Goal: Task Accomplishment & Management: Manage account settings

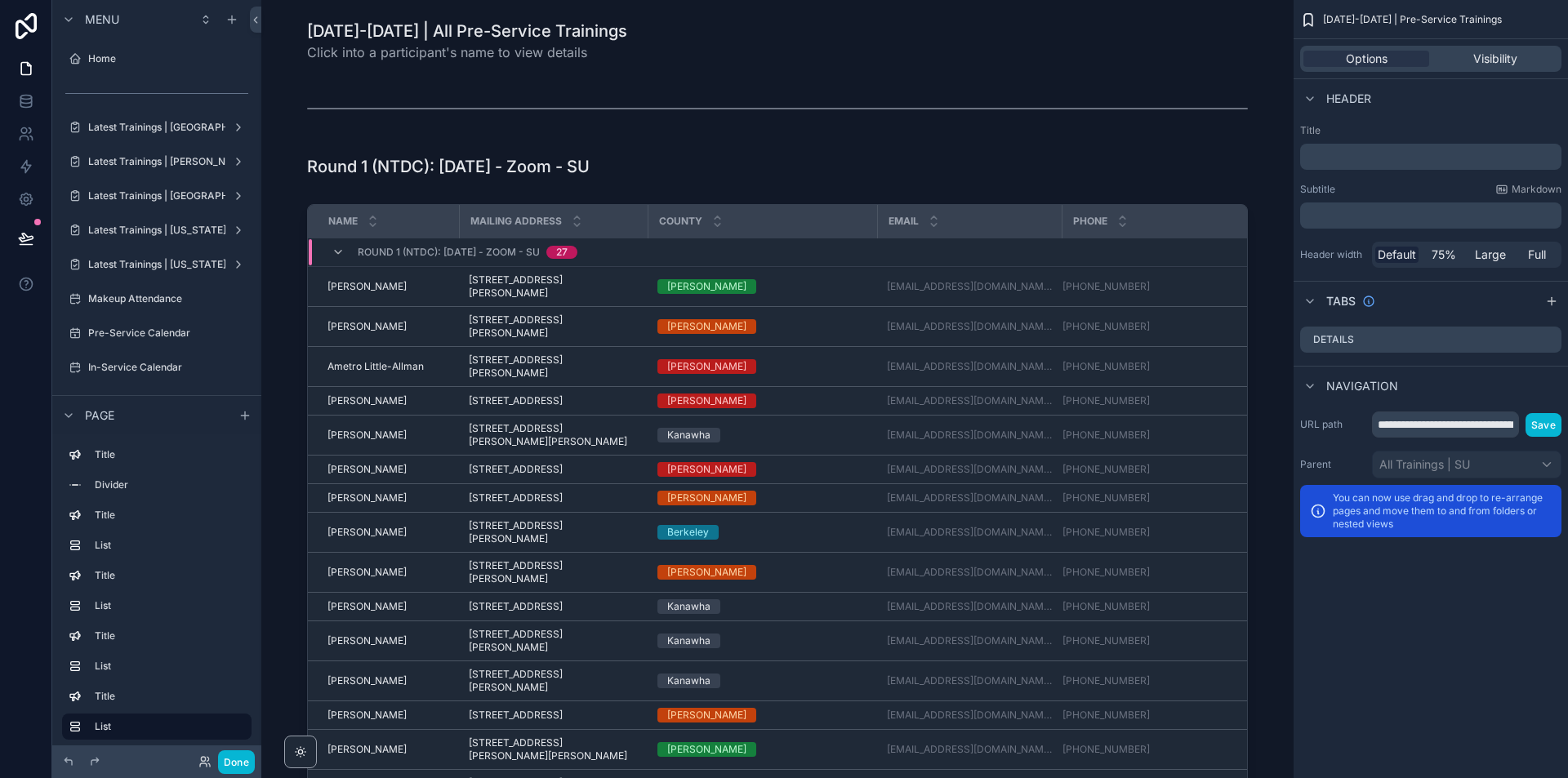
scroll to position [1307, 0]
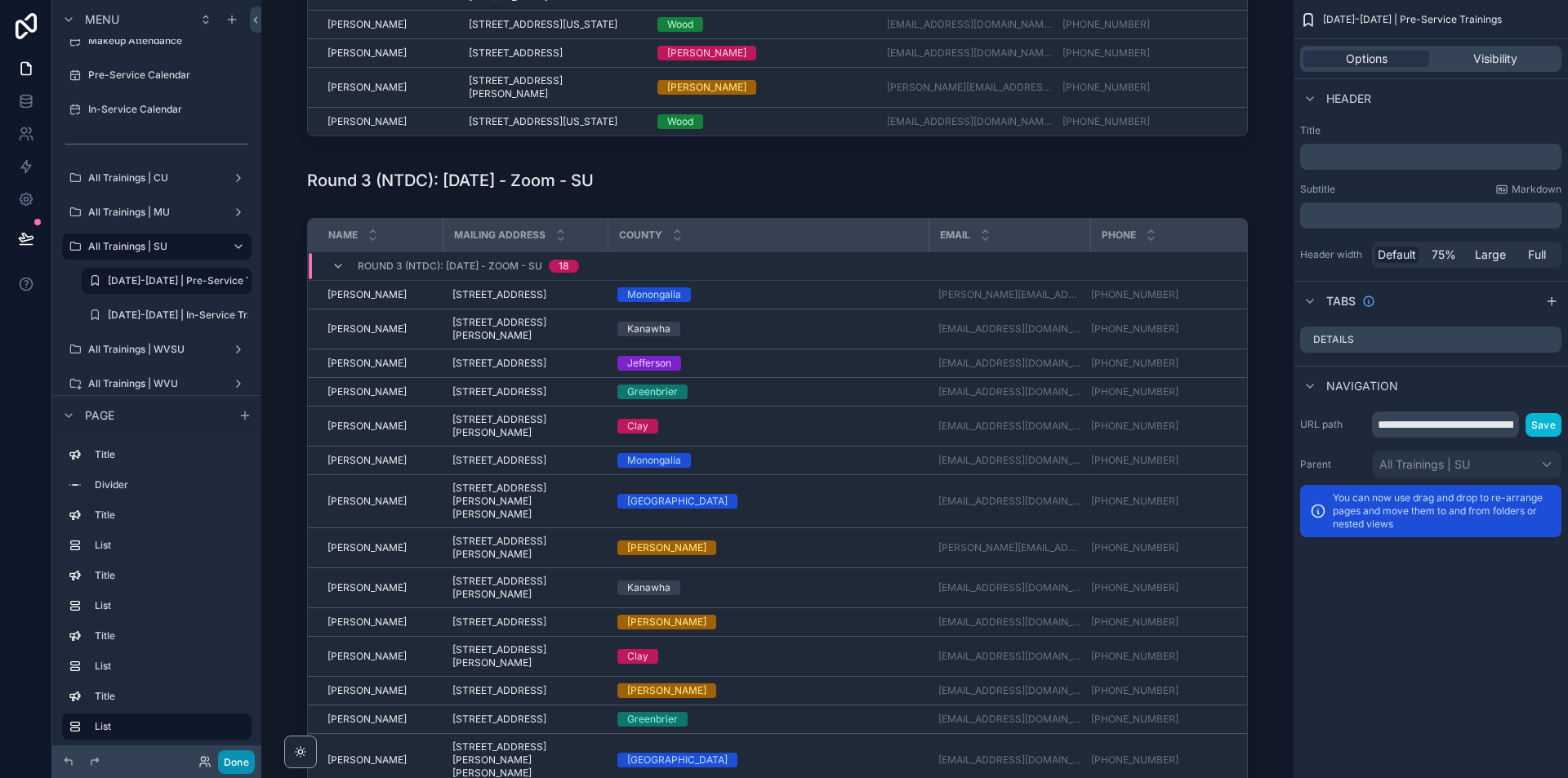
click at [233, 768] on button "Done" at bounding box center [235, 762] width 37 height 24
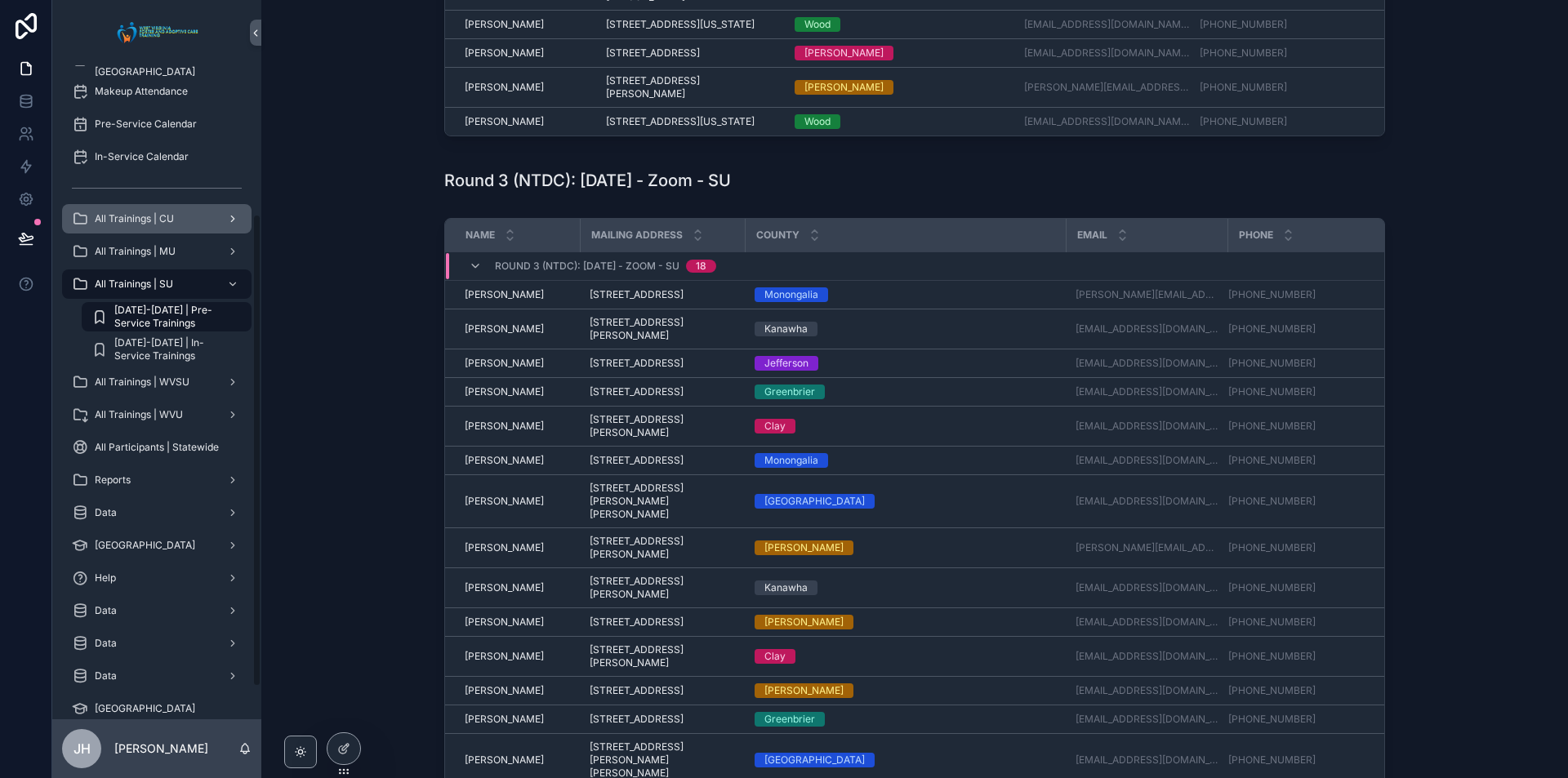
scroll to position [245, 0]
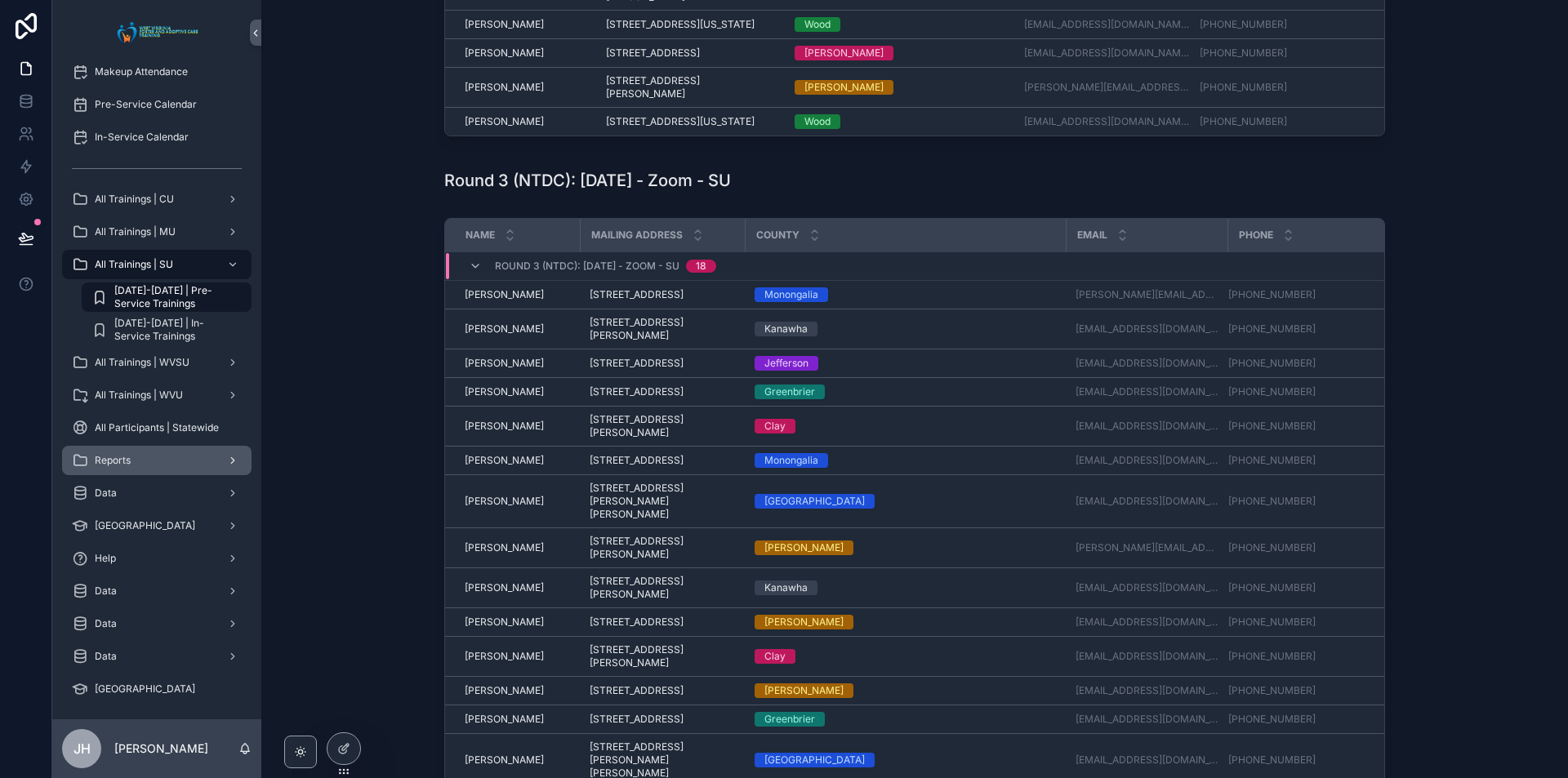
click at [164, 461] on div "Reports" at bounding box center [156, 460] width 170 height 26
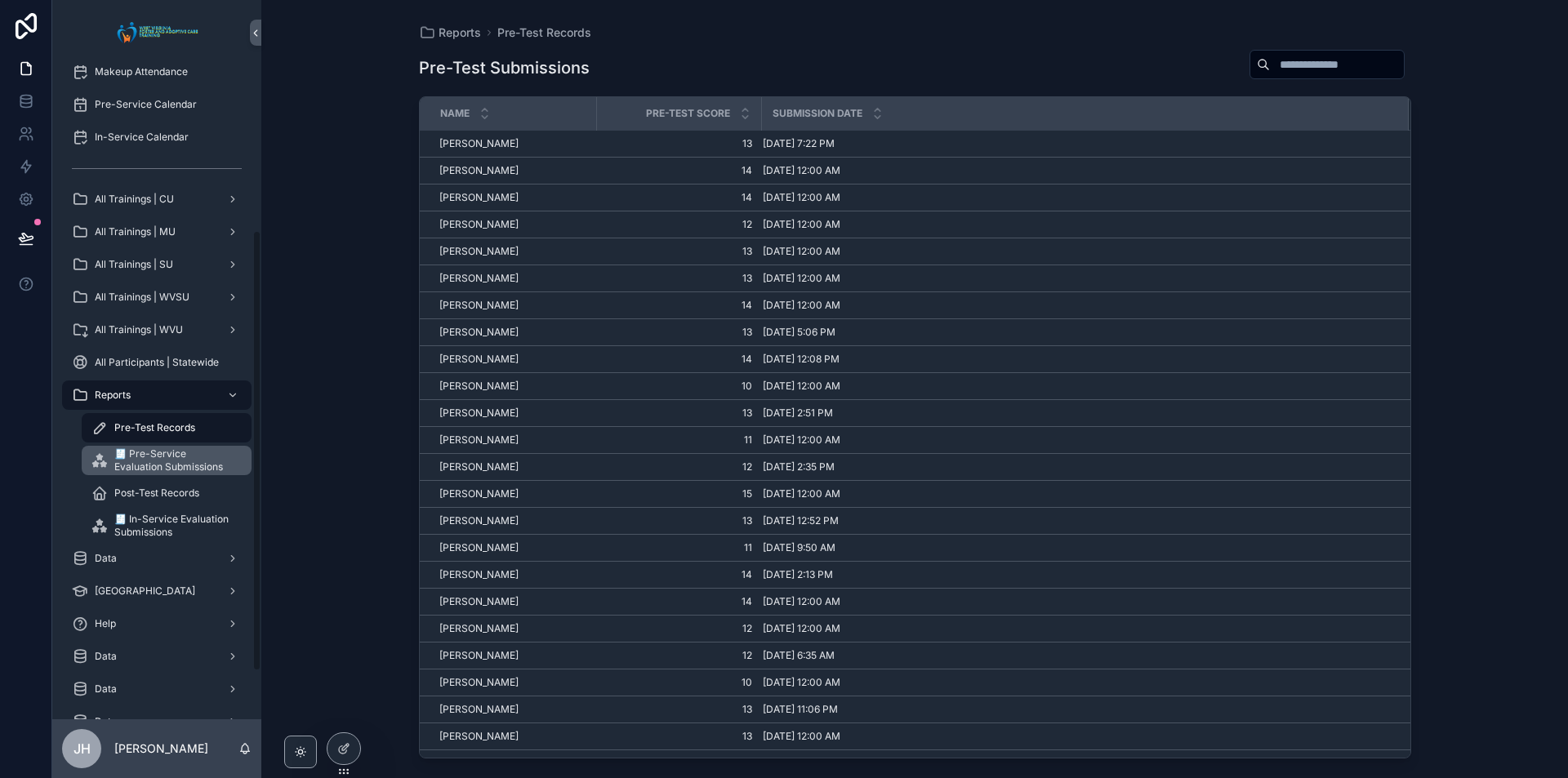
click at [138, 464] on span "🧾 Pre-Service Evaluation Submissions" at bounding box center [175, 460] width 121 height 26
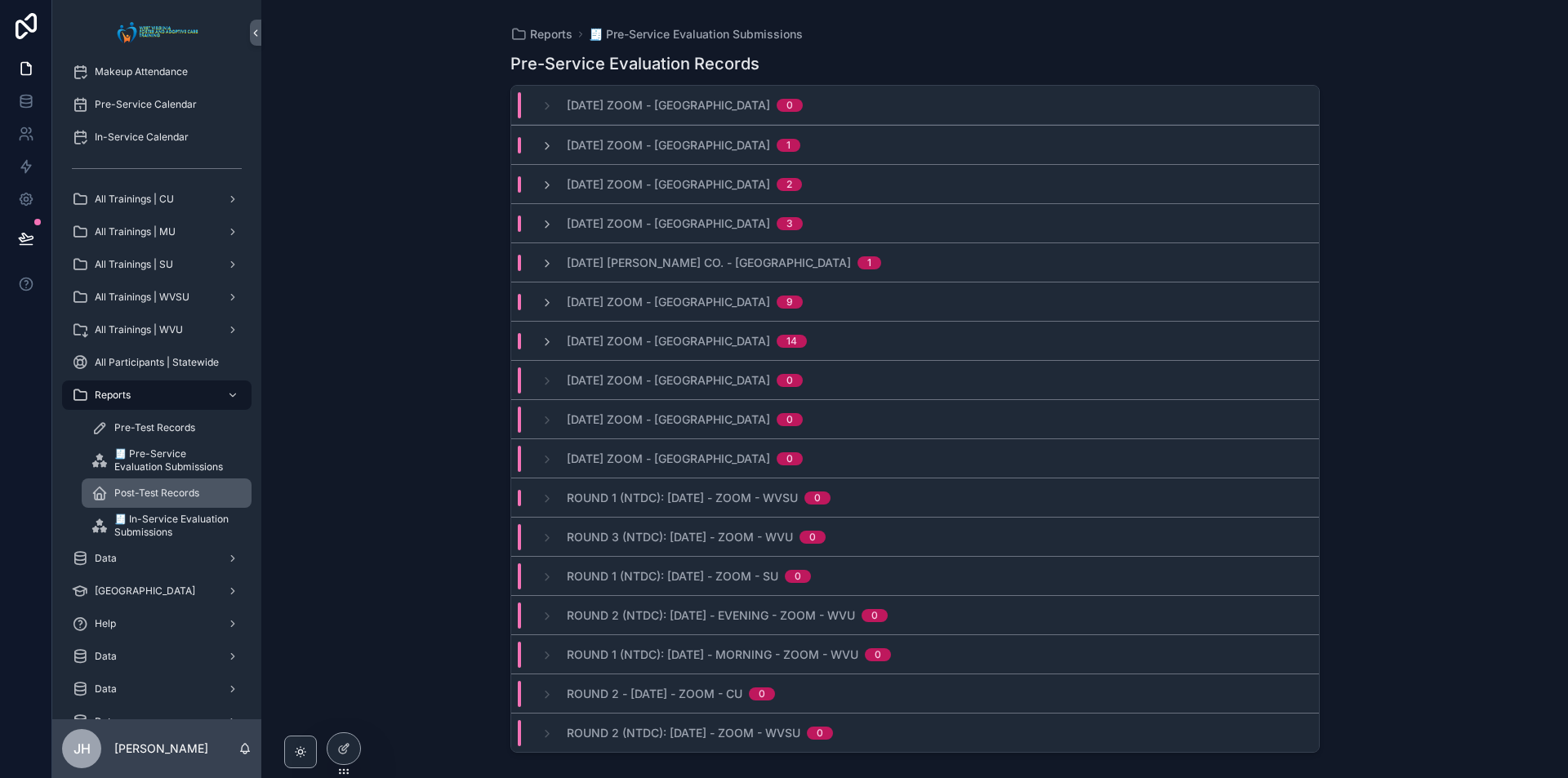
click at [150, 491] on span "Post-Test Records" at bounding box center [156, 493] width 84 height 13
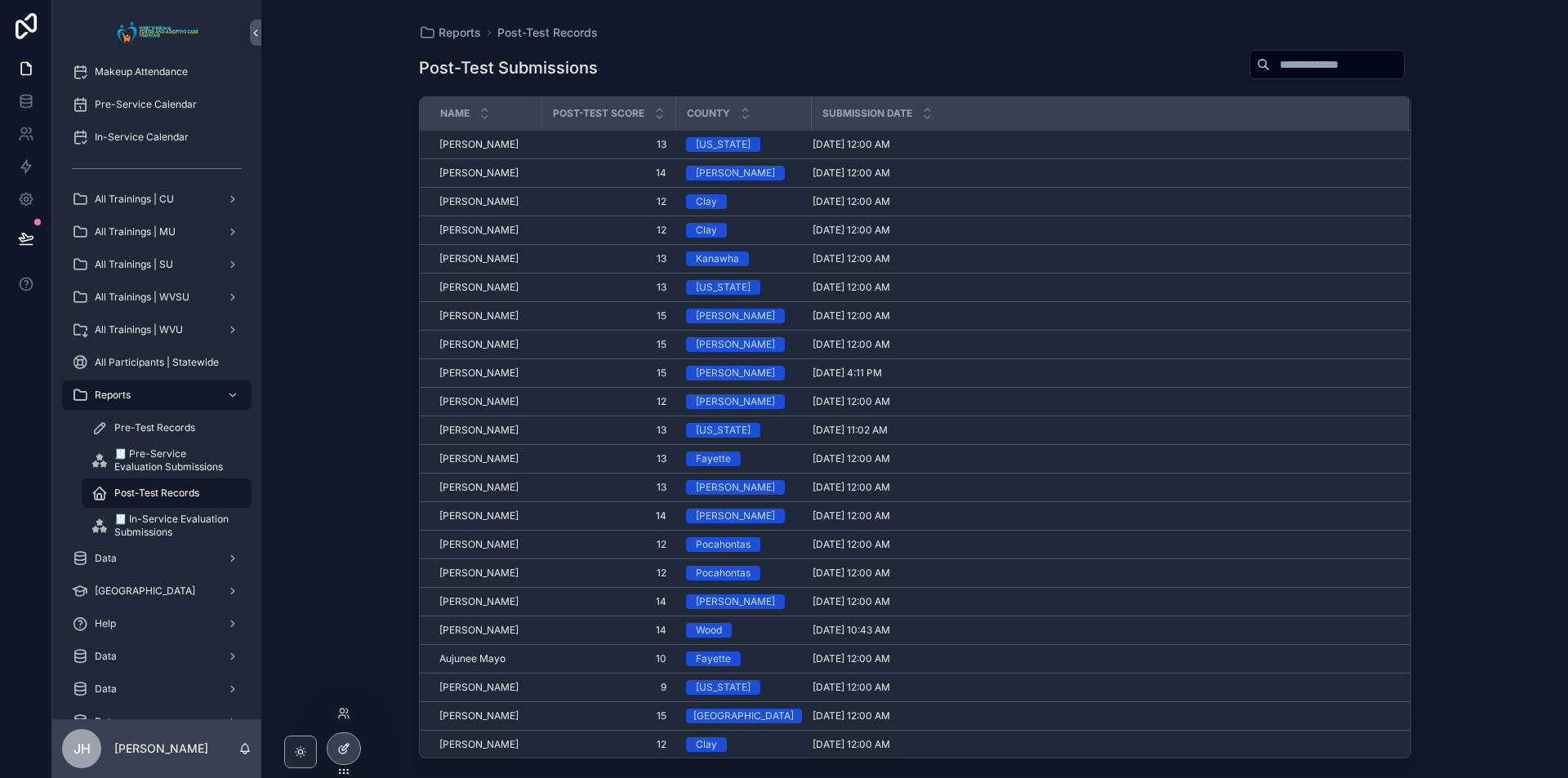
click at [349, 758] on div at bounding box center [344, 748] width 33 height 31
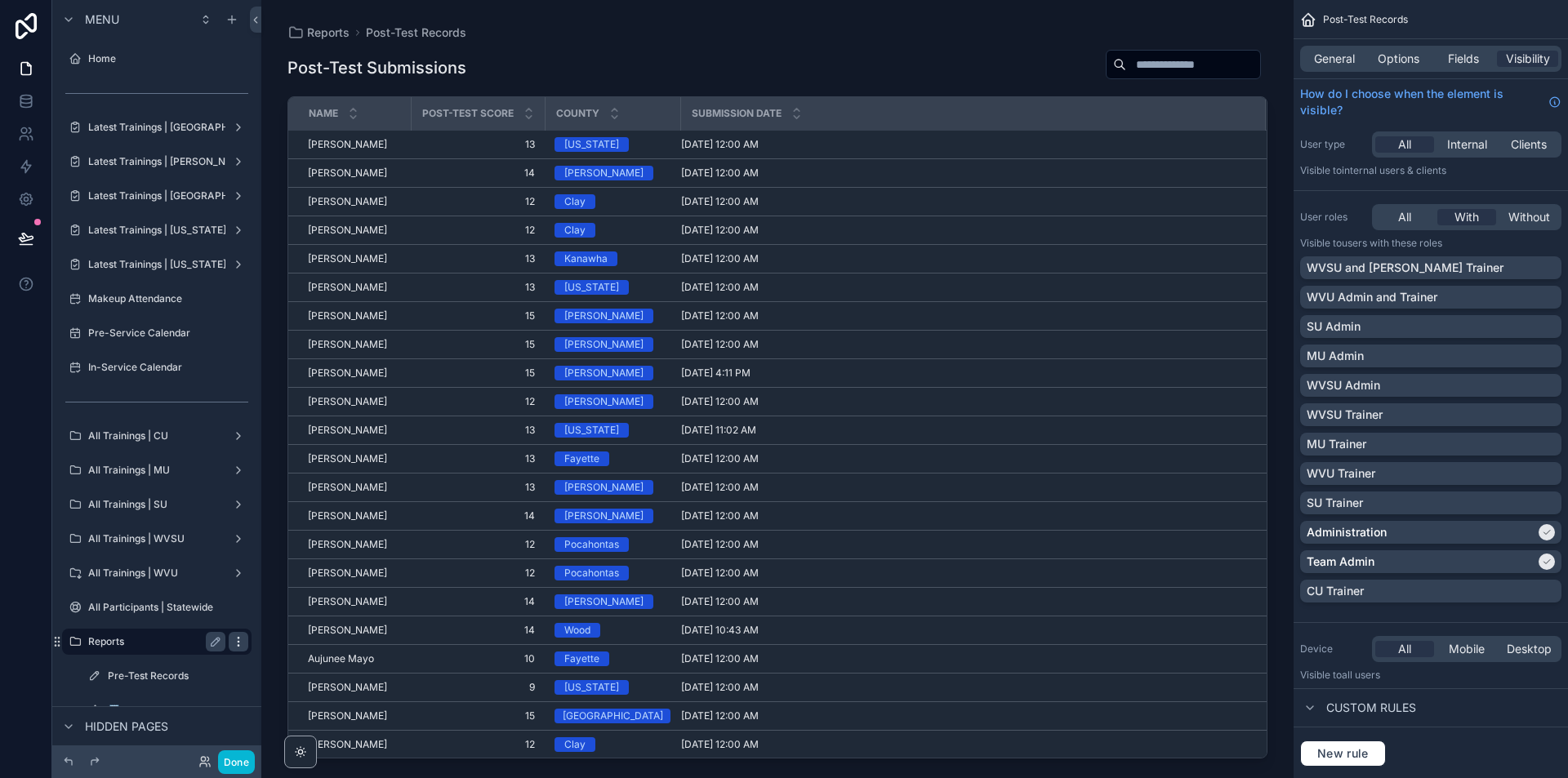
click at [236, 644] on icon "scrollable content" at bounding box center [237, 642] width 13 height 13
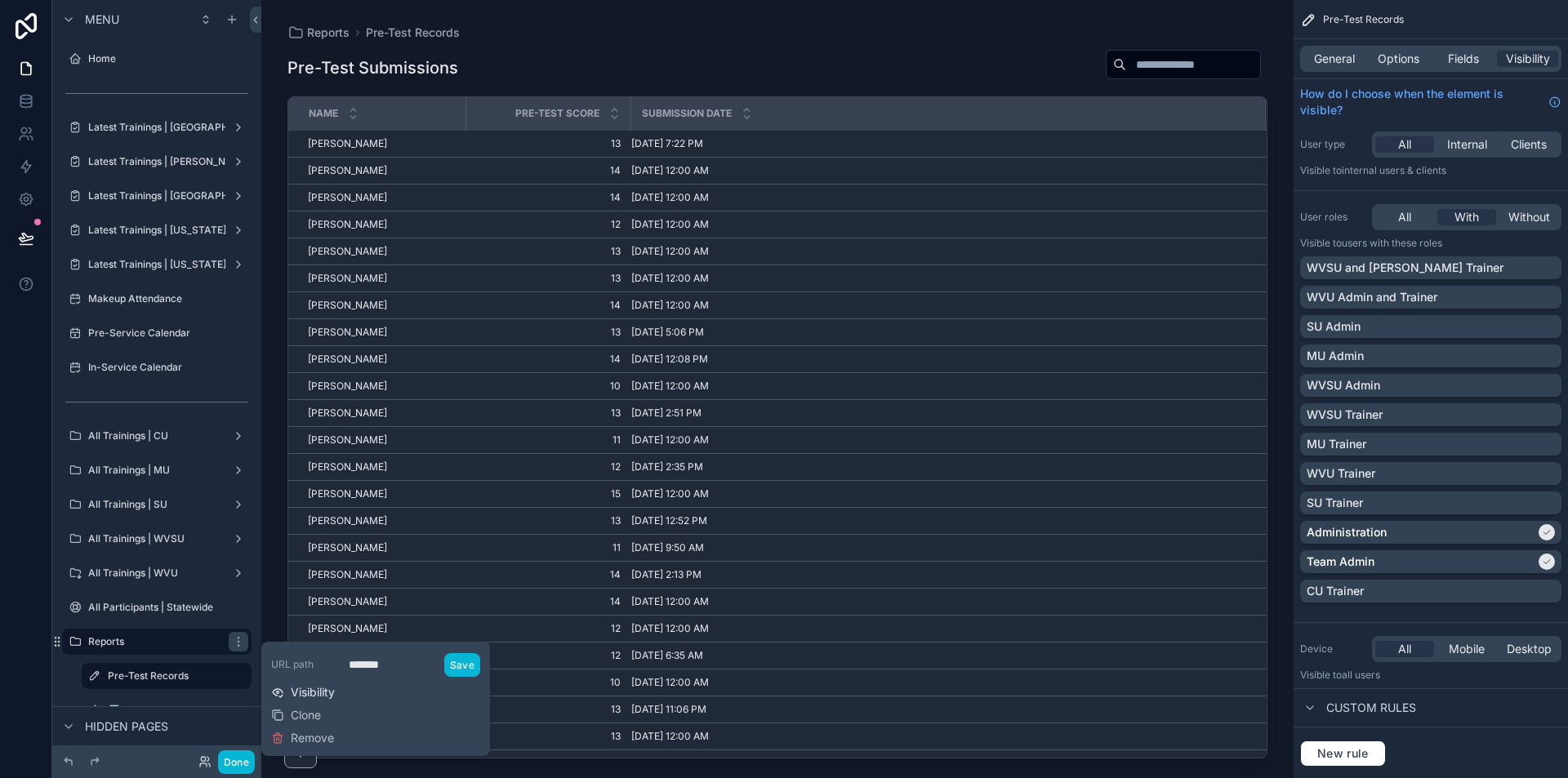
click at [314, 691] on span "Visibility" at bounding box center [313, 693] width 44 height 16
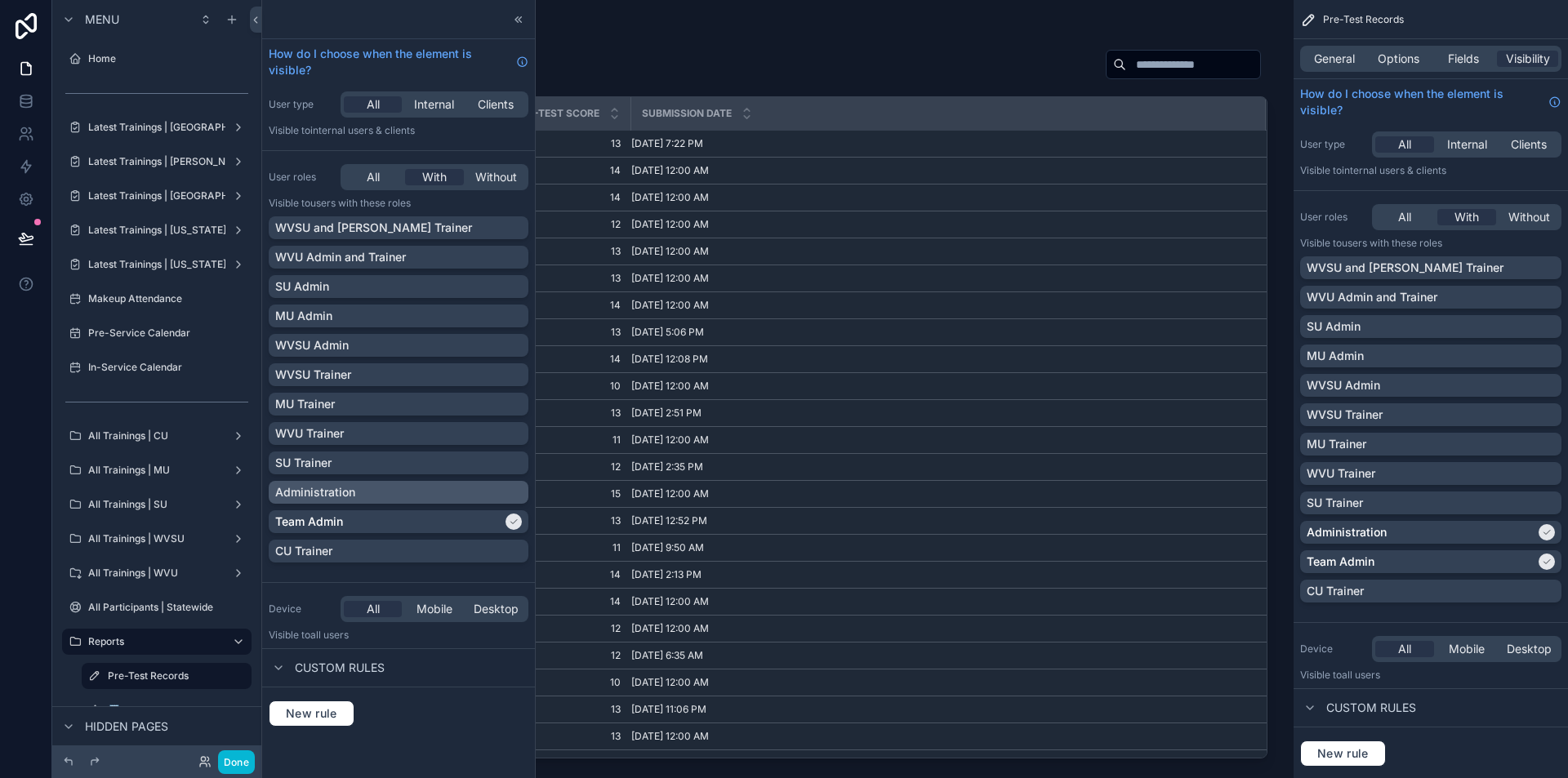
click at [517, 496] on div "Administration" at bounding box center [398, 492] width 246 height 16
click at [512, 259] on div "WVU Admin and Trainer" at bounding box center [398, 257] width 246 height 16
click at [515, 229] on div "WVSU and Marshall Trainer" at bounding box center [398, 228] width 246 height 16
click at [514, 287] on div "SU Admin" at bounding box center [398, 286] width 246 height 16
click at [520, 316] on div "MU Admin" at bounding box center [398, 316] width 246 height 16
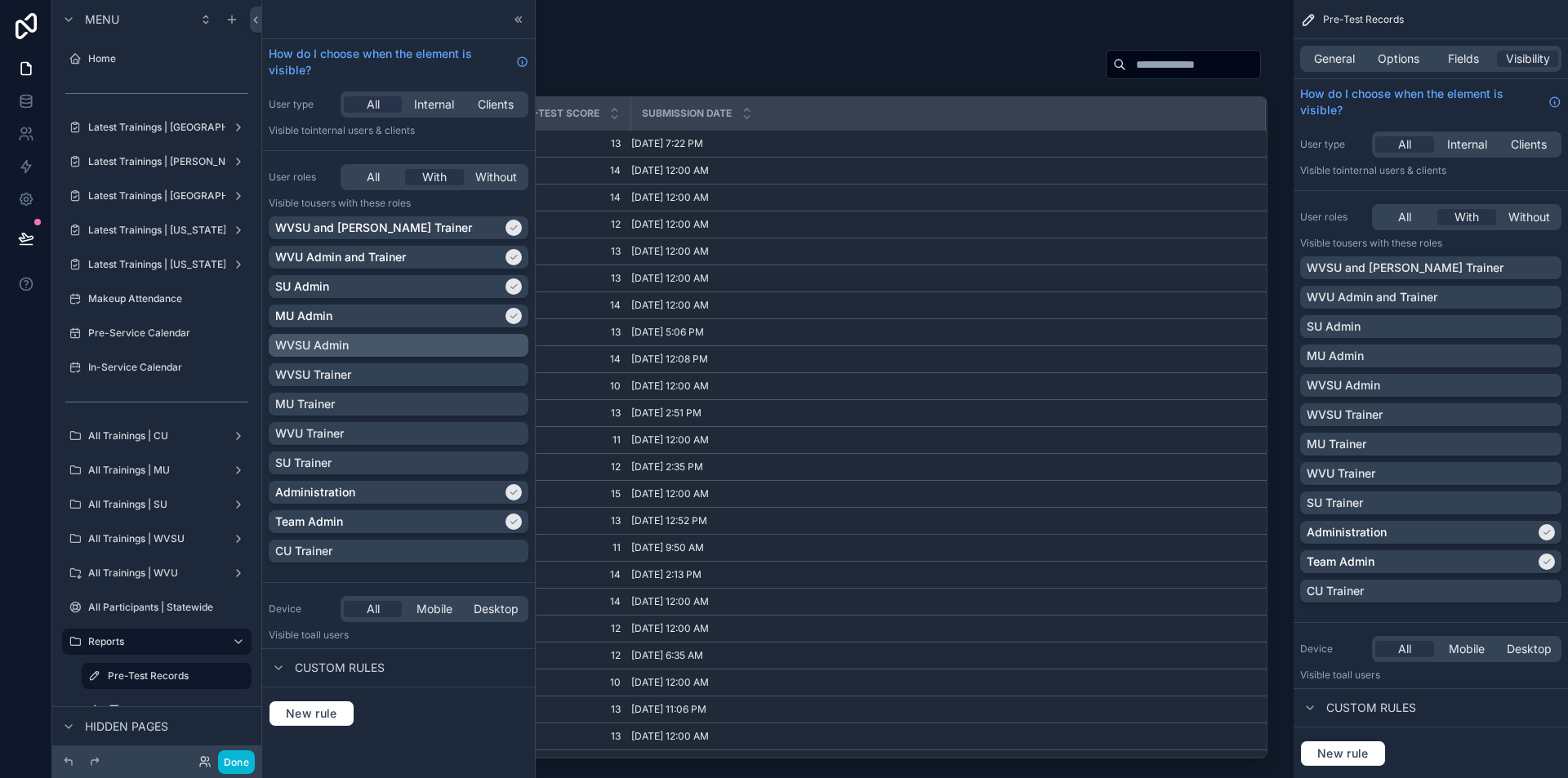
click at [515, 342] on div "WVSU Admin" at bounding box center [398, 345] width 246 height 16
click at [1337, 64] on span "General" at bounding box center [1334, 59] width 41 height 16
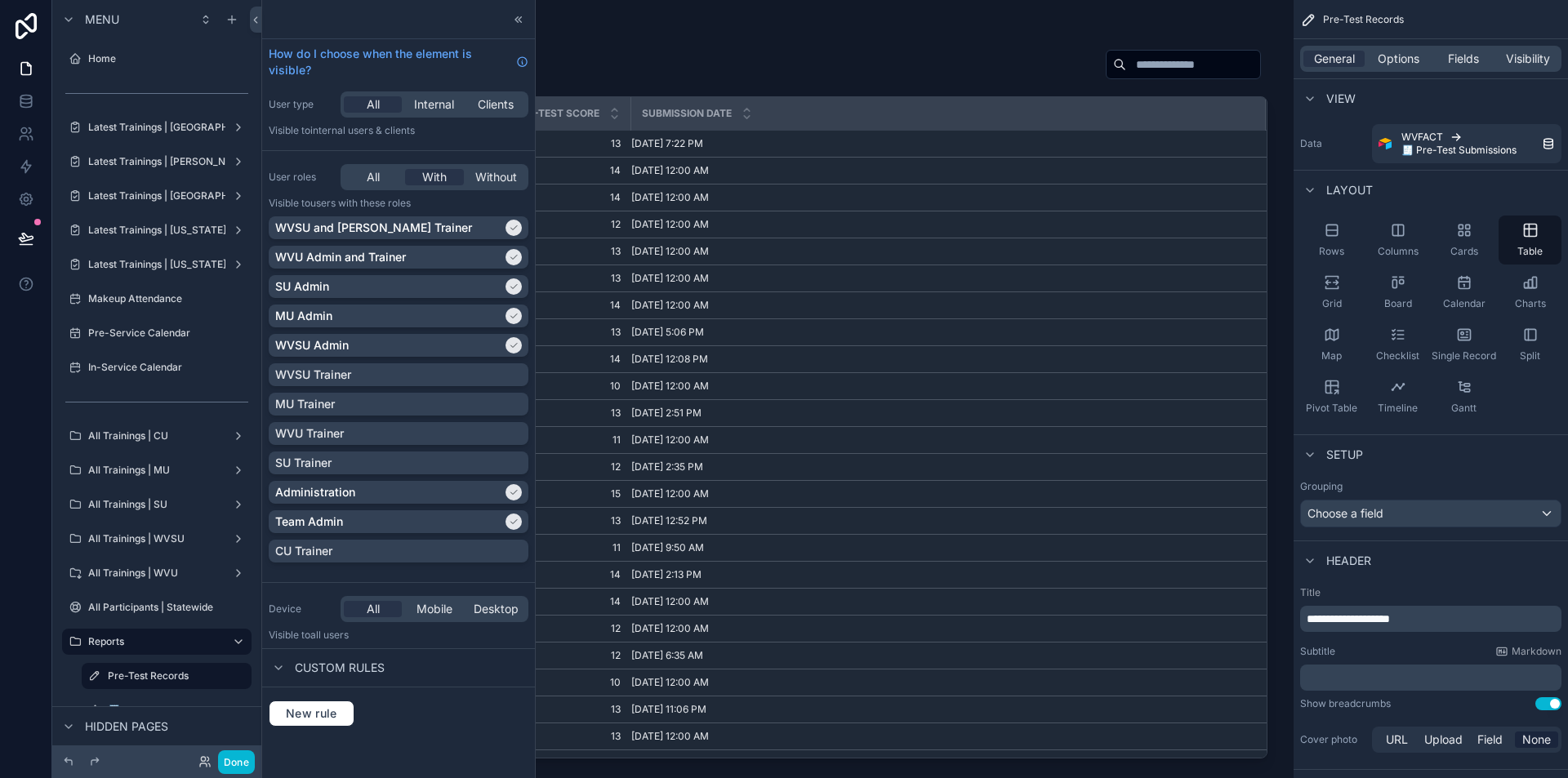
click at [827, 34] on div "scrollable content" at bounding box center [777, 380] width 1032 height 759
click at [519, 18] on icon at bounding box center [518, 19] width 13 height 13
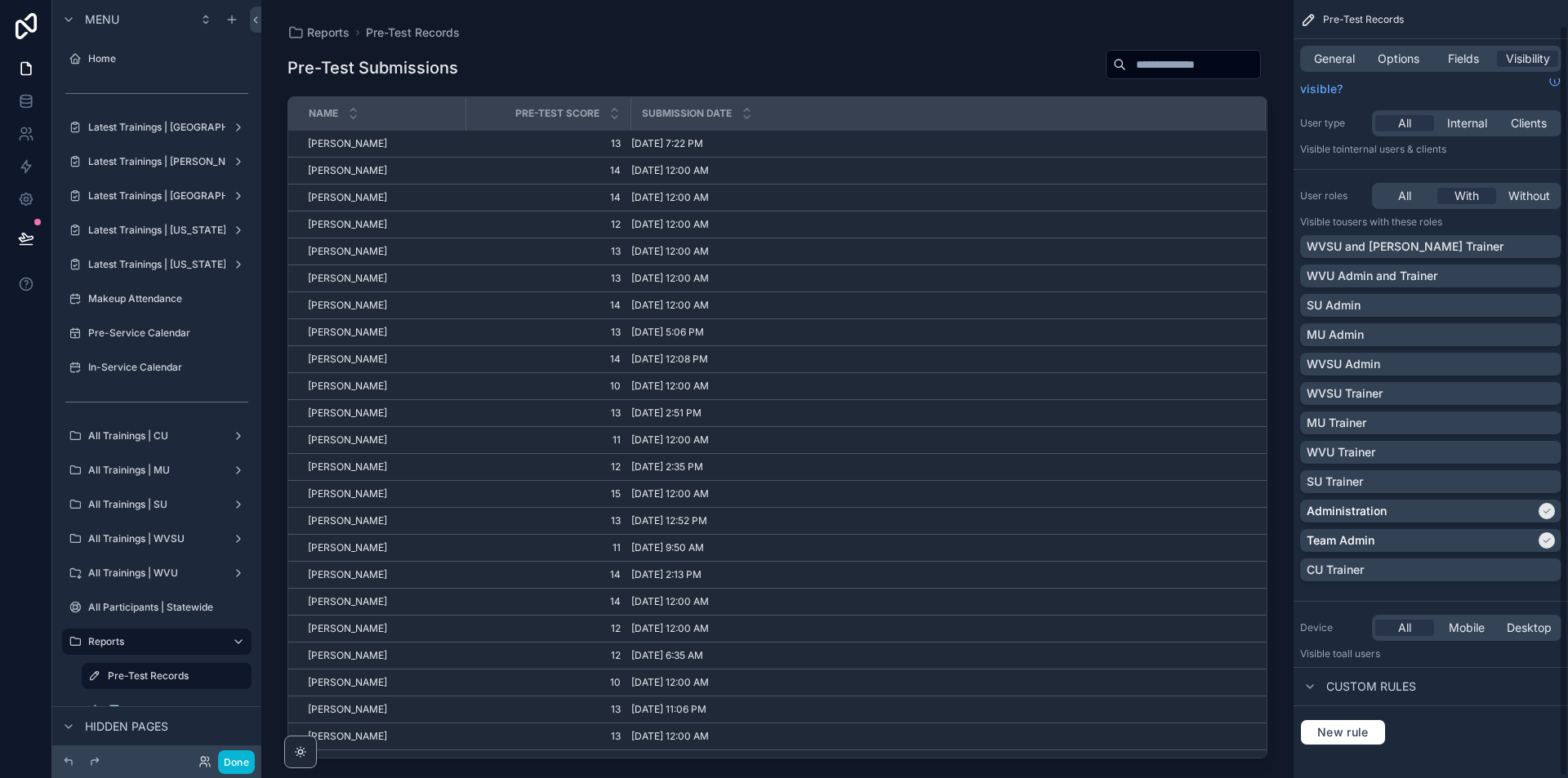
scroll to position [28, 0]
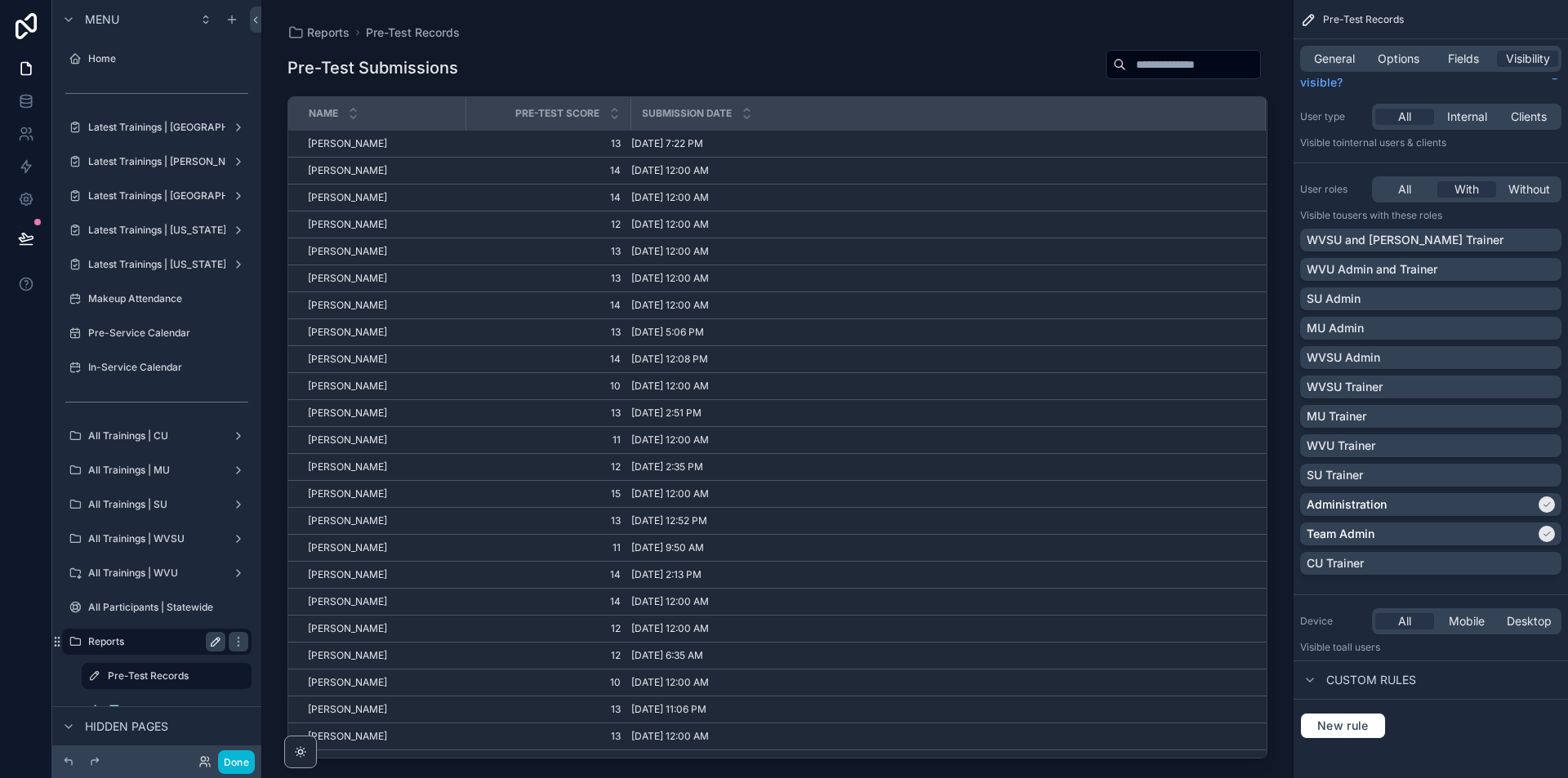
click at [216, 641] on icon "scrollable content" at bounding box center [215, 642] width 13 height 13
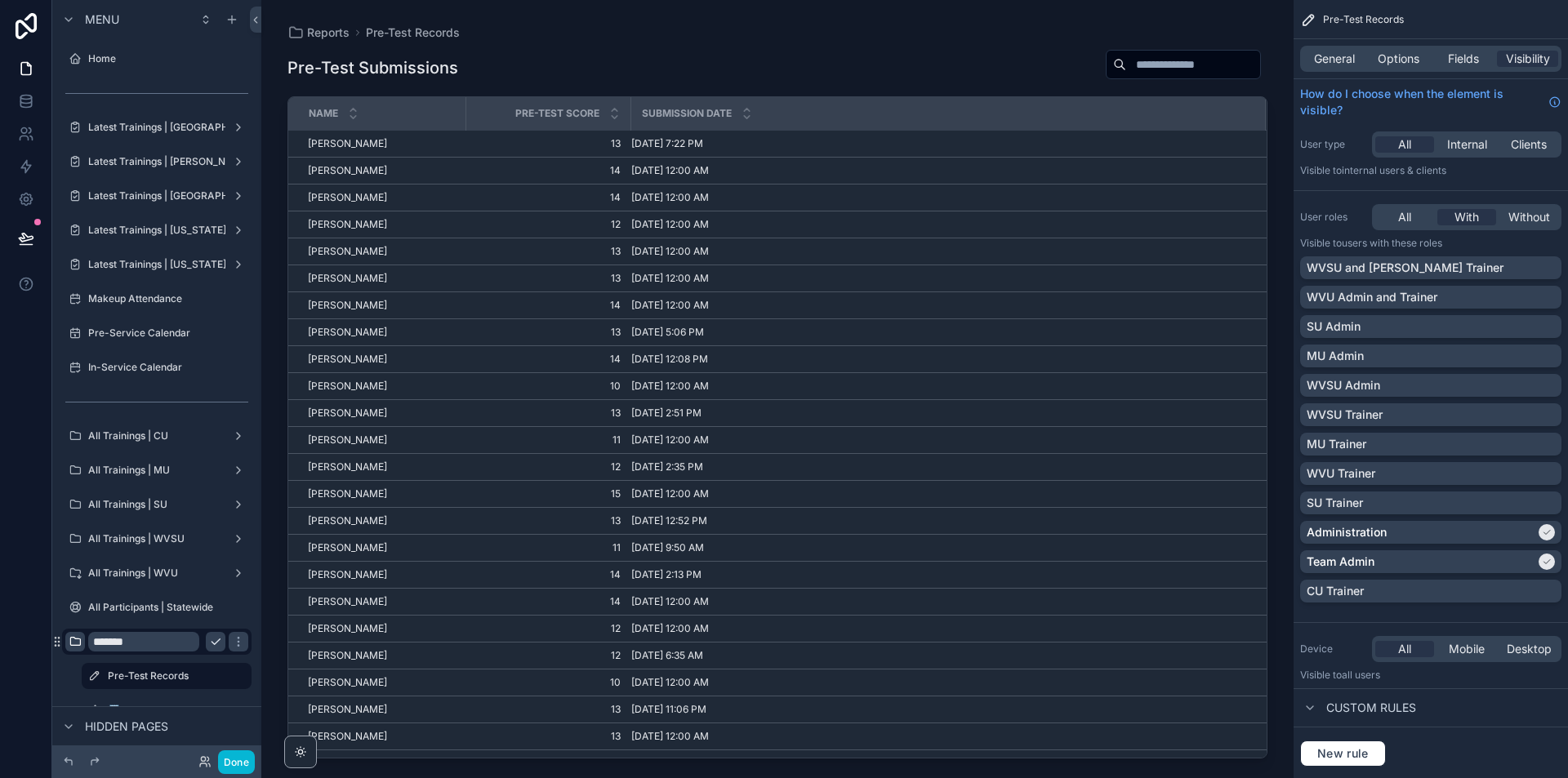
click at [79, 641] on icon "scrollable content" at bounding box center [75, 642] width 13 height 13
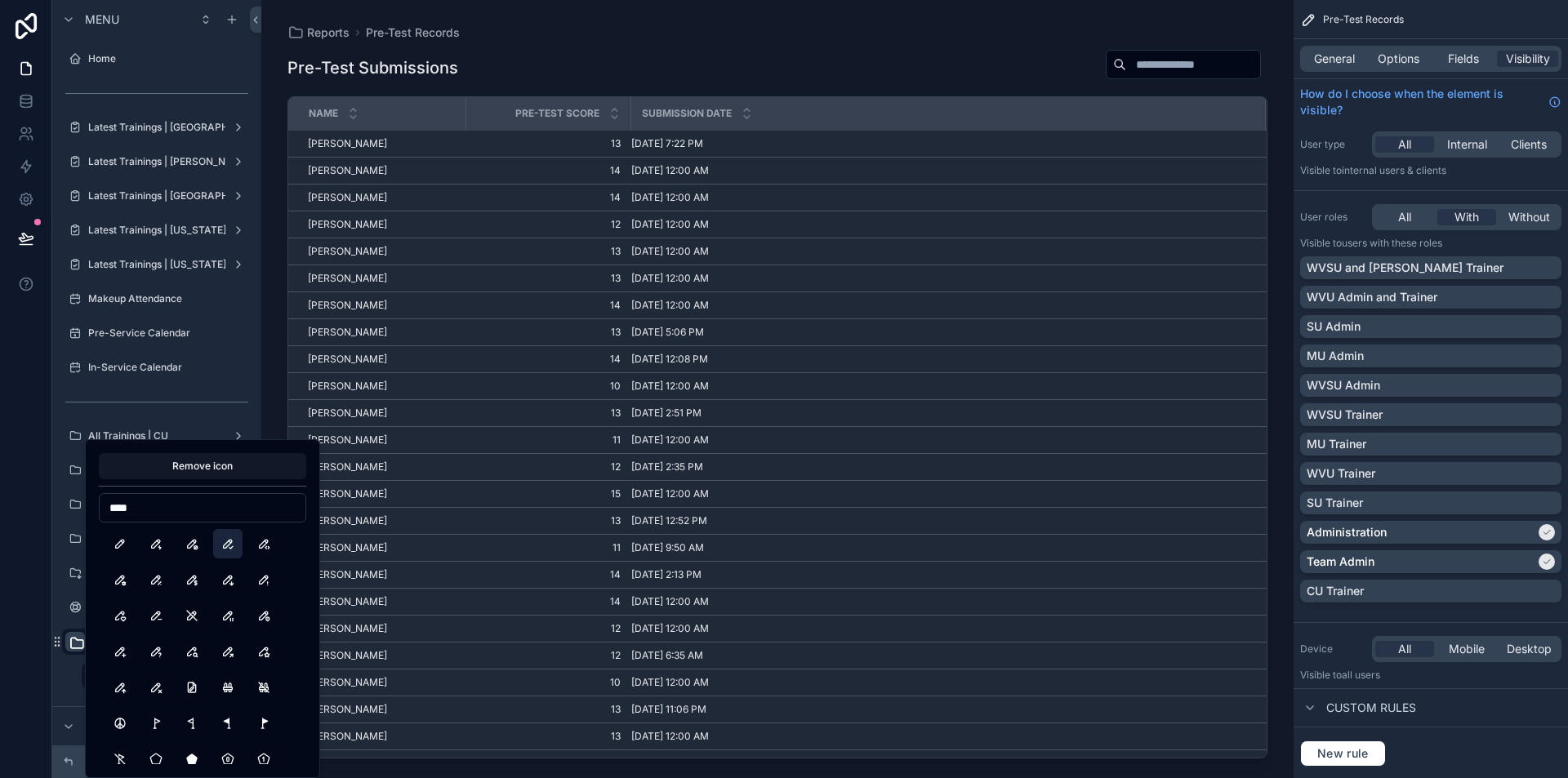
type input "****"
click at [233, 543] on button "PencilCheck" at bounding box center [229, 545] width 30 height 30
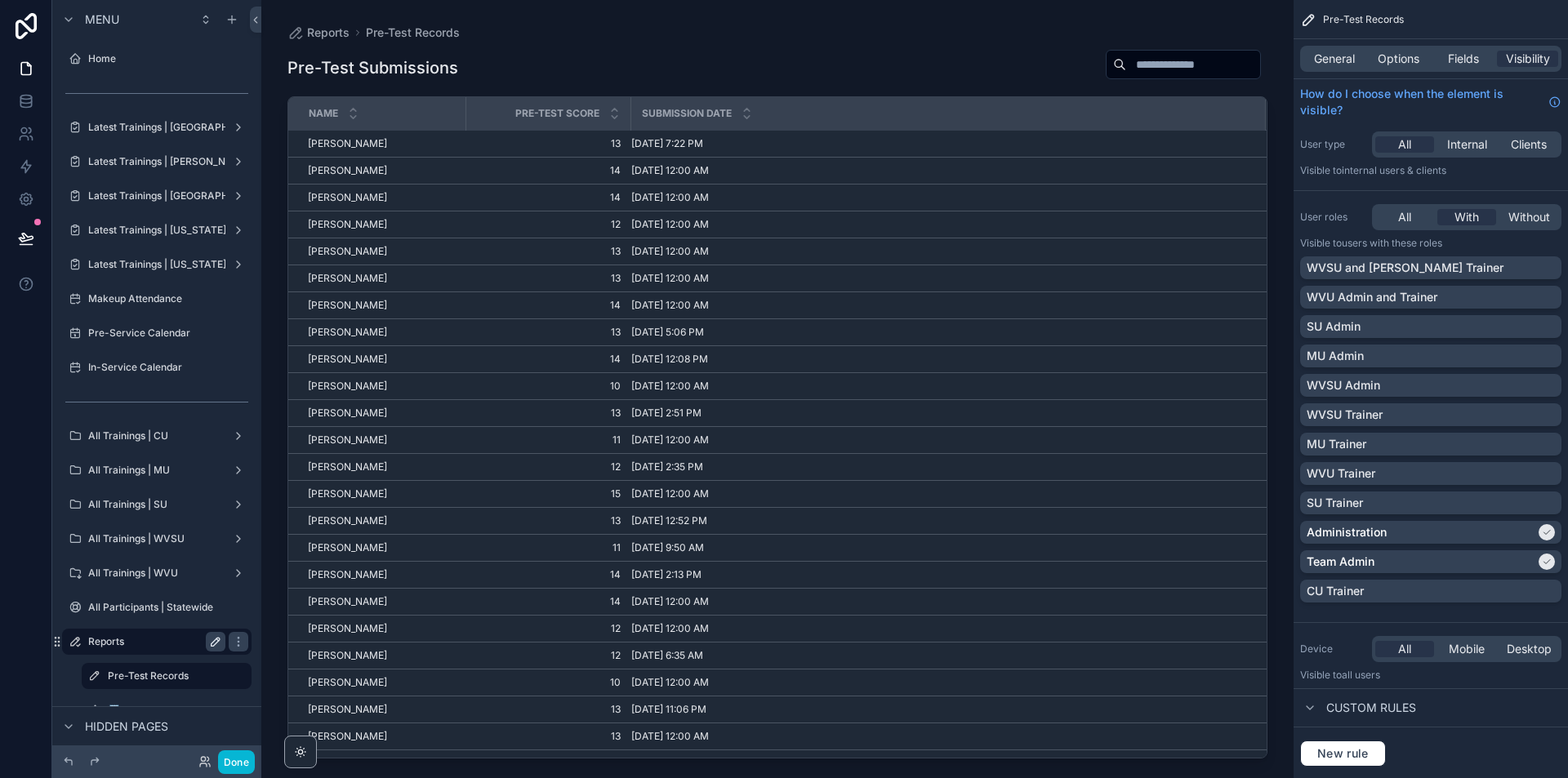
click at [210, 640] on icon "scrollable content" at bounding box center [215, 642] width 13 height 13
click at [143, 650] on input "*******" at bounding box center [144, 642] width 111 height 20
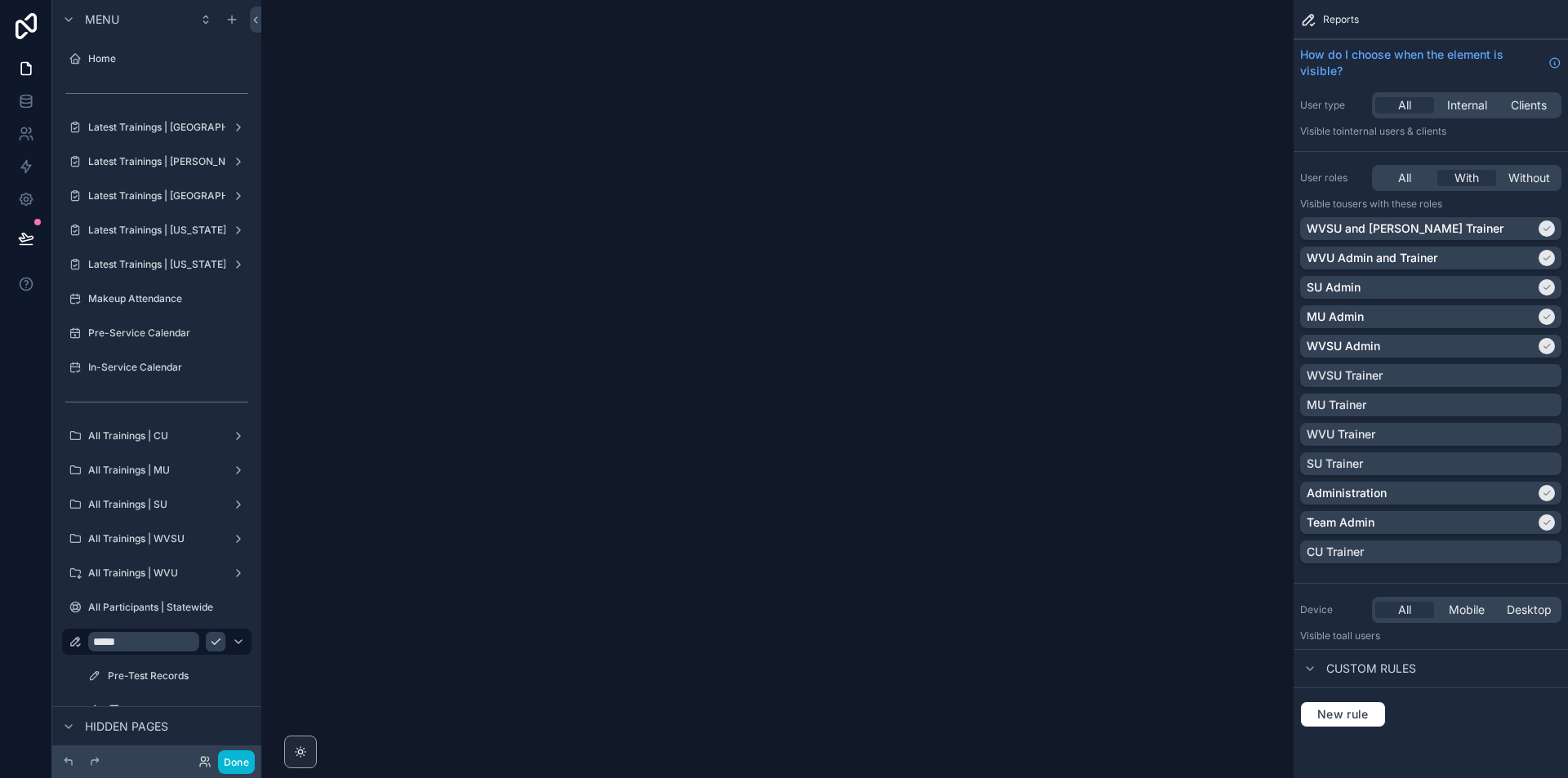
type input "*****"
click at [213, 646] on icon "scrollable content" at bounding box center [215, 642] width 13 height 13
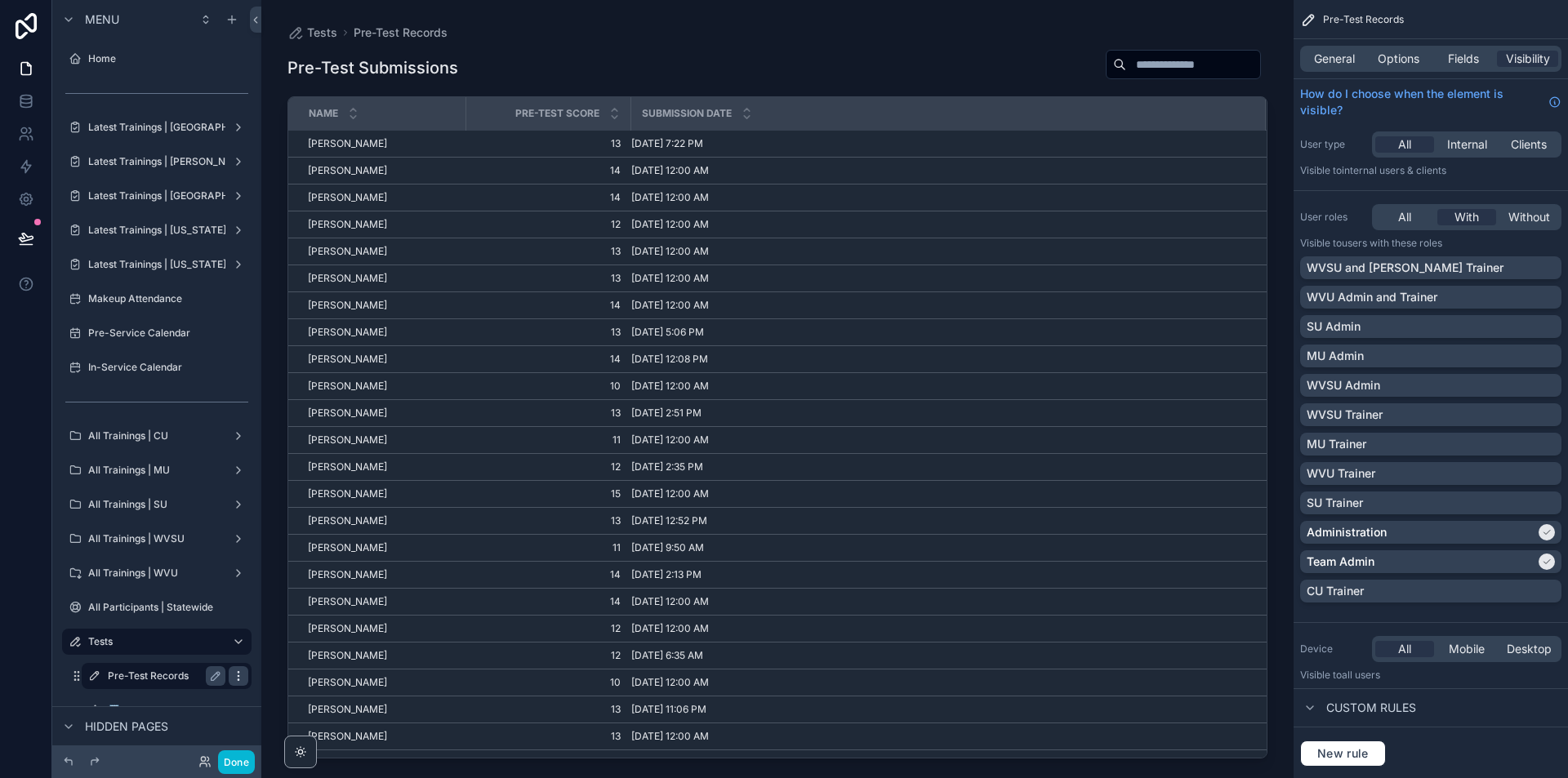
click at [237, 677] on icon "scrollable content" at bounding box center [237, 676] width 1 height 1
click at [178, 675] on label "Pre-Test Records" at bounding box center [164, 676] width 111 height 13
click at [214, 680] on icon "scrollable content" at bounding box center [216, 677] width 8 height 8
click at [181, 680] on input "**********" at bounding box center [154, 677] width 91 height 20
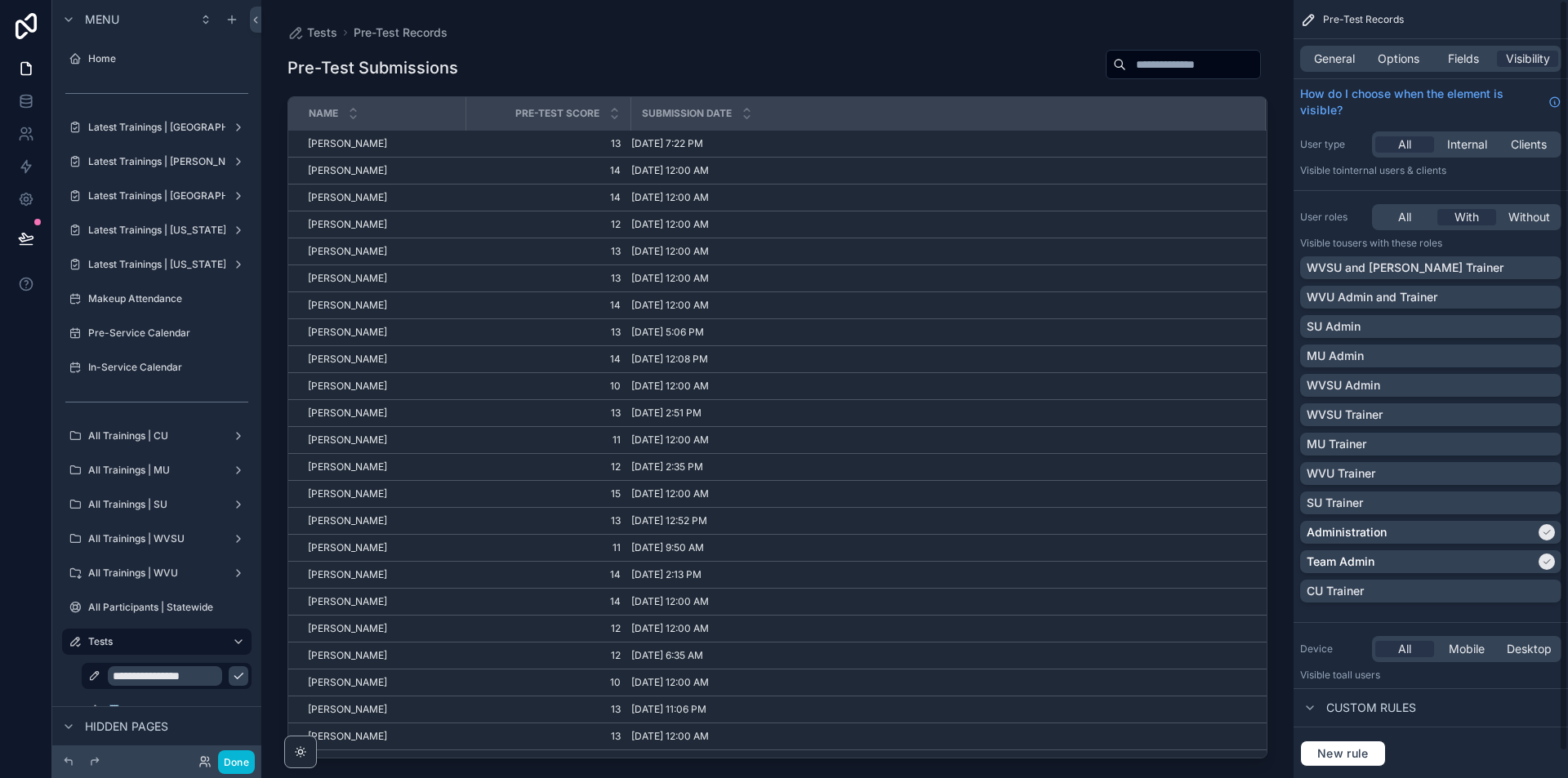
click at [1343, 46] on div "General Options Fields Visibility" at bounding box center [1431, 59] width 261 height 26
click at [1343, 53] on span "General" at bounding box center [1334, 59] width 41 height 16
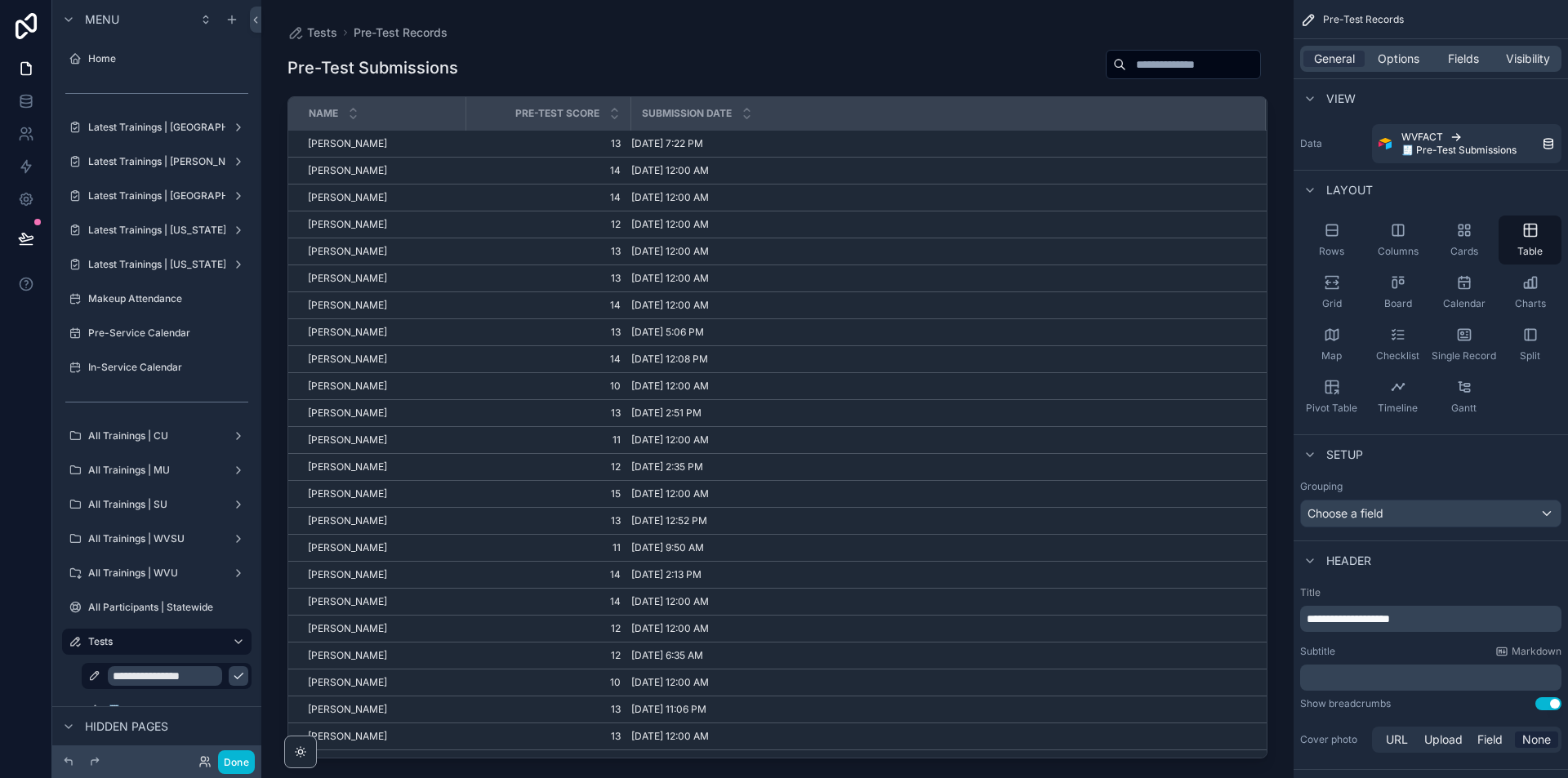
click at [1390, 615] on span "**********" at bounding box center [1348, 619] width 83 height 12
click at [177, 682] on input "**********" at bounding box center [154, 677] width 91 height 20
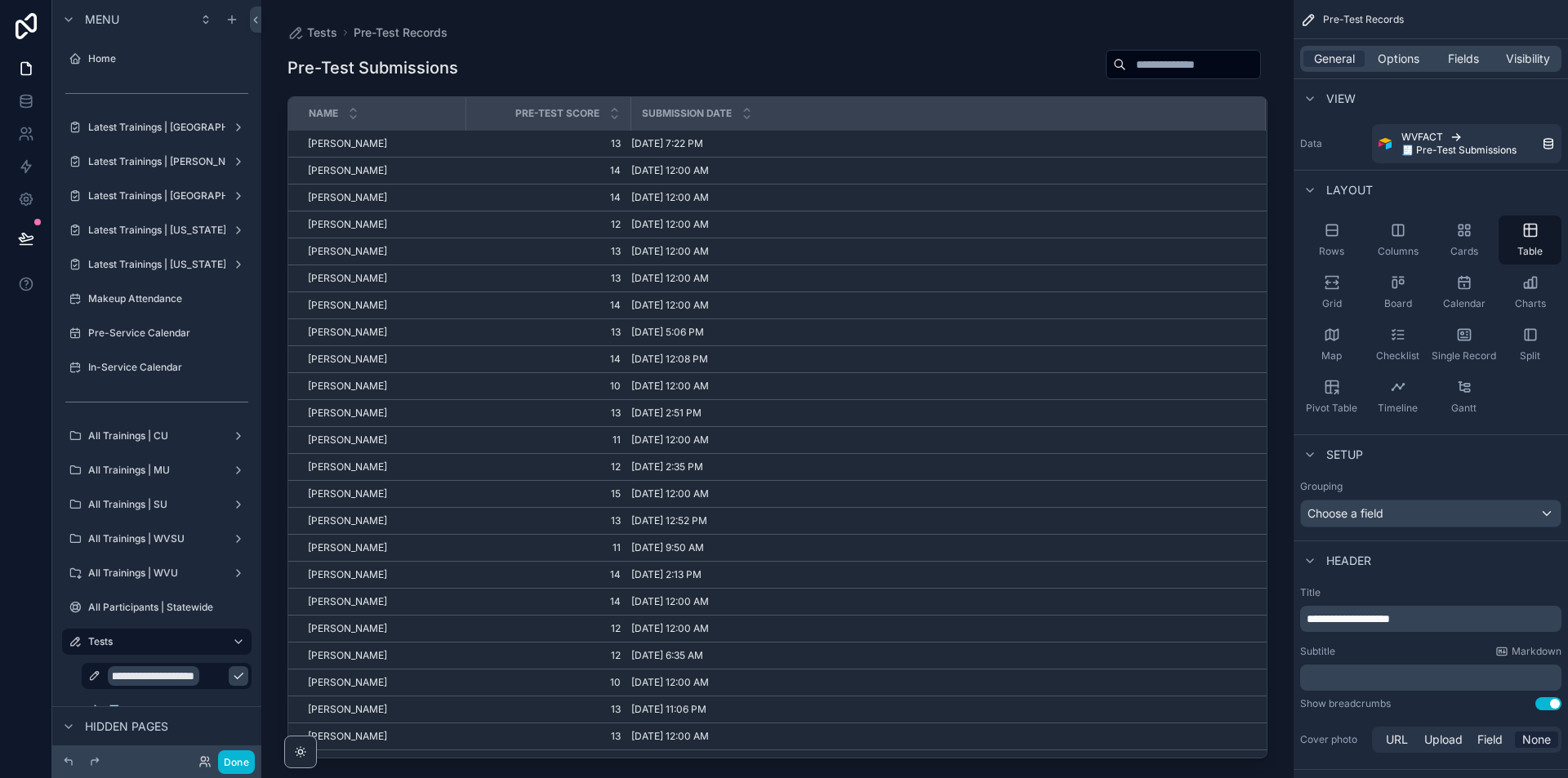
type input "**********"
click at [232, 673] on icon "scrollable content" at bounding box center [237, 676] width 13 height 13
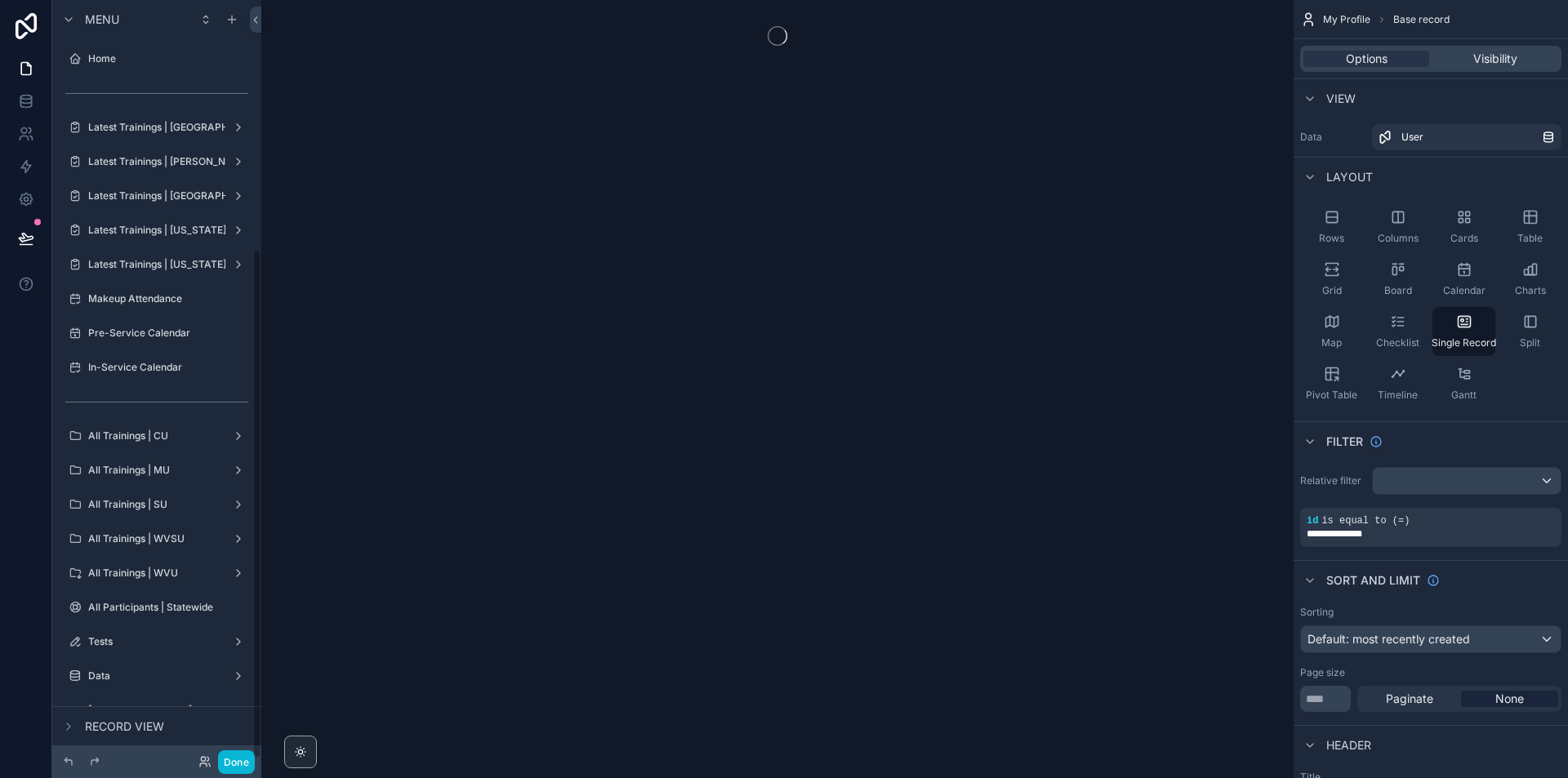
scroll to position [370, 0]
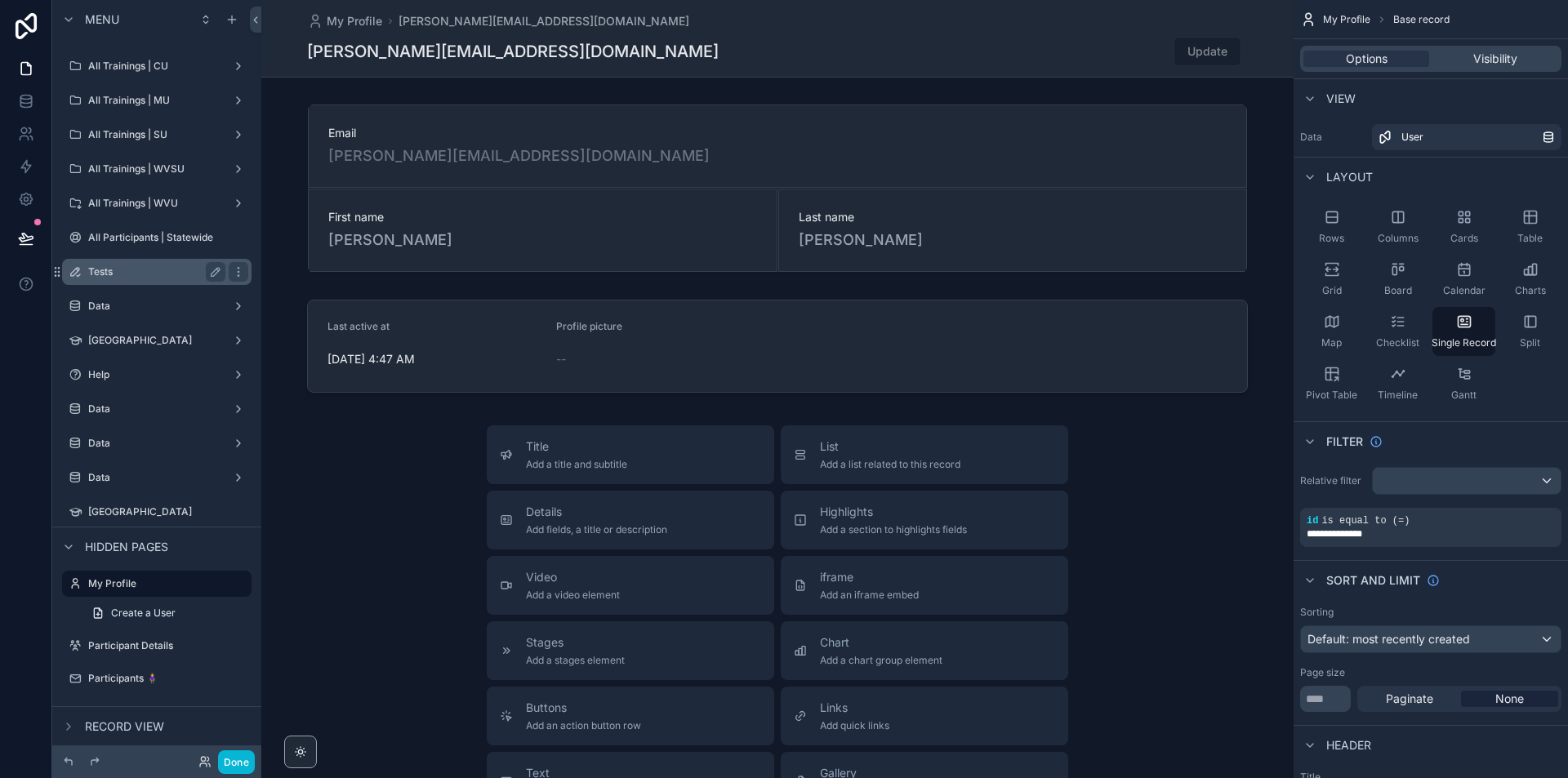
click at [133, 259] on div "Tests" at bounding box center [157, 272] width 183 height 26
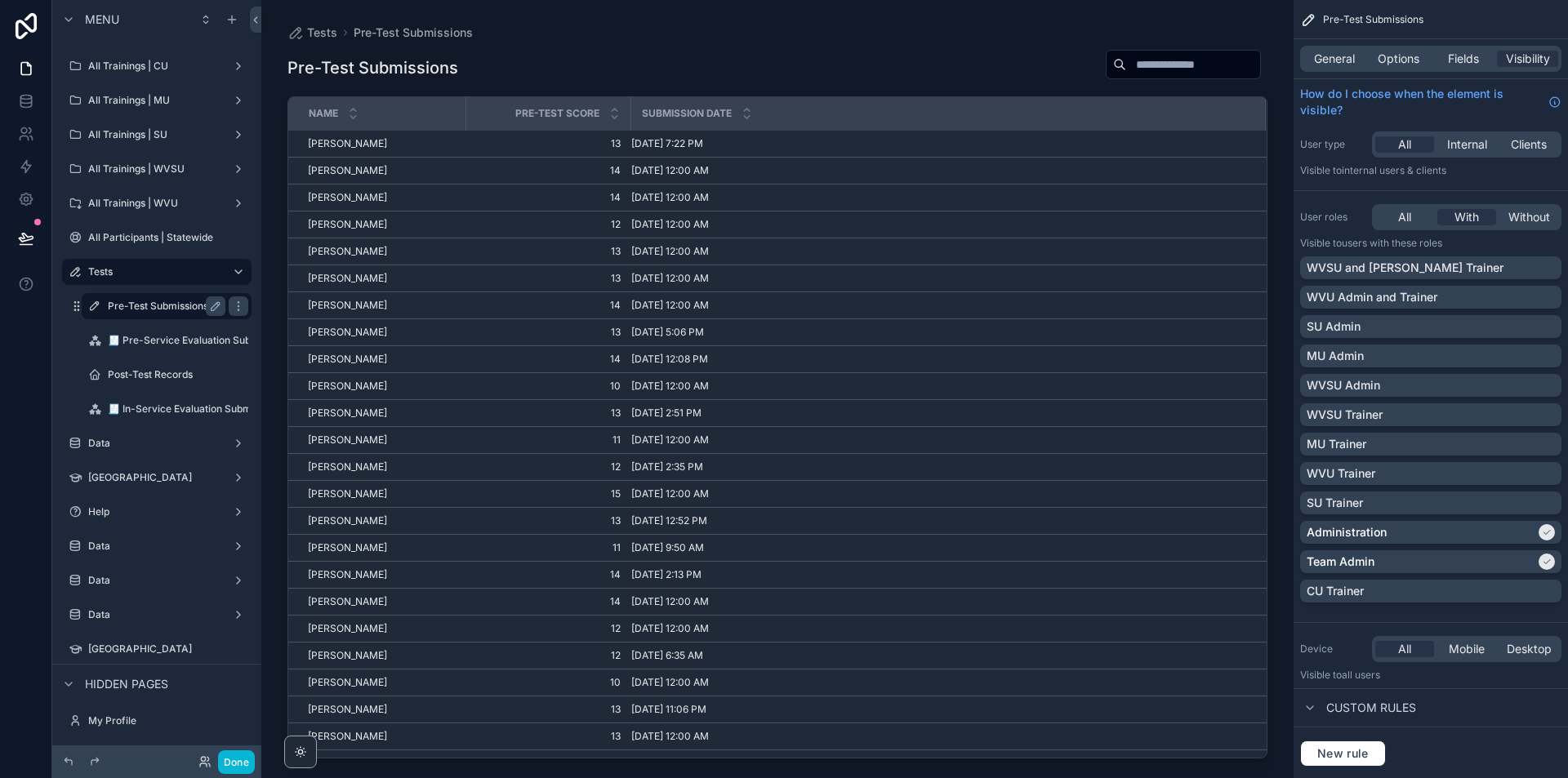
click at [157, 308] on label "Pre-Test Submissions" at bounding box center [164, 306] width 111 height 13
click at [1546, 299] on div "WVU Admin and Trainer" at bounding box center [1431, 297] width 248 height 16
click at [1539, 266] on div "WVSU and [PERSON_NAME] Trainer" at bounding box center [1431, 267] width 248 height 16
click at [1548, 324] on div "SU Admin" at bounding box center [1431, 327] width 248 height 16
click at [1549, 356] on div "MU Admin" at bounding box center [1431, 356] width 248 height 16
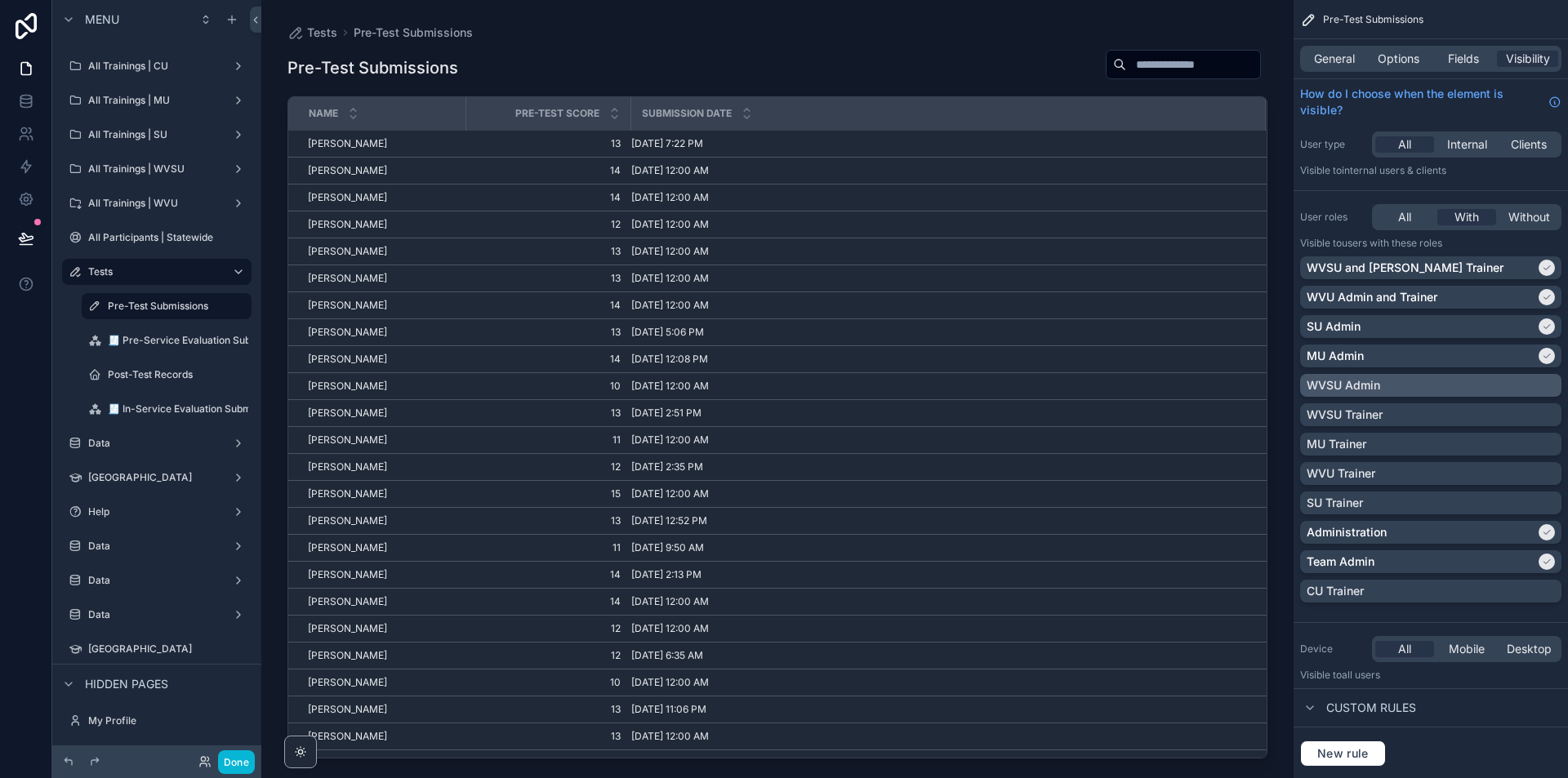
click at [1549, 379] on div "WVSU Admin" at bounding box center [1431, 386] width 248 height 16
click at [172, 345] on label "🧾 Pre-Service Evaluation Submissions" at bounding box center [200, 340] width 183 height 13
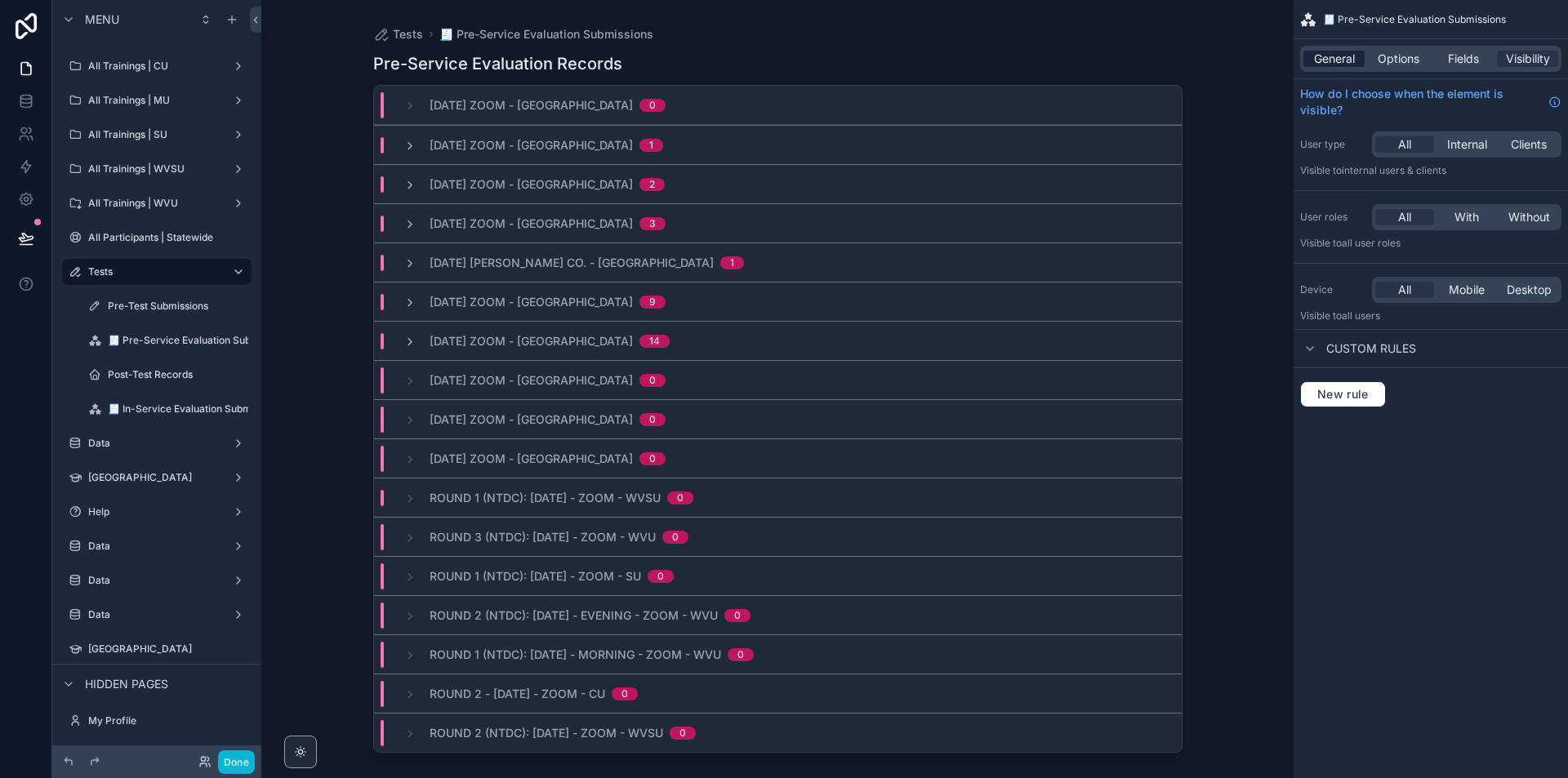
click at [1317, 56] on span "General" at bounding box center [1334, 59] width 41 height 16
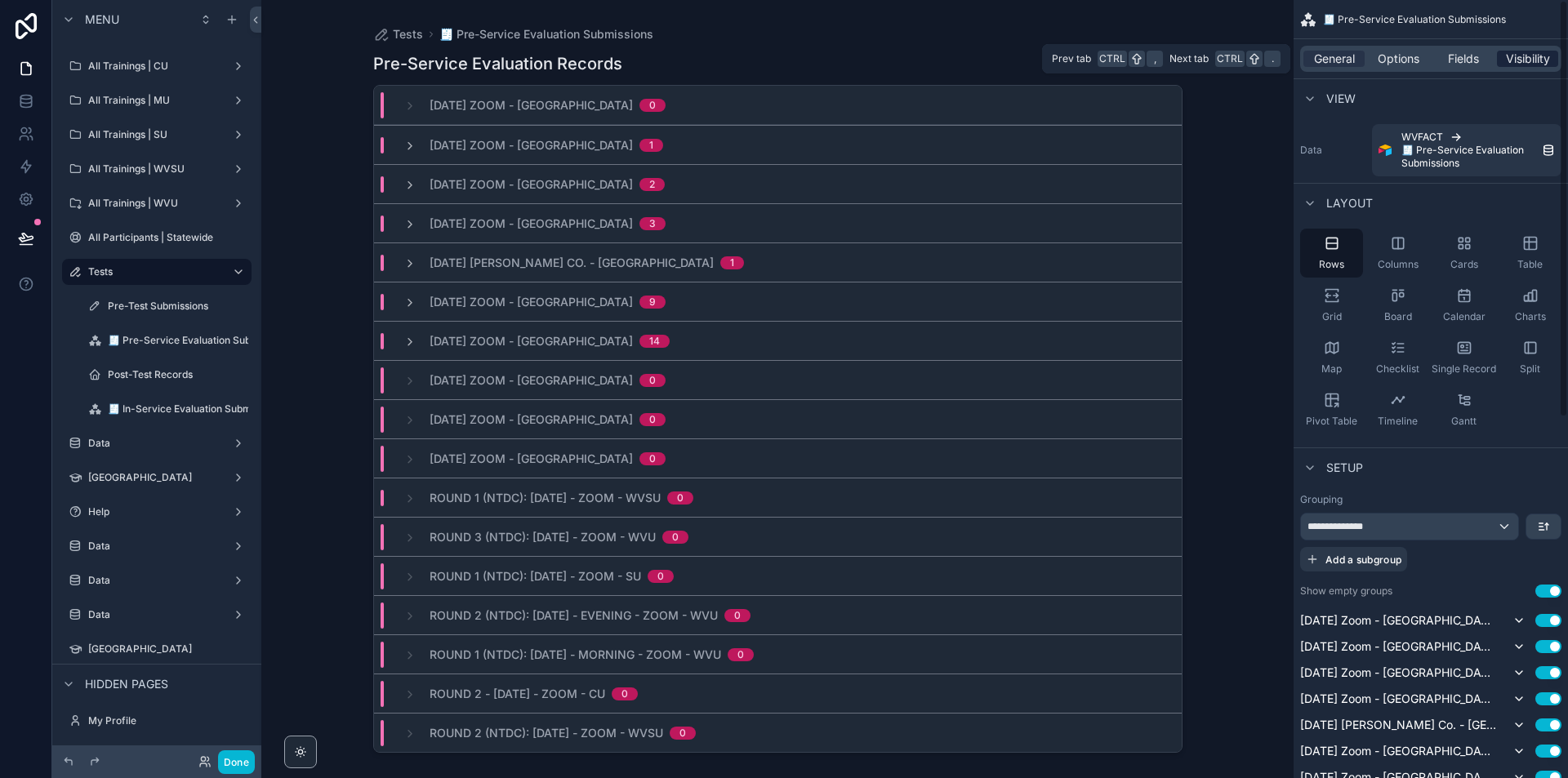
click at [1530, 57] on span "Visibility" at bounding box center [1528, 59] width 44 height 16
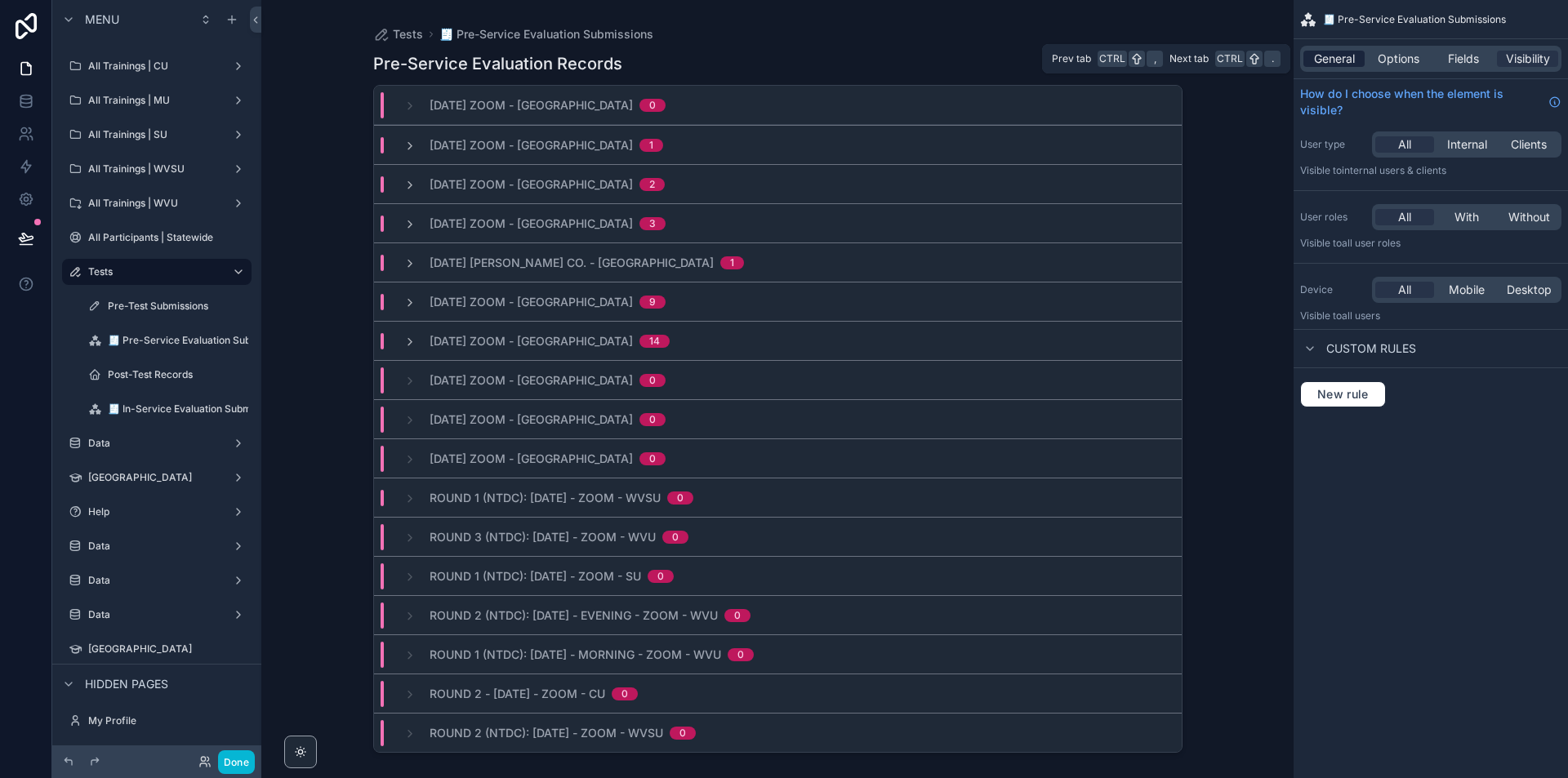
click at [1355, 56] on span "General" at bounding box center [1334, 59] width 41 height 16
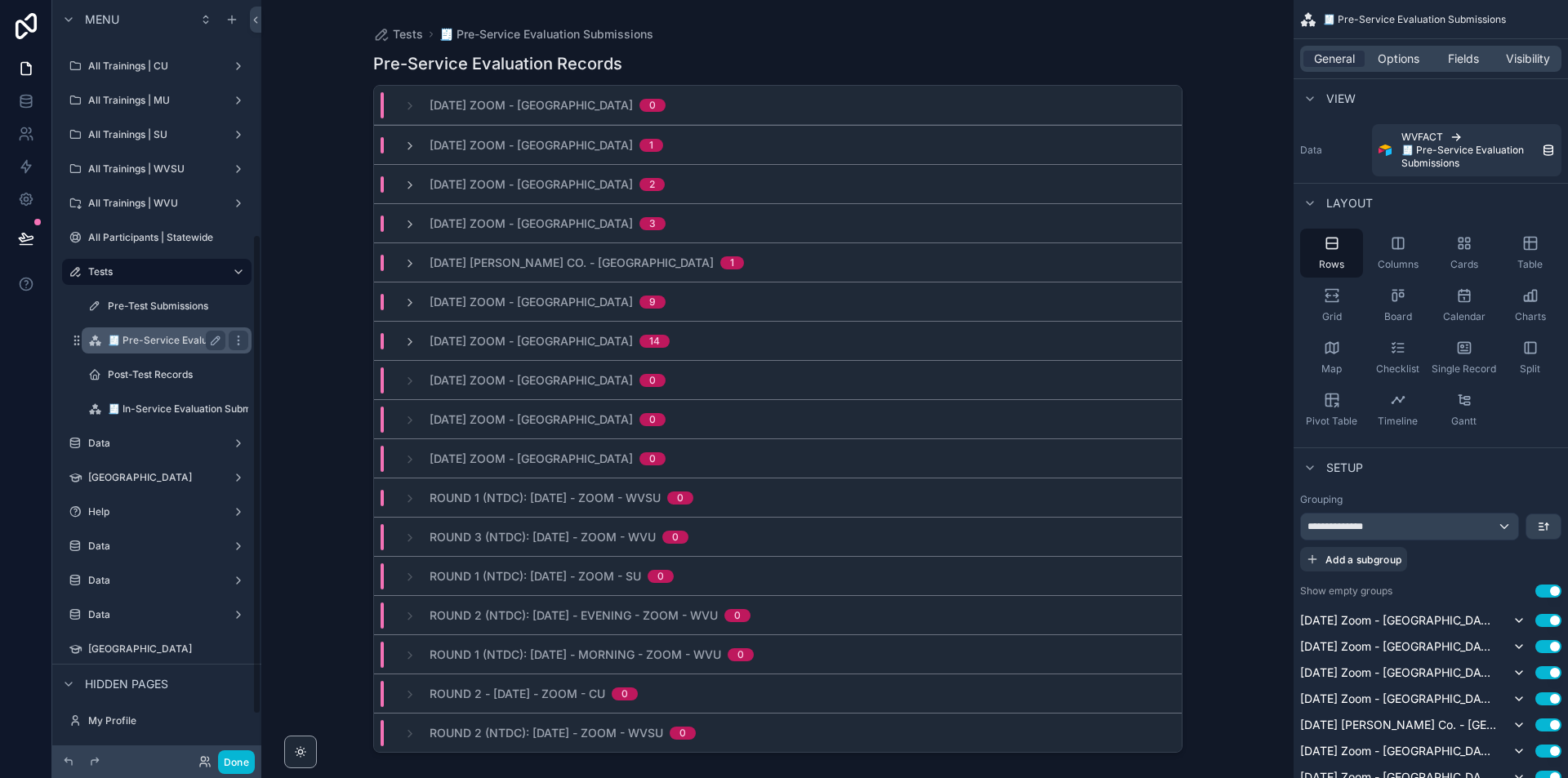
click at [183, 337] on label "🧾 Pre-Service Evaluation Submissions" at bounding box center [200, 340] width 183 height 13
click at [239, 339] on icon "scrollable content" at bounding box center [237, 340] width 13 height 13
click at [165, 341] on label "🧾 Pre-Service Evaluation Submissions" at bounding box center [200, 340] width 183 height 13
click at [1402, 62] on span "Options" at bounding box center [1399, 59] width 42 height 16
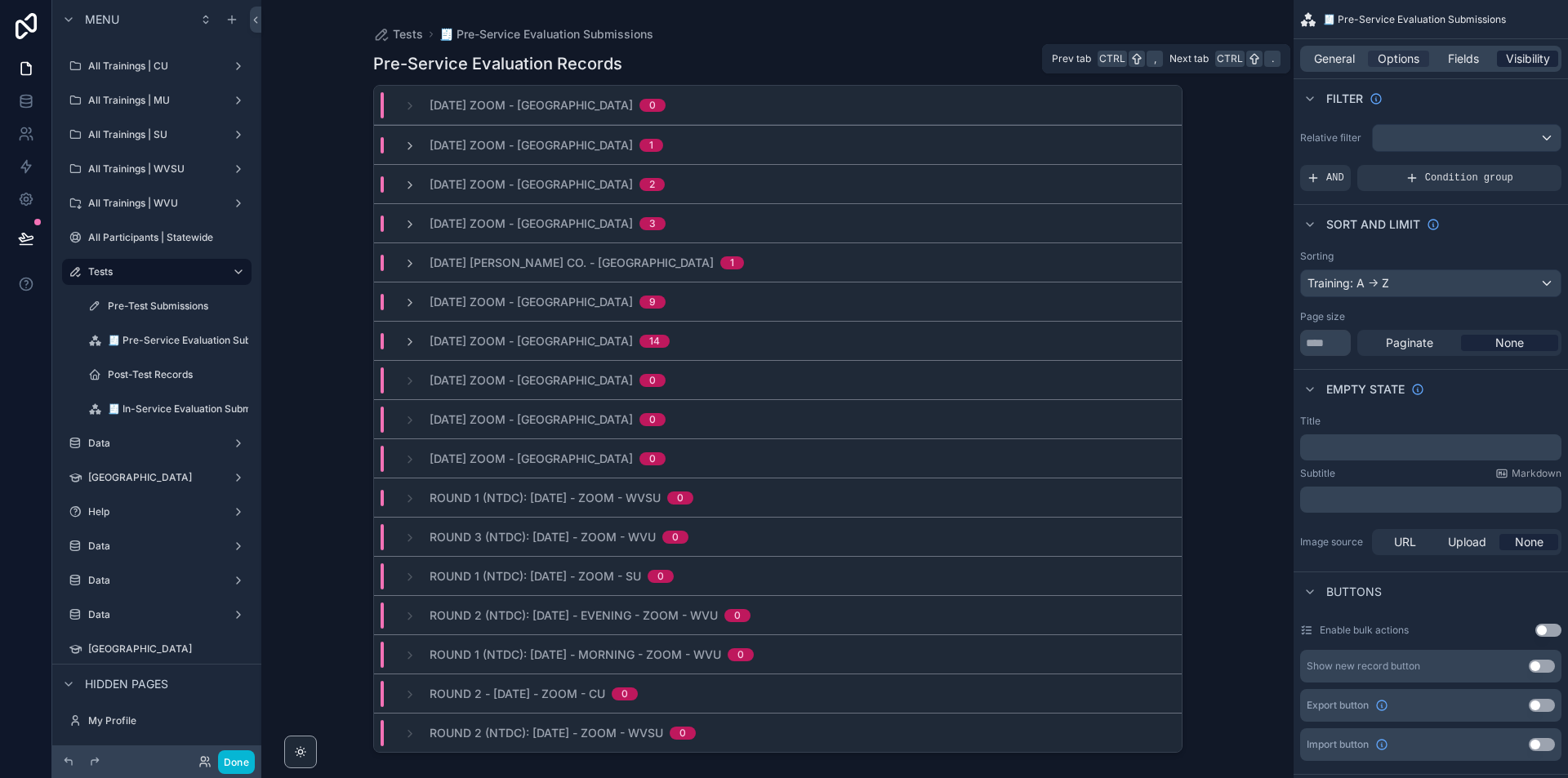
click at [1524, 53] on span "Visibility" at bounding box center [1528, 59] width 44 height 16
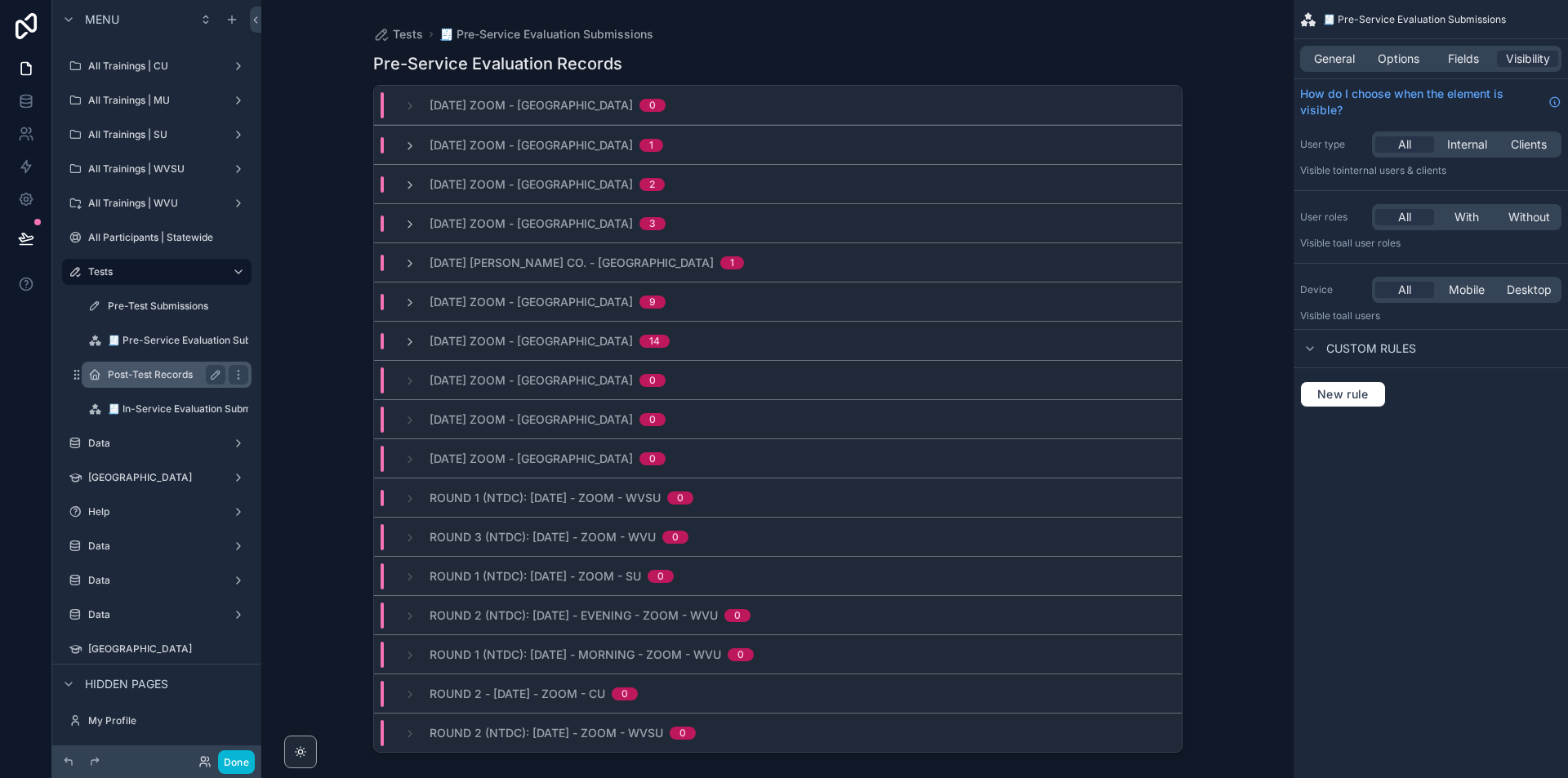
click at [169, 368] on div "Post-Test Records" at bounding box center [167, 375] width 117 height 20
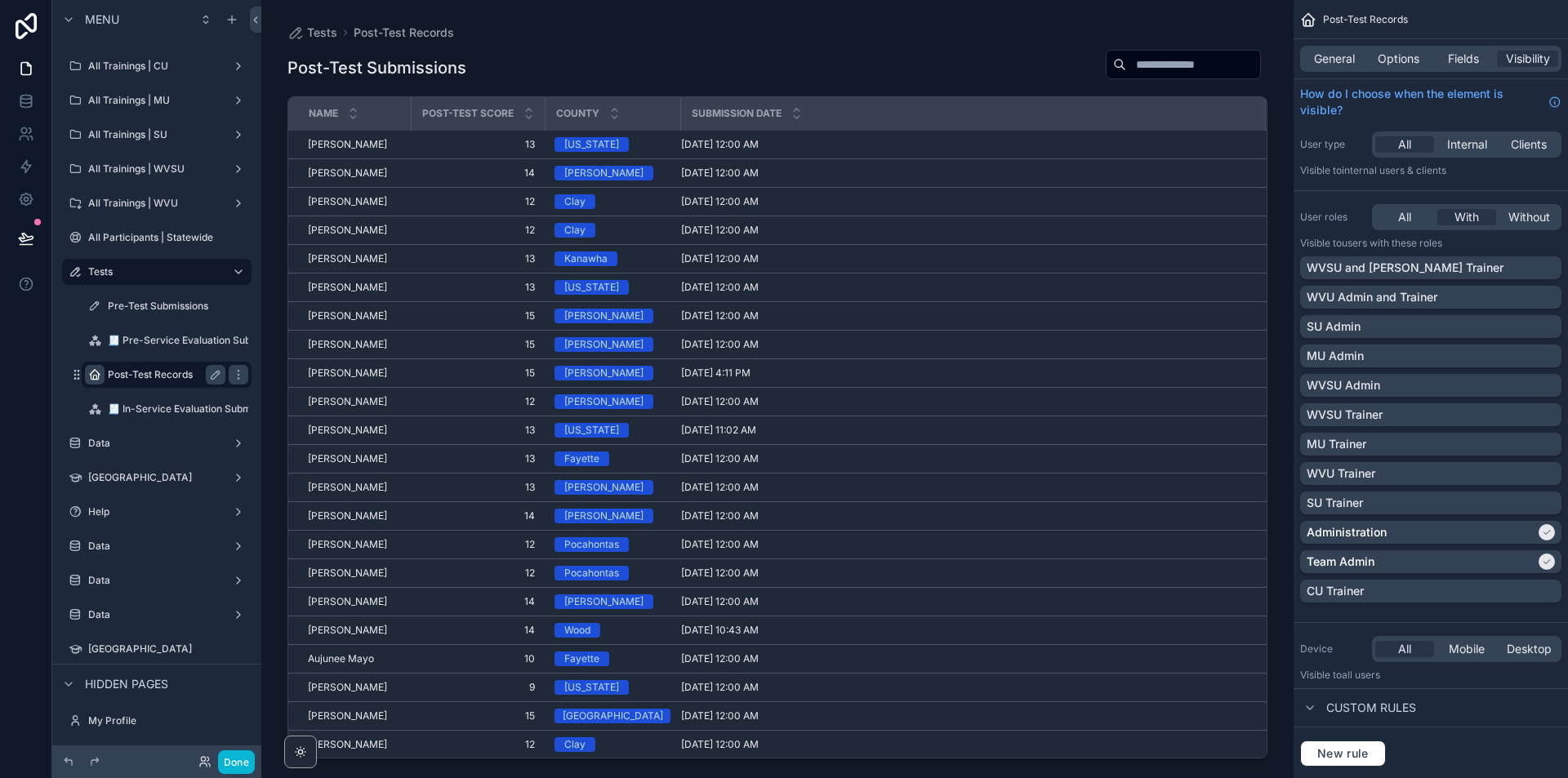
click at [89, 379] on icon "scrollable content" at bounding box center [94, 375] width 13 height 13
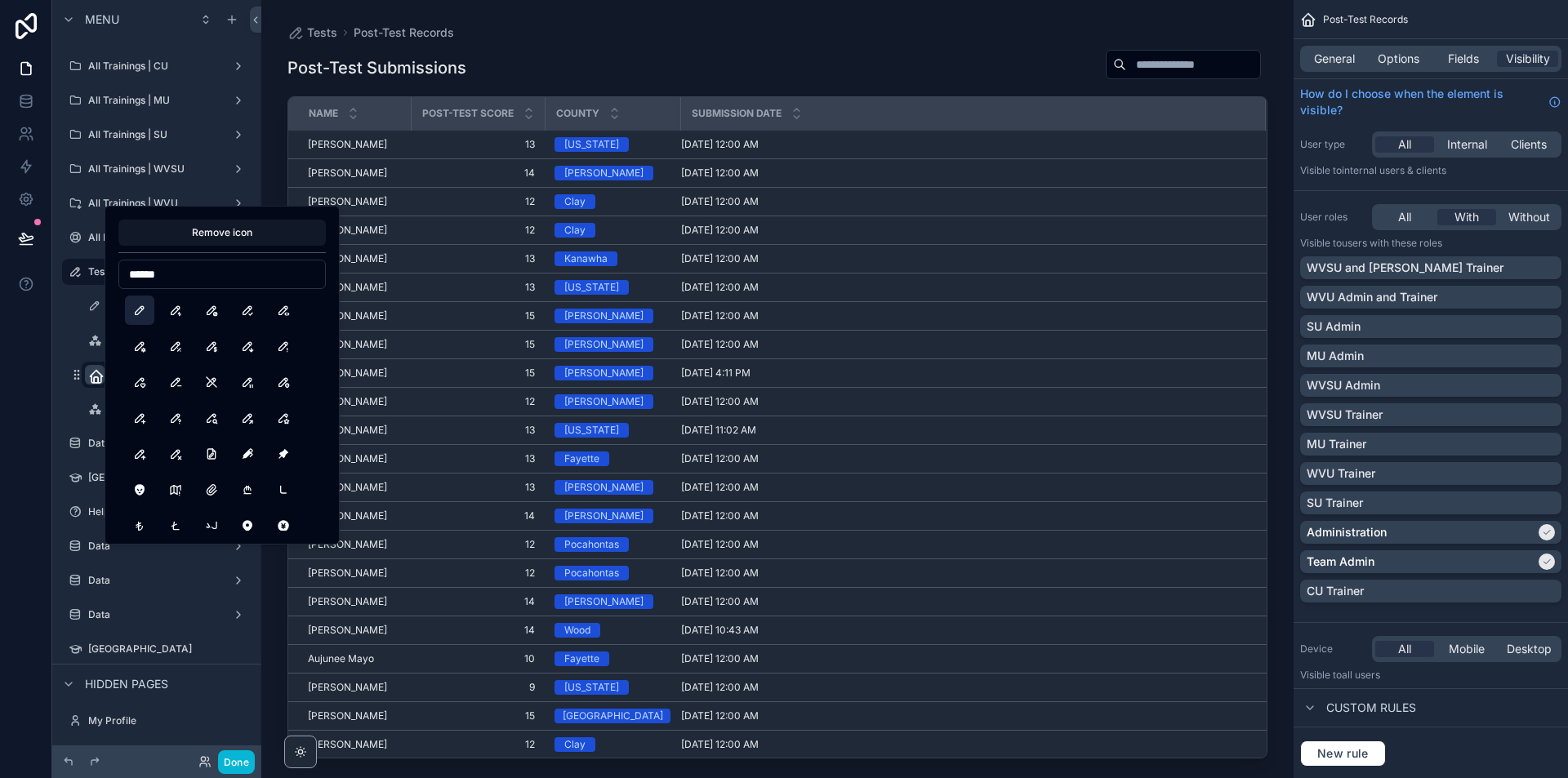
type input "******"
click at [144, 303] on button "Pencil" at bounding box center [140, 311] width 30 height 30
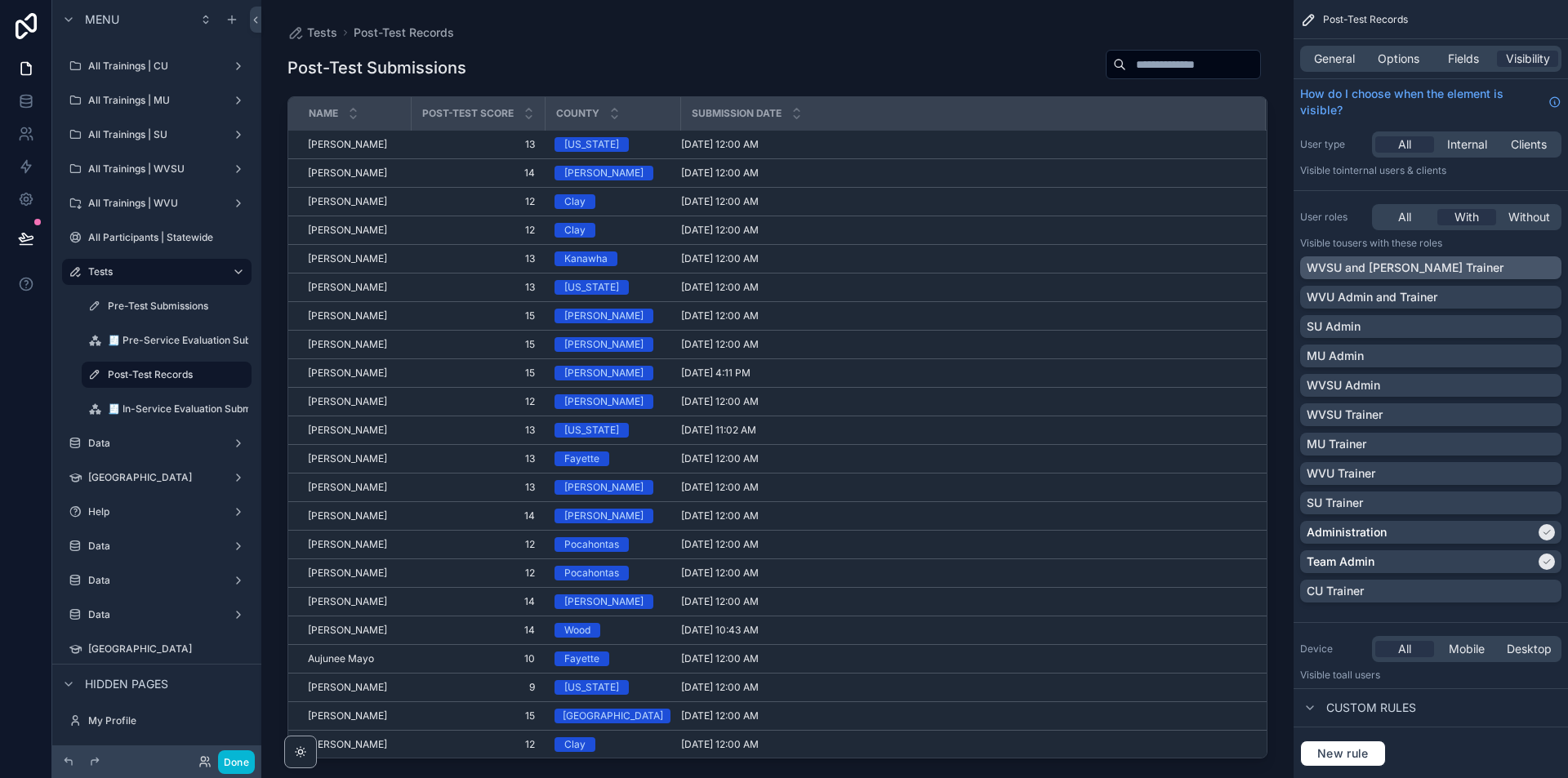
click at [1548, 269] on div "WVSU and [PERSON_NAME] Trainer" at bounding box center [1431, 267] width 248 height 16
click at [1549, 290] on div "WVU Admin and Trainer" at bounding box center [1431, 297] width 248 height 16
click at [1543, 334] on div "SU Admin" at bounding box center [1431, 327] width 248 height 16
click at [1555, 356] on div "MU Admin" at bounding box center [1431, 356] width 261 height 23
click at [1552, 390] on div "WVSU Admin" at bounding box center [1431, 386] width 248 height 16
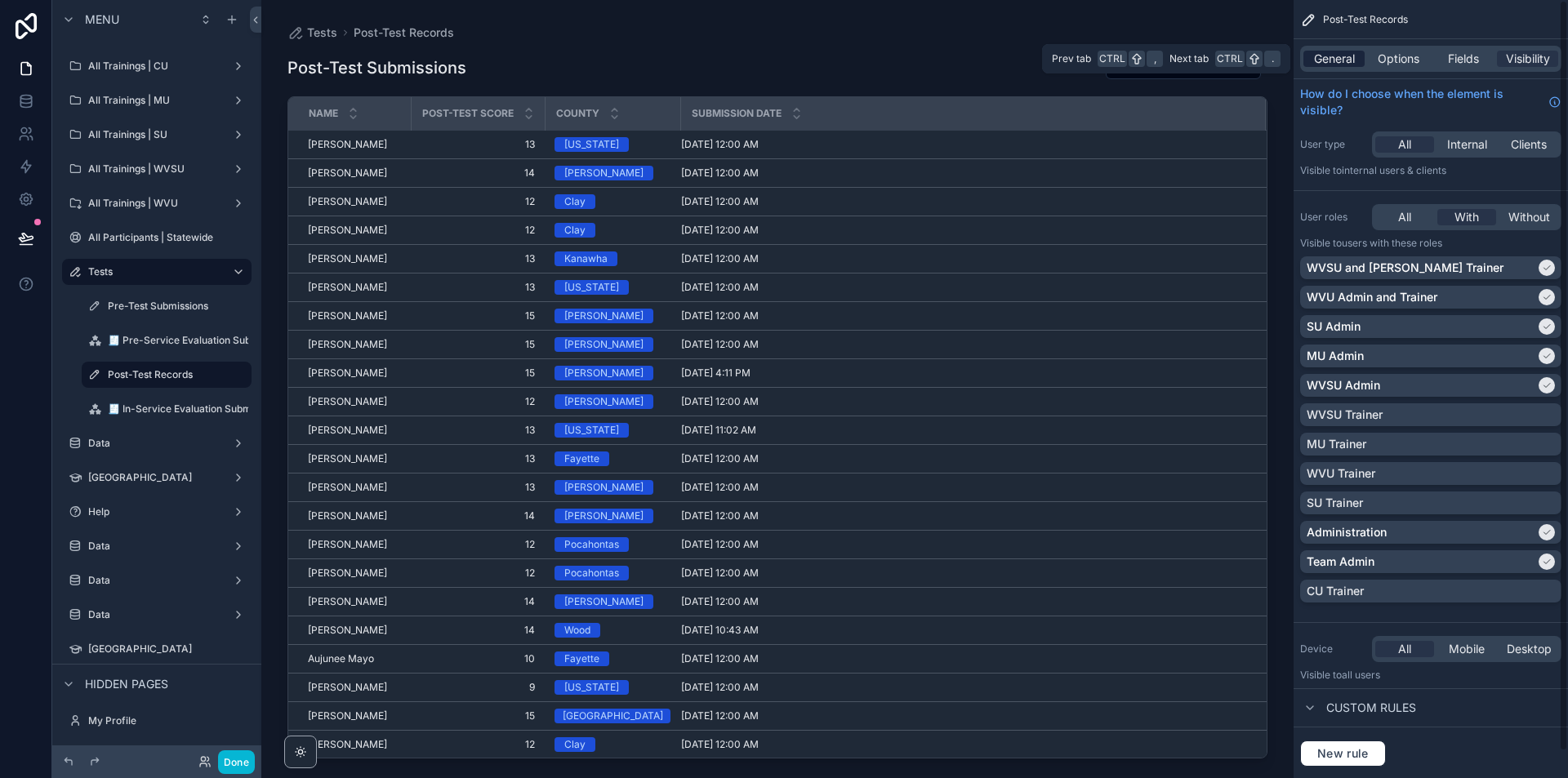
click at [1332, 59] on span "General" at bounding box center [1334, 59] width 41 height 16
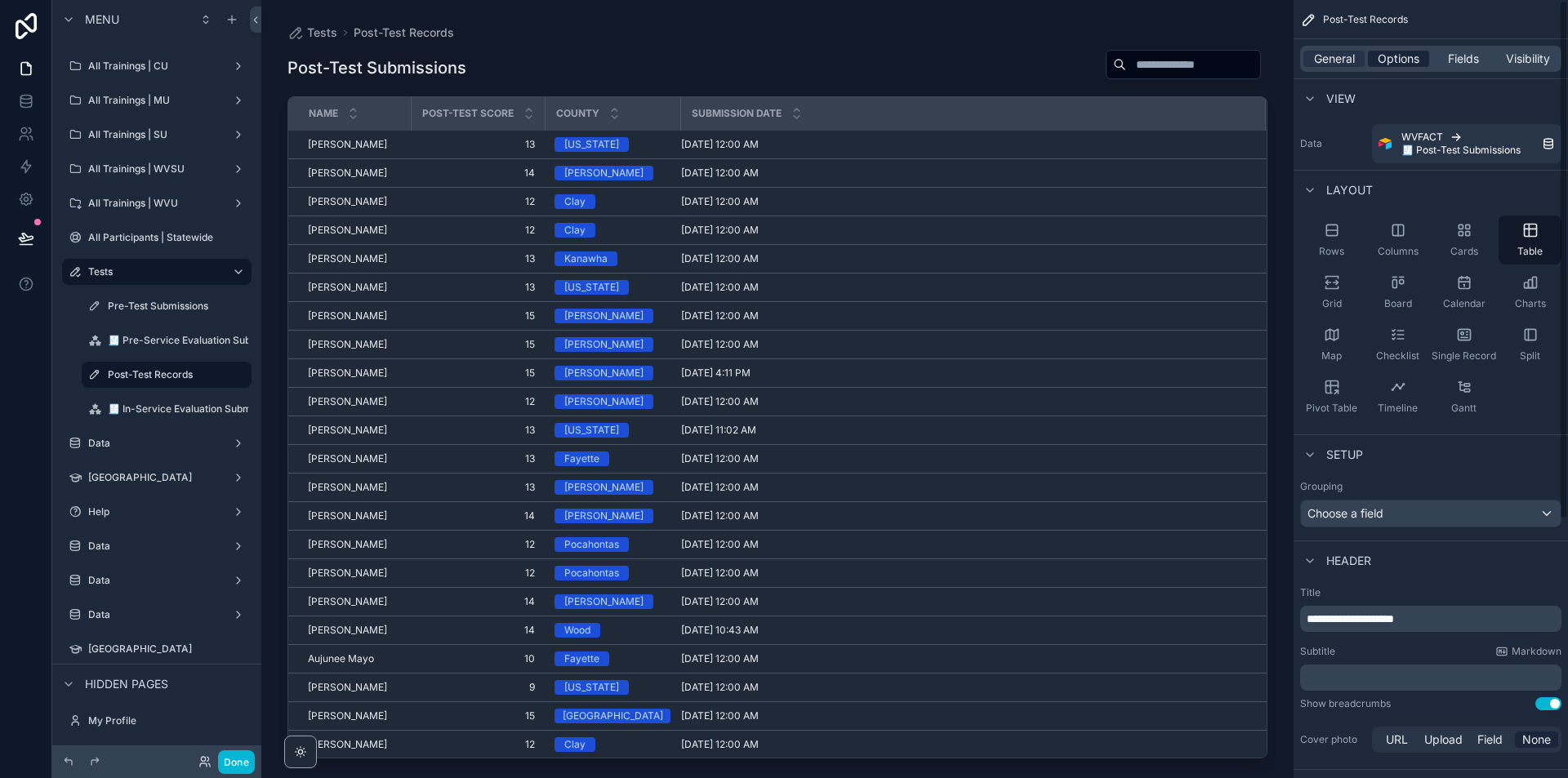
click at [1404, 55] on span "Options" at bounding box center [1399, 59] width 42 height 16
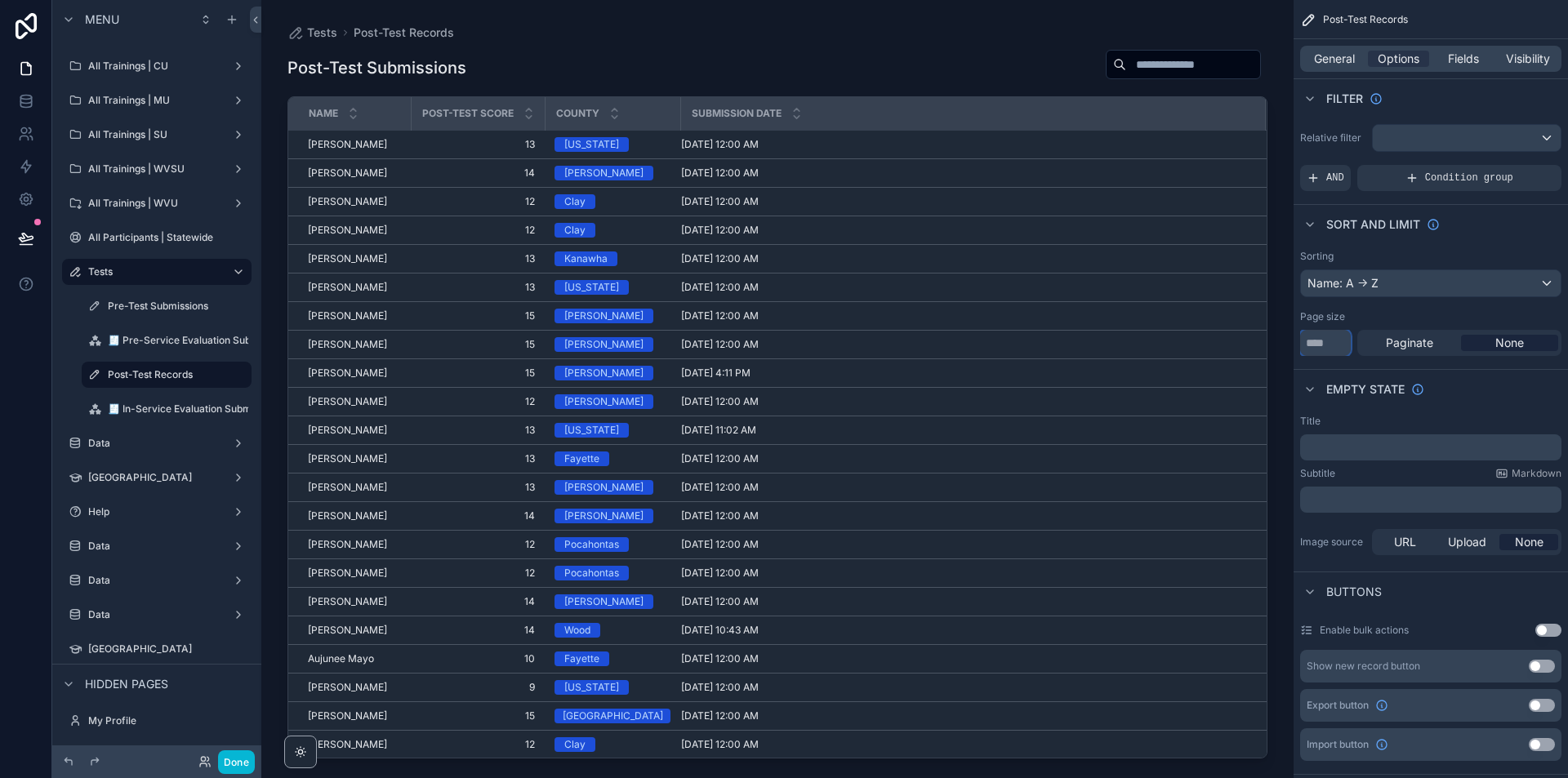
click at [1324, 346] on input "**" at bounding box center [1326, 343] width 51 height 26
type input "*"
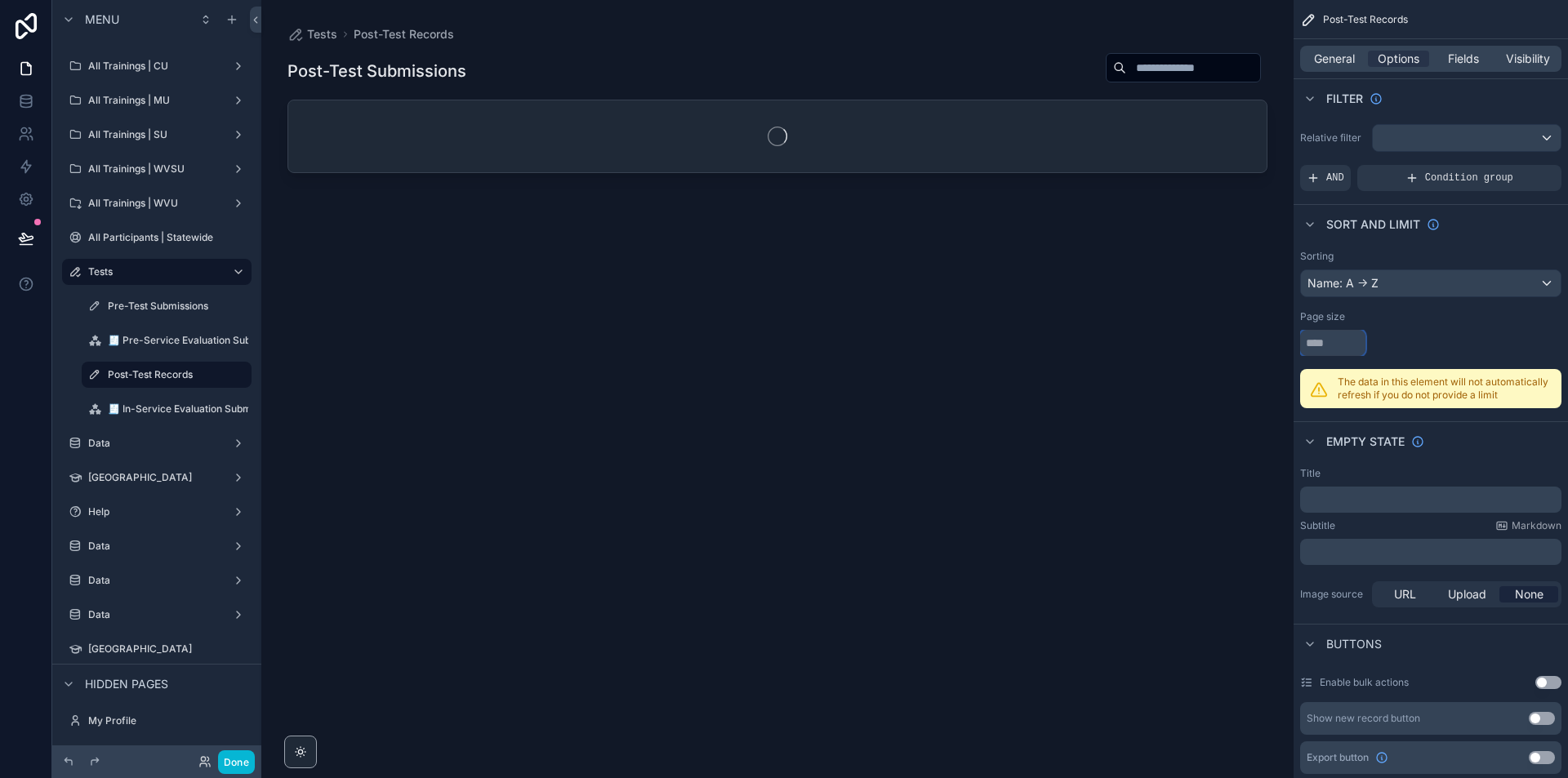
type input "***"
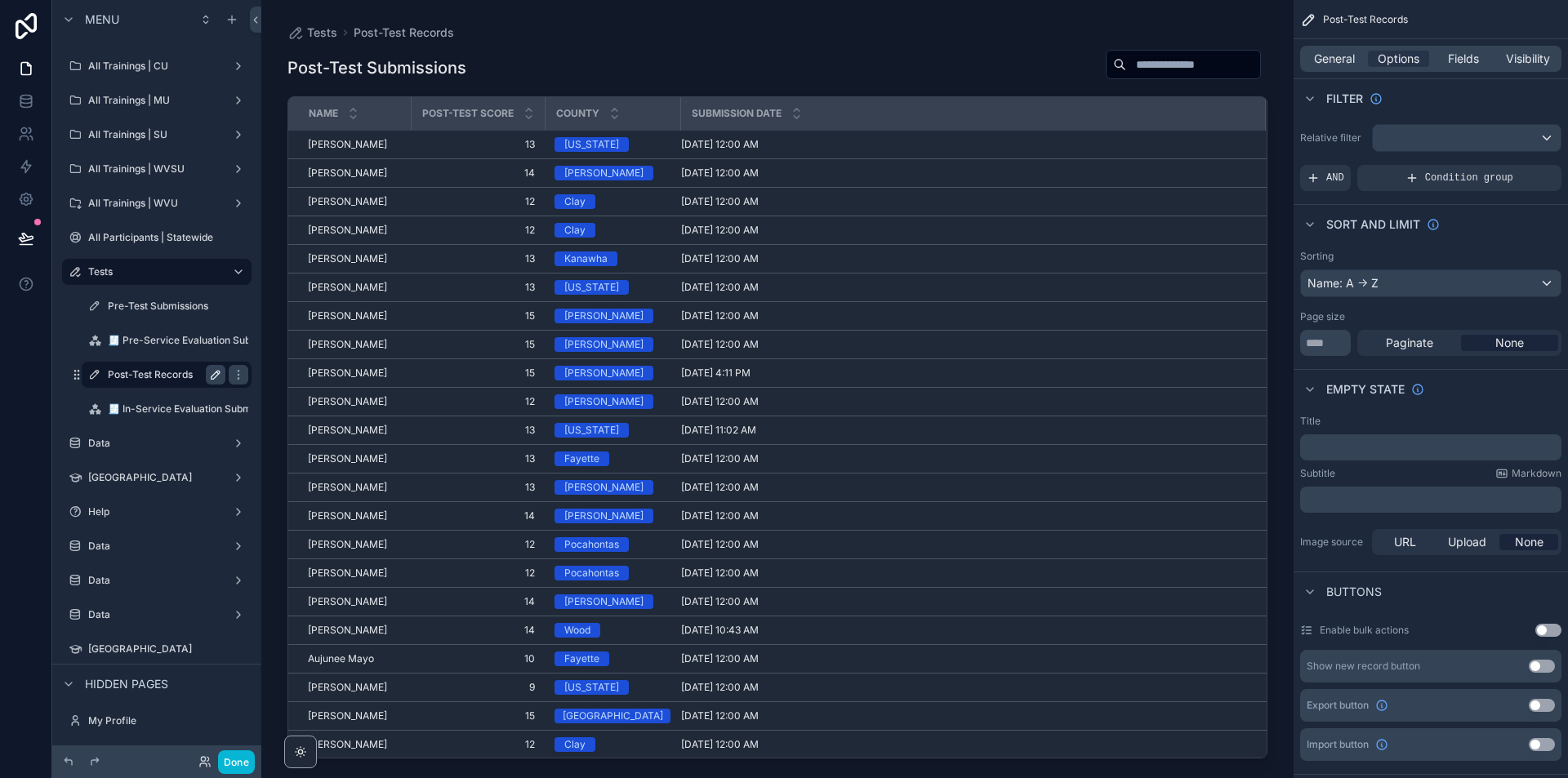
click at [217, 375] on icon "scrollable content" at bounding box center [215, 375] width 13 height 13
click at [164, 373] on input "**********" at bounding box center [154, 375] width 91 height 20
click at [179, 374] on input "**********" at bounding box center [154, 375] width 91 height 20
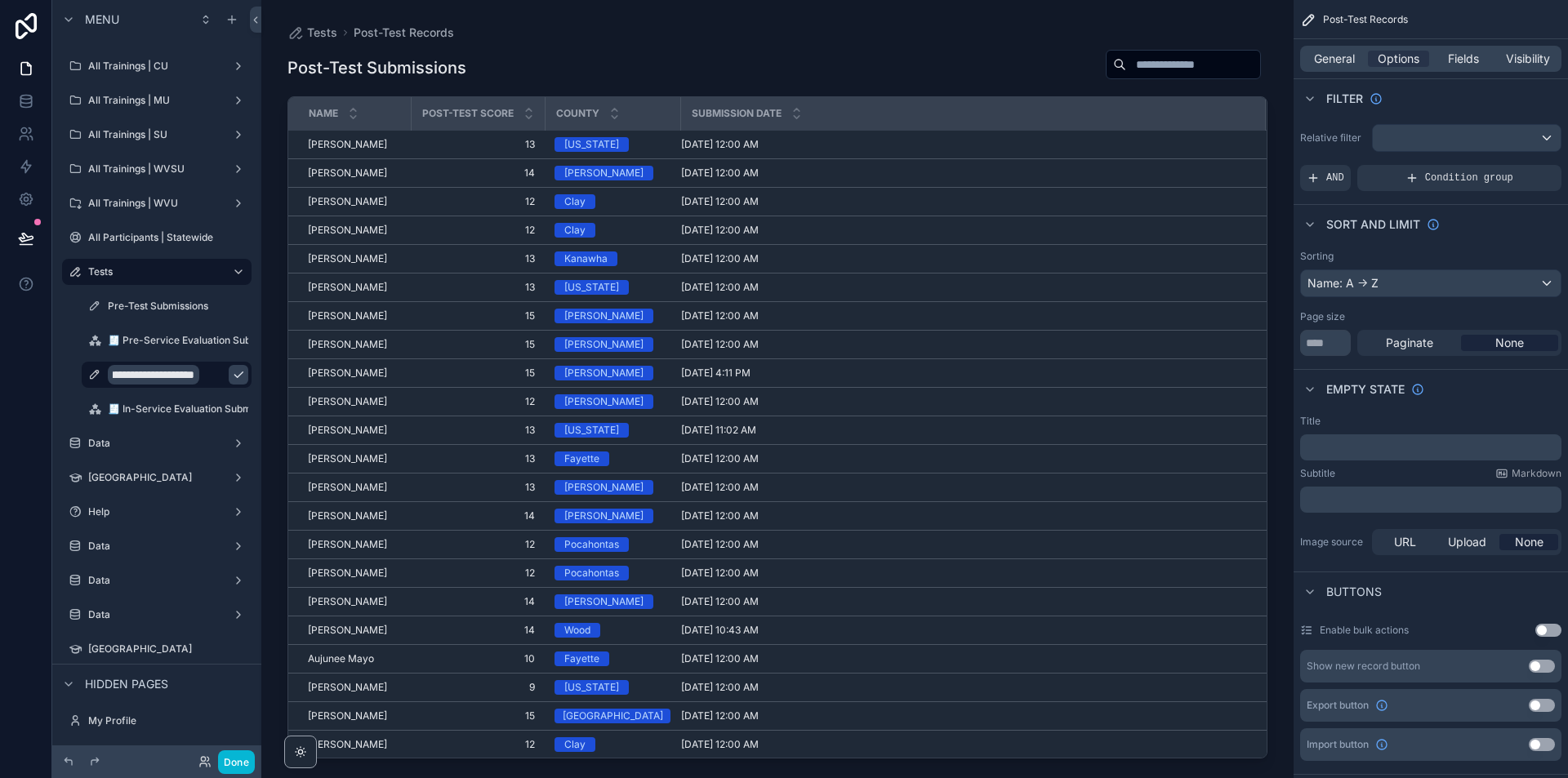
scroll to position [0, 18]
type input "**********"
click at [232, 373] on icon "scrollable content" at bounding box center [237, 375] width 13 height 13
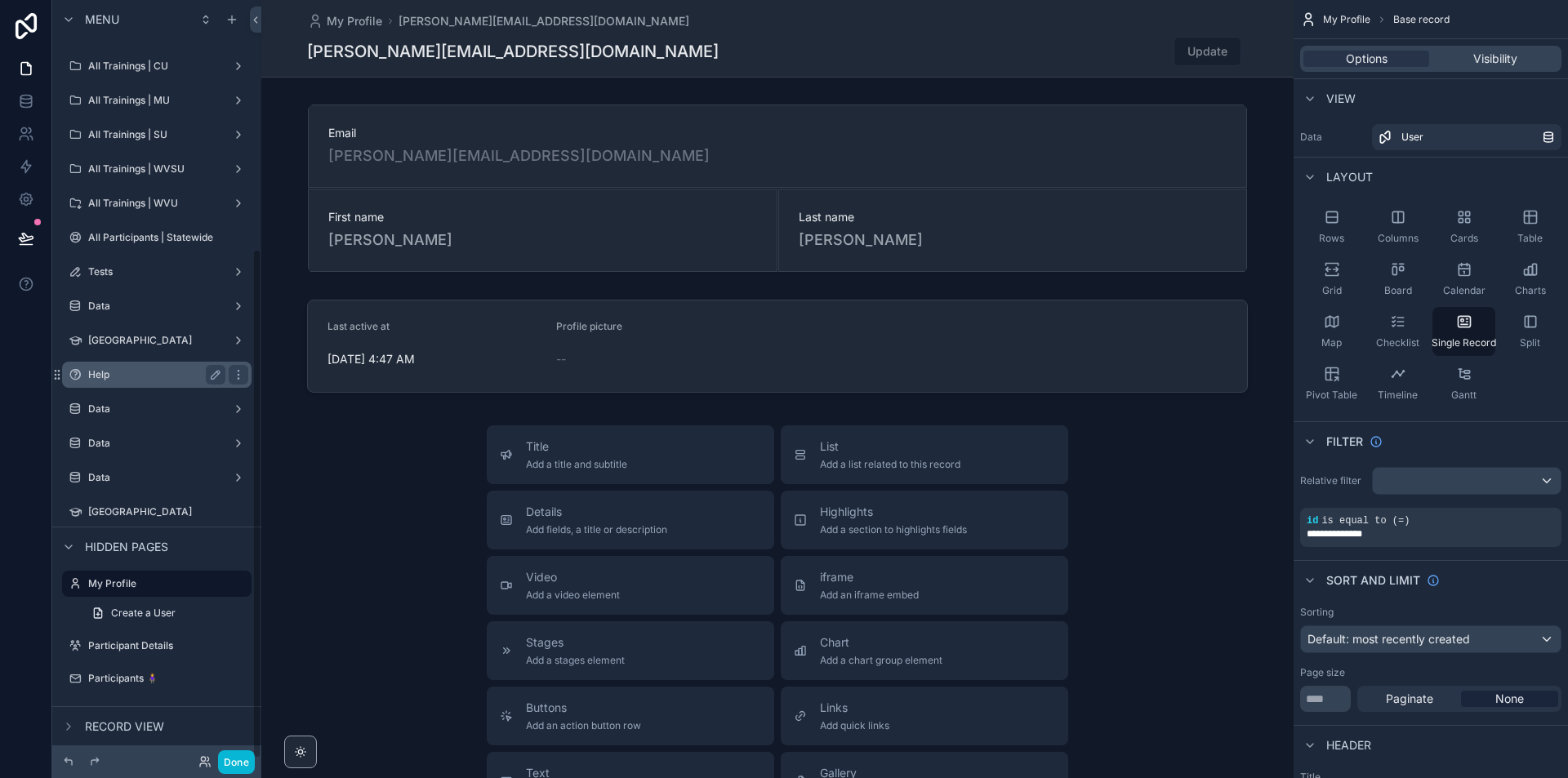
scroll to position [370, 0]
click at [124, 279] on div "Tests" at bounding box center [157, 272] width 137 height 20
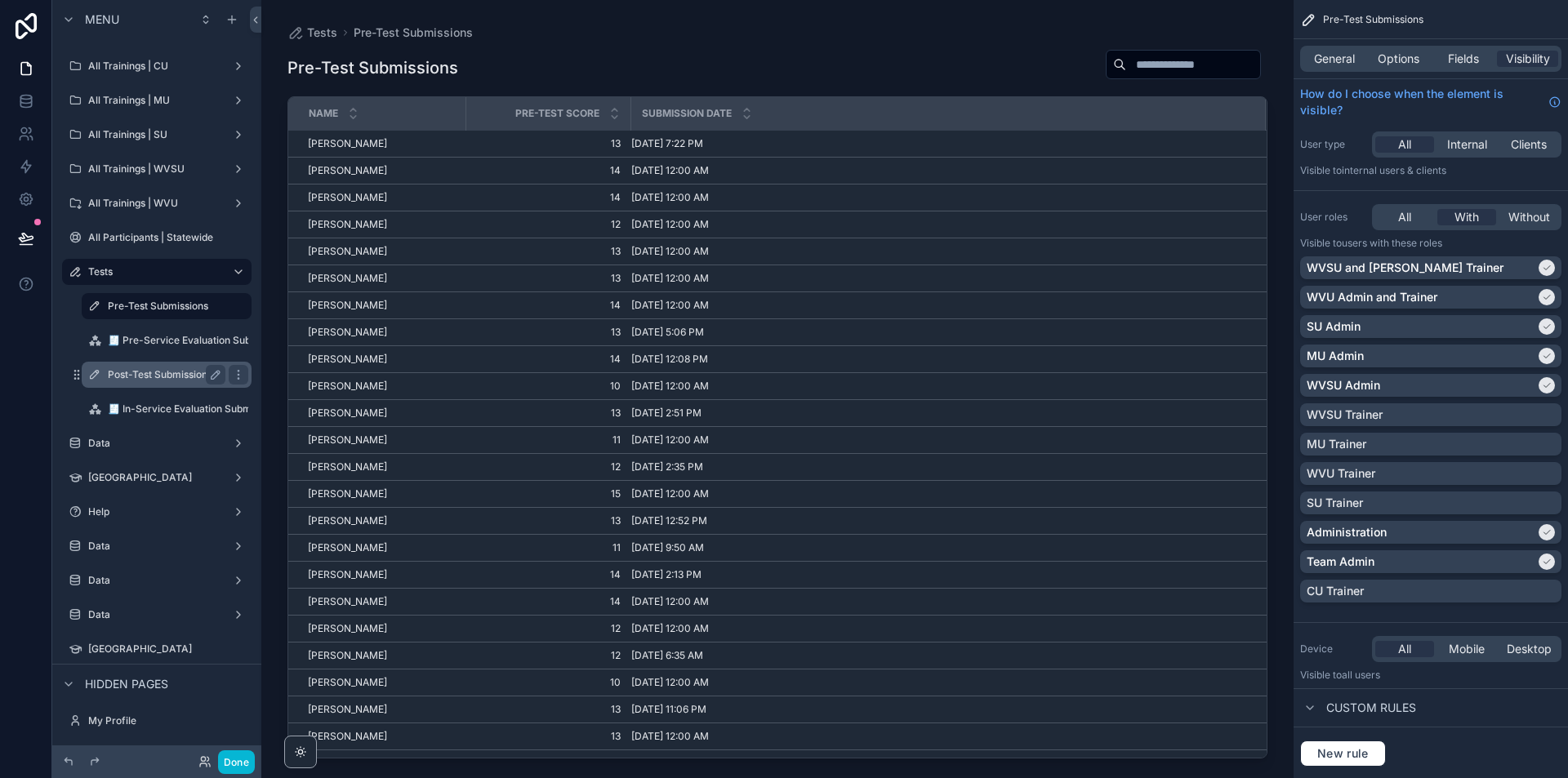
click at [148, 373] on label "Post-Test Submissions" at bounding box center [164, 375] width 111 height 13
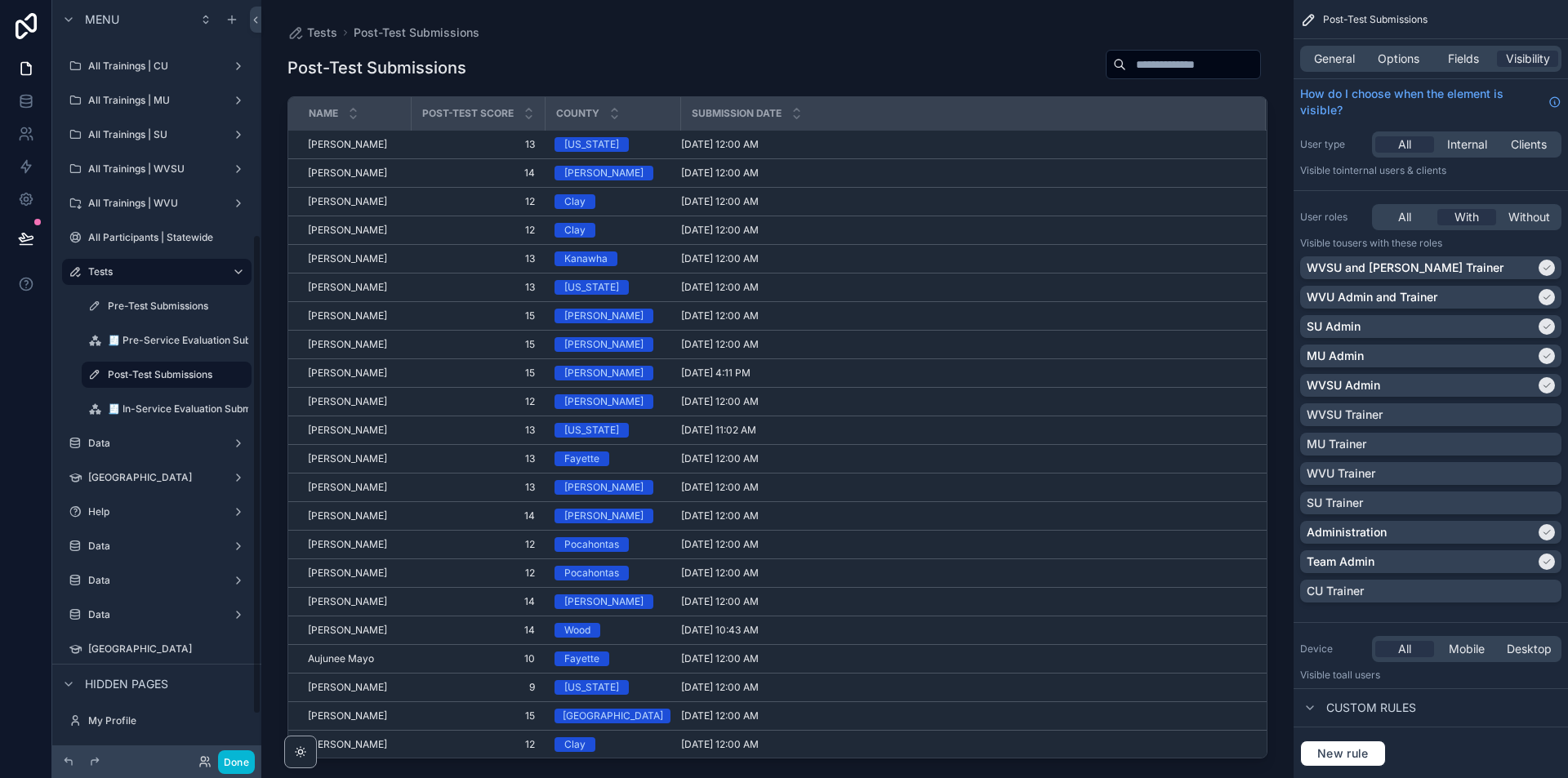
click at [345, 148] on div "scrollable content" at bounding box center [777, 380] width 1032 height 759
click at [349, 143] on span "[PERSON_NAME]" at bounding box center [348, 144] width 79 height 13
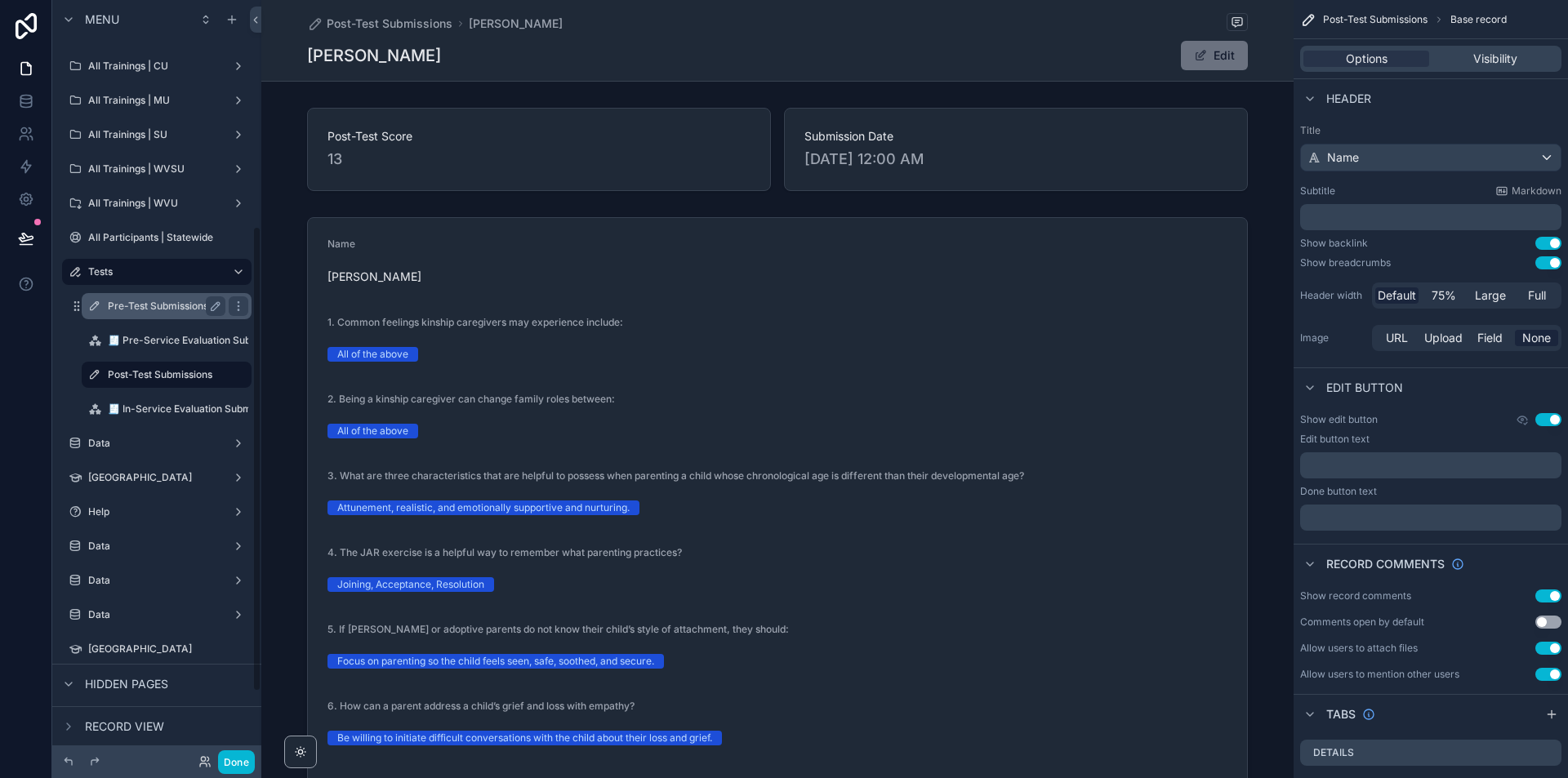
click at [164, 305] on label "Pre-Test Submissions" at bounding box center [164, 306] width 111 height 13
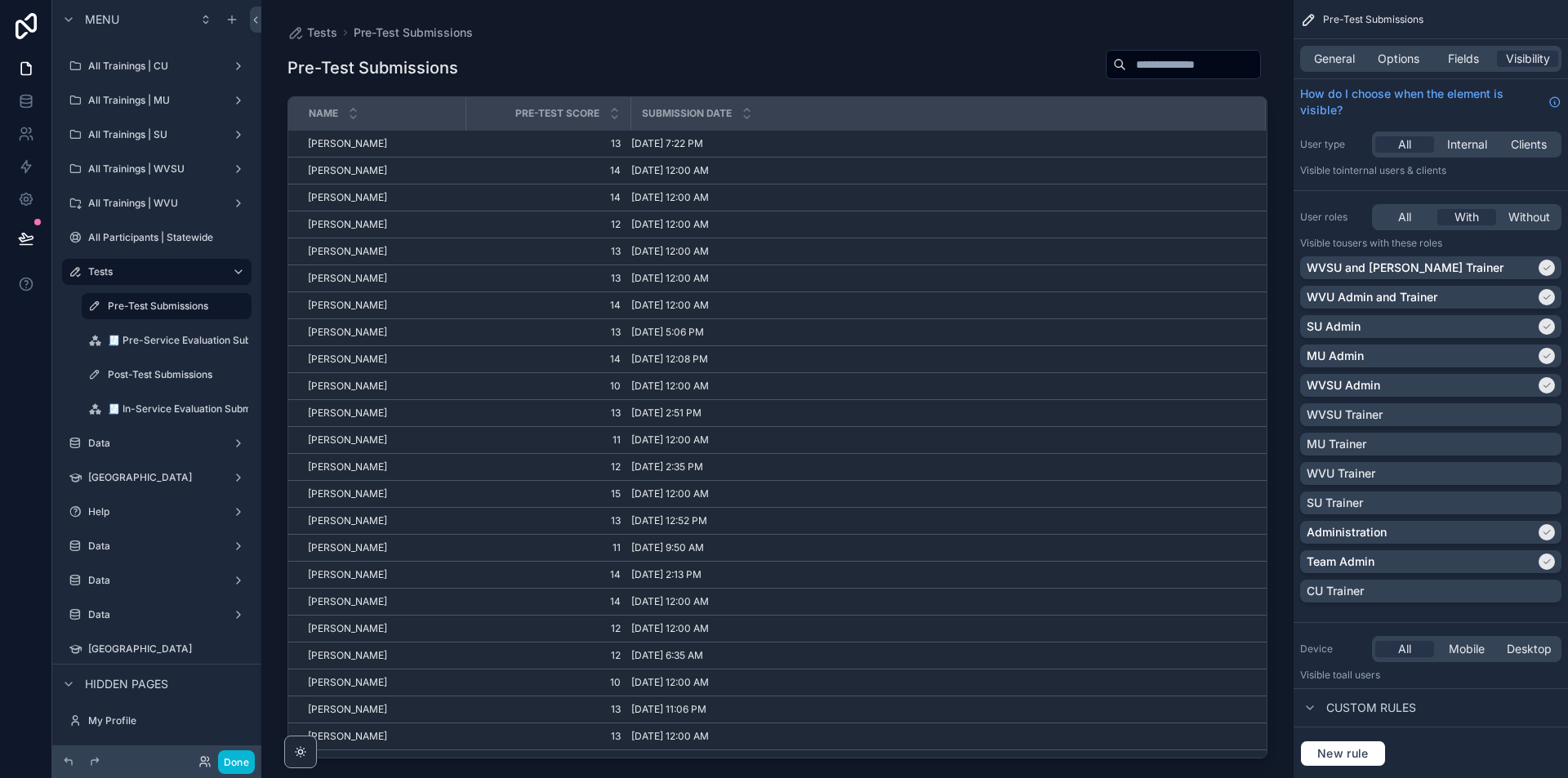
click at [349, 141] on div "scrollable content" at bounding box center [777, 380] width 1032 height 759
click at [349, 141] on span "[PERSON_NAME]" at bounding box center [348, 143] width 79 height 13
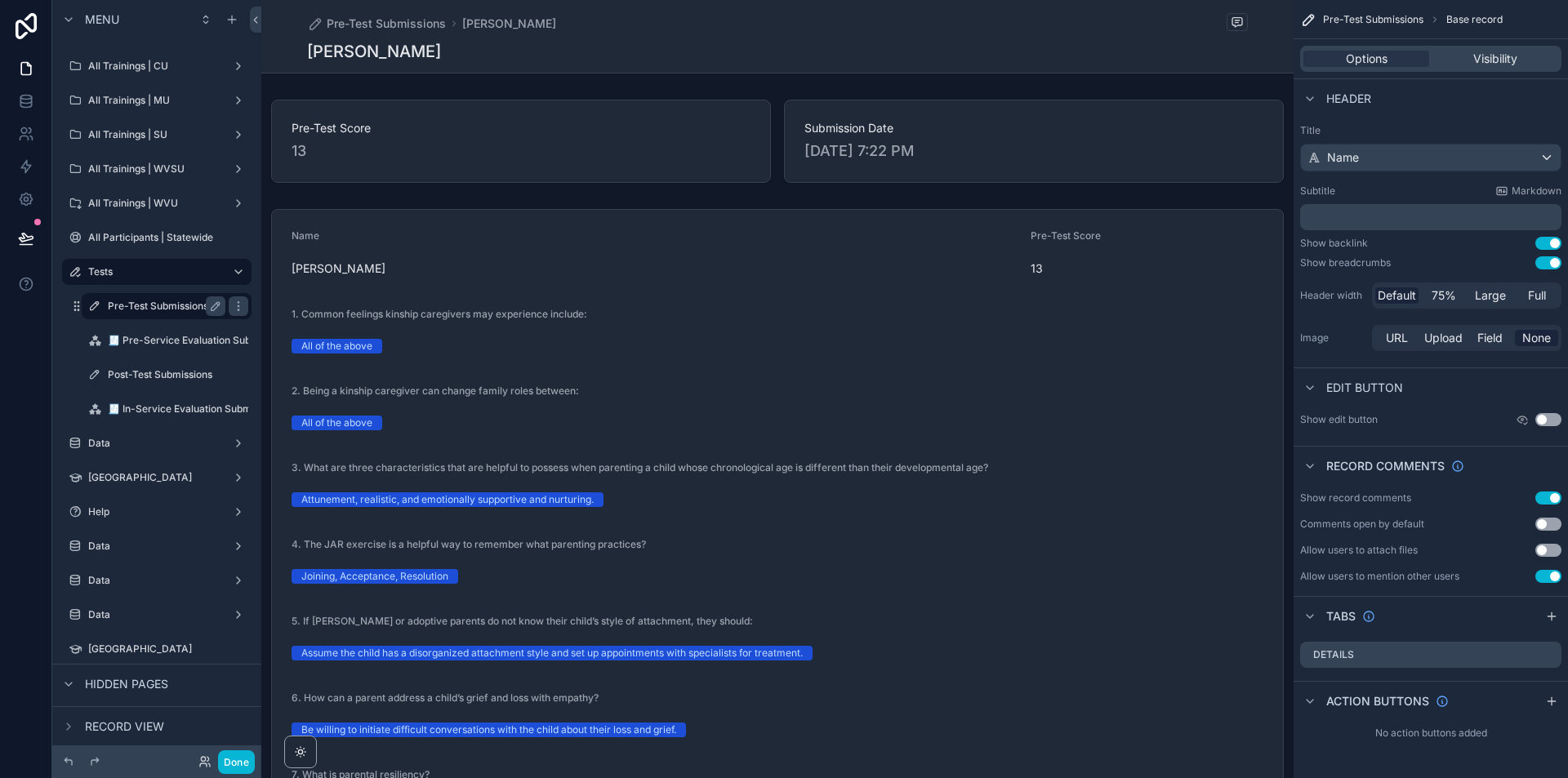
click at [161, 311] on label "Pre-Test Submissions" at bounding box center [164, 306] width 111 height 13
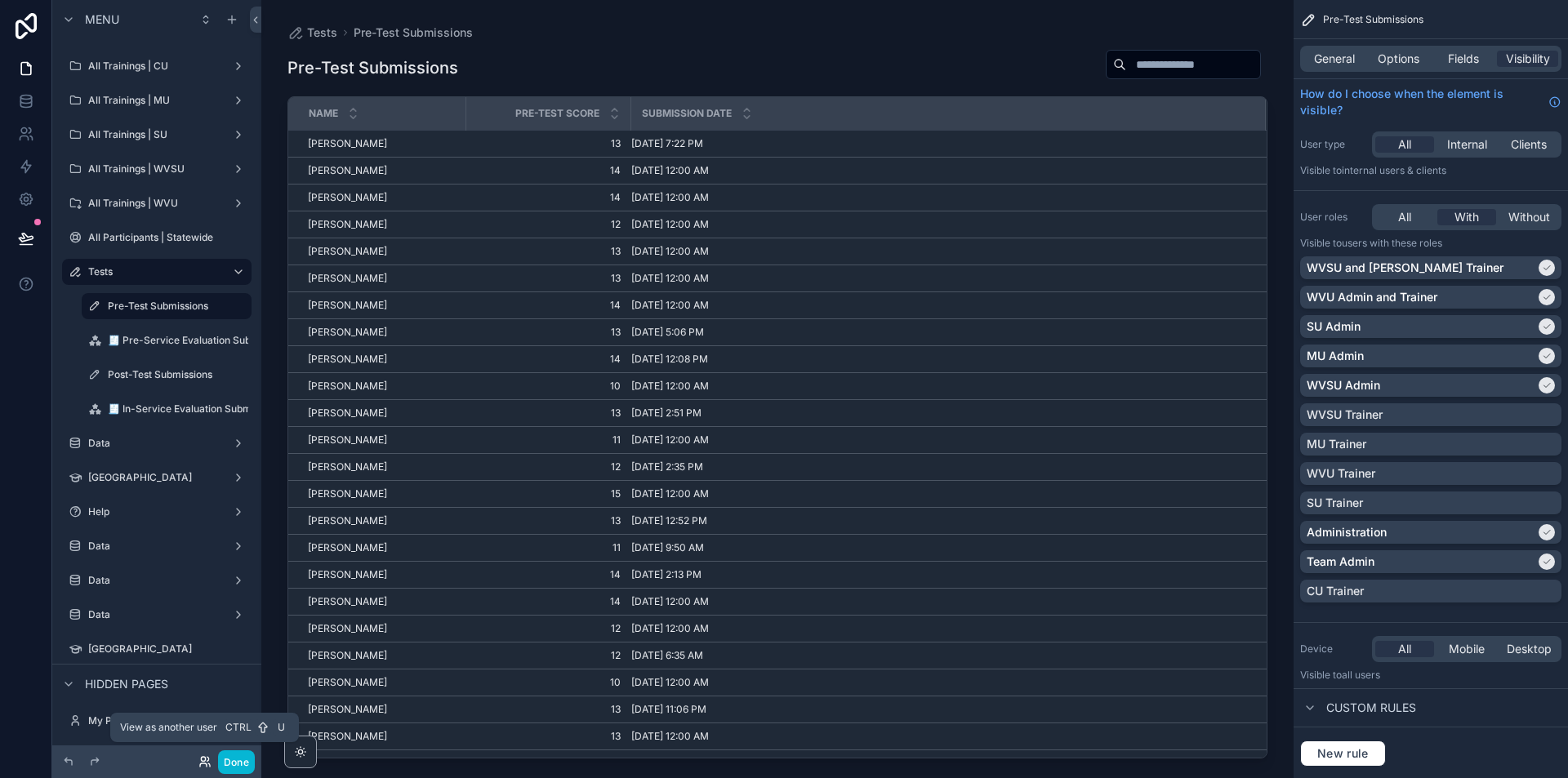
click at [203, 759] on icon at bounding box center [205, 761] width 13 height 13
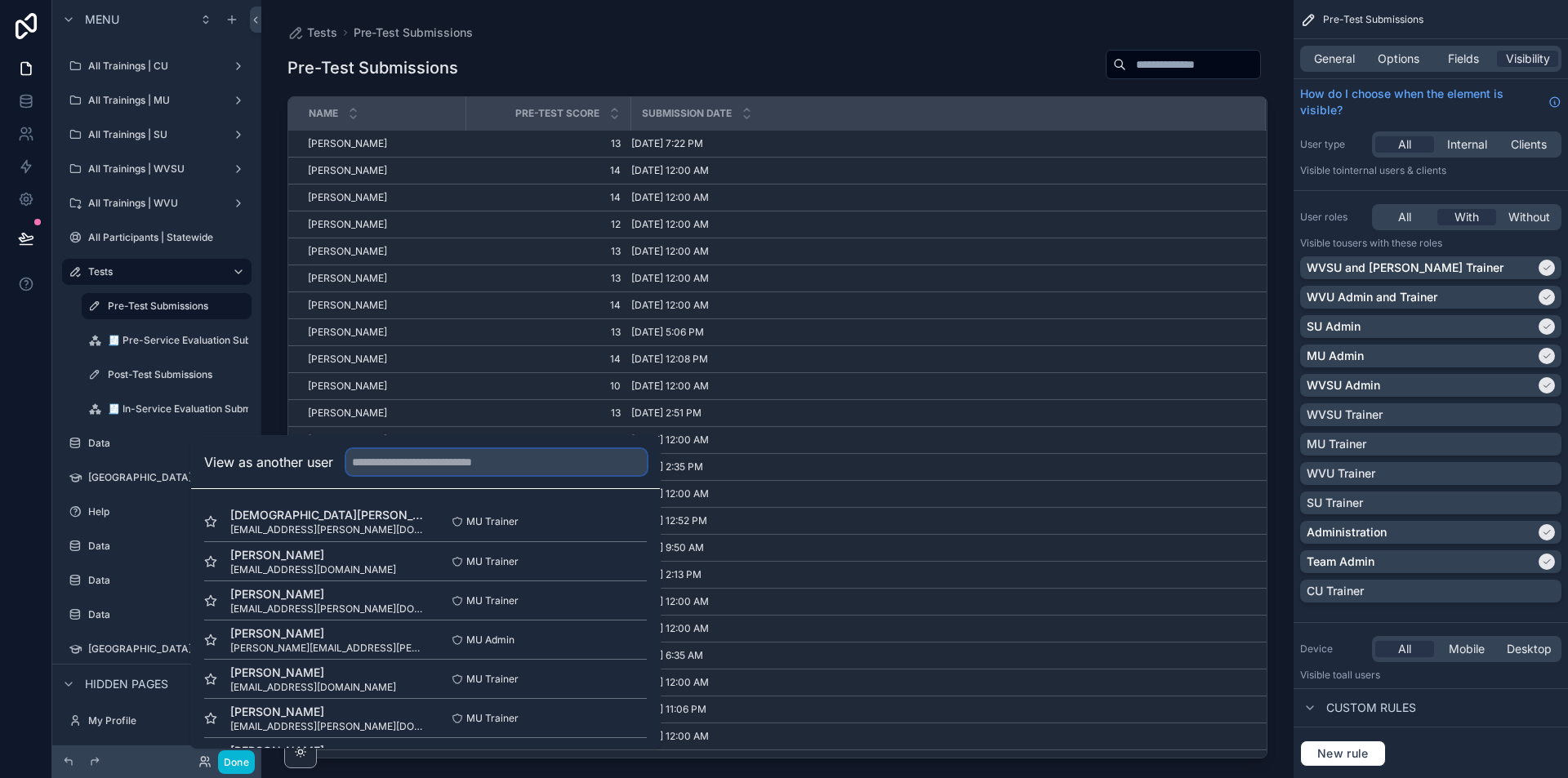
click at [439, 460] on input "text" at bounding box center [497, 462] width 301 height 26
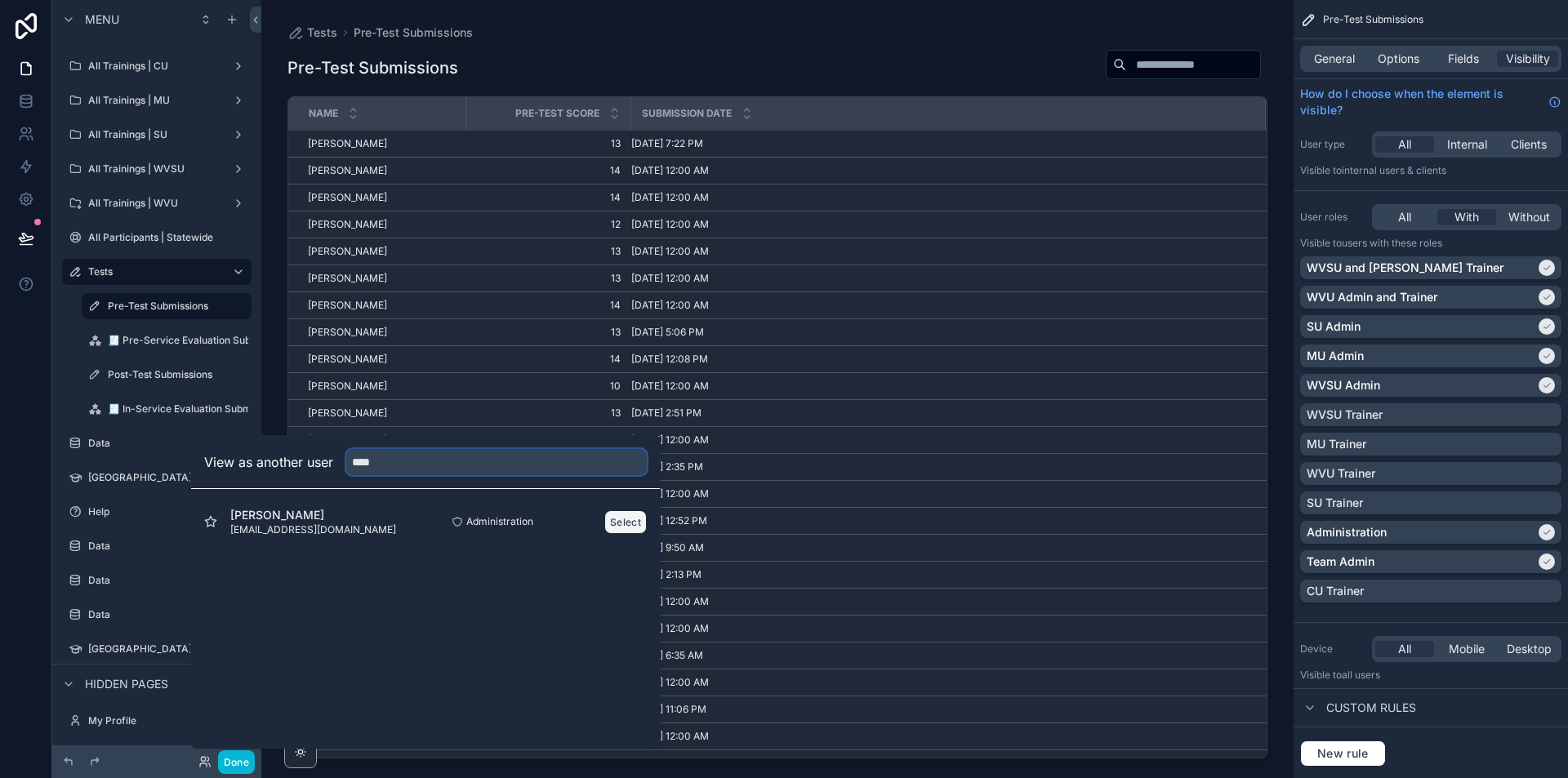
type input "****"
click at [619, 520] on button "Select" at bounding box center [625, 523] width 43 height 24
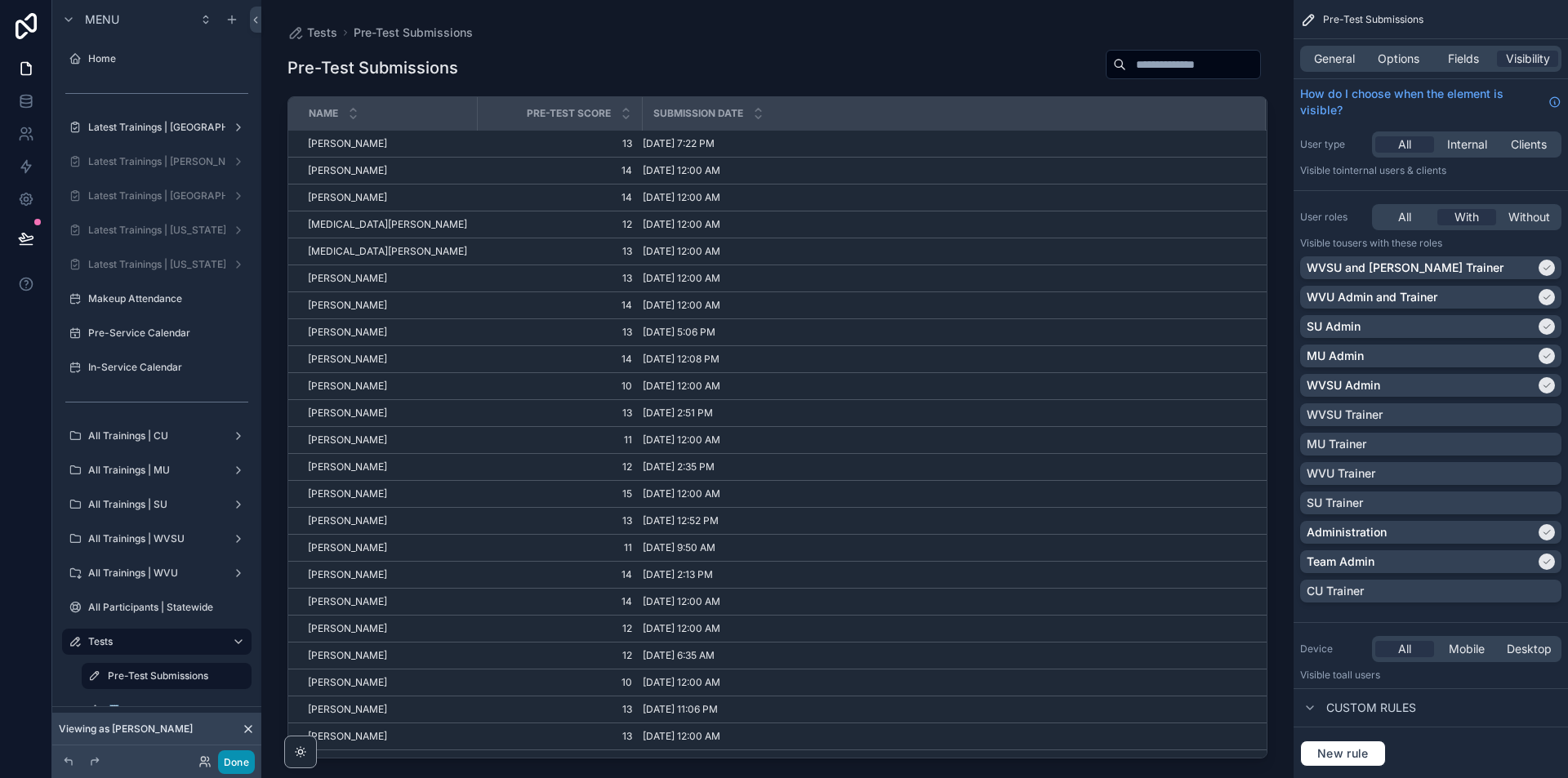
click at [239, 764] on button "Done" at bounding box center [235, 762] width 37 height 24
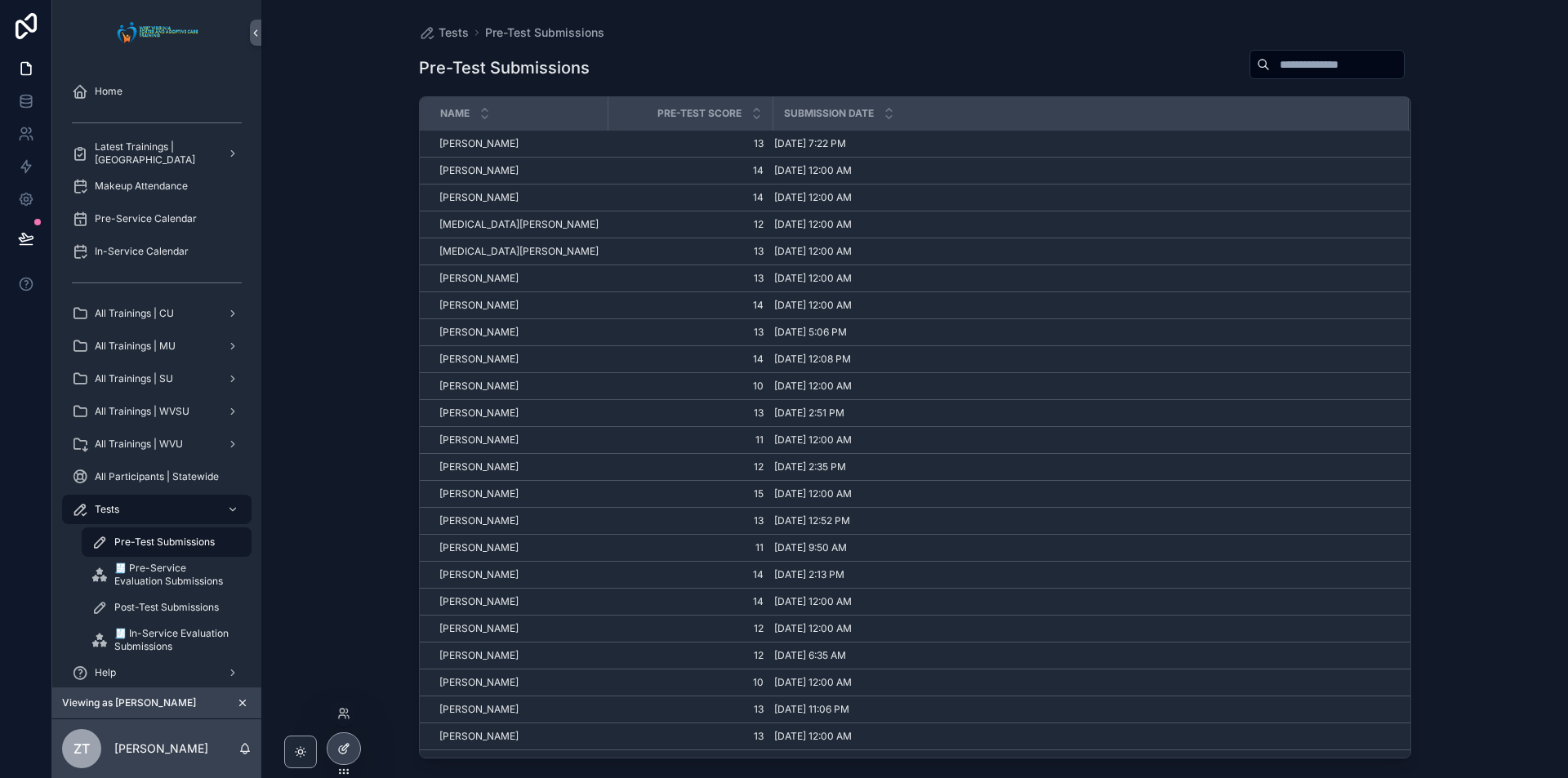
click at [340, 745] on icon at bounding box center [343, 748] width 13 height 13
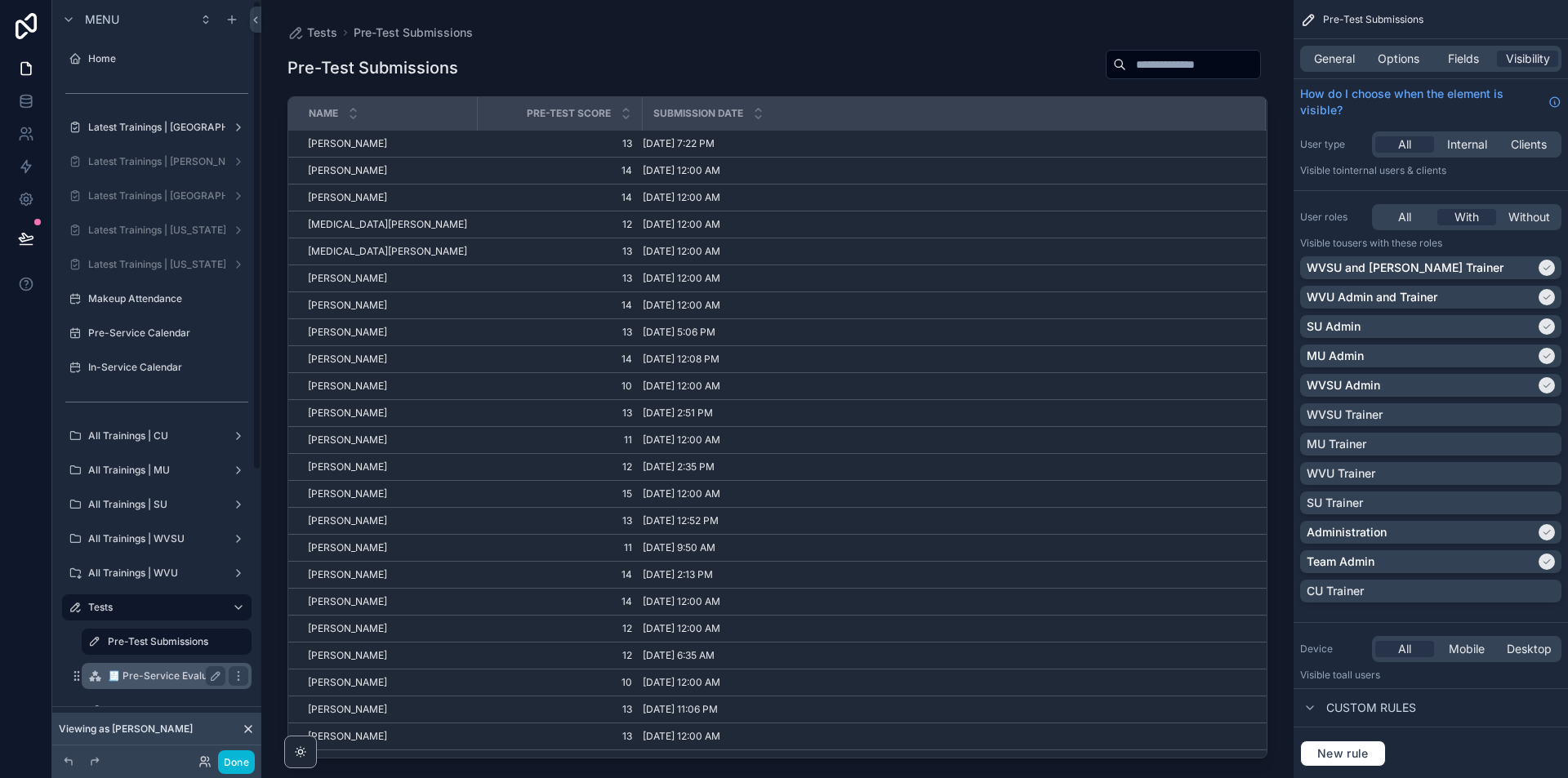
click at [162, 668] on div "🧾 Pre-Service Evaluation Submissions" at bounding box center [167, 677] width 117 height 20
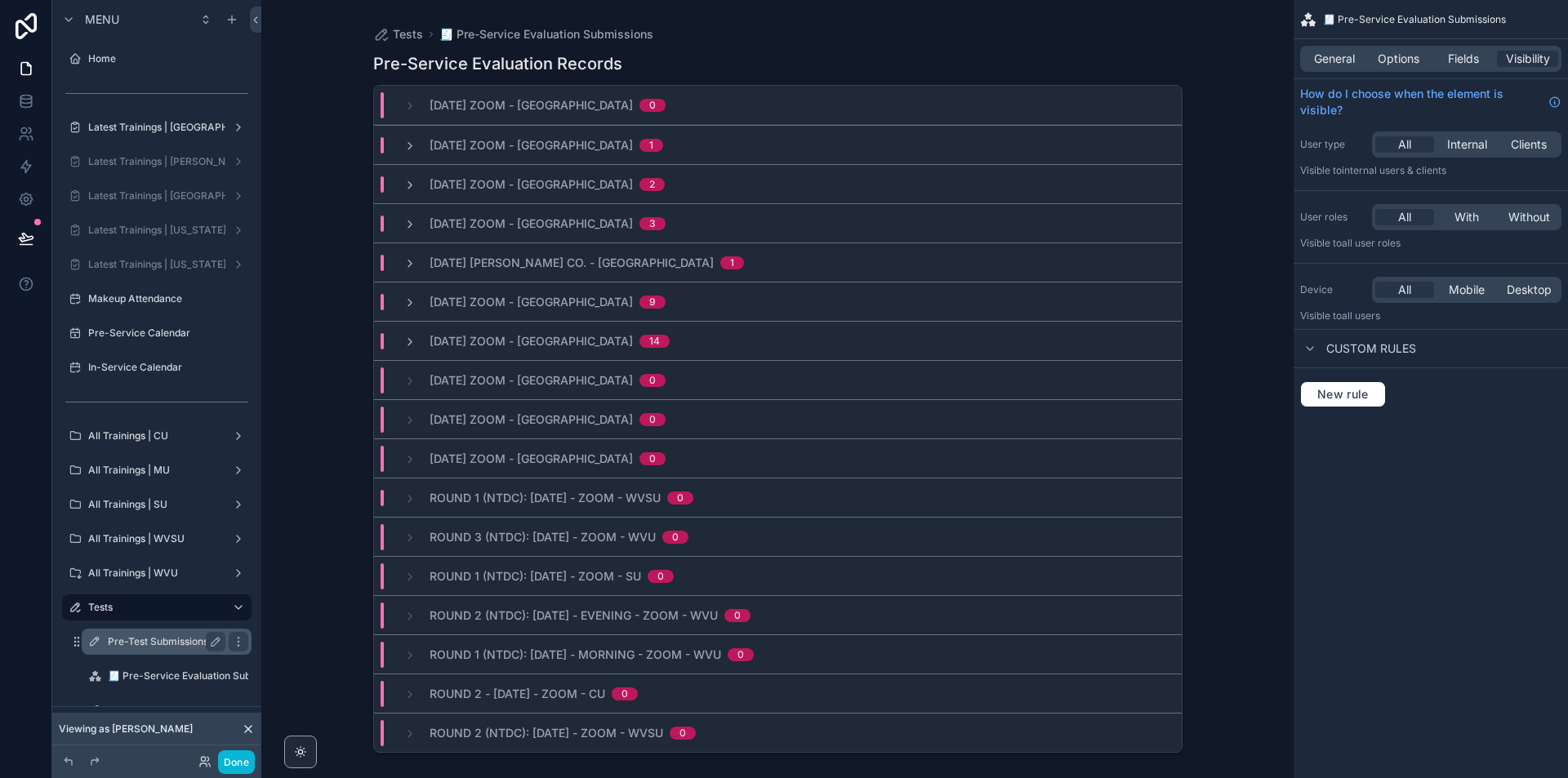
click at [149, 633] on div "Pre-Test Submissions" at bounding box center [167, 642] width 117 height 20
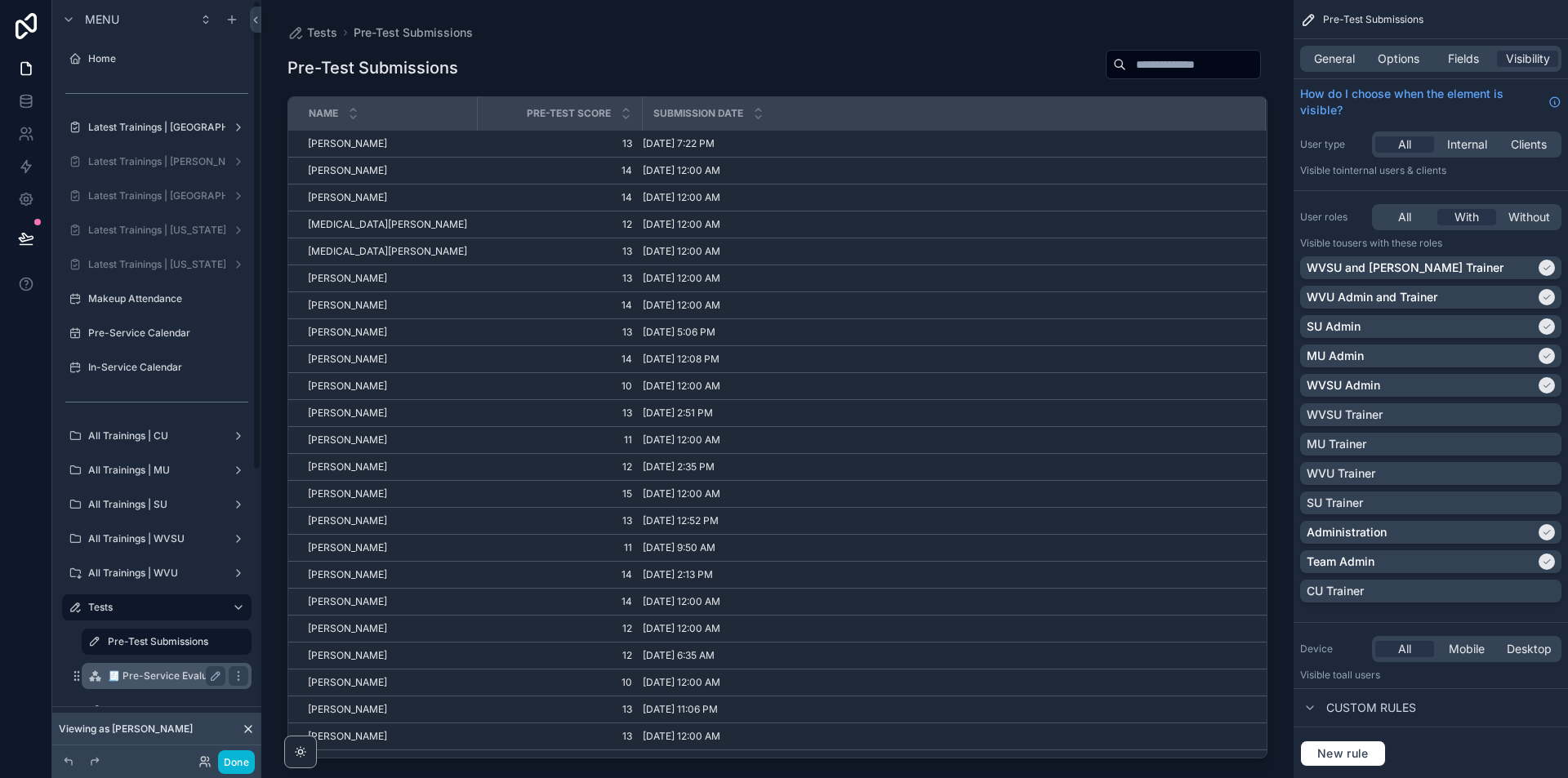
click at [126, 668] on div "🧾 Pre-Service Evaluation Submissions" at bounding box center [167, 677] width 117 height 20
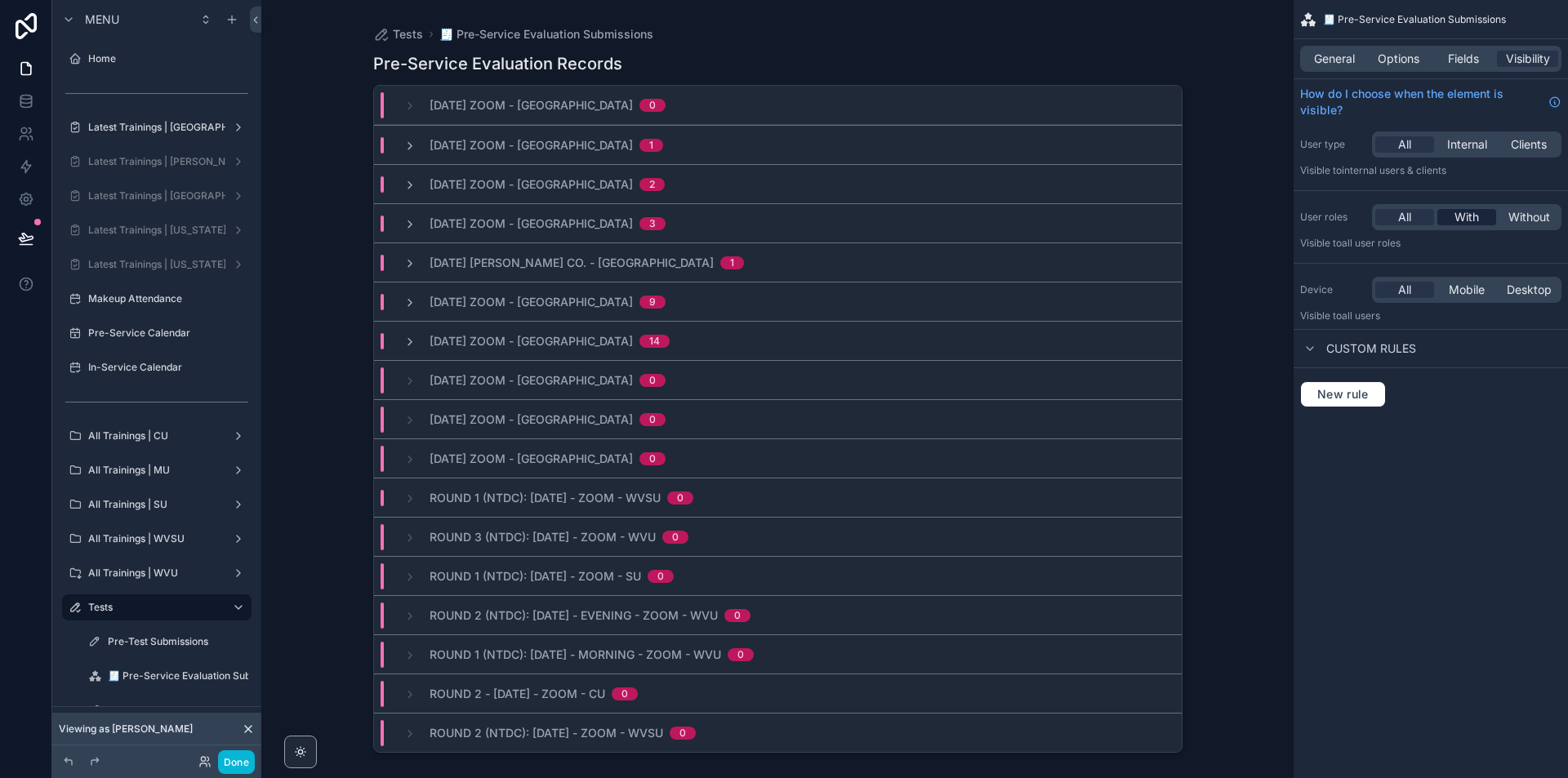
click at [1467, 212] on span "With" at bounding box center [1467, 217] width 25 height 16
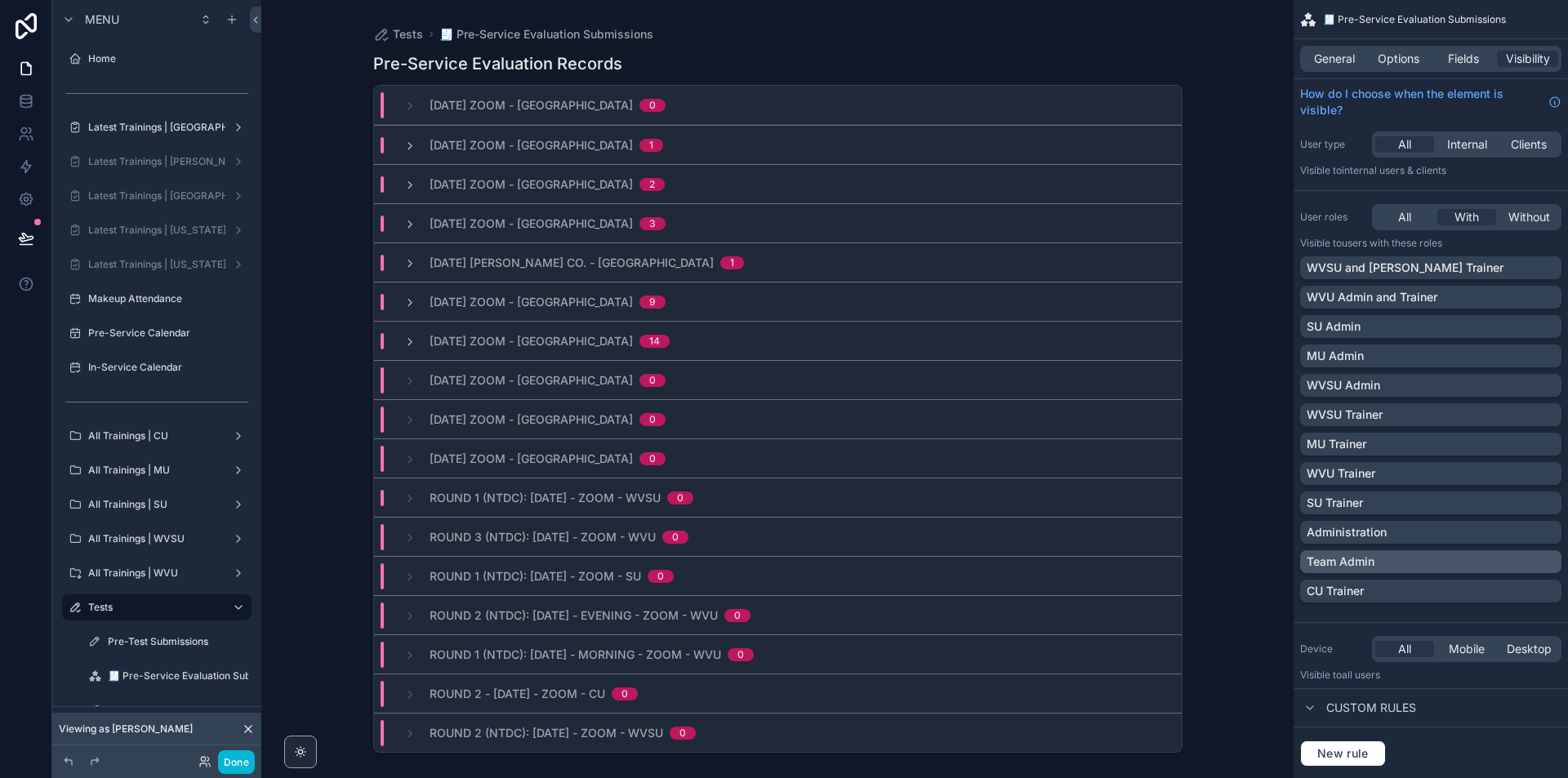
click at [1549, 561] on div "Team Admin" at bounding box center [1431, 561] width 248 height 16
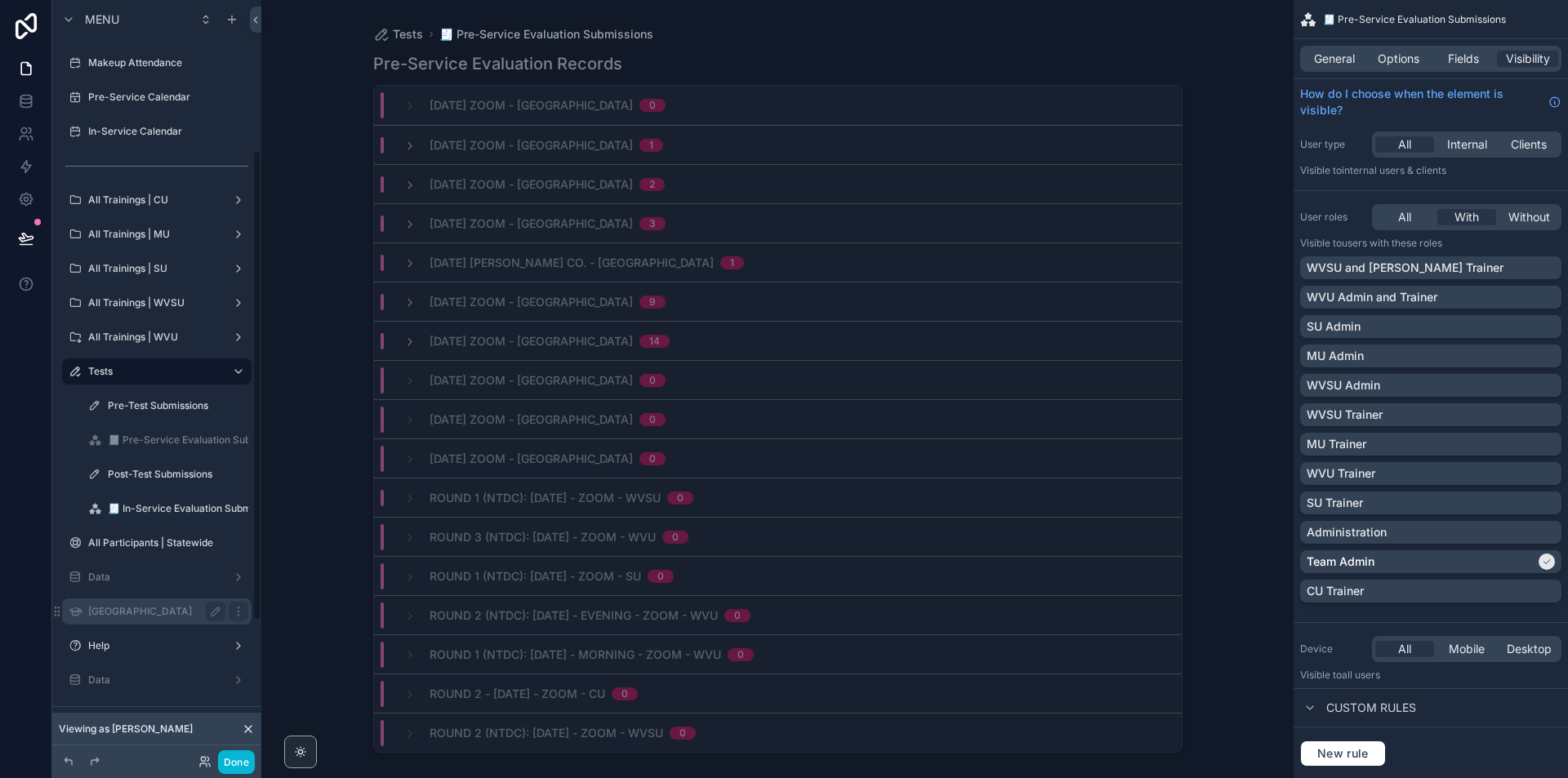
scroll to position [245, 0]
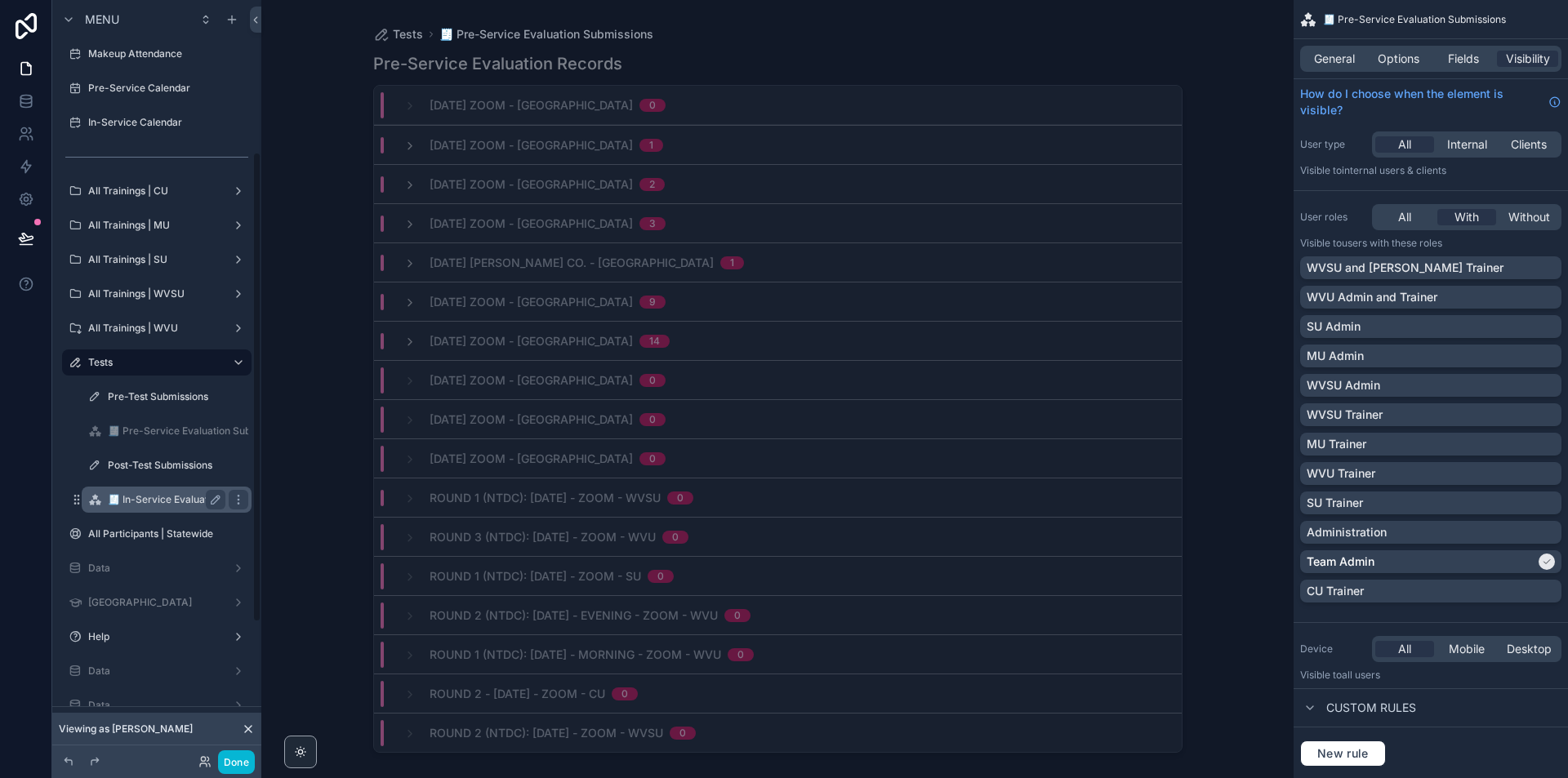
click at [162, 505] on label "🧾 In-Service Evaluation Submissions" at bounding box center [196, 499] width 175 height 13
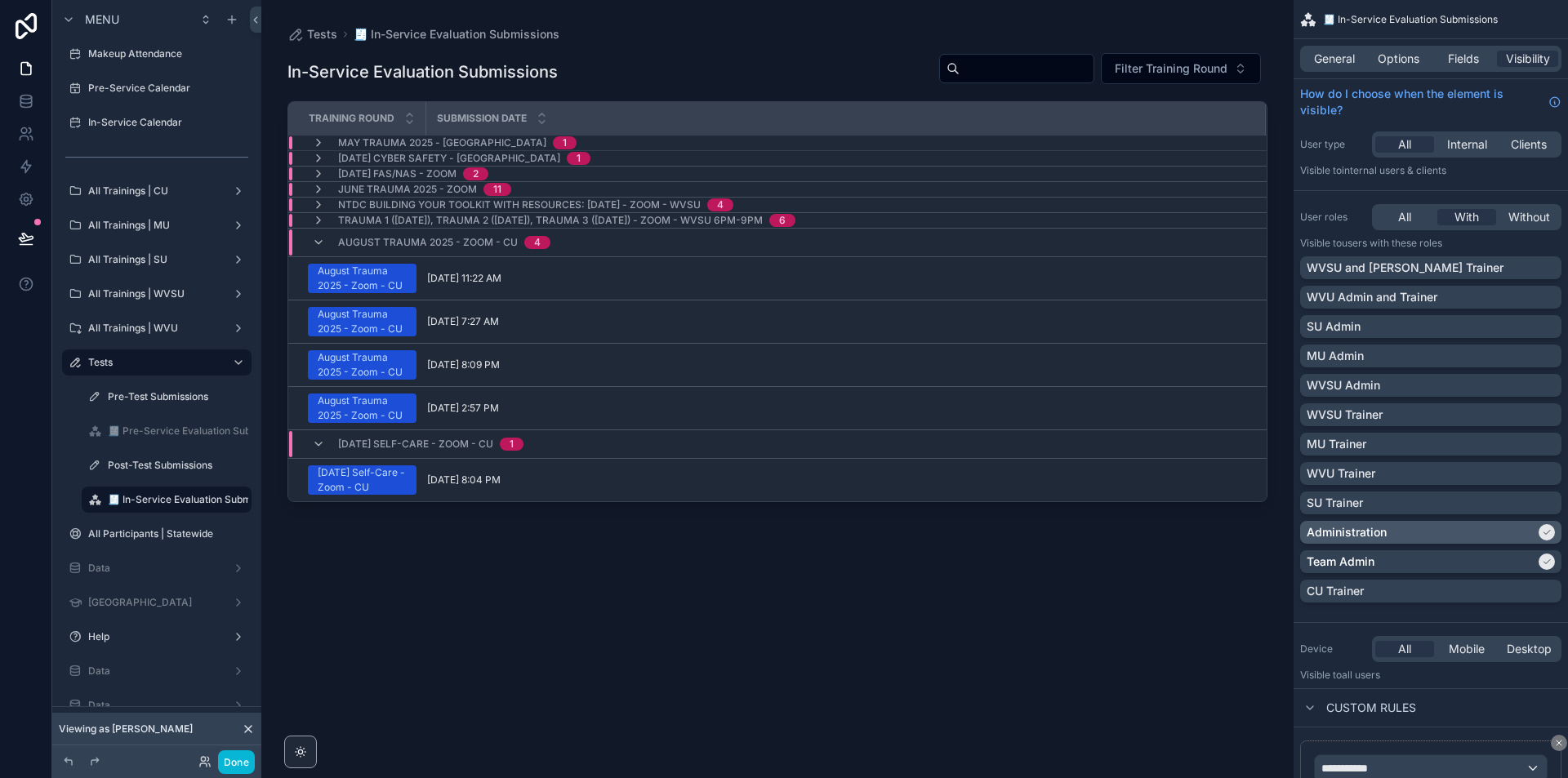
click at [1549, 532] on icon "scrollable content" at bounding box center [1547, 533] width 7 height 4
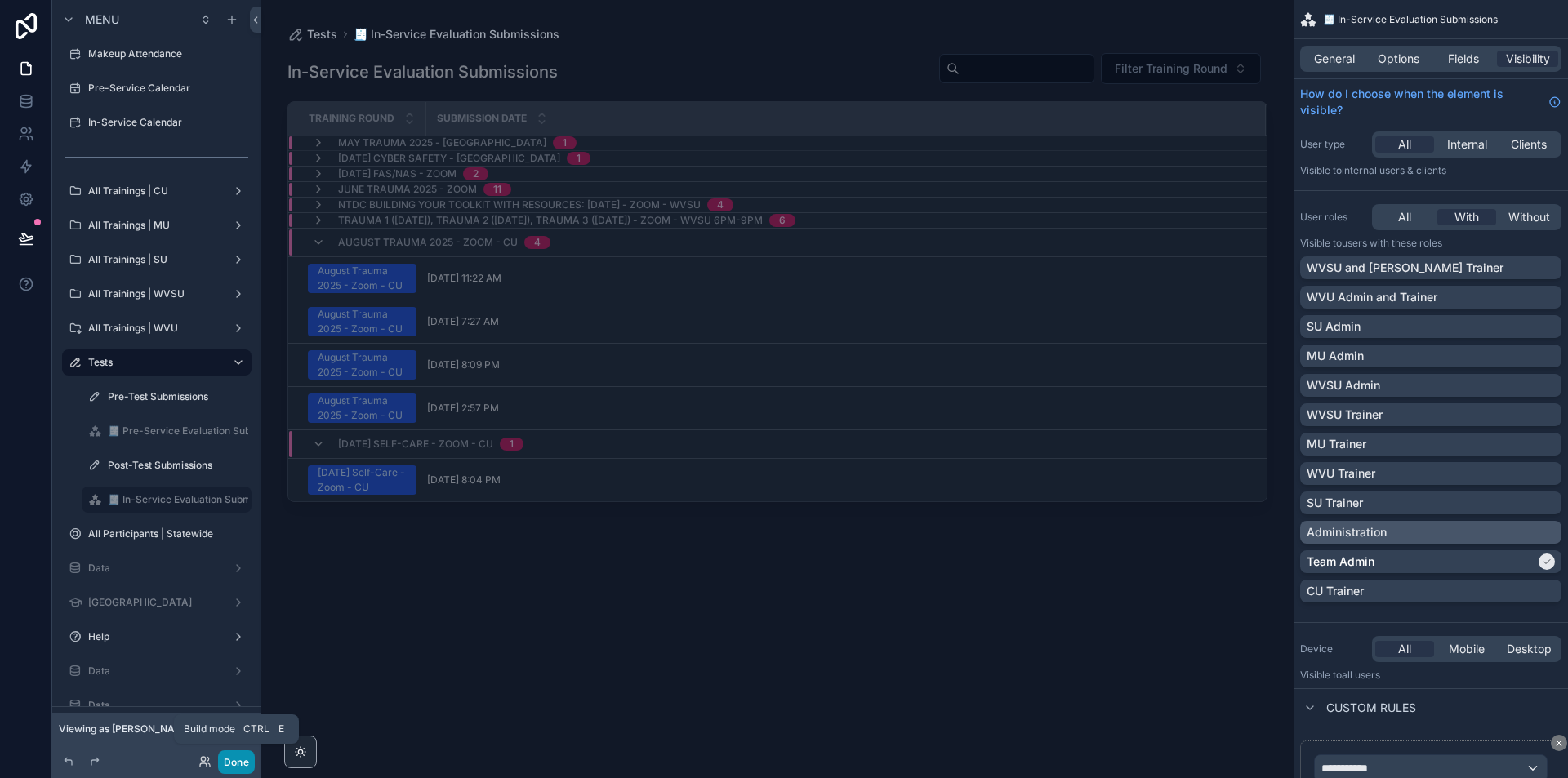
click at [236, 767] on button "Done" at bounding box center [235, 762] width 37 height 24
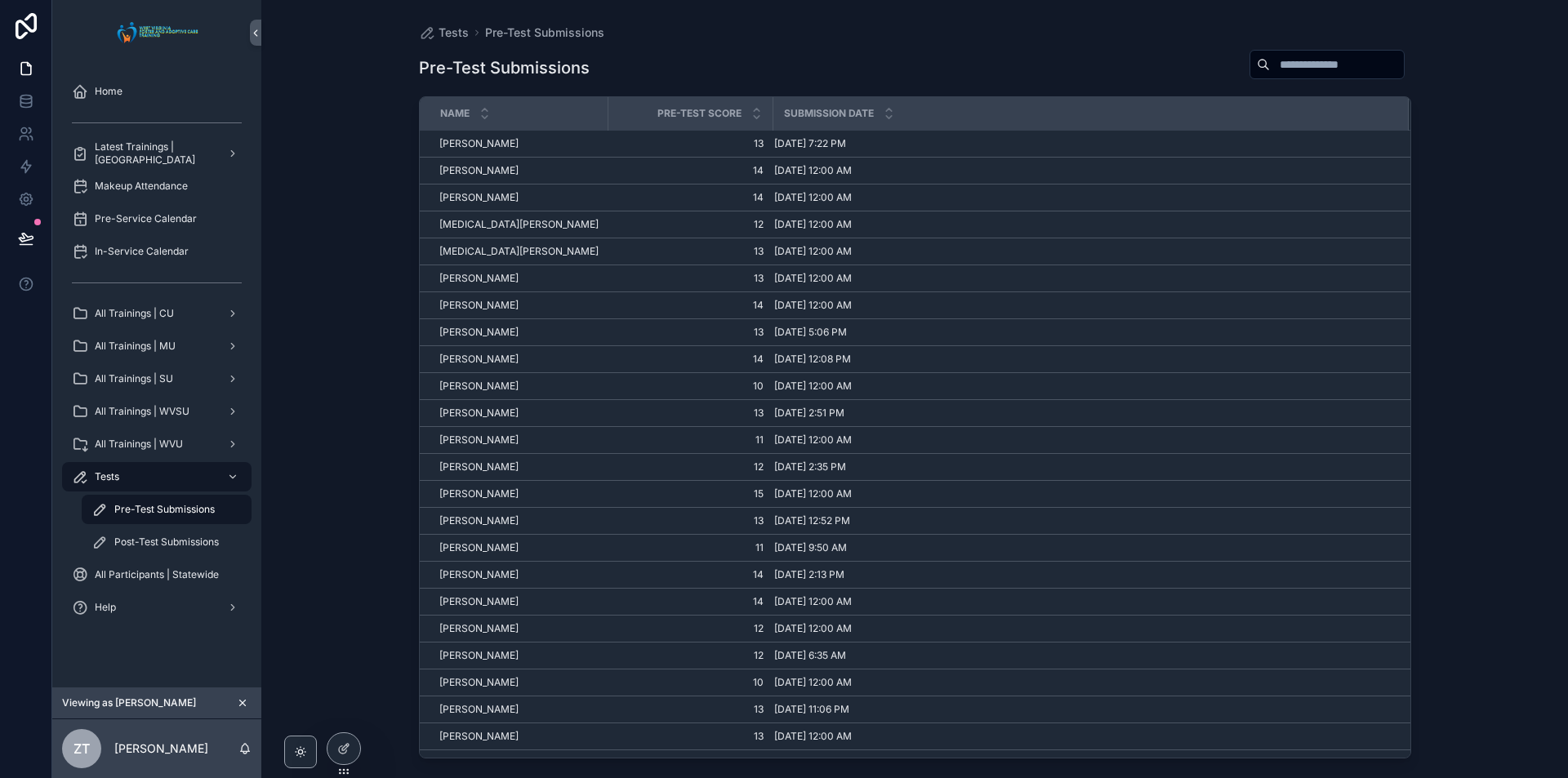
click at [245, 703] on icon "scrollable content" at bounding box center [242, 703] width 12 height 12
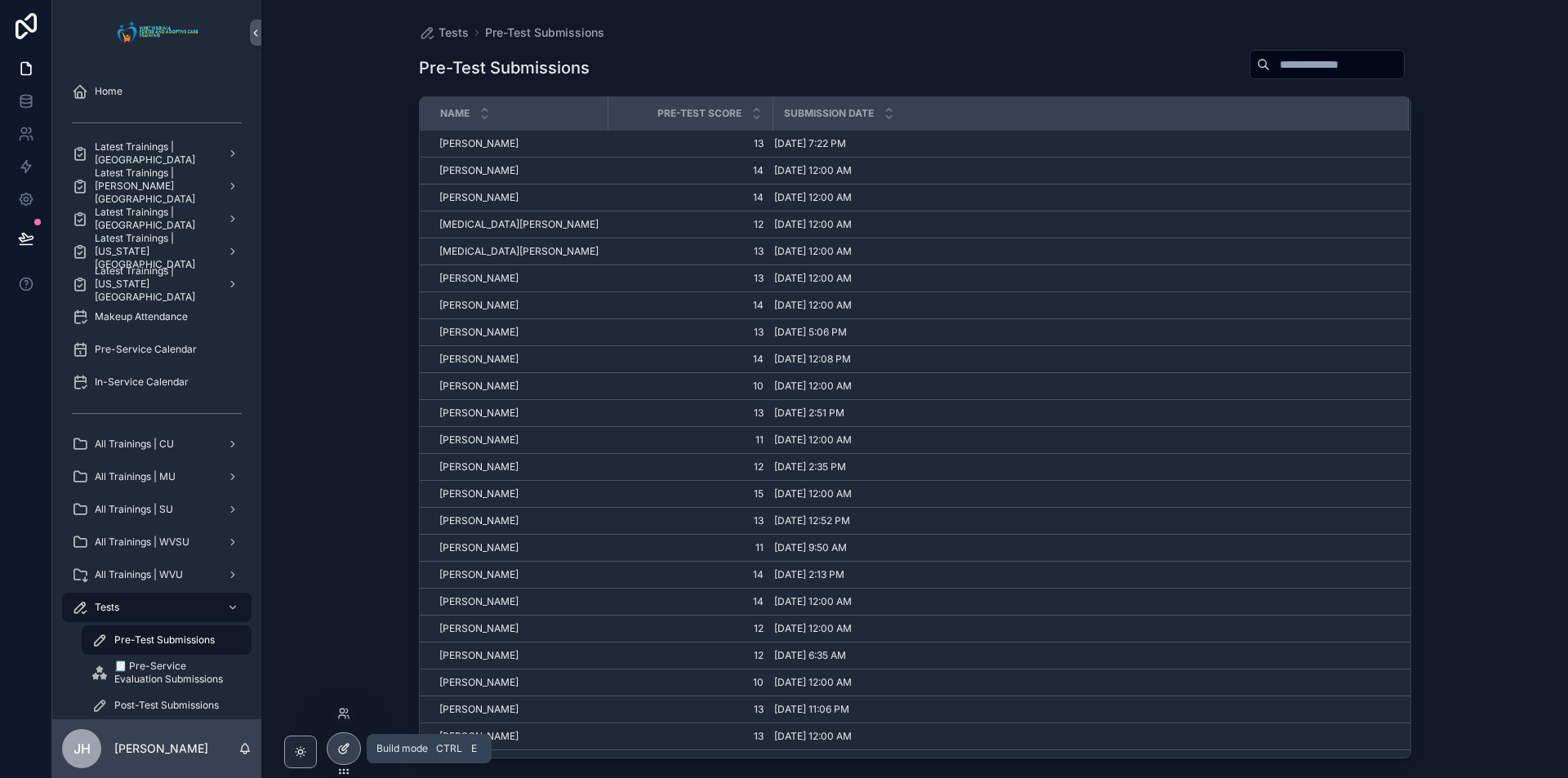
click at [352, 752] on div at bounding box center [344, 748] width 33 height 31
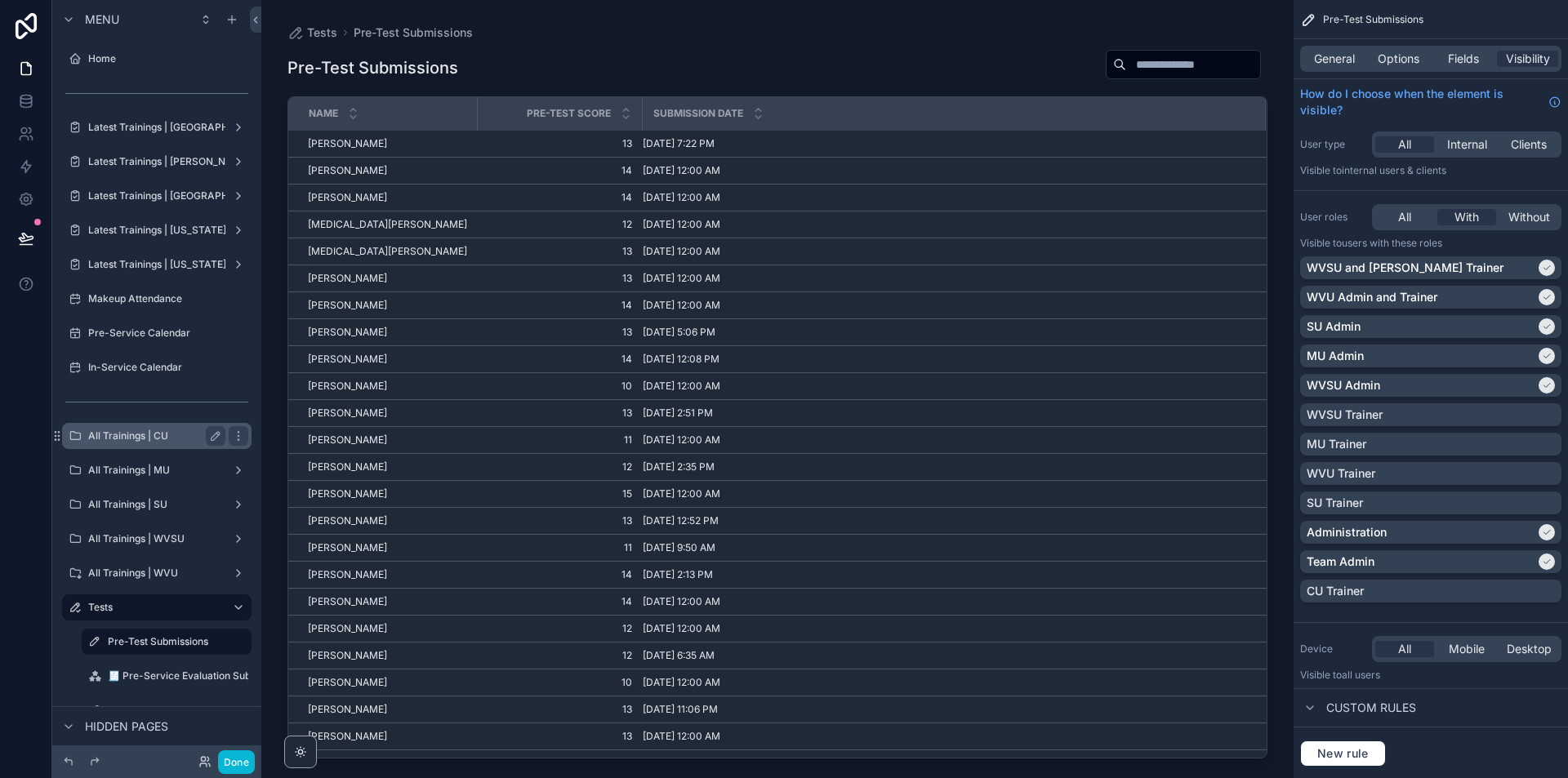
click at [115, 438] on label "All Trainings | CU" at bounding box center [154, 435] width 131 height 13
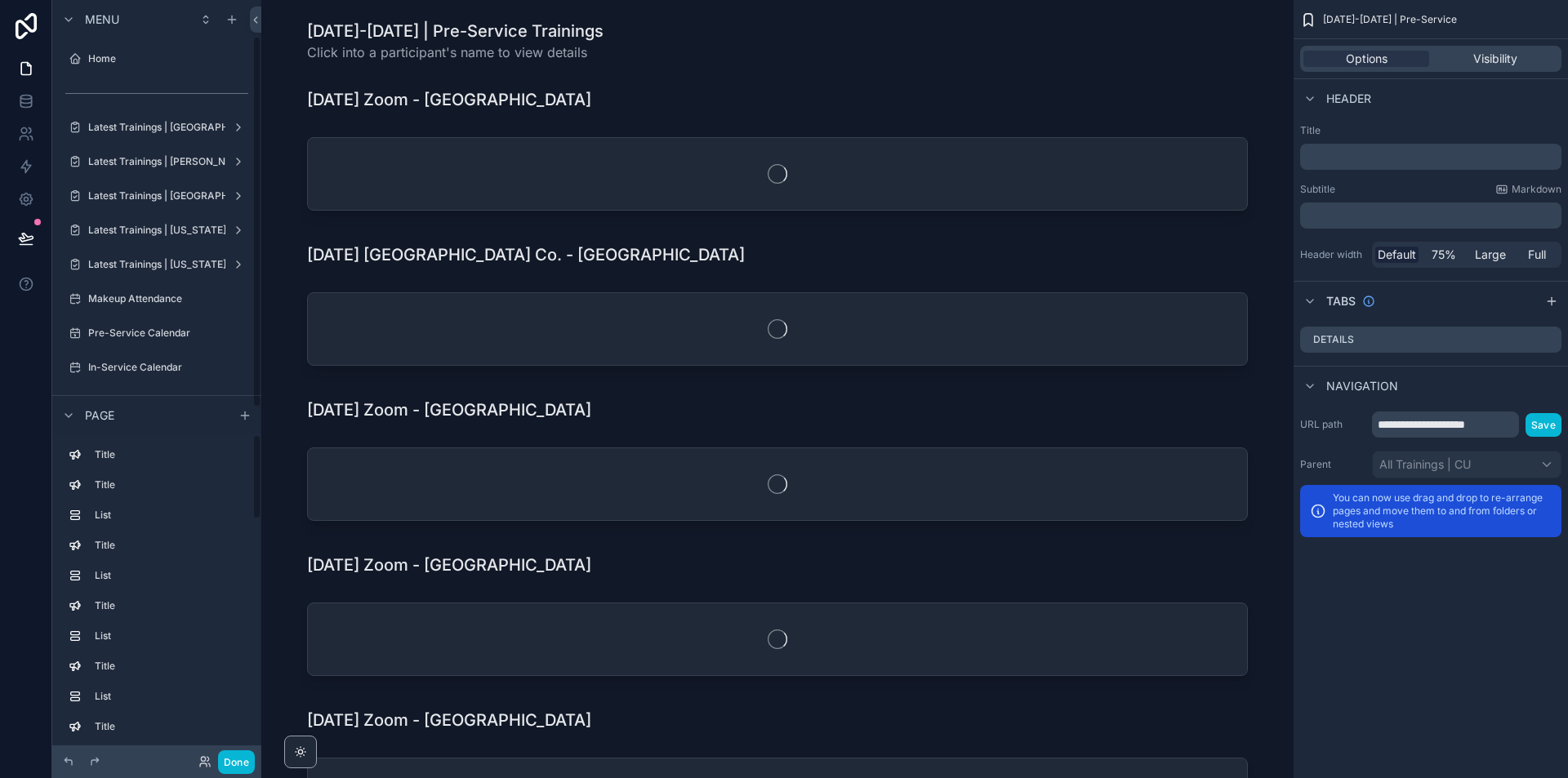
scroll to position [74, 0]
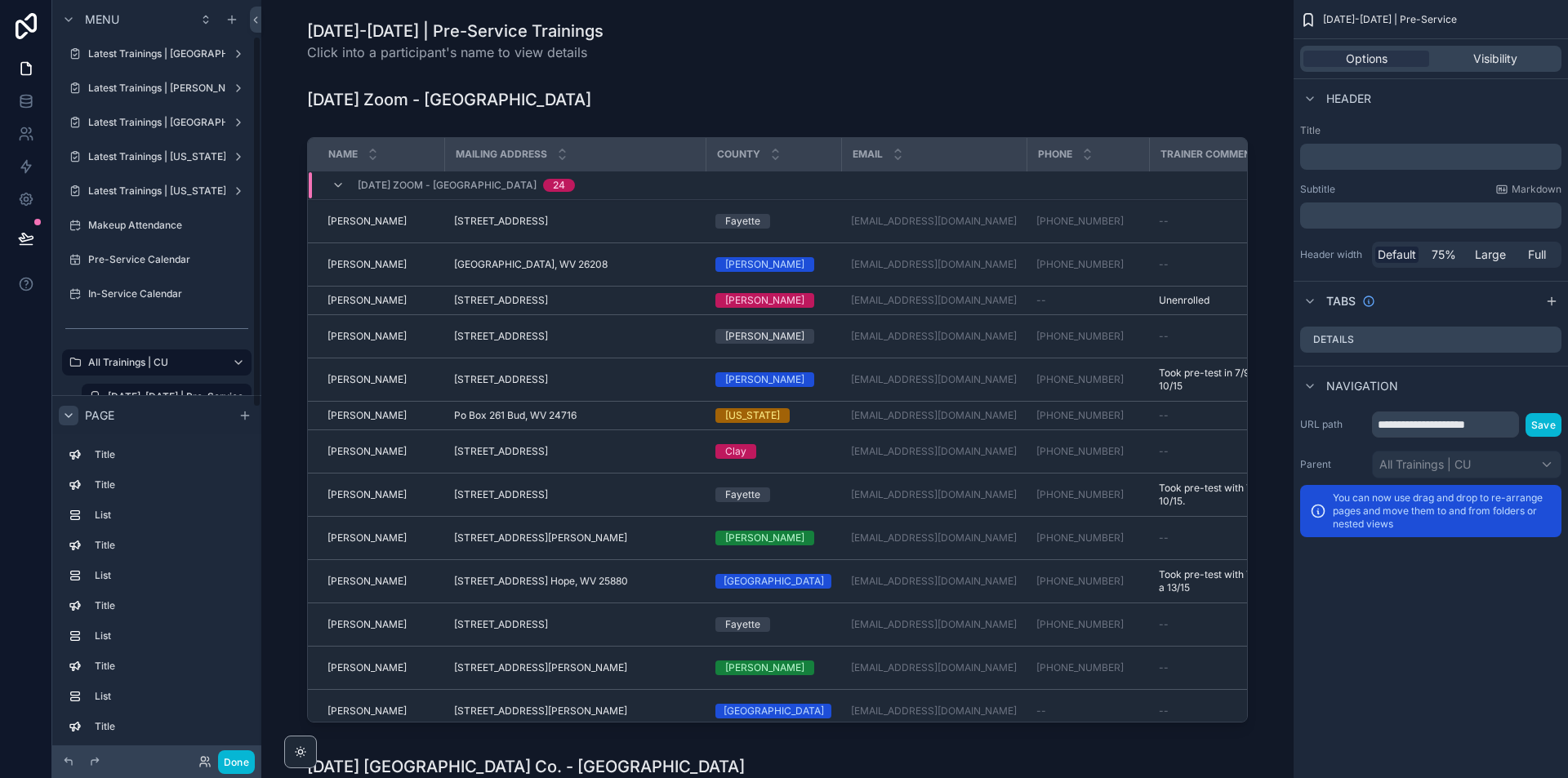
click at [70, 413] on icon "scrollable content" at bounding box center [68, 414] width 13 height 13
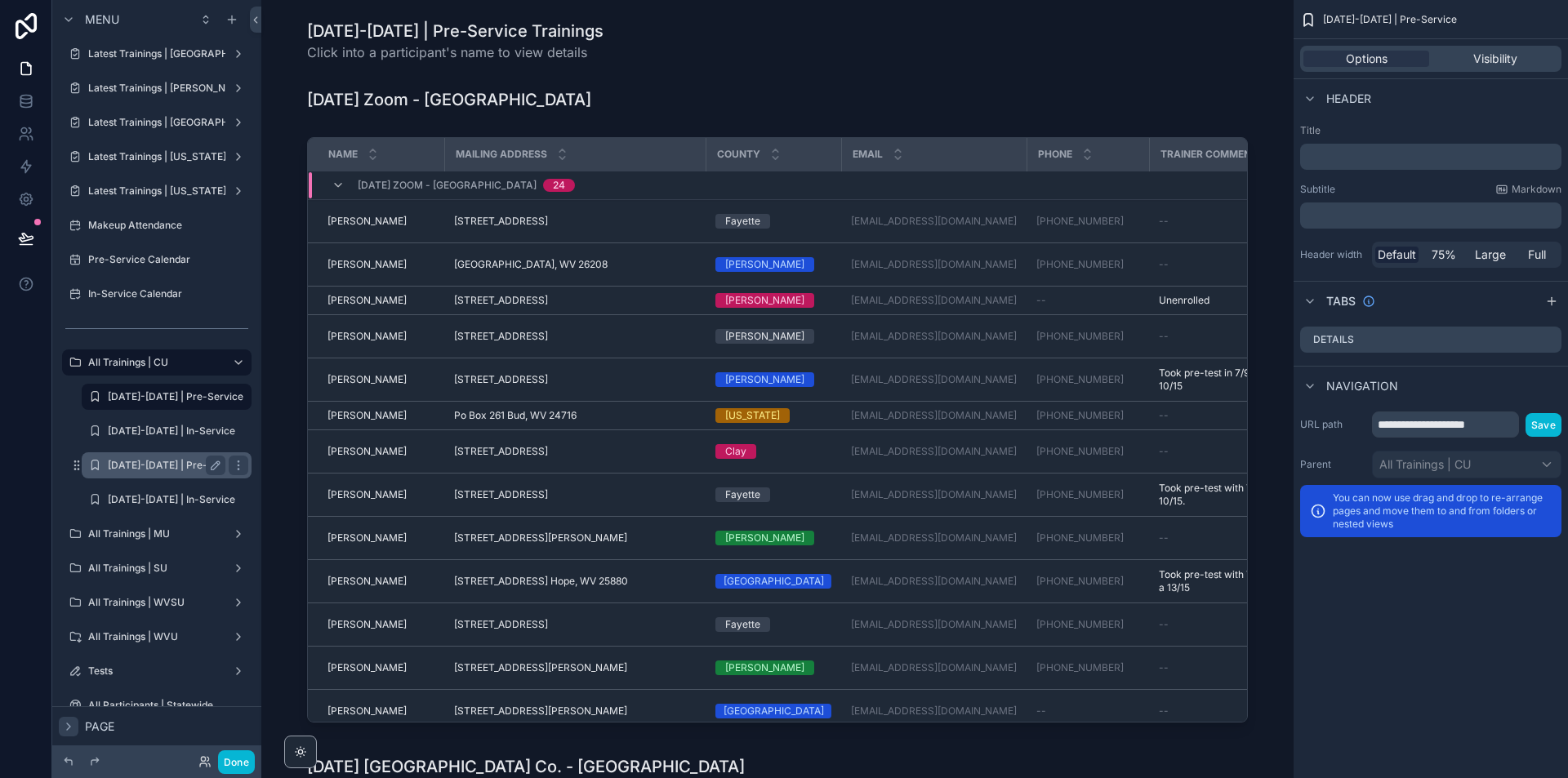
click at [144, 463] on label "[DATE]-[DATE] | Pre-Service" at bounding box center [176, 465] width 135 height 13
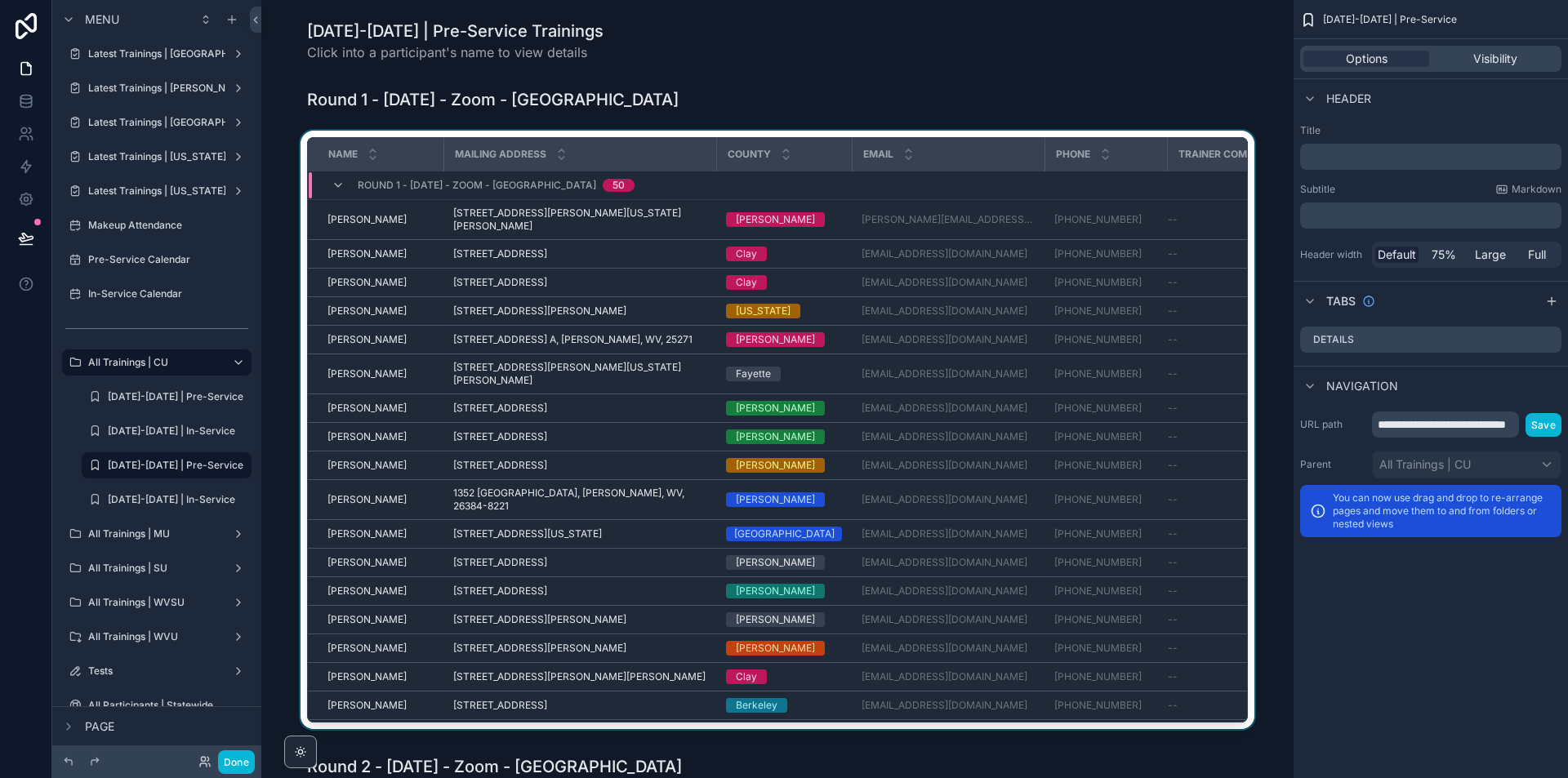
scroll to position [142, 0]
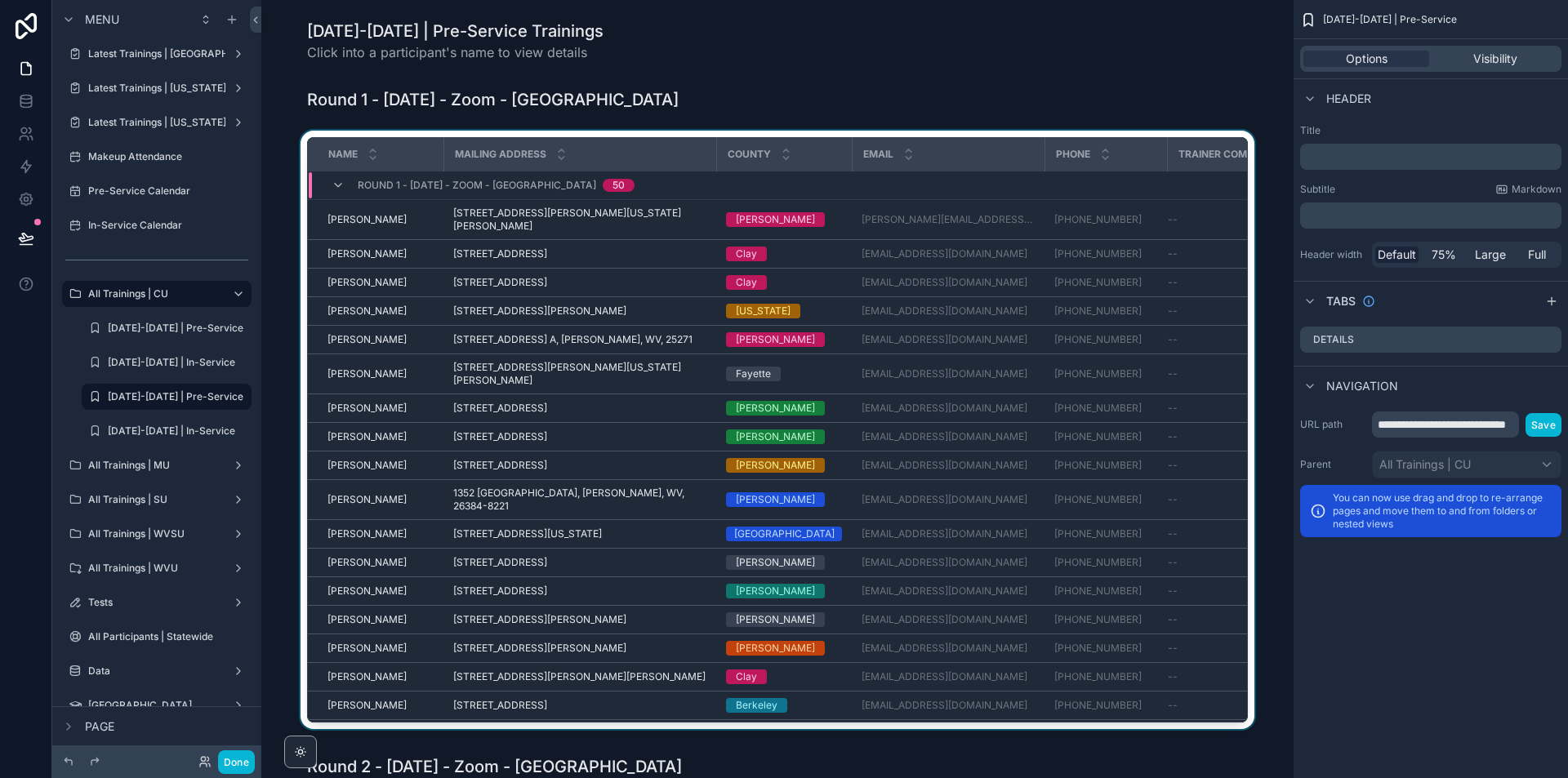
click at [1243, 267] on div "scrollable content" at bounding box center [777, 433] width 1007 height 605
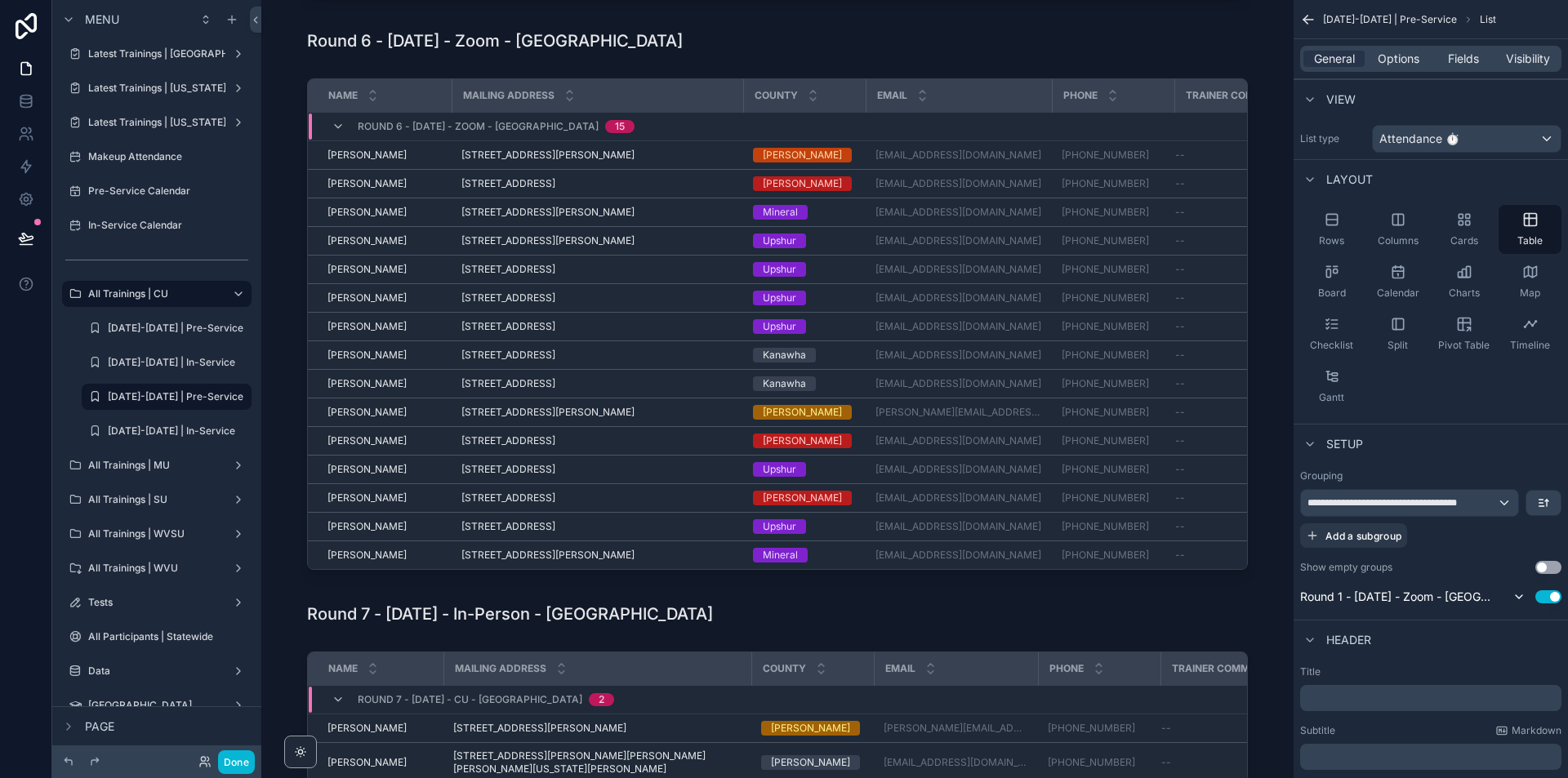
scroll to position [3430, 0]
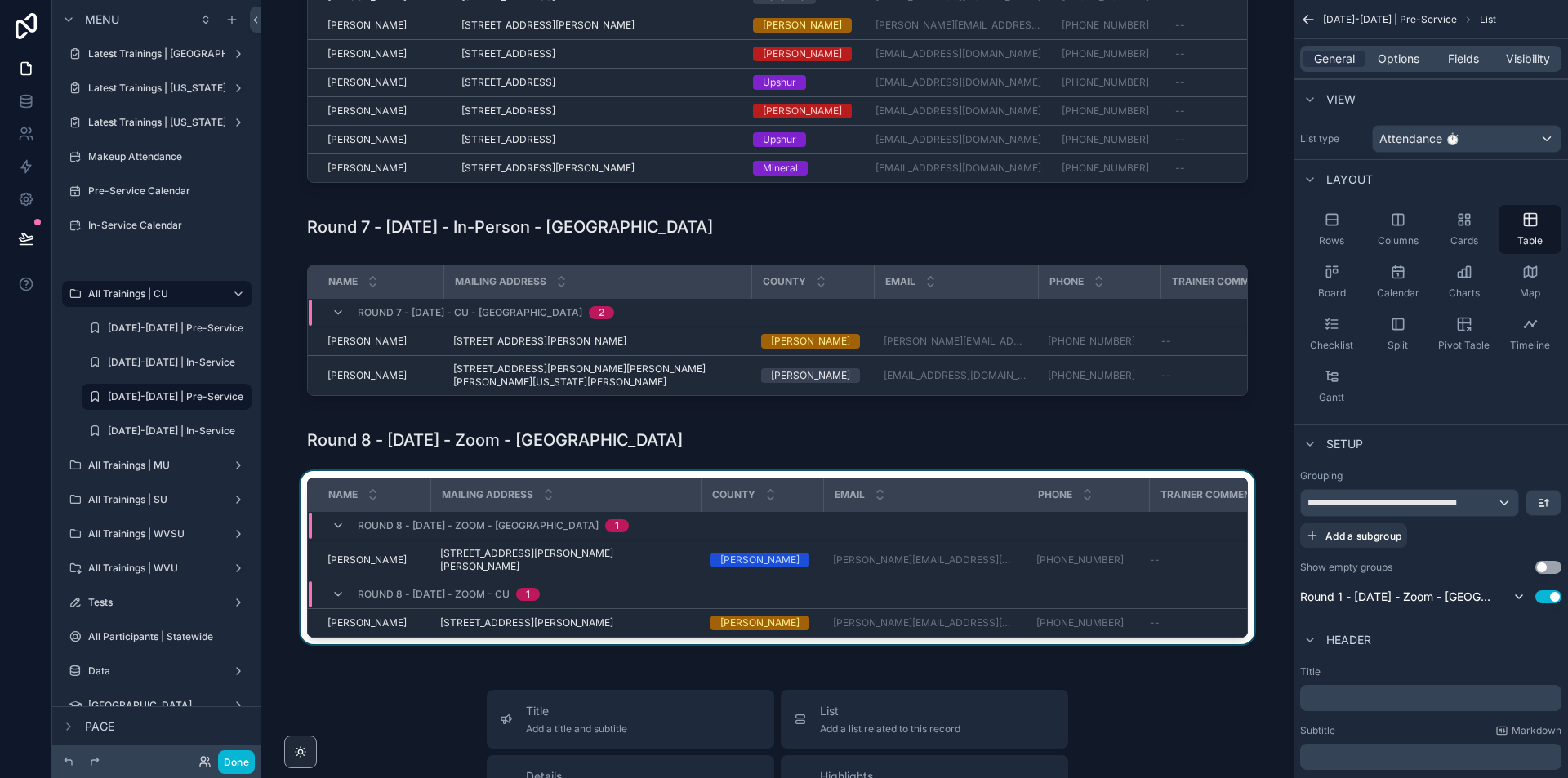
click at [1245, 566] on div "scrollable content" at bounding box center [777, 560] width 1007 height 180
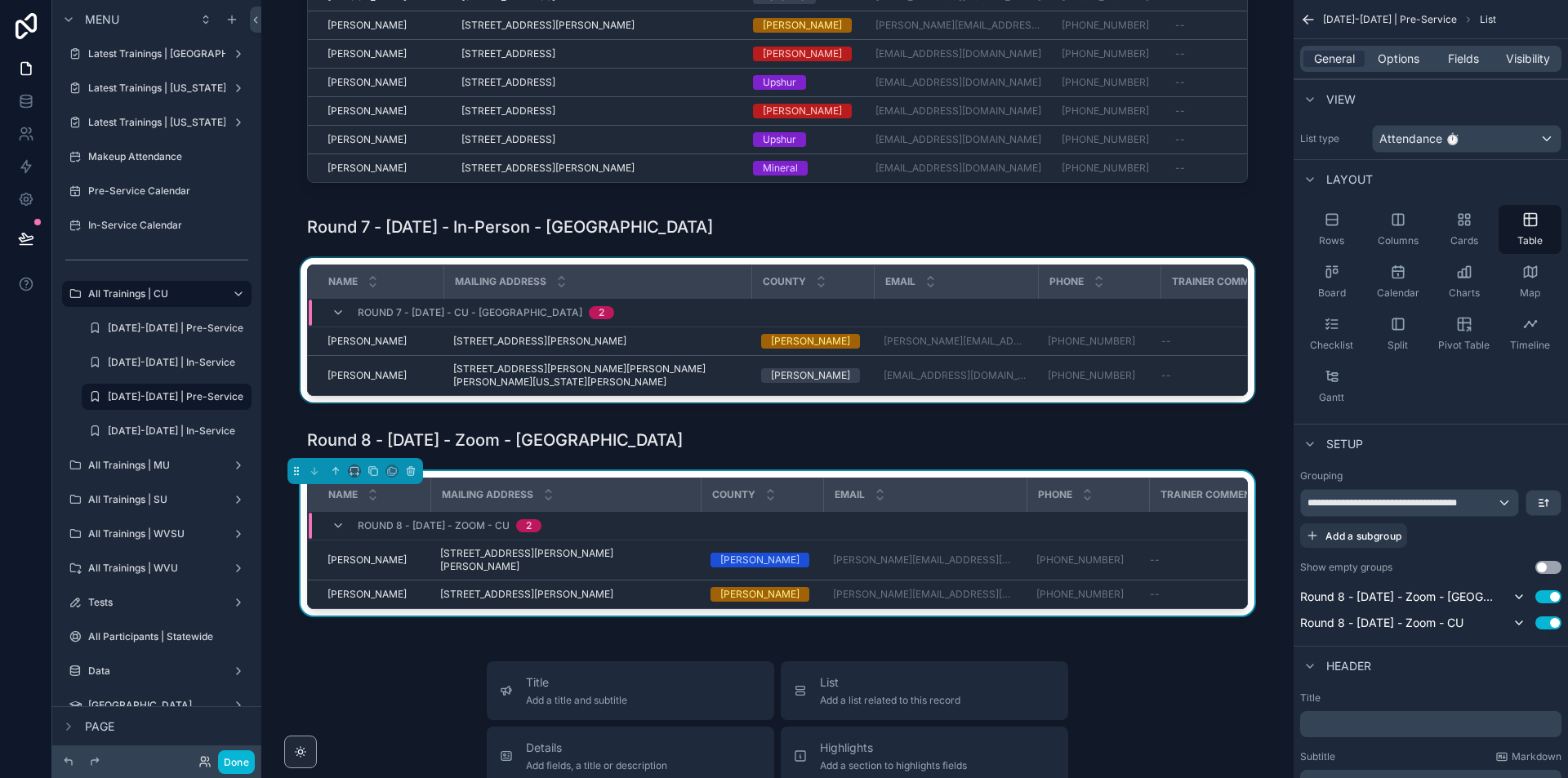
click at [1246, 409] on div "scrollable content" at bounding box center [777, 334] width 1007 height 151
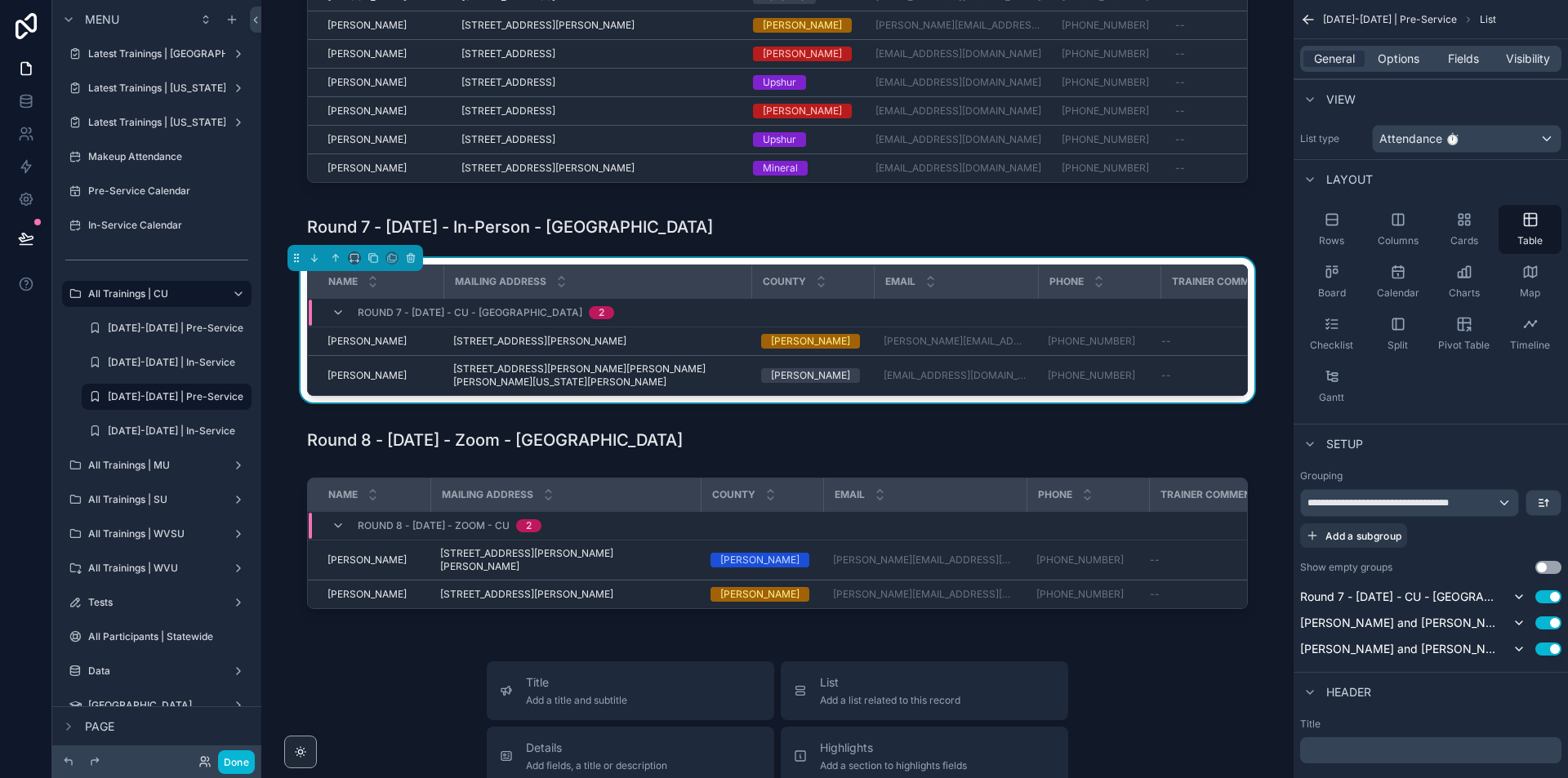
click at [1247, 341] on div "Name Mailing Address County Email Phone Trainer Comments Round 7 - 10/04/2025 -…" at bounding box center [777, 334] width 1007 height 151
click at [1547, 627] on button "Use setting" at bounding box center [1548, 623] width 26 height 13
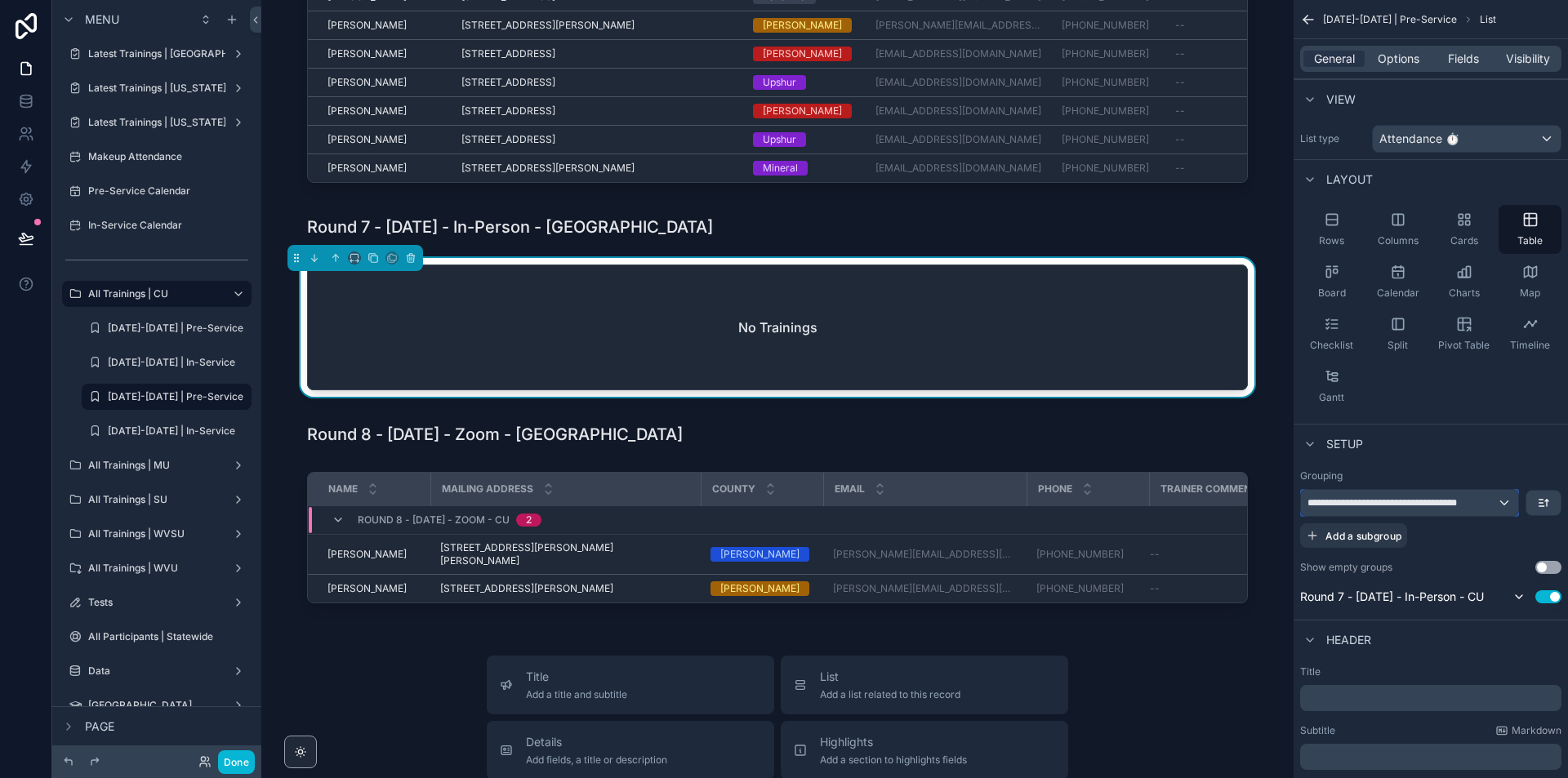
click at [1497, 498] on div "**********" at bounding box center [1409, 503] width 218 height 26
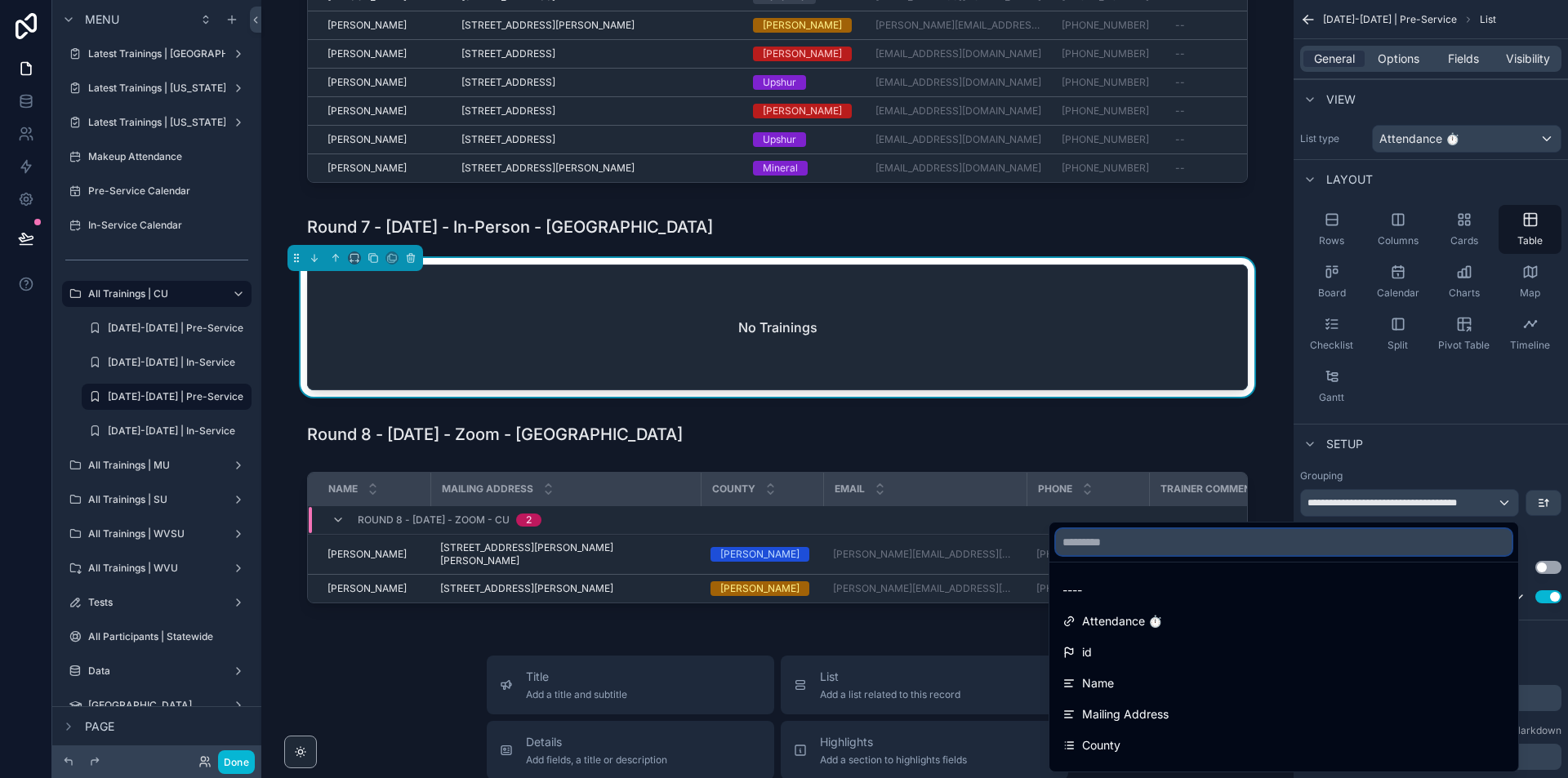
click at [1309, 542] on input "text" at bounding box center [1284, 543] width 456 height 26
paste input "**********"
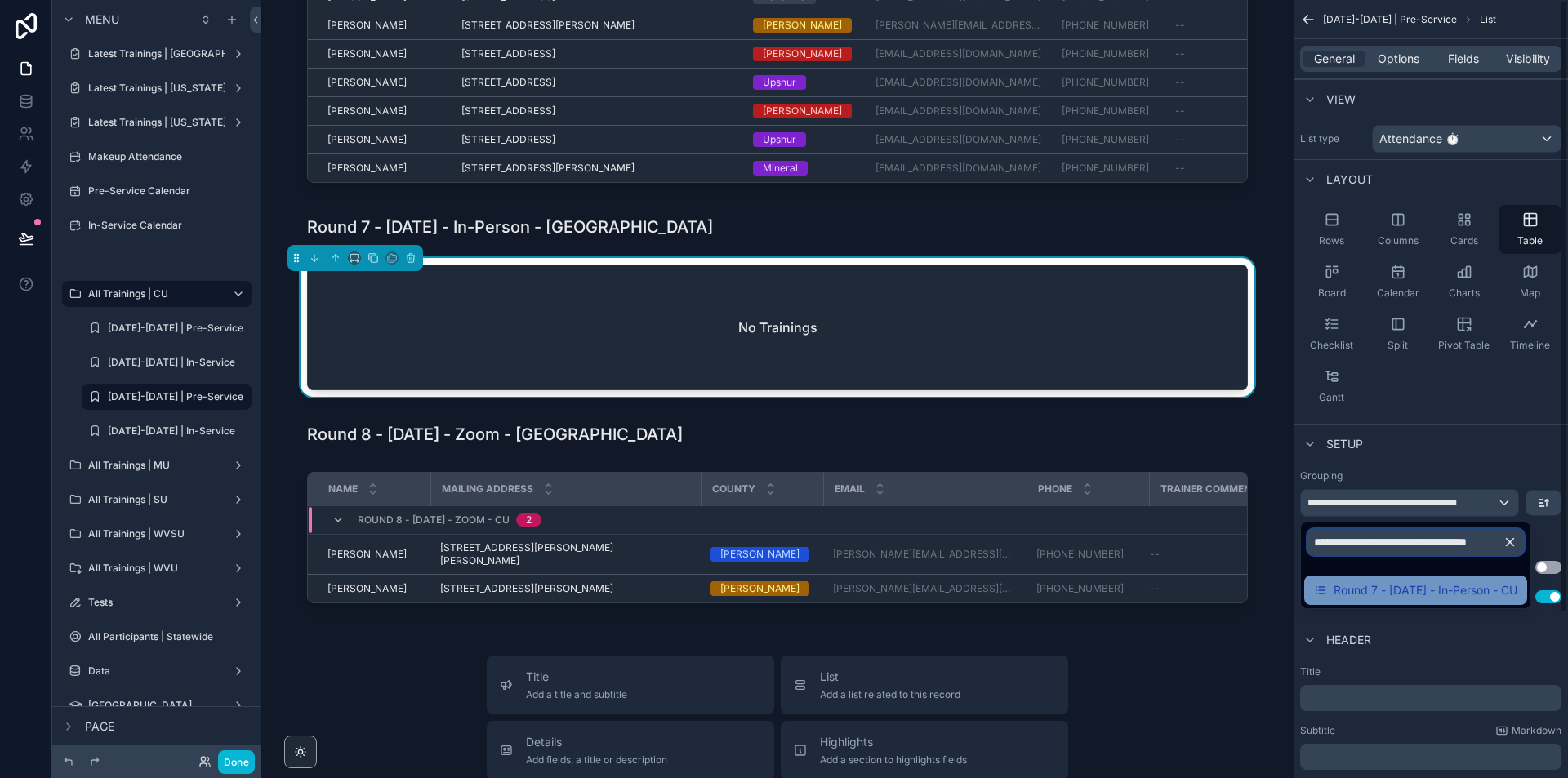
type input "**********"
click at [1452, 582] on span "Round 7 - [DATE] - In-Person - CU" at bounding box center [1425, 590] width 184 height 20
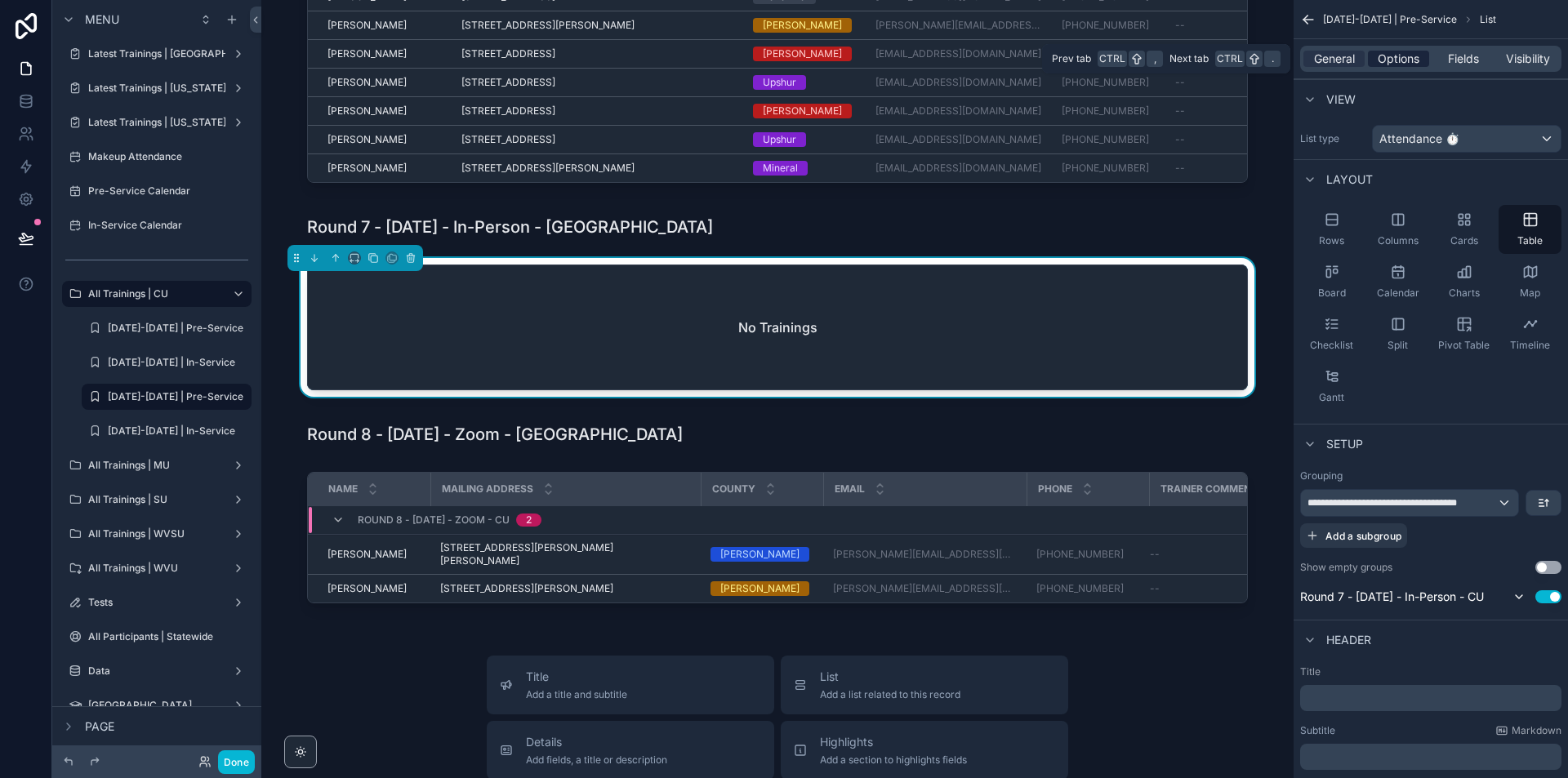
click at [1414, 56] on span "Options" at bounding box center [1399, 59] width 42 height 16
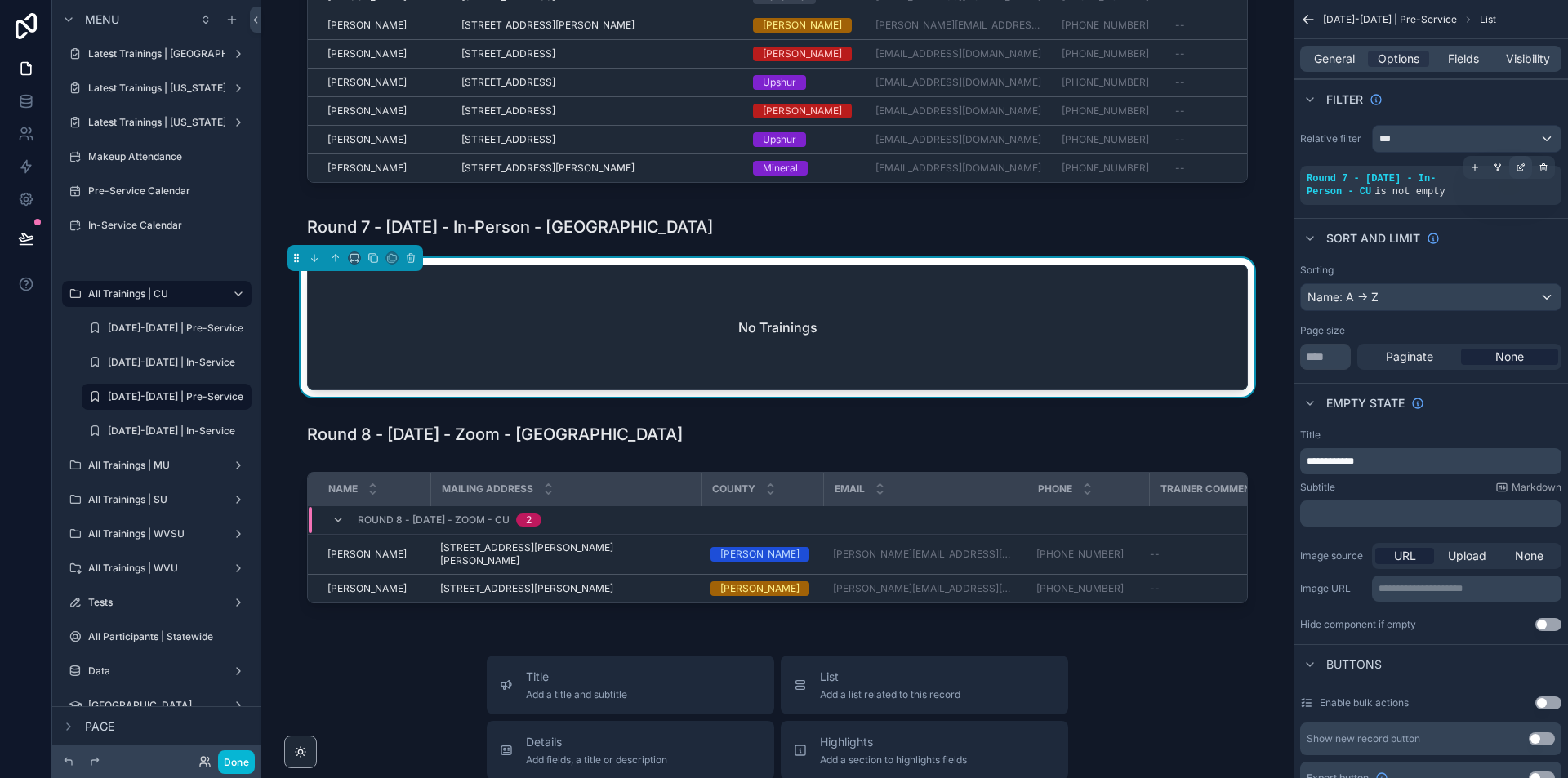
click at [1525, 163] on icon "scrollable content" at bounding box center [1521, 168] width 10 height 10
click at [1104, 163] on button "Round 7 - [DATE] - In-Person - CU" at bounding box center [1064, 177] width 232 height 28
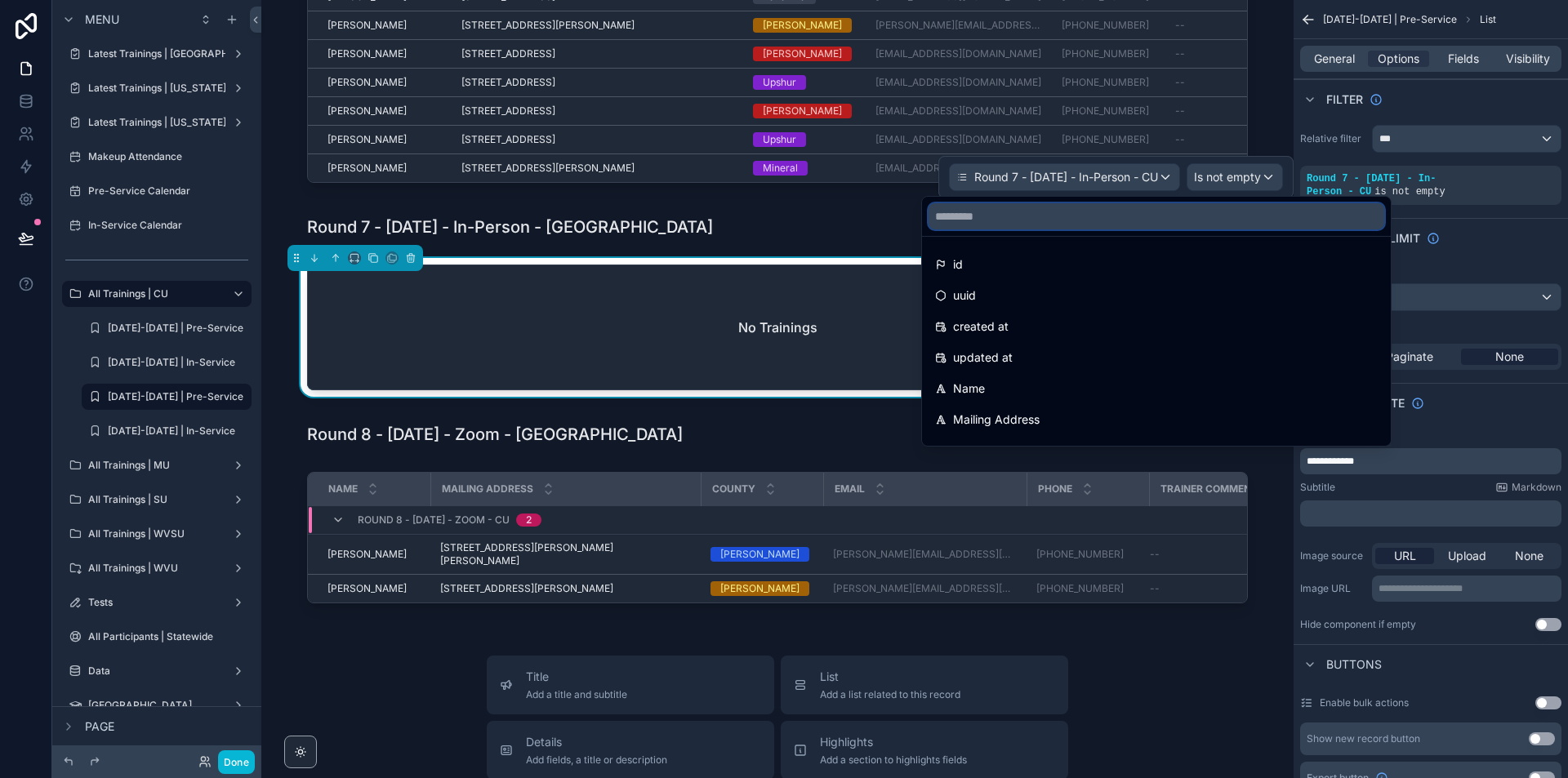
click at [1103, 211] on input "text" at bounding box center [1157, 217] width 456 height 26
paste input "**********"
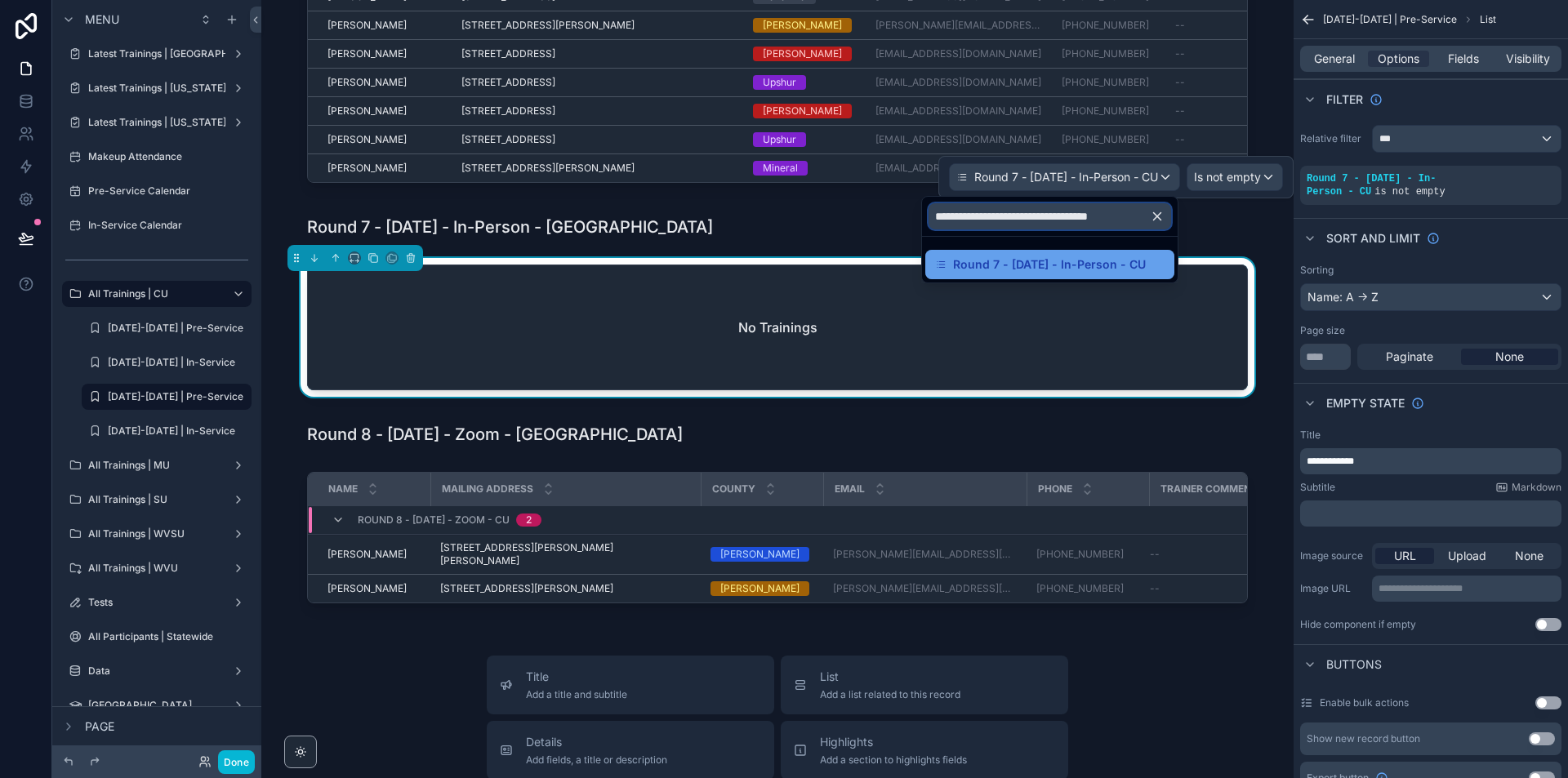
type input "**********"
click at [1092, 276] on div "Round 7 - [DATE] - In-Person - CU" at bounding box center [1049, 265] width 249 height 30
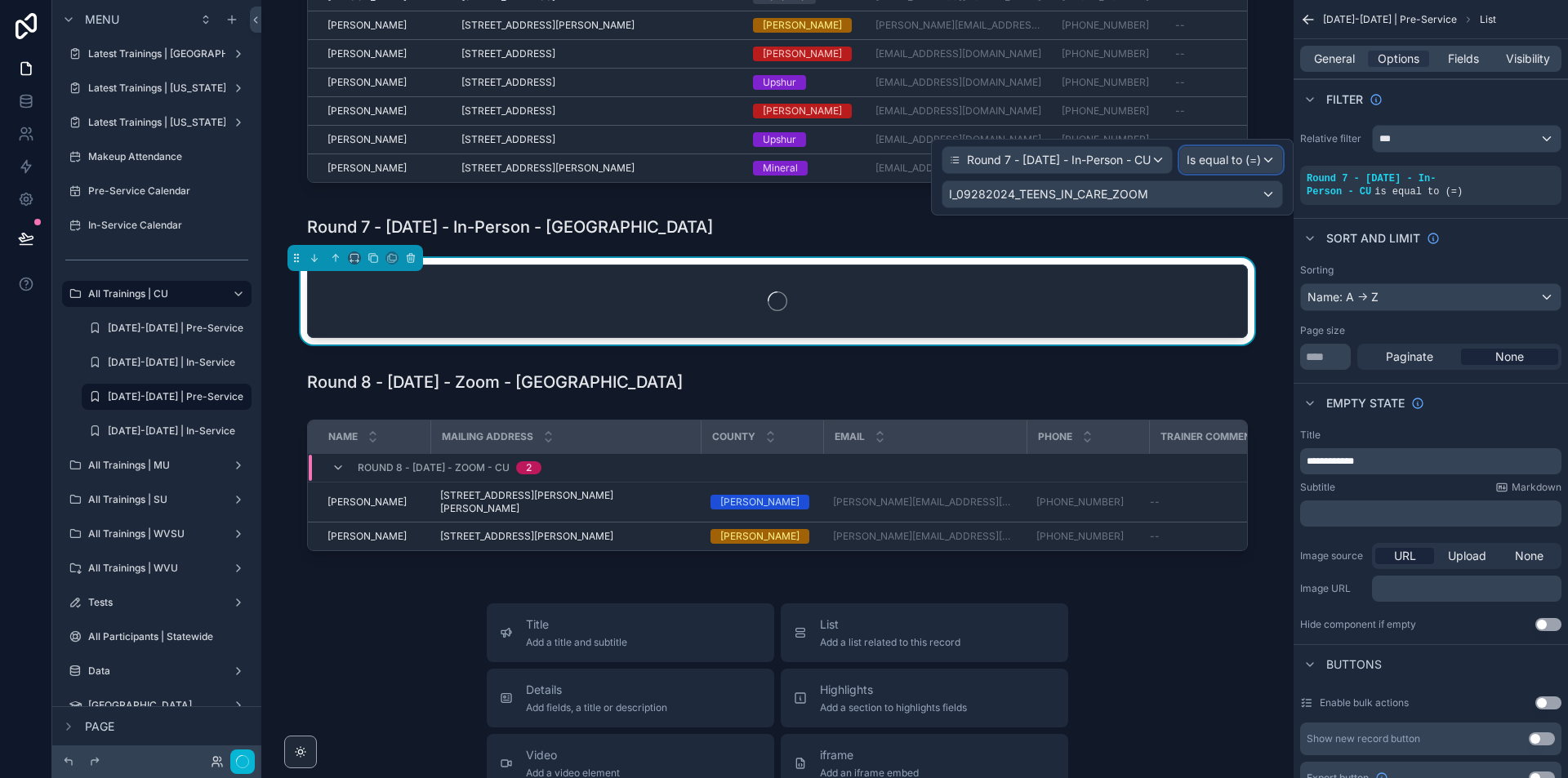
click at [1277, 161] on div "Is equal to (=)" at bounding box center [1231, 160] width 102 height 26
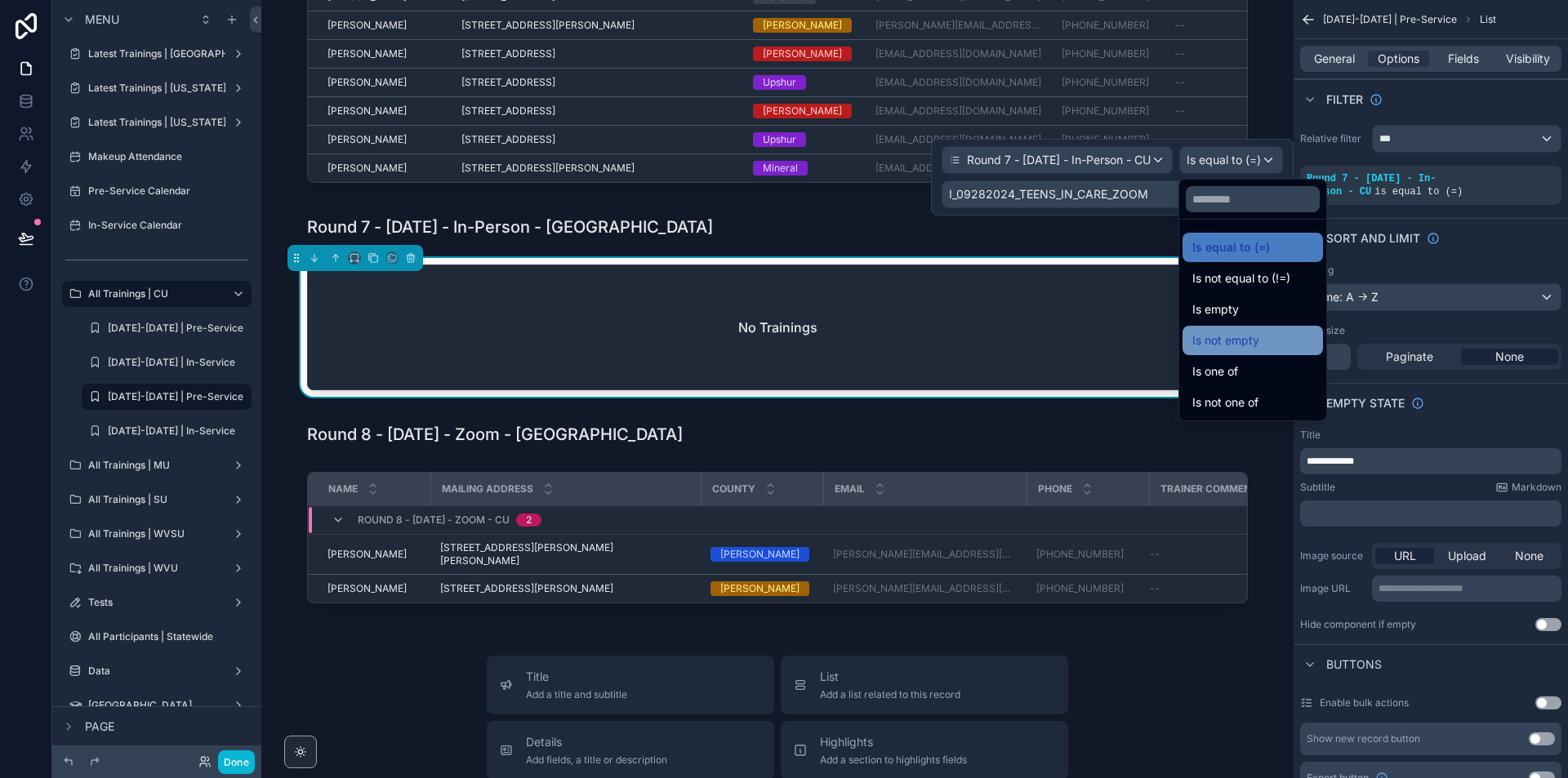
click at [1235, 333] on span "Is not empty" at bounding box center [1225, 341] width 67 height 20
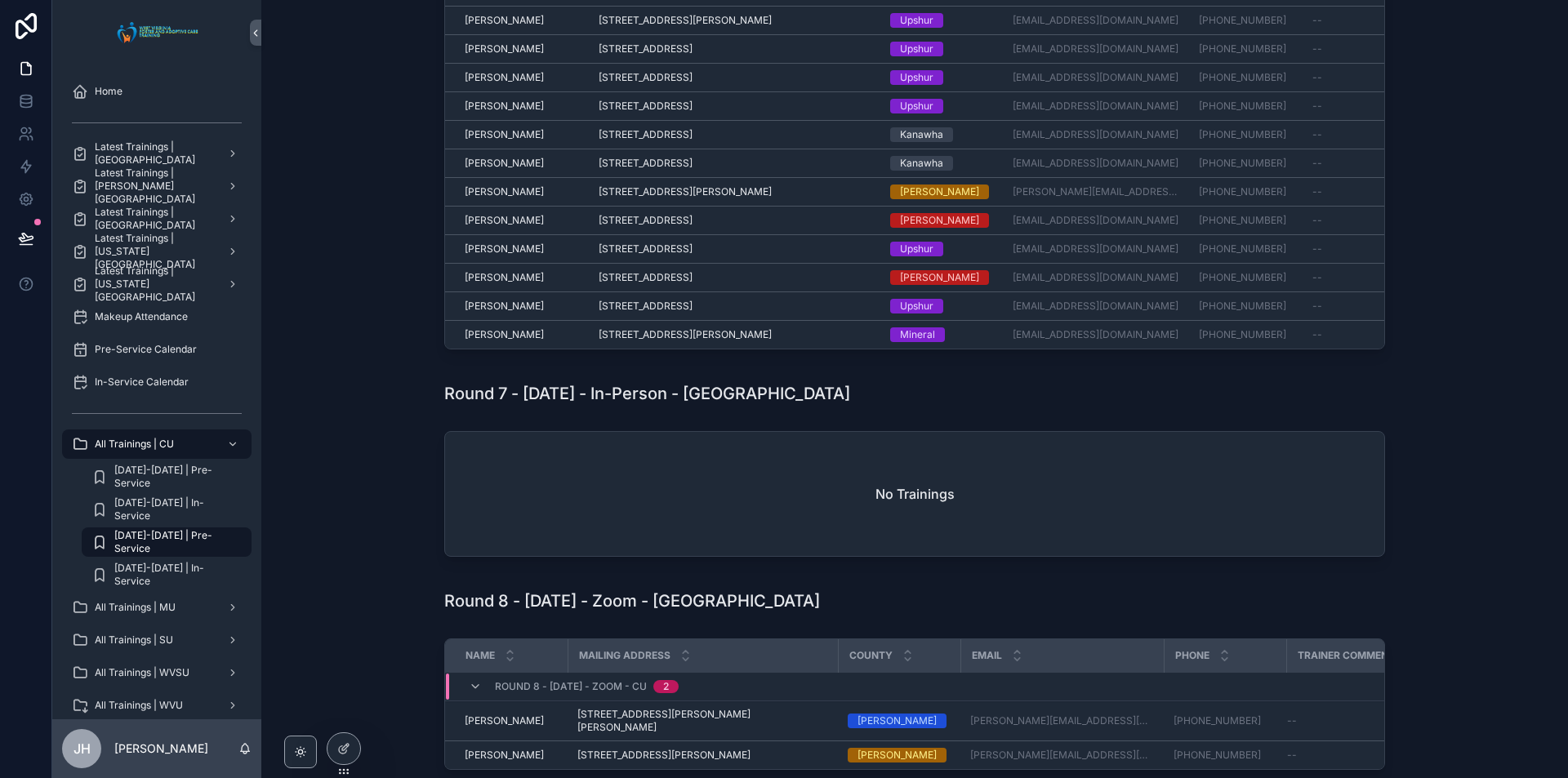
scroll to position [3412, 0]
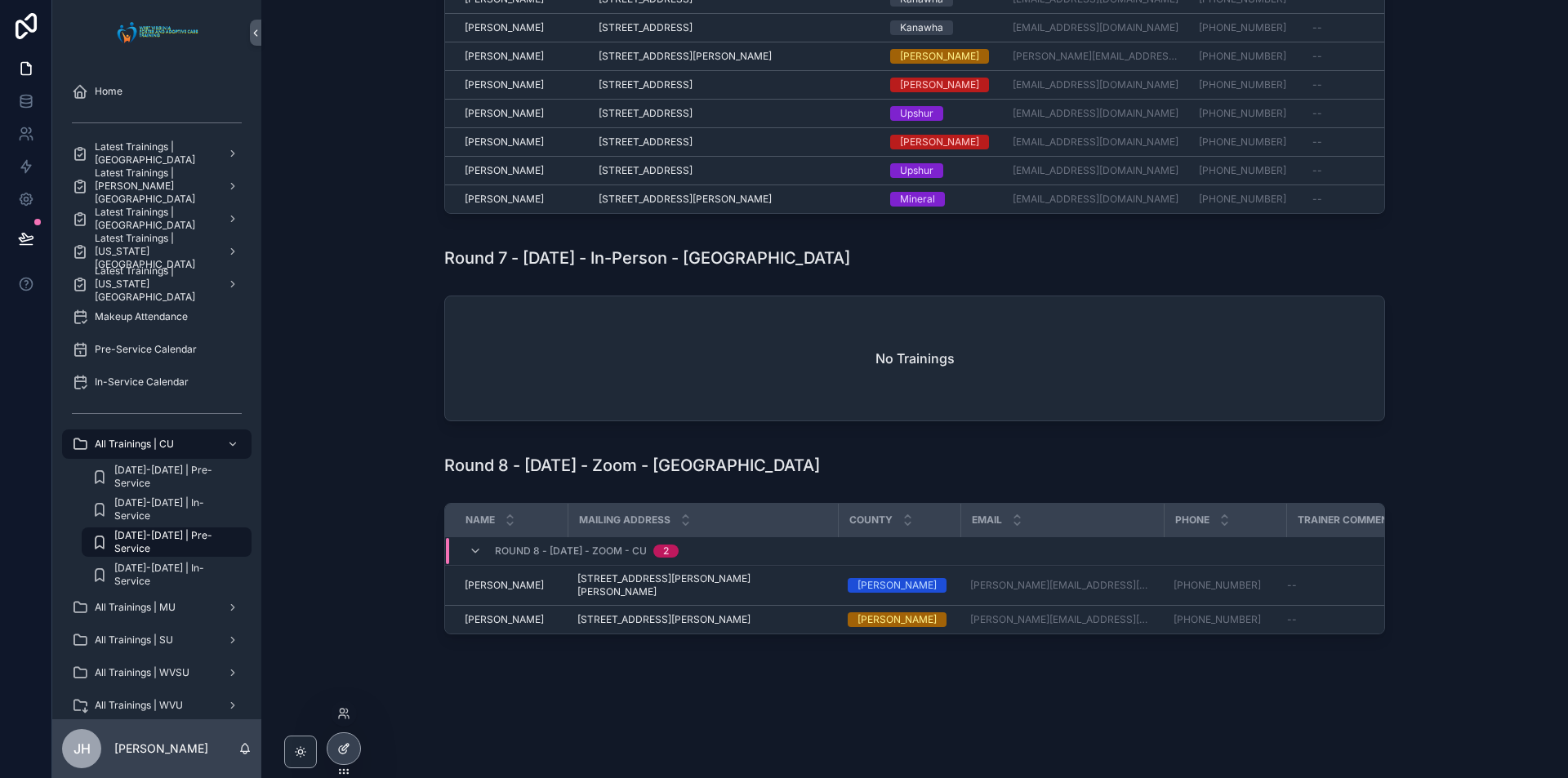
click at [347, 754] on icon at bounding box center [343, 748] width 13 height 13
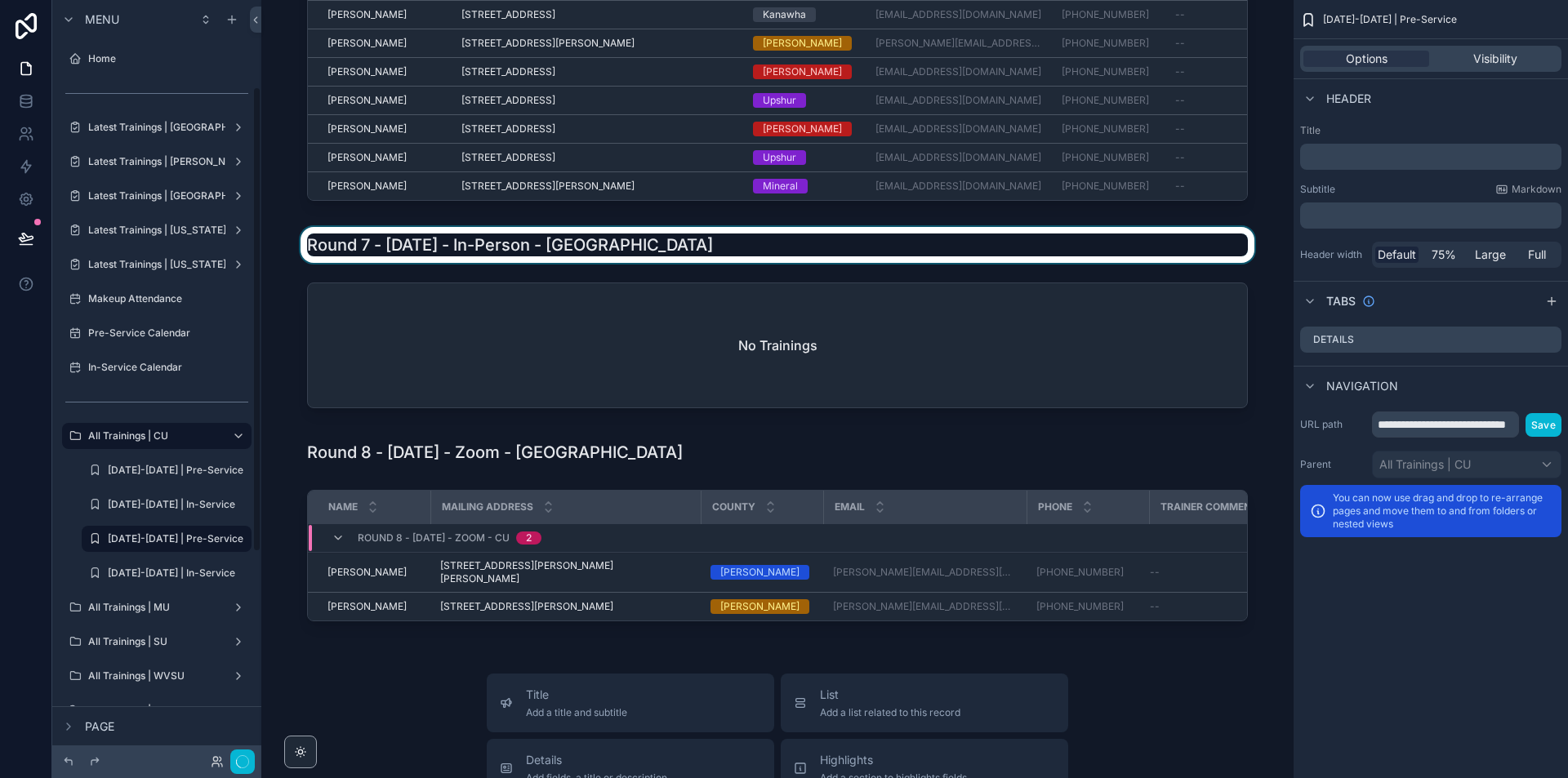
click at [622, 261] on div "scrollable content" at bounding box center [777, 245] width 1007 height 36
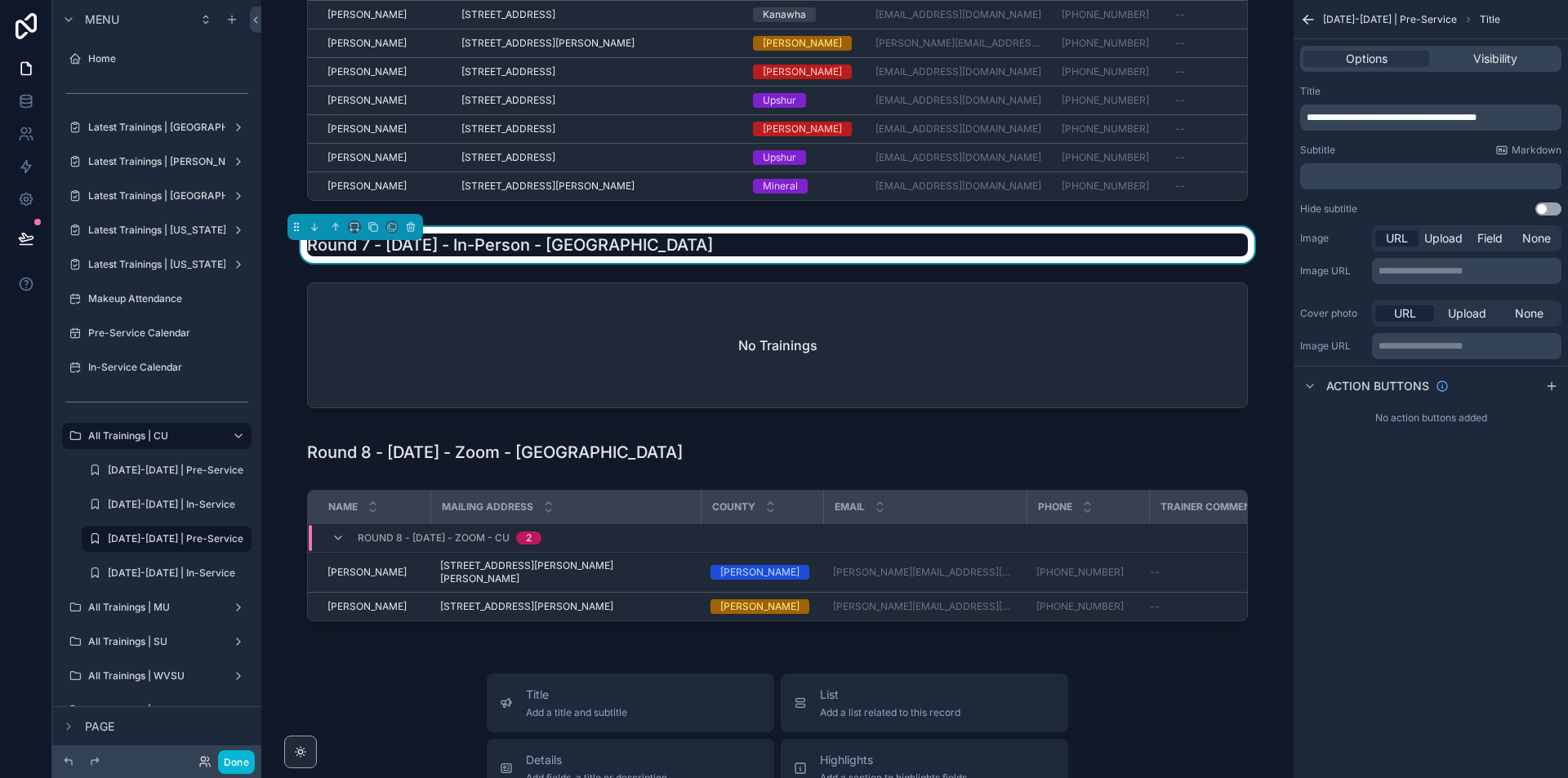
scroll to position [142, 0]
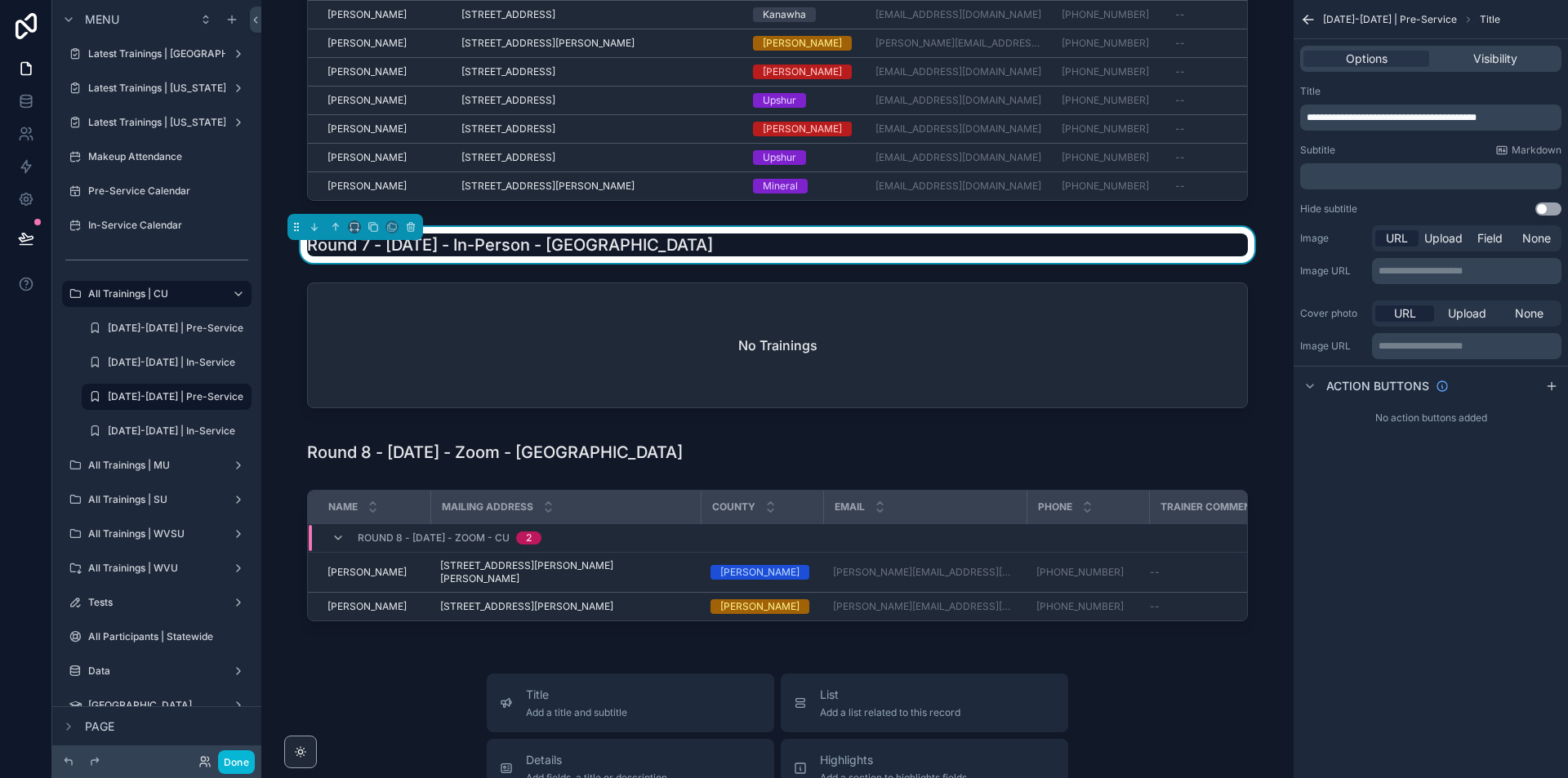
click at [1428, 120] on span "**********" at bounding box center [1391, 117] width 170 height 10
click at [1428, 119] on span "**********" at bounding box center [1391, 117] width 170 height 10
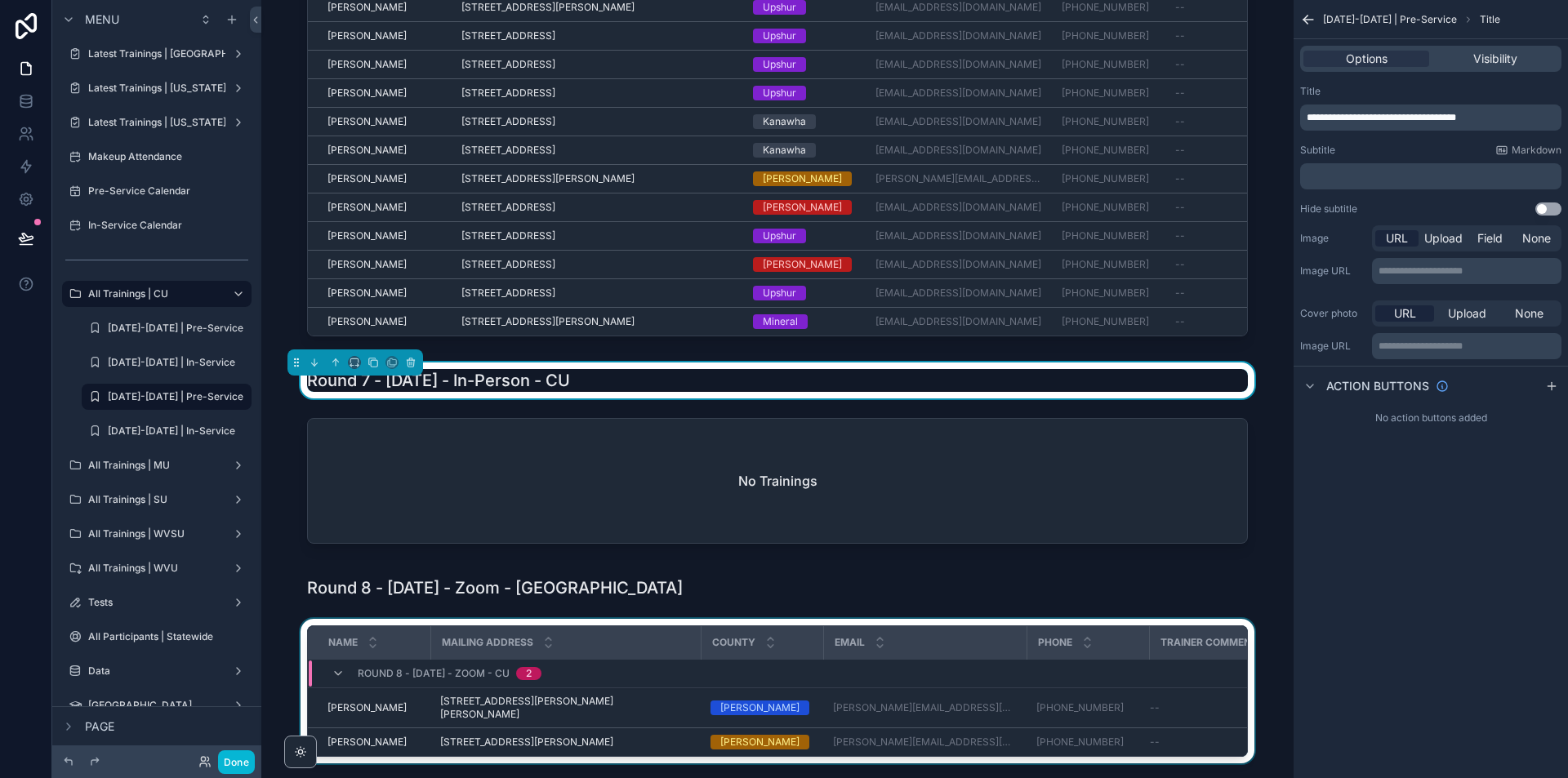
scroll to position [3467, 0]
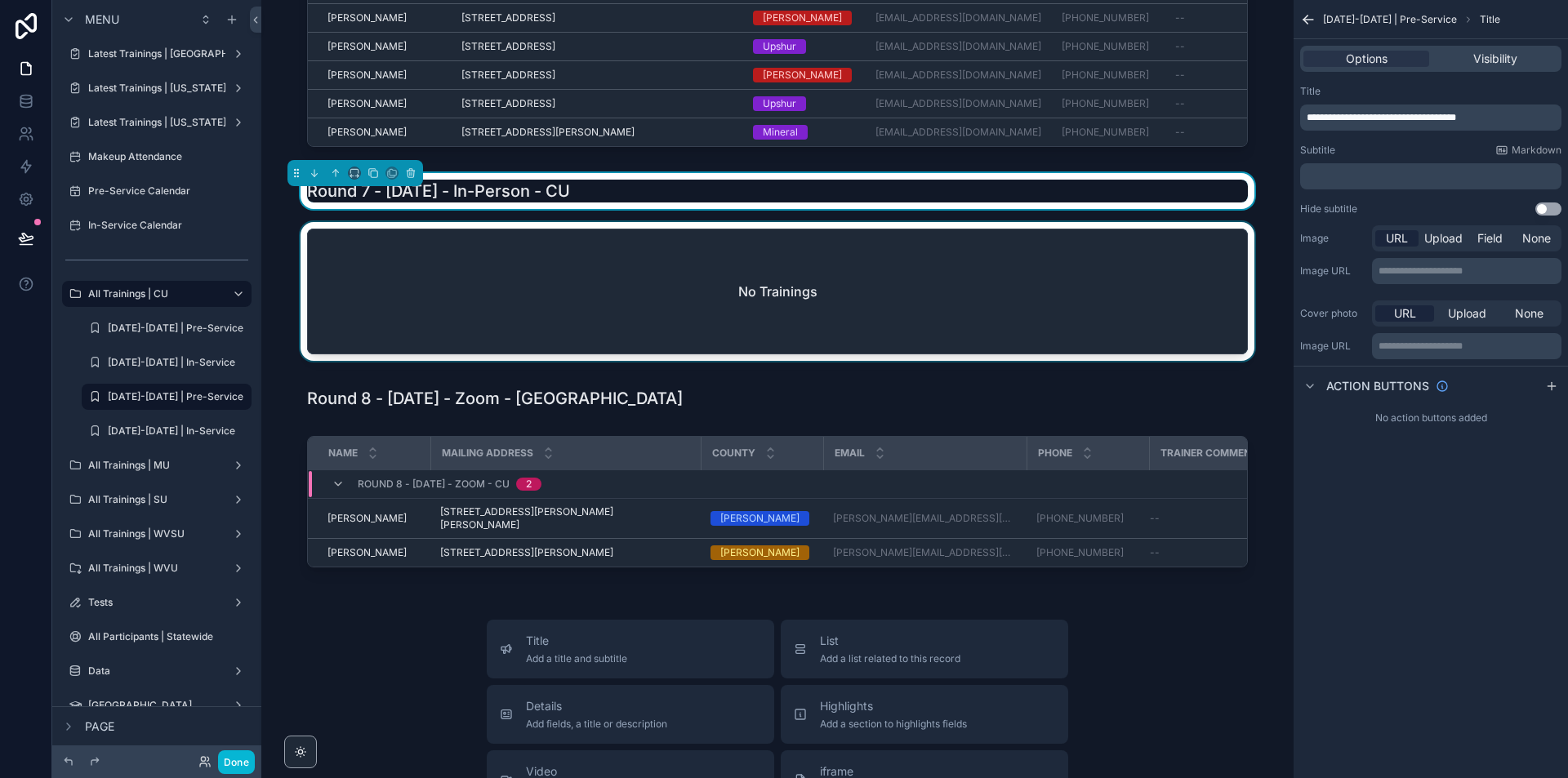
click at [1269, 359] on div "scrollable content" at bounding box center [777, 295] width 1007 height 145
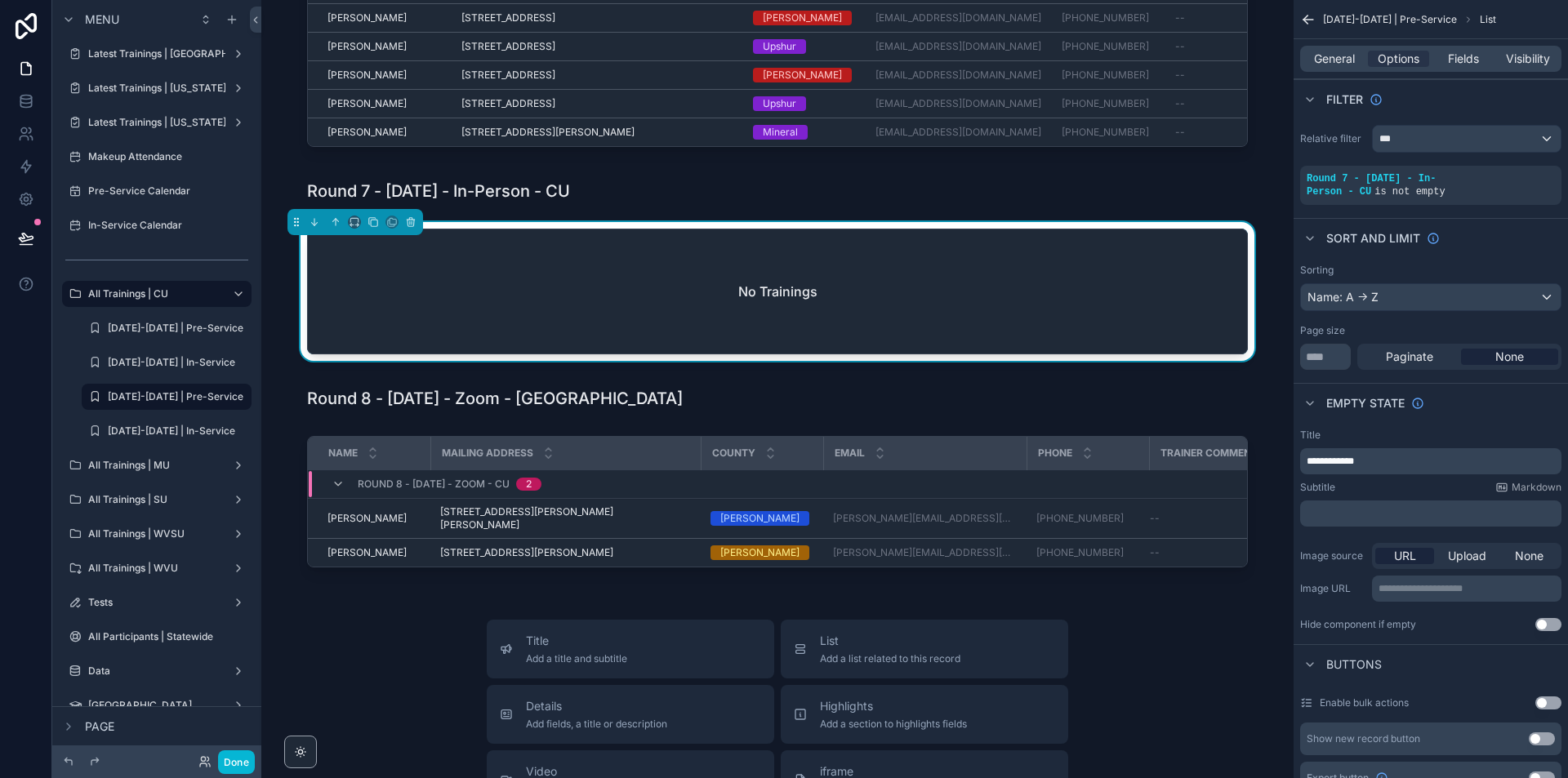
click at [1217, 335] on div "No Trainings" at bounding box center [777, 291] width 939 height 124
click at [1340, 56] on span "General" at bounding box center [1334, 59] width 41 height 16
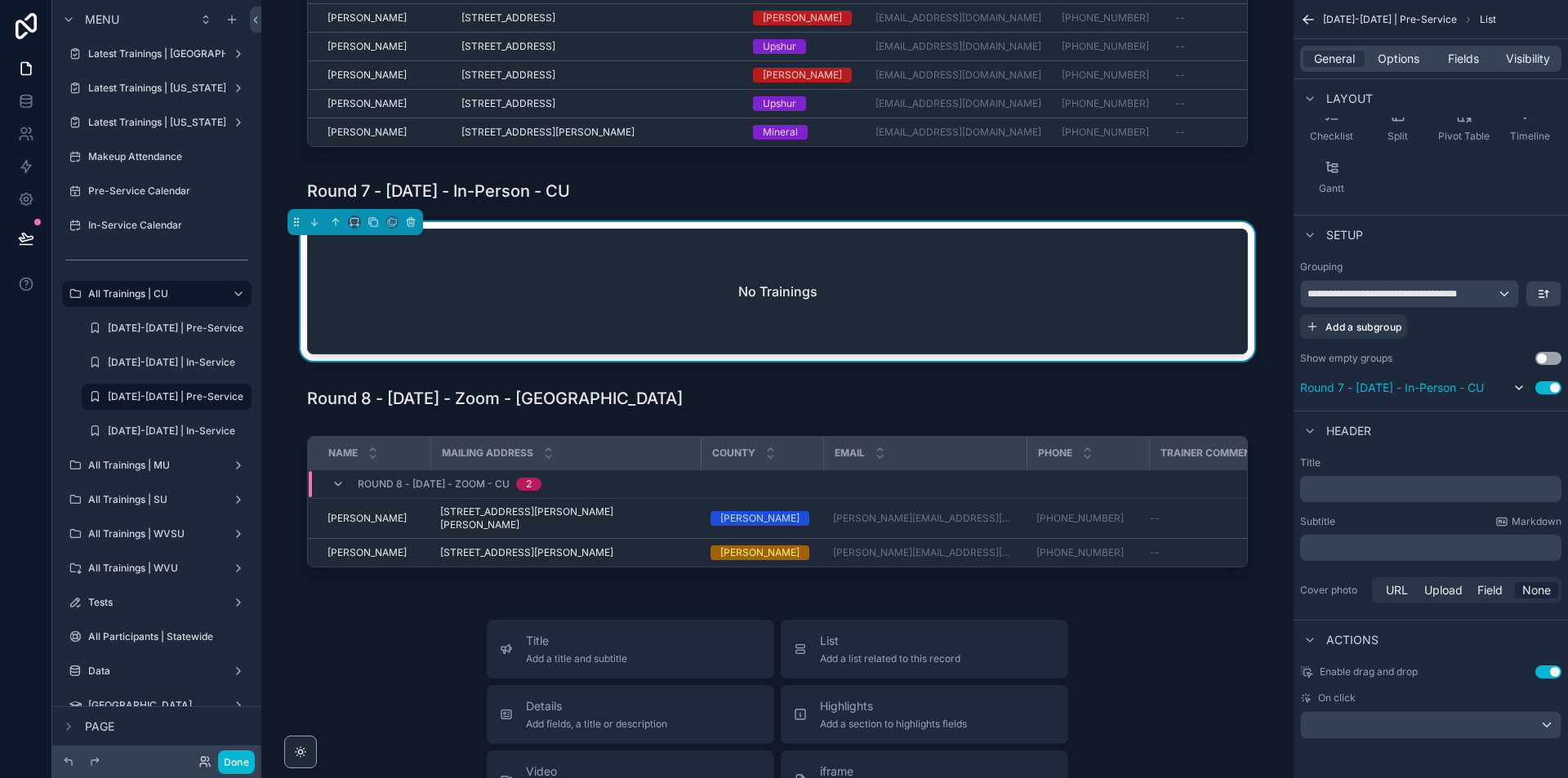
scroll to position [0, 0]
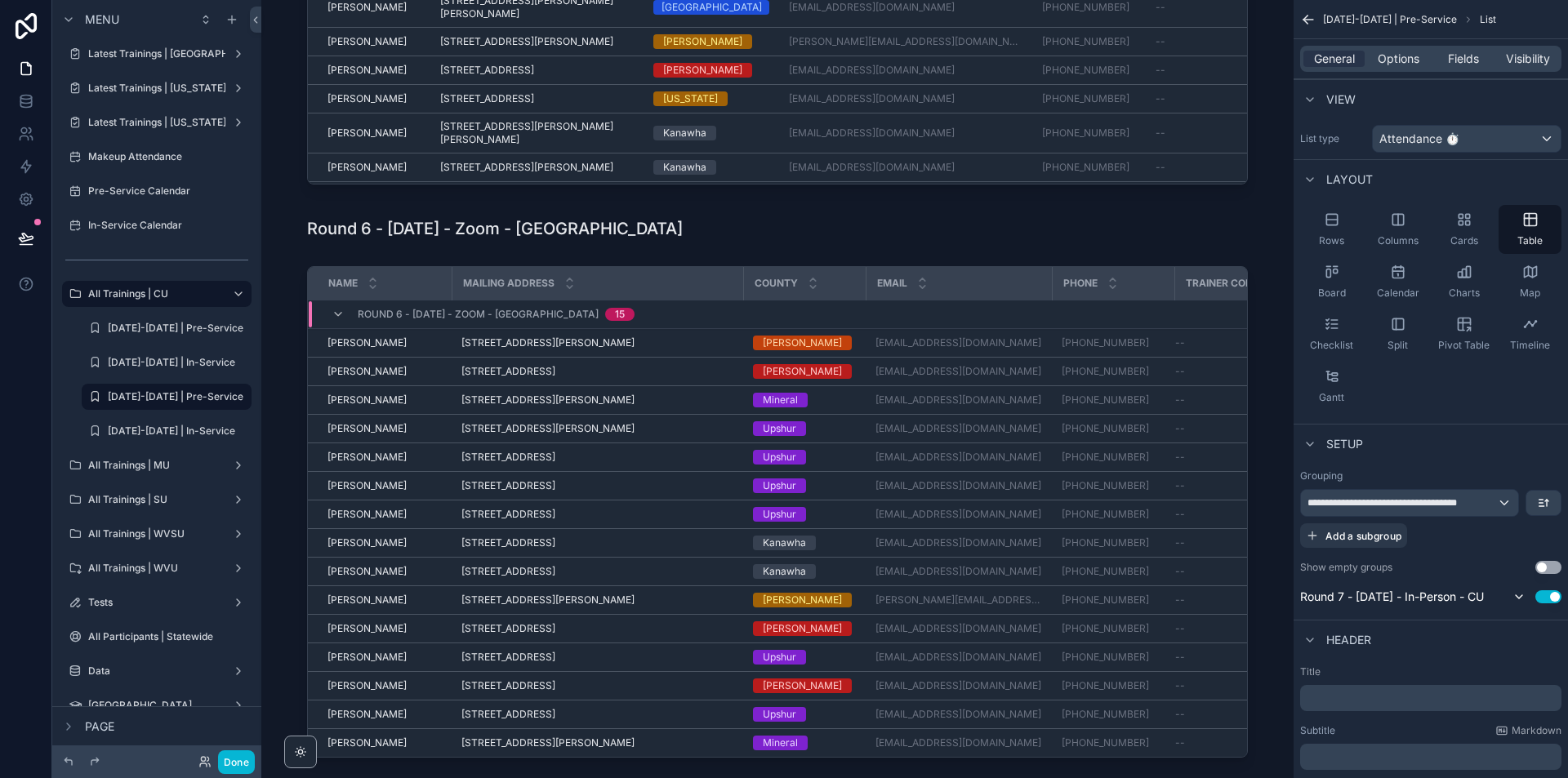
scroll to position [2894, 0]
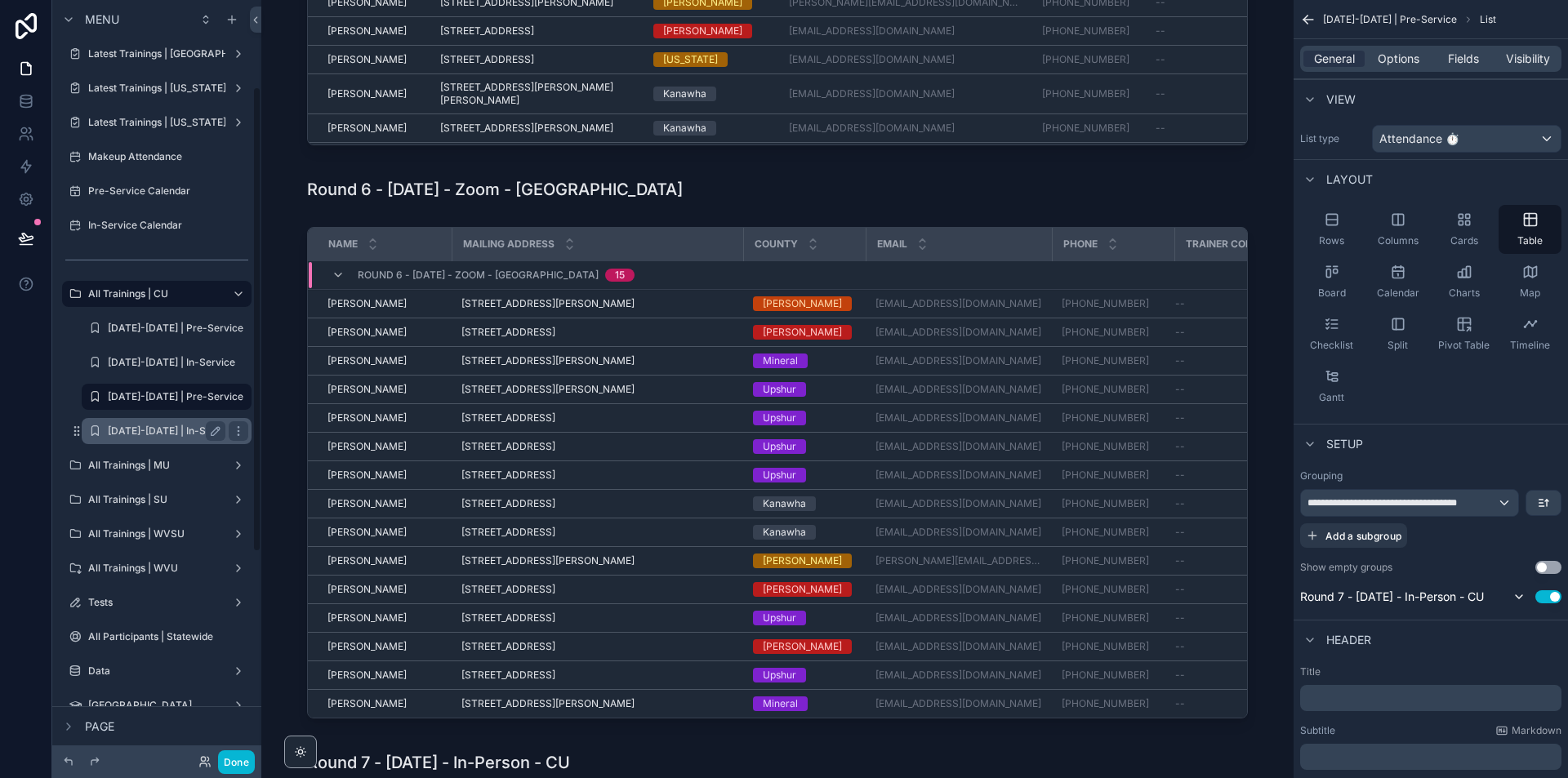
click at [148, 427] on label "[DATE]-[DATE] | In-Service" at bounding box center [172, 430] width 127 height 13
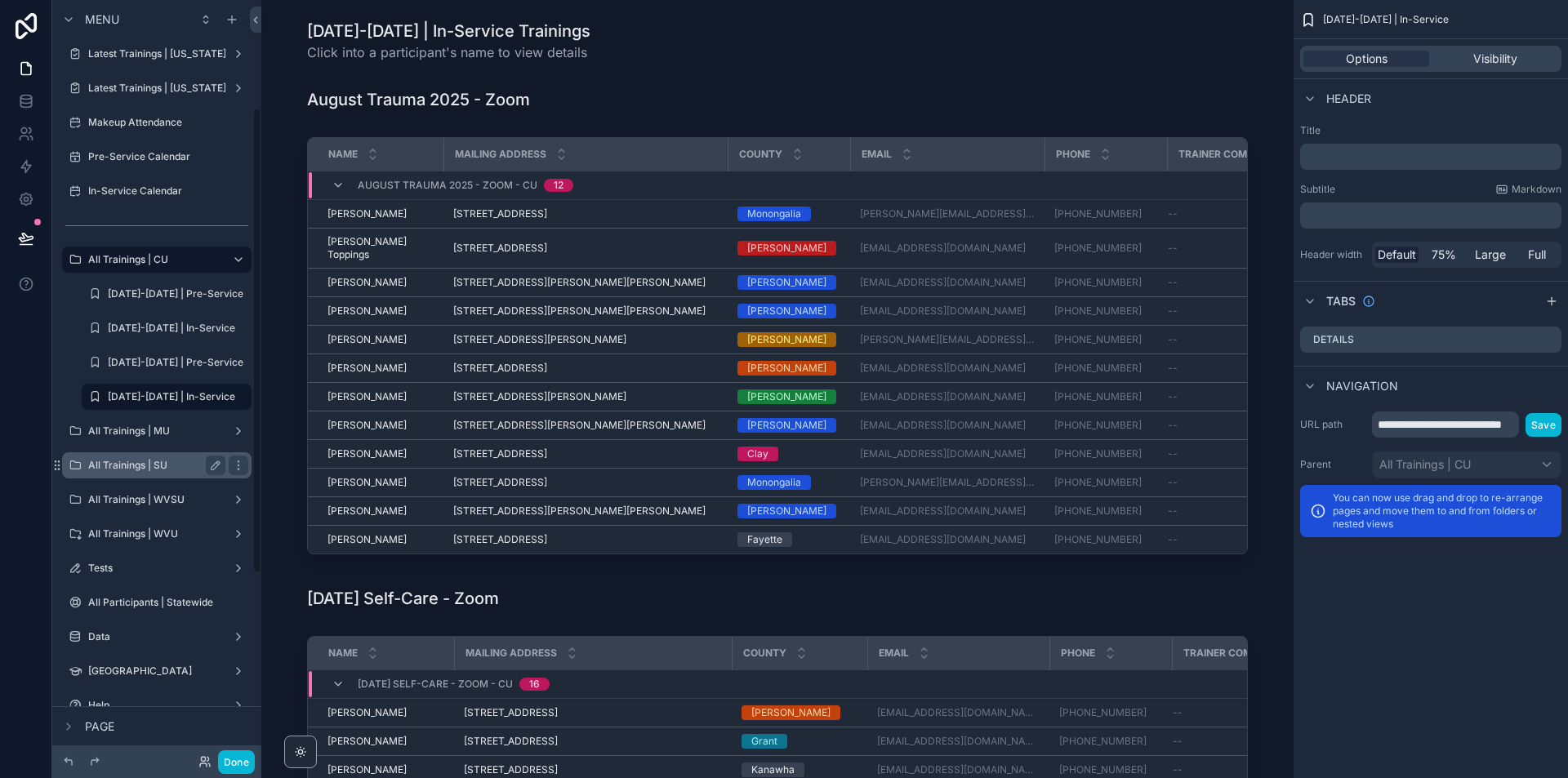
click at [103, 461] on label "All Trainings | SU" at bounding box center [154, 465] width 131 height 13
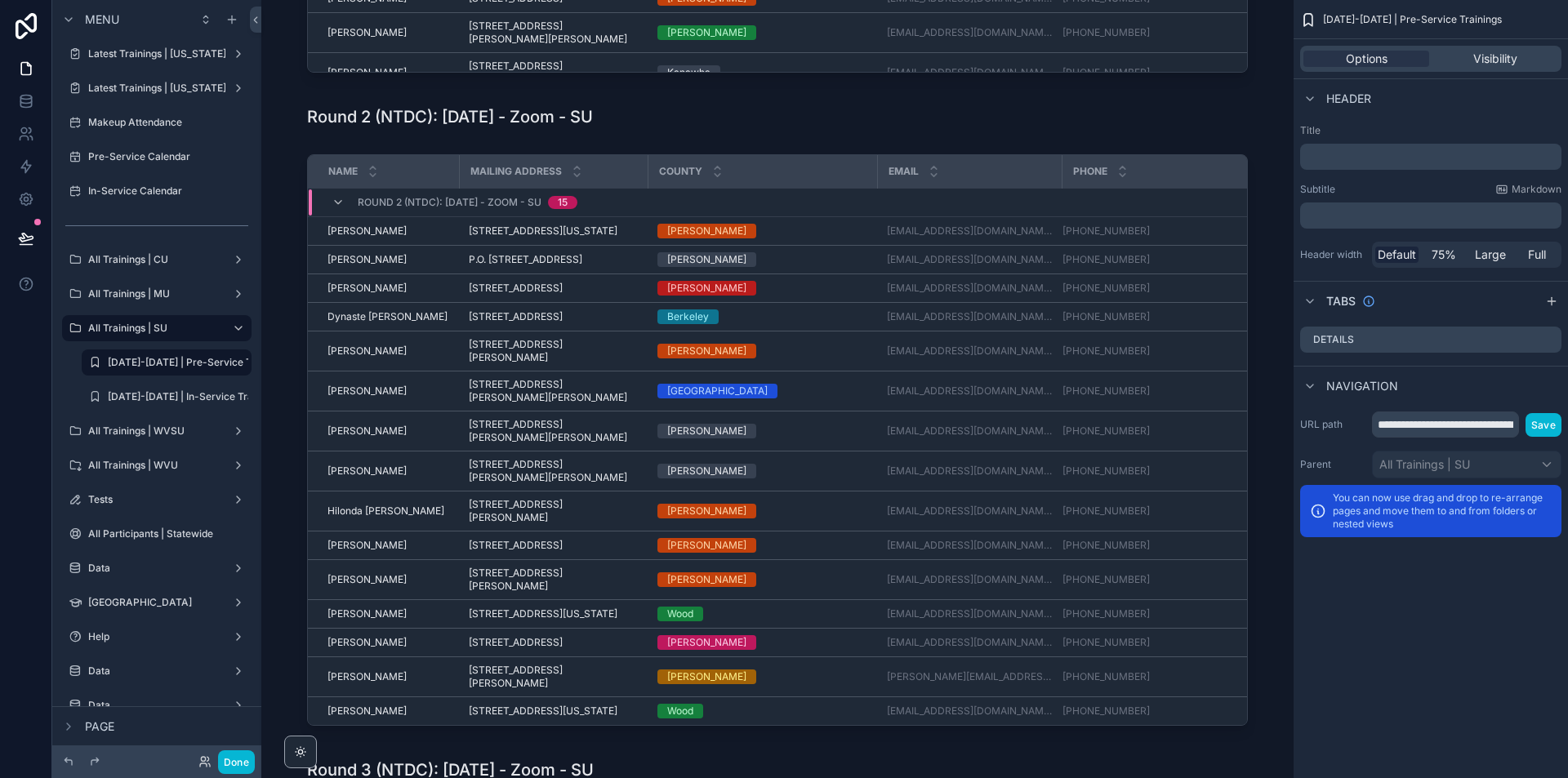
scroll to position [571, 0]
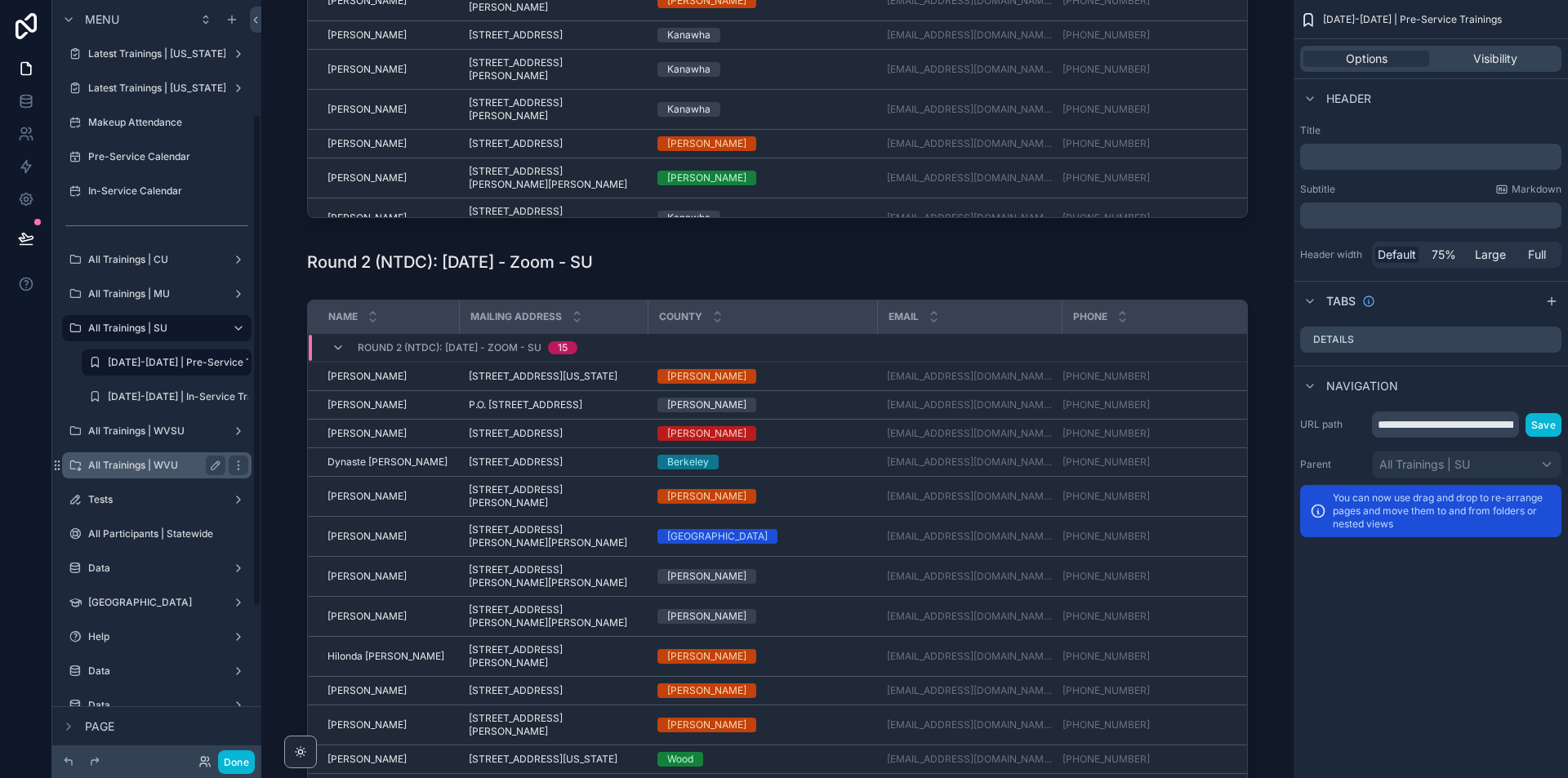
click at [90, 469] on label "All Trainings | WVU" at bounding box center [154, 465] width 131 height 13
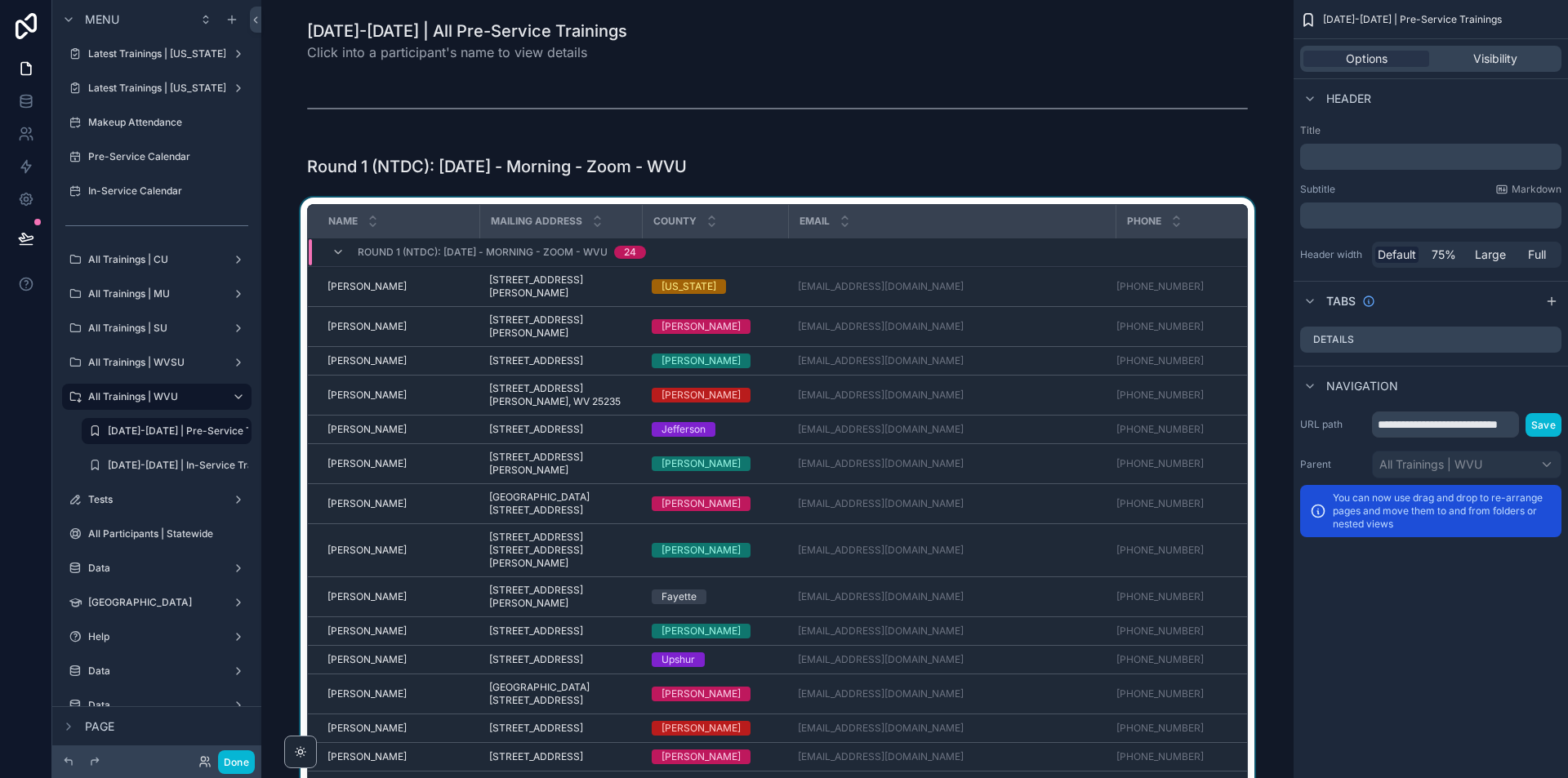
click at [1242, 242] on div "scrollable content" at bounding box center [777, 500] width 1007 height 605
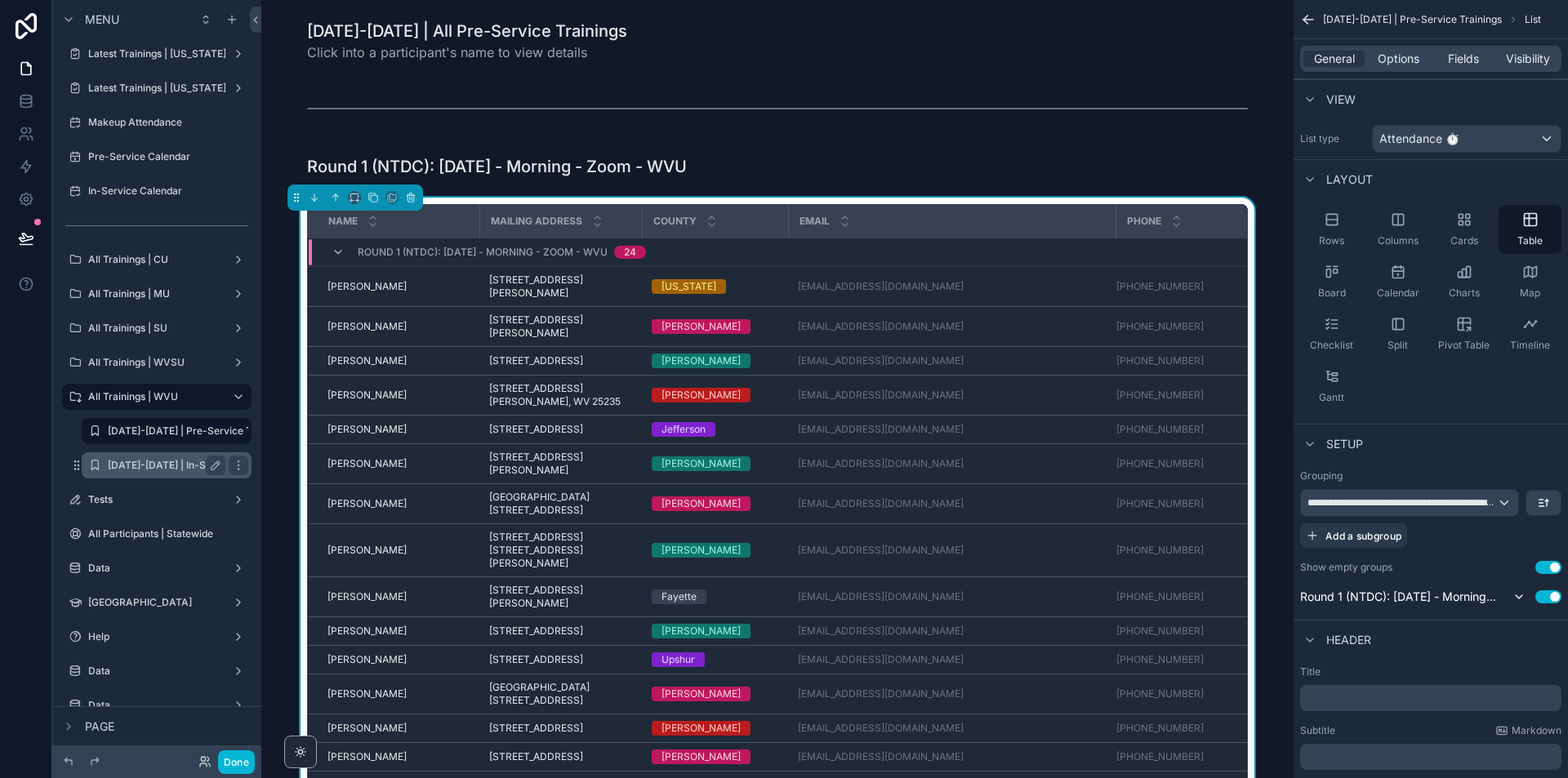
click at [154, 459] on label "2025-2026 | In-Service Trainings" at bounding box center [194, 465] width 172 height 13
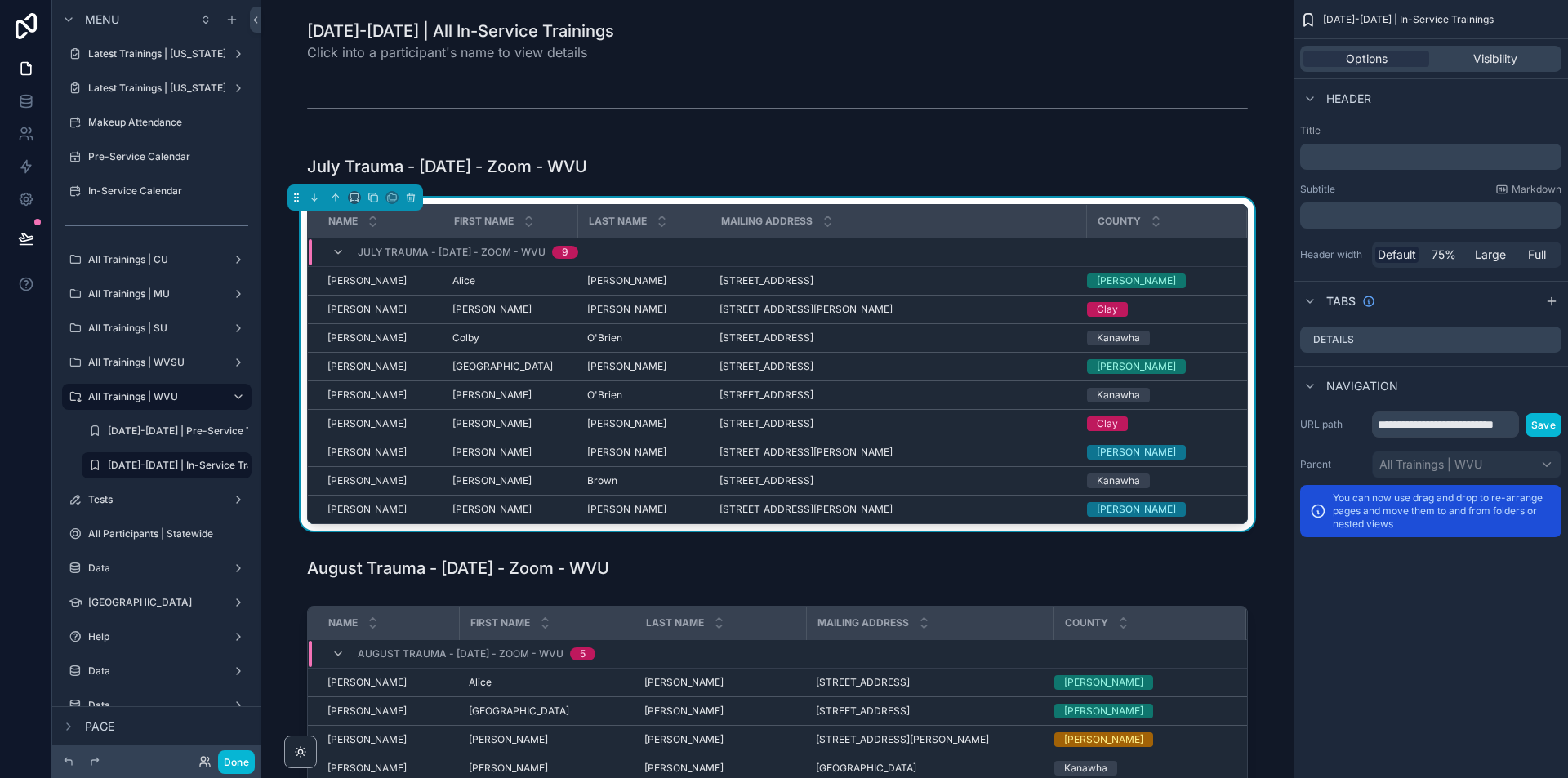
click at [1227, 198] on div "Name First Name Last Name Mailing Address County July Trauma - 7/12/2025 - Zoom…" at bounding box center [777, 368] width 1007 height 340
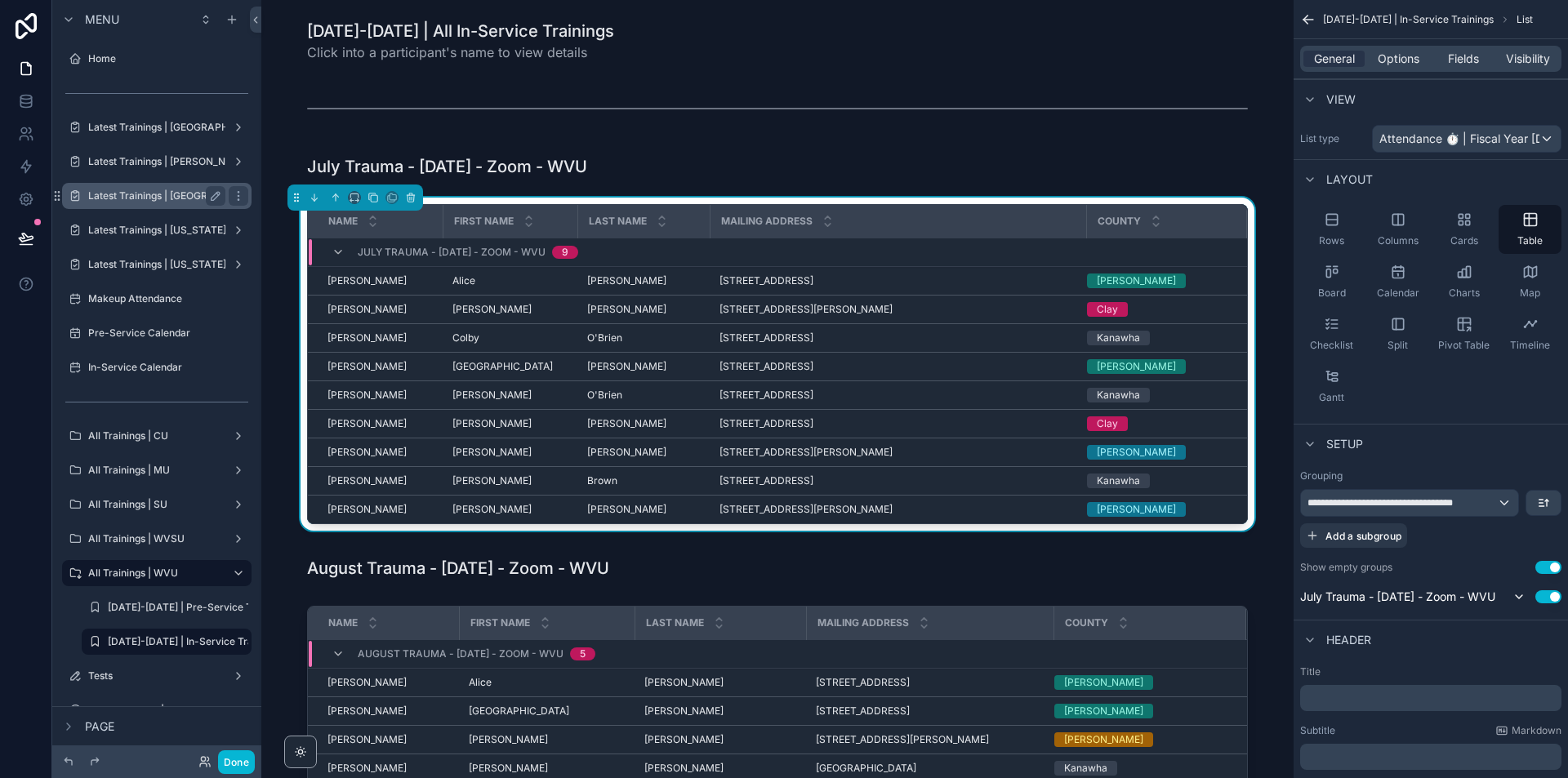
click at [149, 203] on div "Latest Trainings | Shepherd University" at bounding box center [157, 196] width 137 height 20
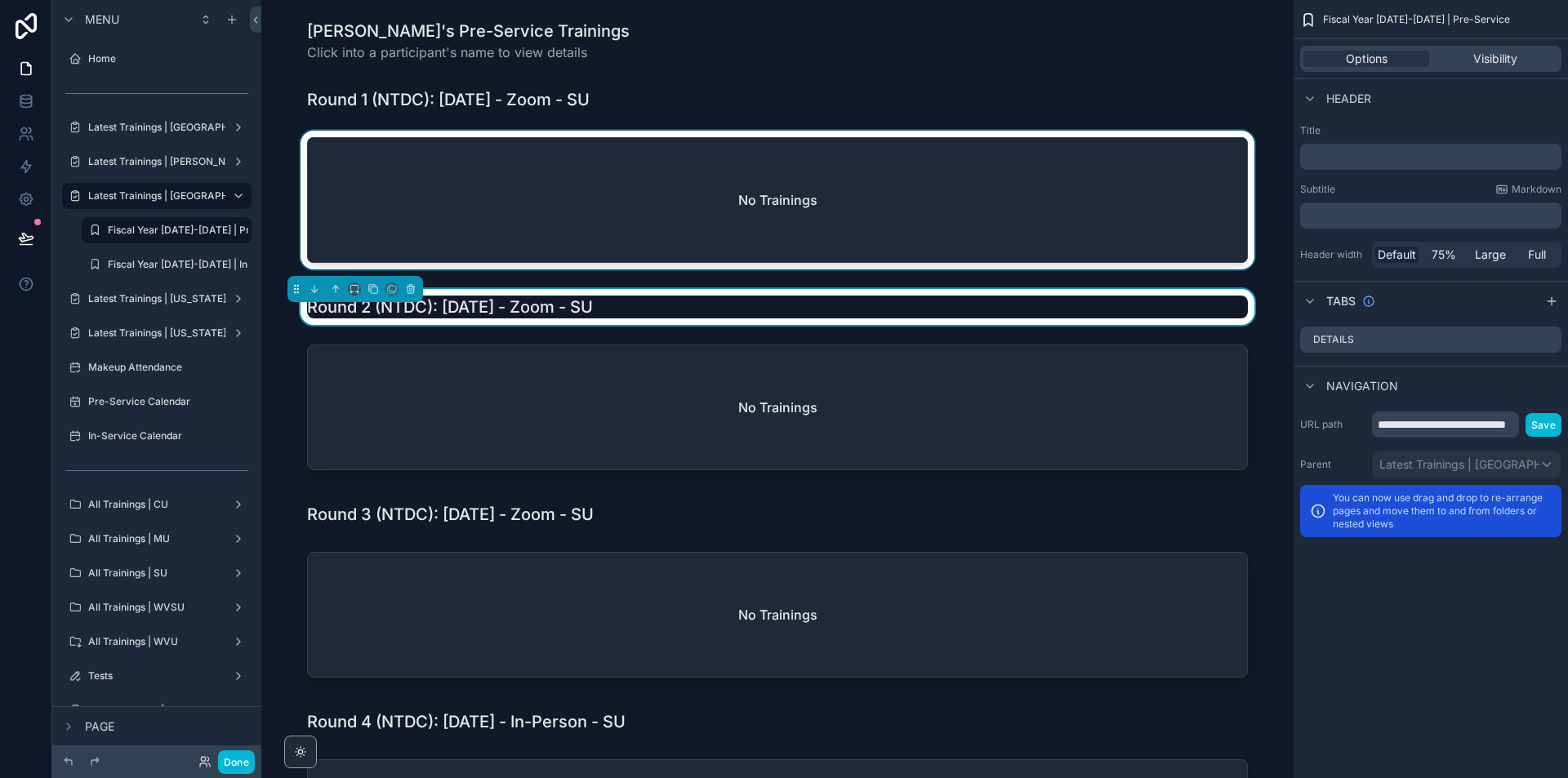
click at [1168, 209] on div "scrollable content" at bounding box center [777, 204] width 1007 height 145
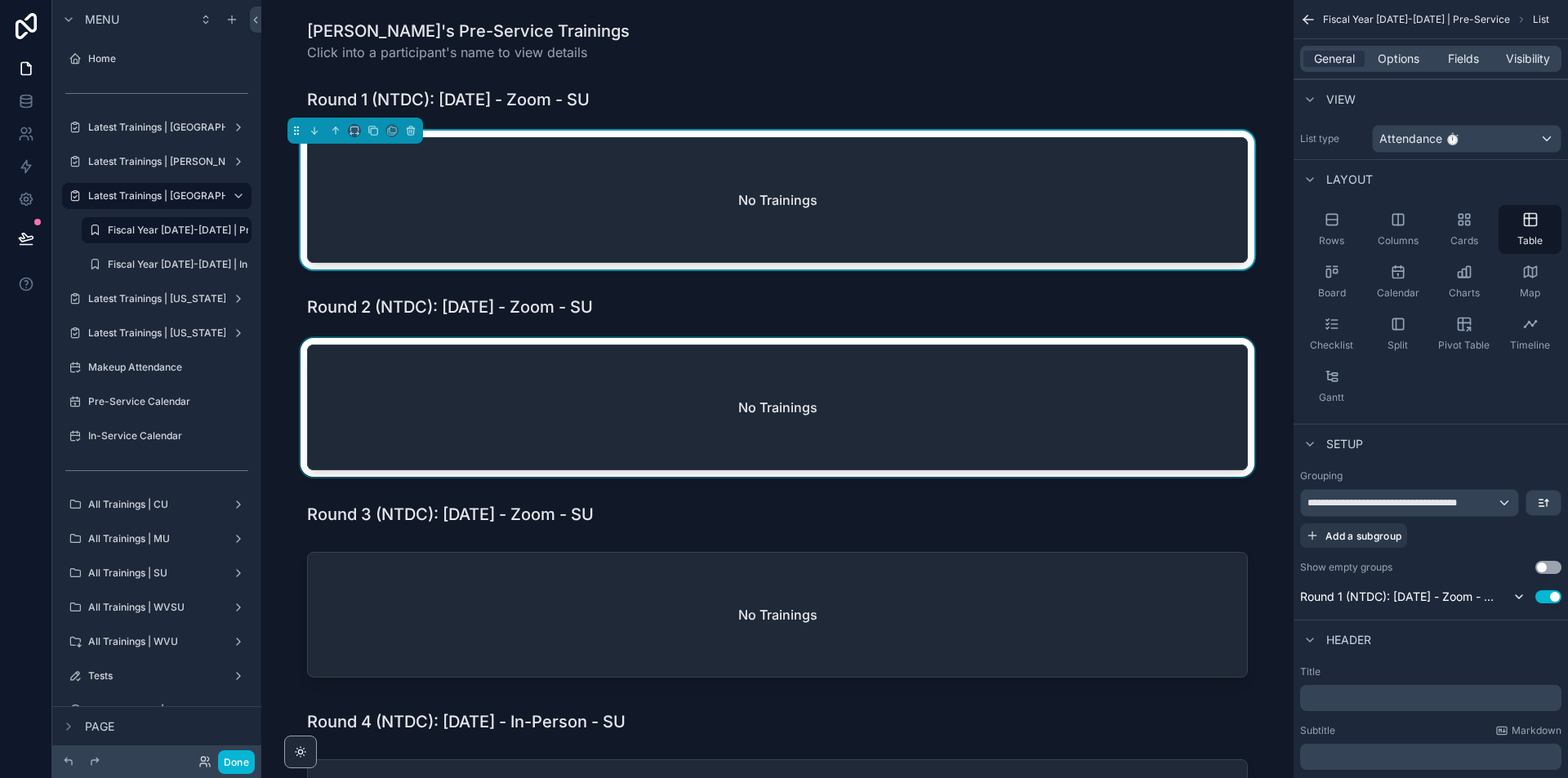
click at [1168, 422] on div "scrollable content" at bounding box center [777, 410] width 1007 height 145
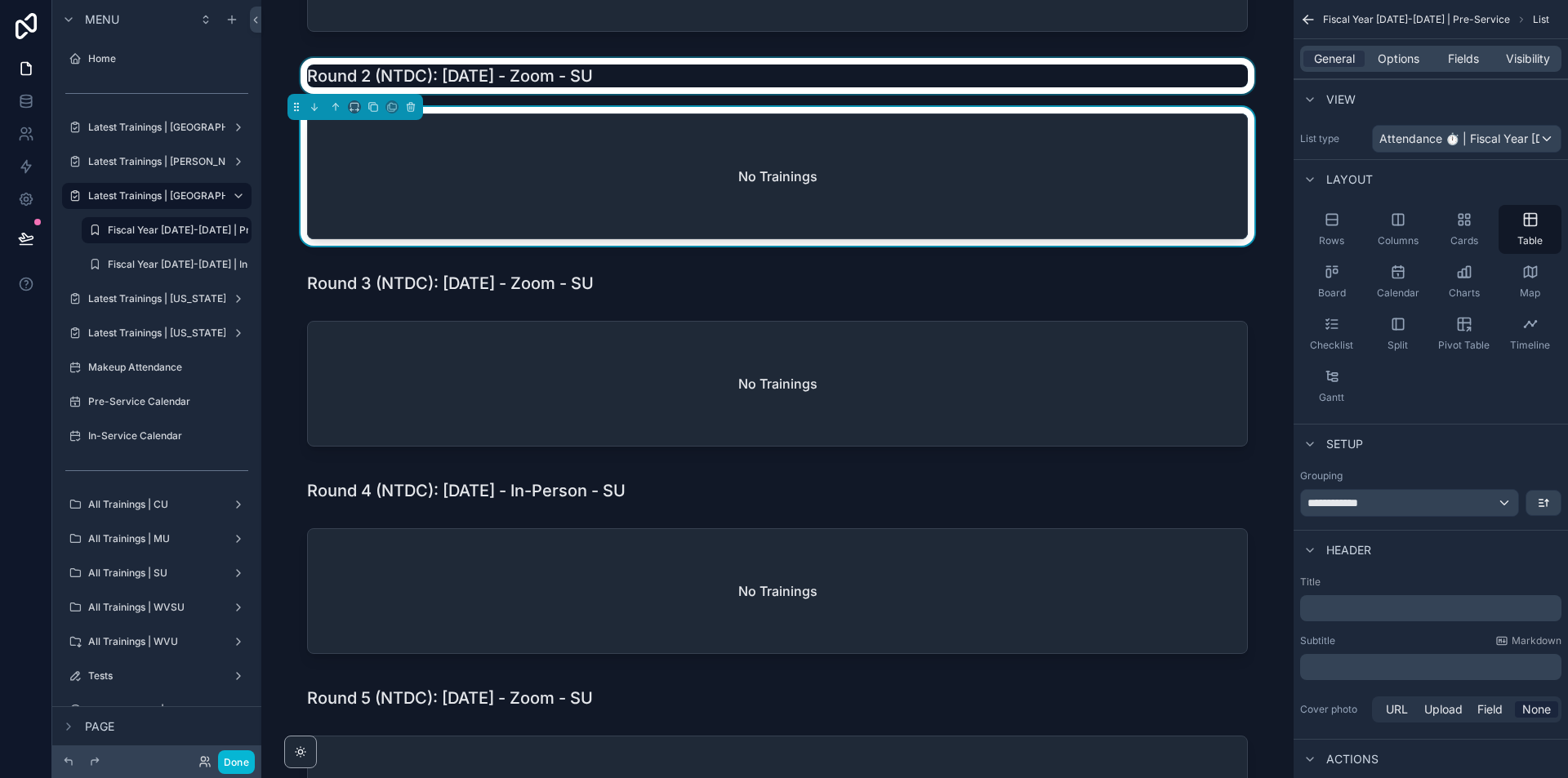
scroll to position [81, 0]
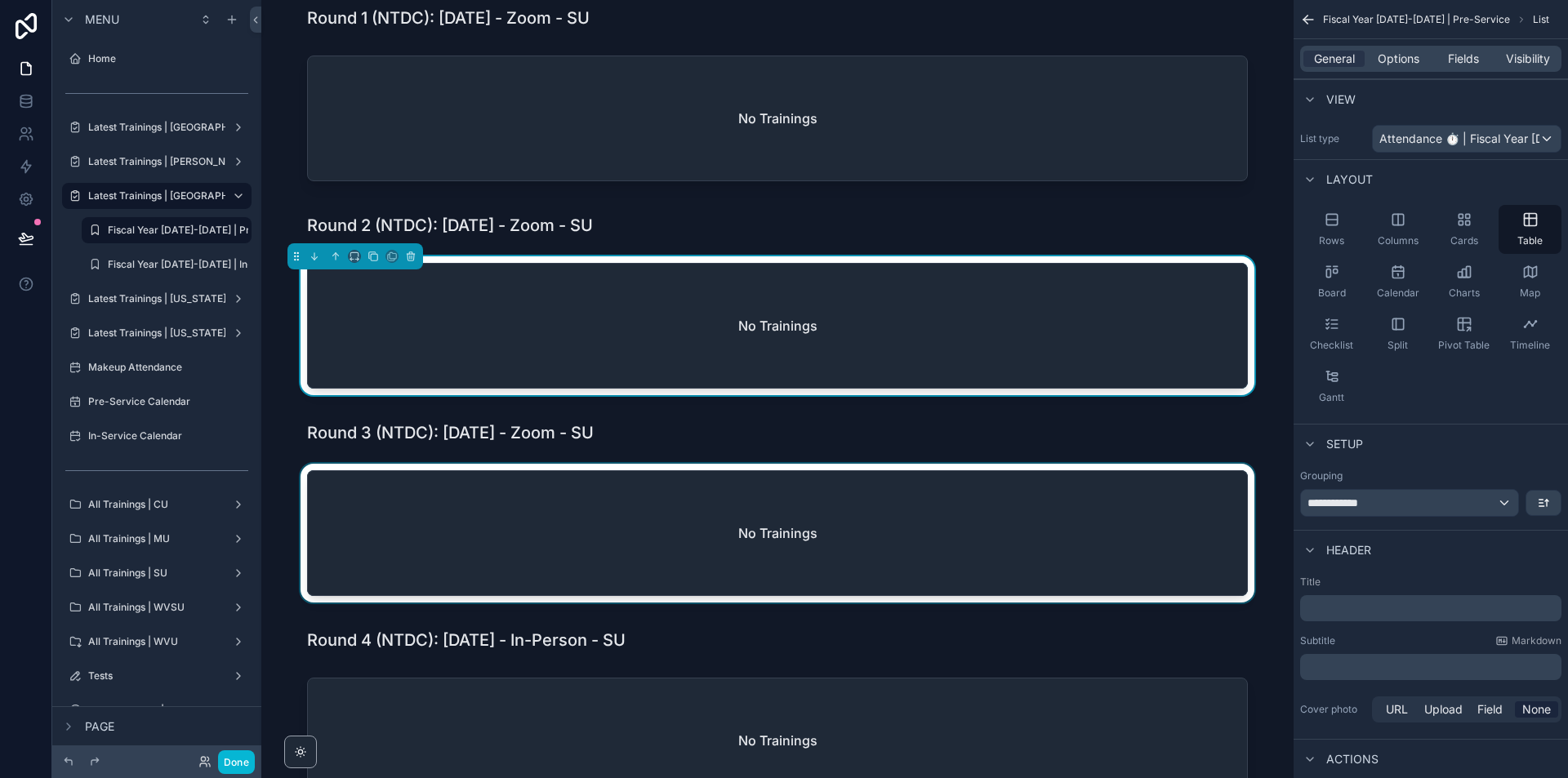
click at [1146, 553] on div "scrollable content" at bounding box center [777, 537] width 1007 height 145
click at [1118, 350] on div "scrollable content" at bounding box center [777, 329] width 1007 height 145
click at [1516, 150] on div "Attendance ⏱ | Fiscal Year [DATE]-[DATE]" at bounding box center [1467, 139] width 188 height 26
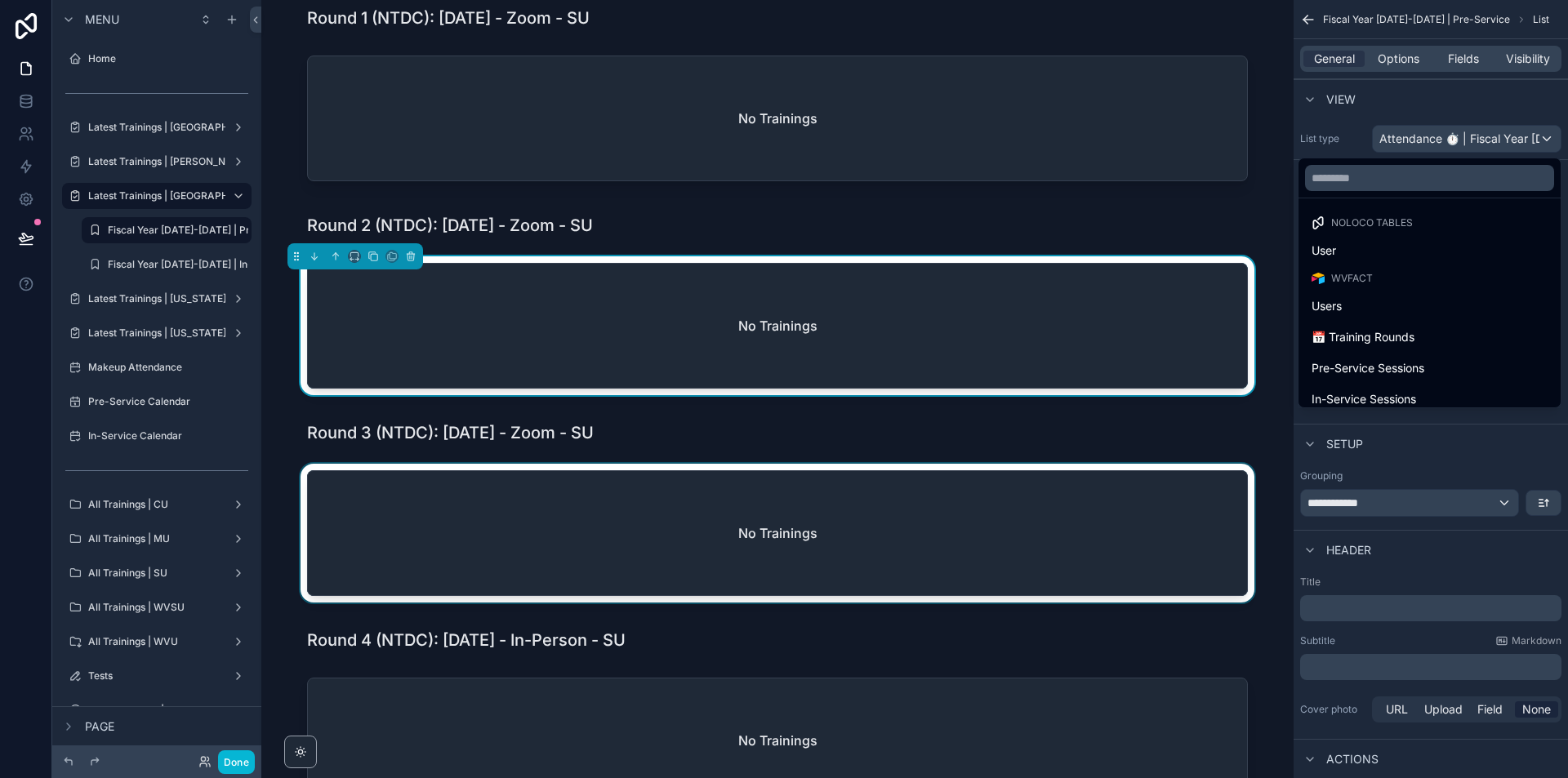
click at [1516, 145] on div "scrollable content" at bounding box center [784, 389] width 1568 height 778
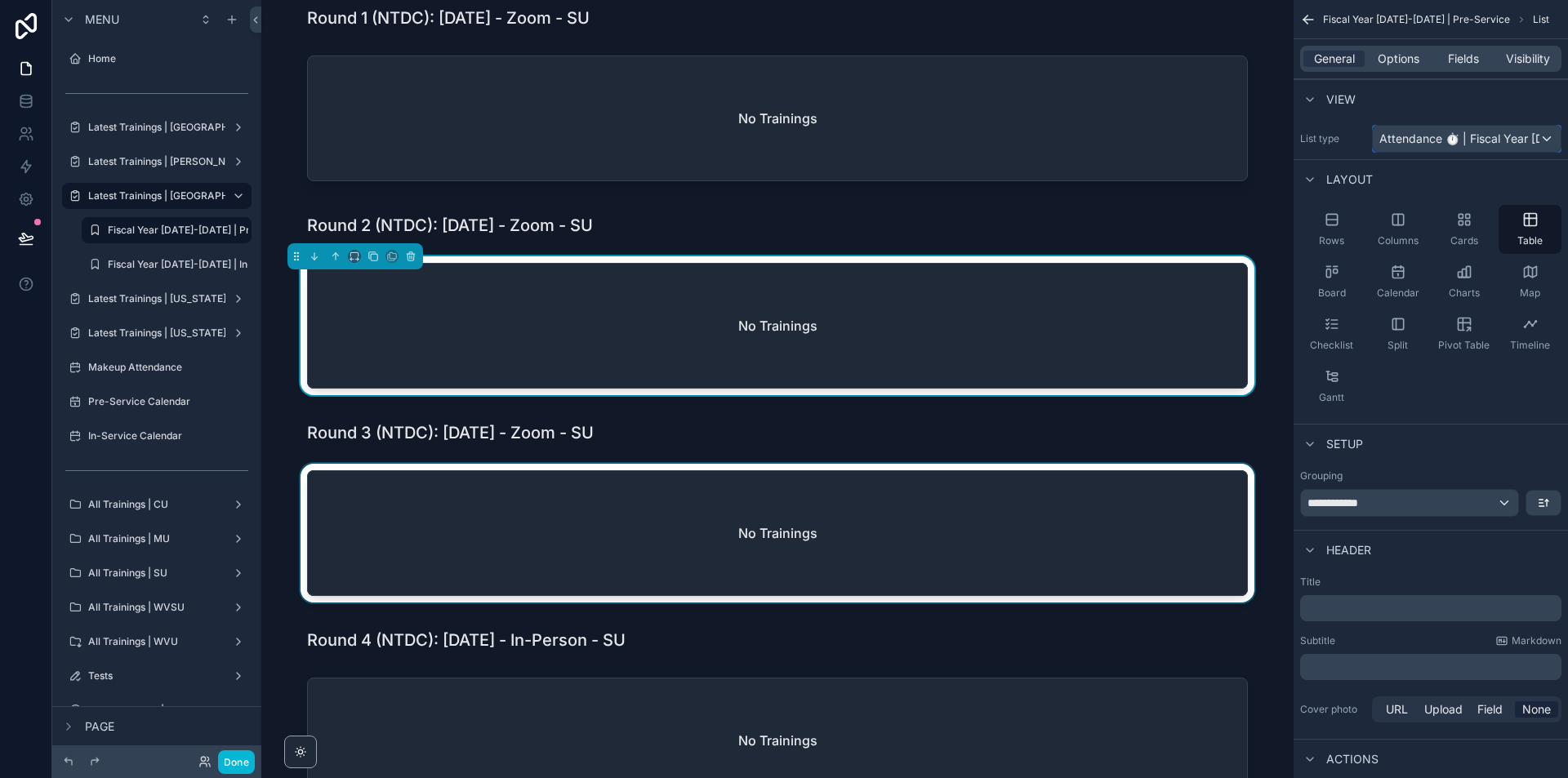
click at [1515, 141] on span "Attendance ⏱ | Fiscal Year [DATE]-[DATE]" at bounding box center [1459, 139] width 160 height 16
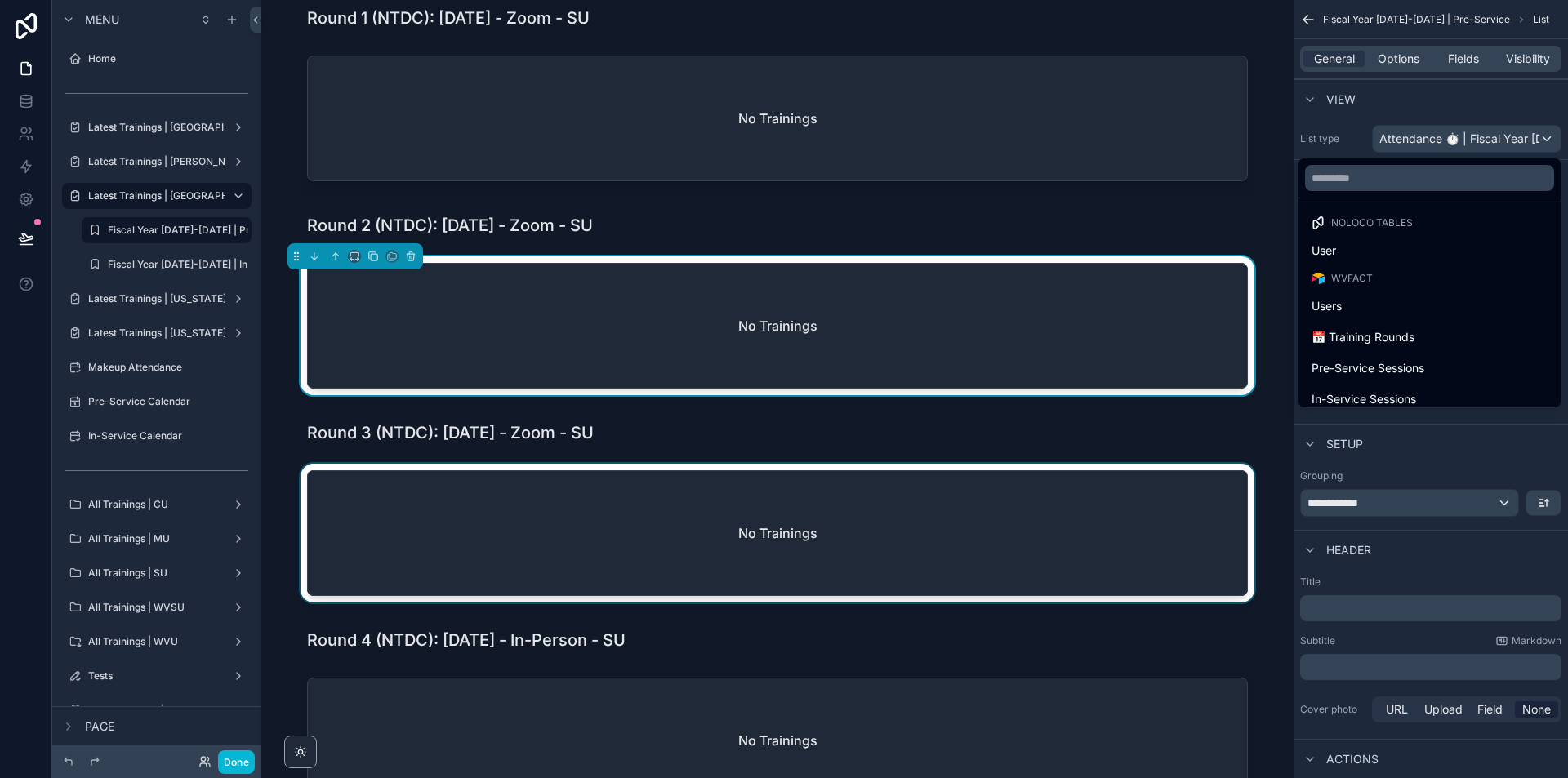
click at [1515, 141] on div "scrollable content" at bounding box center [784, 389] width 1568 height 778
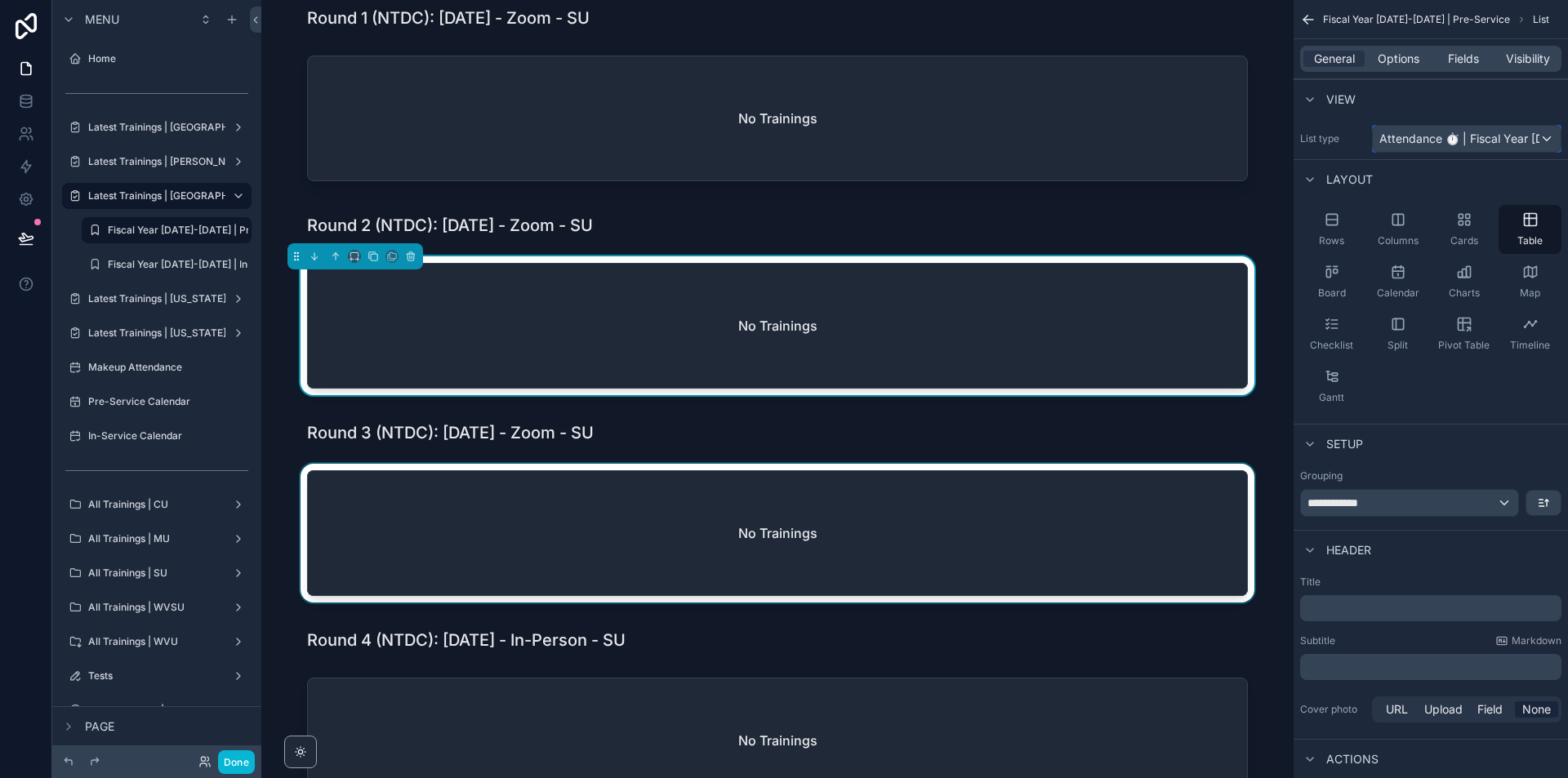
click at [1502, 138] on span "Attendance ⏱ | Fiscal Year [DATE]-[DATE]" at bounding box center [1459, 139] width 160 height 16
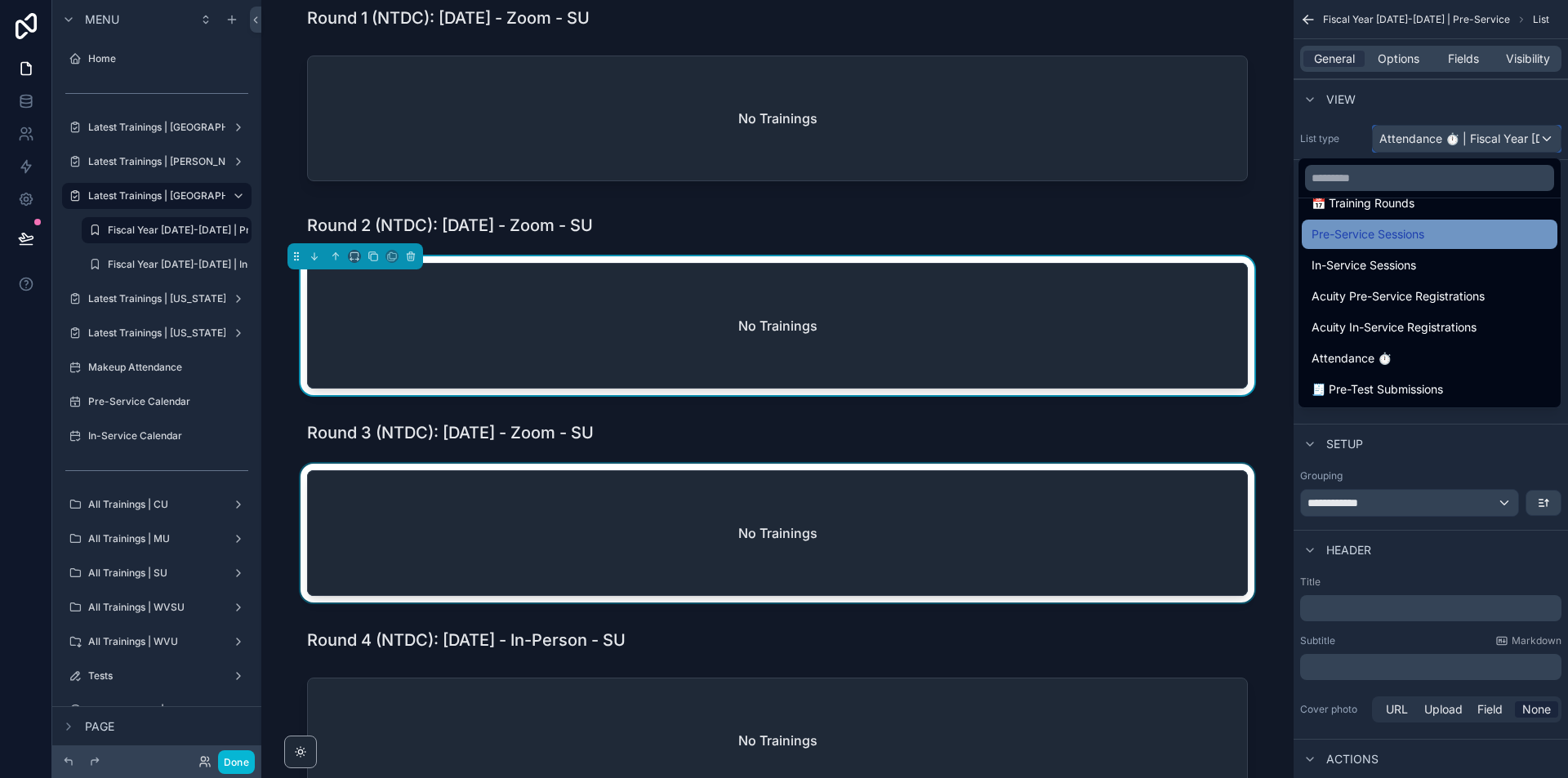
scroll to position [163, 0]
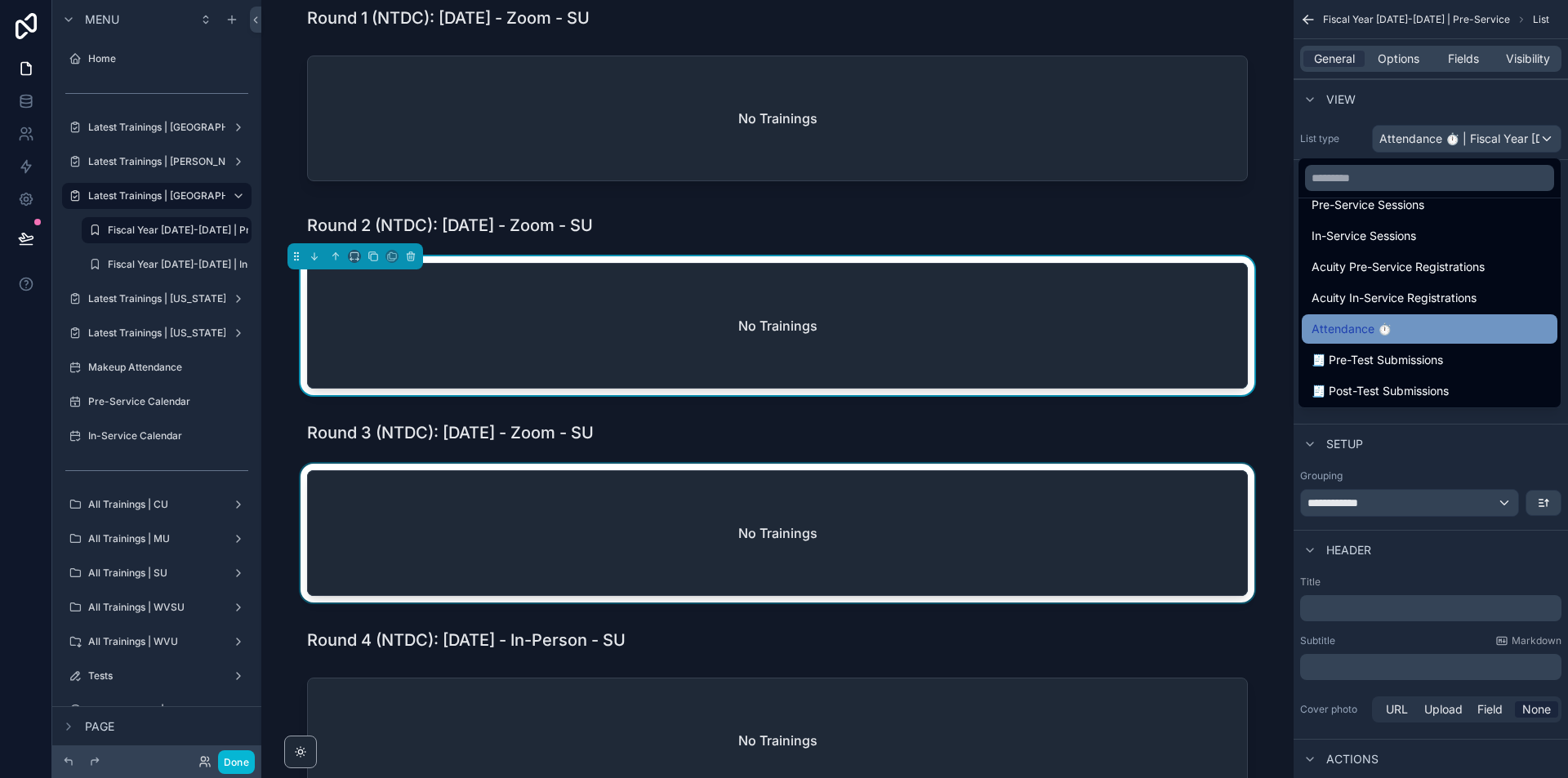
click at [1451, 324] on div "Attendance ⏱" at bounding box center [1430, 329] width 236 height 20
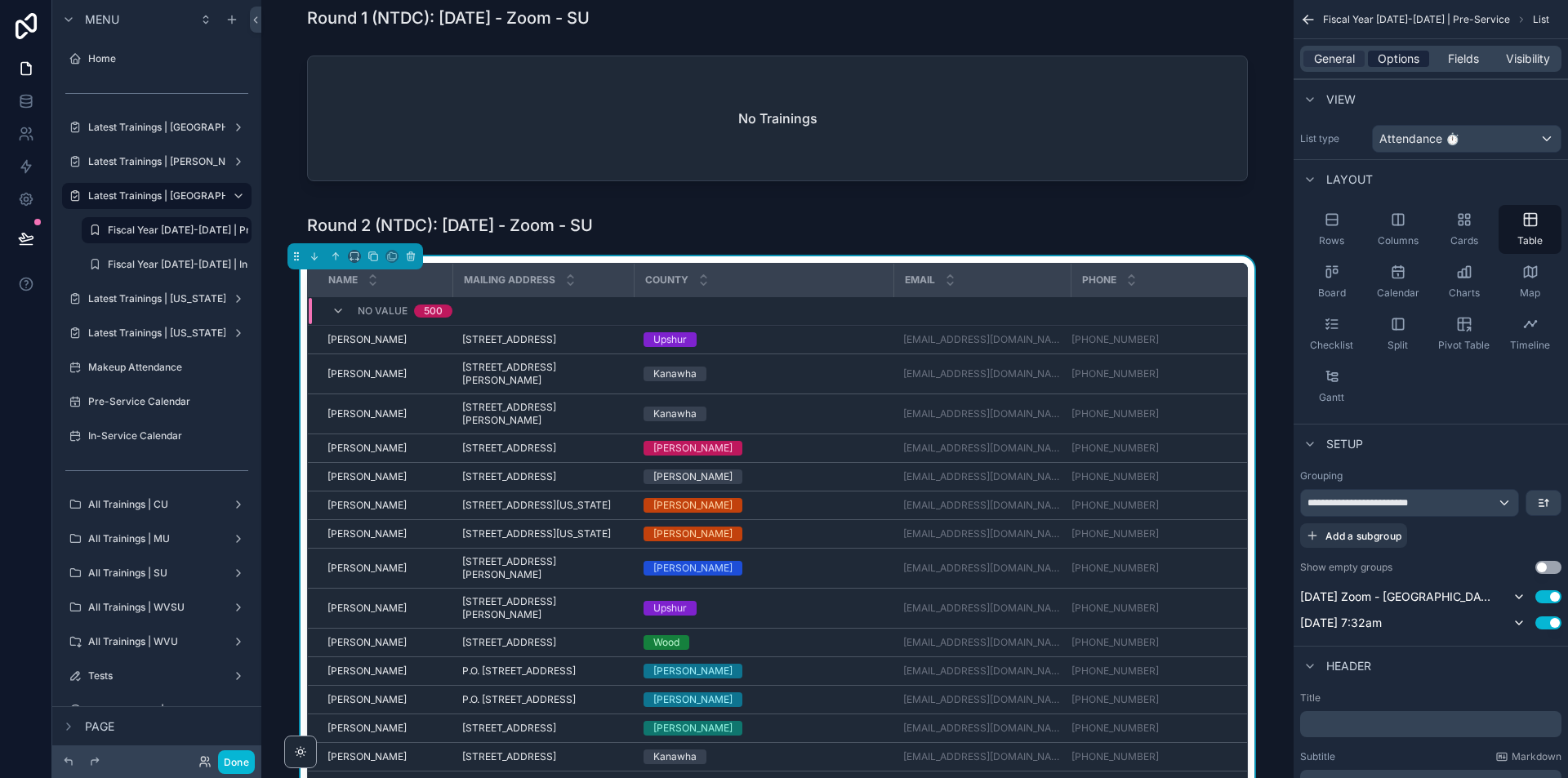
click at [1407, 53] on span "Options" at bounding box center [1399, 59] width 42 height 16
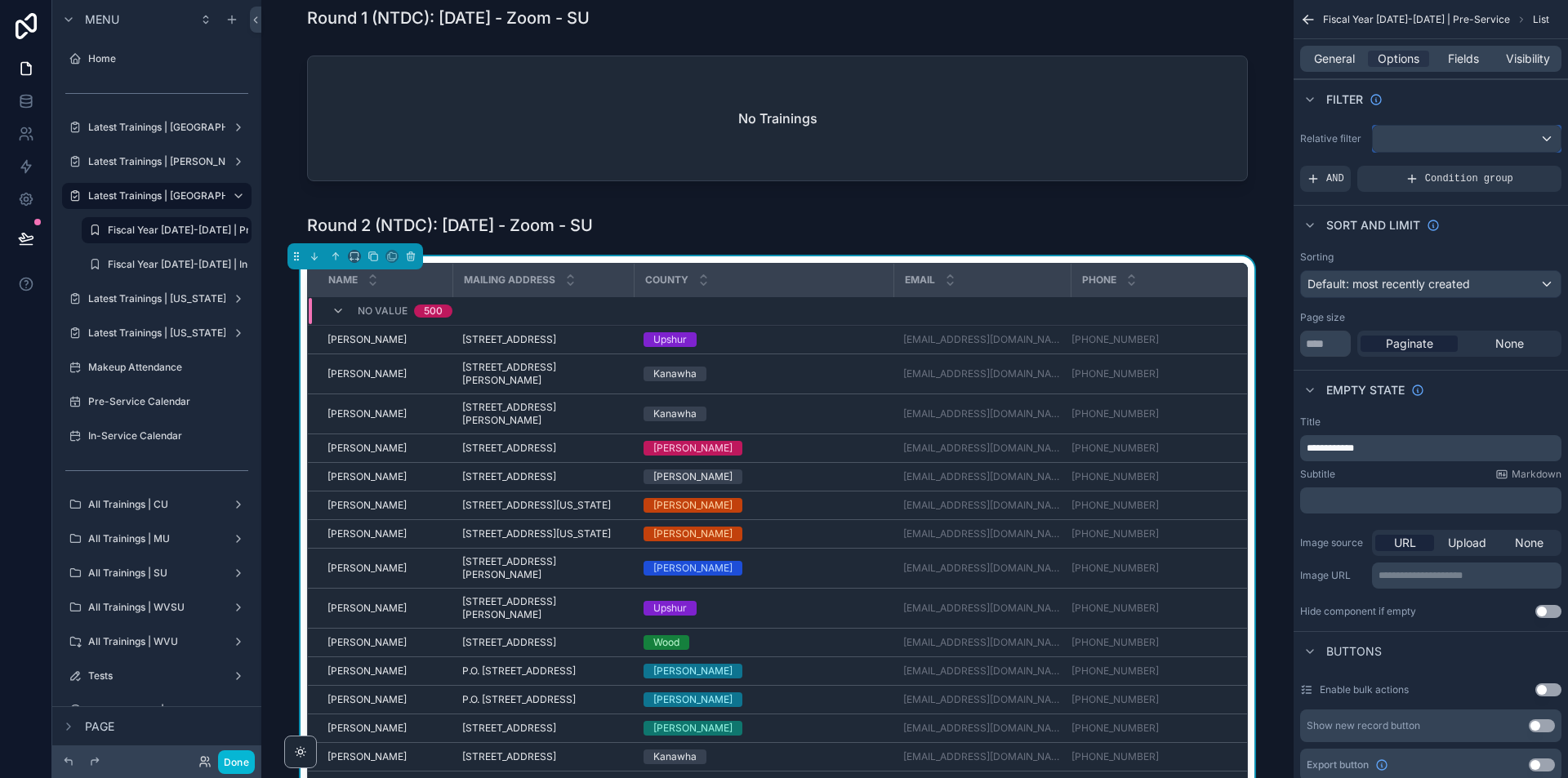
click at [1470, 130] on div "scrollable content" at bounding box center [1467, 139] width 188 height 26
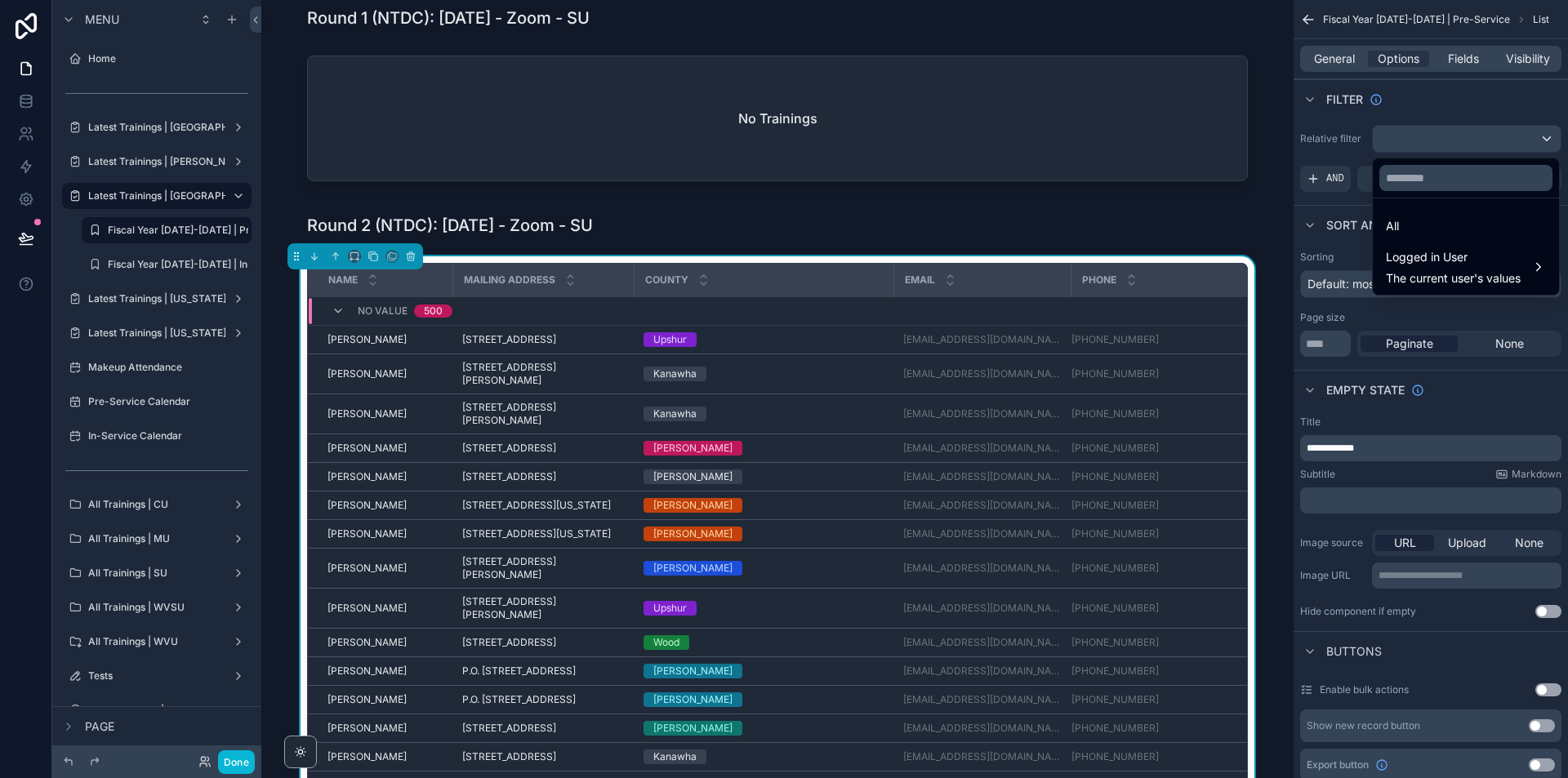
click at [1470, 130] on div "scrollable content" at bounding box center [784, 389] width 1568 height 778
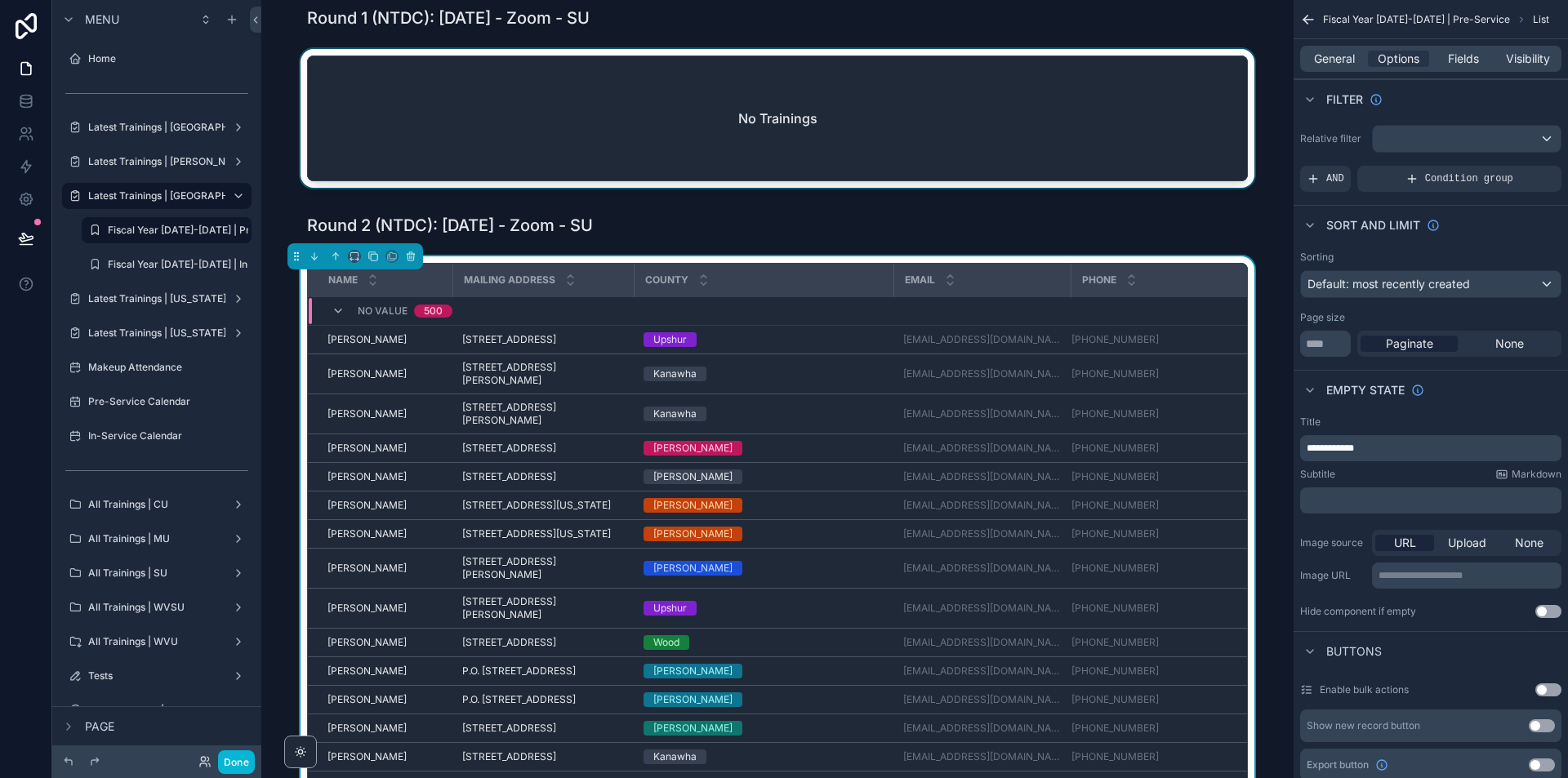
click at [1237, 158] on div "scrollable content" at bounding box center [777, 121] width 1007 height 145
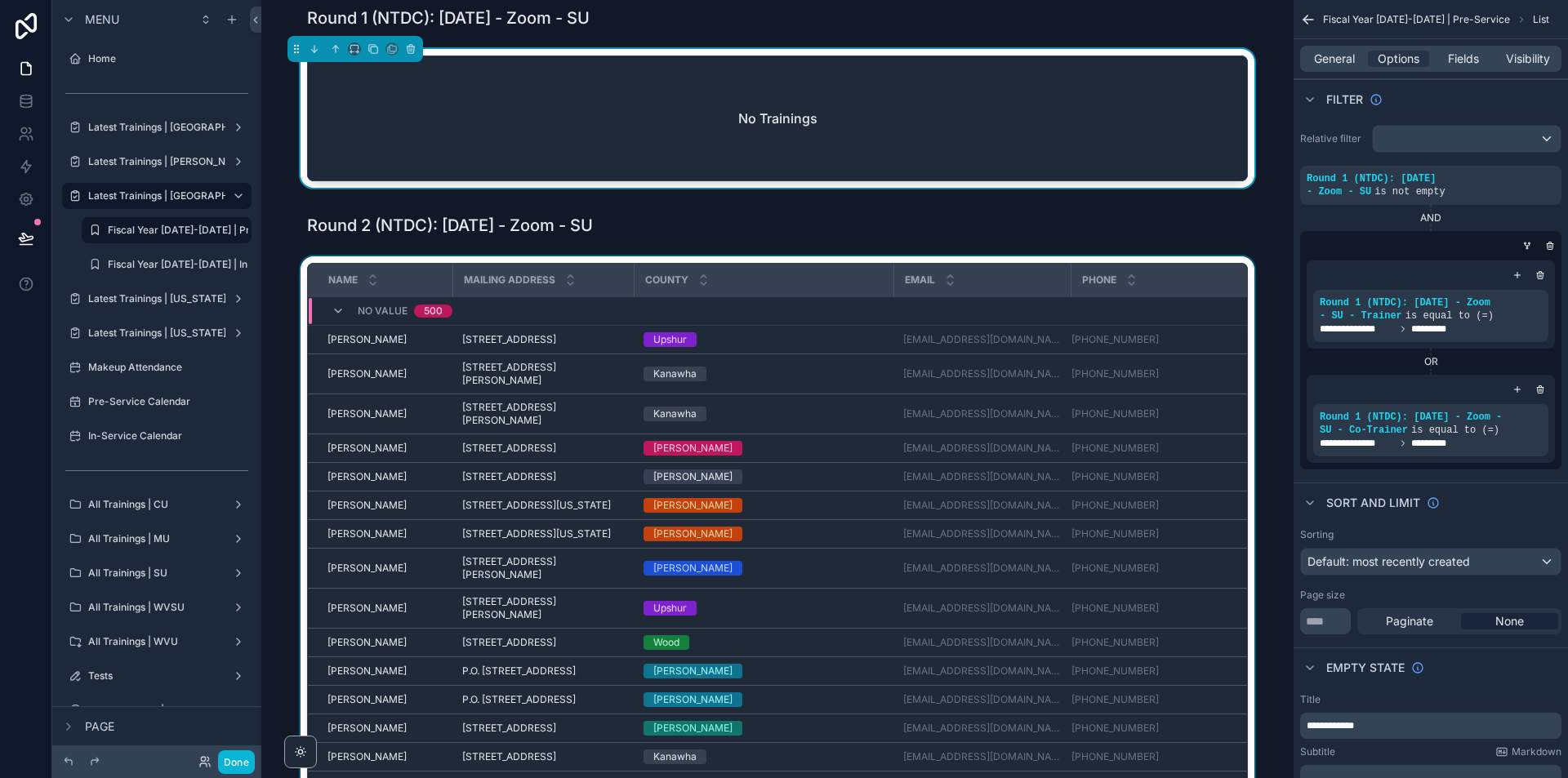
click at [1244, 283] on div "scrollable content" at bounding box center [777, 558] width 1007 height 605
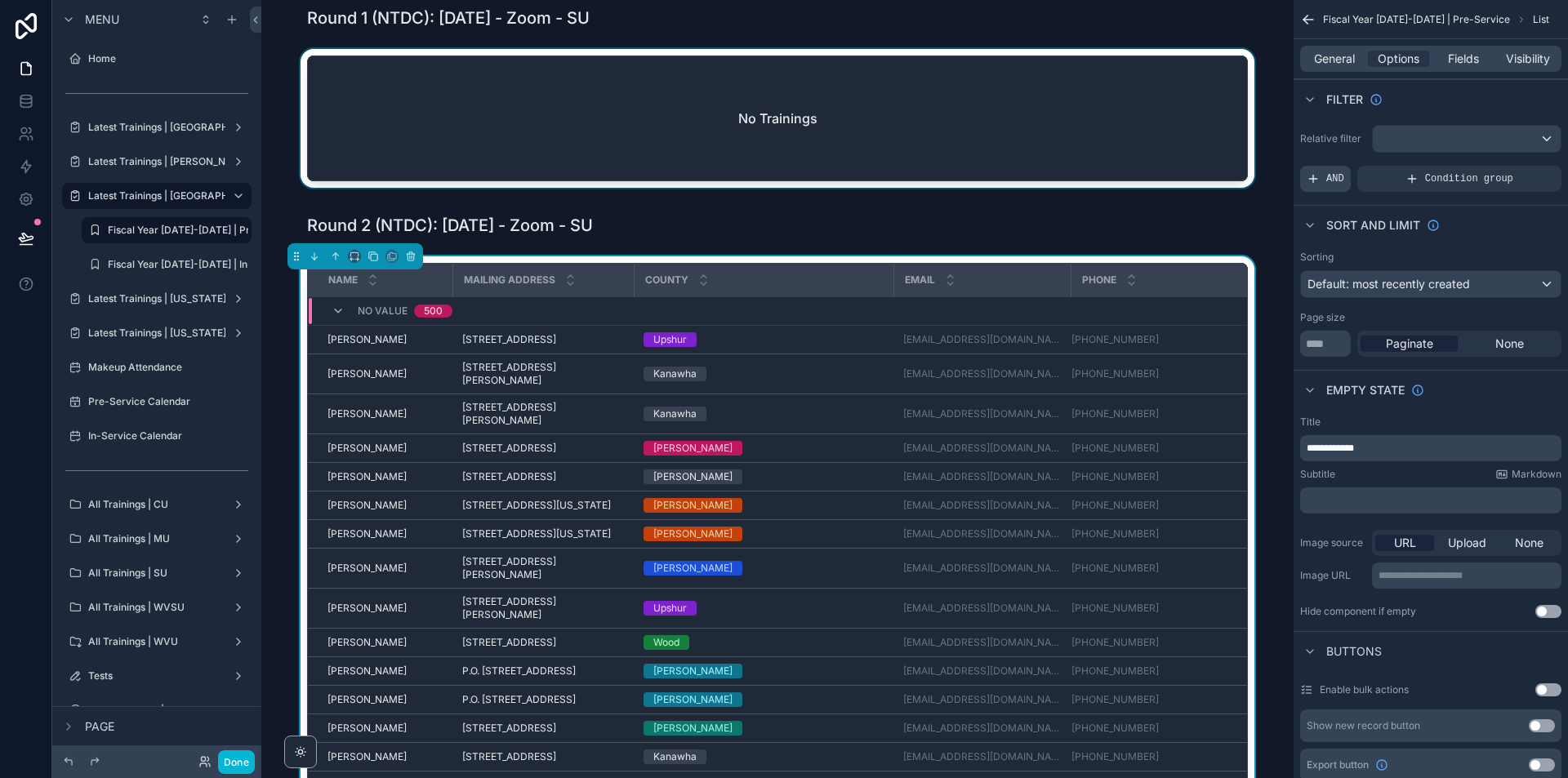
click at [1327, 177] on span "AND" at bounding box center [1335, 178] width 18 height 13
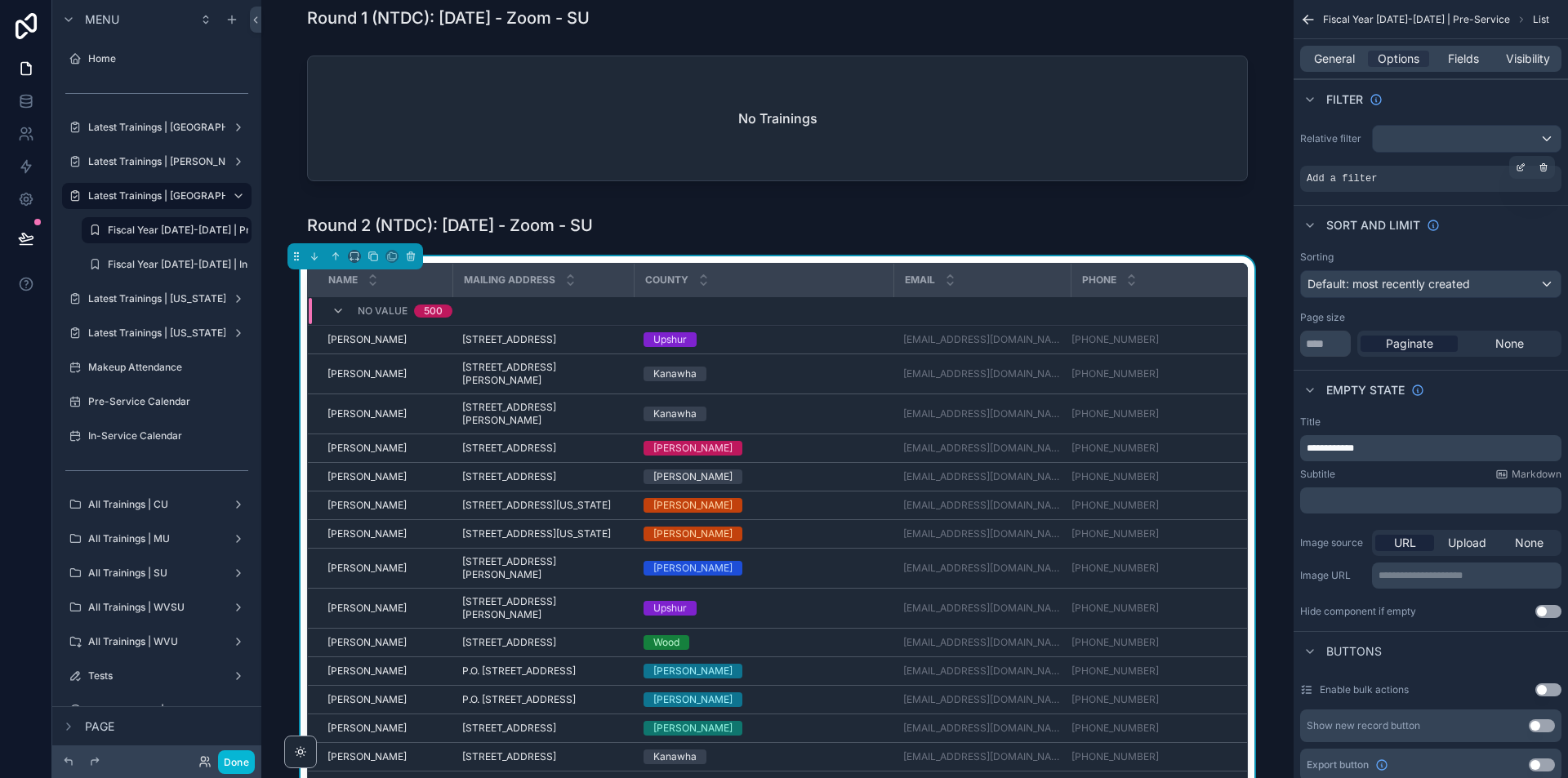
click at [1482, 175] on div "Add a filter" at bounding box center [1431, 179] width 261 height 26
click at [1519, 168] on icon "scrollable content" at bounding box center [1521, 168] width 10 height 10
click at [1168, 155] on span "Select a field" at bounding box center [1135, 154] width 70 height 14
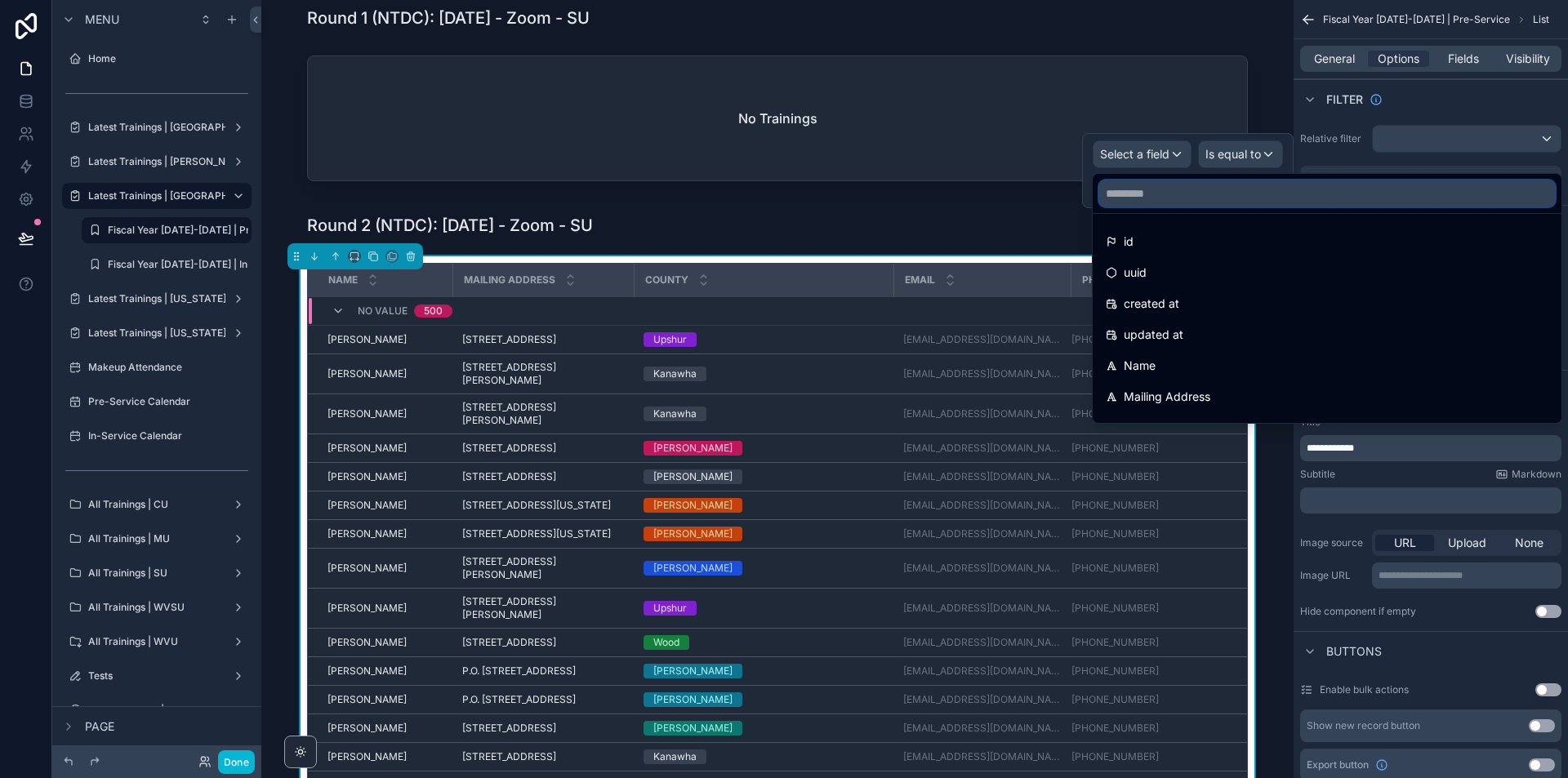
click at [1182, 195] on input "text" at bounding box center [1327, 194] width 456 height 26
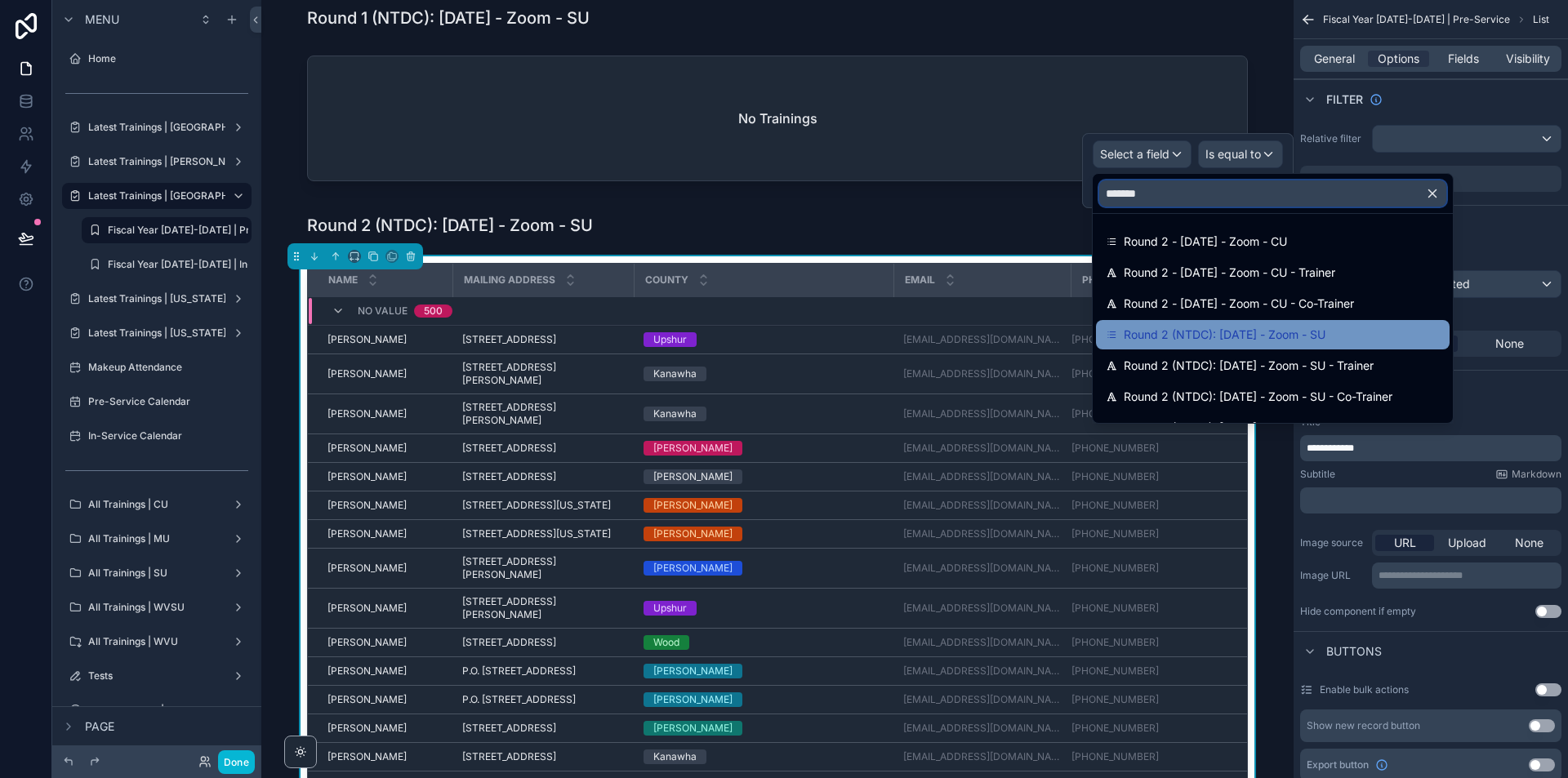
type input "*******"
click at [1252, 342] on span "Round 2 (NTDC): [DATE] - Zoom - SU" at bounding box center [1224, 335] width 202 height 20
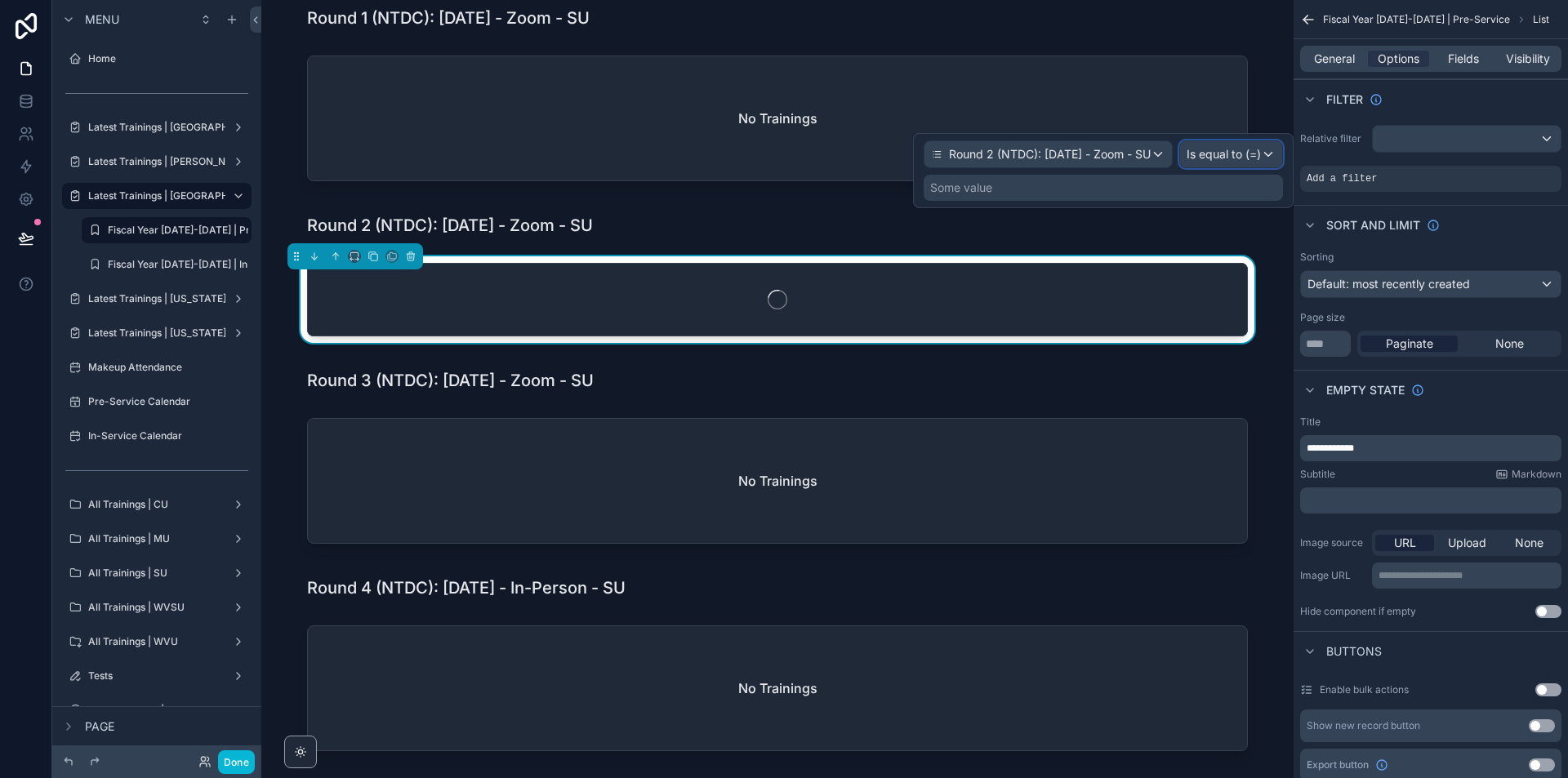
click at [1247, 158] on span "Is equal to (=)" at bounding box center [1223, 154] width 75 height 16
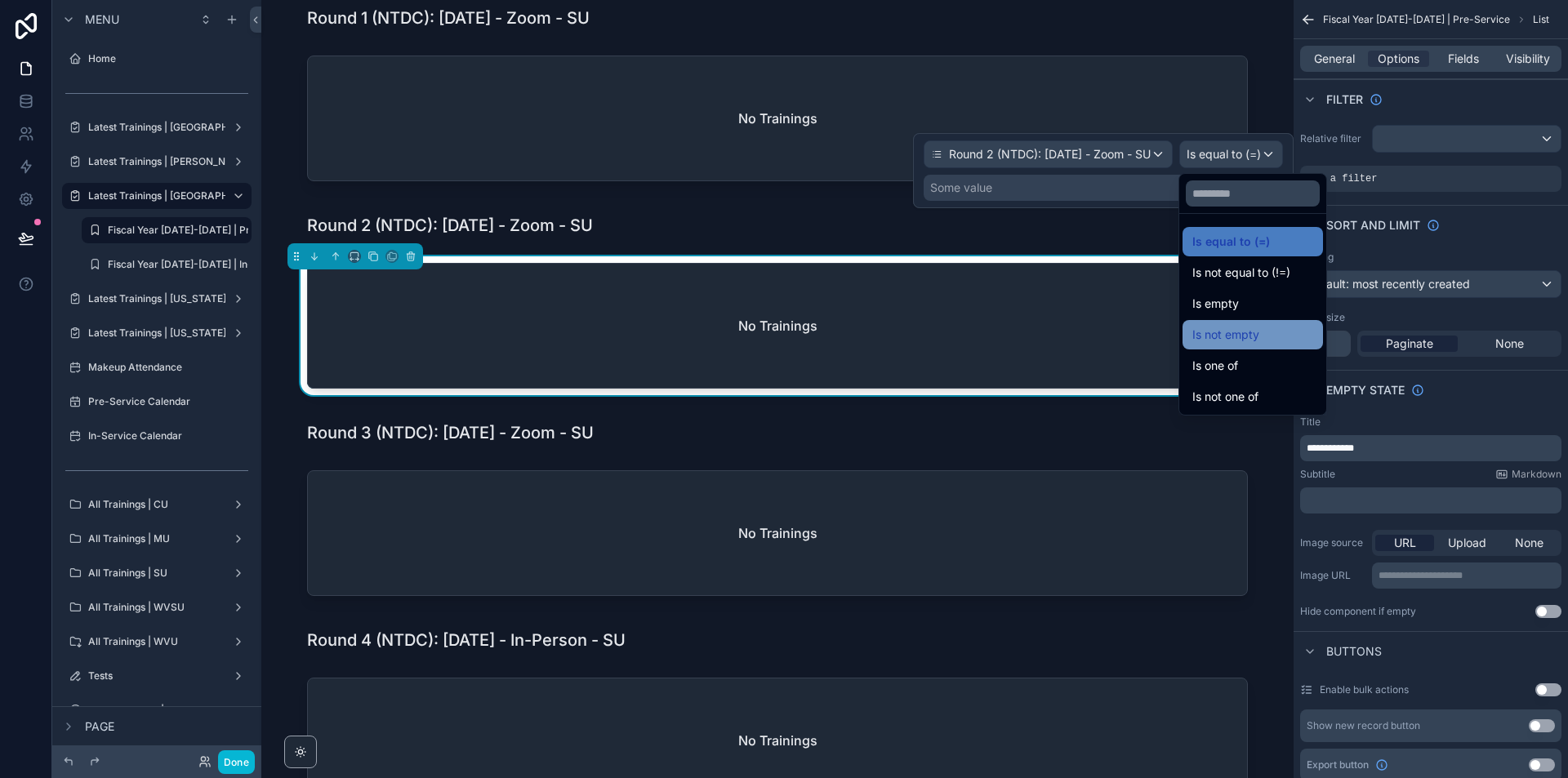
click at [1268, 325] on div "Is not empty" at bounding box center [1253, 335] width 121 height 20
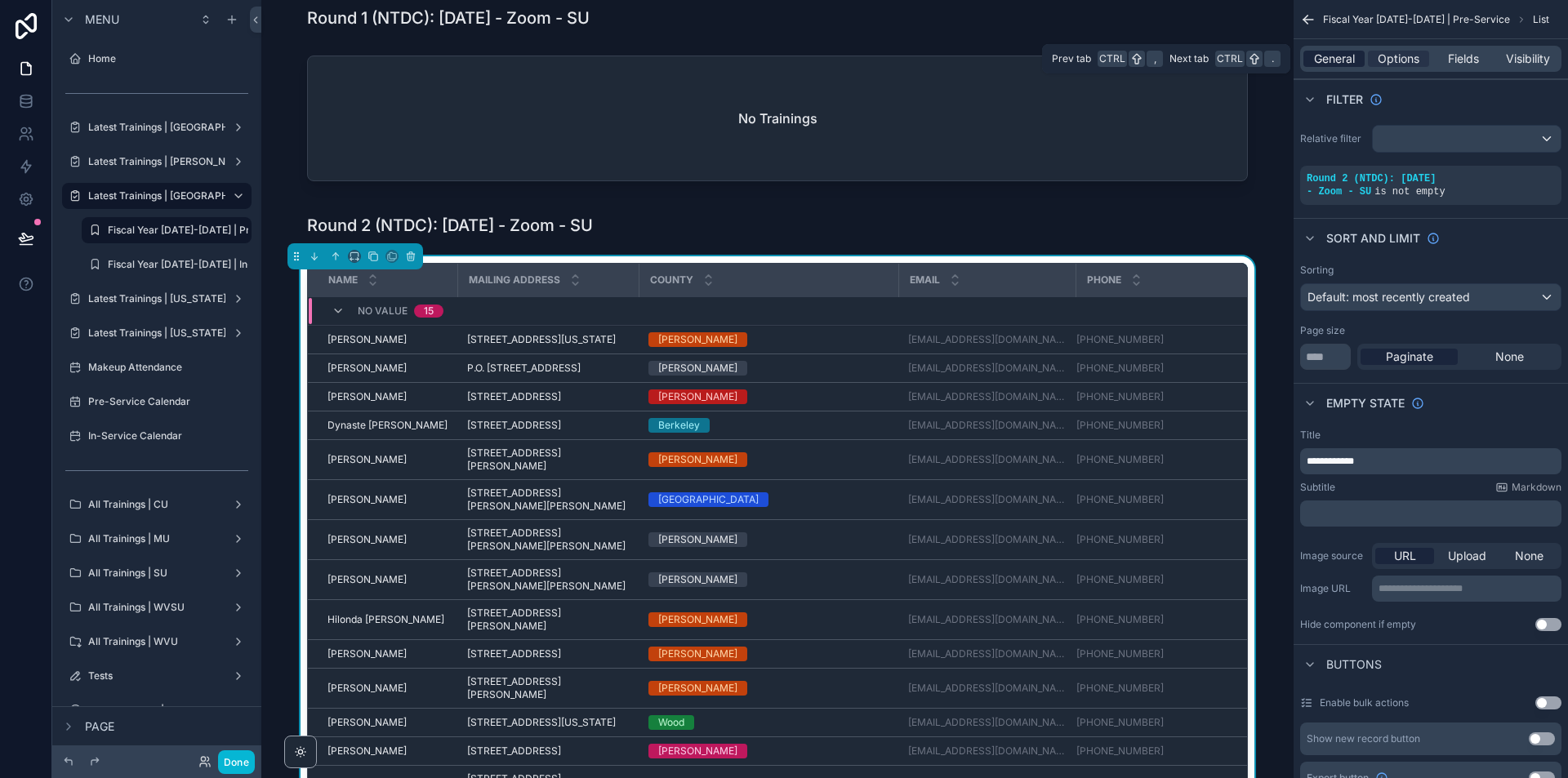
click at [1337, 62] on span "General" at bounding box center [1334, 59] width 41 height 16
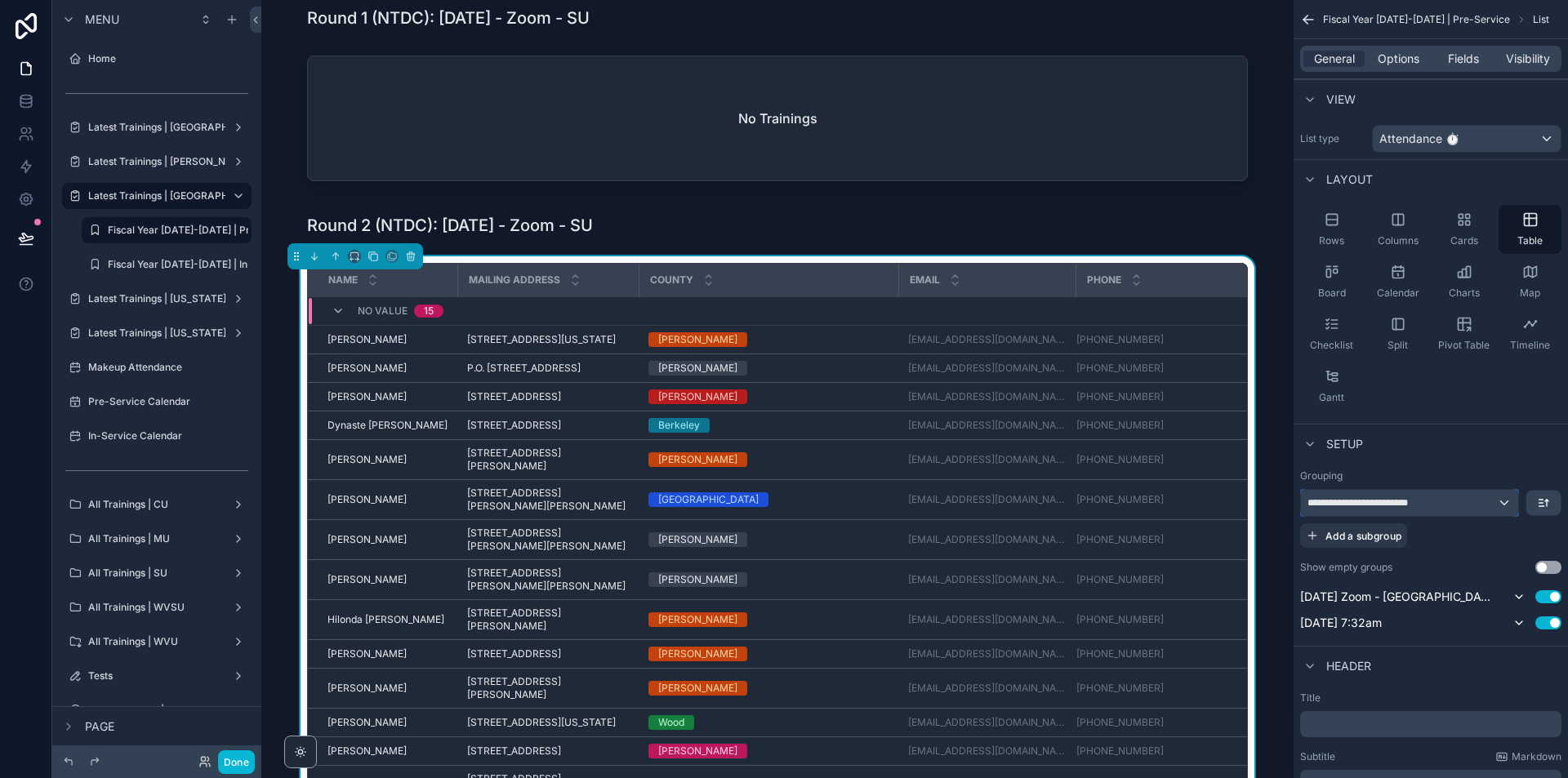
click at [1492, 505] on div "**********" at bounding box center [1409, 503] width 218 height 26
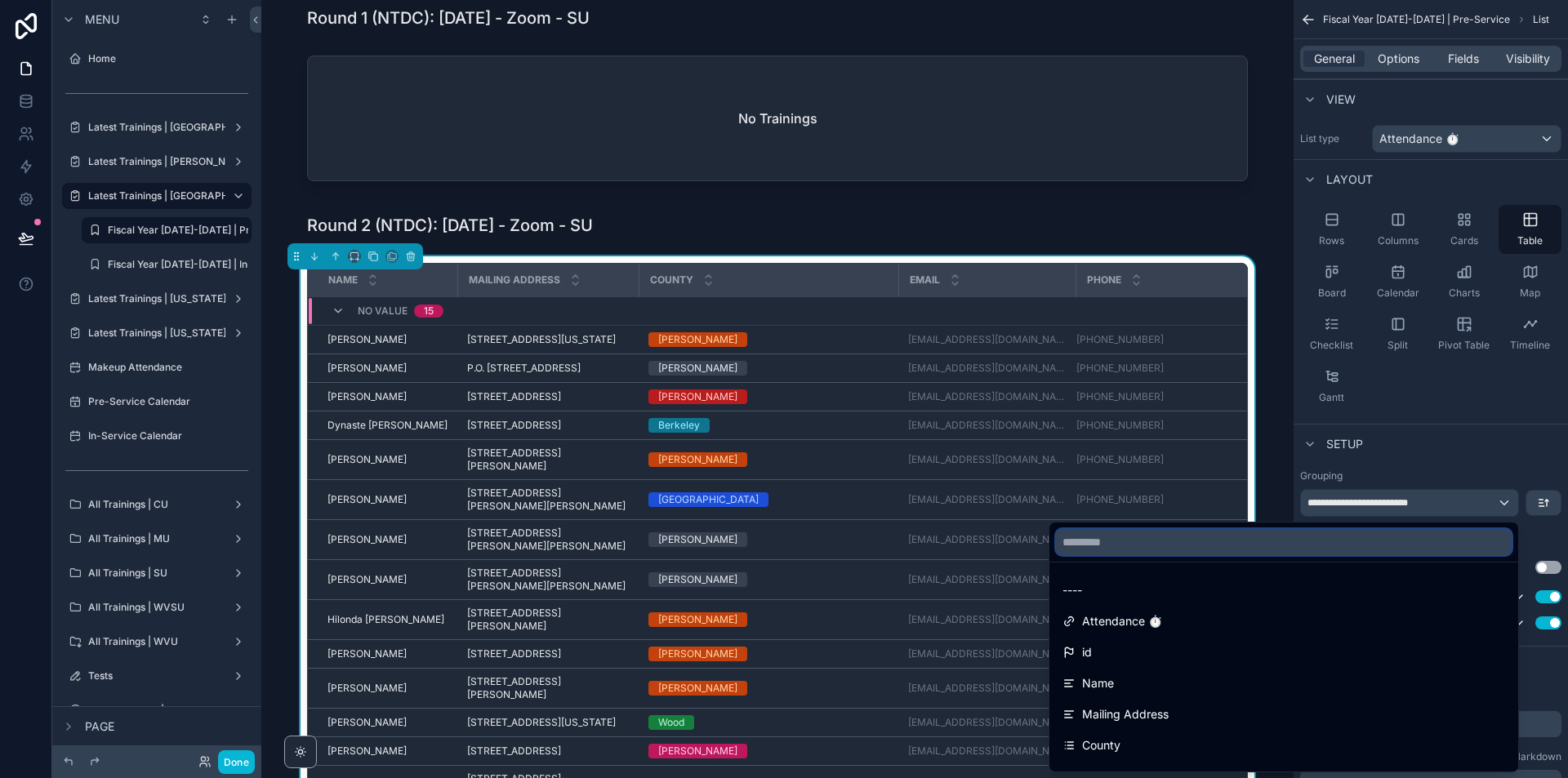
click at [1403, 551] on input "text" at bounding box center [1284, 543] width 456 height 26
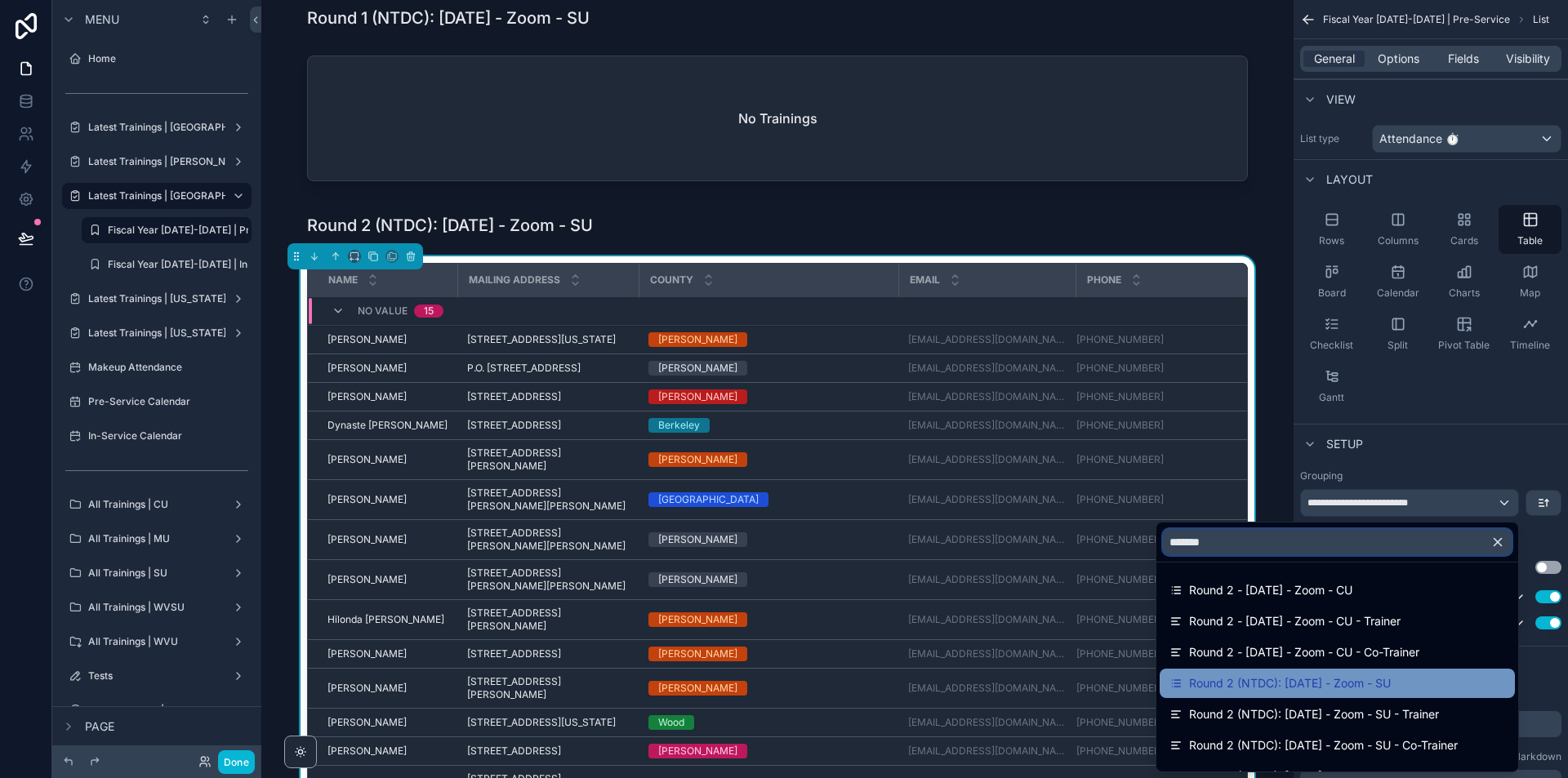
type input "*******"
click at [1335, 680] on span "Round 2 (NTDC): [DATE] - Zoom - SU" at bounding box center [1290, 684] width 202 height 20
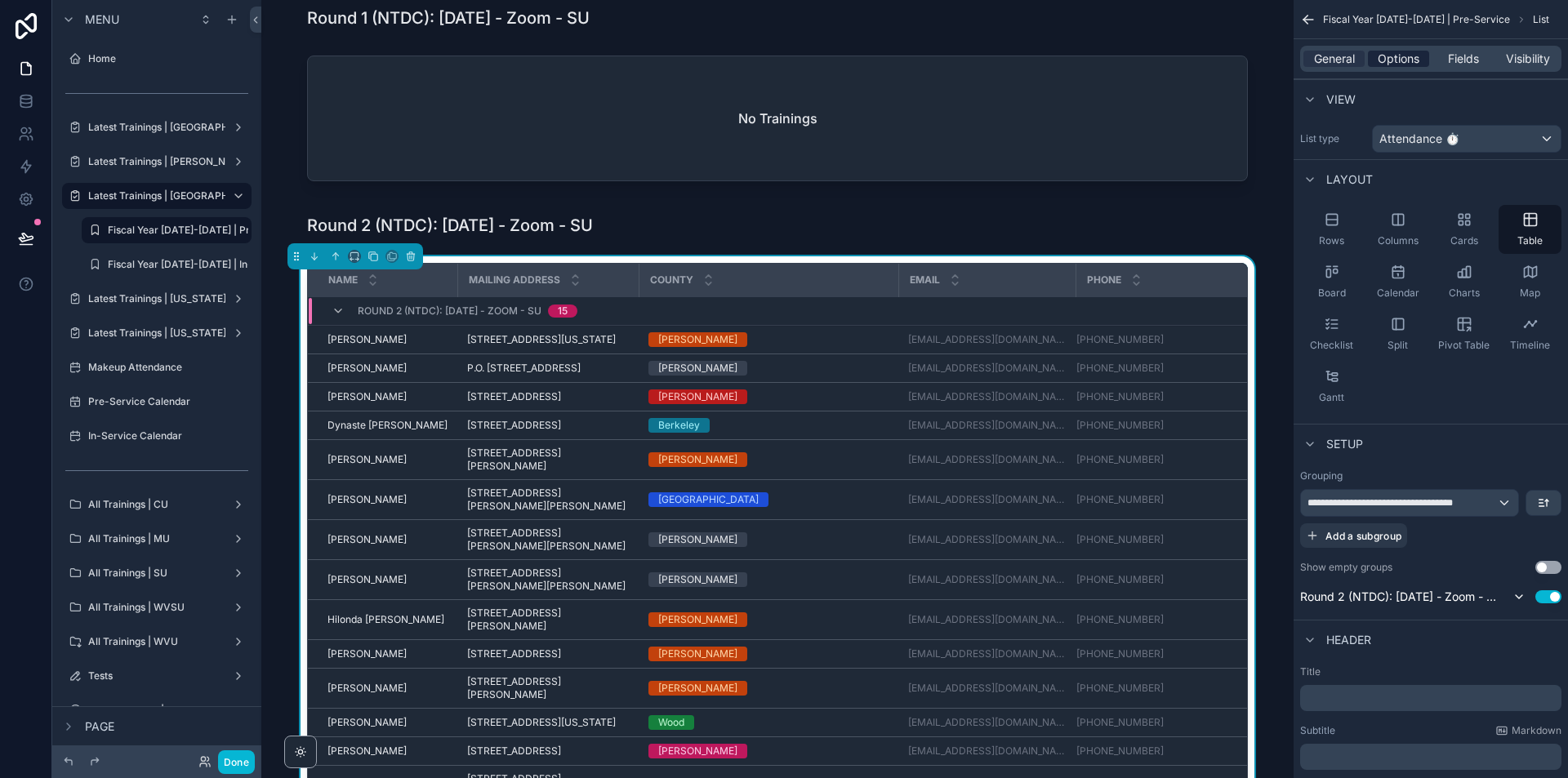
click at [1390, 62] on span "Options" at bounding box center [1399, 59] width 42 height 16
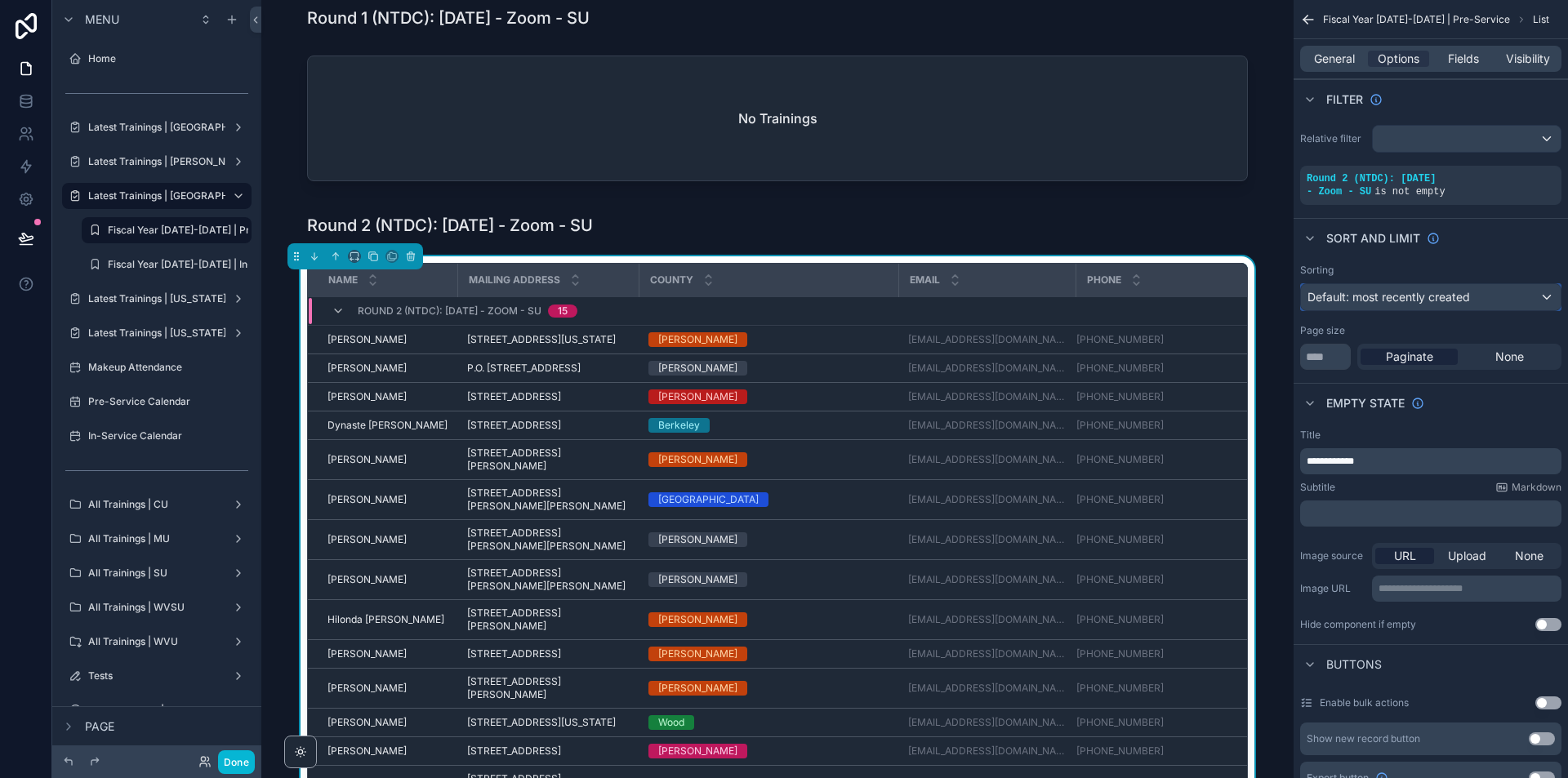
click at [1438, 301] on span "Default: most recently created" at bounding box center [1389, 297] width 163 height 14
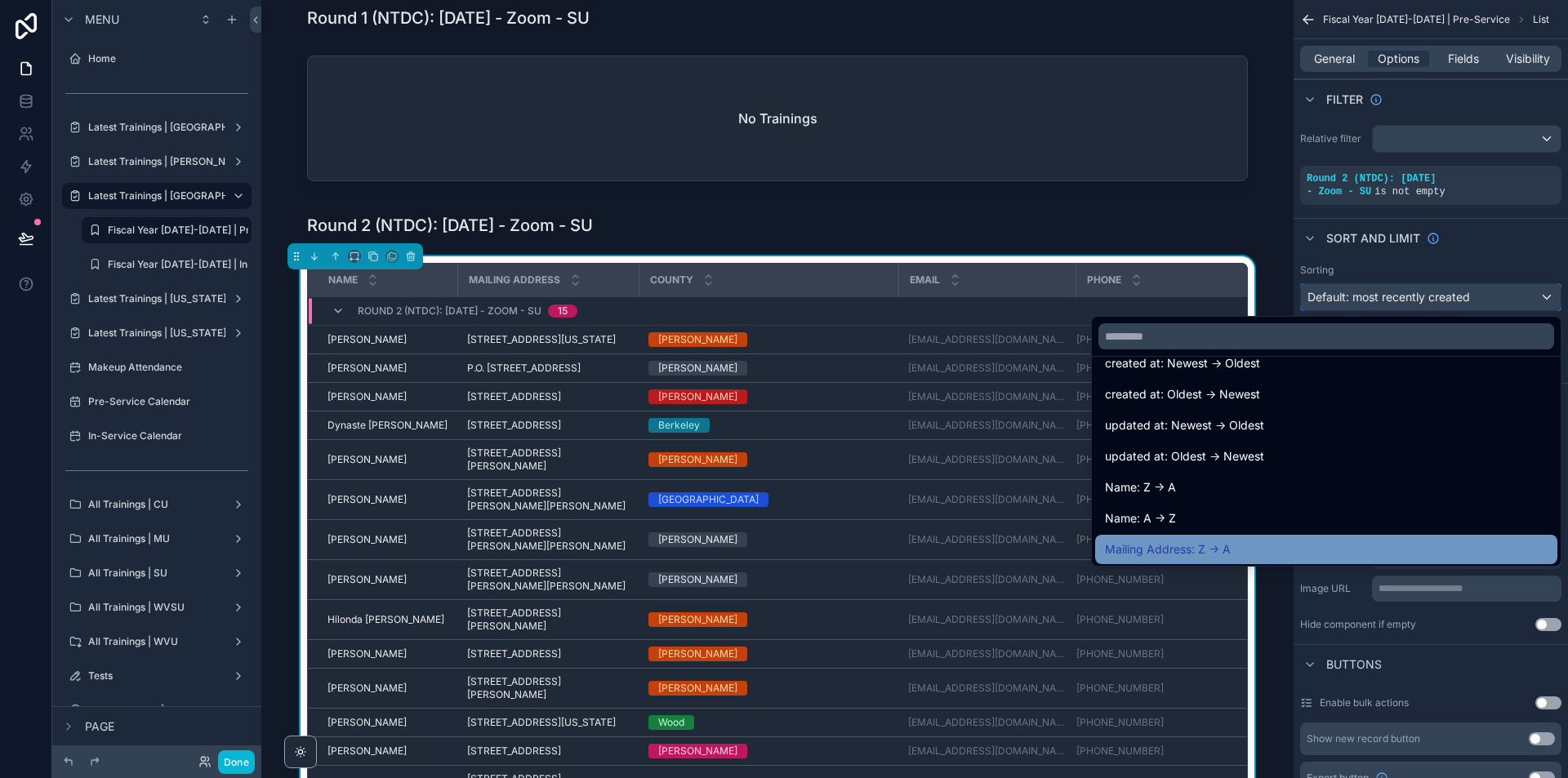
scroll to position [81, 0]
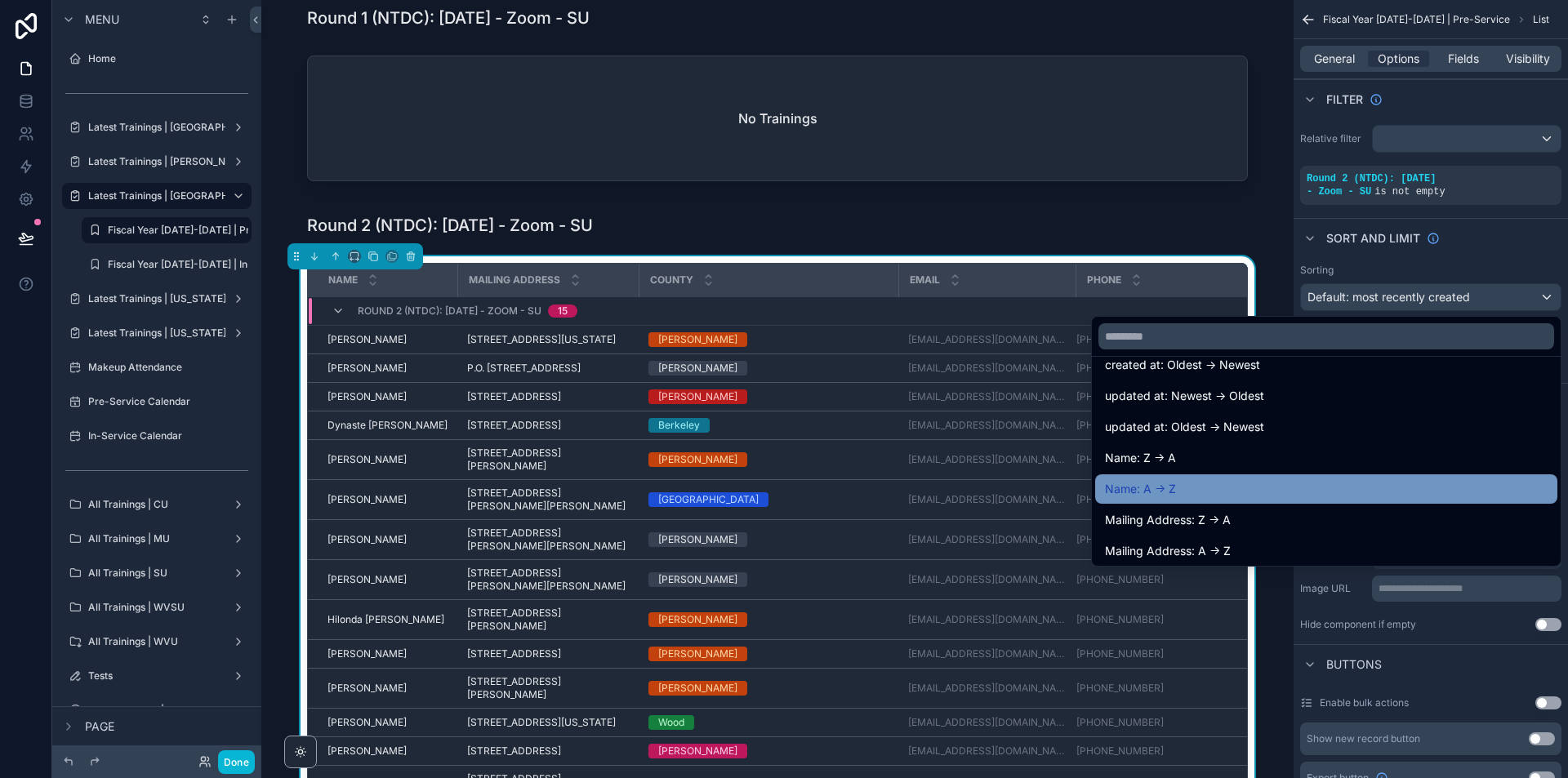
click at [1199, 484] on div "Name: A -> Z" at bounding box center [1327, 490] width 443 height 20
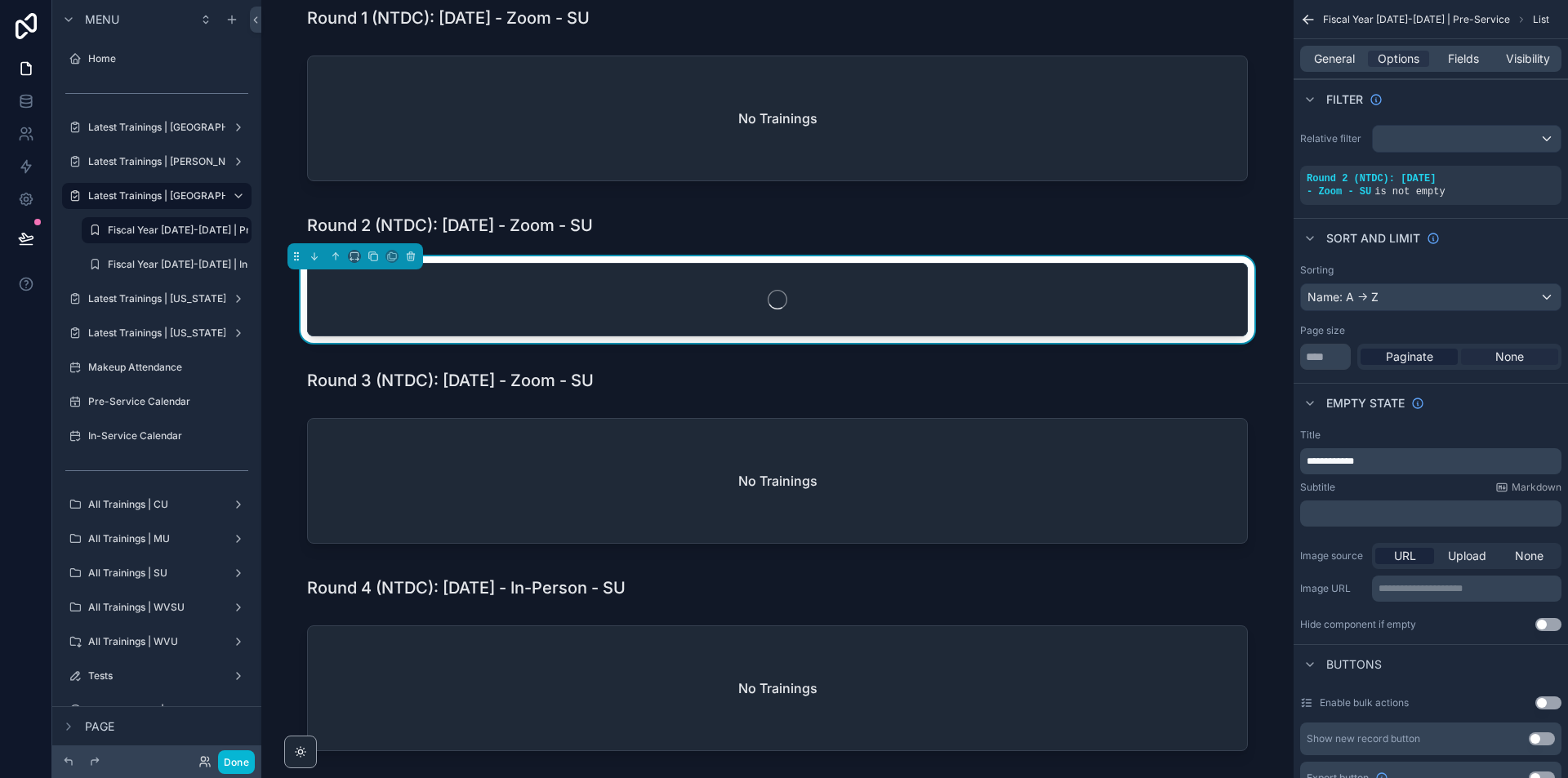
click at [1508, 351] on span "None" at bounding box center [1509, 357] width 29 height 16
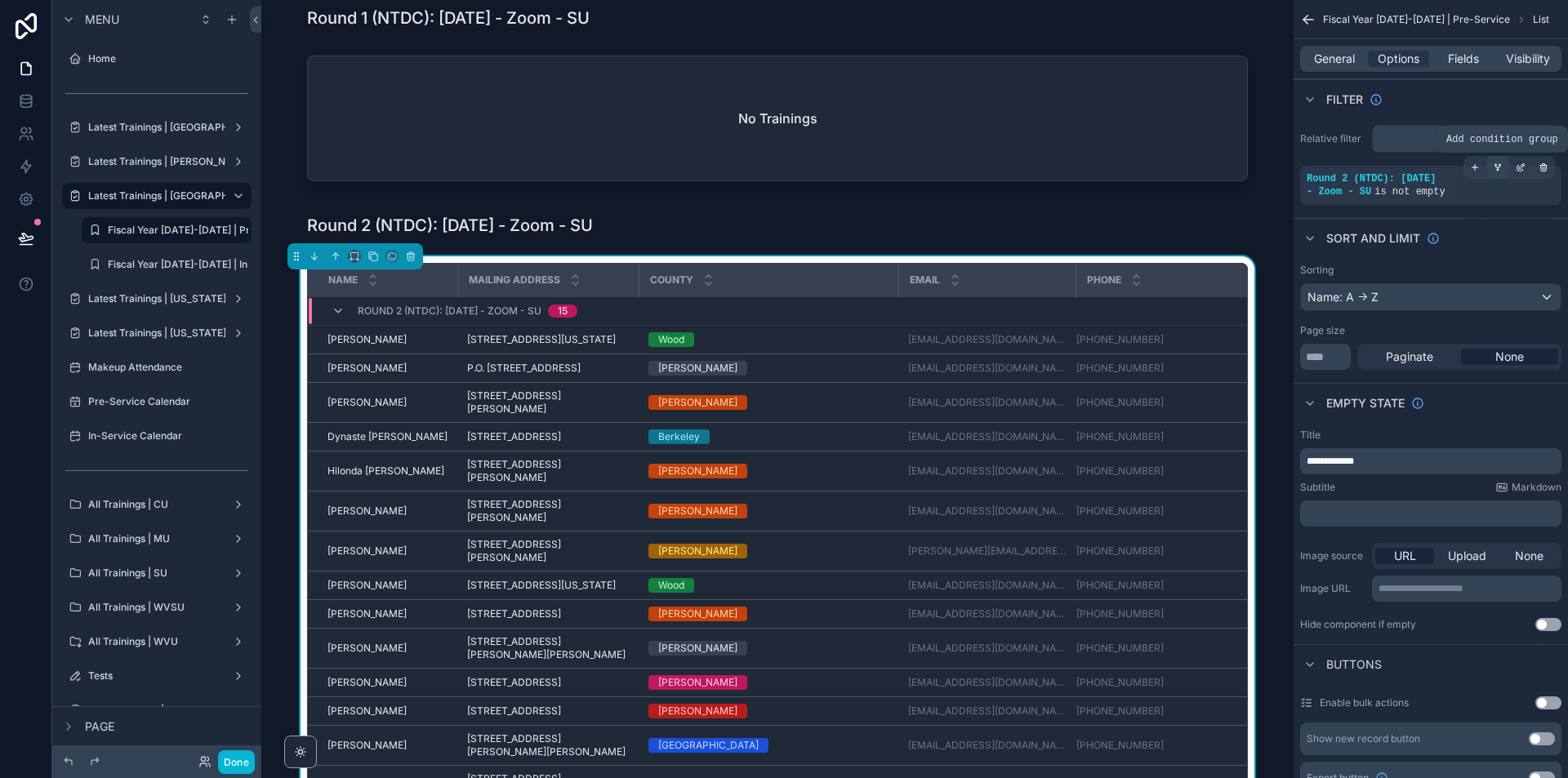
click at [1500, 169] on icon "scrollable content" at bounding box center [1498, 168] width 10 height 10
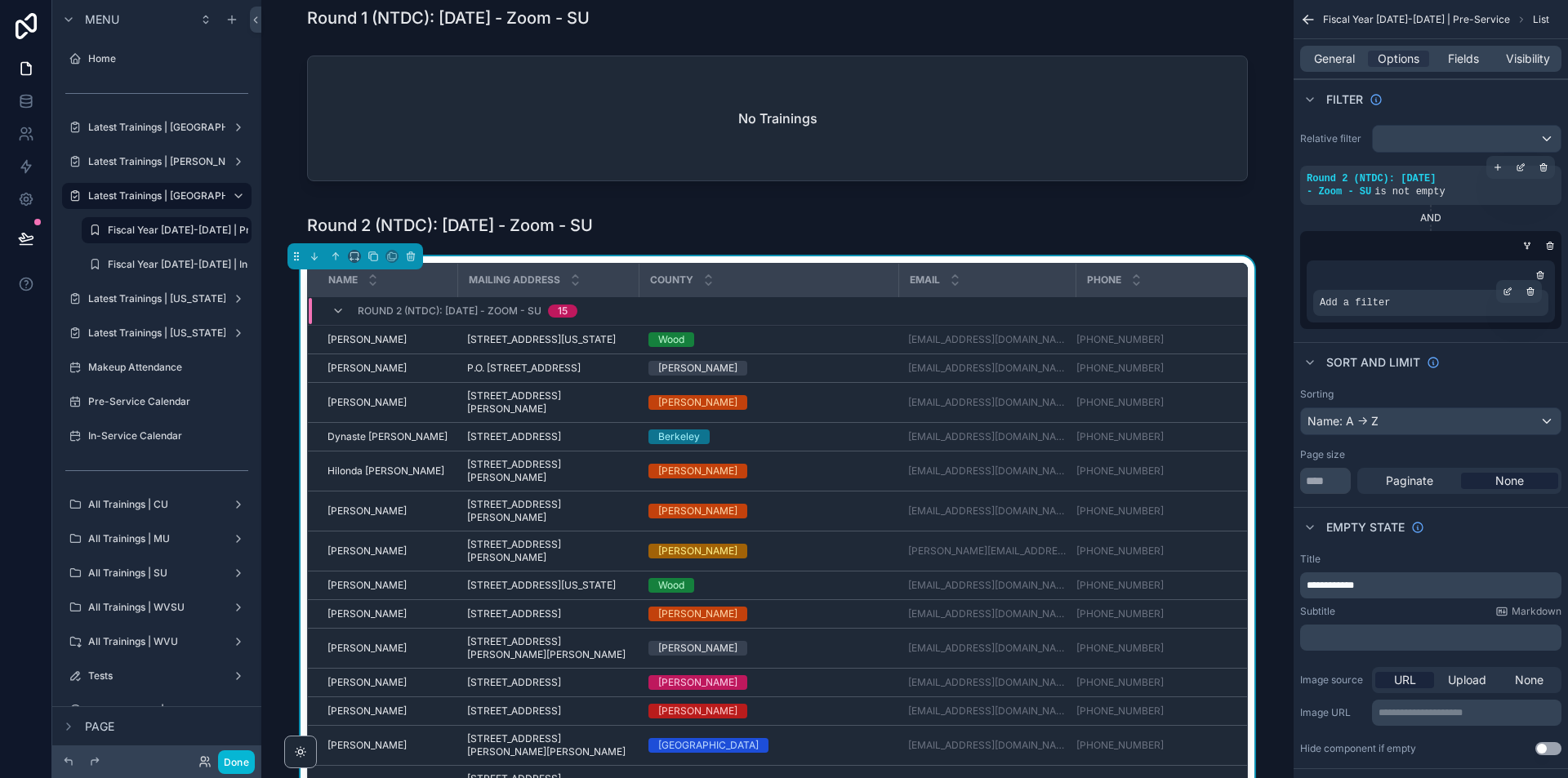
click at [1441, 307] on div "Add a filter" at bounding box center [1431, 303] width 235 height 26
click at [1508, 287] on icon "scrollable content" at bounding box center [1508, 292] width 10 height 10
click at [1150, 291] on div "Select a field" at bounding box center [1156, 278] width 97 height 26
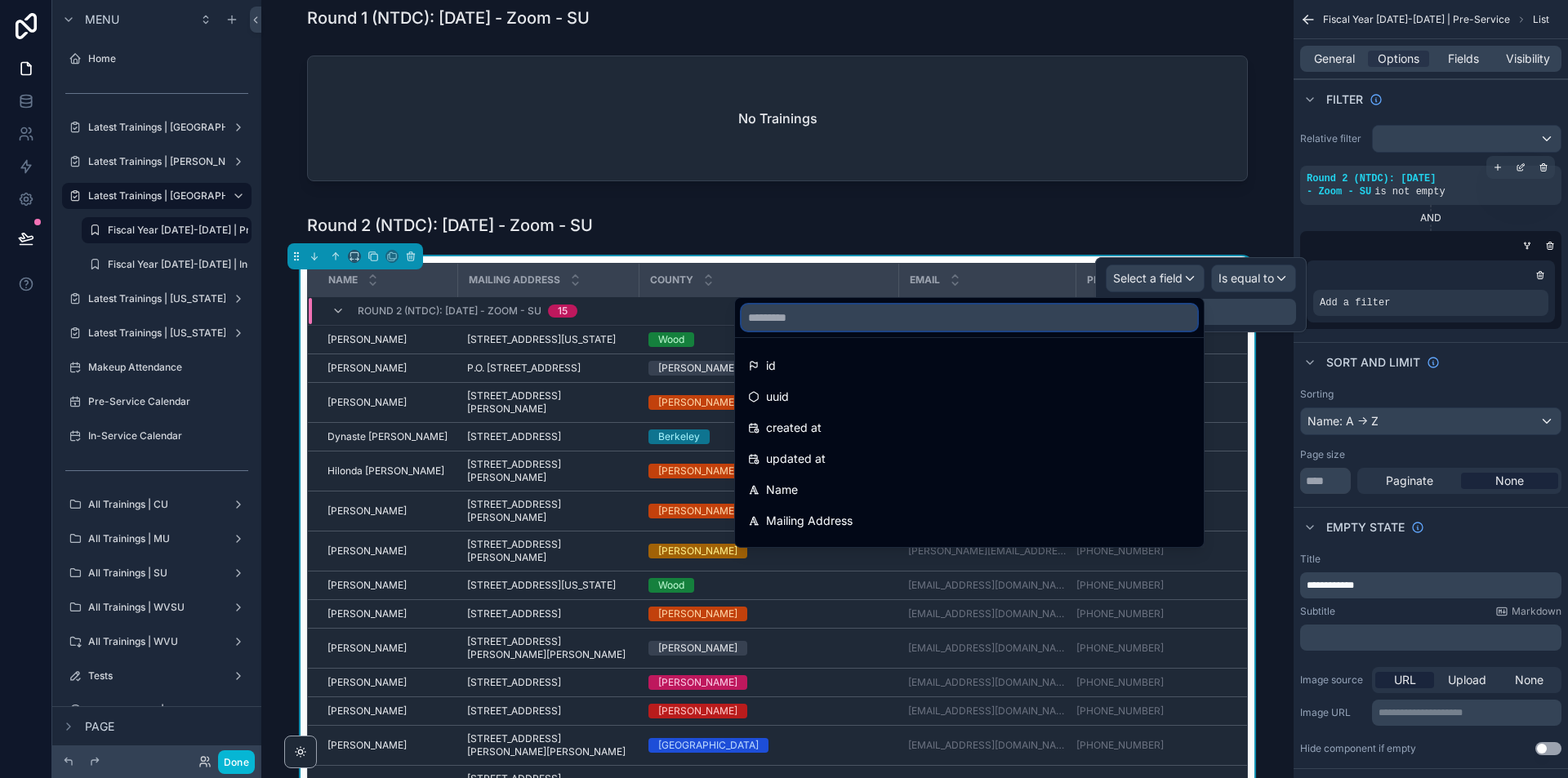
click at [1136, 311] on input "text" at bounding box center [969, 318] width 456 height 26
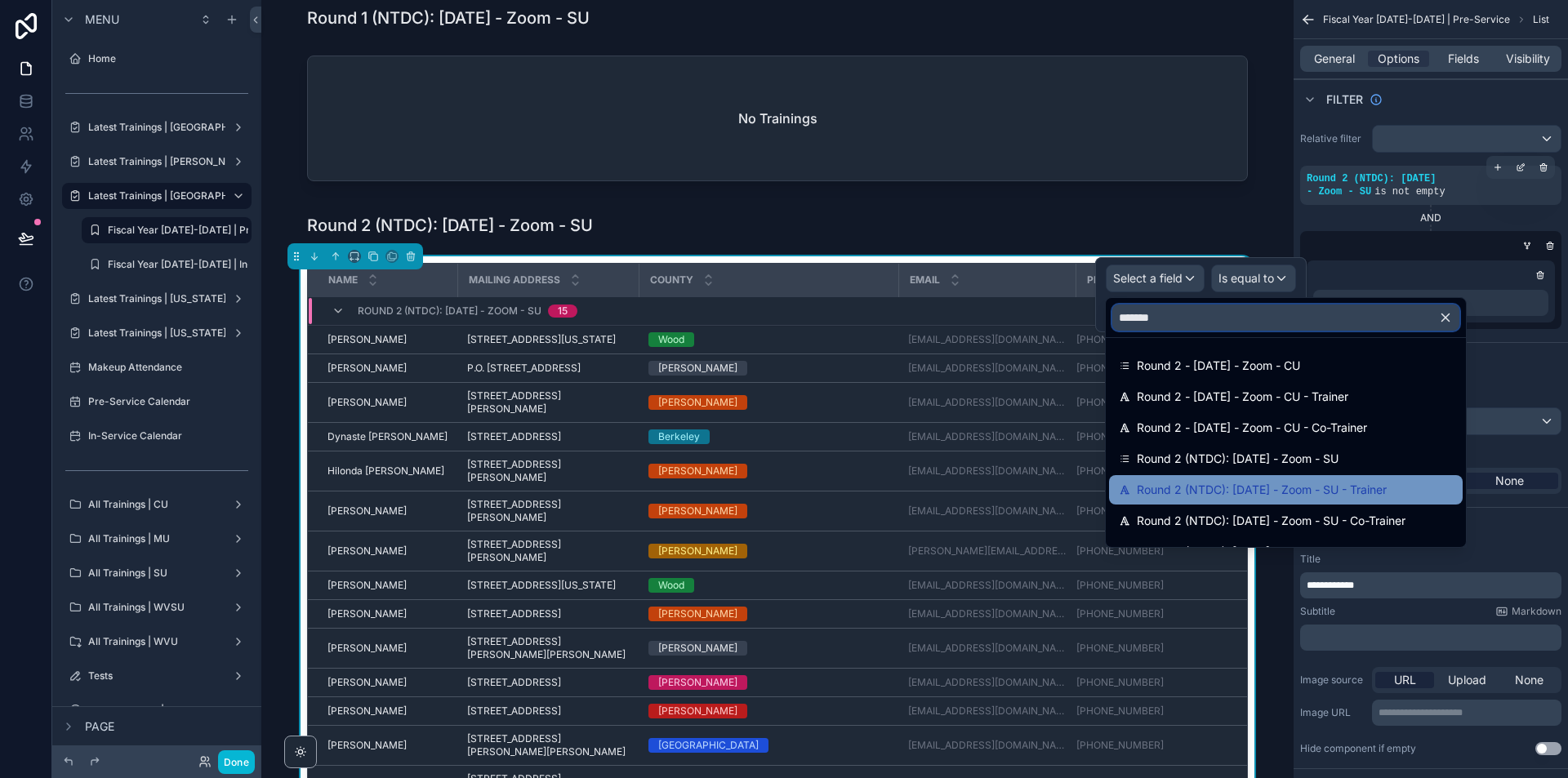
type input "*******"
click at [1322, 489] on span "Round 2 (NTDC): [DATE] - Zoom - SU - Trainer" at bounding box center [1262, 490] width 250 height 20
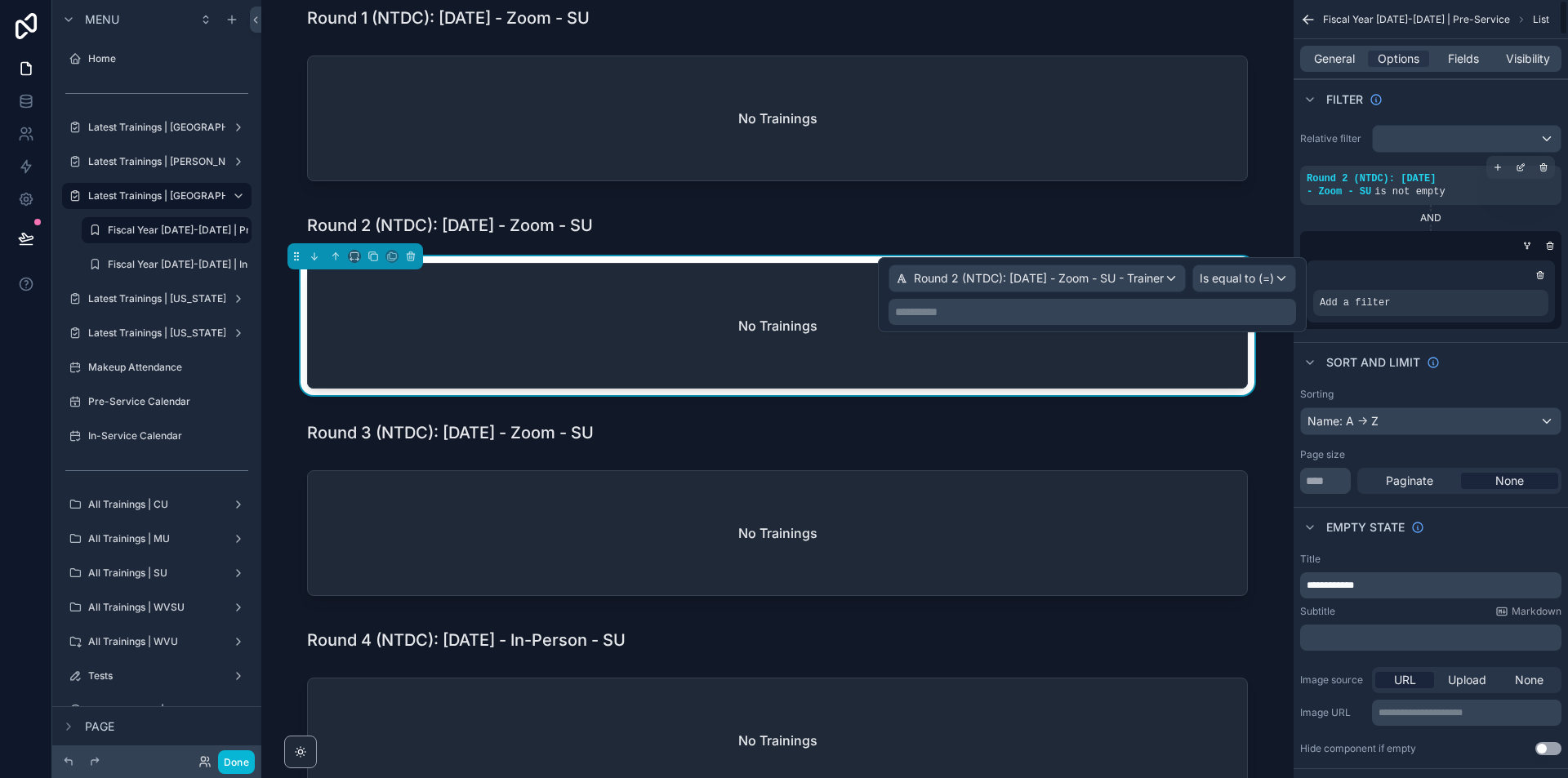
click at [1285, 316] on p "**********" at bounding box center [1094, 312] width 397 height 16
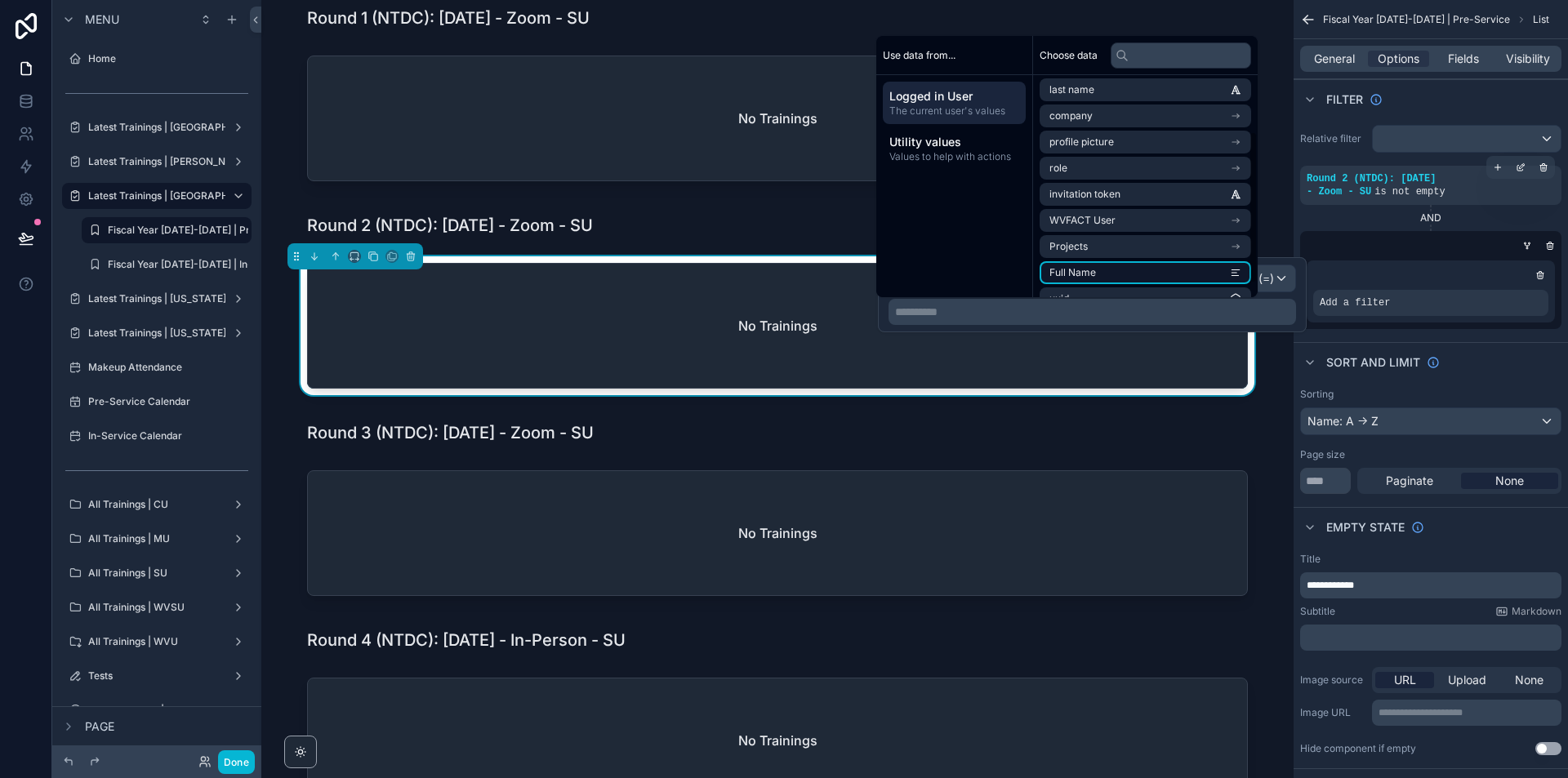
click at [1087, 273] on span "Full Name" at bounding box center [1072, 272] width 47 height 13
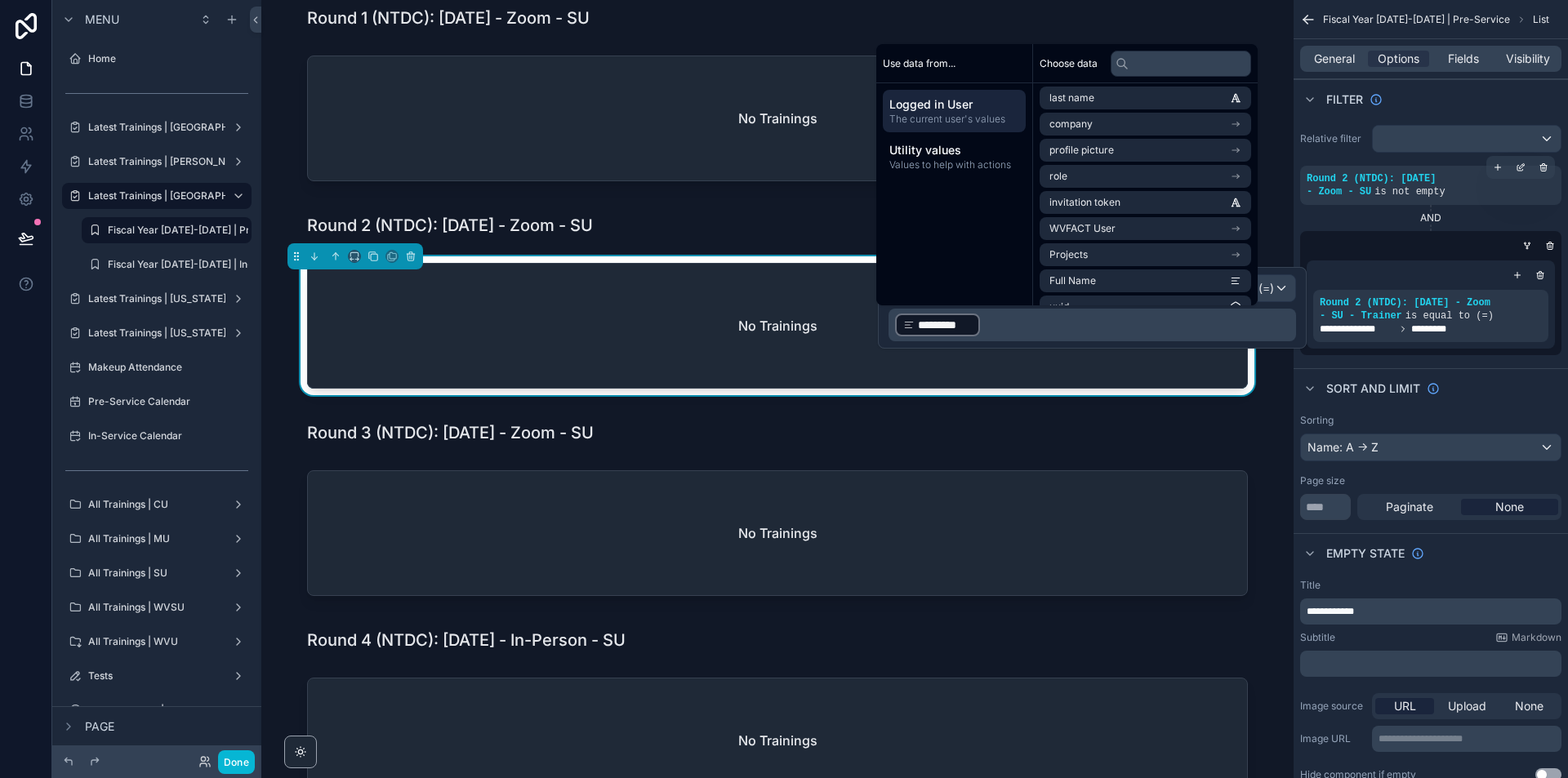
click at [1517, 275] on icon "scrollable content" at bounding box center [1517, 275] width 10 height 10
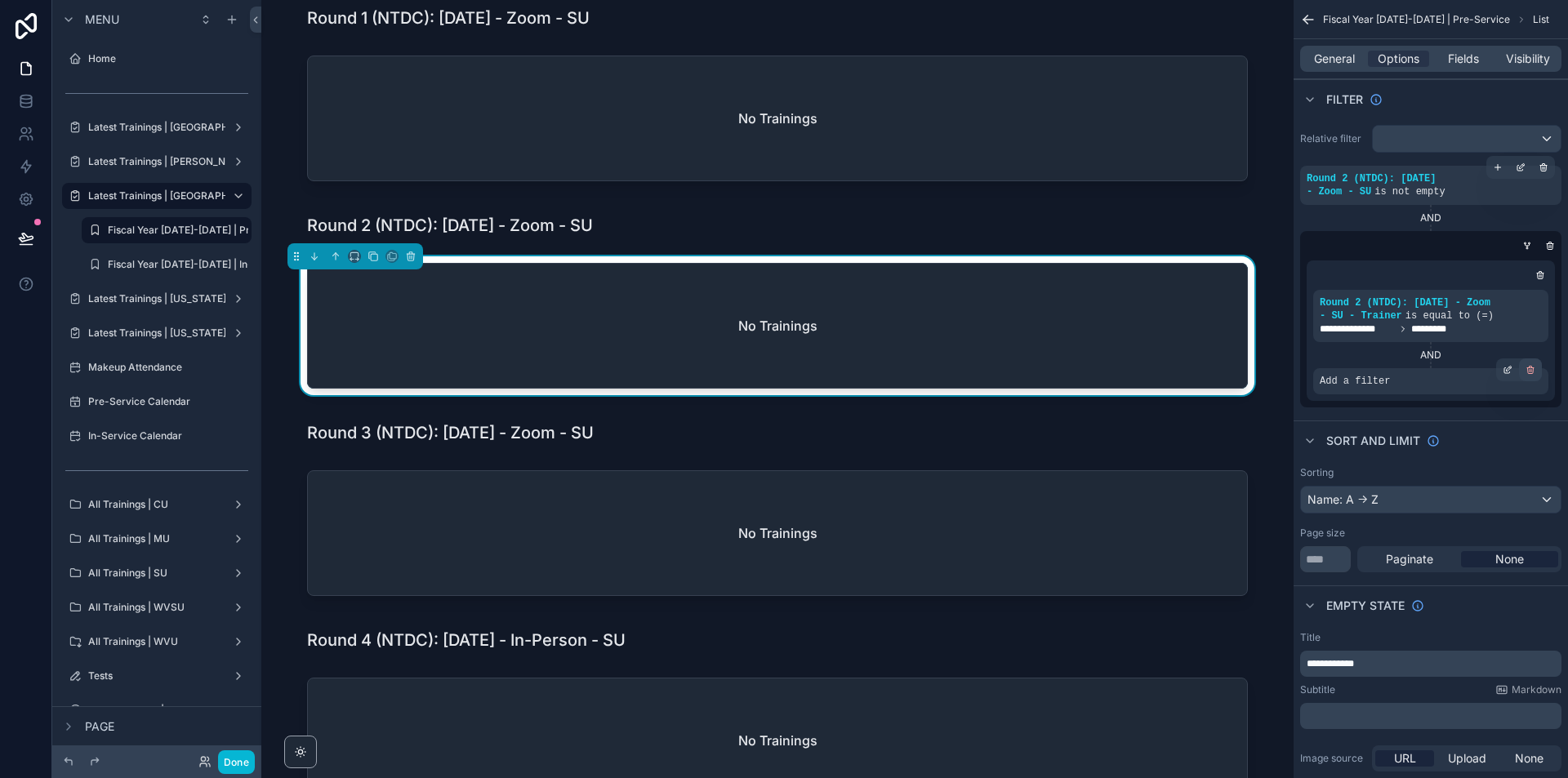
click at [1536, 371] on div "scrollable content" at bounding box center [1530, 370] width 23 height 23
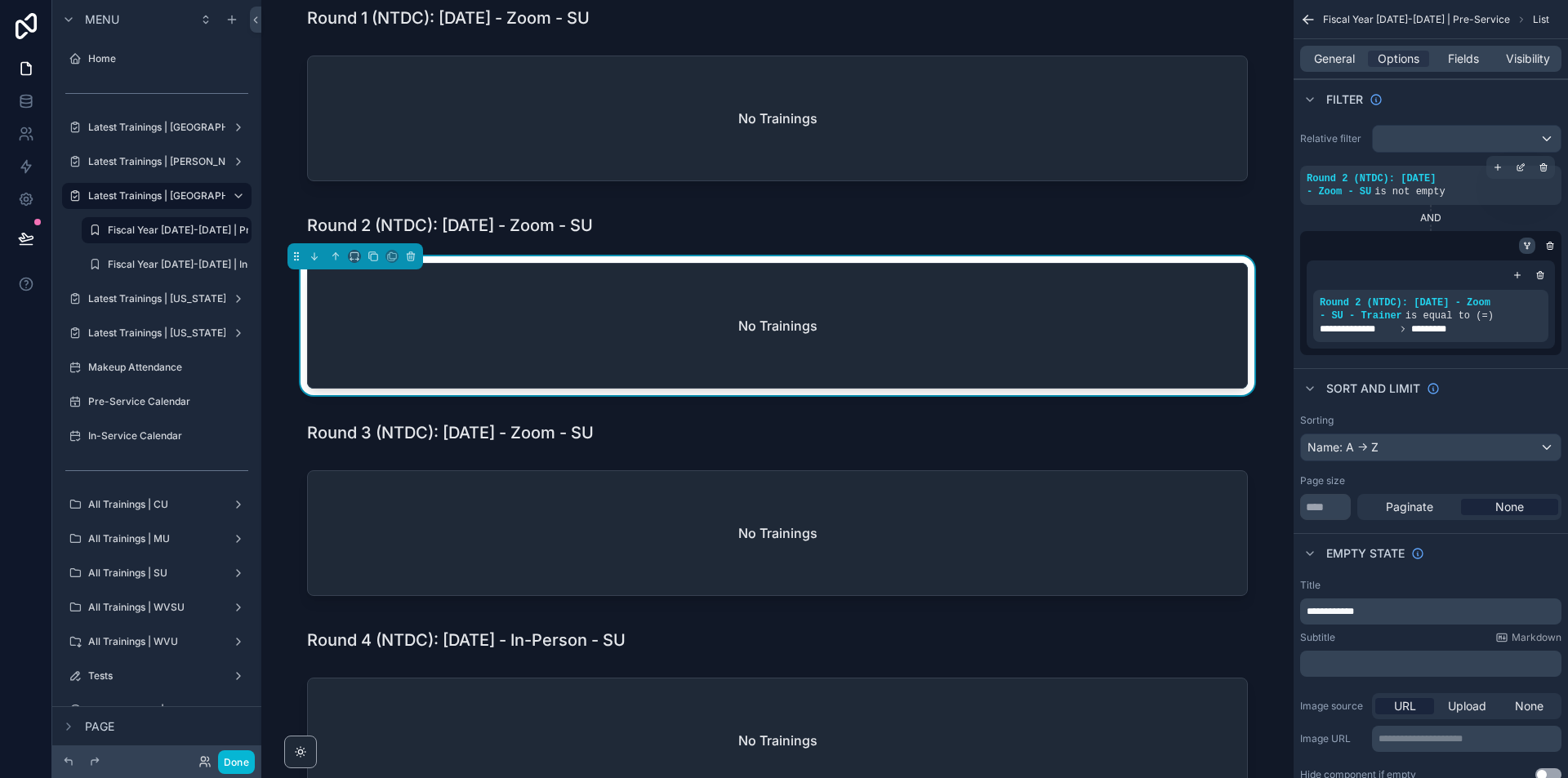
click at [1526, 248] on icon "scrollable content" at bounding box center [1527, 245] width 10 height 10
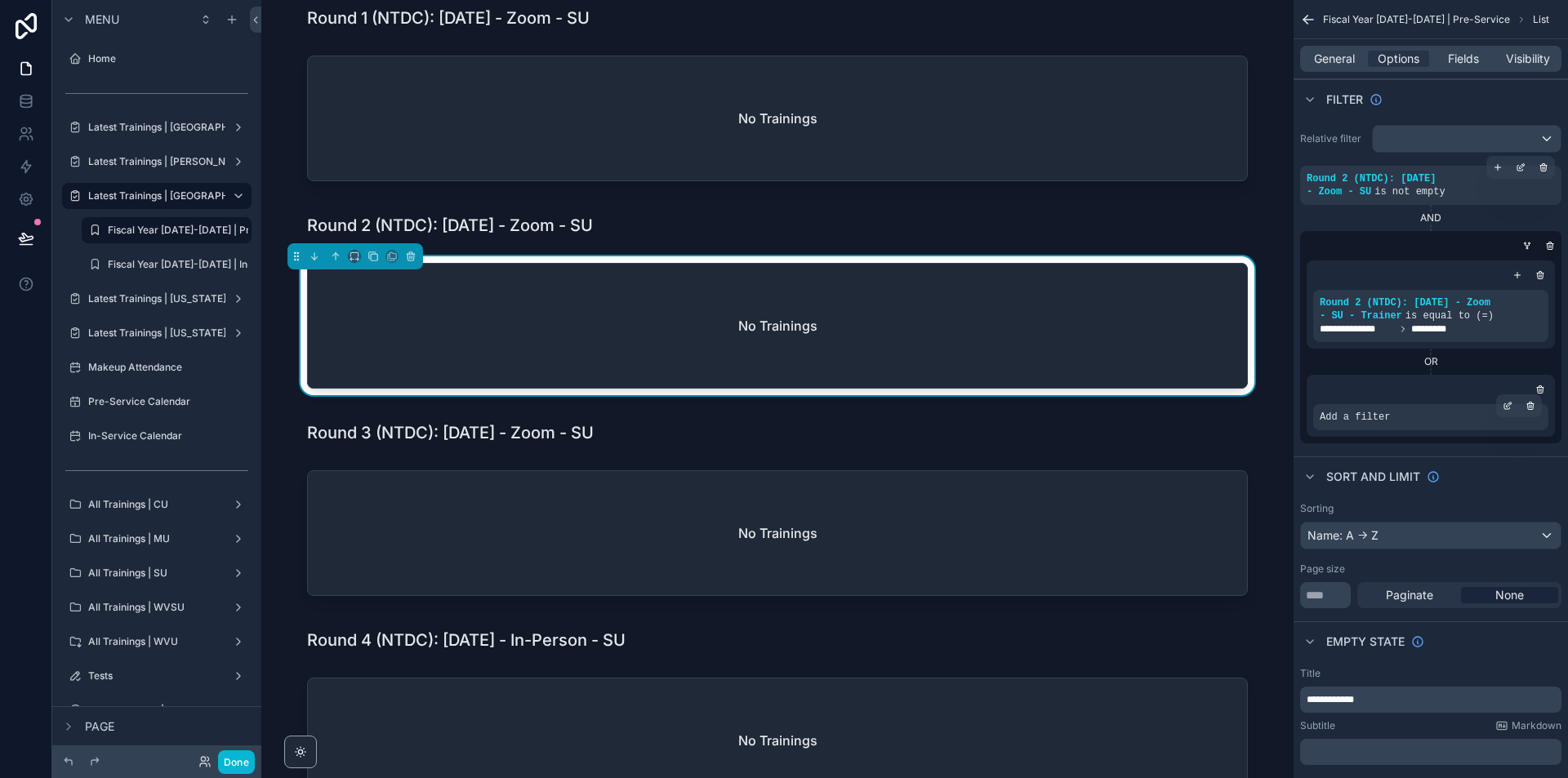
click at [1435, 414] on div "Add a filter" at bounding box center [1431, 417] width 235 height 26
click at [1506, 398] on div "scrollable content" at bounding box center [1507, 405] width 23 height 23
click at [1160, 392] on span "Select a field" at bounding box center [1148, 392] width 70 height 14
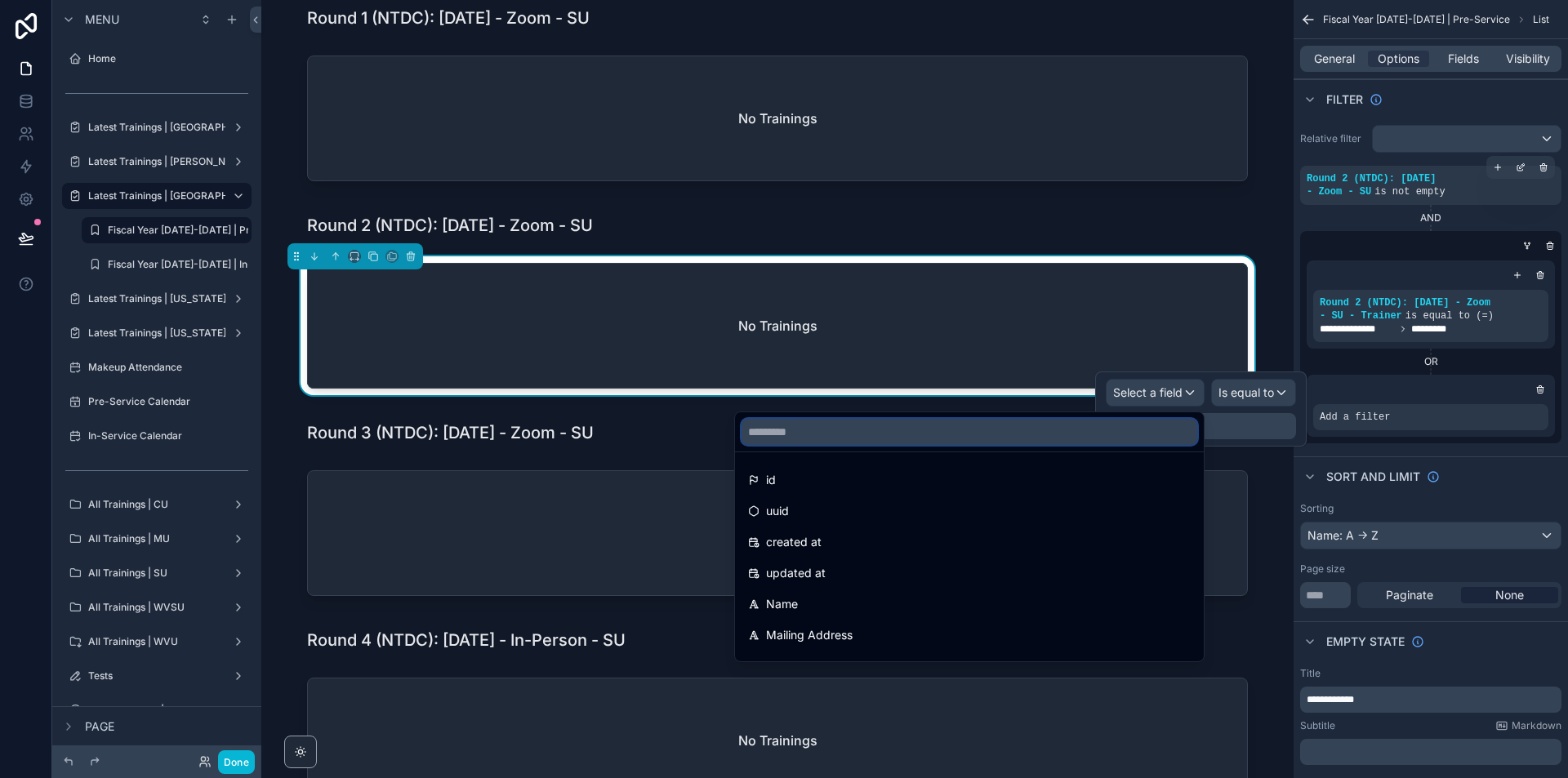
click at [1034, 425] on input "text" at bounding box center [969, 432] width 456 height 26
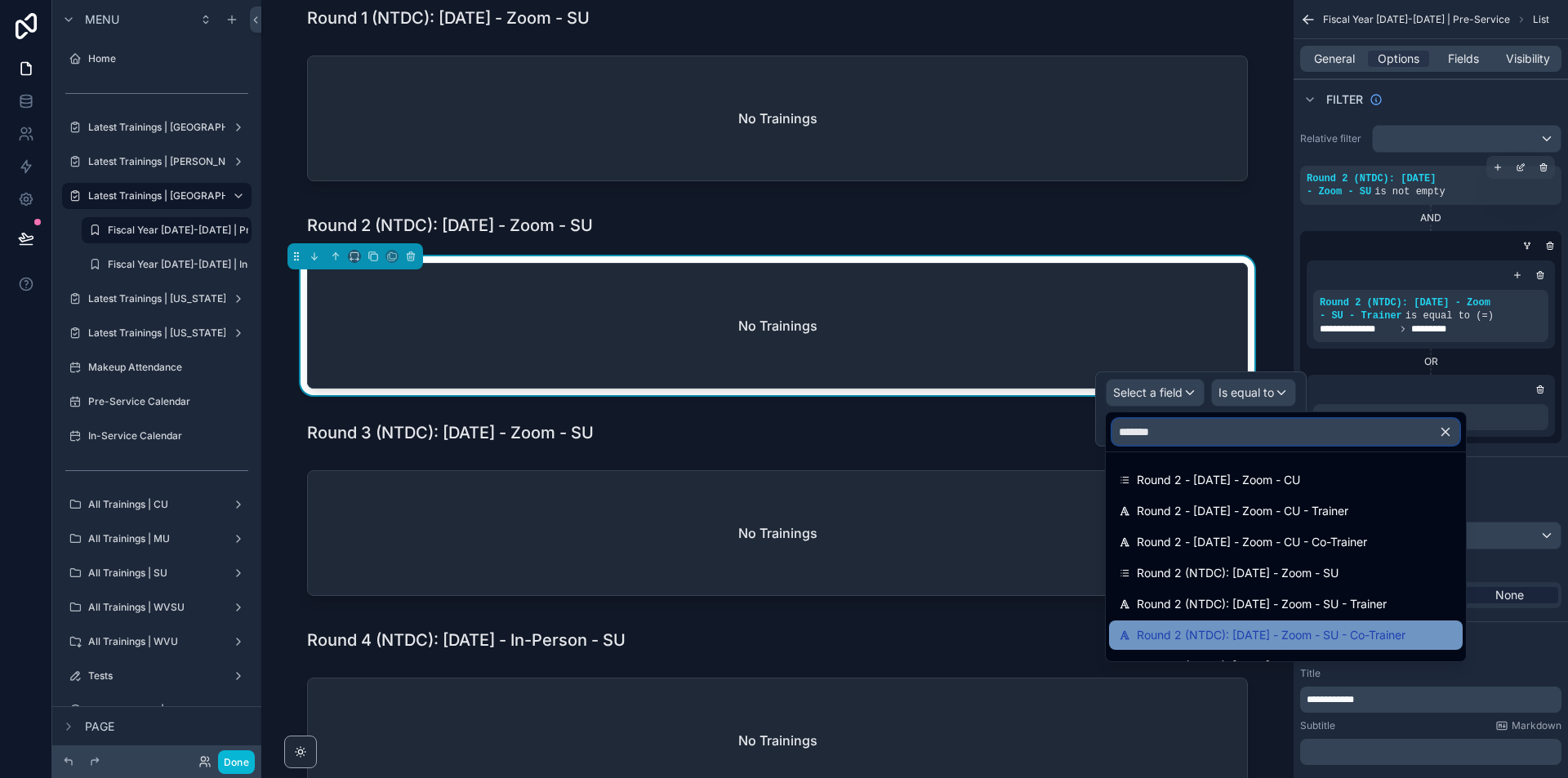
type input "*******"
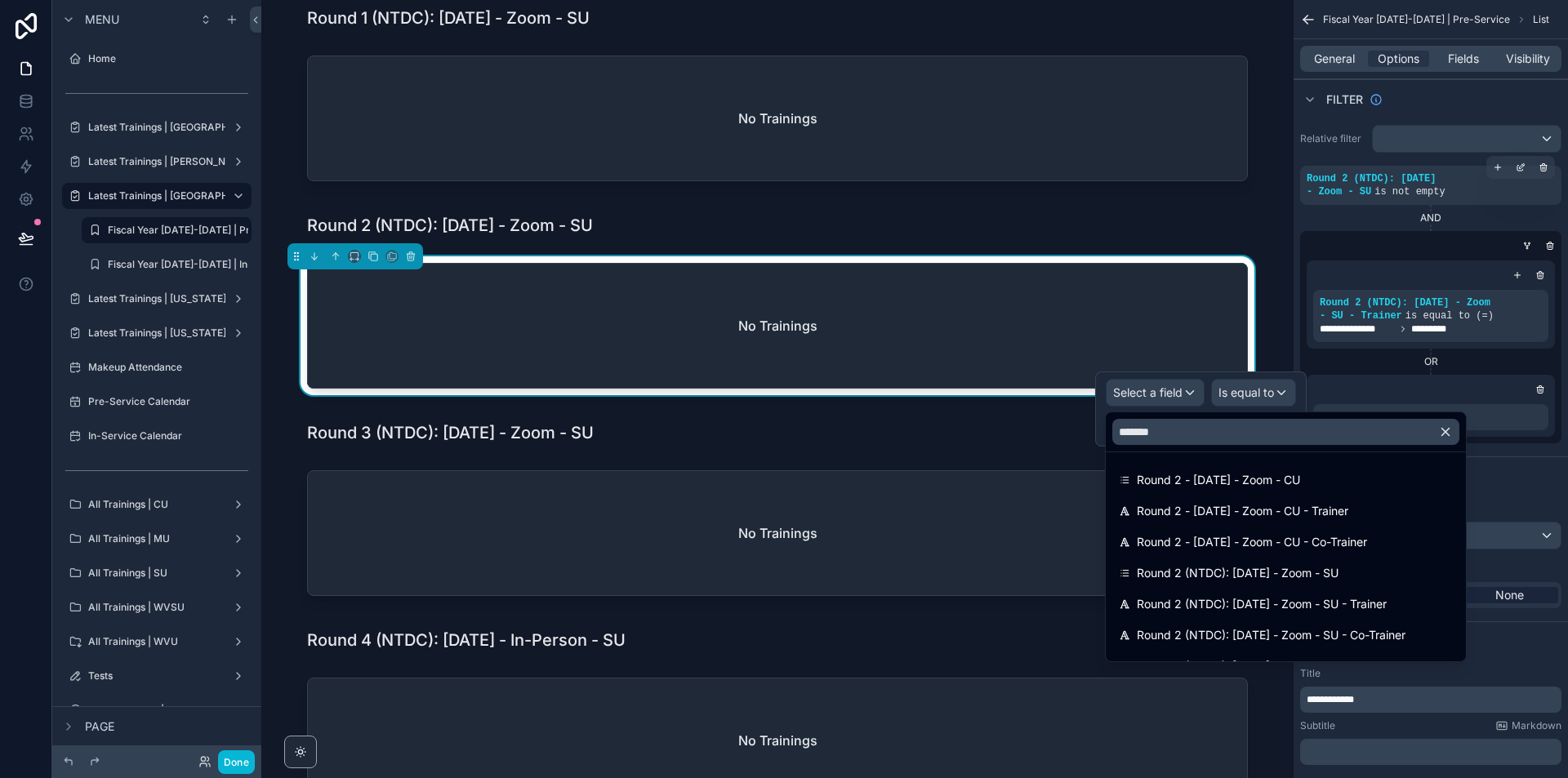
click at [1279, 632] on span "Round 2 (NTDC): [DATE] - Zoom - SU - Co-Trainer" at bounding box center [1271, 636] width 268 height 20
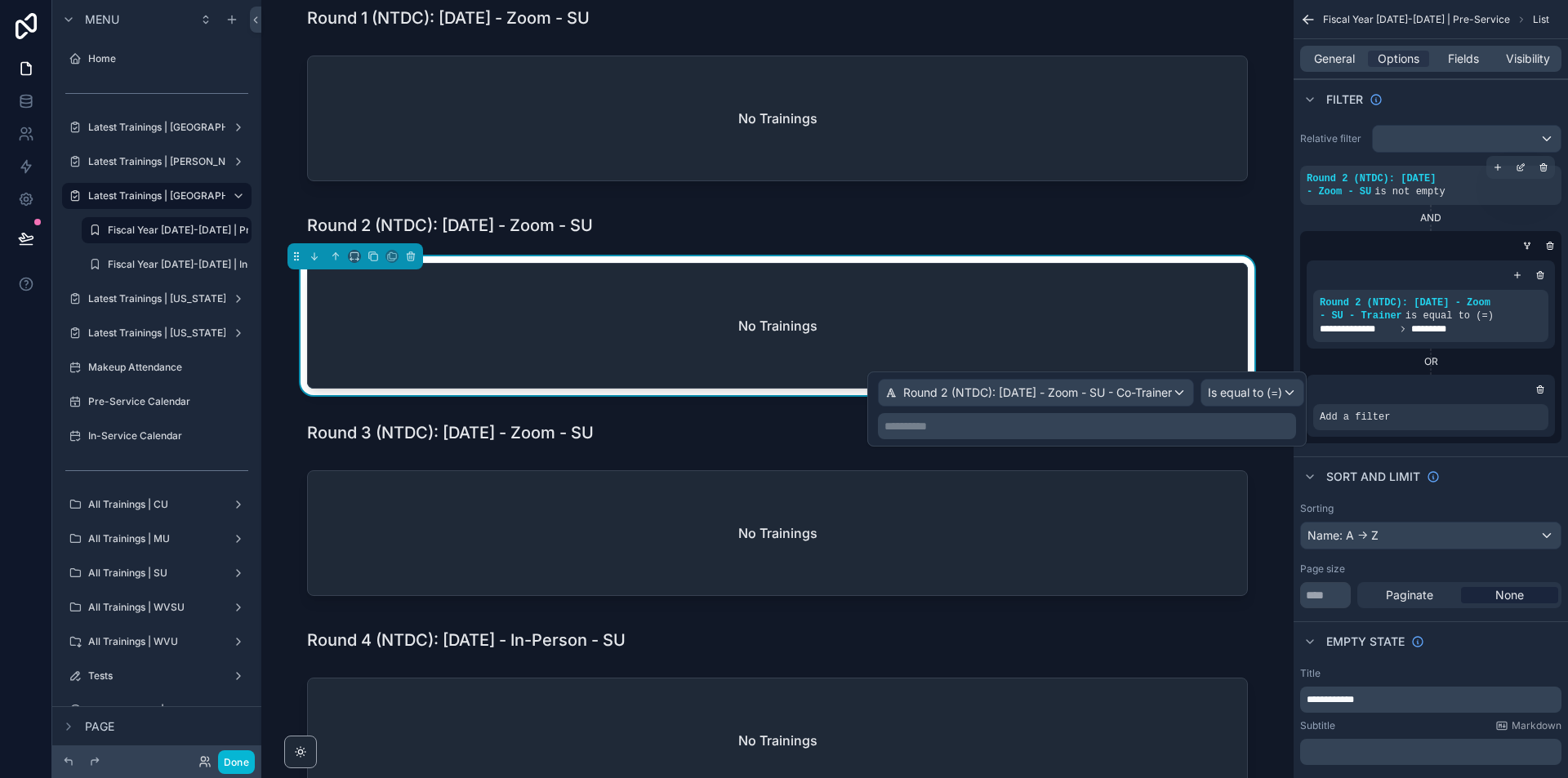
click at [1269, 433] on p "**********" at bounding box center [1088, 426] width 408 height 16
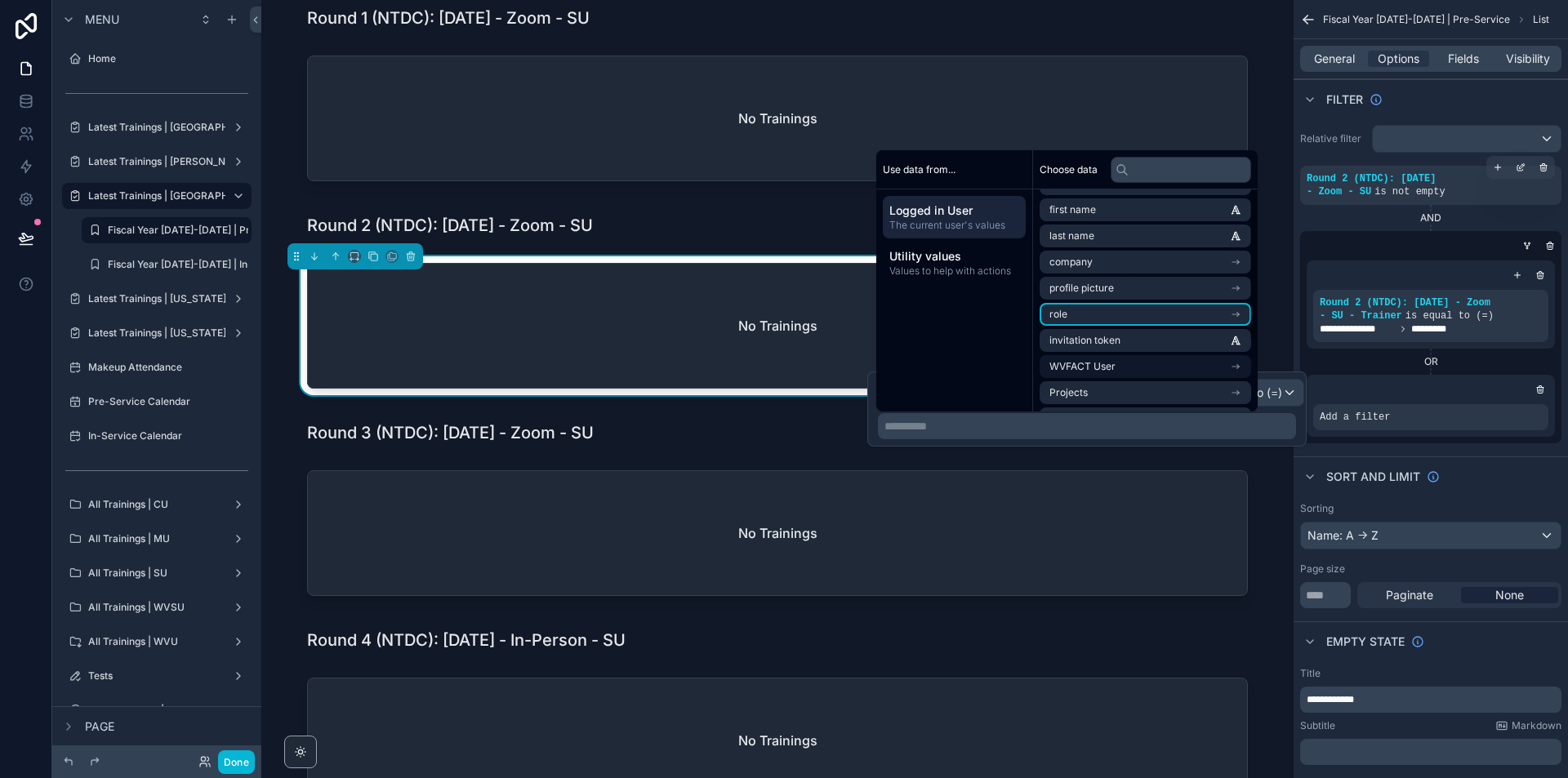
scroll to position [101, 0]
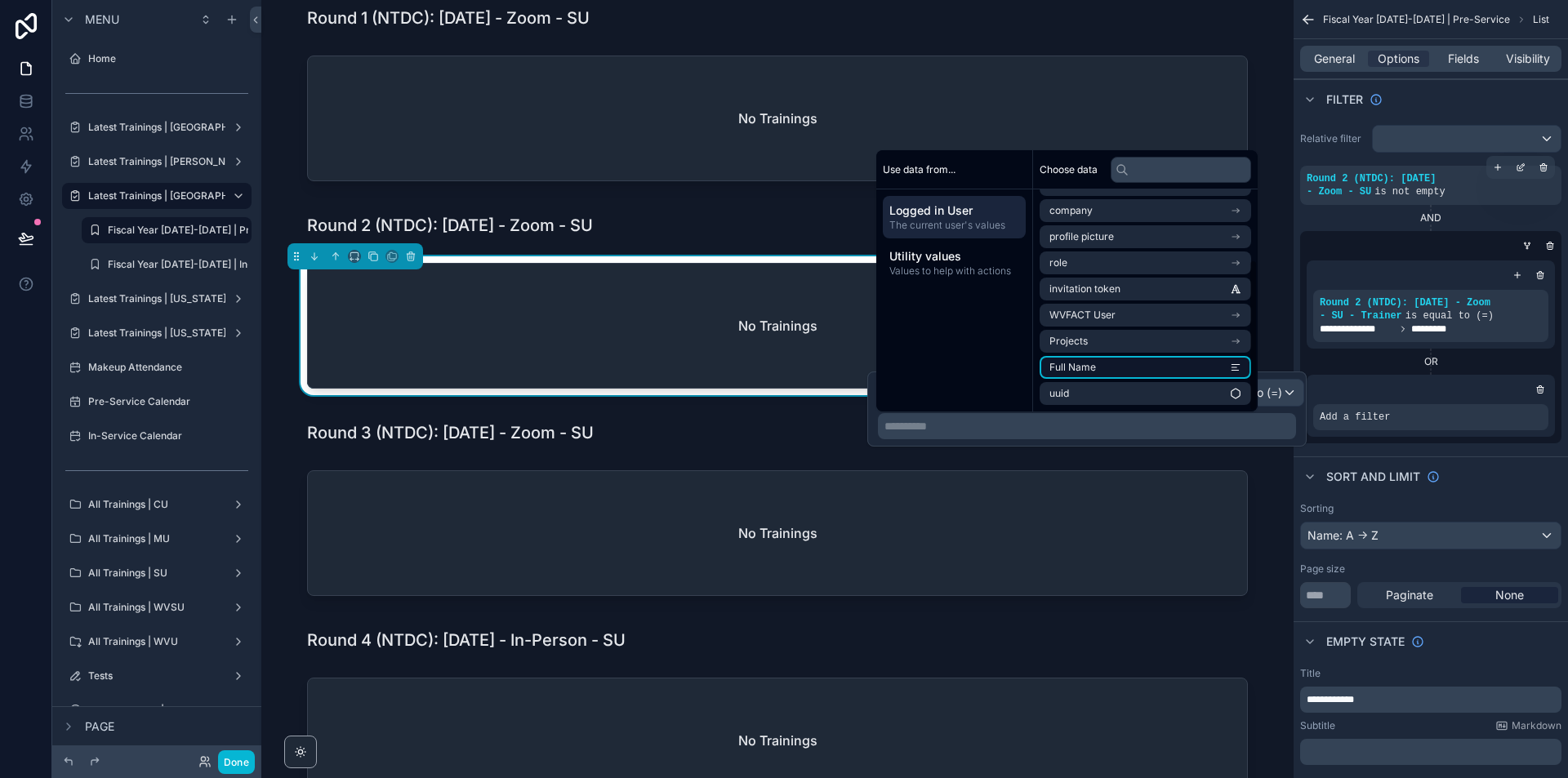
click at [1126, 359] on li "Full Name" at bounding box center [1145, 367] width 212 height 23
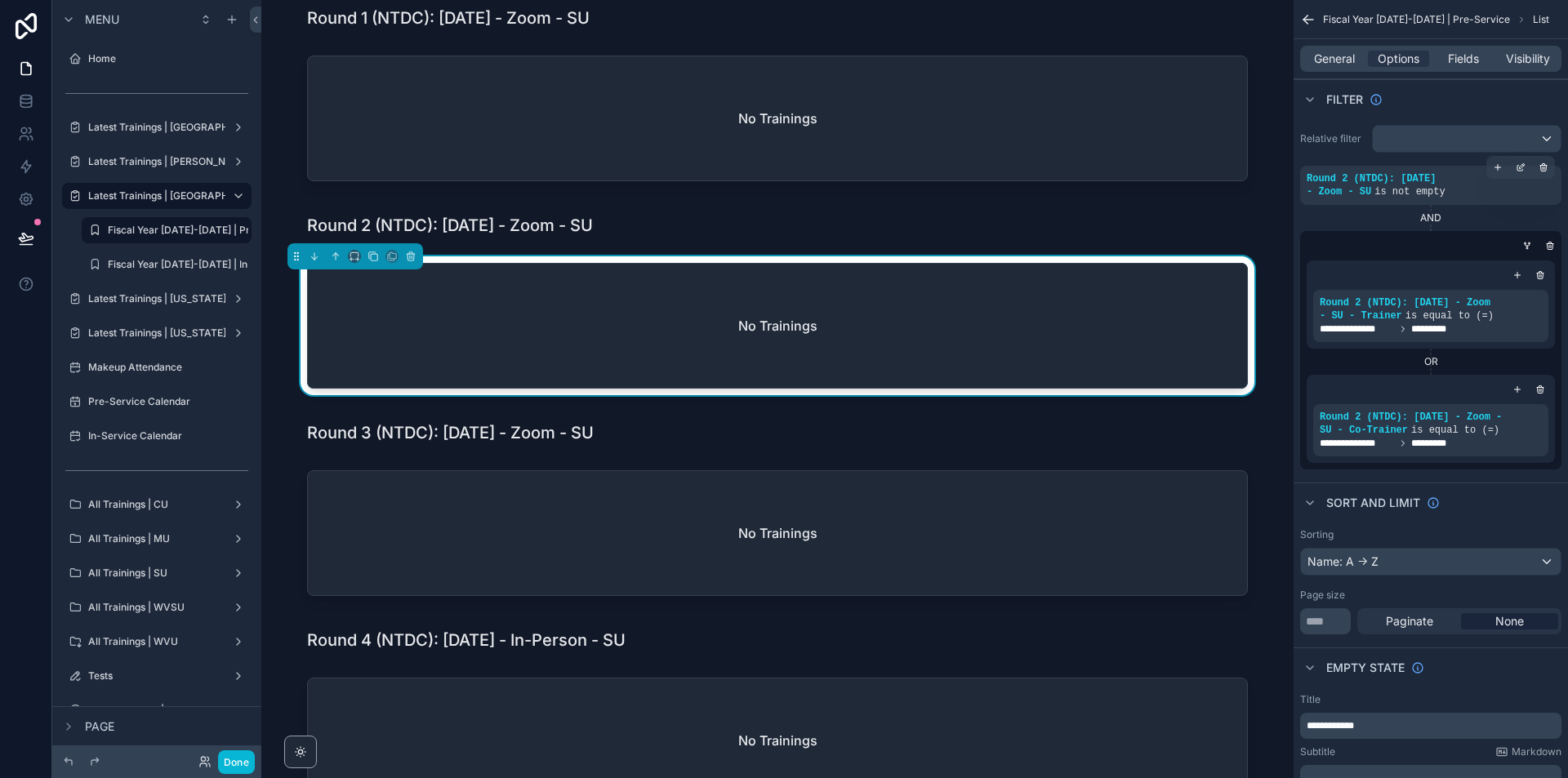
drag, startPoint x: 205, startPoint y: 750, endPoint x: 205, endPoint y: 773, distance: 23.0
click at [205, 750] on div "Done" at bounding box center [223, 762] width 66 height 24
click at [200, 765] on icon at bounding box center [203, 765] width 7 height 3
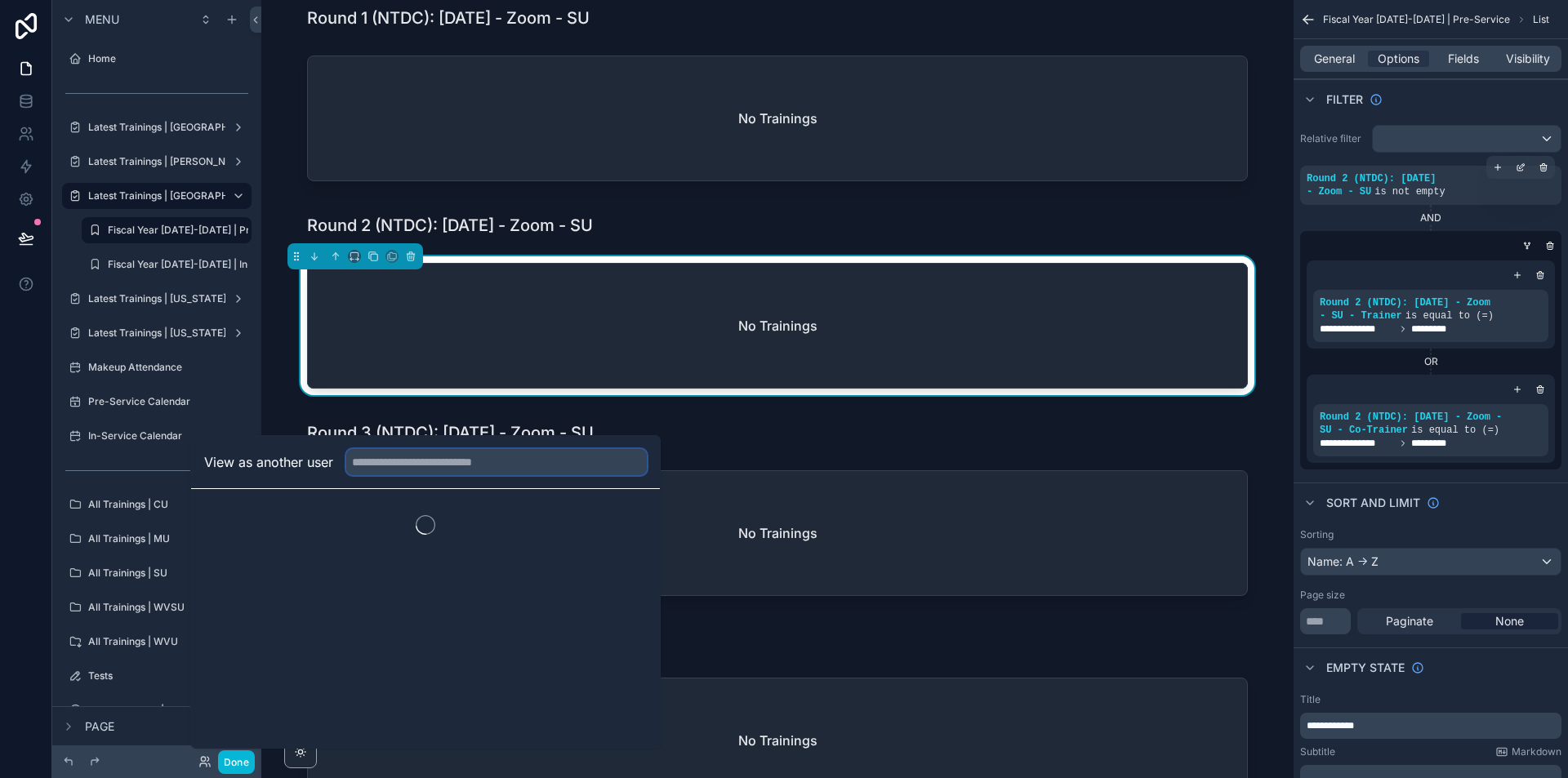
click at [417, 466] on input "text" at bounding box center [497, 462] width 301 height 26
type input "******"
click at [616, 521] on button "Select" at bounding box center [625, 523] width 43 height 24
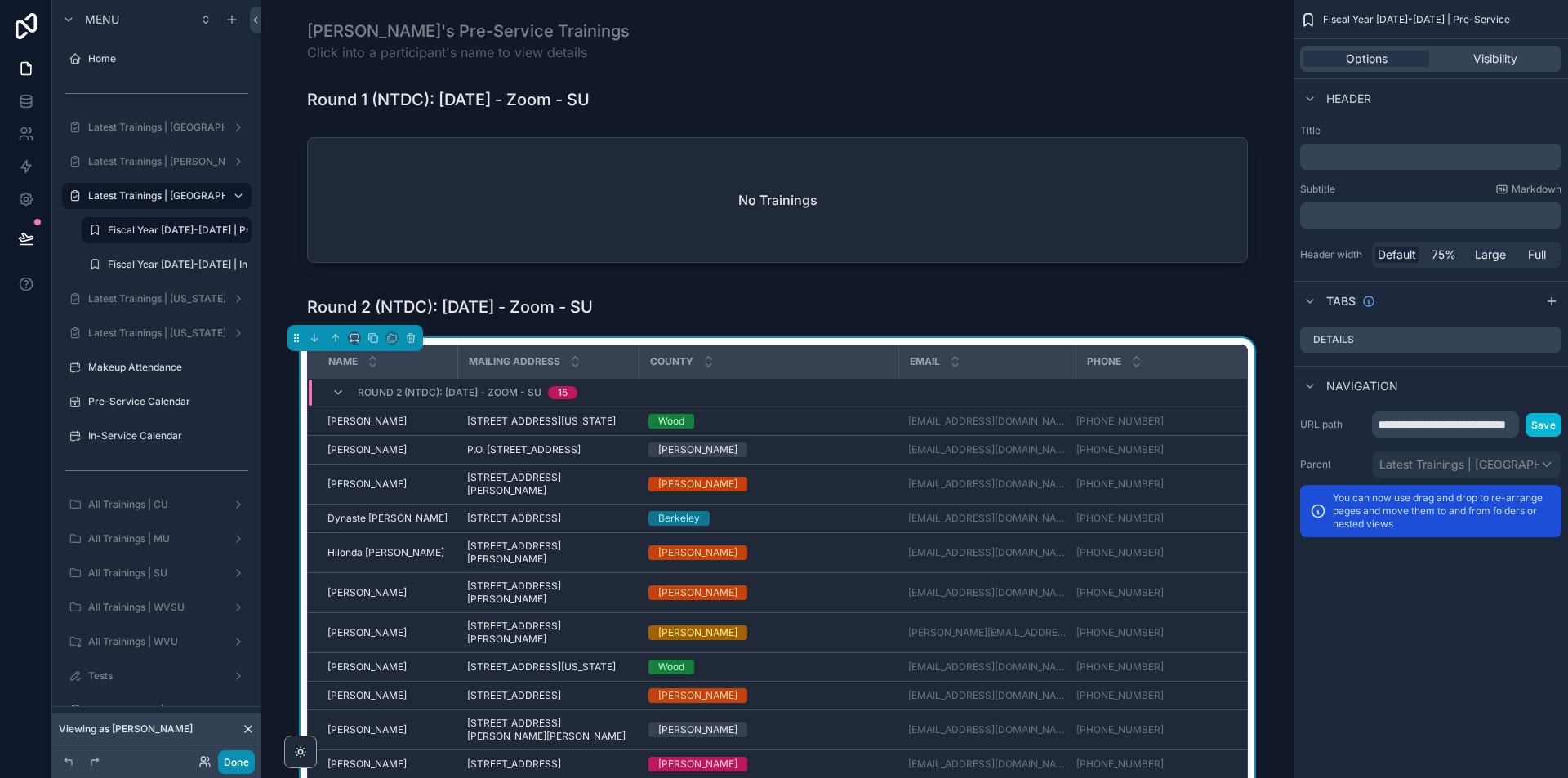
click at [225, 767] on button "Done" at bounding box center [235, 762] width 37 height 24
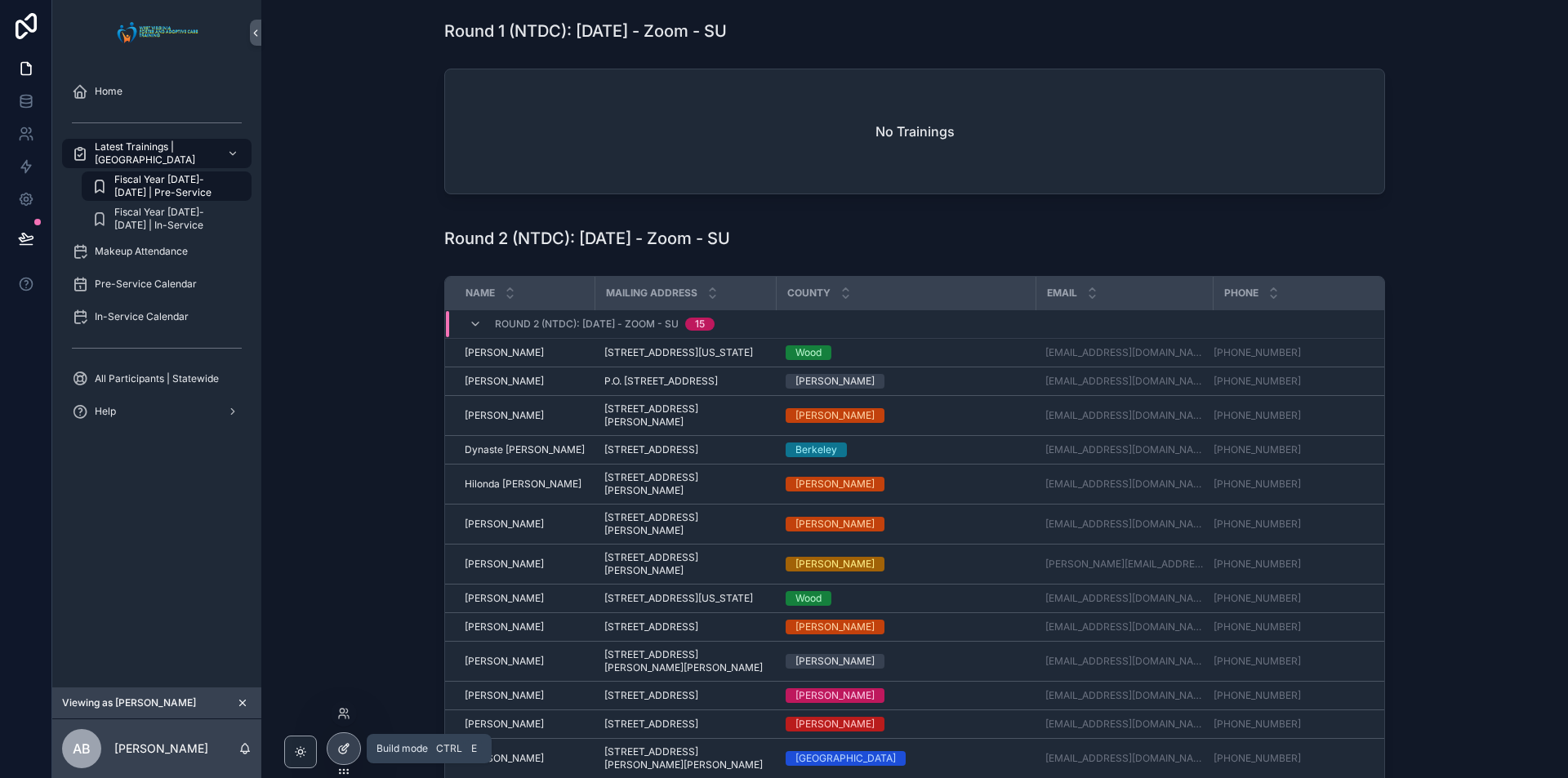
click at [335, 738] on div at bounding box center [344, 748] width 33 height 31
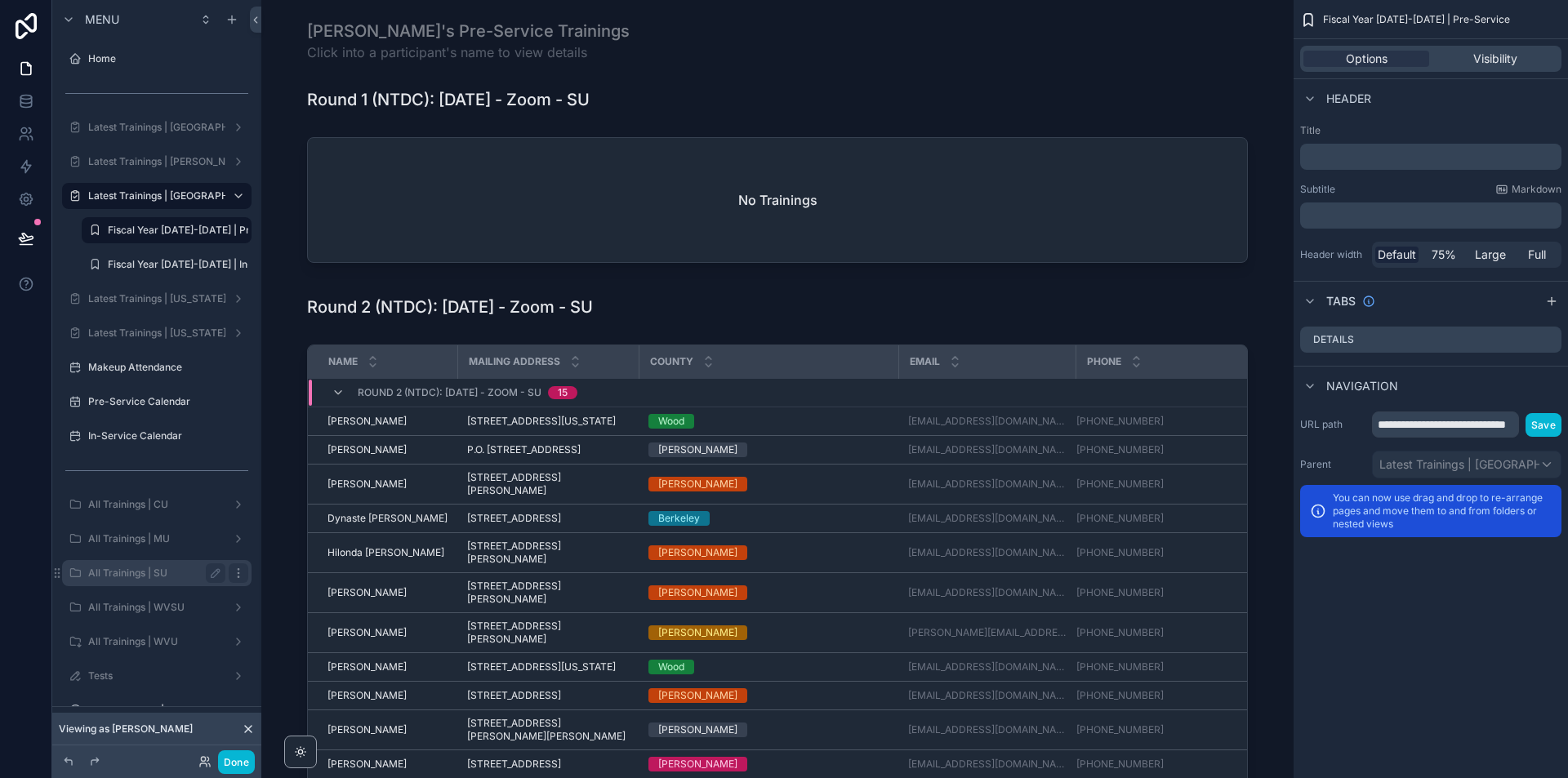
click at [240, 576] on icon "scrollable content" at bounding box center [237, 572] width 13 height 13
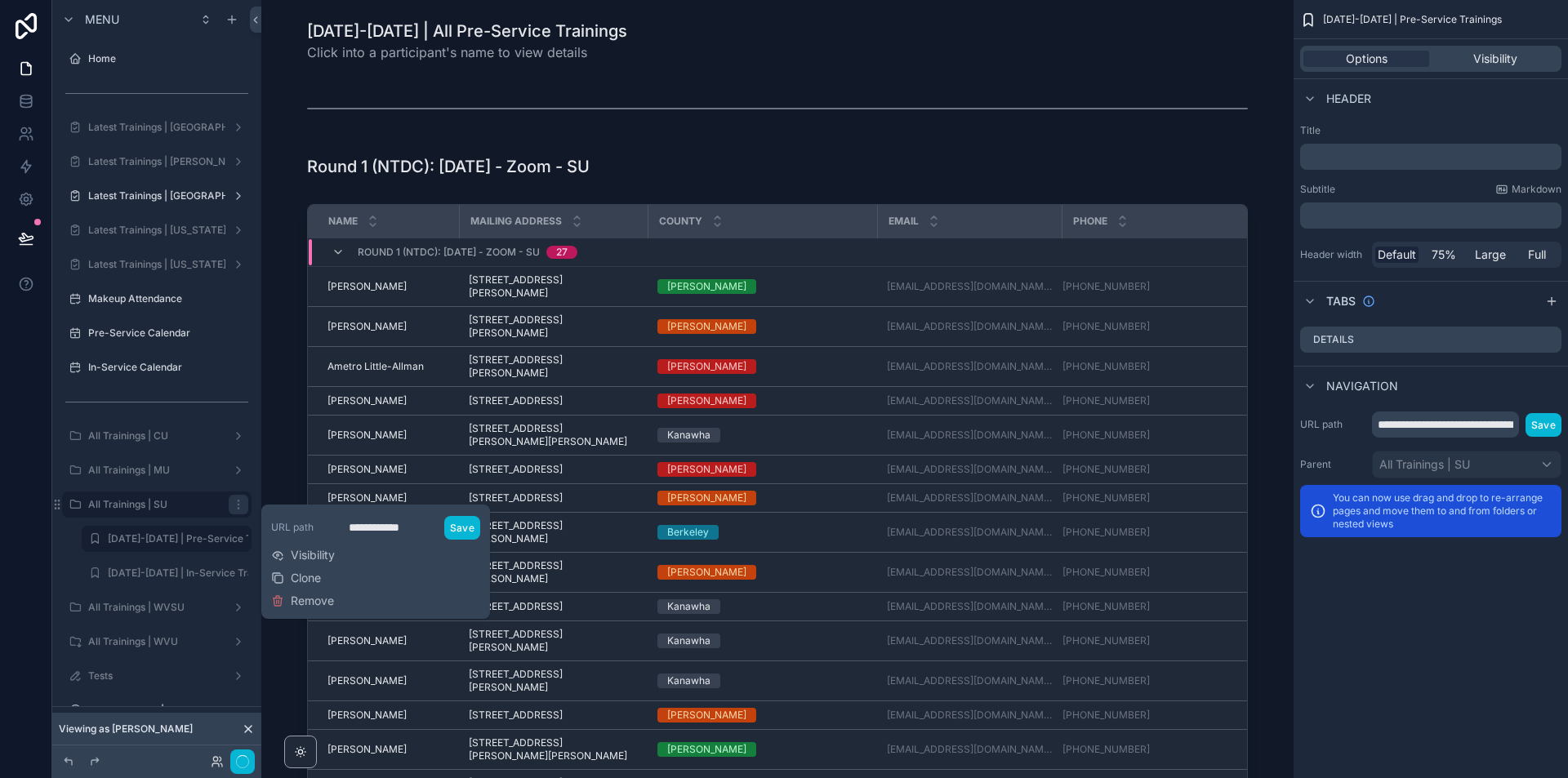
click at [315, 546] on div "**********" at bounding box center [376, 562] width 209 height 101
click at [326, 549] on span "Visibility" at bounding box center [313, 555] width 44 height 16
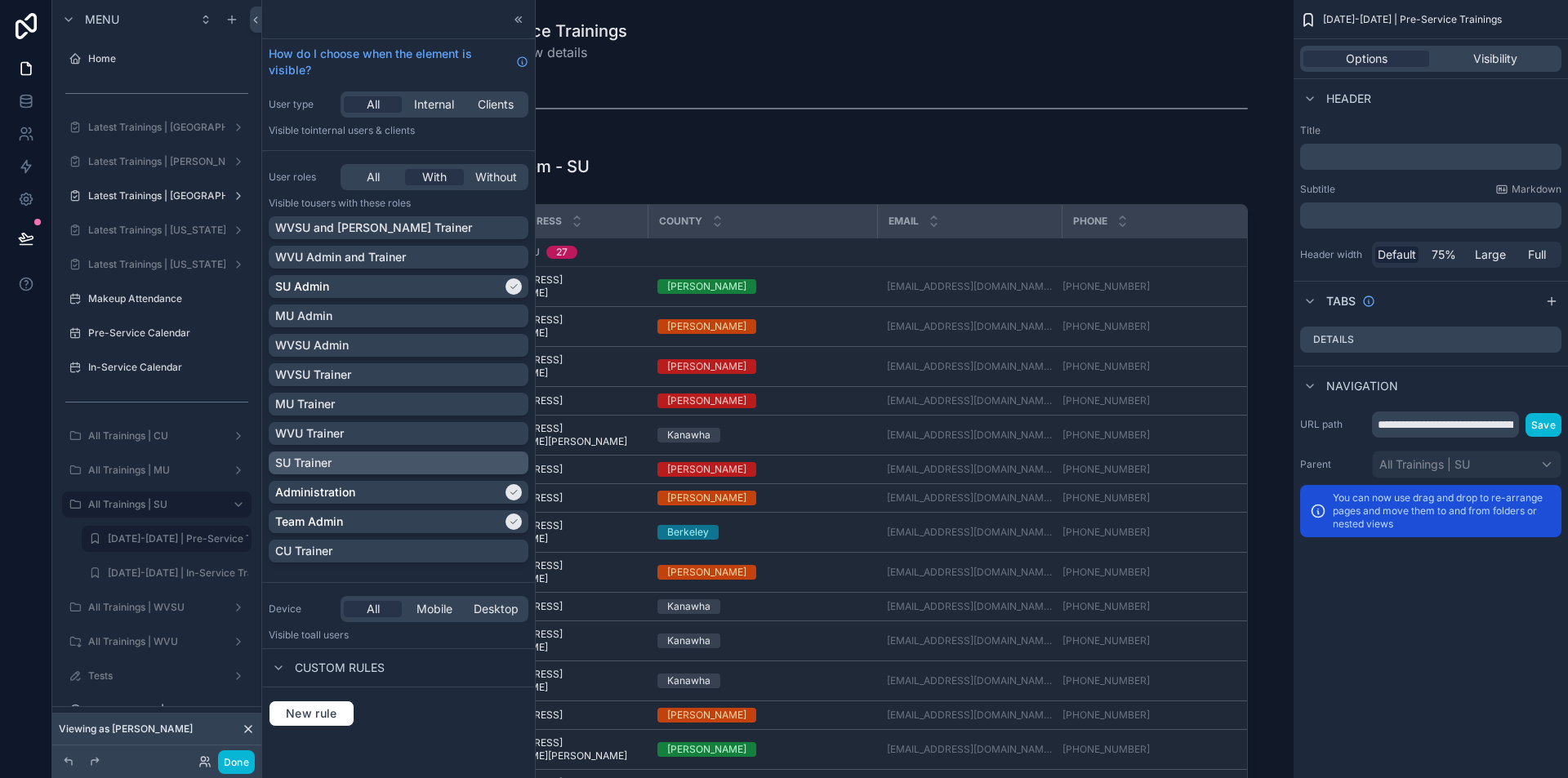
click at [513, 466] on div "SU Trainer" at bounding box center [398, 463] width 246 height 16
click at [188, 540] on label "[DATE]-[DATE] | Pre-Service Trainings" at bounding box center [199, 539] width 181 height 13
click at [245, 543] on div "scrollable content" at bounding box center [238, 540] width 20 height 20
click at [1496, 58] on span "Visibility" at bounding box center [1495, 59] width 44 height 16
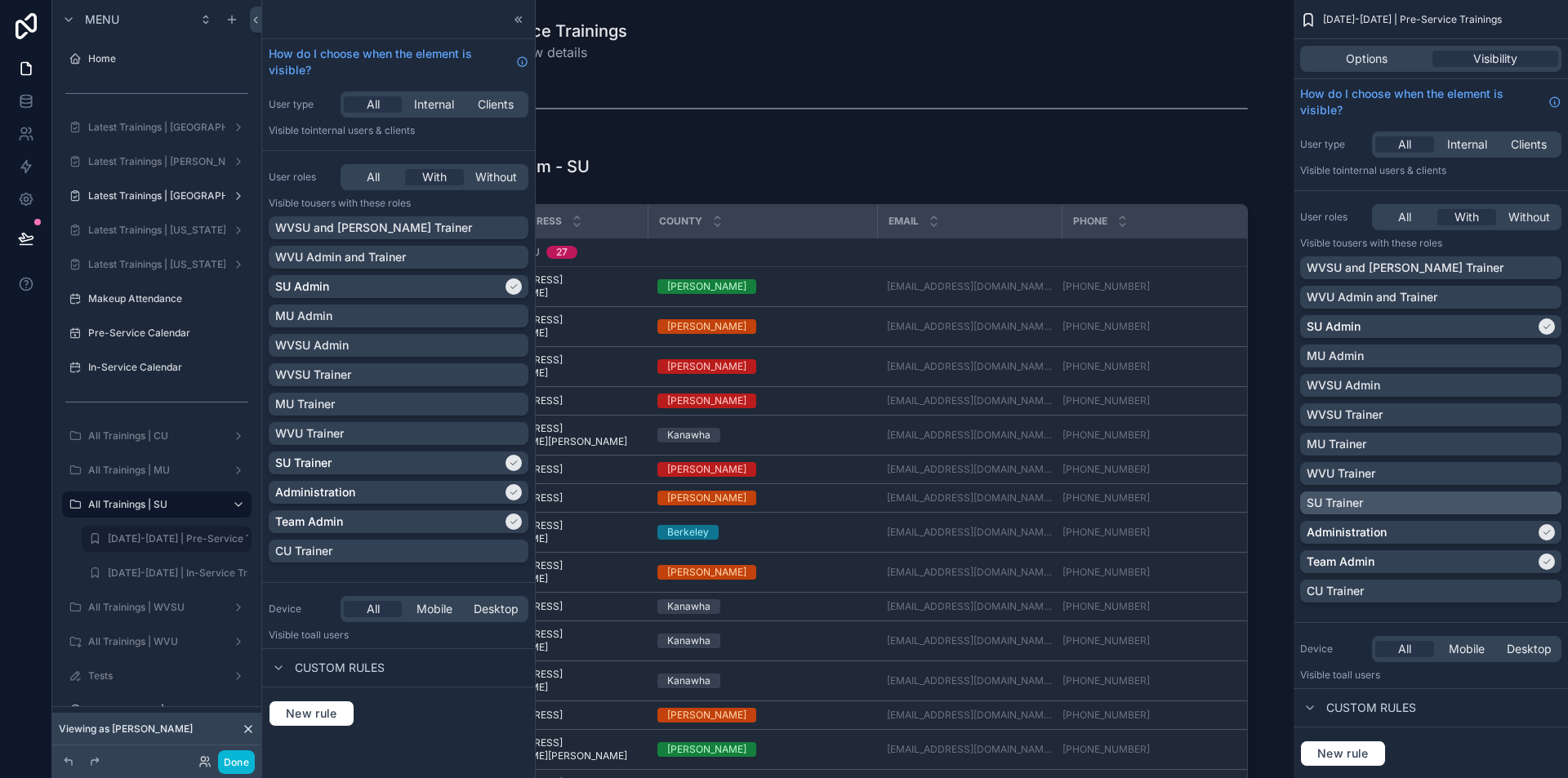
click at [1550, 505] on div "SU Trainer" at bounding box center [1431, 503] width 248 height 16
click at [161, 566] on label "[DATE]-[DATE] | In-Service Trainings" at bounding box center [194, 572] width 172 height 13
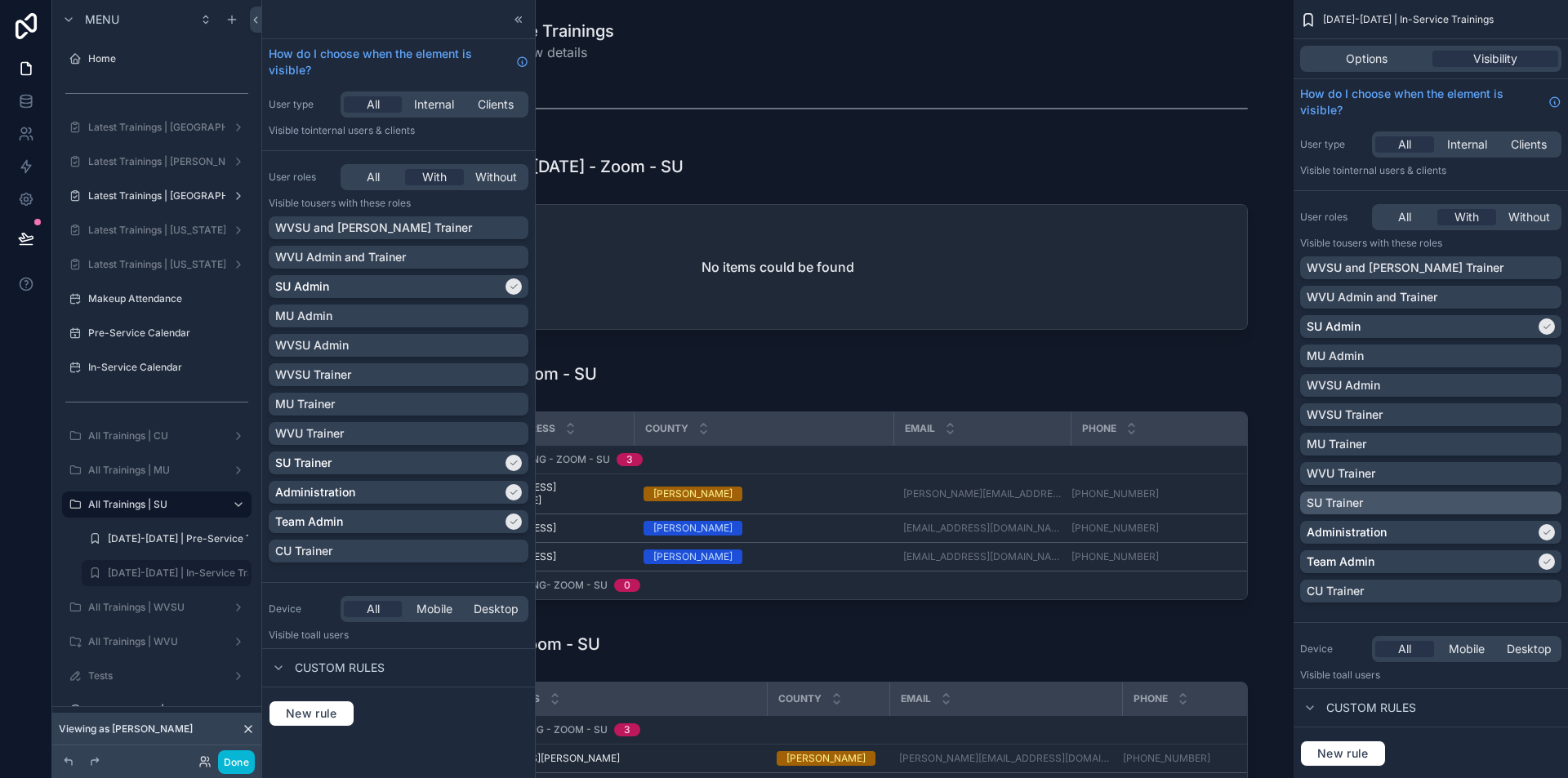
click at [1551, 511] on div "SU Trainer" at bounding box center [1431, 503] width 248 height 16
click at [520, 460] on div at bounding box center [514, 463] width 16 height 16
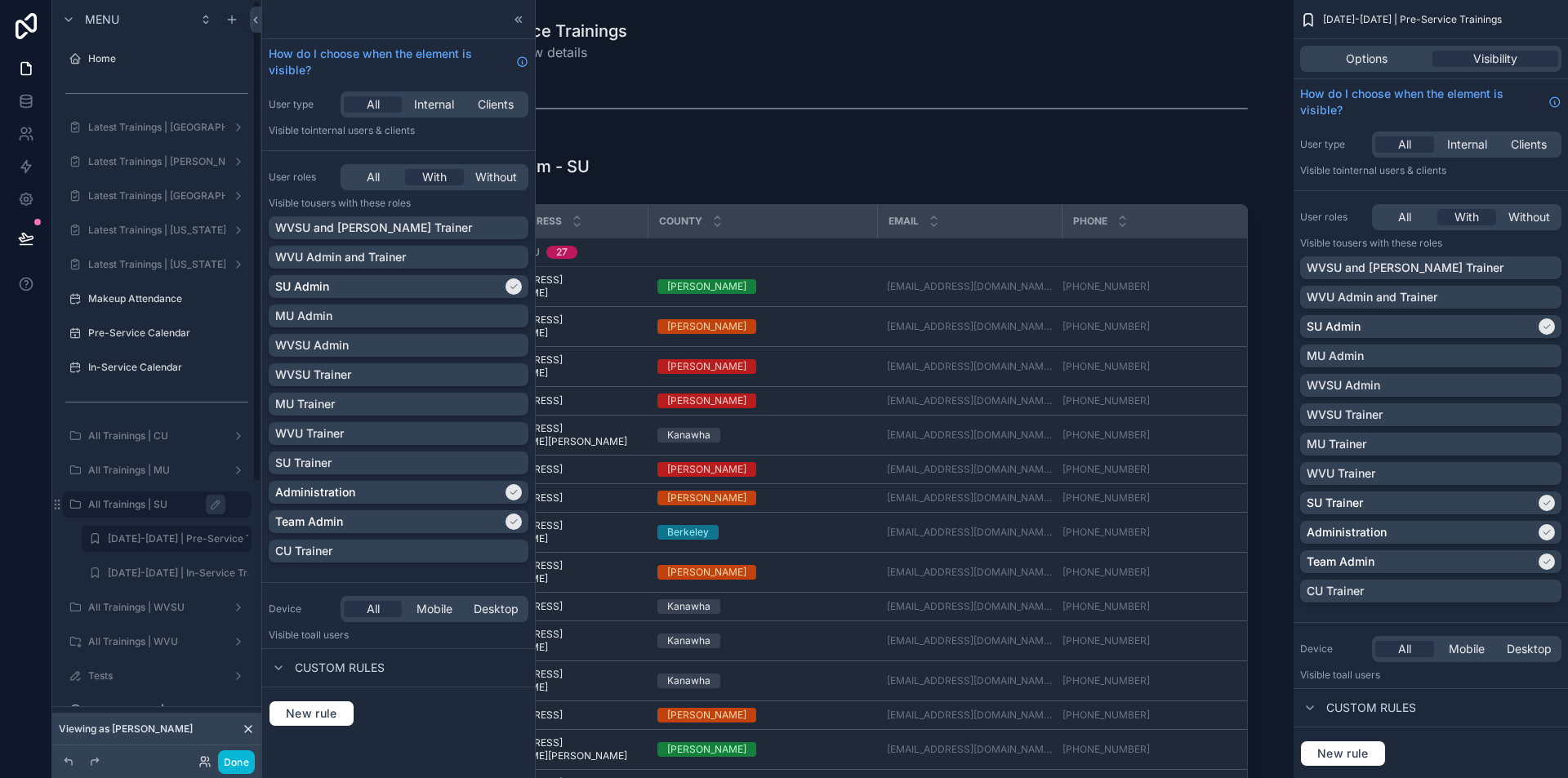
click at [148, 512] on div "All Trainings | SU" at bounding box center [168, 505] width 160 height 20
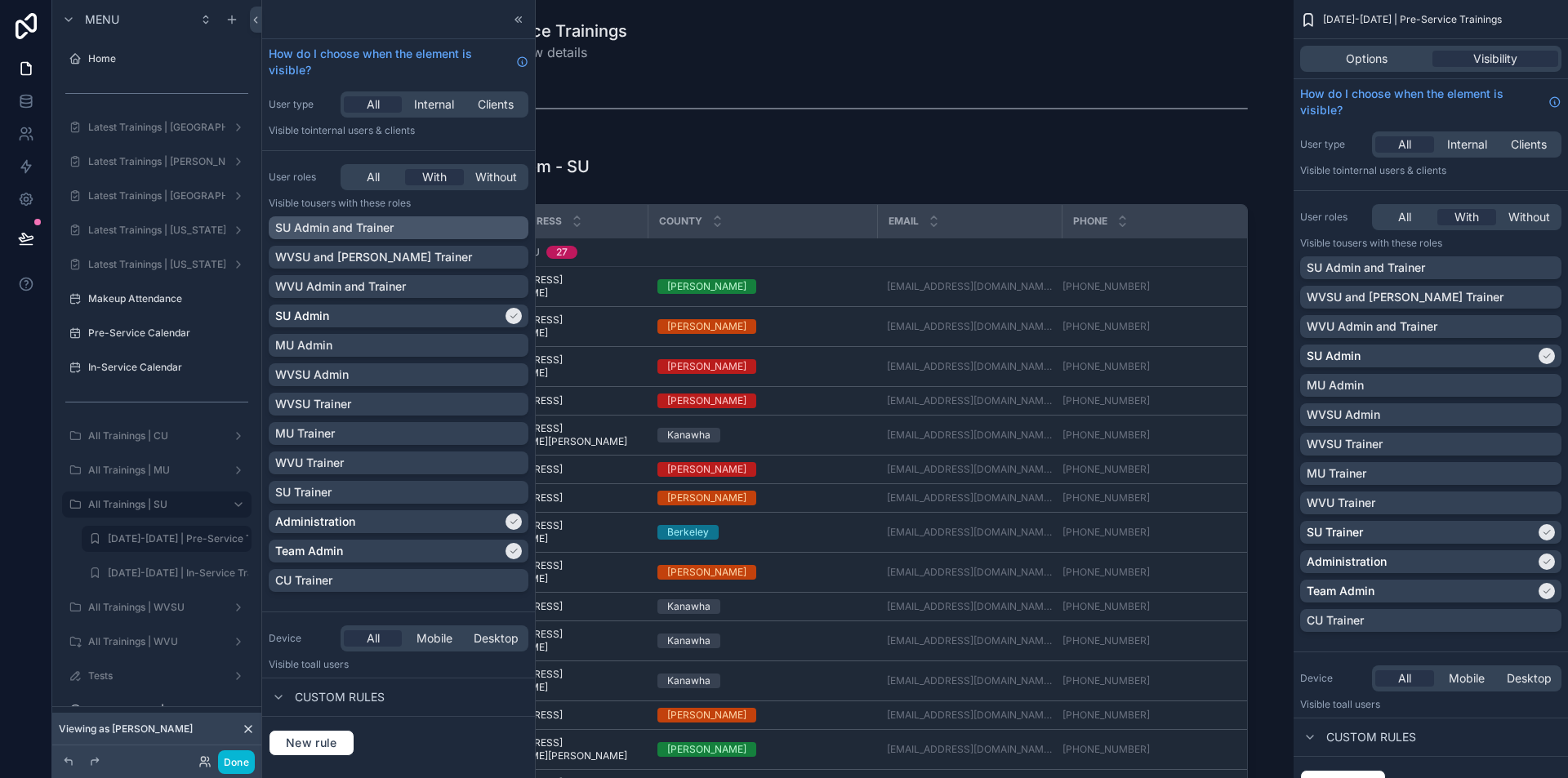
click at [518, 230] on div "SU Admin and Trainer" at bounding box center [398, 228] width 246 height 16
click at [158, 544] on label "[DATE]-[DATE] | Pre-Service Trainings" at bounding box center [199, 539] width 181 height 13
click at [1552, 265] on div "SU Admin and Trainer" at bounding box center [1431, 267] width 248 height 16
click at [167, 569] on label "[DATE]-[DATE] | In-Service Trainings" at bounding box center [194, 572] width 172 height 13
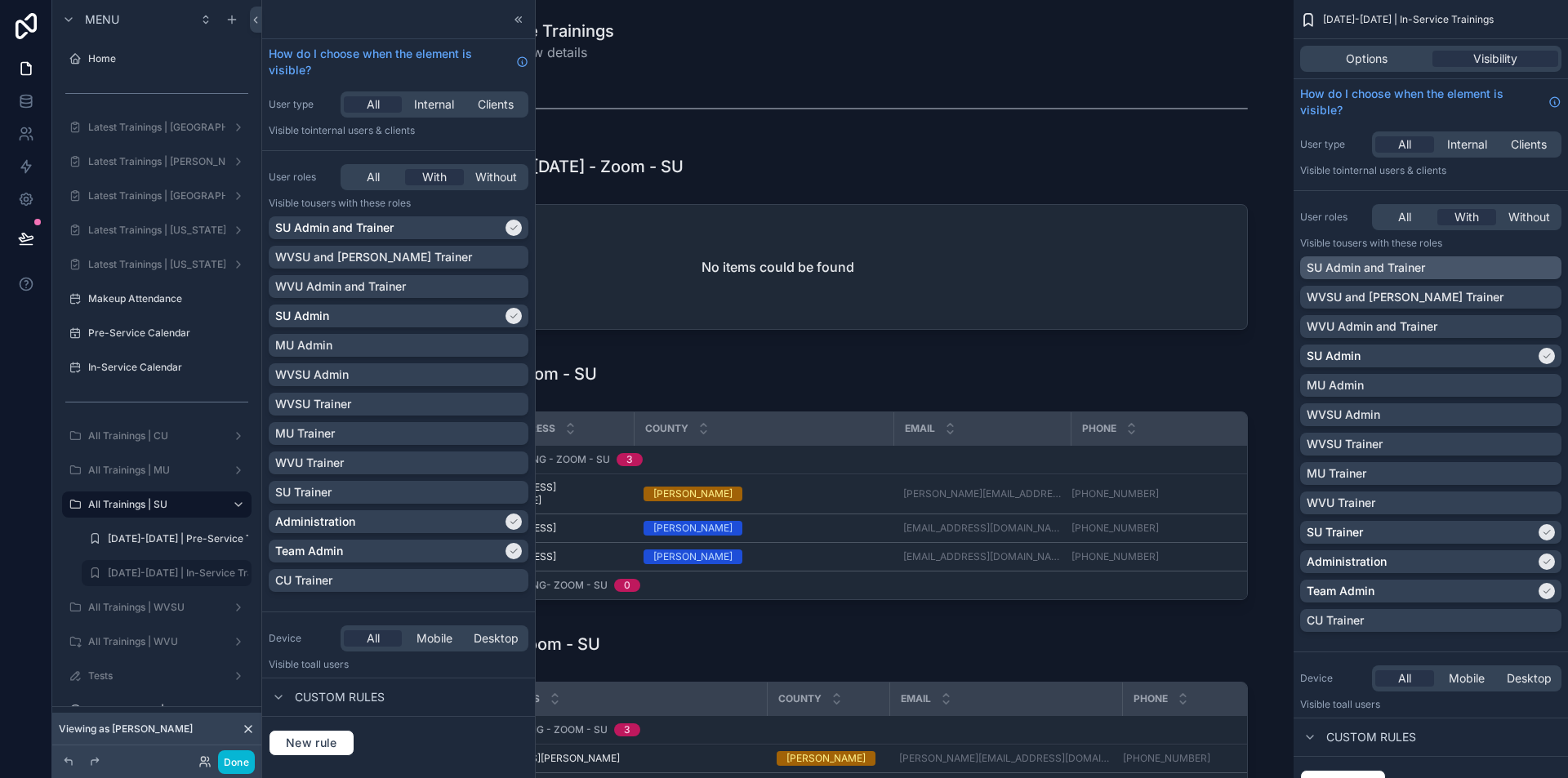
click at [1554, 263] on div "SU Admin and Trainer" at bounding box center [1431, 267] width 248 height 16
click at [167, 195] on label "Latest Trainings | [GEOGRAPHIC_DATA]" at bounding box center [181, 196] width 186 height 13
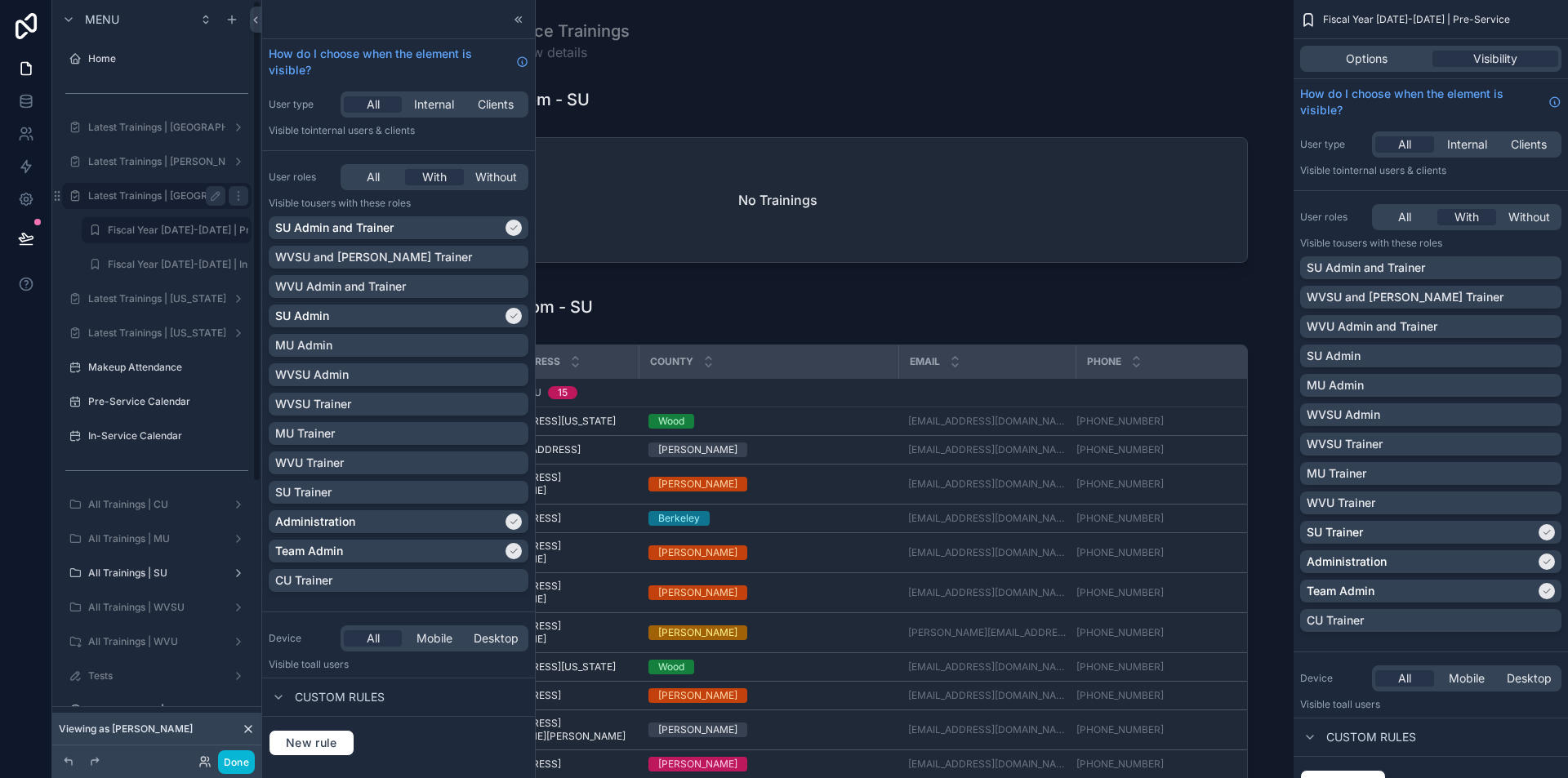
click at [192, 205] on div "Latest Trainings | [GEOGRAPHIC_DATA]" at bounding box center [157, 196] width 137 height 20
click at [240, 200] on icon "scrollable content" at bounding box center [237, 196] width 13 height 13
click at [328, 242] on span "Visibility" at bounding box center [313, 246] width 44 height 16
click at [201, 759] on icon at bounding box center [203, 759] width 4 height 4
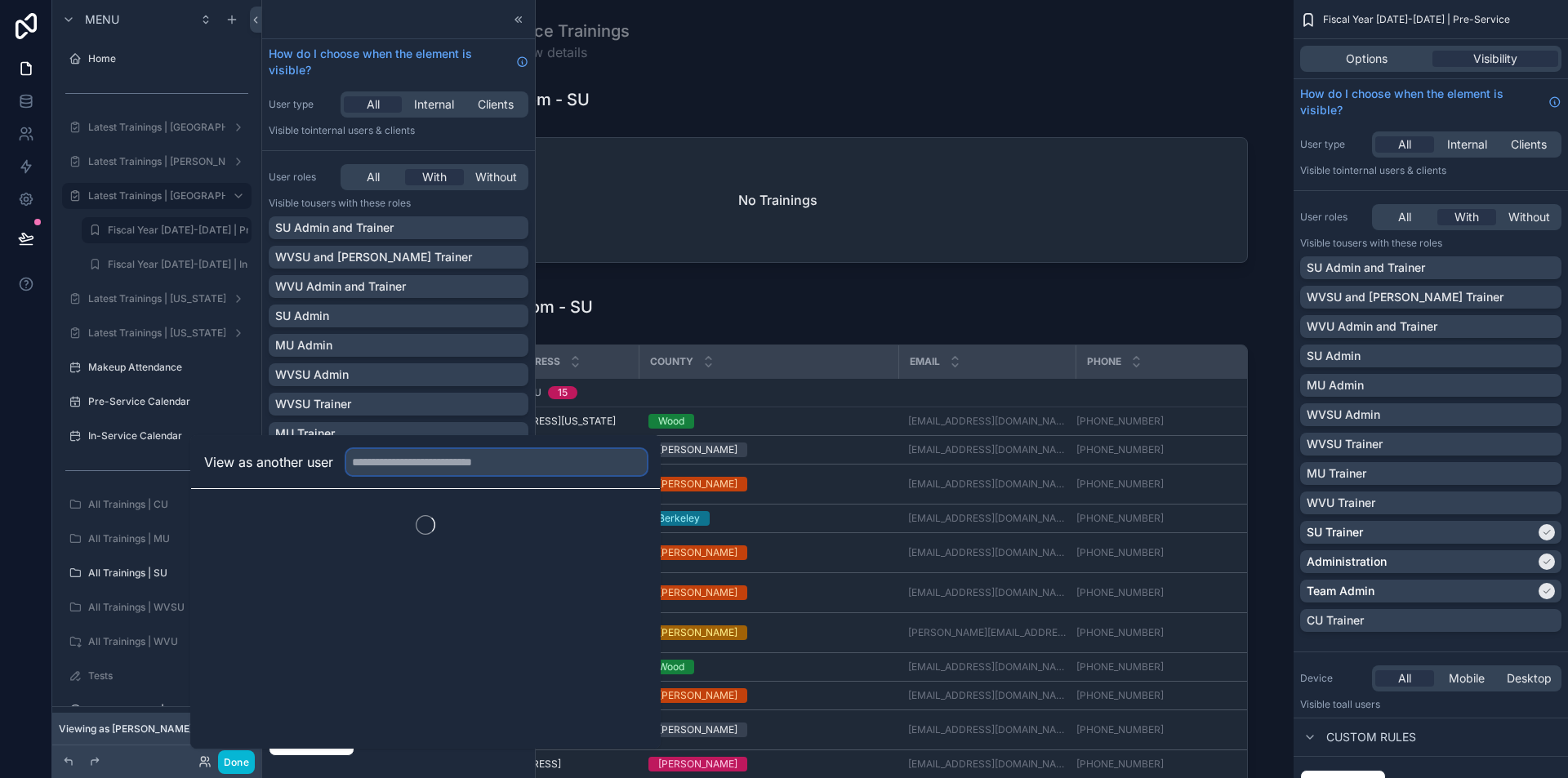
click at [446, 461] on input "text" at bounding box center [497, 462] width 301 height 26
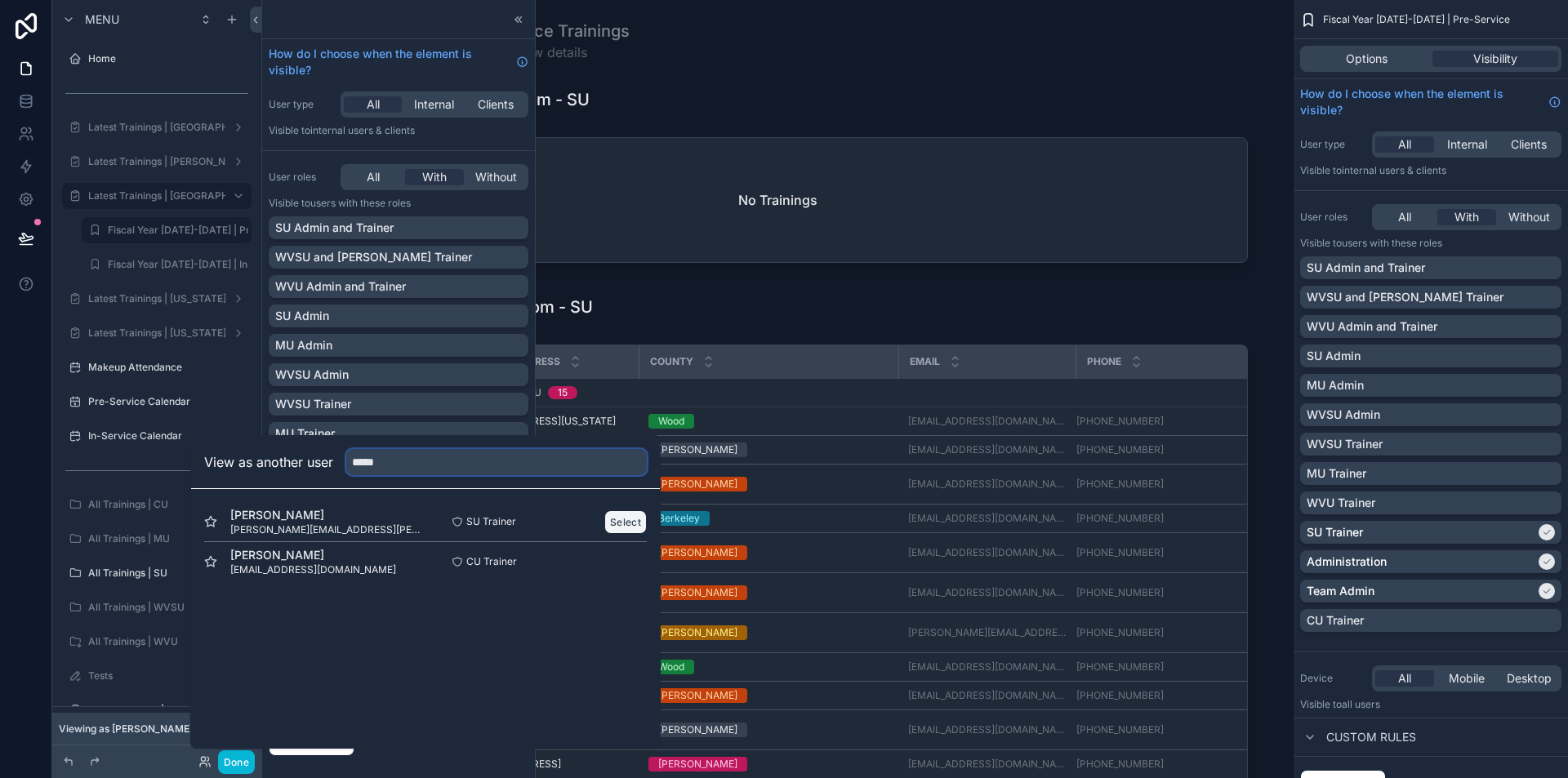
type input "*****"
click at [625, 530] on button "Select" at bounding box center [625, 523] width 43 height 24
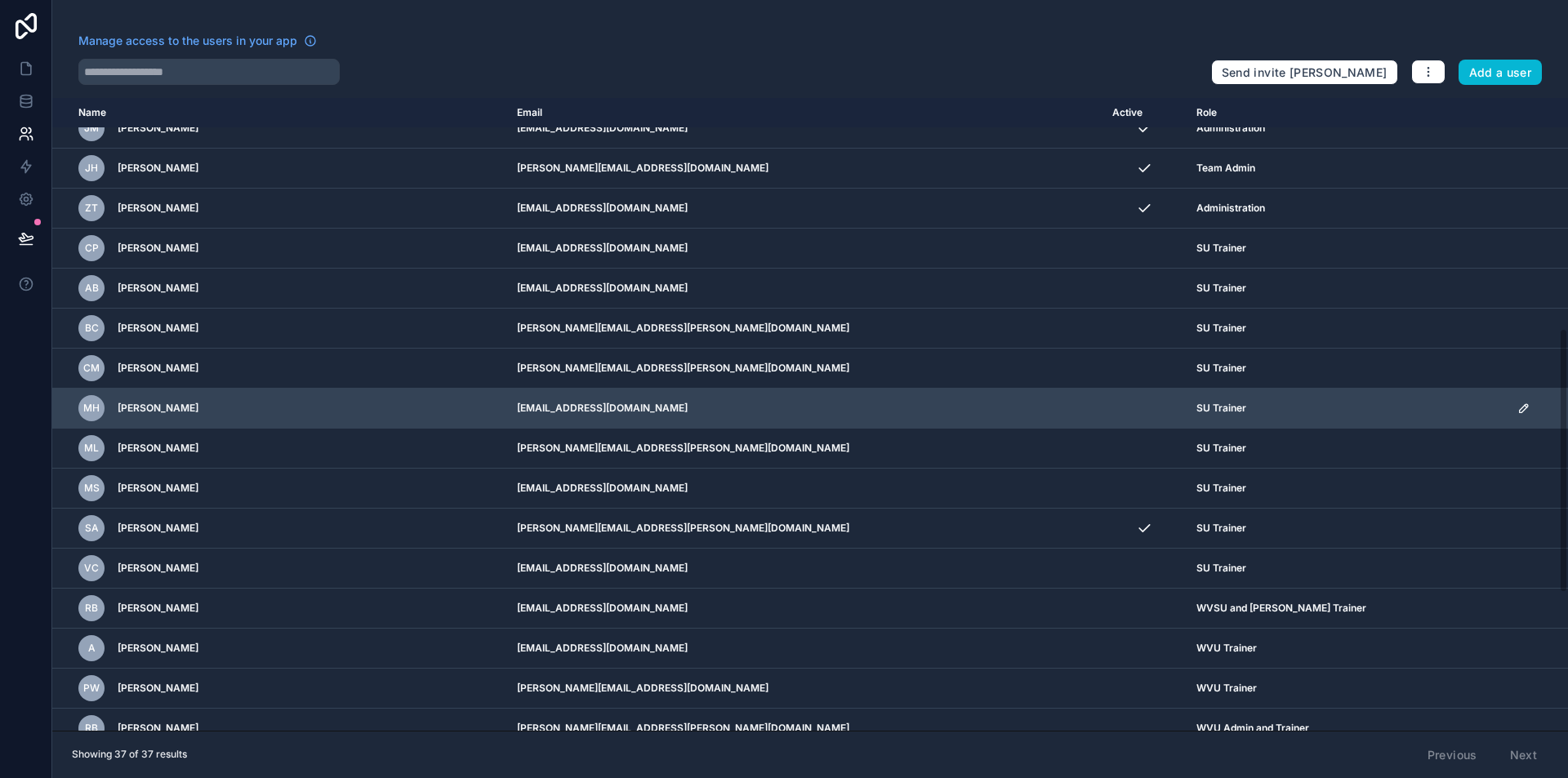
scroll to position [550, 0]
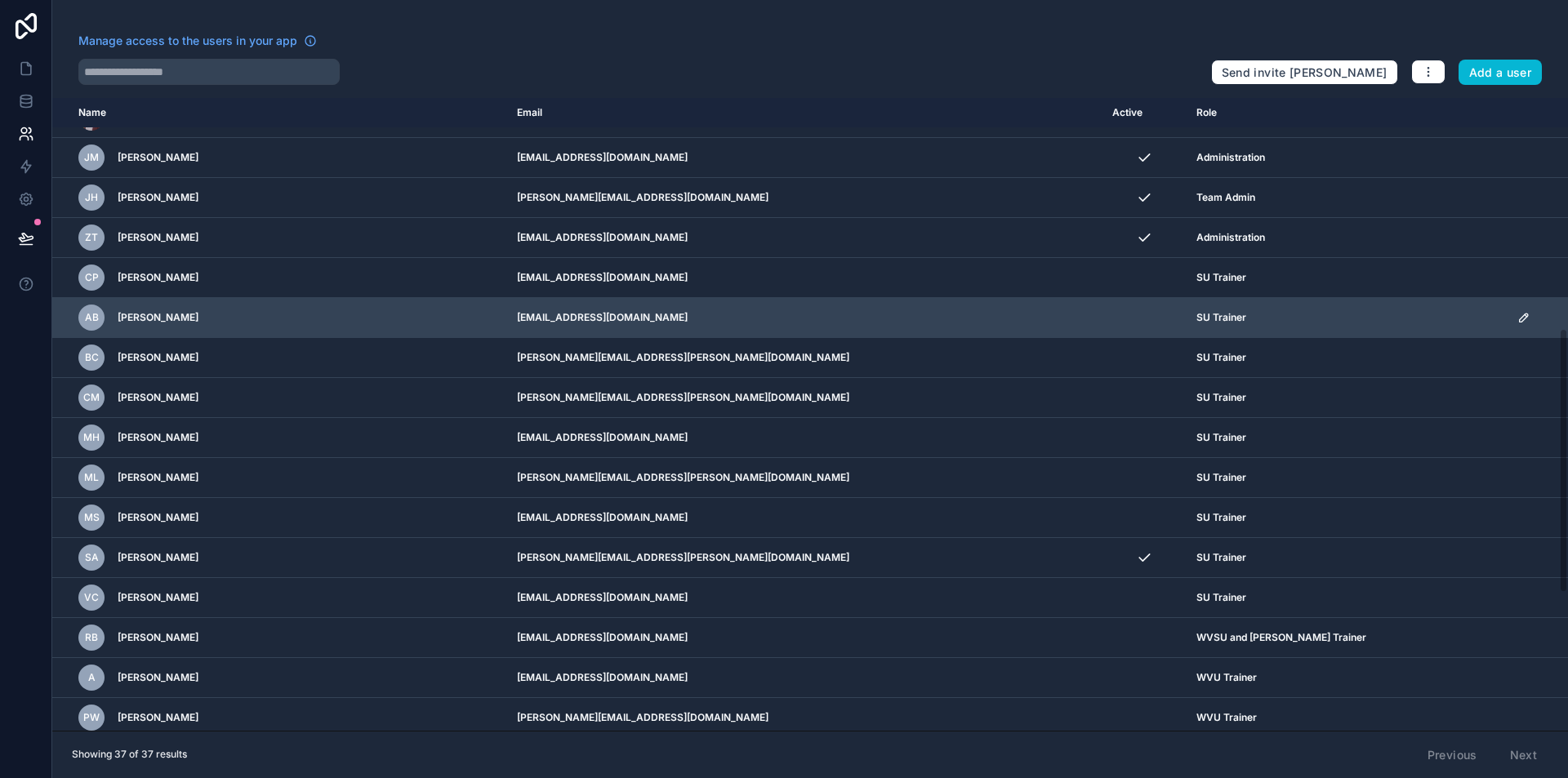
click at [1517, 313] on icon "scrollable content" at bounding box center [1523, 317] width 13 height 13
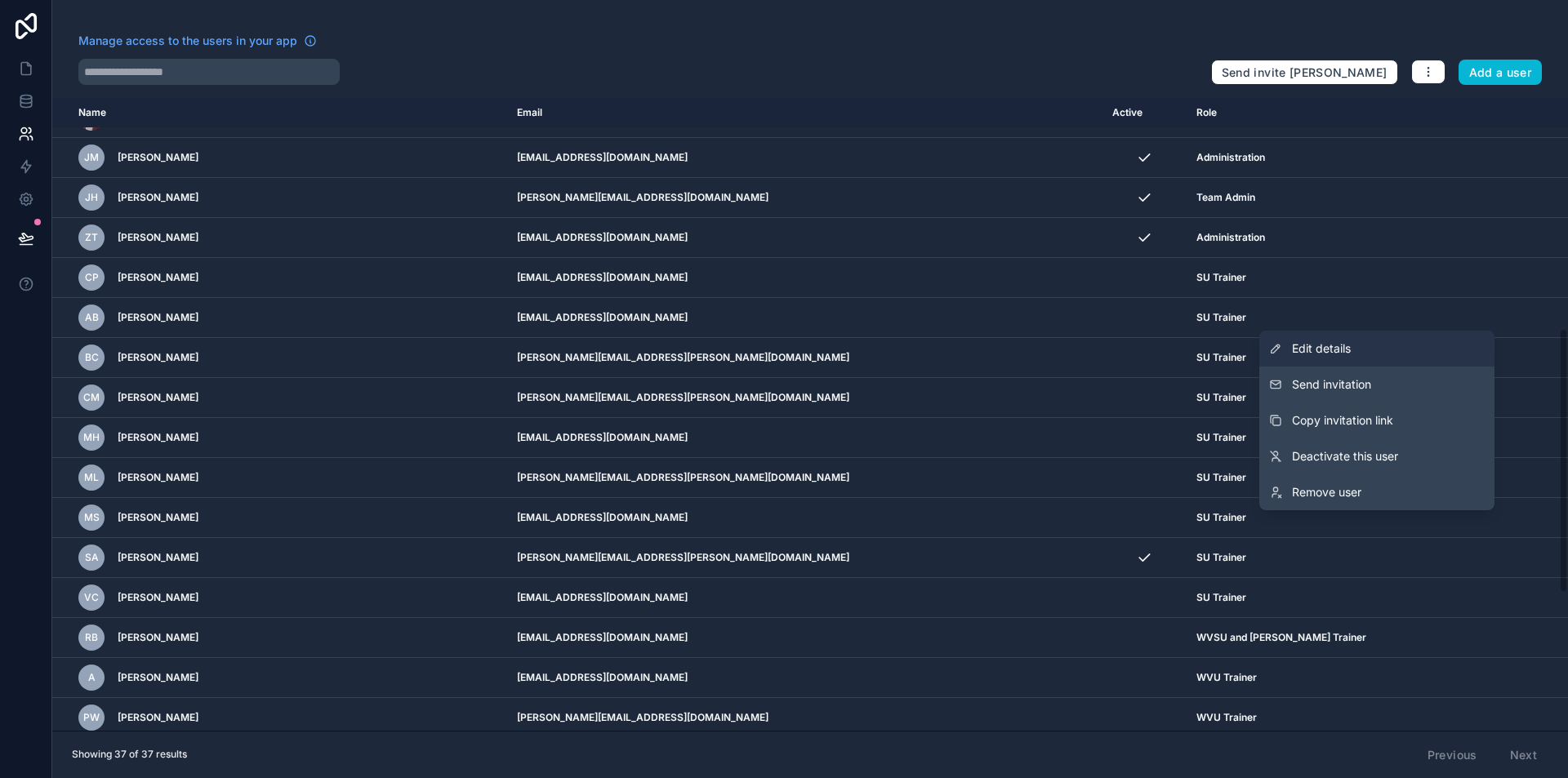
click at [1366, 347] on link "Edit details" at bounding box center [1377, 349] width 235 height 36
click at [1366, 347] on td "SU Trainer" at bounding box center [1346, 358] width 321 height 40
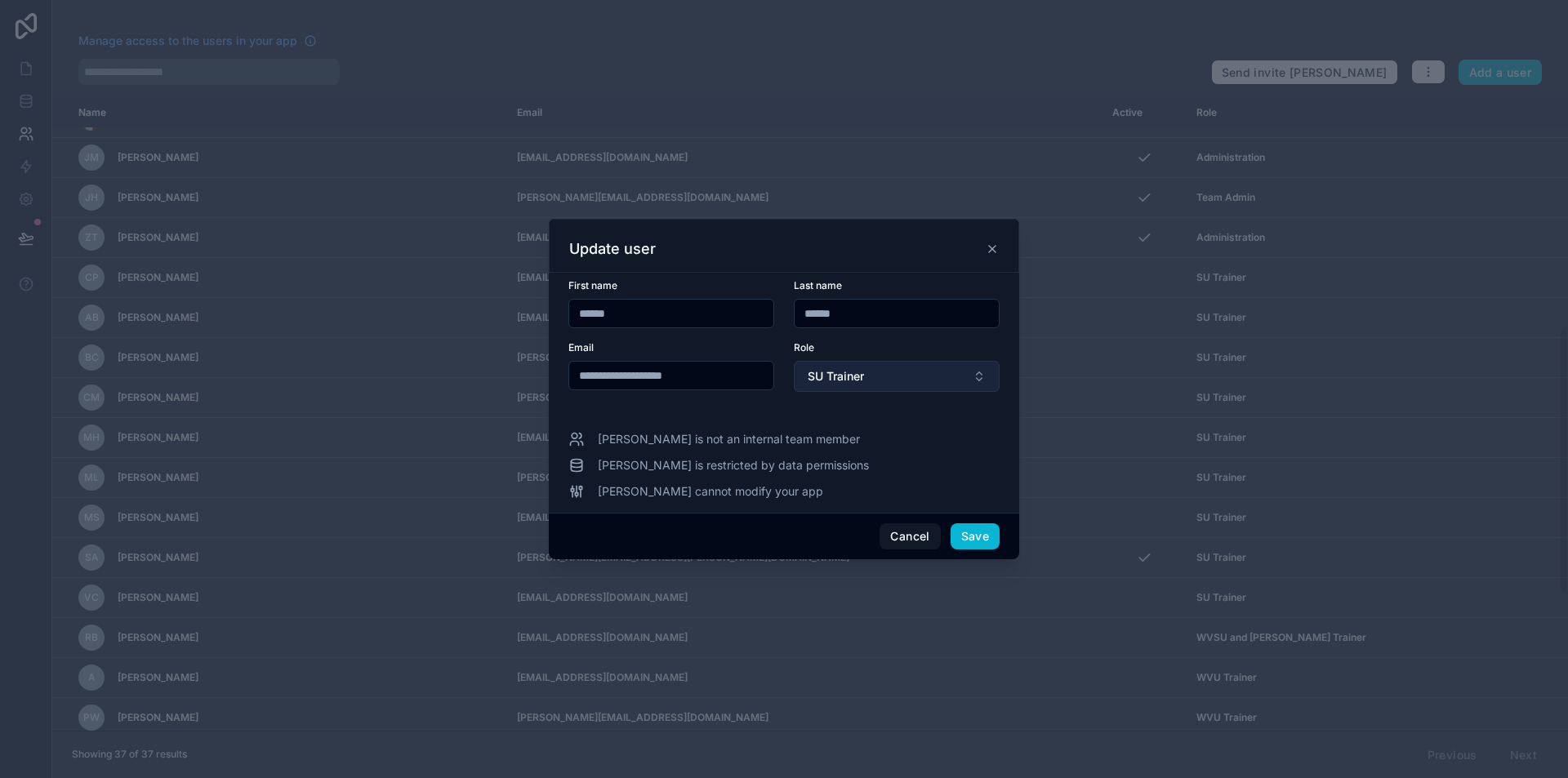
click at [850, 374] on span "SU Trainer" at bounding box center [836, 377] width 57 height 16
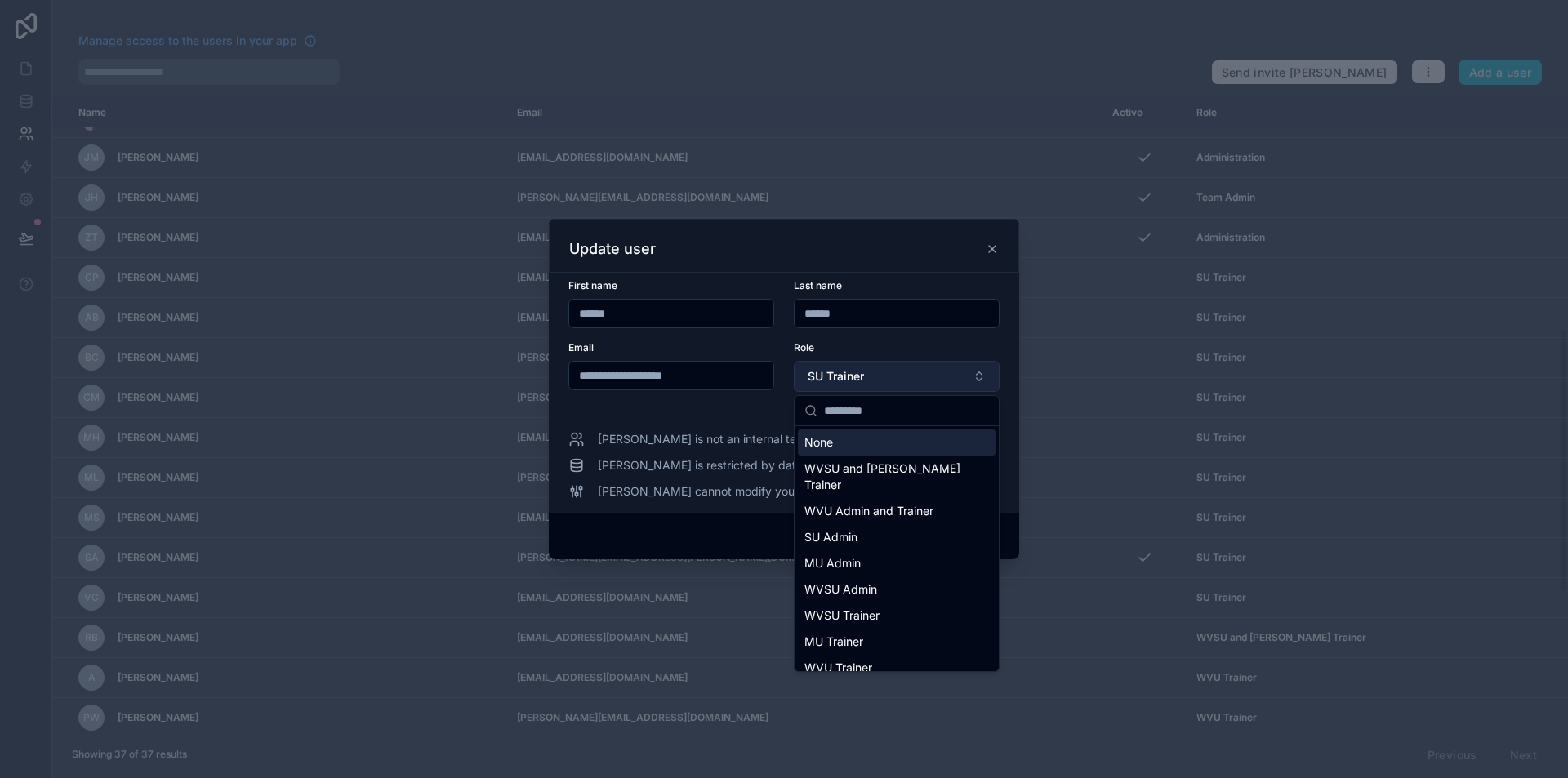
click at [856, 373] on span "SU Trainer" at bounding box center [836, 377] width 57 height 16
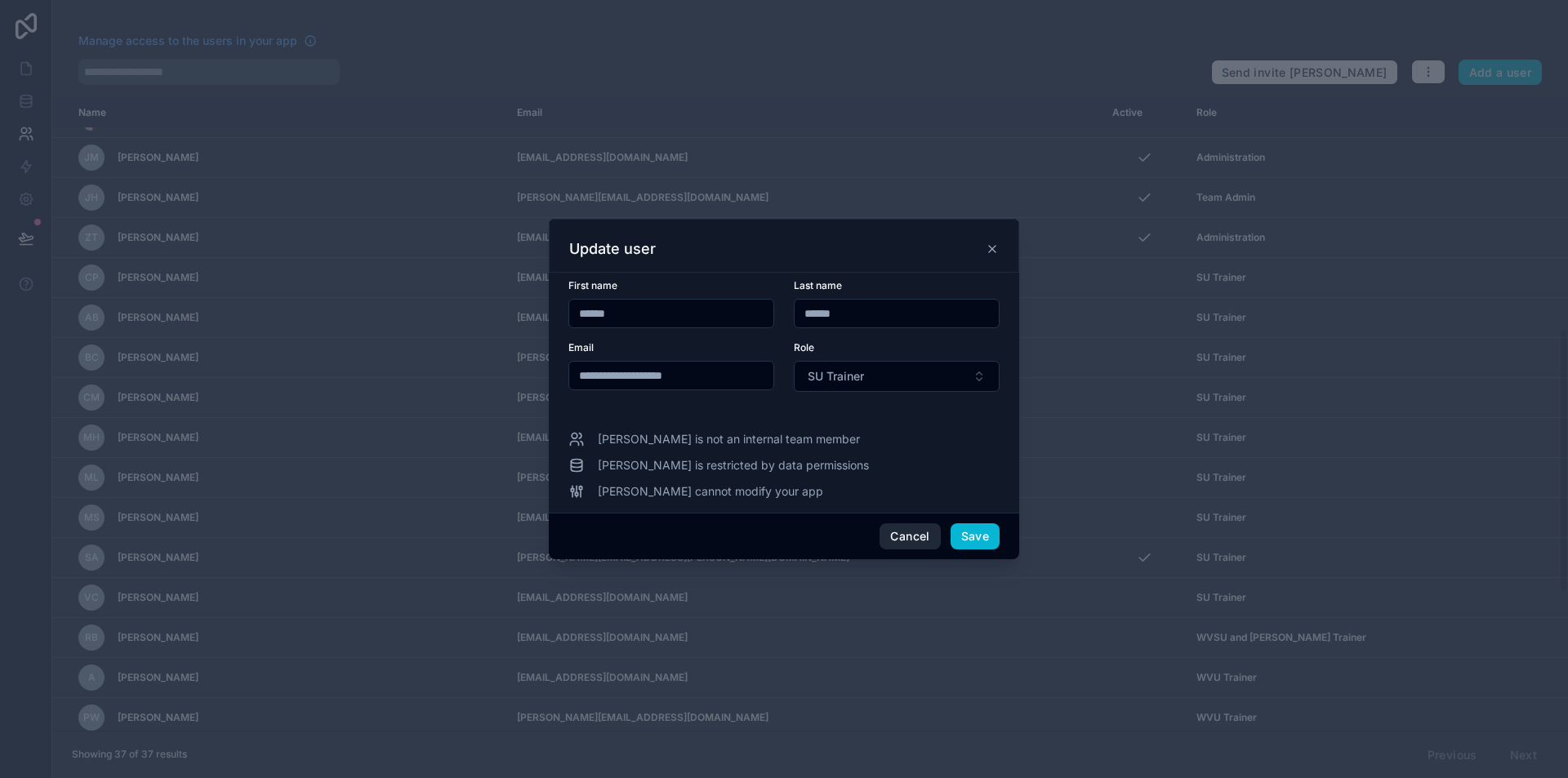
click at [923, 526] on button "Cancel" at bounding box center [909, 537] width 61 height 26
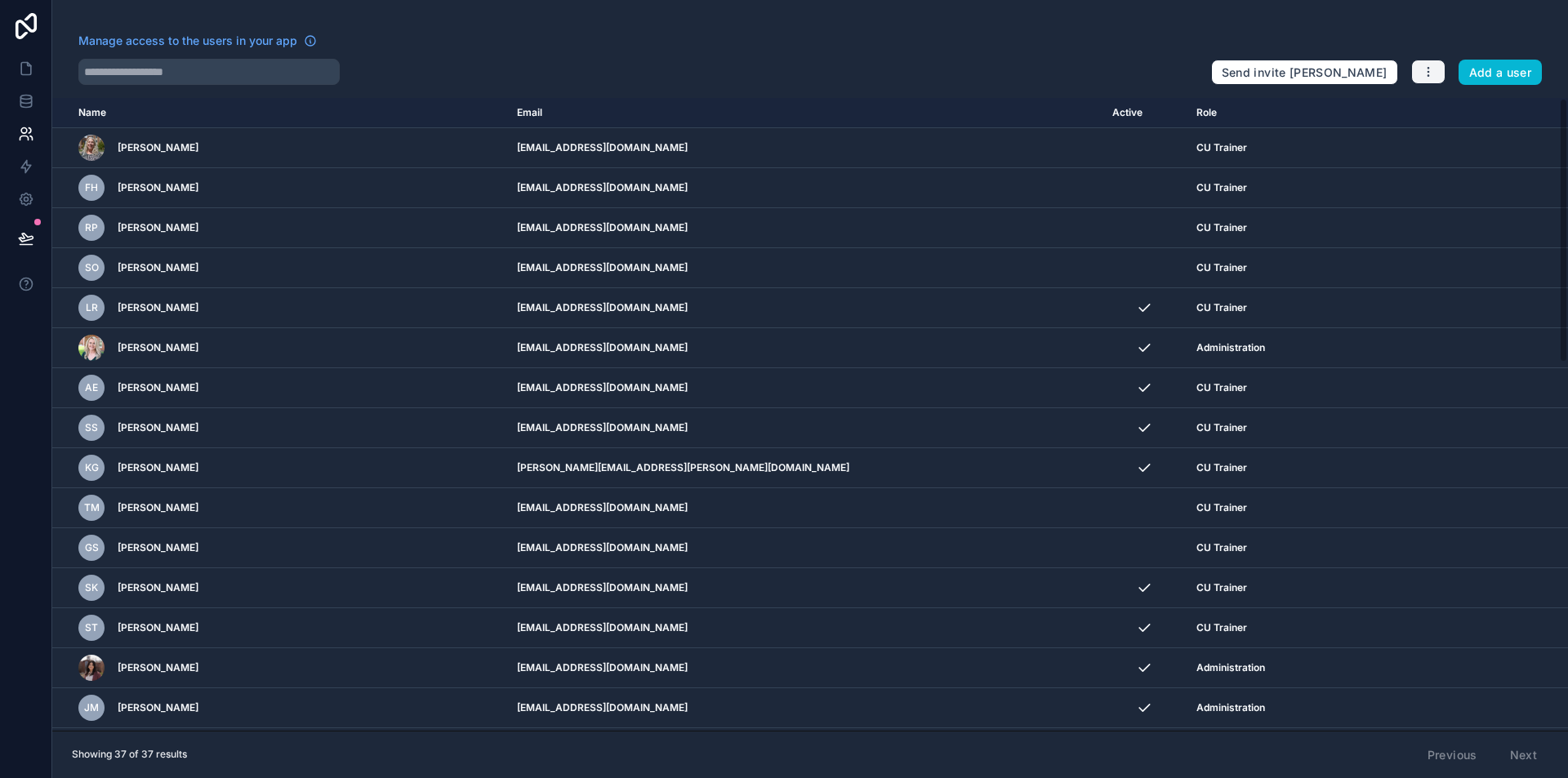
click at [1430, 72] on icon "button" at bounding box center [1428, 72] width 13 height 13
click at [1482, 103] on link "Manage roles" at bounding box center [1467, 110] width 114 height 26
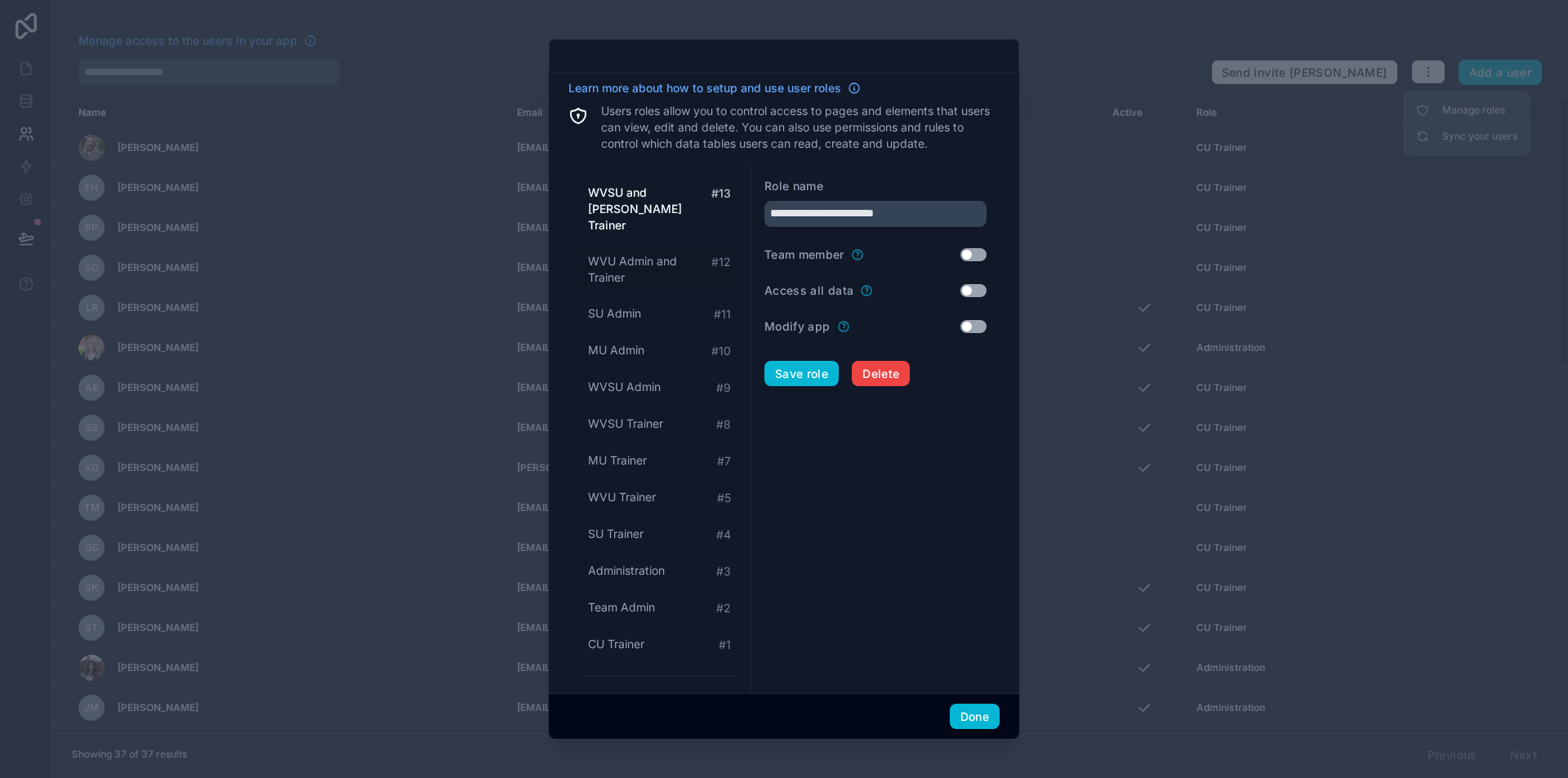
click at [618, 263] on span "WVU Admin and Trainer" at bounding box center [650, 269] width 123 height 33
click at [636, 305] on span "SU Admin" at bounding box center [614, 313] width 53 height 16
click at [649, 520] on div "SU Trainer # 4" at bounding box center [659, 535] width 156 height 30
type input "**********"
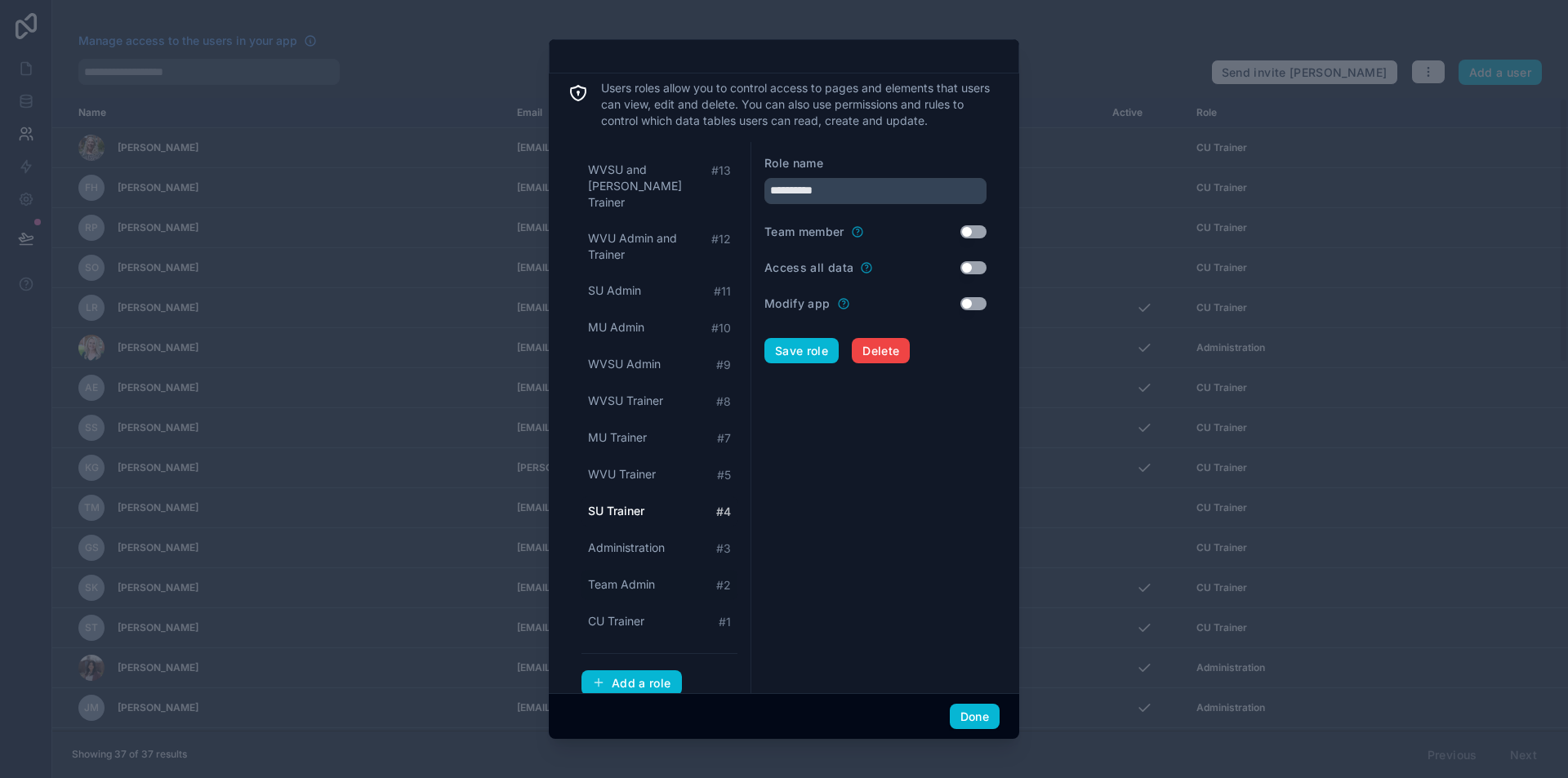
scroll to position [35, 0]
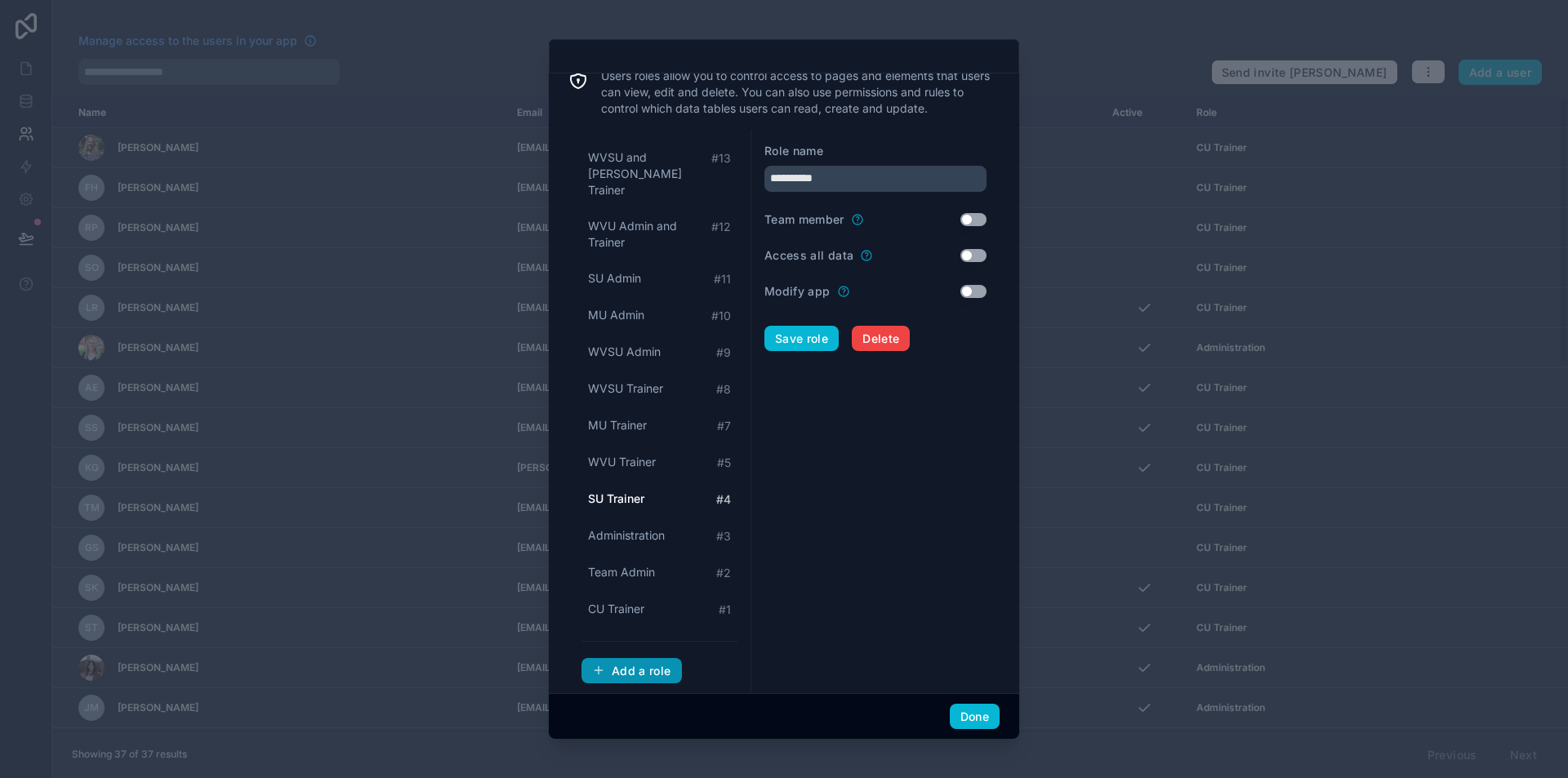
click at [644, 664] on div "Add a role" at bounding box center [632, 671] width 79 height 15
click at [842, 177] on input "text" at bounding box center [875, 179] width 223 height 26
type input "**********"
click at [806, 343] on button "Save role" at bounding box center [801, 339] width 75 height 26
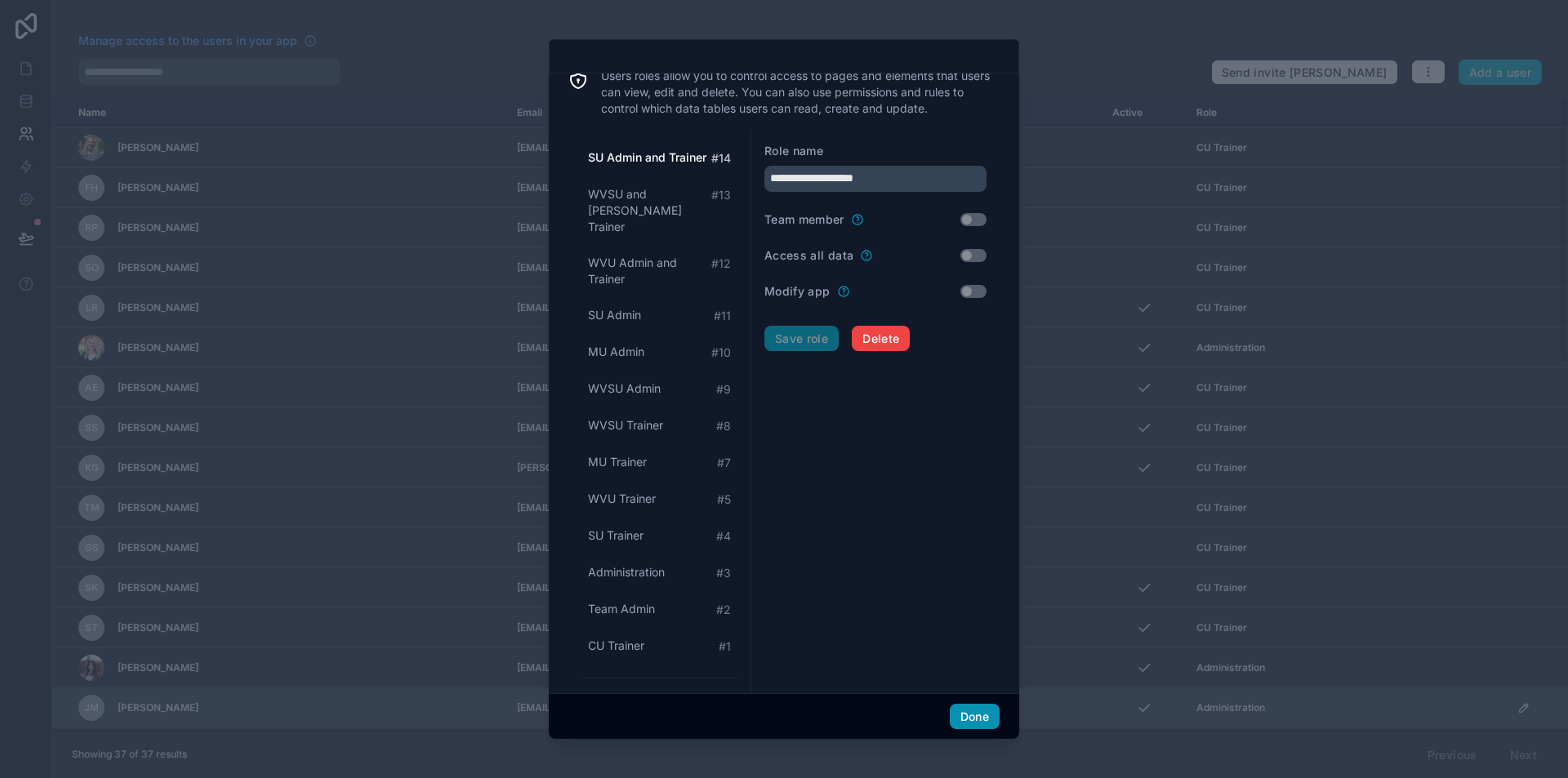
click at [974, 716] on button "Done" at bounding box center [975, 717] width 50 height 26
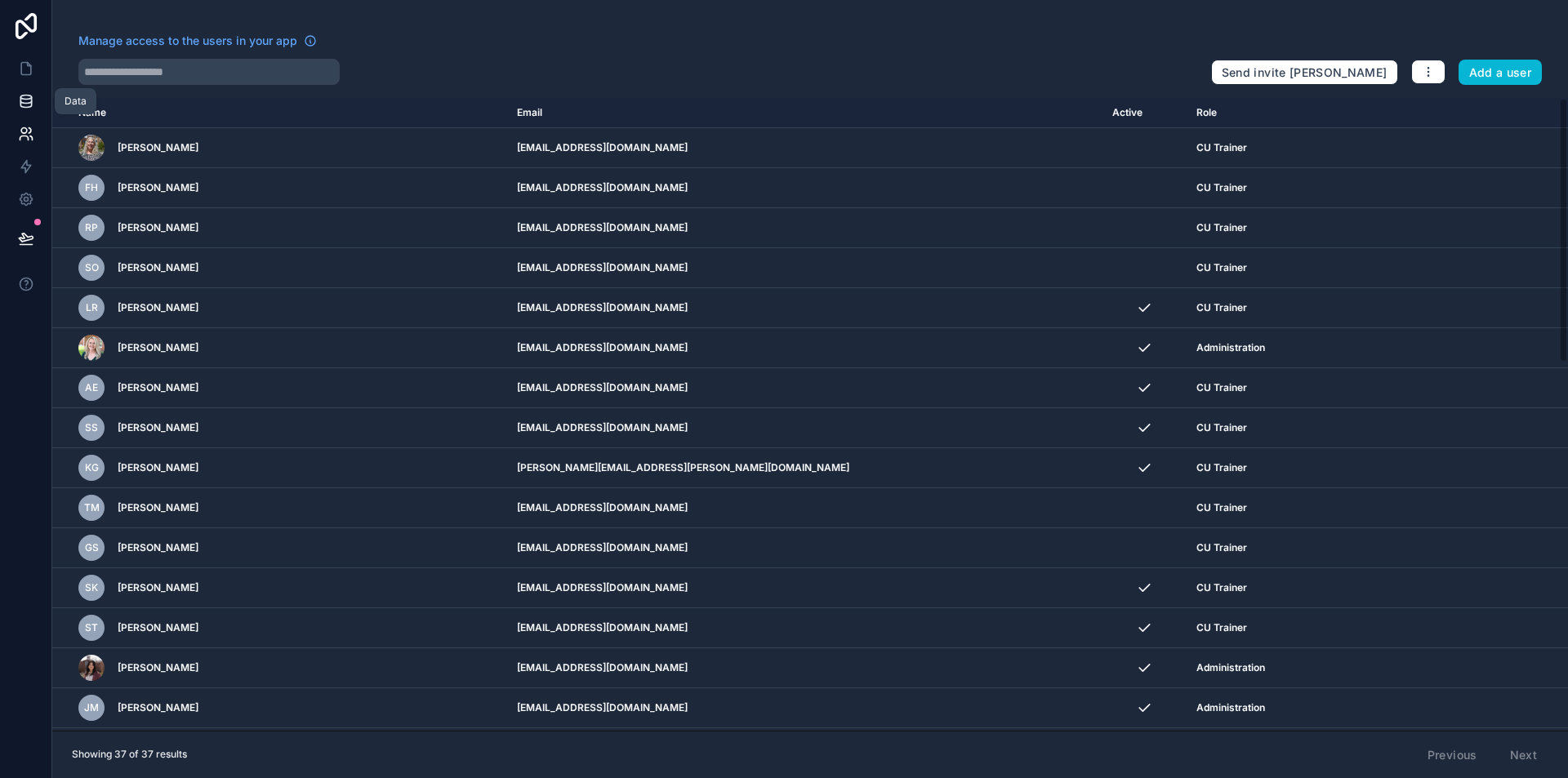
click at [27, 102] on icon at bounding box center [26, 101] width 16 height 16
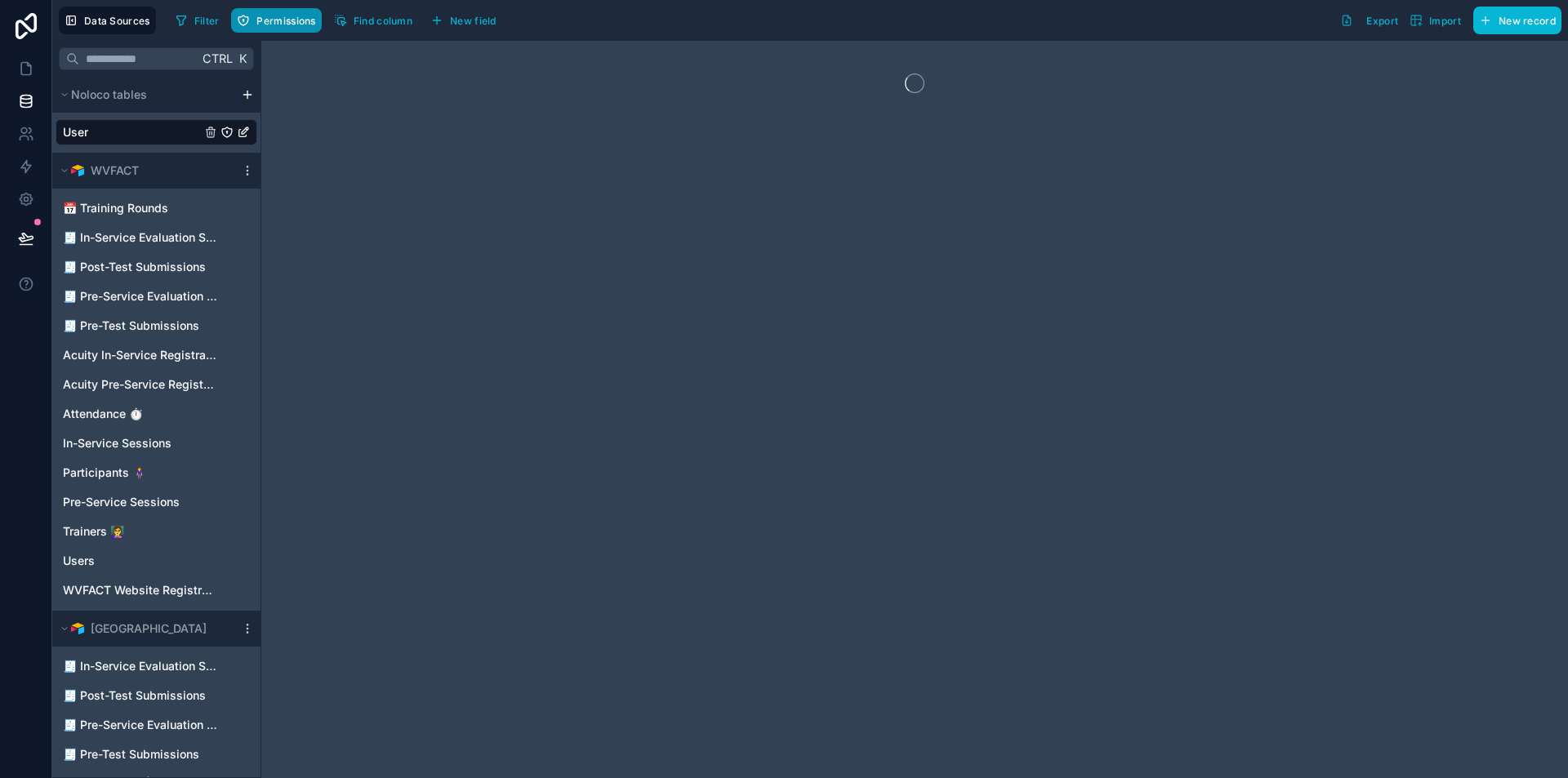
click at [301, 12] on button "Permissions" at bounding box center [276, 20] width 89 height 25
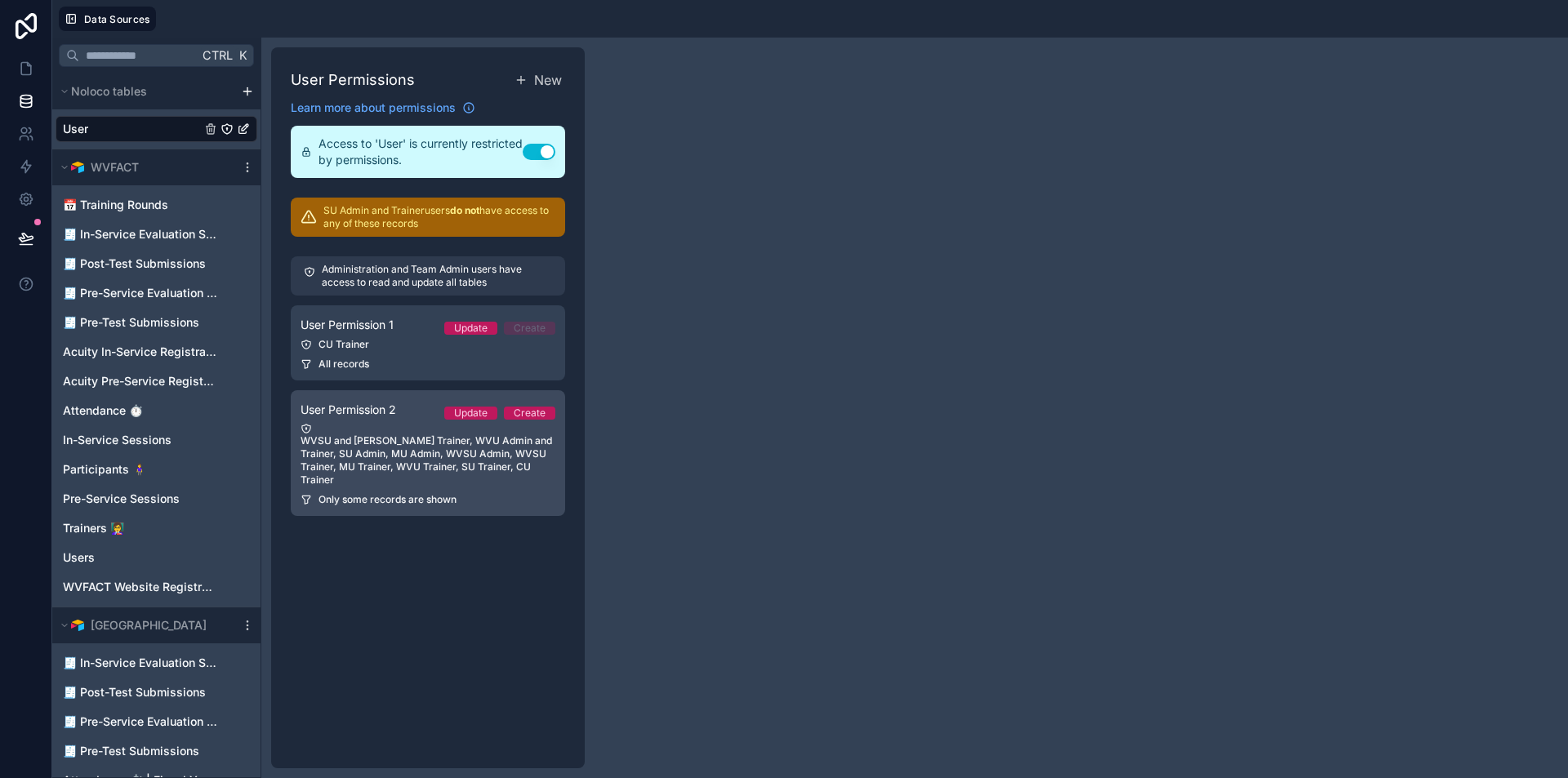
click at [479, 452] on div "WVSU and [PERSON_NAME] Trainer, WVU Admin and Trainer, SU Admin, MU Admin, WVSU…" at bounding box center [428, 455] width 254 height 64
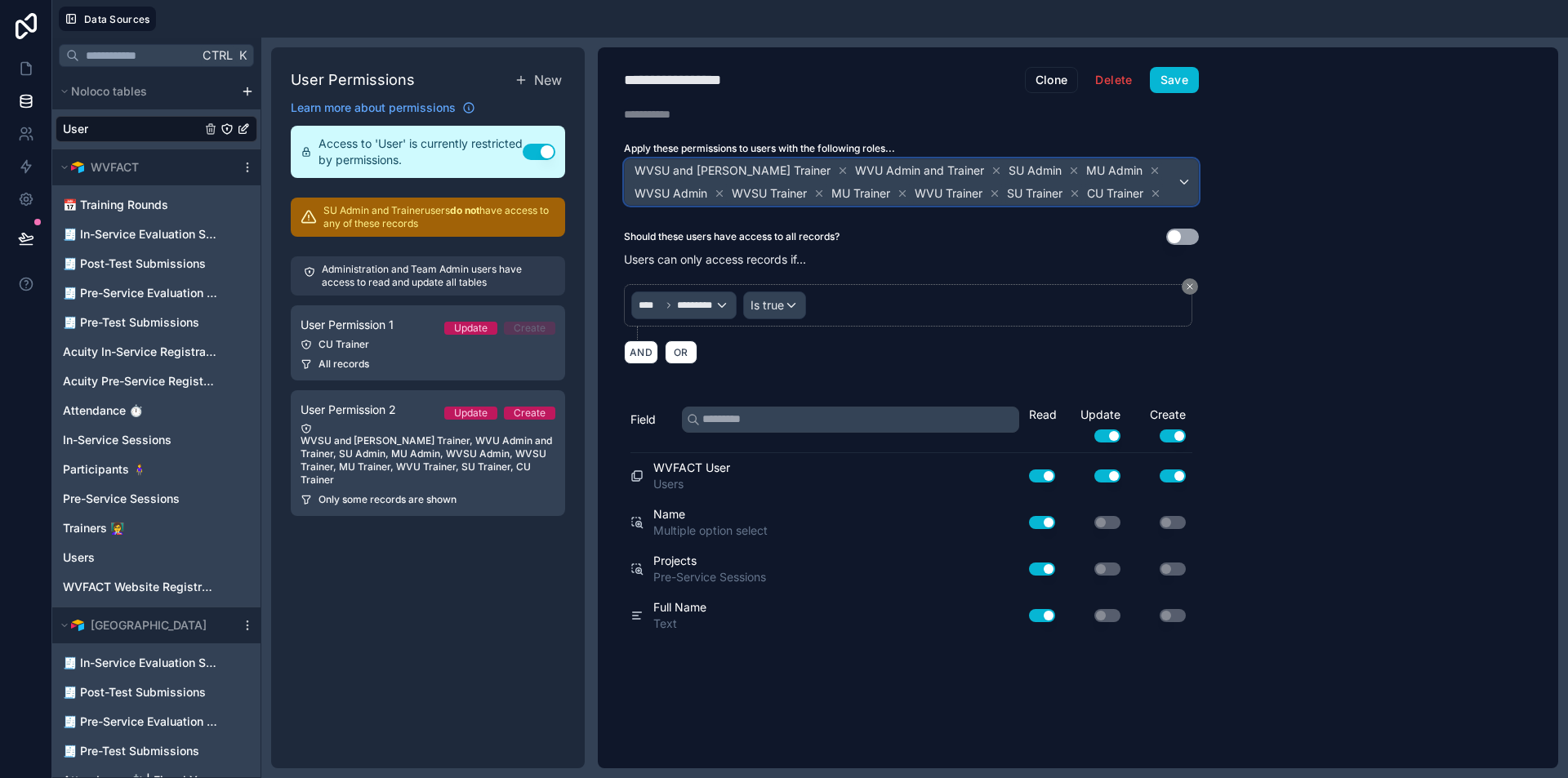
click at [1184, 181] on div "WVSU and [PERSON_NAME] Trainer WVU Admin and Trainer SU Admin MU Admin WVSU Adm…" at bounding box center [911, 182] width 573 height 46
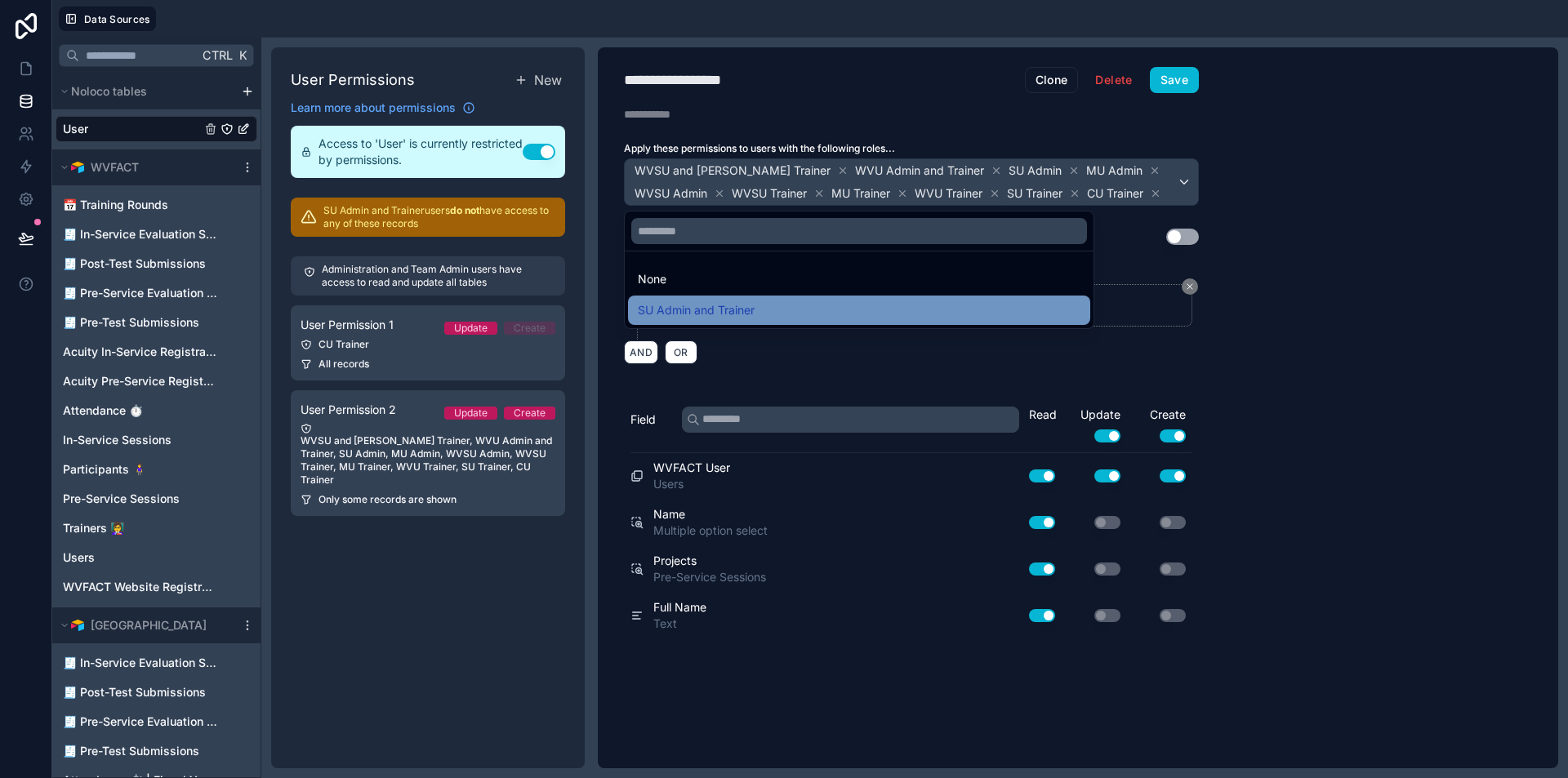
click at [694, 310] on span "SU Admin and Trainer" at bounding box center [697, 311] width 117 height 20
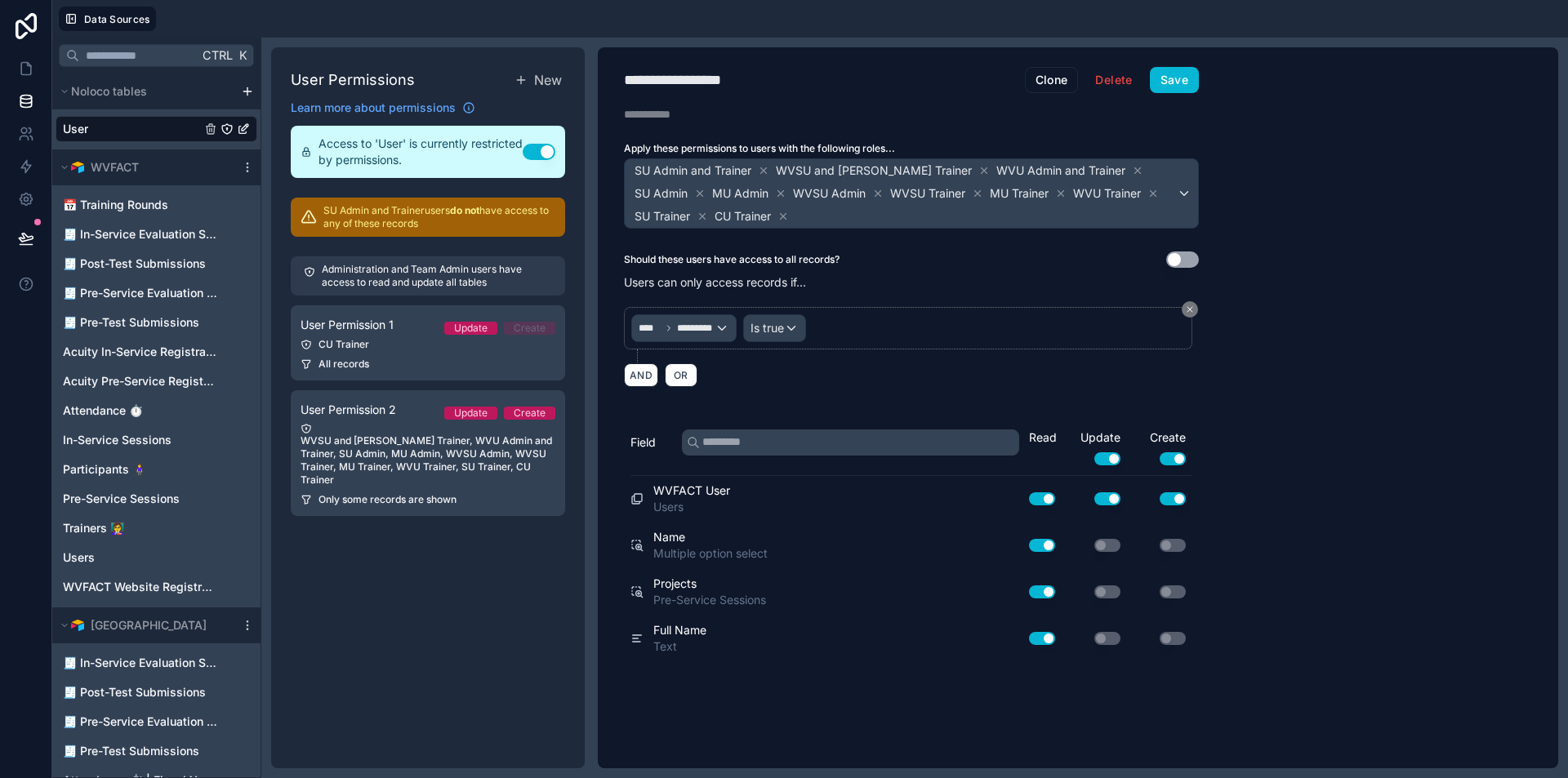
click at [1430, 281] on div "**********" at bounding box center [1078, 408] width 961 height 721
click at [1176, 83] on button "Save" at bounding box center [1174, 79] width 49 height 26
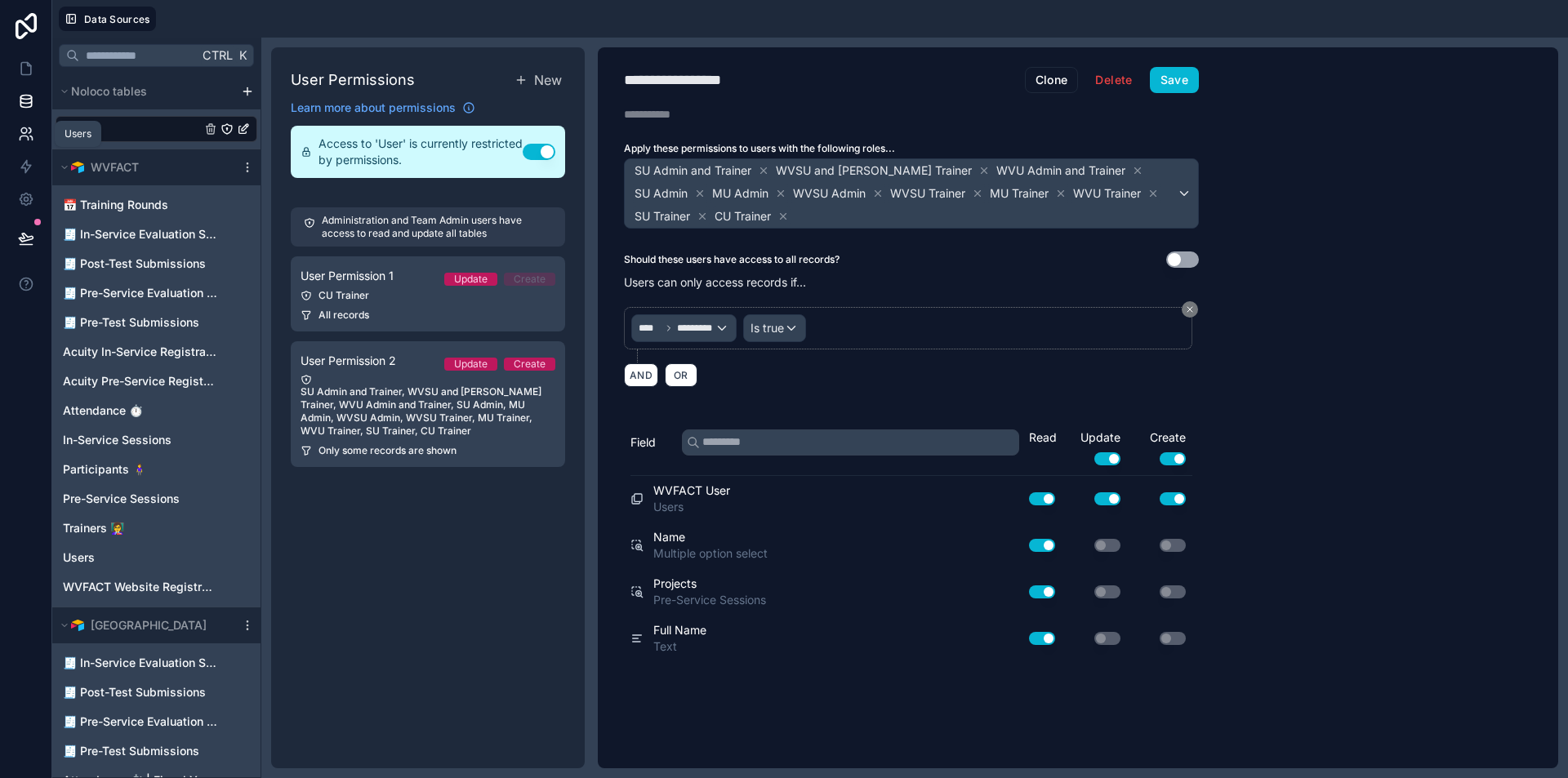
click at [29, 131] on icon at bounding box center [26, 134] width 16 height 16
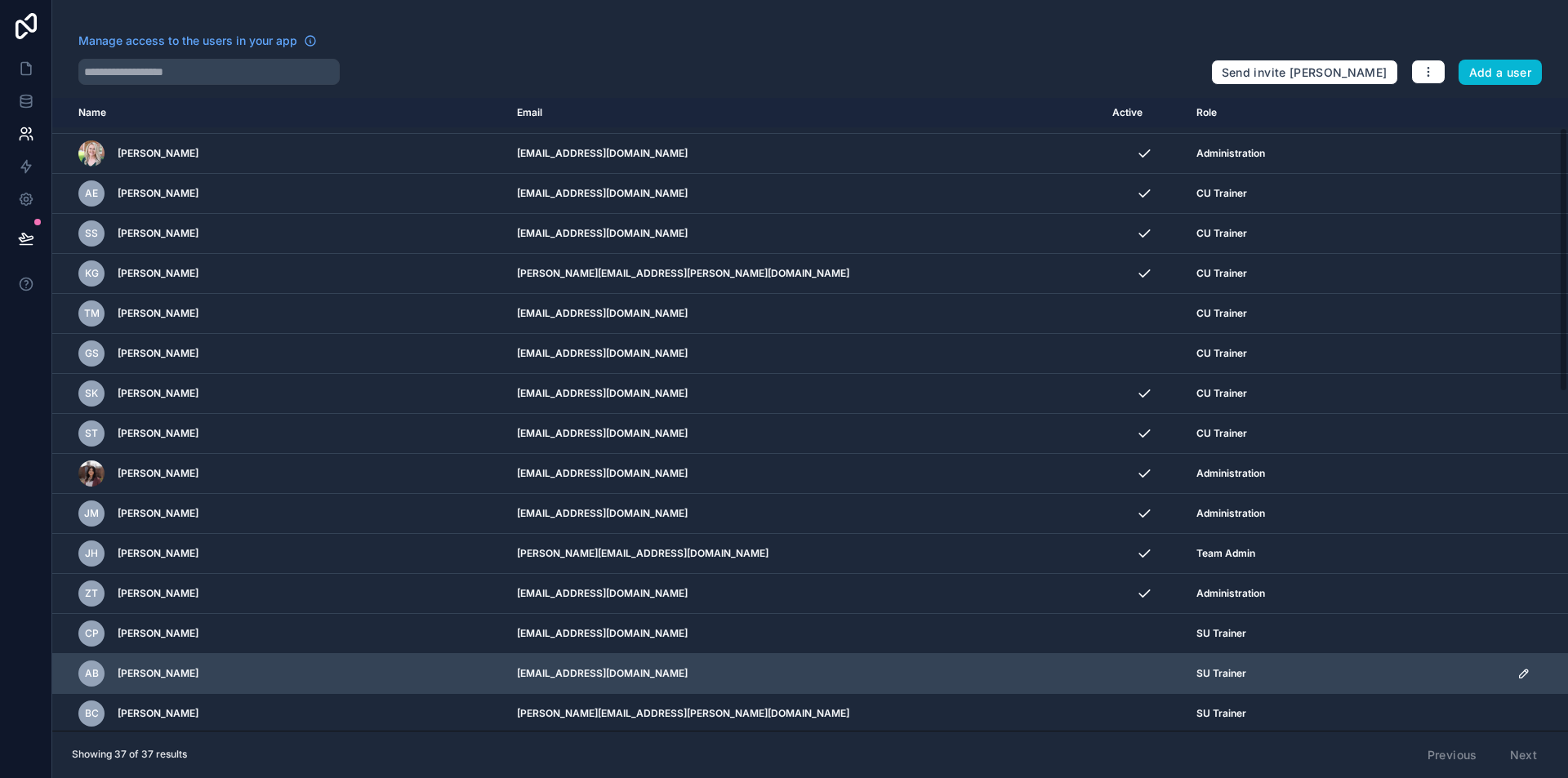
scroll to position [245, 0]
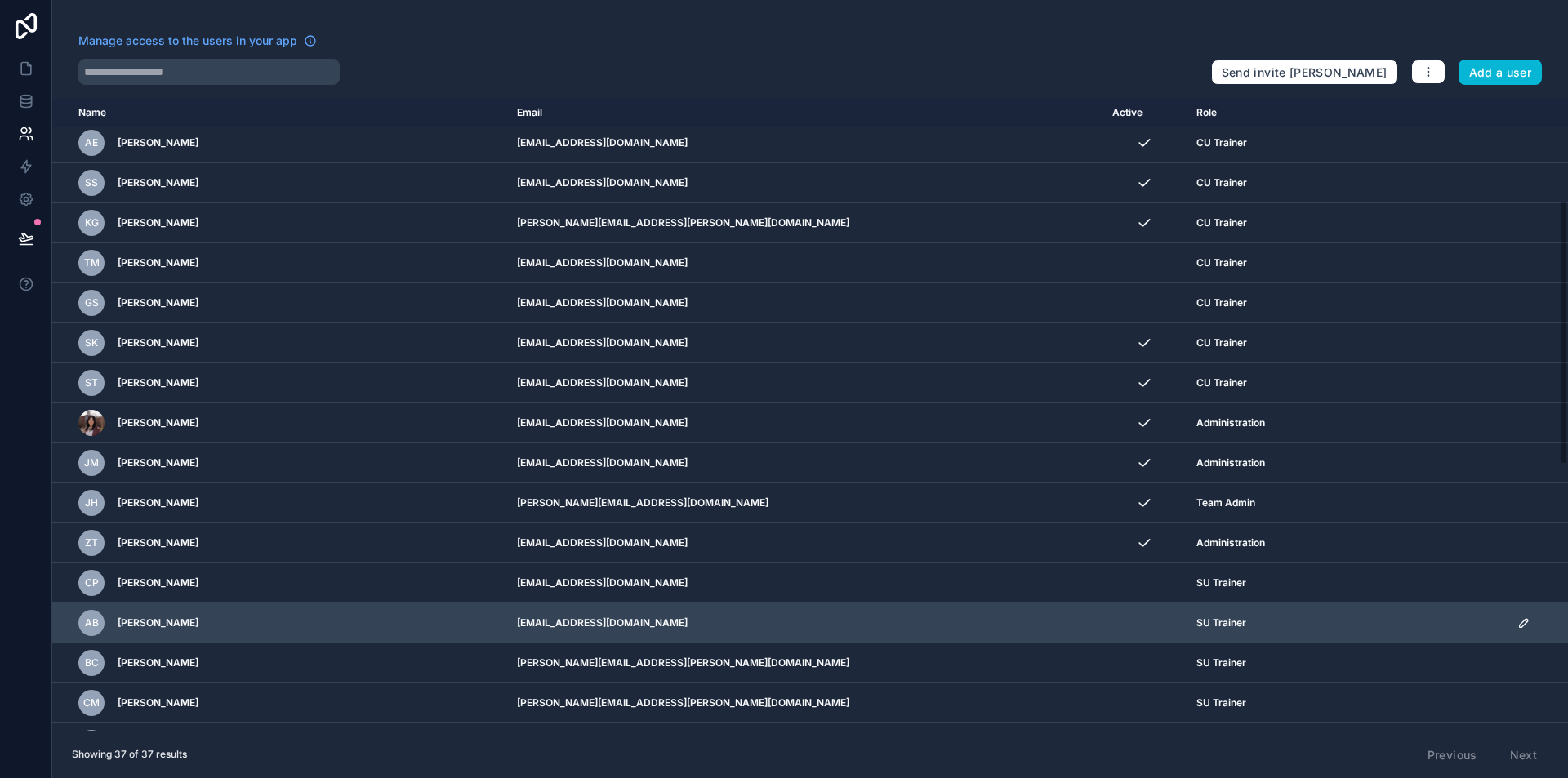
click at [1517, 618] on icon "scrollable content" at bounding box center [1523, 623] width 13 height 13
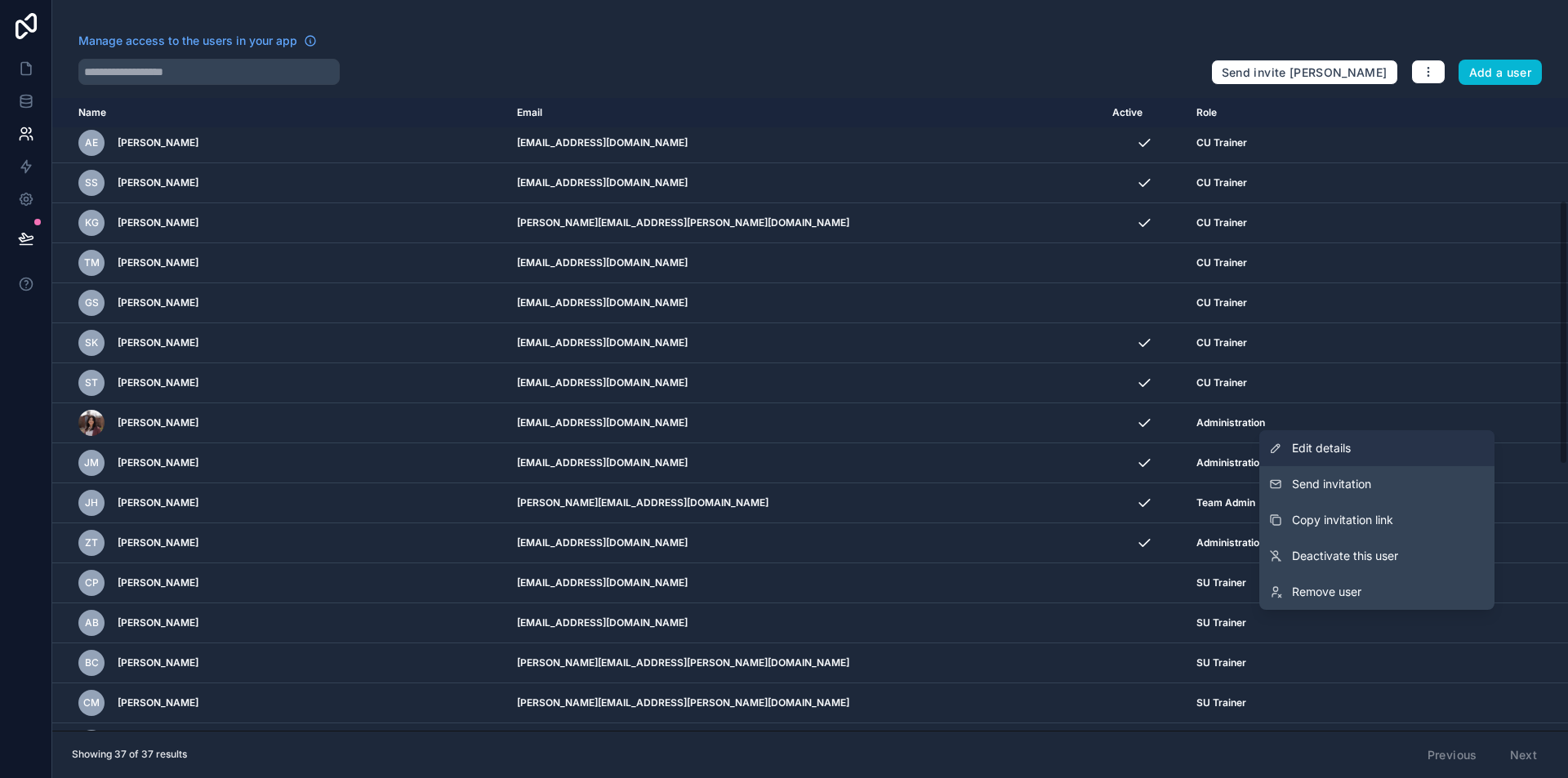
click at [1348, 451] on span "Edit details" at bounding box center [1321, 448] width 59 height 16
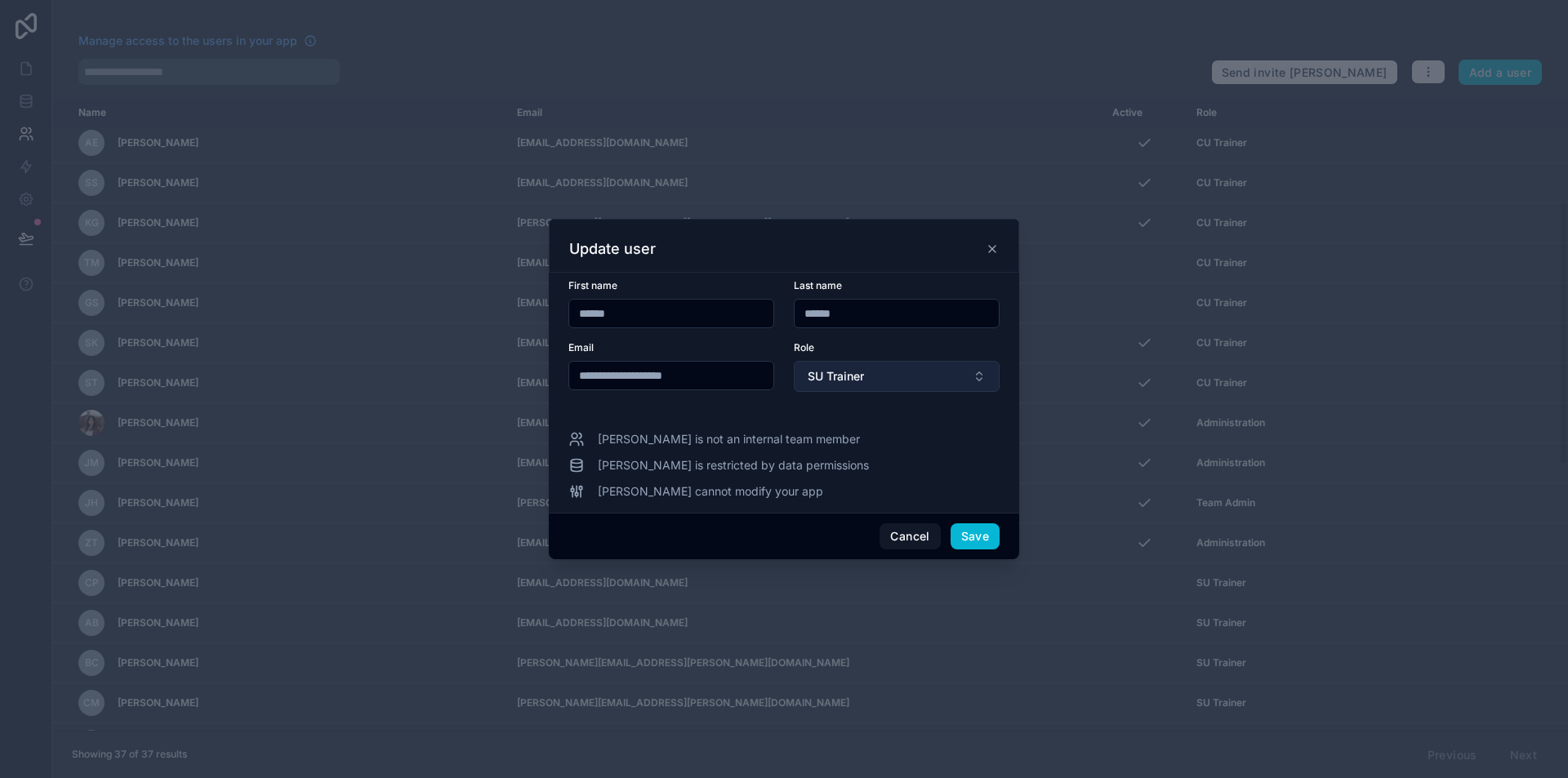
click at [853, 371] on span "SU Trainer" at bounding box center [836, 377] width 57 height 16
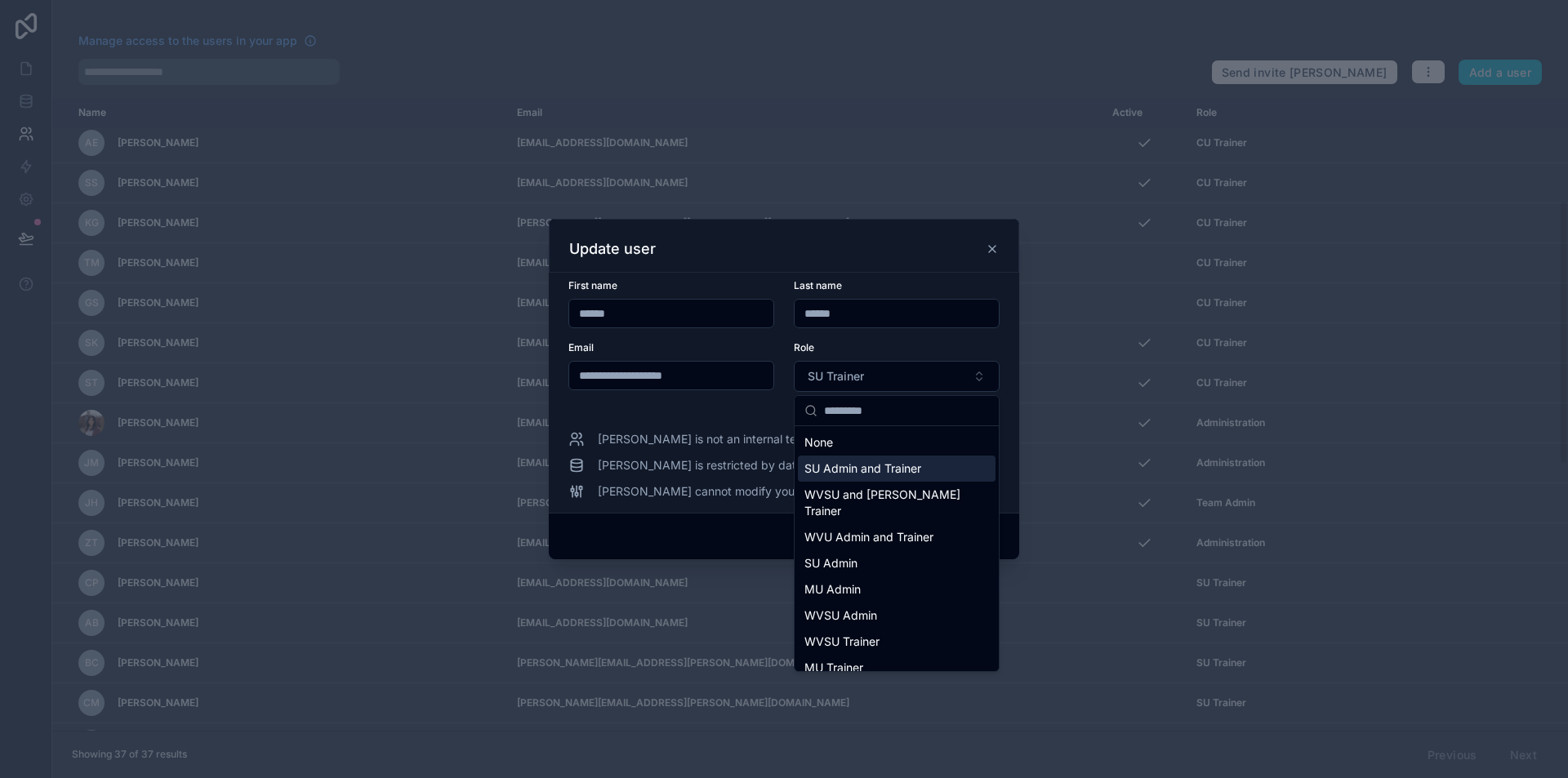
click at [890, 465] on span "SU Admin and Trainer" at bounding box center [863, 469] width 117 height 16
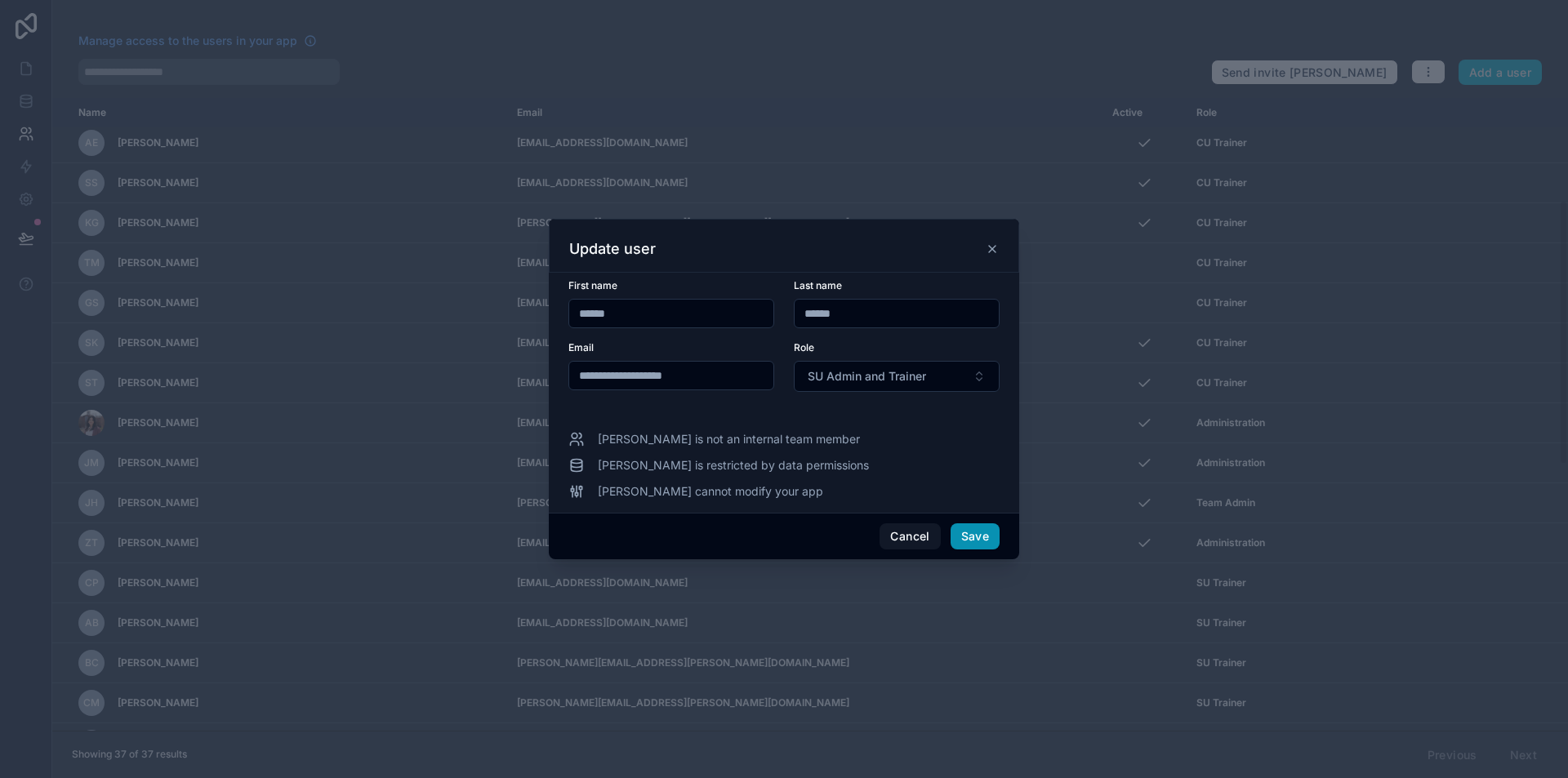
click at [986, 541] on button "Save" at bounding box center [975, 537] width 49 height 26
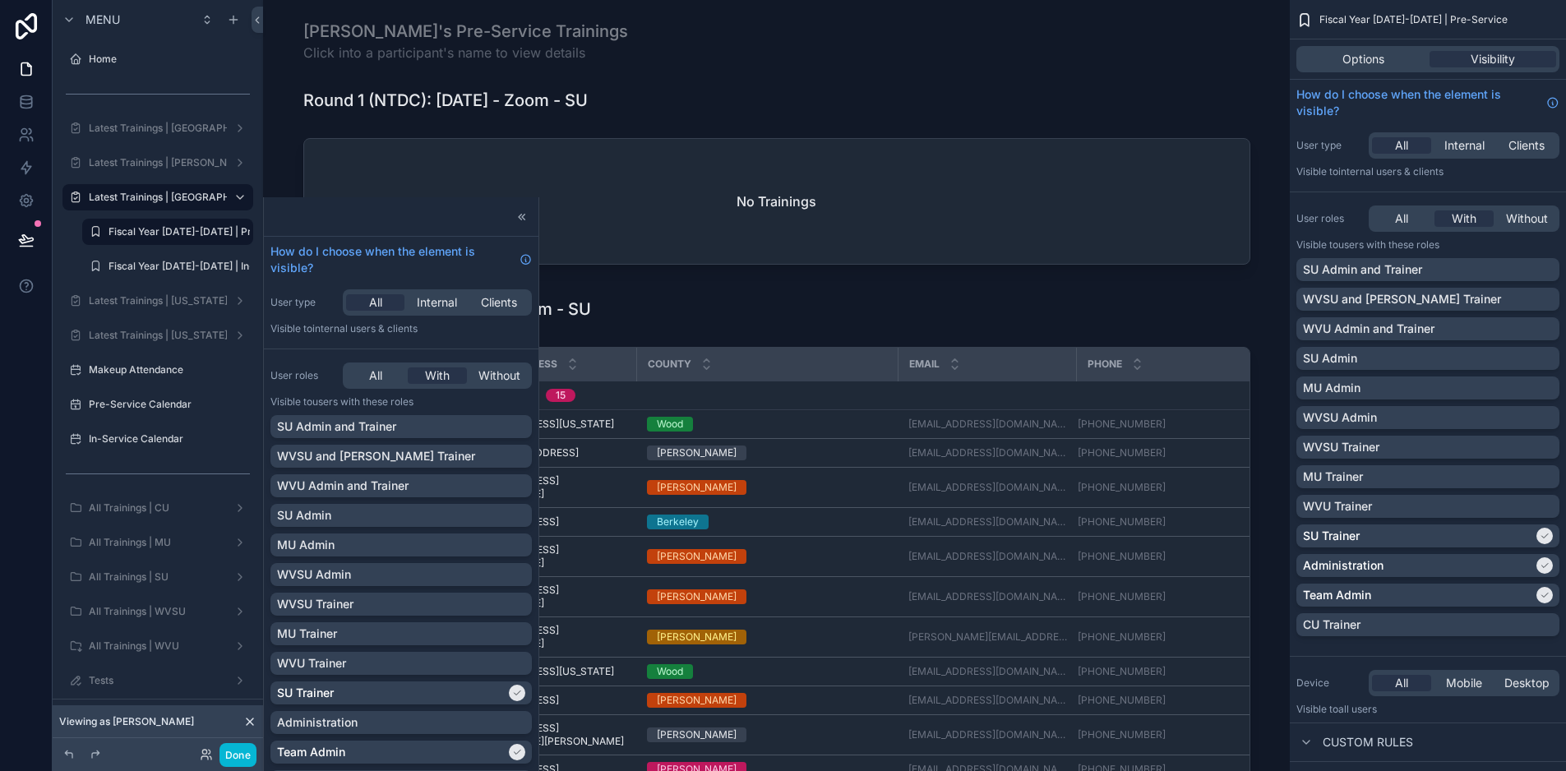
click at [205, 270] on label "Fiscal Year [DATE]-[DATE] | In-Service" at bounding box center [200, 266] width 182 height 13
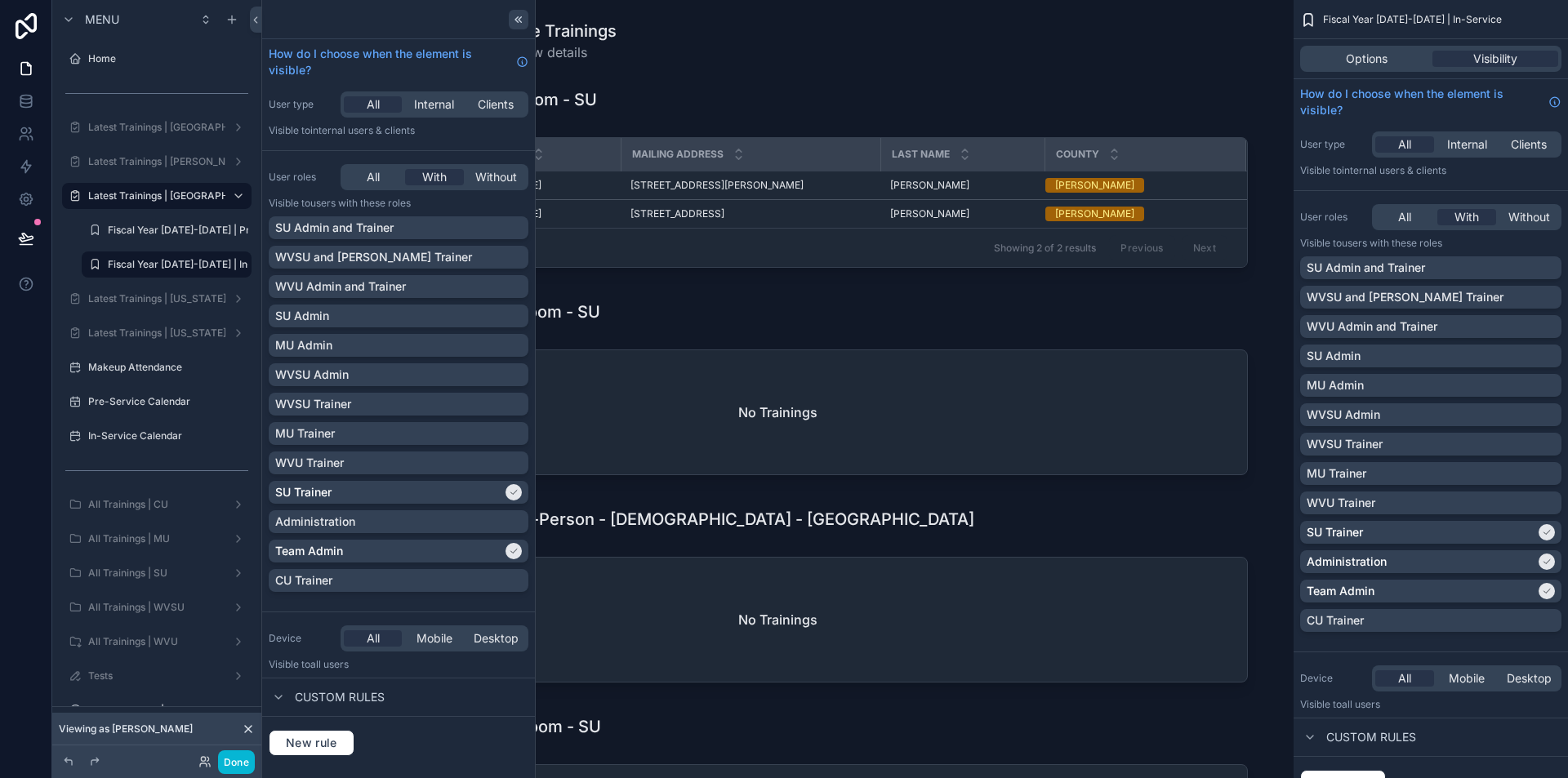
click at [518, 22] on icon at bounding box center [517, 19] width 2 height 6
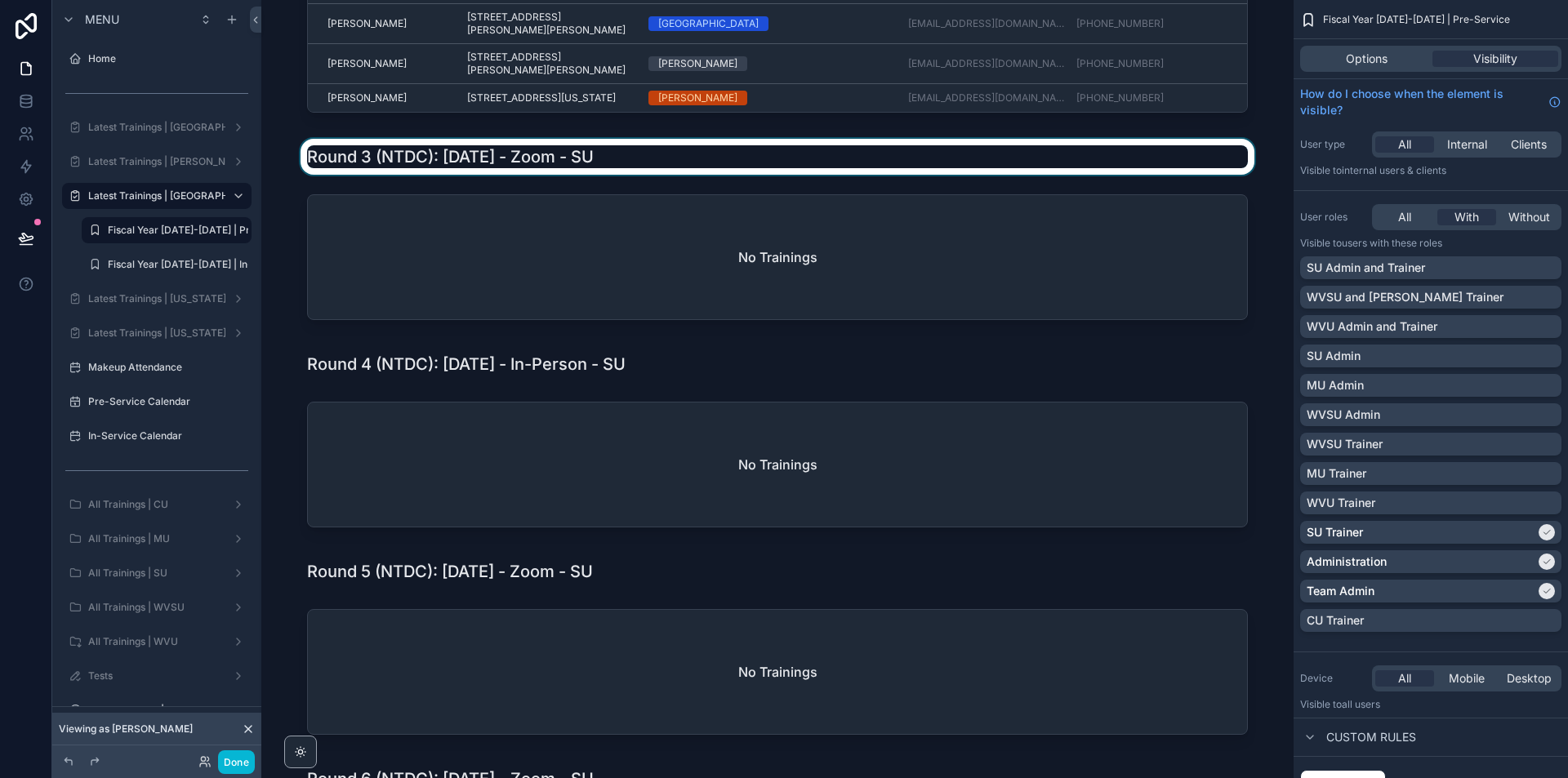
scroll to position [571, 0]
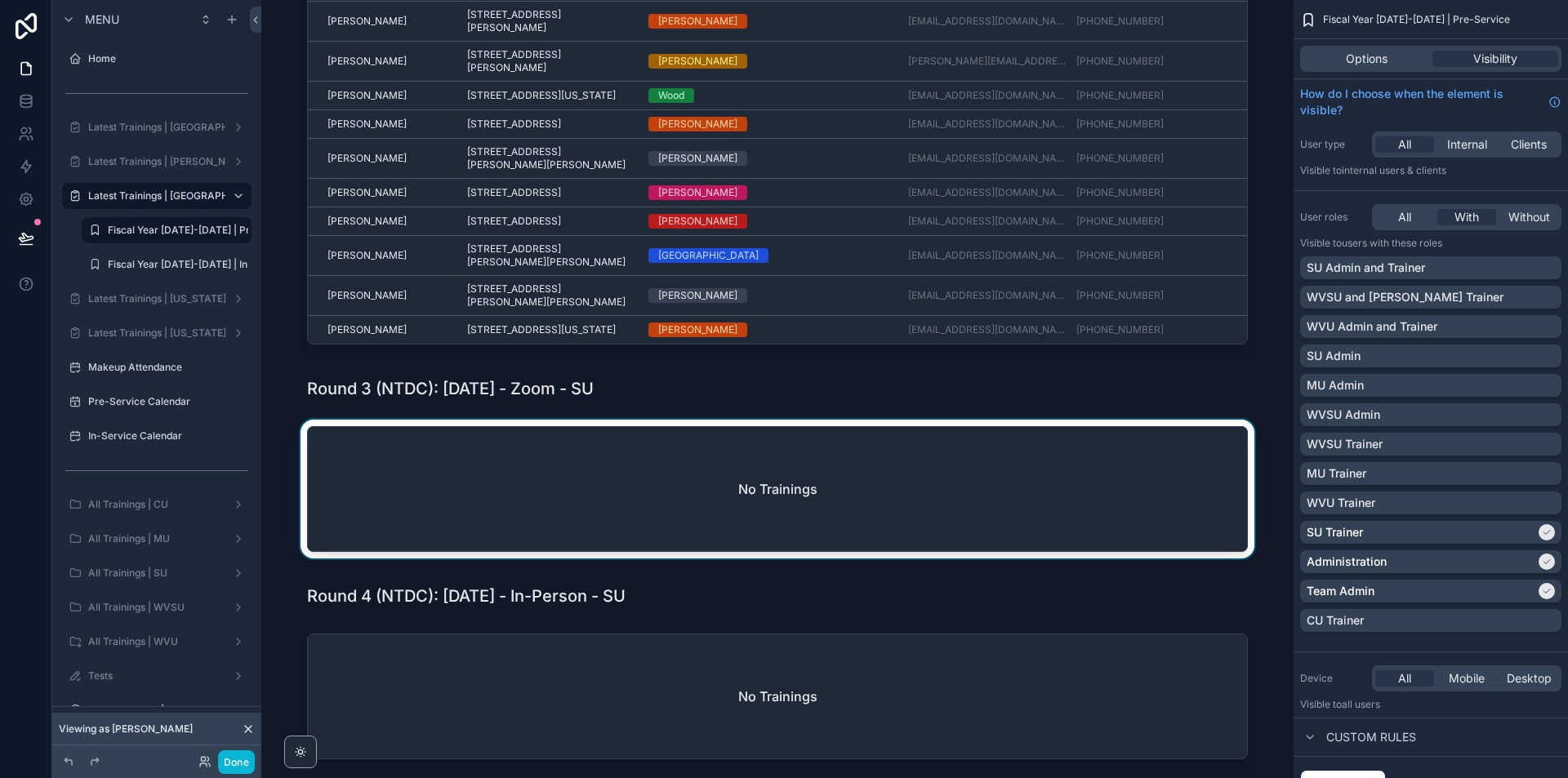
click at [1239, 447] on div "scrollable content" at bounding box center [777, 493] width 1007 height 145
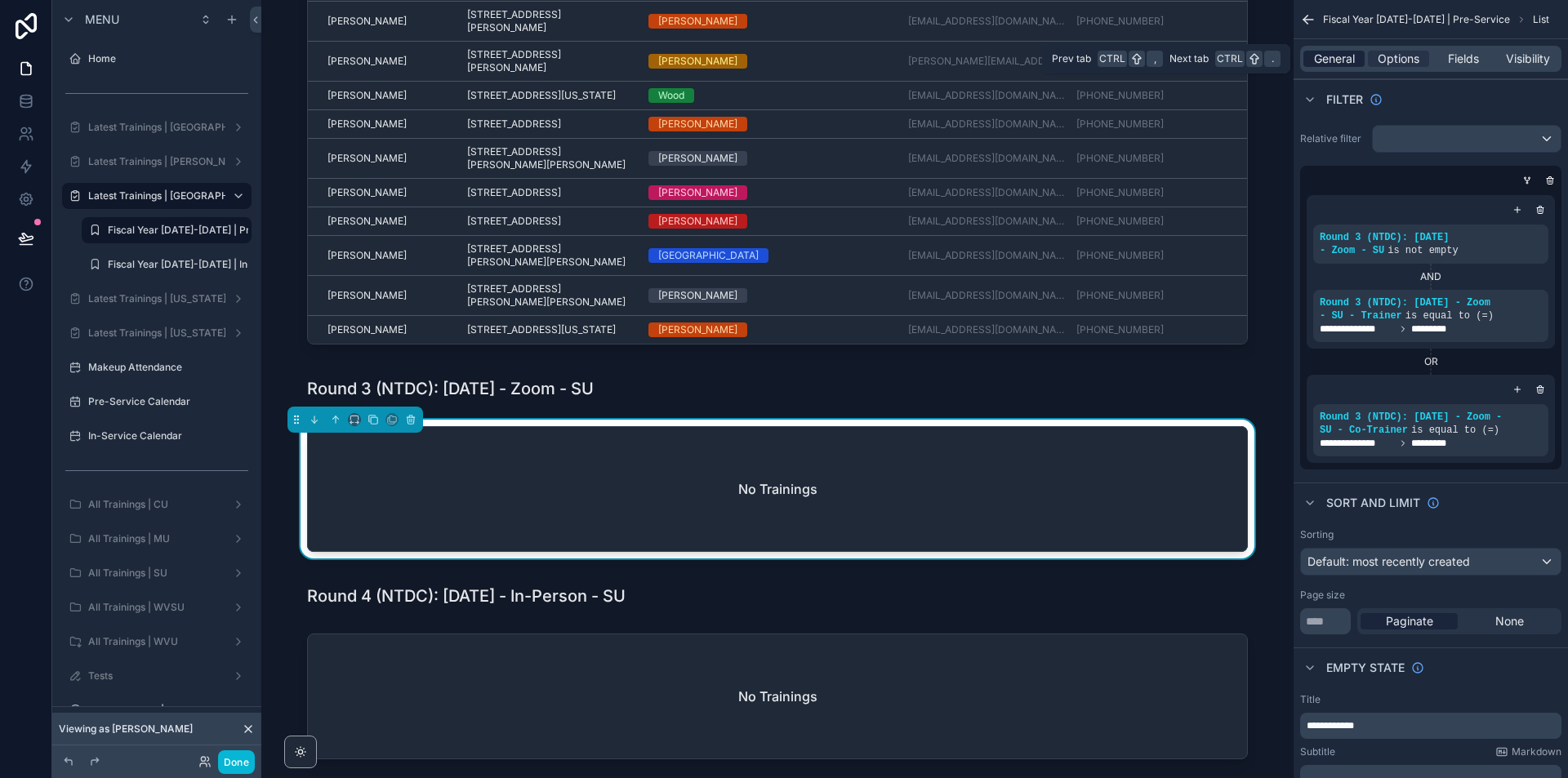
click at [1336, 57] on span "General" at bounding box center [1334, 59] width 41 height 16
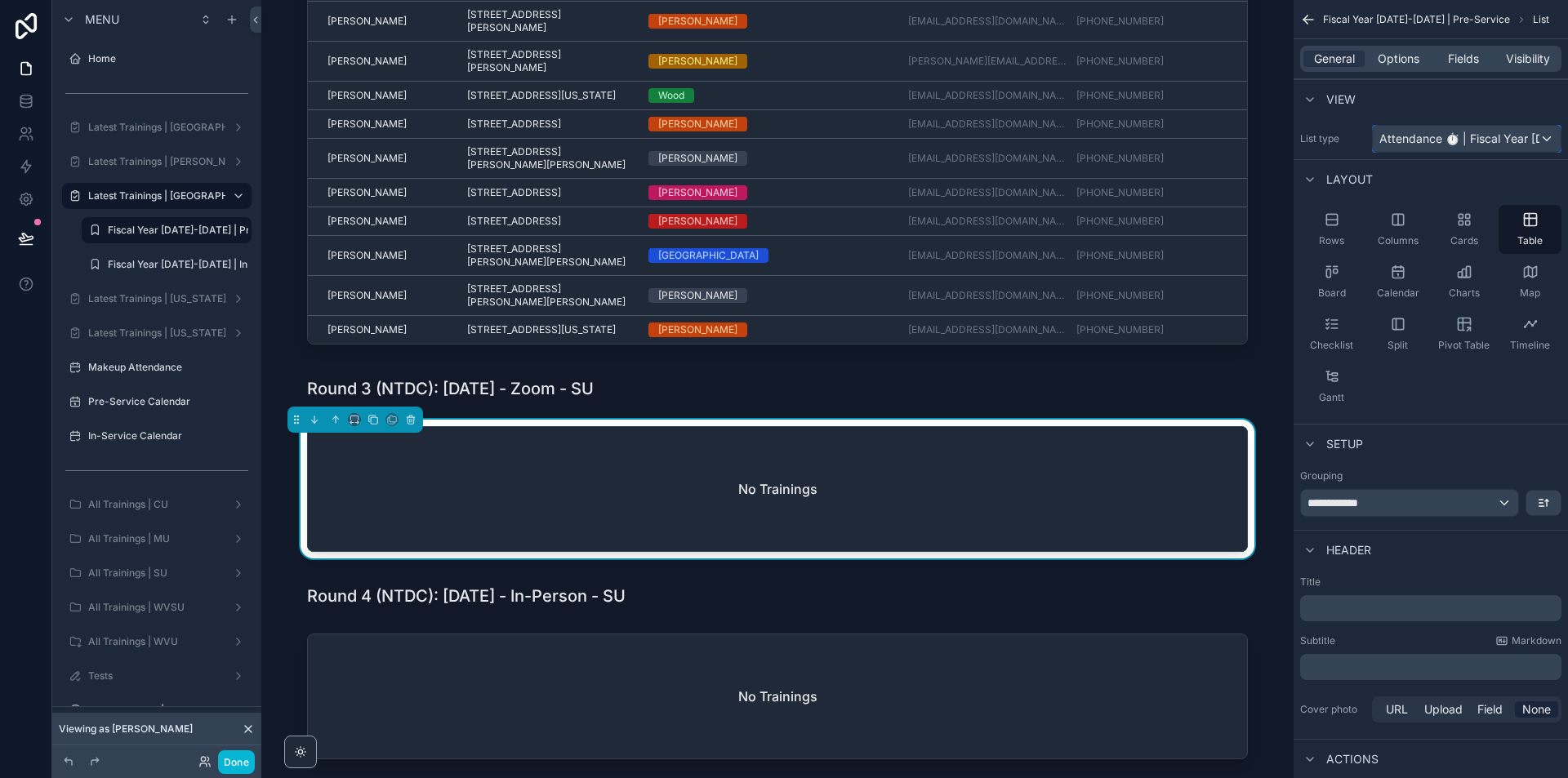
click at [1508, 140] on span "Attendance ⏱ | Fiscal Year [DATE]-[DATE]" at bounding box center [1459, 139] width 160 height 16
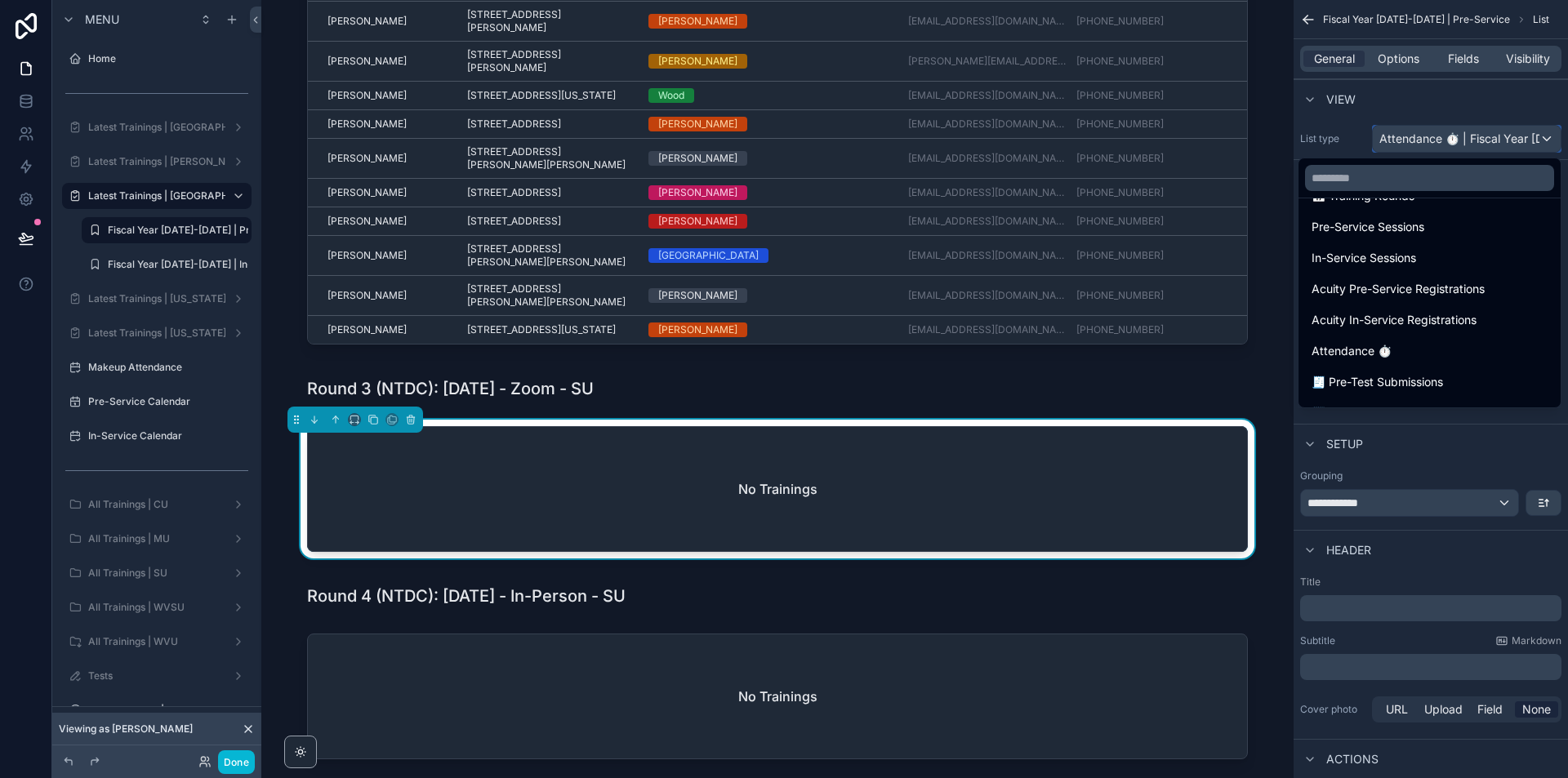
scroll to position [163, 0]
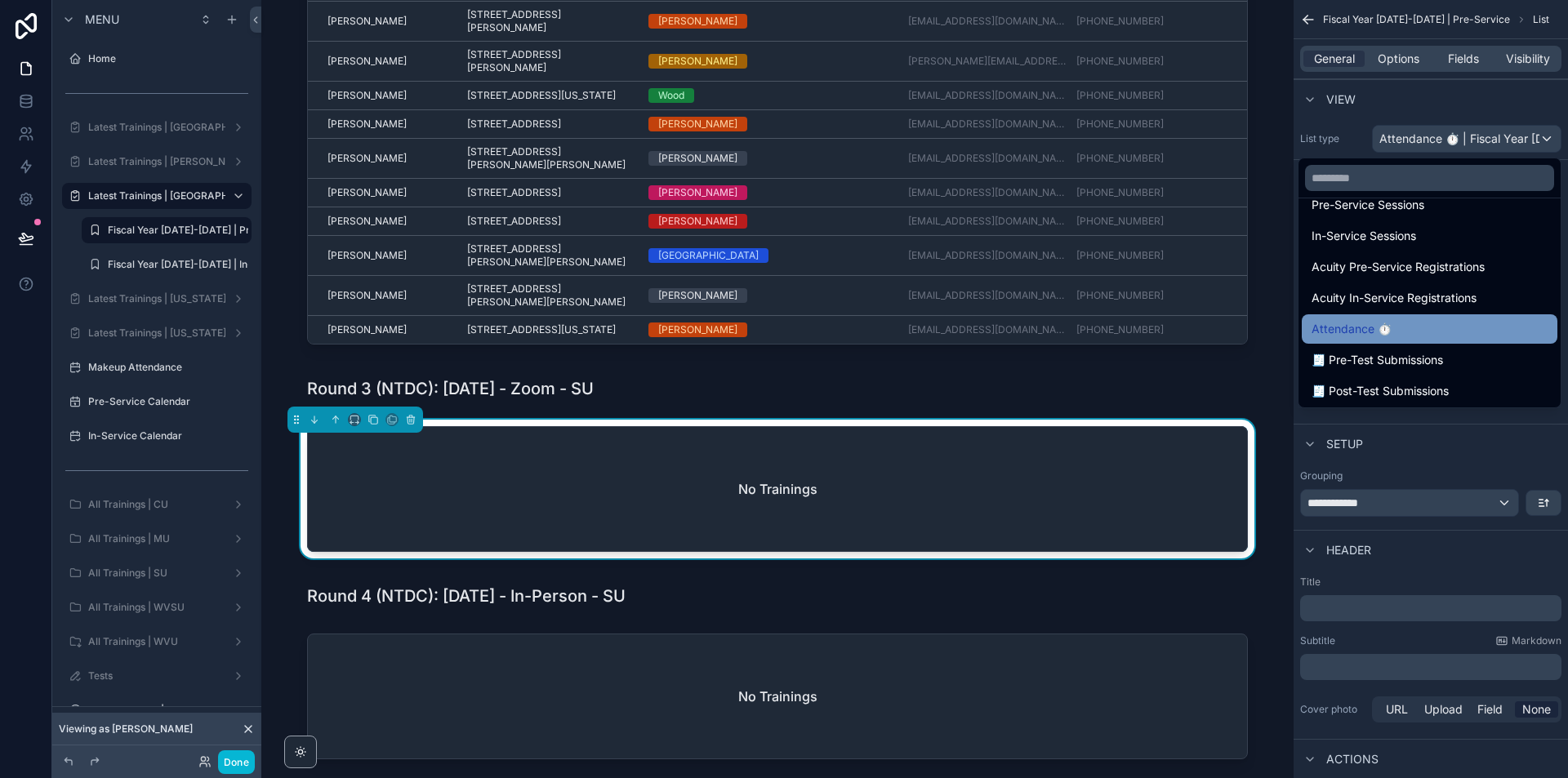
click at [1382, 333] on span "Attendance ⏱" at bounding box center [1351, 329] width 80 height 20
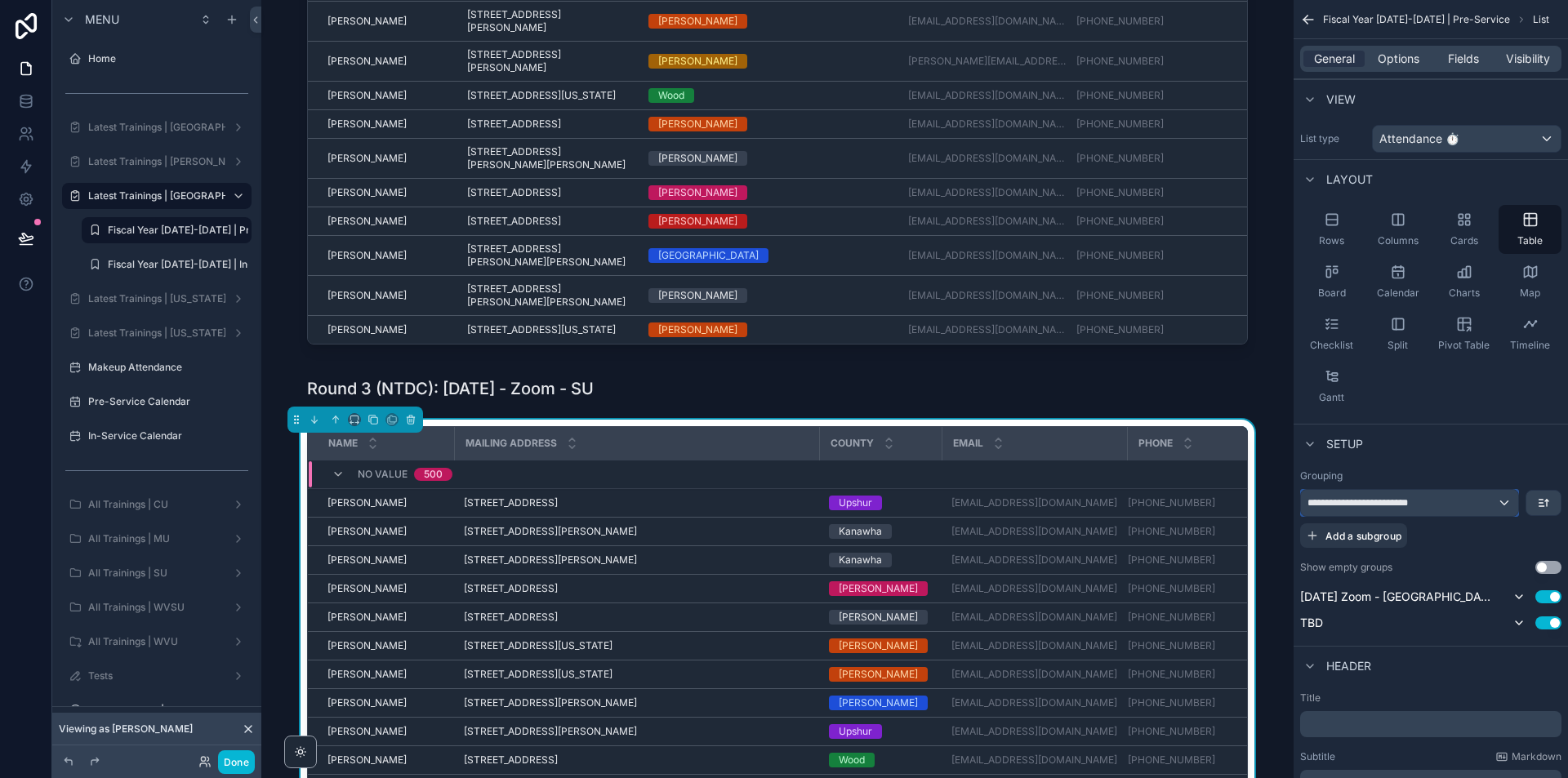
click at [1434, 503] on span "**********" at bounding box center [1375, 503] width 135 height 13
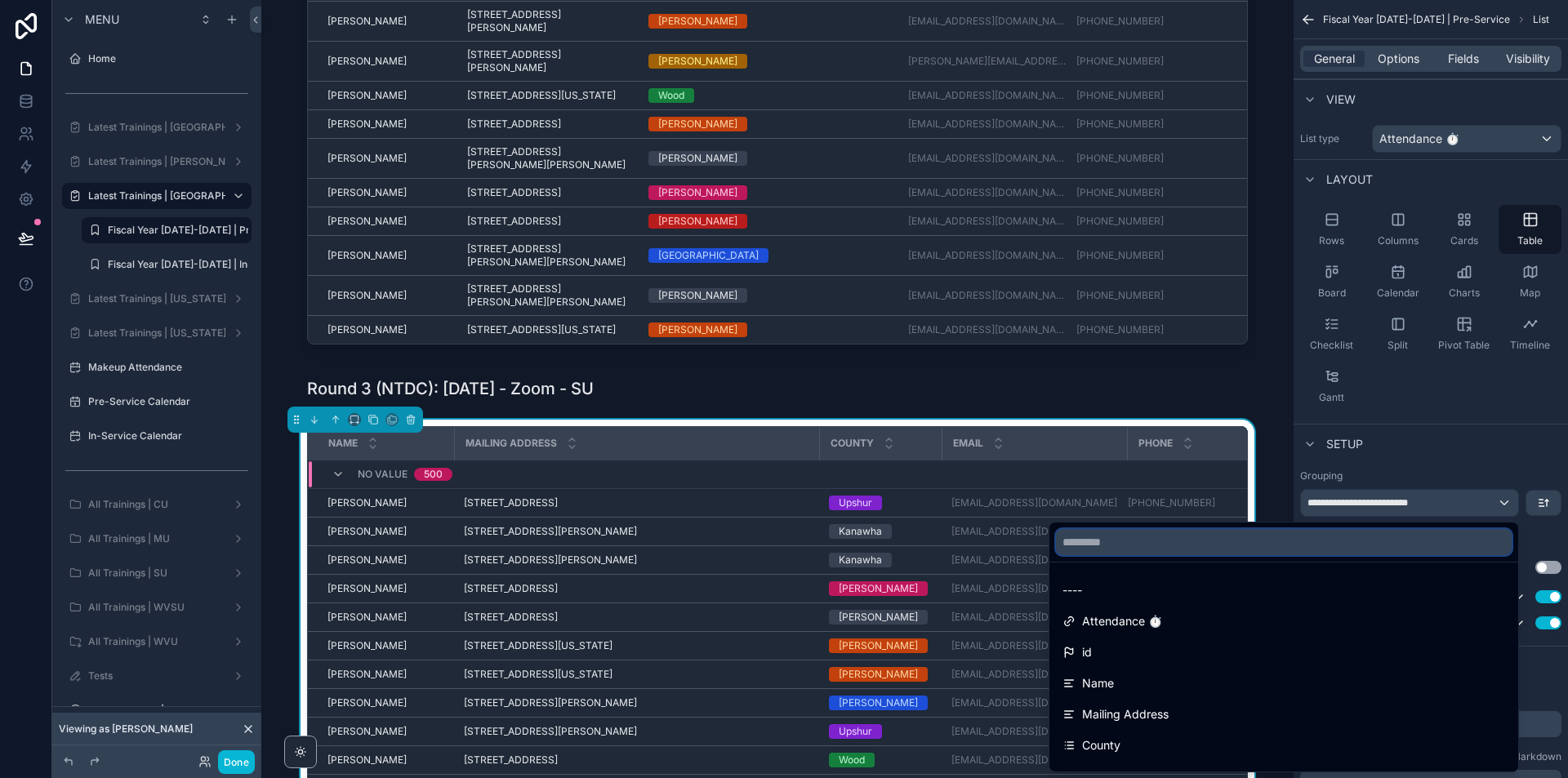
click at [1287, 535] on input "text" at bounding box center [1284, 543] width 456 height 26
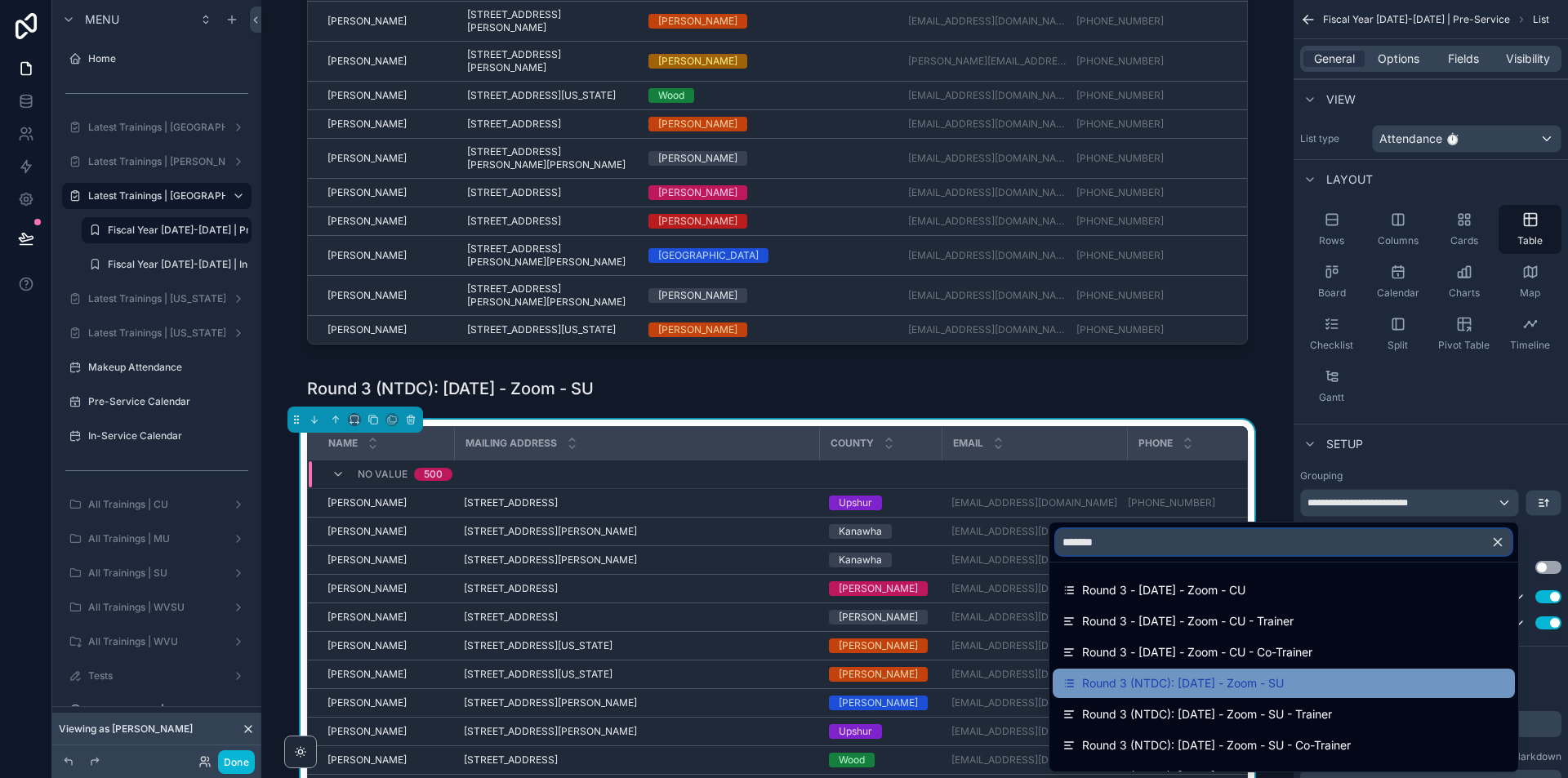
type input "*******"
click at [1250, 693] on span "Round 3 (NTDC): [DATE] - Zoom - SU" at bounding box center [1182, 684] width 202 height 20
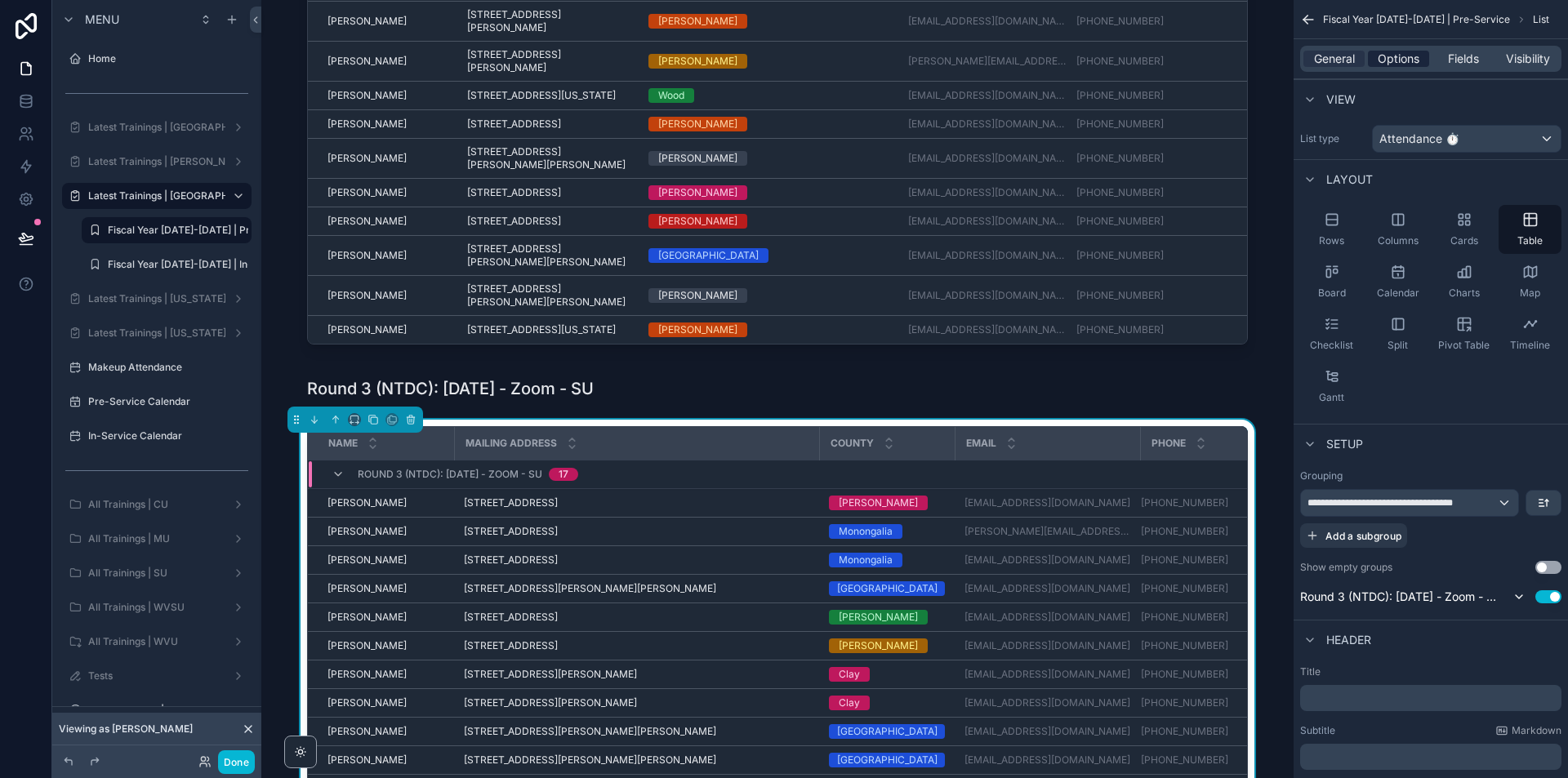
click at [1393, 57] on span "Options" at bounding box center [1399, 59] width 42 height 16
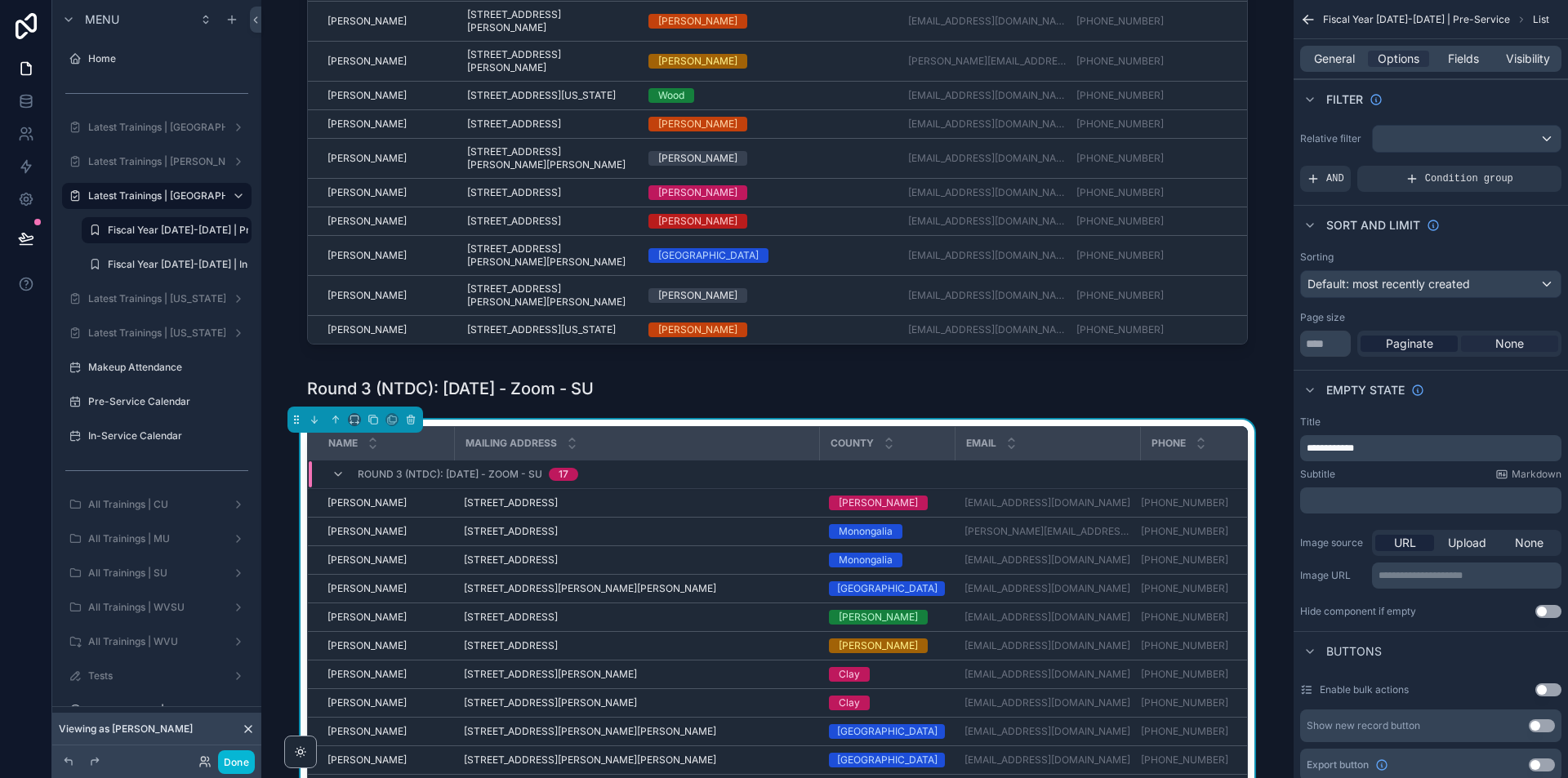
click at [1522, 348] on span "None" at bounding box center [1509, 344] width 29 height 16
click at [1439, 275] on div "Default: most recently created" at bounding box center [1430, 284] width 259 height 26
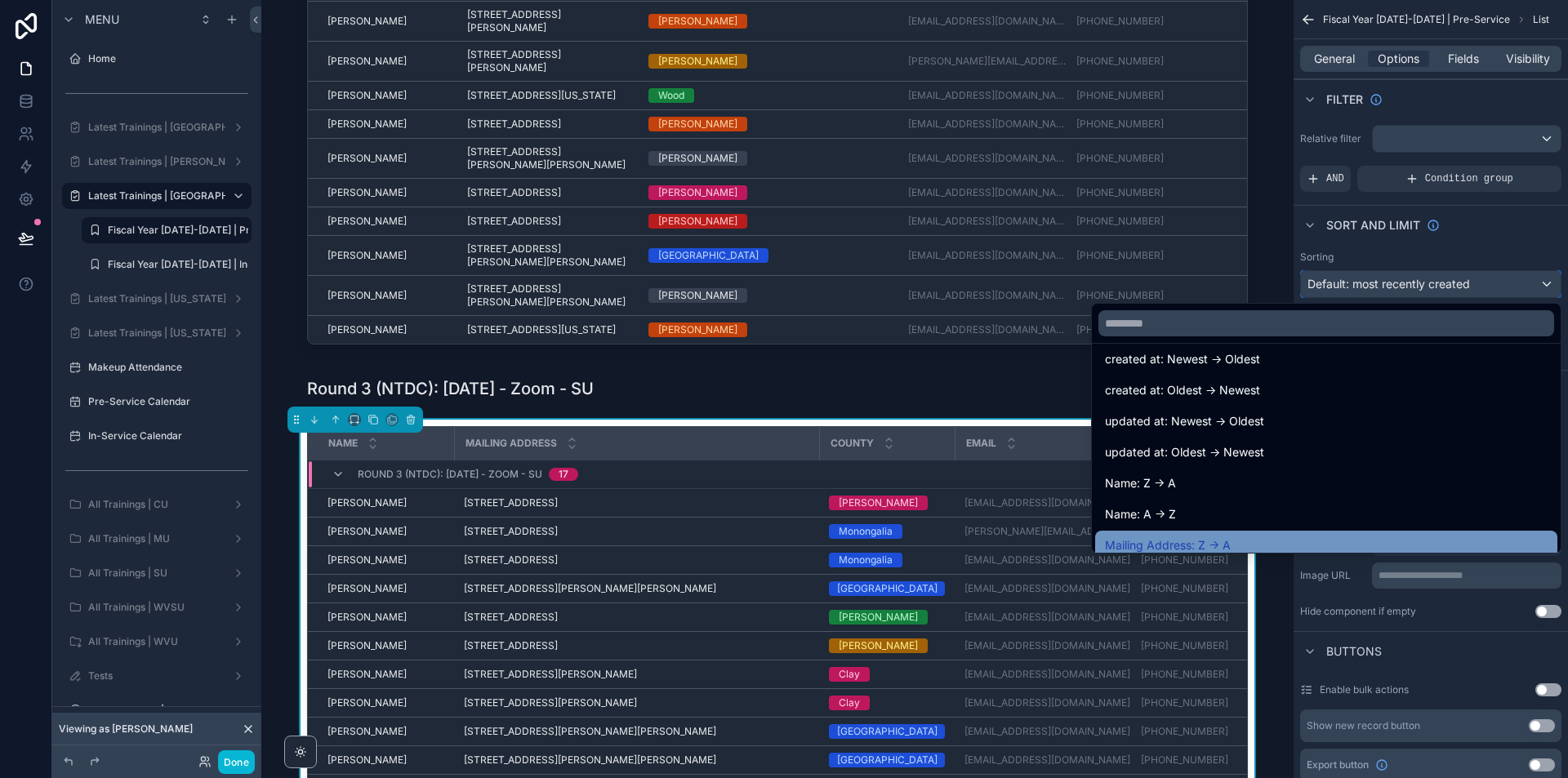
scroll to position [81, 0]
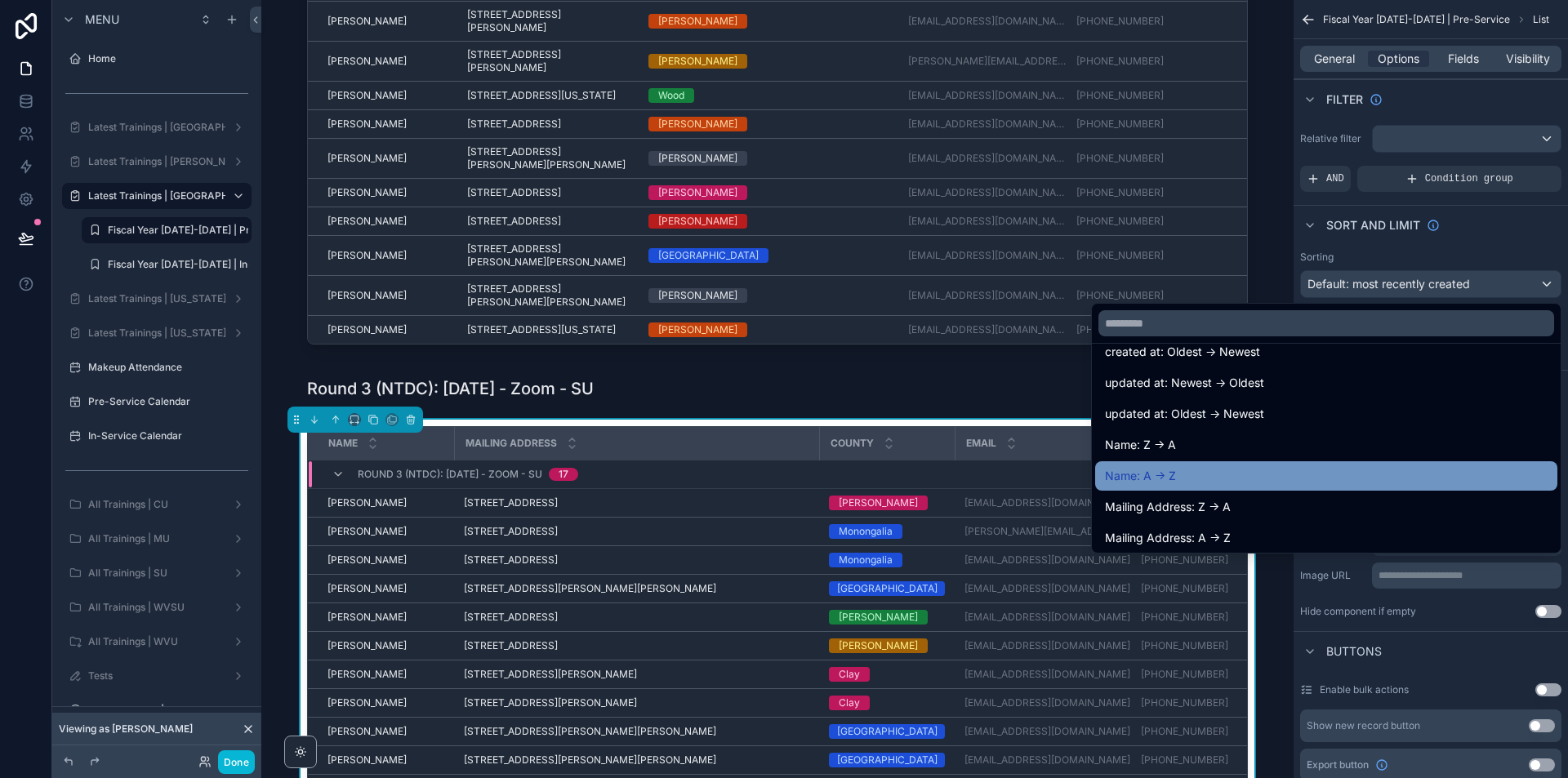
click at [1173, 475] on span "Name: A -> Z" at bounding box center [1141, 476] width 72 height 20
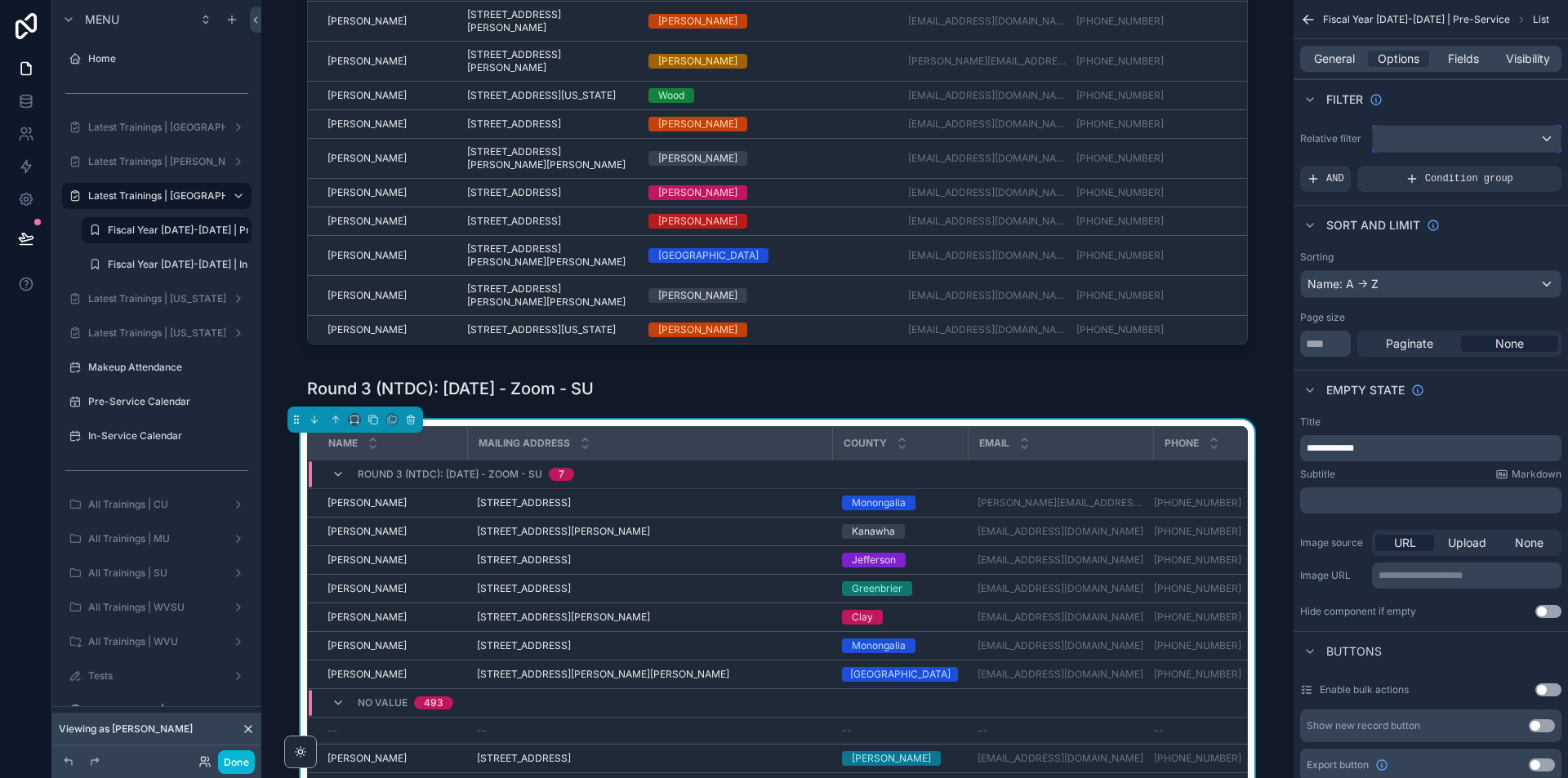
click at [1431, 137] on div "scrollable content" at bounding box center [1467, 139] width 188 height 26
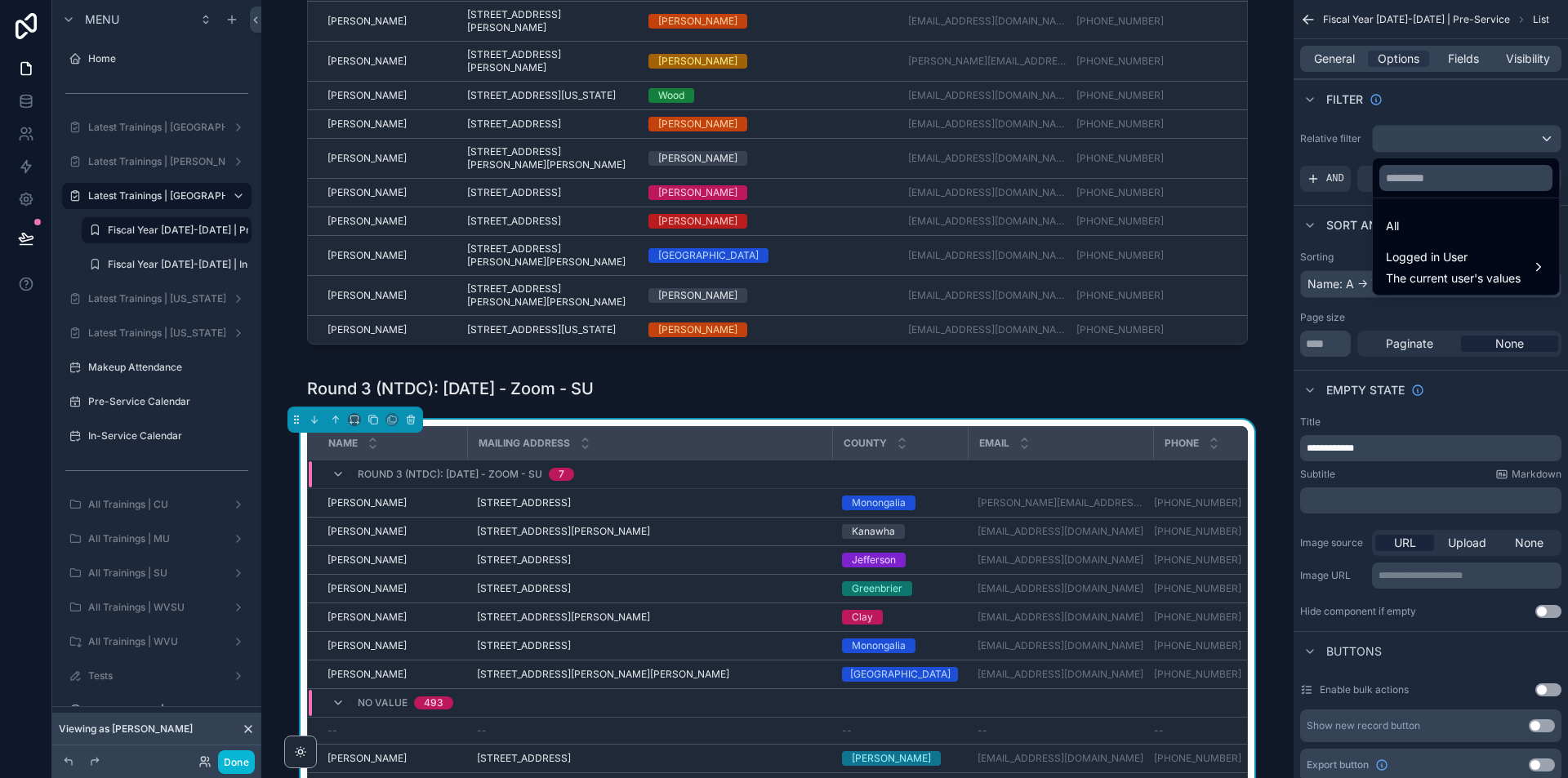
click at [1431, 137] on div "scrollable content" at bounding box center [784, 389] width 1568 height 778
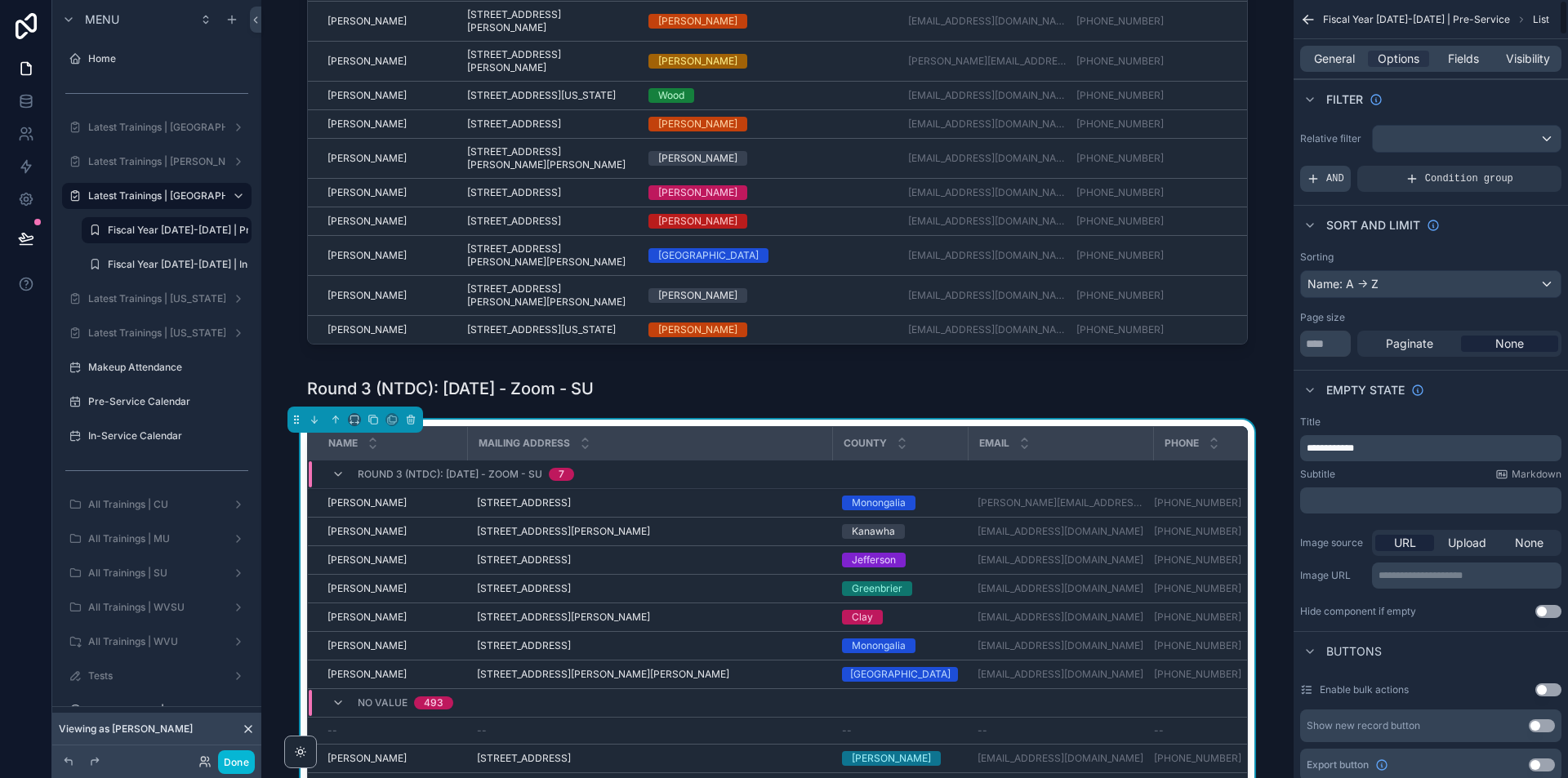
click at [1332, 172] on span "AND" at bounding box center [1335, 178] width 18 height 13
click at [1390, 170] on div "Add a filter" at bounding box center [1431, 179] width 261 height 26
click at [1523, 168] on icon "scrollable content" at bounding box center [1521, 168] width 10 height 10
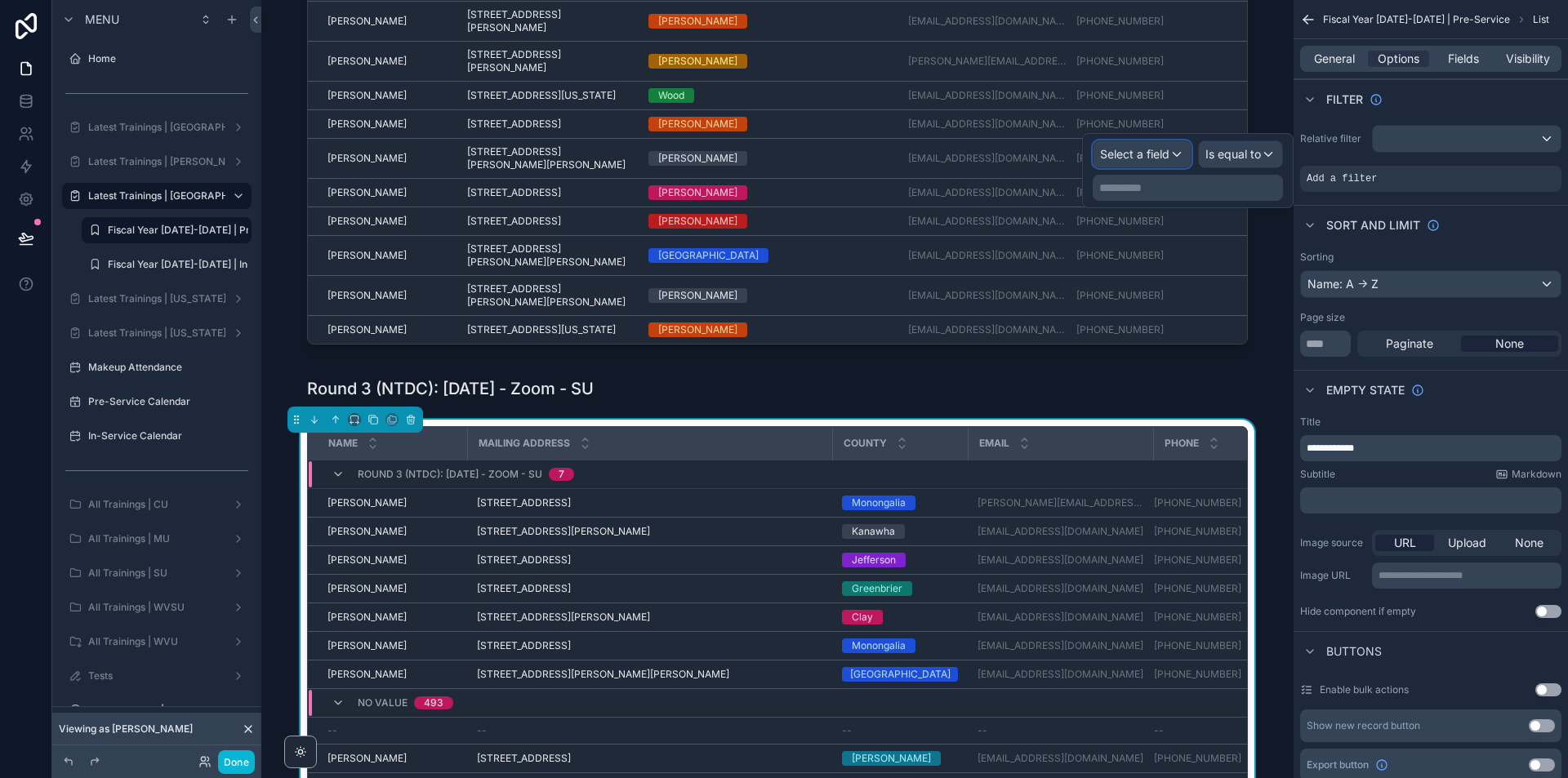
click at [1164, 159] on span "Select a field" at bounding box center [1135, 154] width 70 height 14
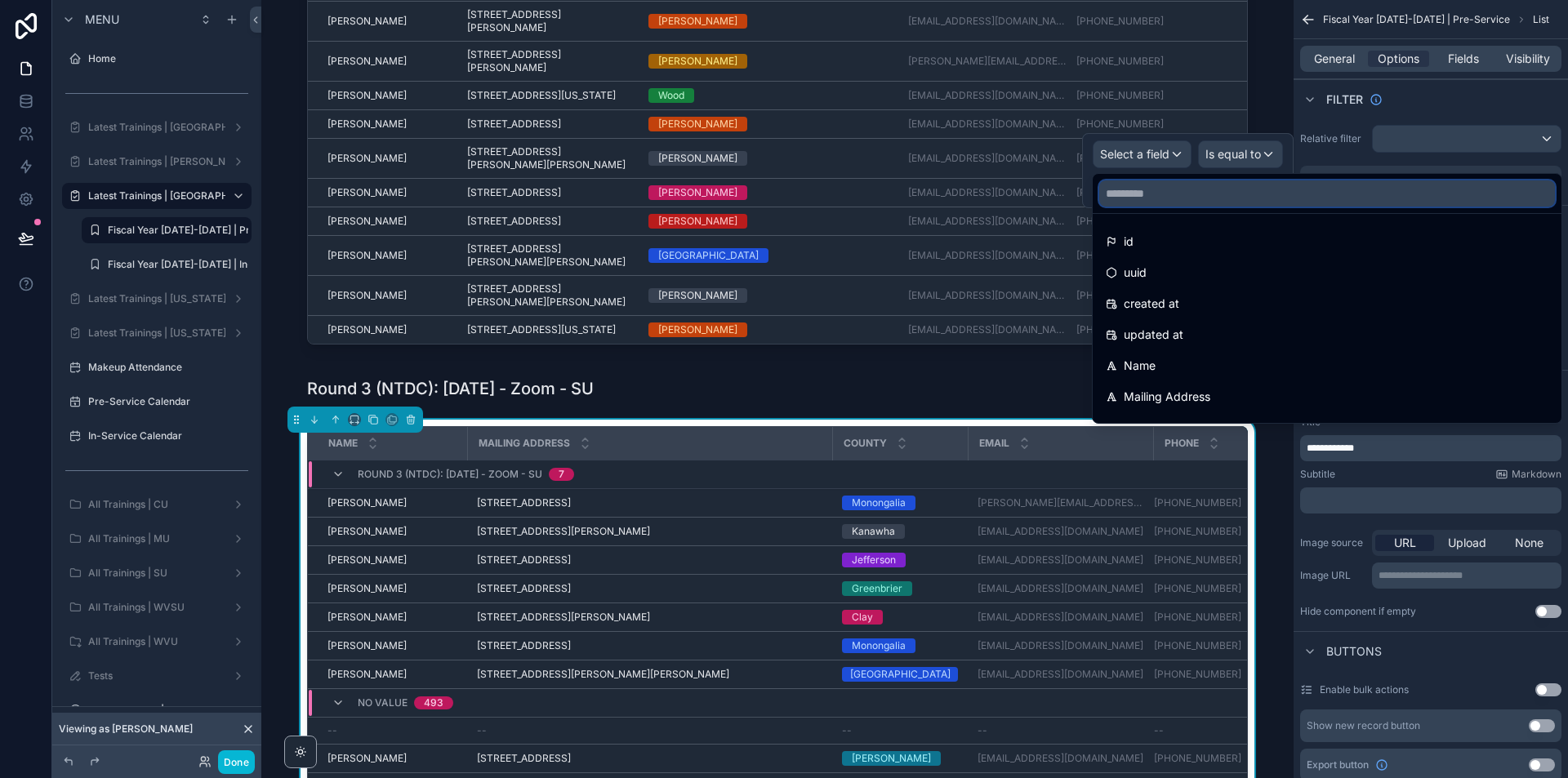
click at [1127, 201] on input "text" at bounding box center [1327, 194] width 456 height 26
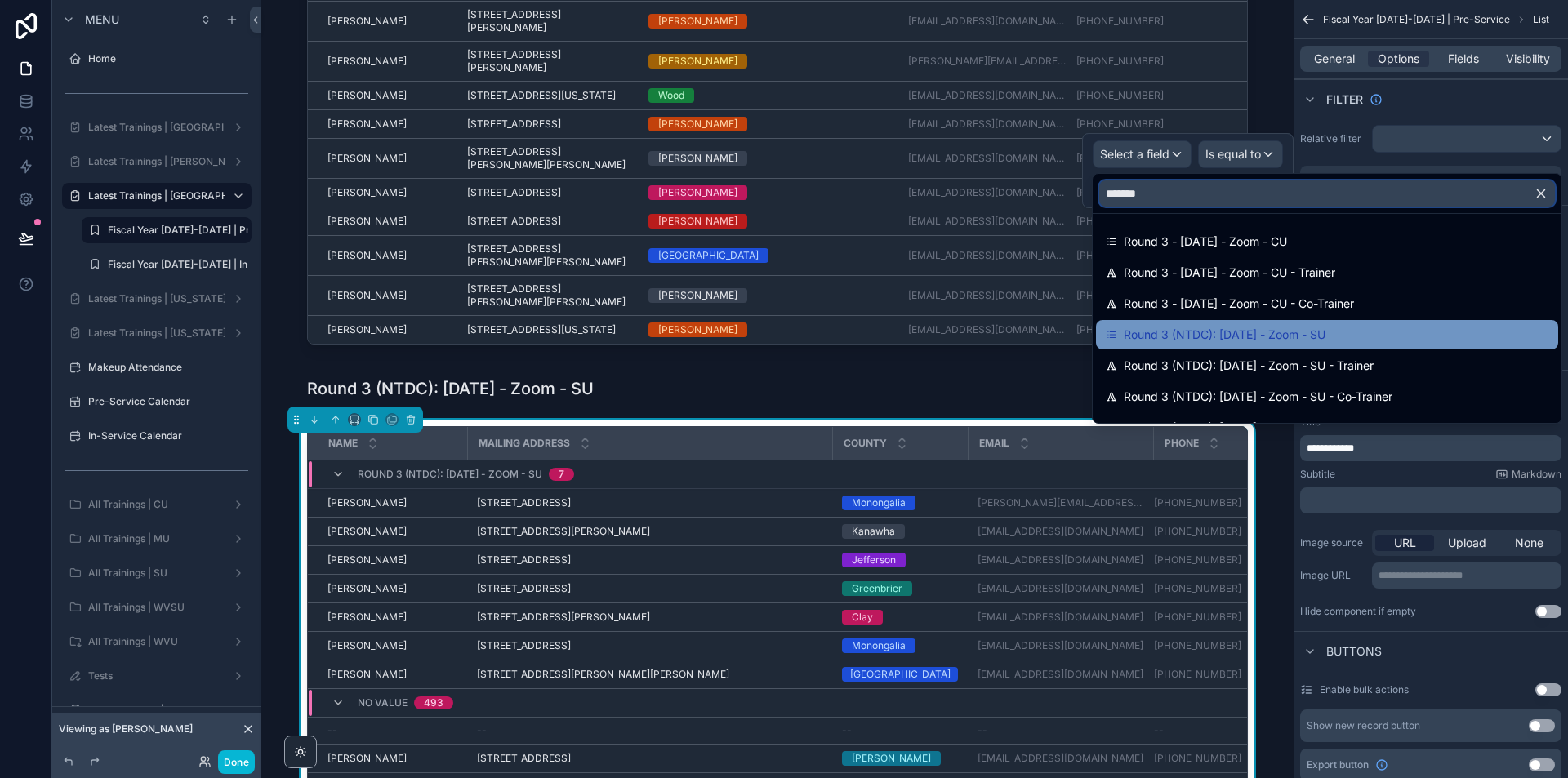
type input "*******"
click at [1283, 325] on span "Round 3 (NTDC): [DATE] - Zoom - SU" at bounding box center [1224, 335] width 202 height 20
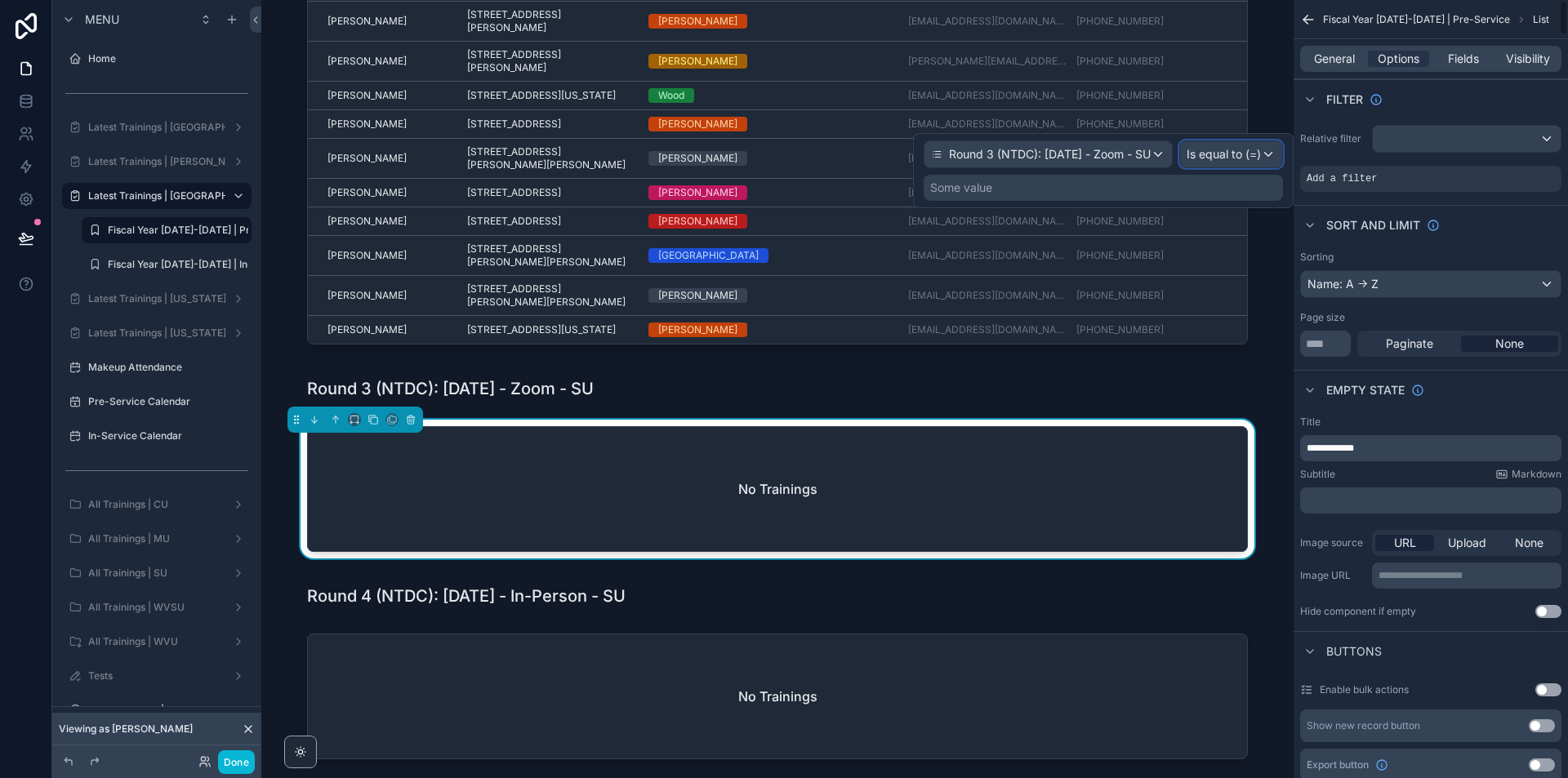
click at [1263, 163] on div "Is equal to (=)" at bounding box center [1231, 154] width 102 height 26
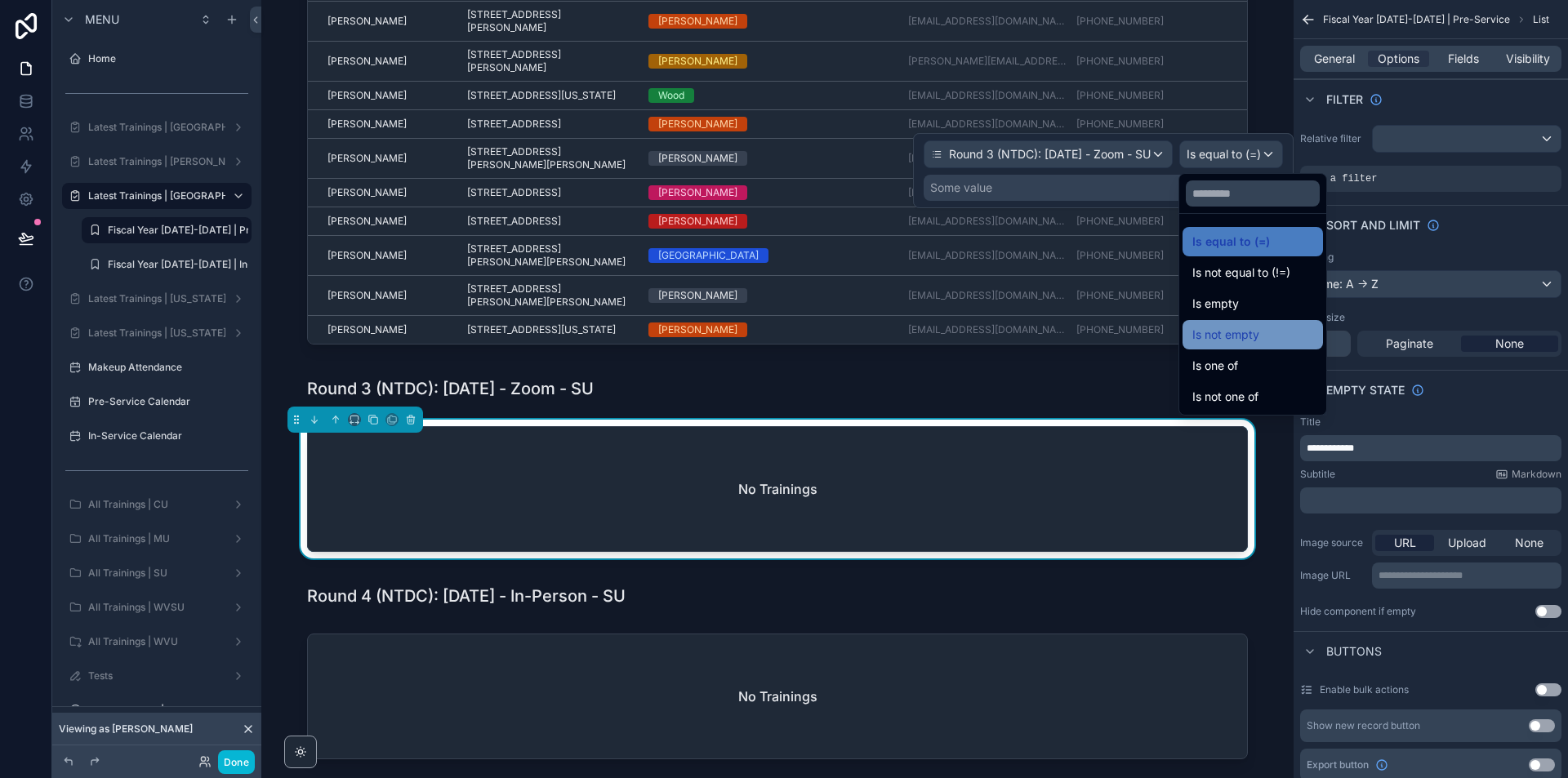
click at [1287, 331] on div "Is not empty" at bounding box center [1253, 335] width 121 height 20
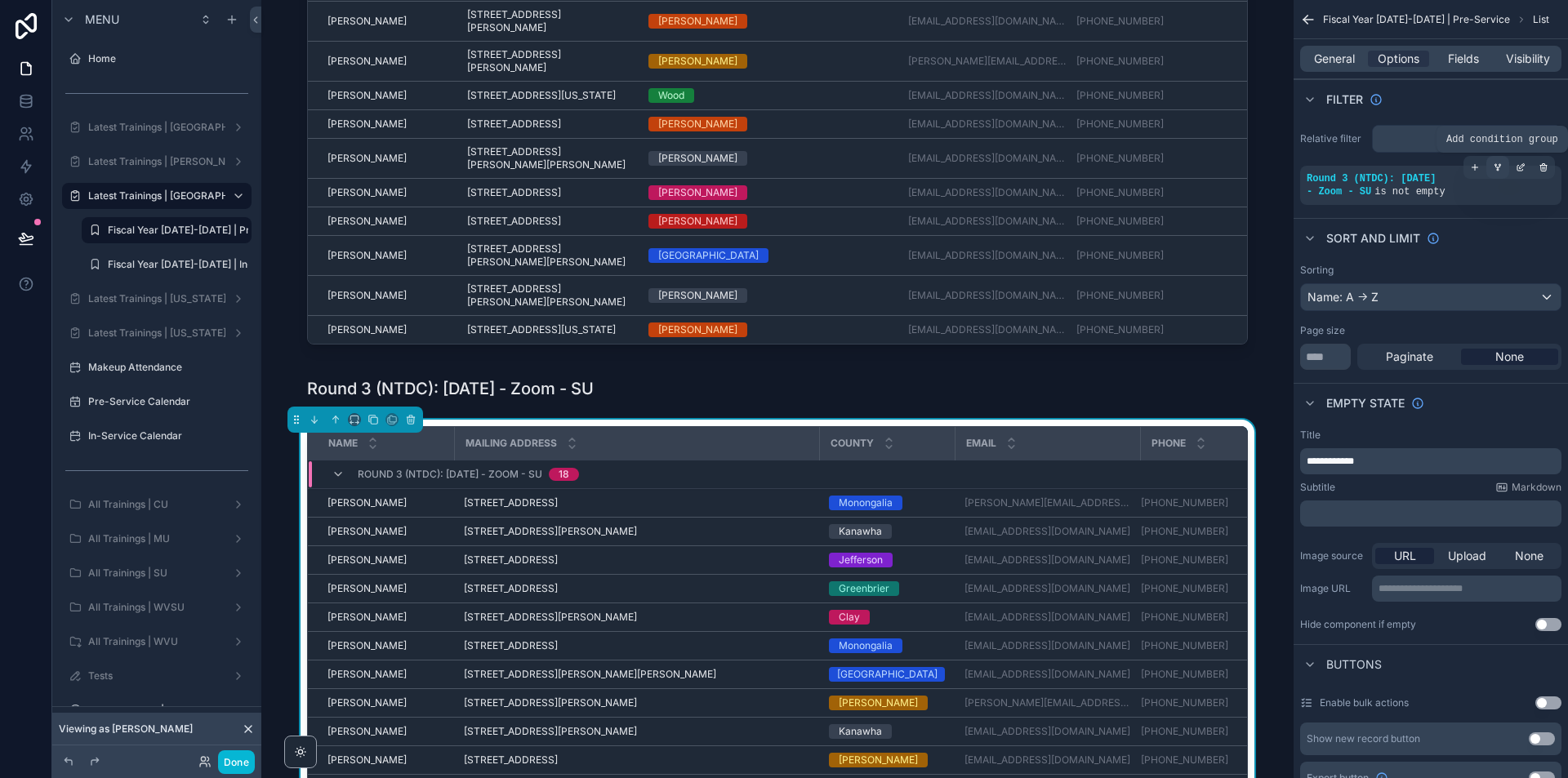
click at [1503, 166] on div "scrollable content" at bounding box center [1497, 167] width 23 height 23
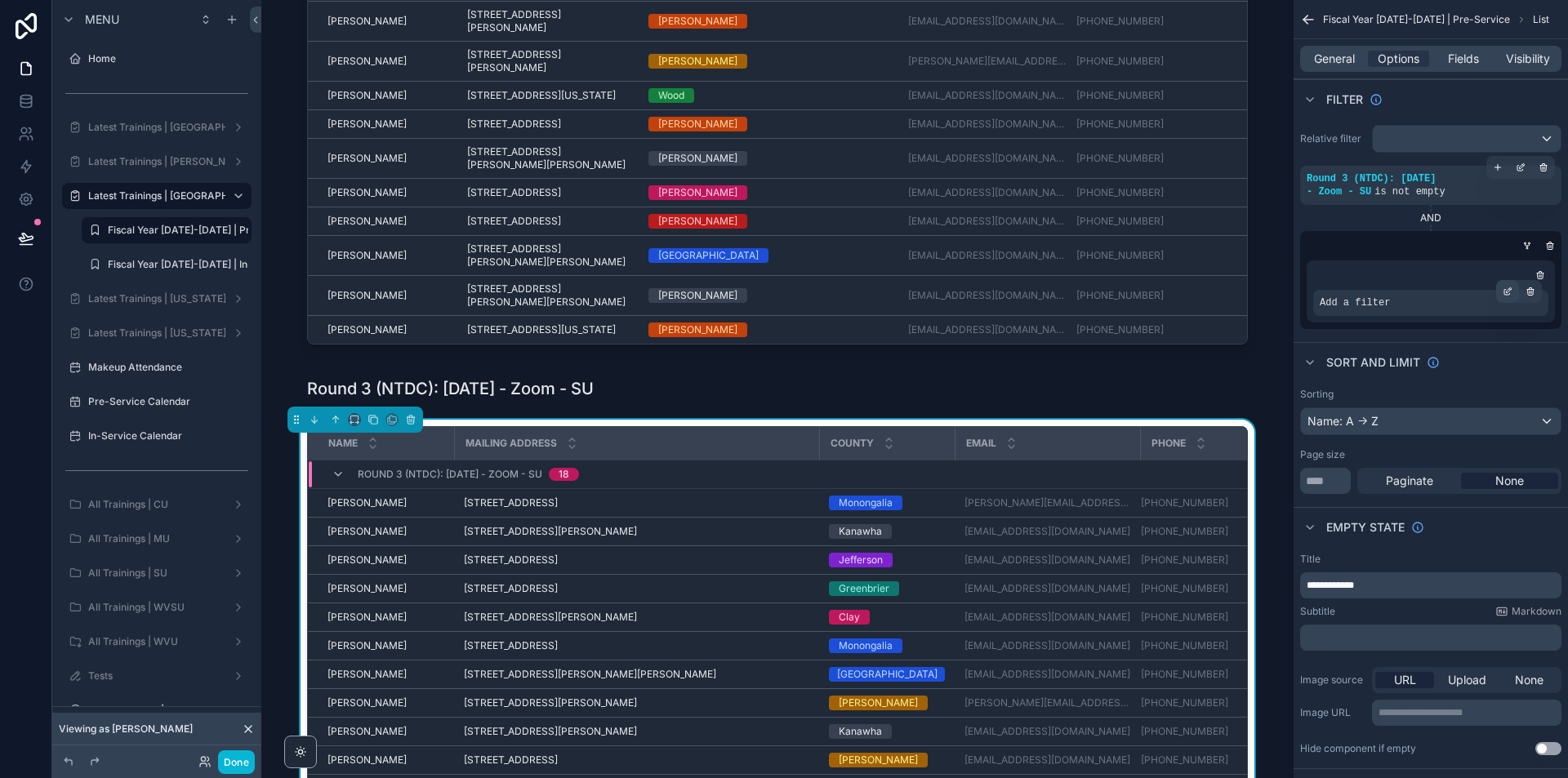
click at [1505, 291] on icon "scrollable content" at bounding box center [1508, 292] width 10 height 10
click at [1167, 291] on div "Select a field" at bounding box center [1156, 278] width 97 height 26
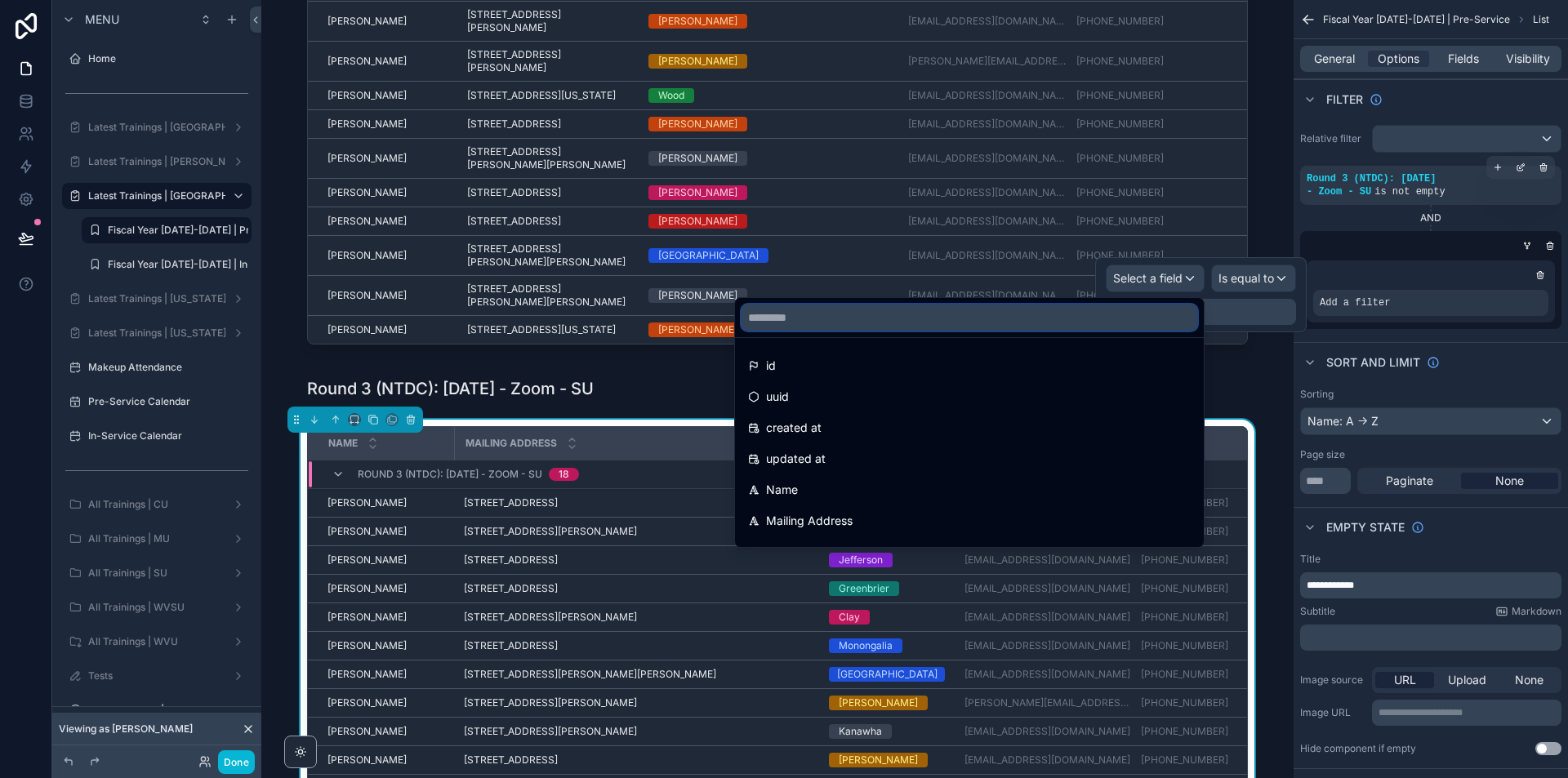
click at [1116, 319] on input "text" at bounding box center [969, 318] width 456 height 26
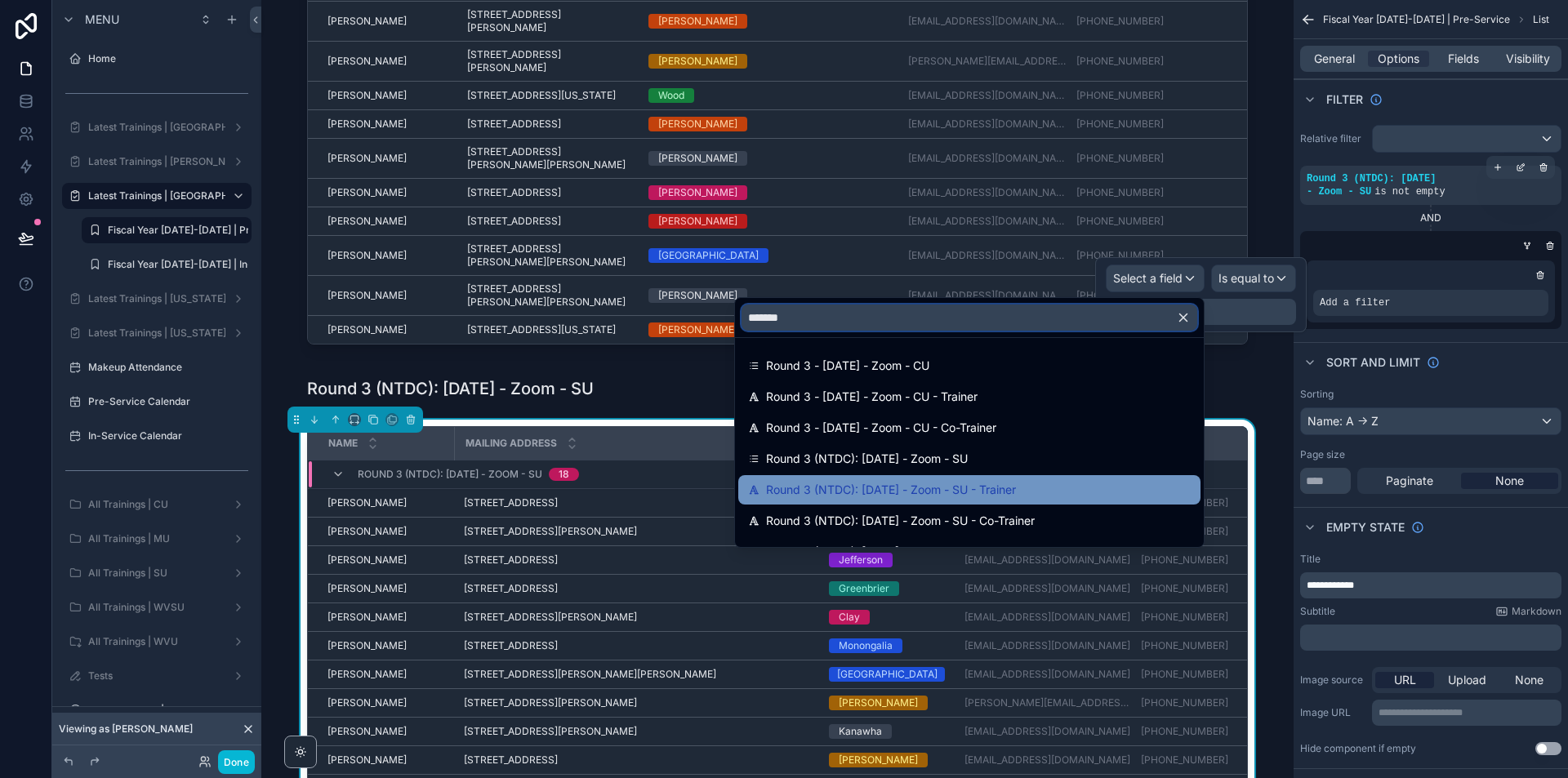
type input "*******"
click at [985, 496] on span "Round 3 (NTDC): [DATE] - Zoom - SU - Trainer" at bounding box center [891, 490] width 250 height 20
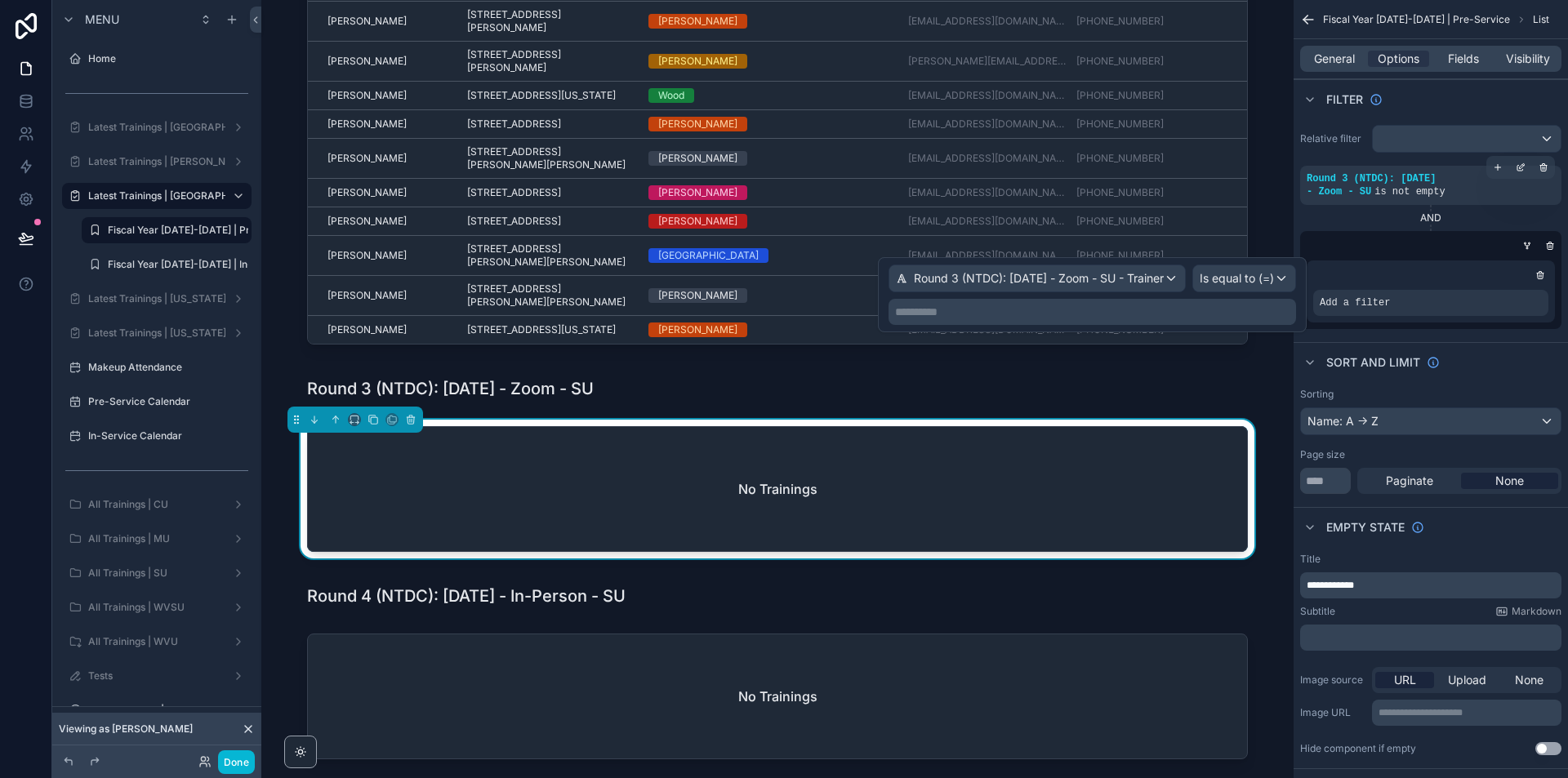
click at [1287, 311] on p "**********" at bounding box center [1094, 312] width 397 height 16
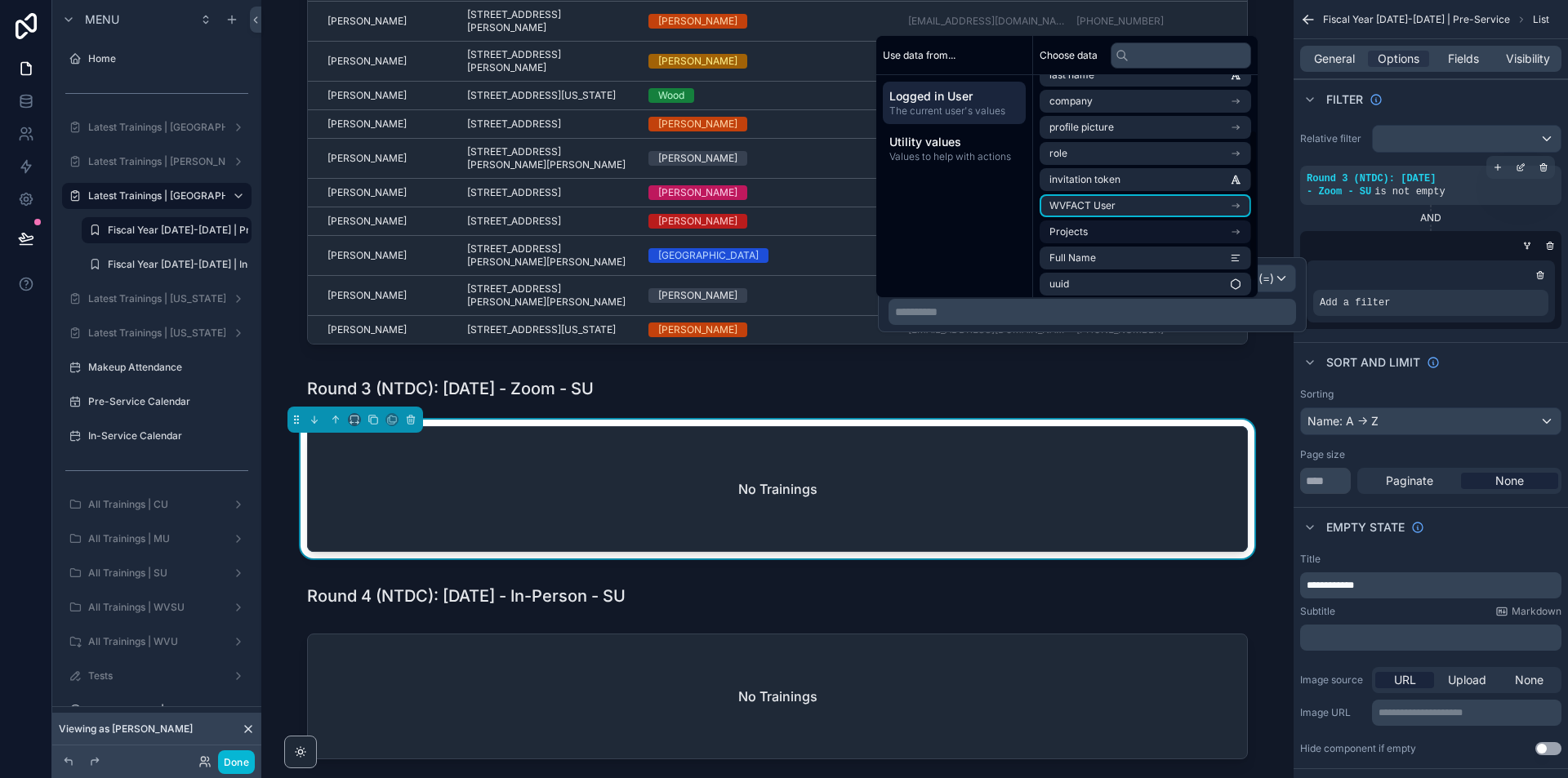
scroll to position [101, 0]
click at [1158, 259] on li "Full Name" at bounding box center [1145, 252] width 212 height 23
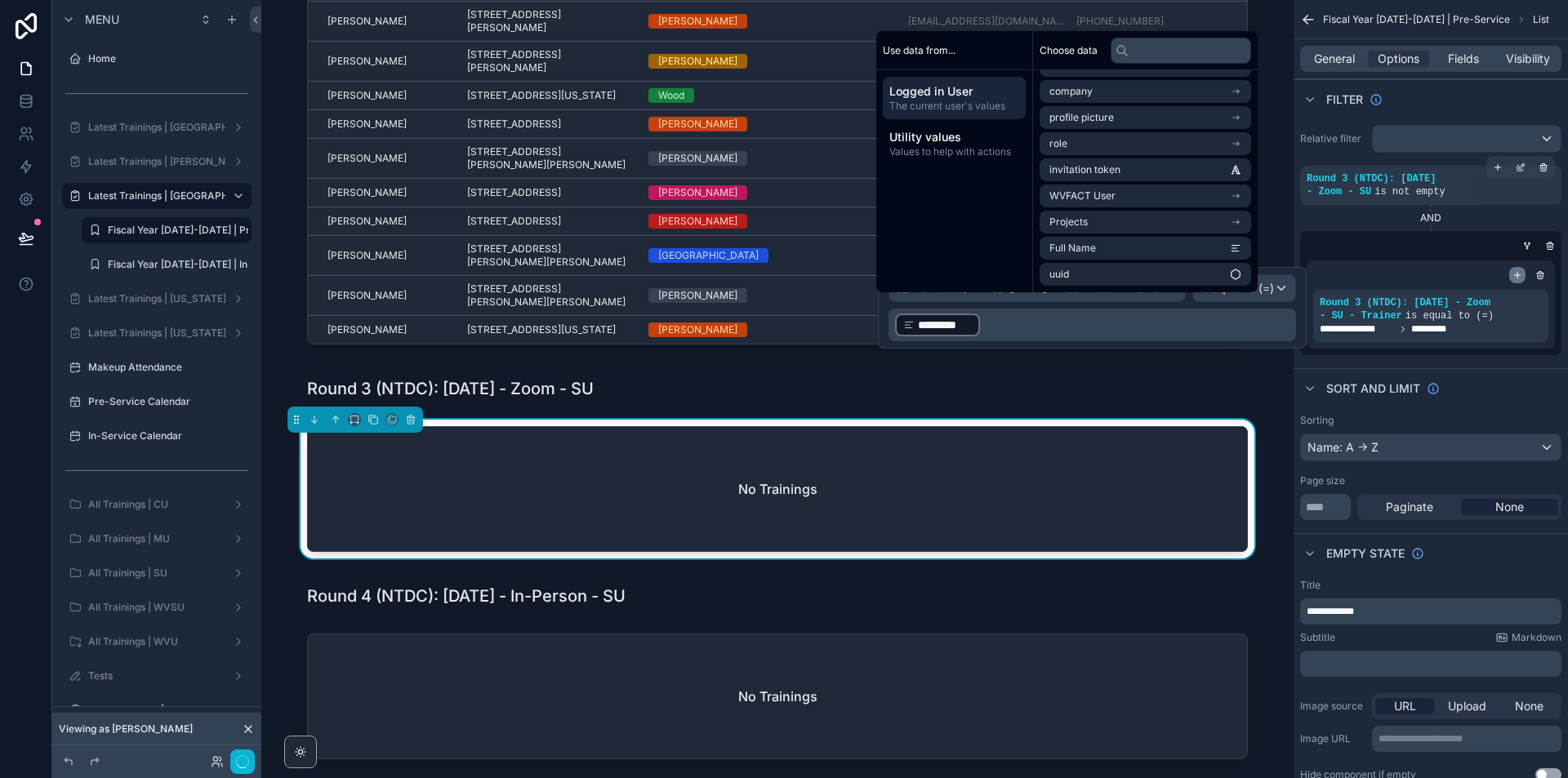
click at [1518, 268] on div "scrollable content" at bounding box center [1517, 275] width 16 height 16
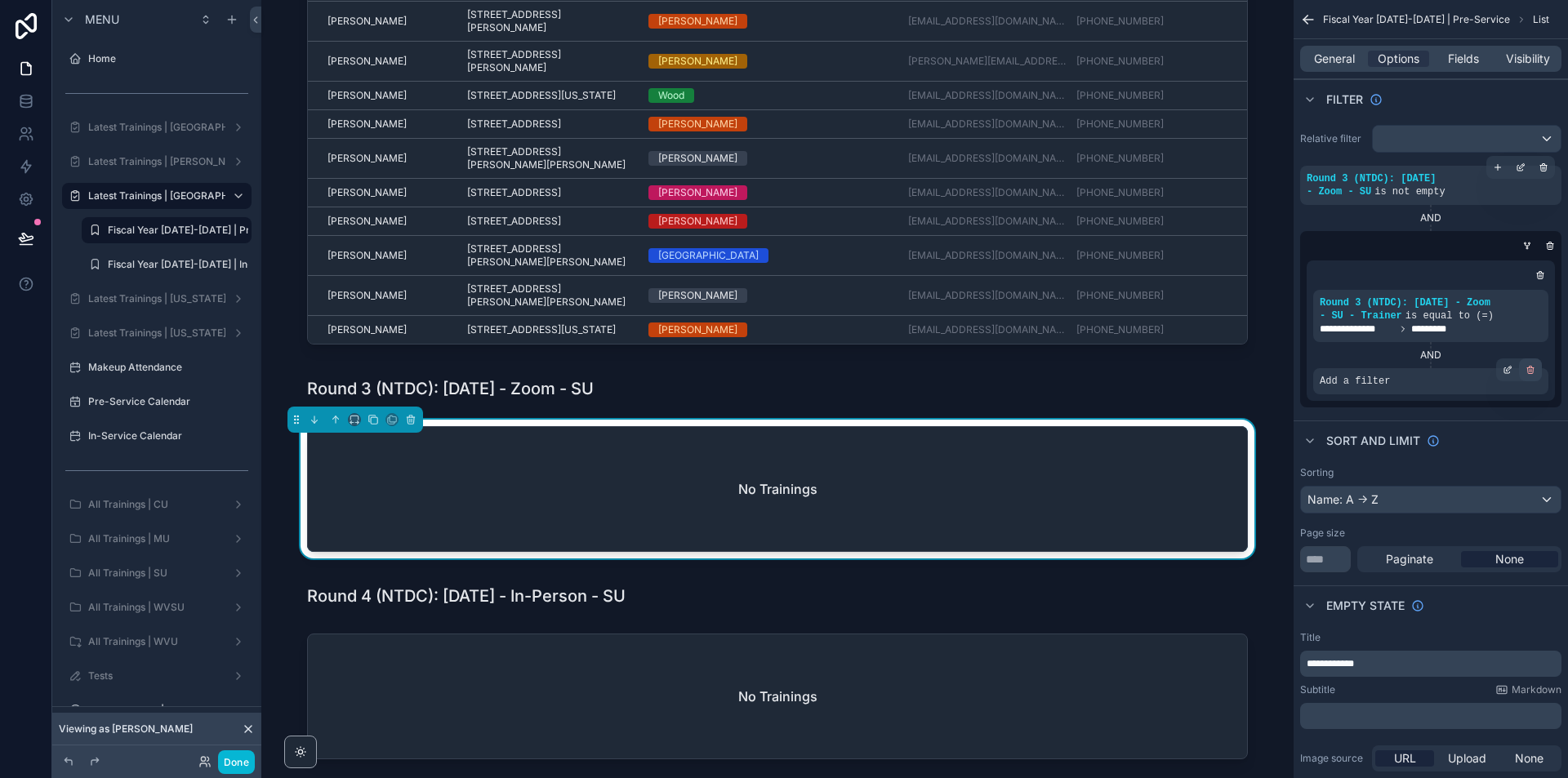
click at [1533, 369] on icon "scrollable content" at bounding box center [1531, 372] width 6 height 6
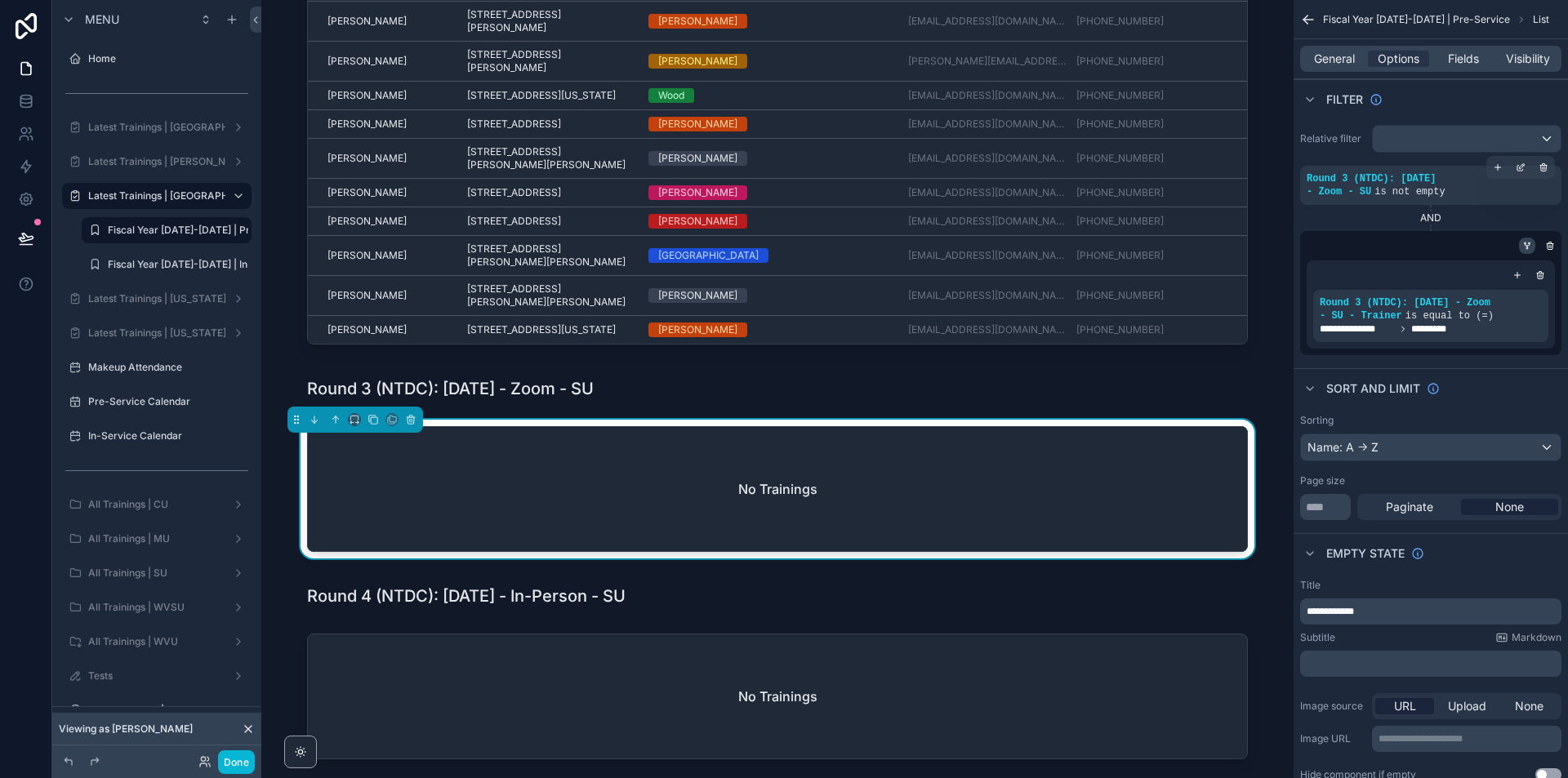
click at [1530, 239] on div "scrollable content" at bounding box center [1527, 245] width 16 height 16
click at [1531, 240] on icon "scrollable content" at bounding box center [1527, 245] width 10 height 10
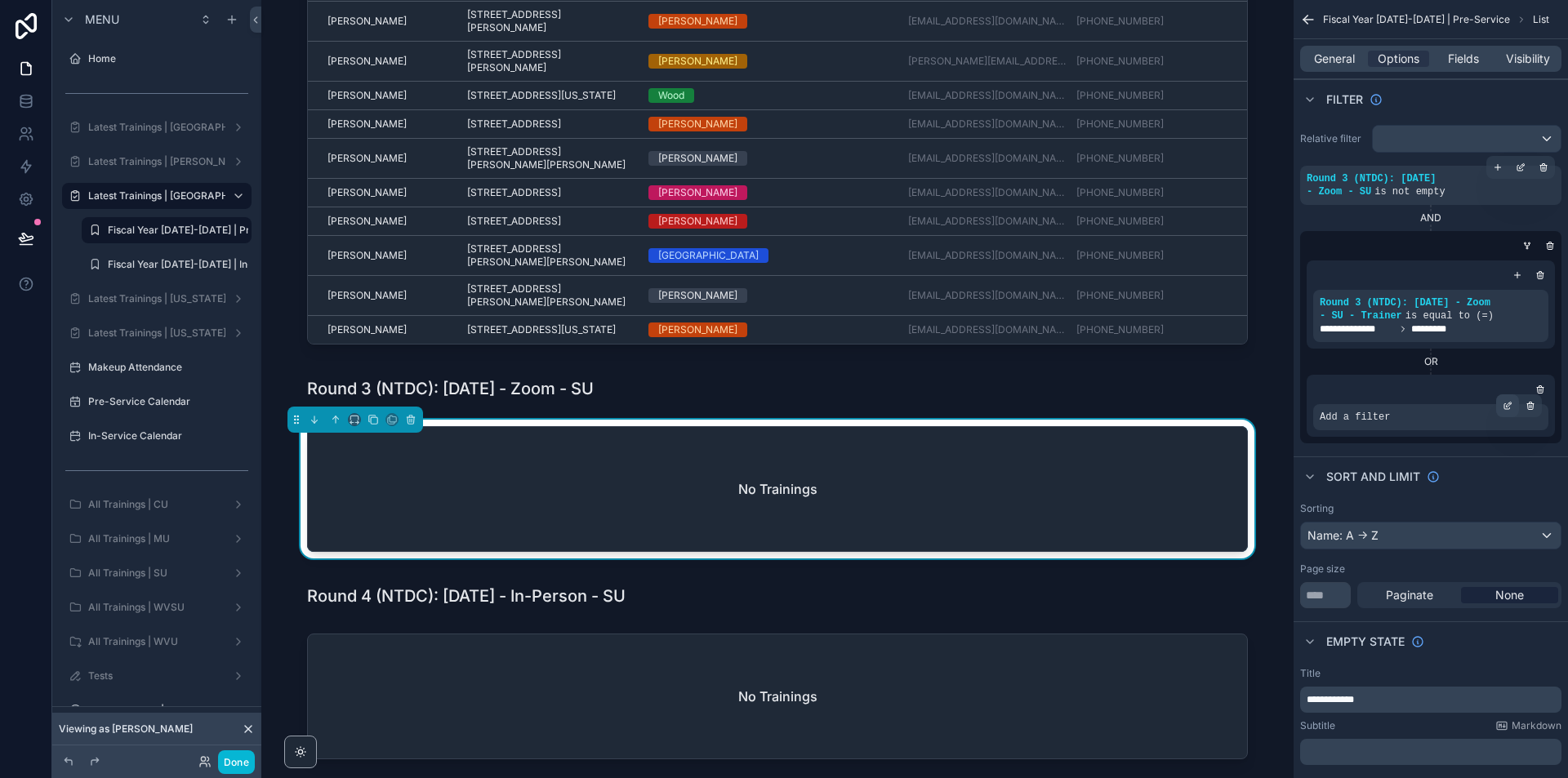
click at [1507, 404] on icon "scrollable content" at bounding box center [1508, 406] width 10 height 10
click at [1150, 398] on span "Select a field" at bounding box center [1148, 392] width 70 height 14
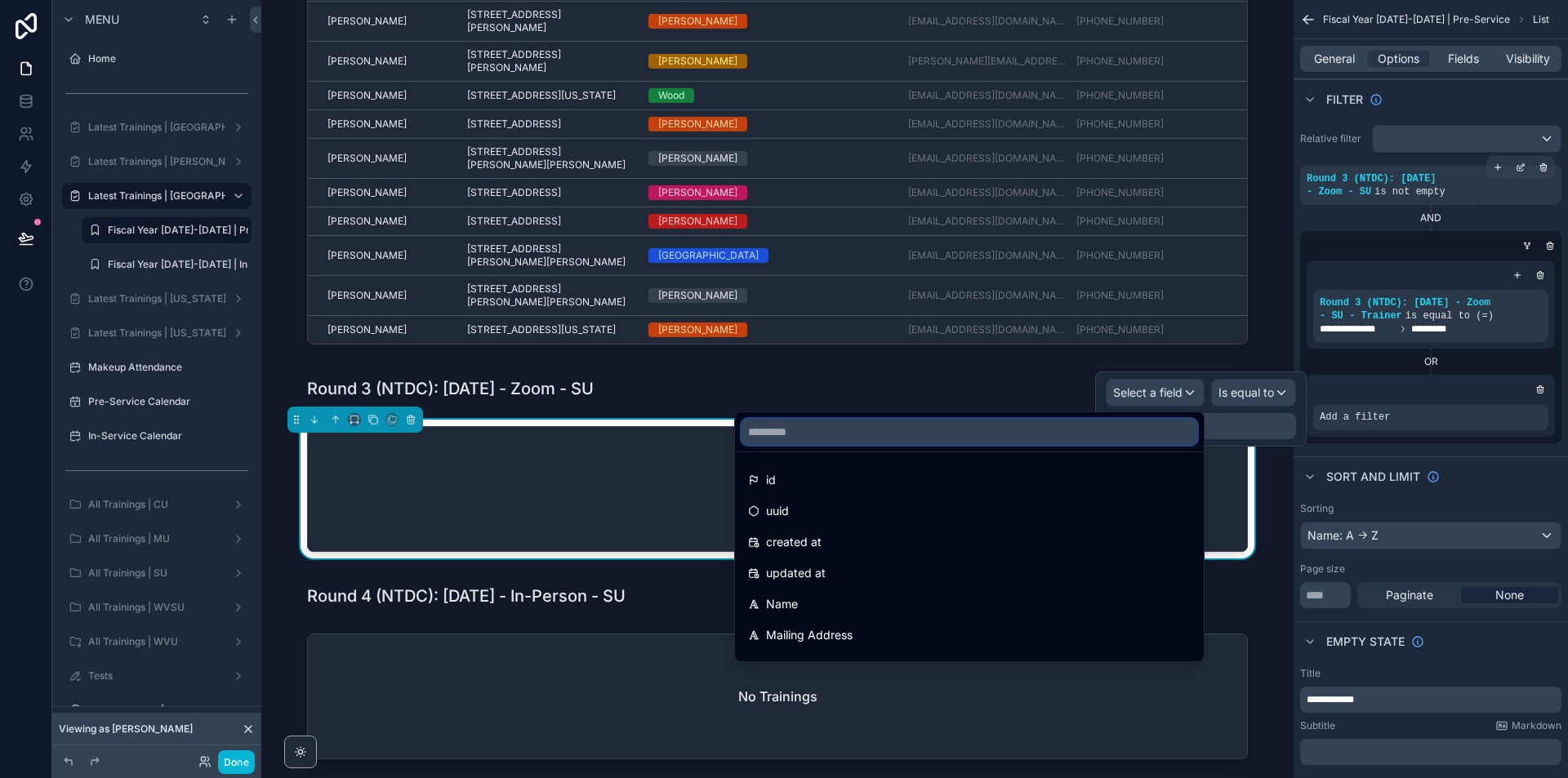
click at [1111, 433] on input "text" at bounding box center [969, 432] width 456 height 26
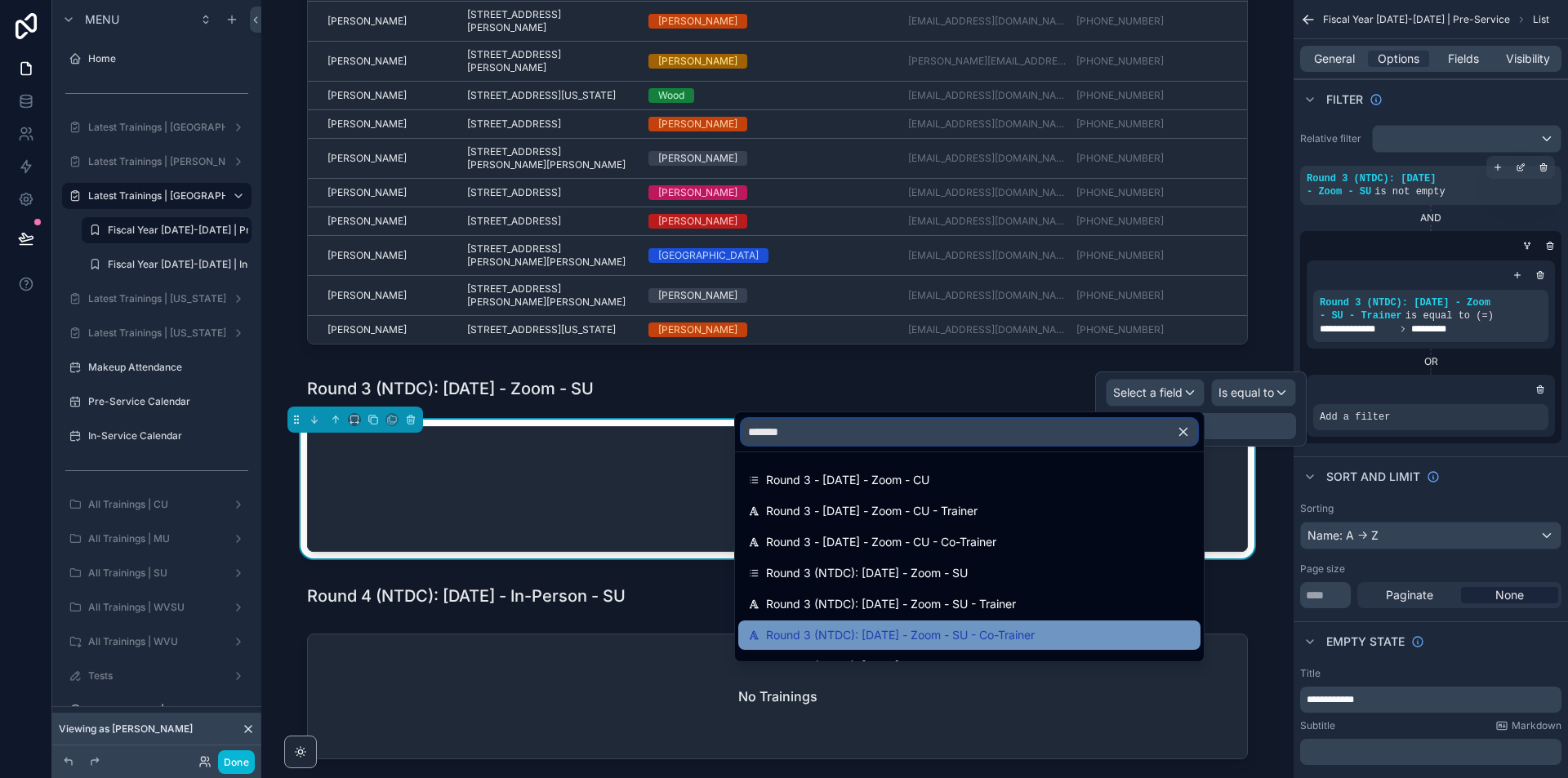
type input "*******"
click at [917, 632] on span "Round 3 (NTDC): [DATE] - Zoom - SU - Co-Trainer" at bounding box center [900, 636] width 268 height 20
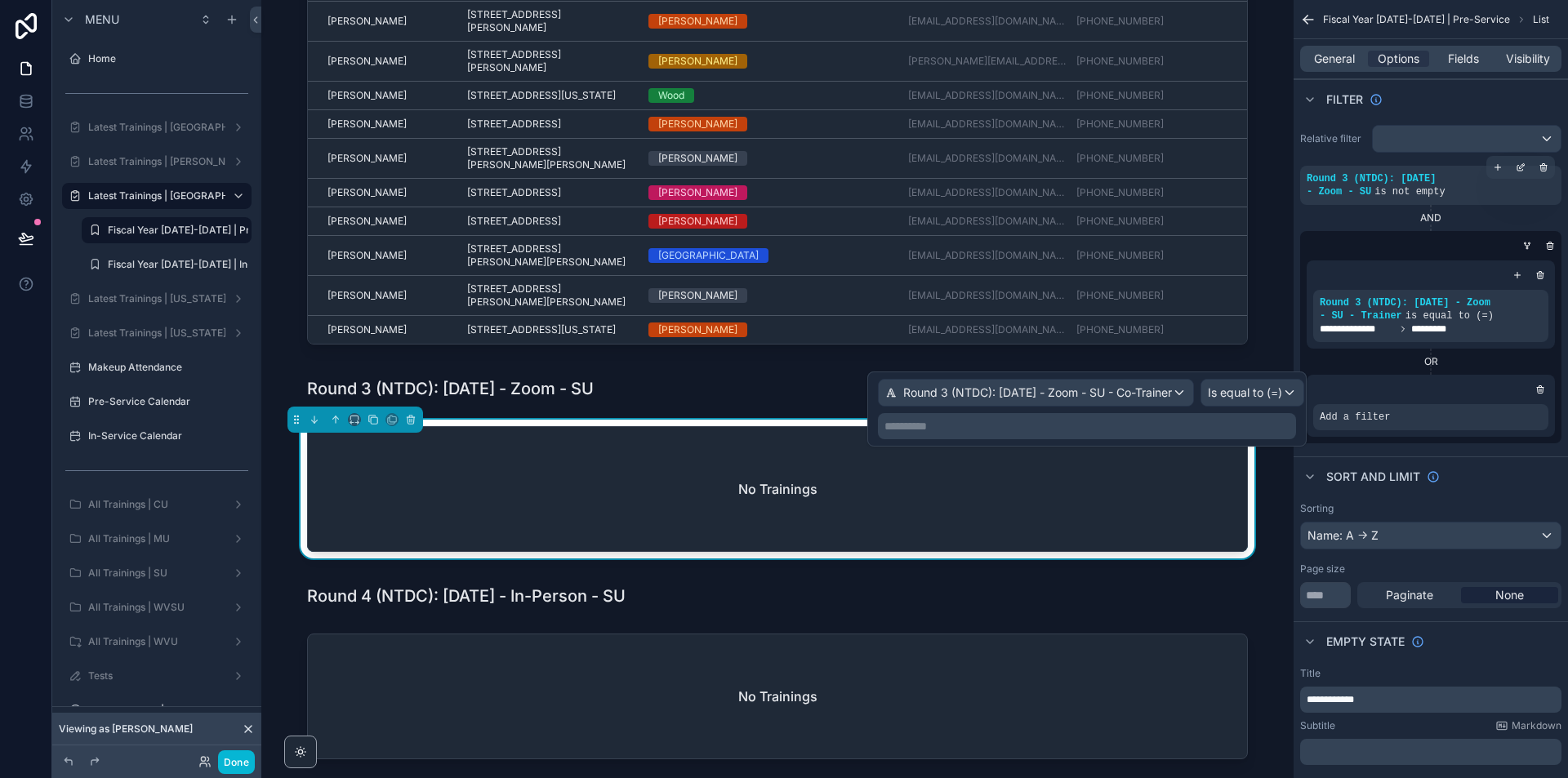
click at [1274, 419] on p "**********" at bounding box center [1088, 426] width 408 height 16
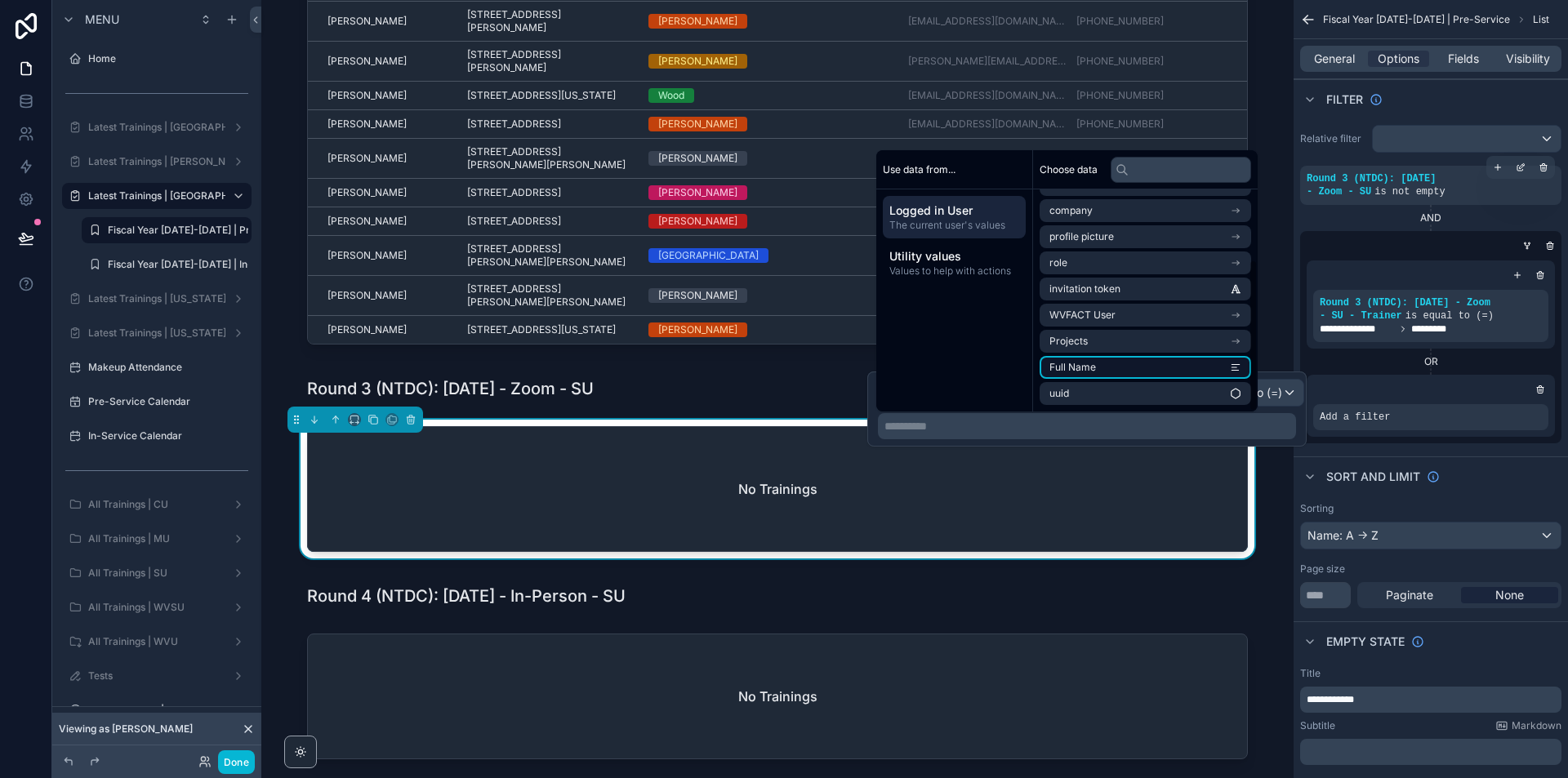
click at [1150, 363] on li "Full Name" at bounding box center [1145, 367] width 212 height 23
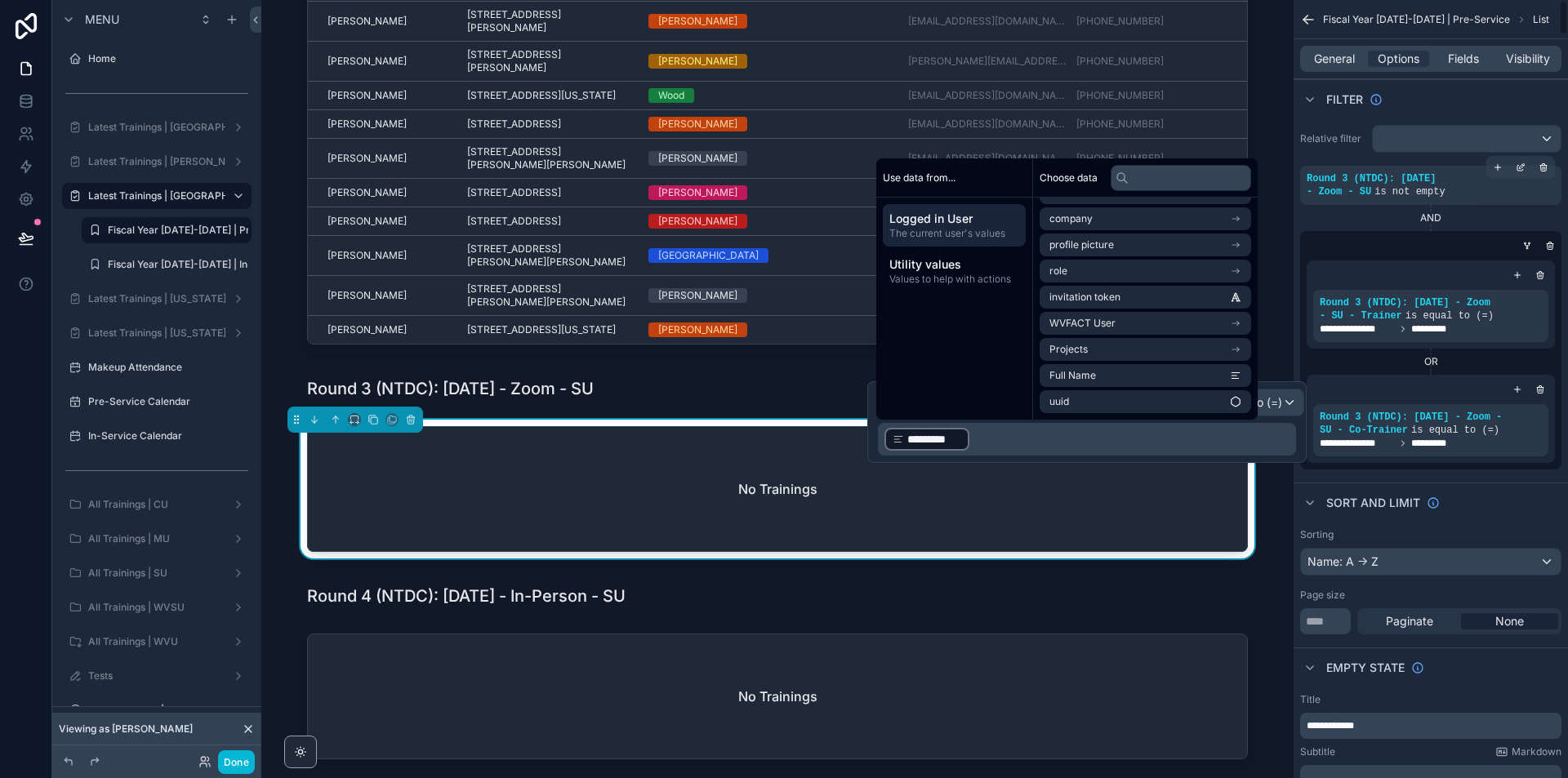
click at [1269, 544] on div "No Trainings" at bounding box center [777, 493] width 1007 height 145
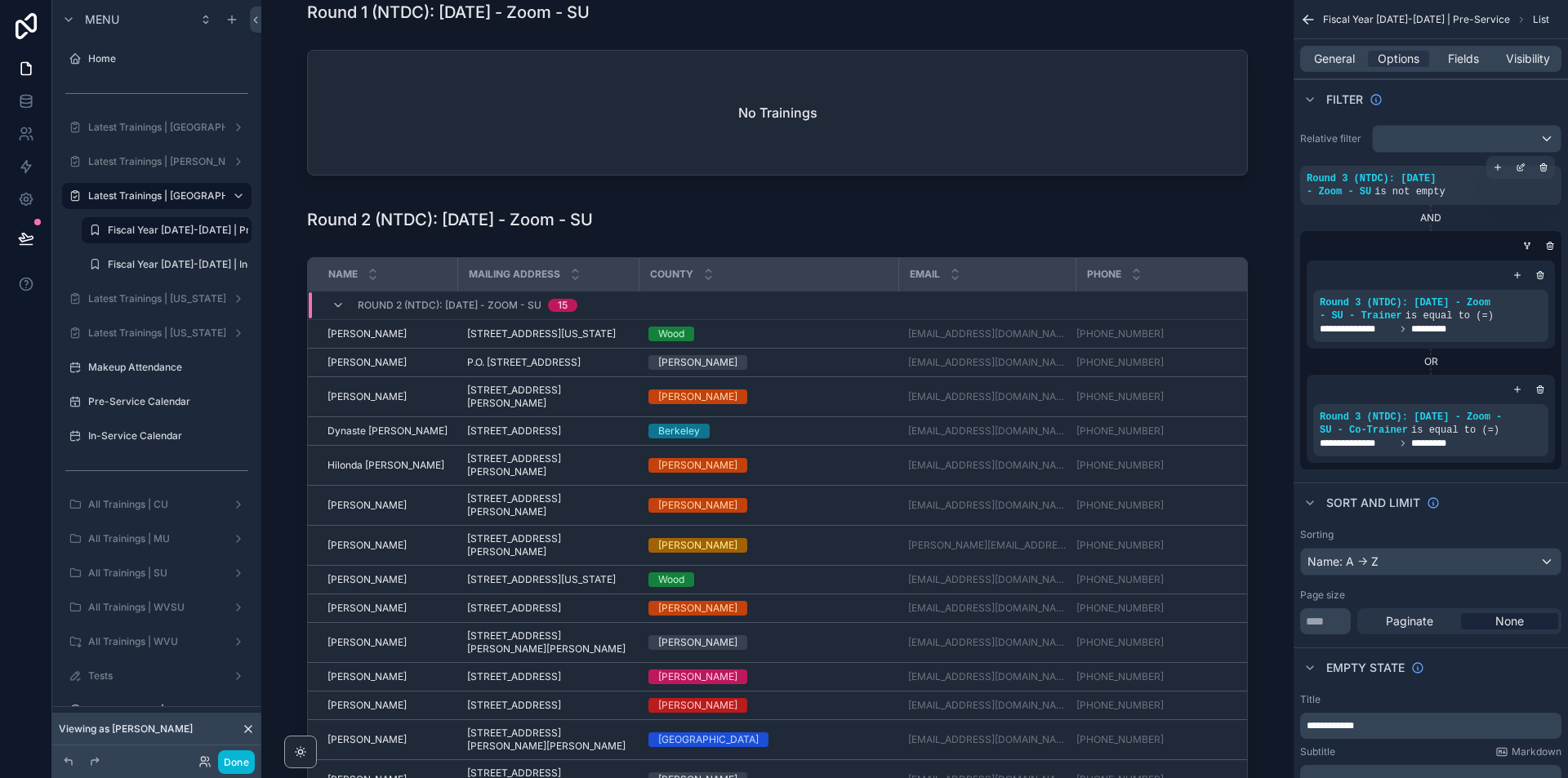
scroll to position [0, 0]
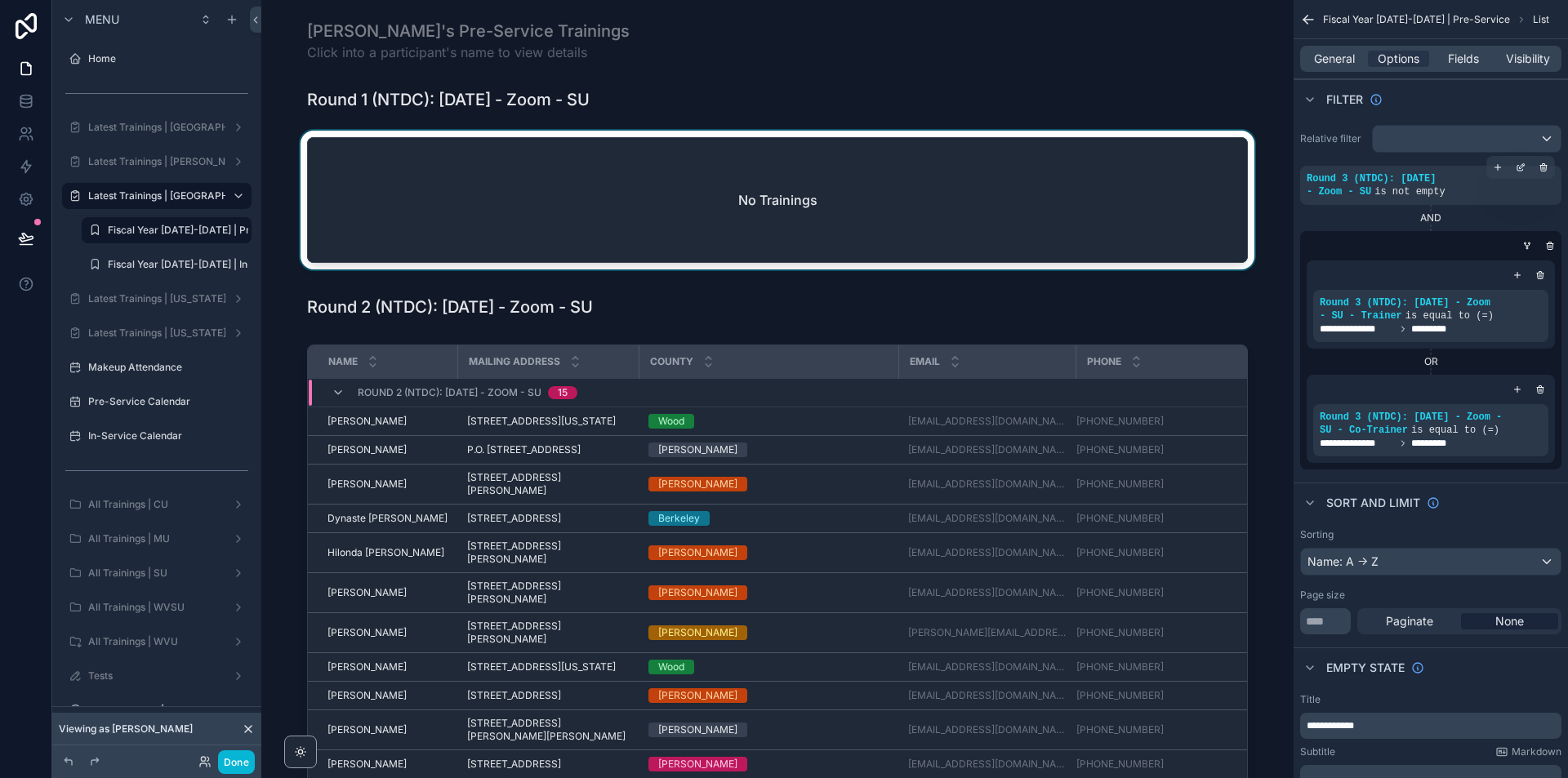
click at [1232, 247] on div "scrollable content" at bounding box center [777, 204] width 1007 height 145
click at [1339, 60] on span "General" at bounding box center [1334, 59] width 41 height 16
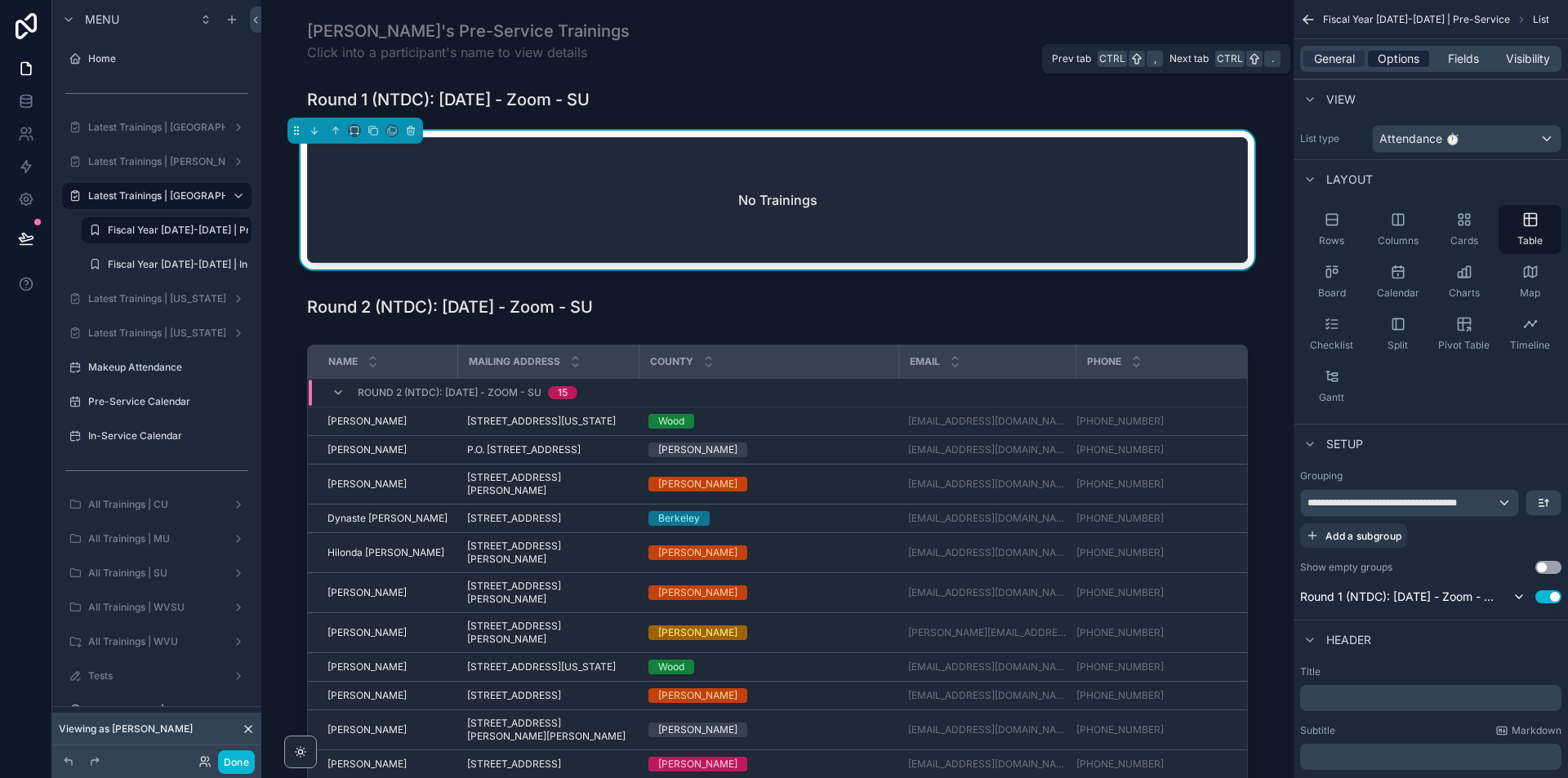
click at [1411, 54] on span "Options" at bounding box center [1399, 59] width 42 height 16
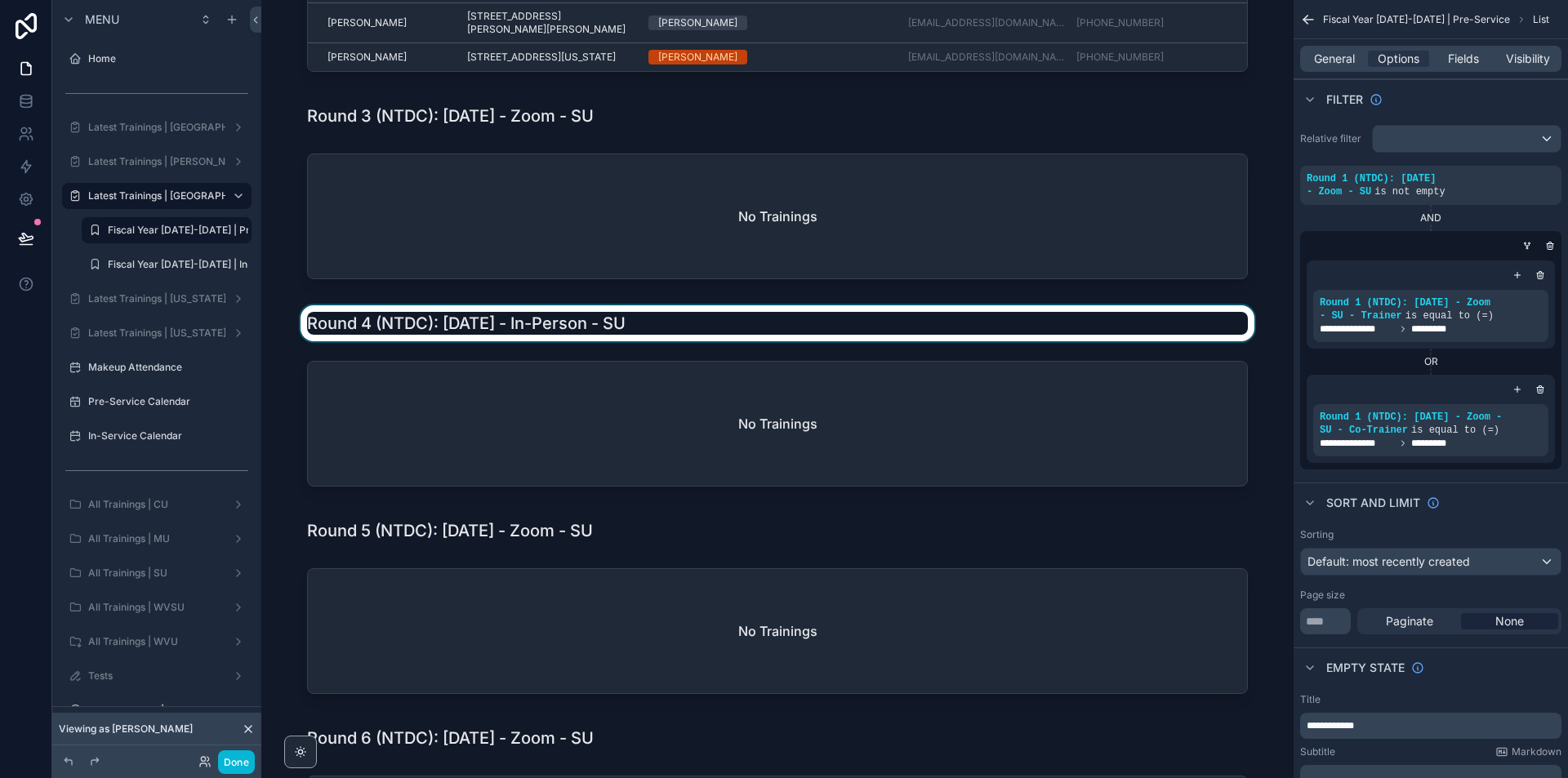
scroll to position [735, 0]
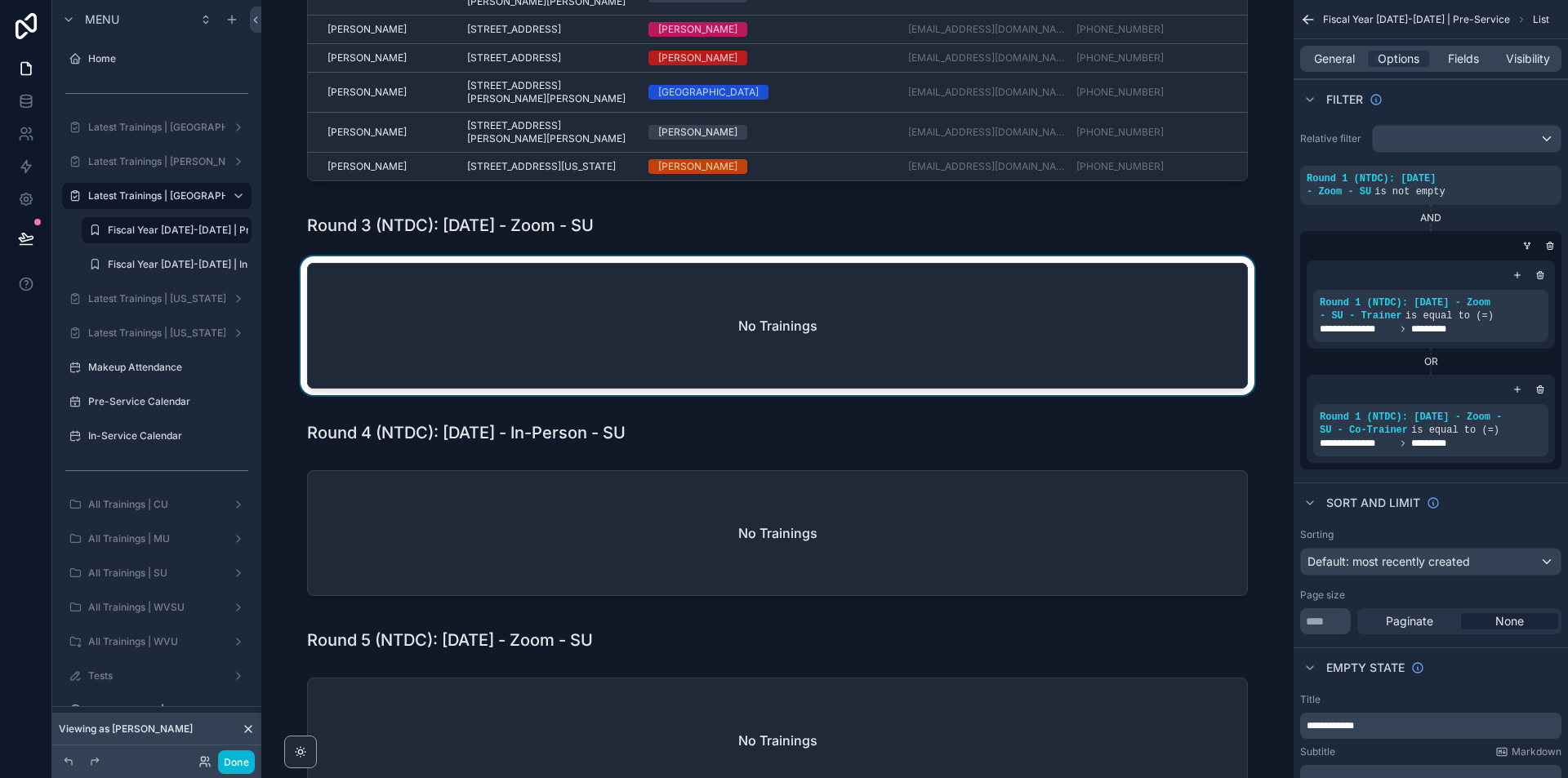
click at [1239, 330] on div "scrollable content" at bounding box center [777, 329] width 1007 height 145
click at [1341, 47] on div "General Options Fields Visibility" at bounding box center [1431, 59] width 261 height 26
click at [1336, 51] on span "General" at bounding box center [1334, 59] width 41 height 16
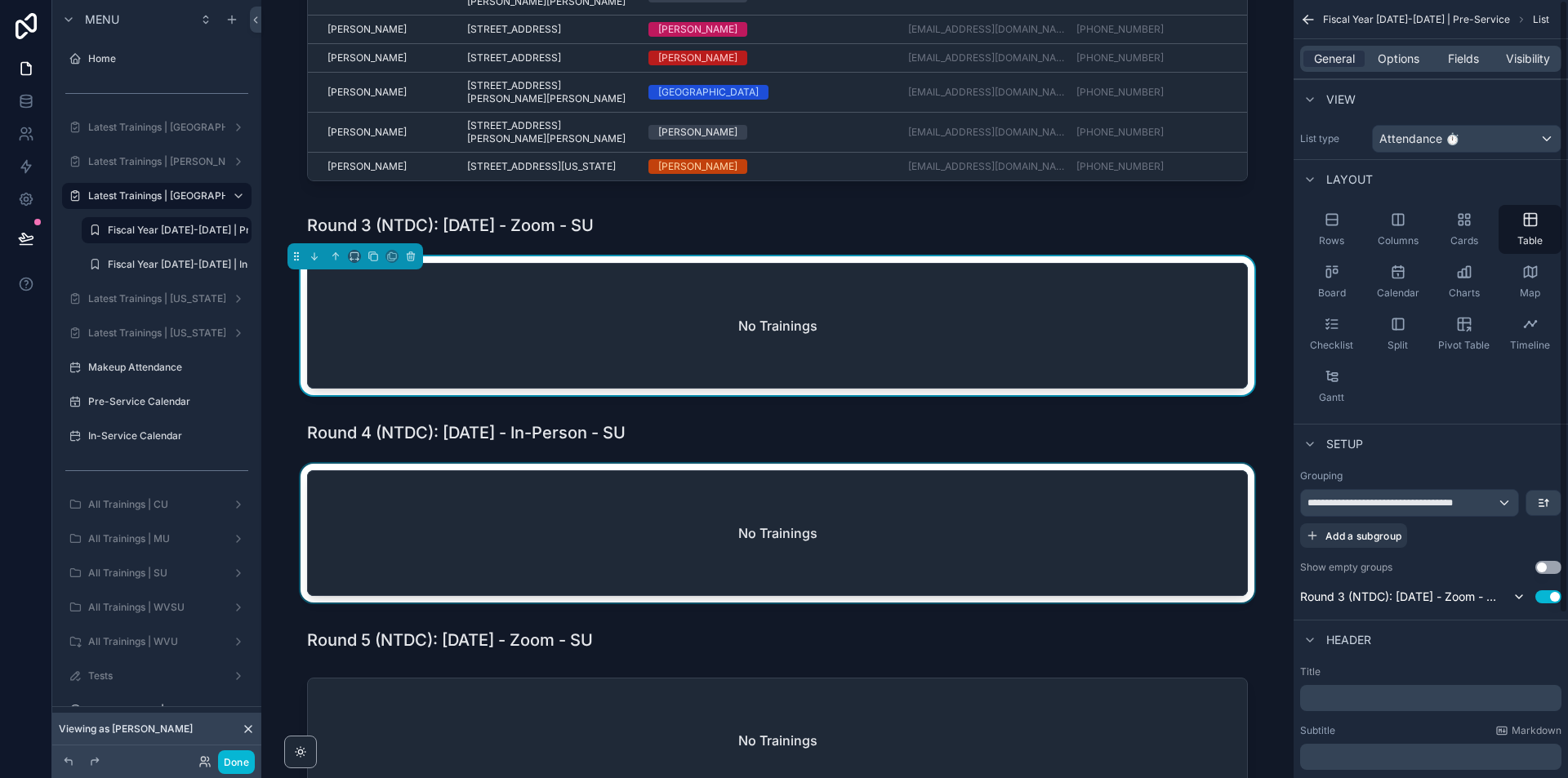
click at [1237, 553] on div "scrollable content" at bounding box center [777, 537] width 1007 height 145
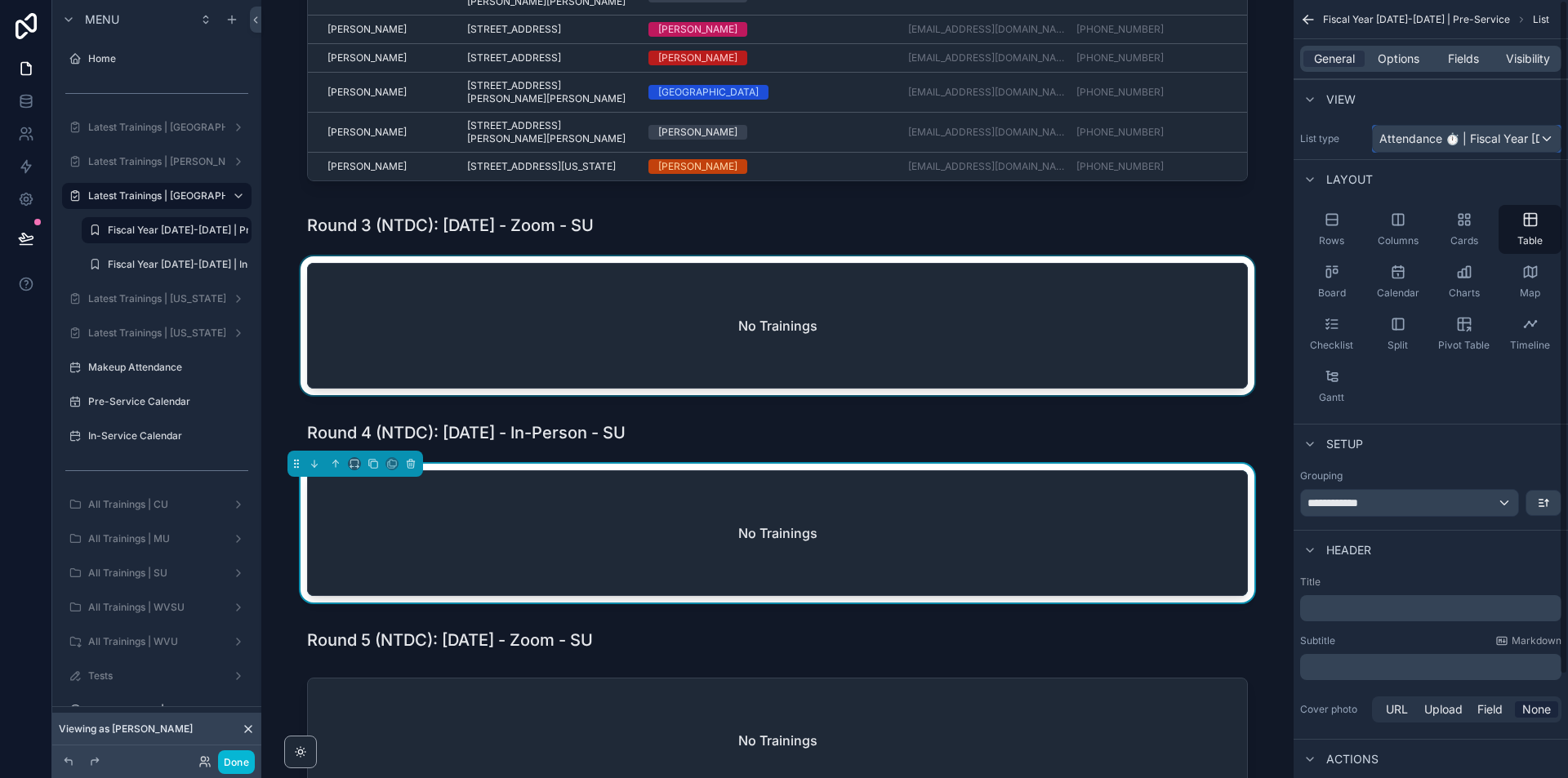
click at [1465, 130] on div "Attendance ⏱ | Fiscal Year [DATE]-[DATE]" at bounding box center [1467, 139] width 188 height 26
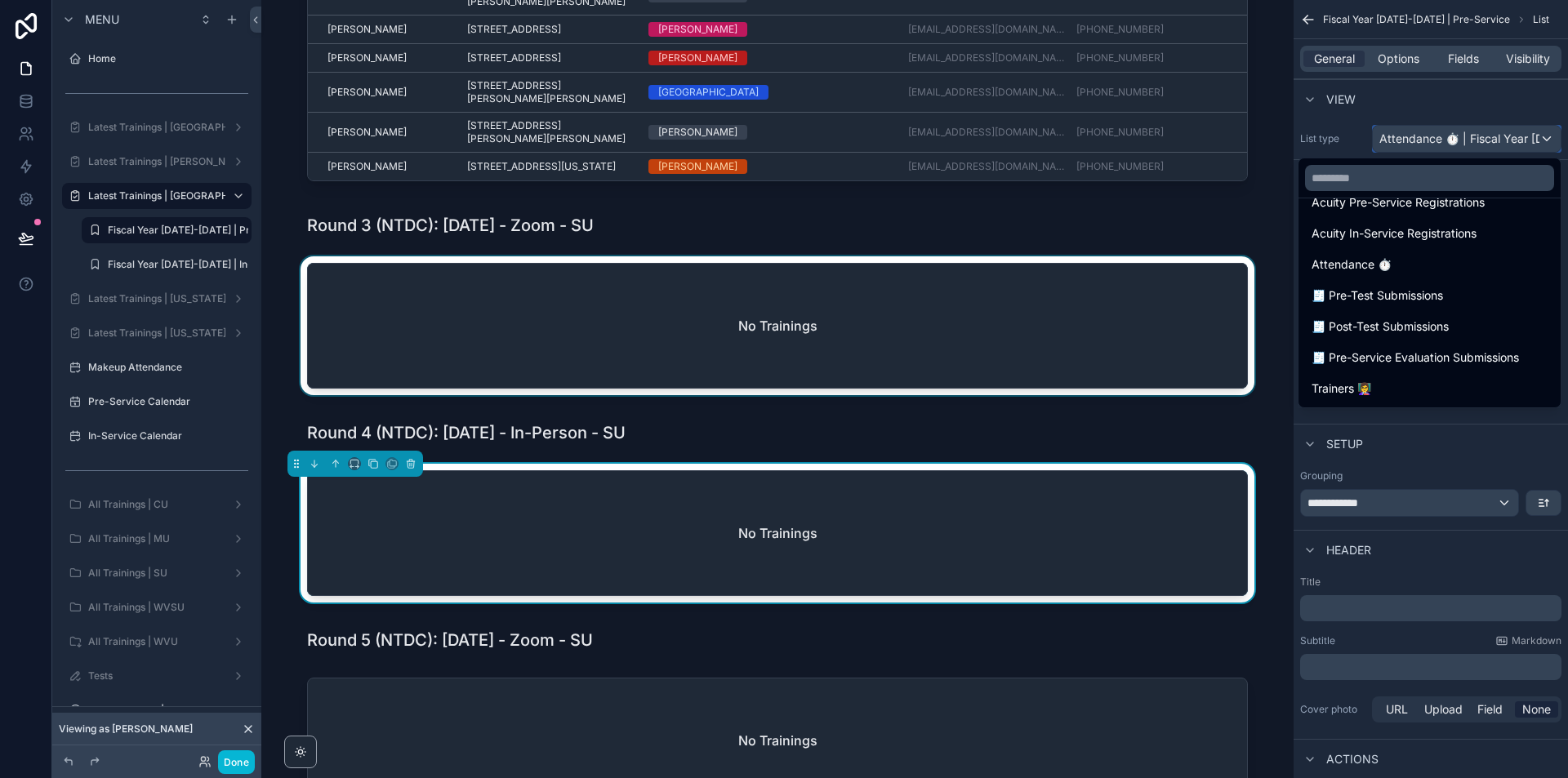
scroll to position [245, 0]
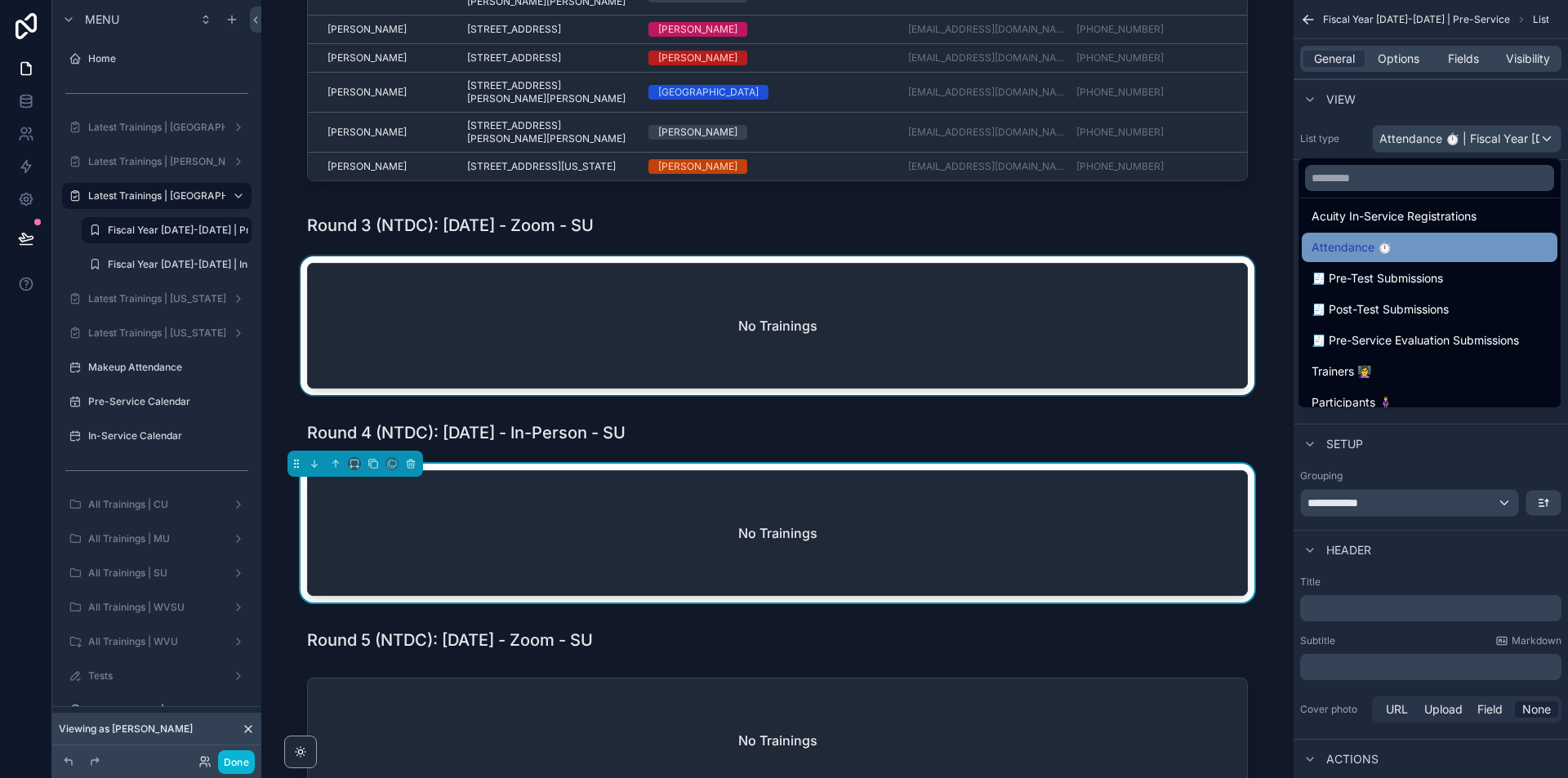
click at [1445, 237] on div "Attendance ⏱" at bounding box center [1430, 247] width 236 height 20
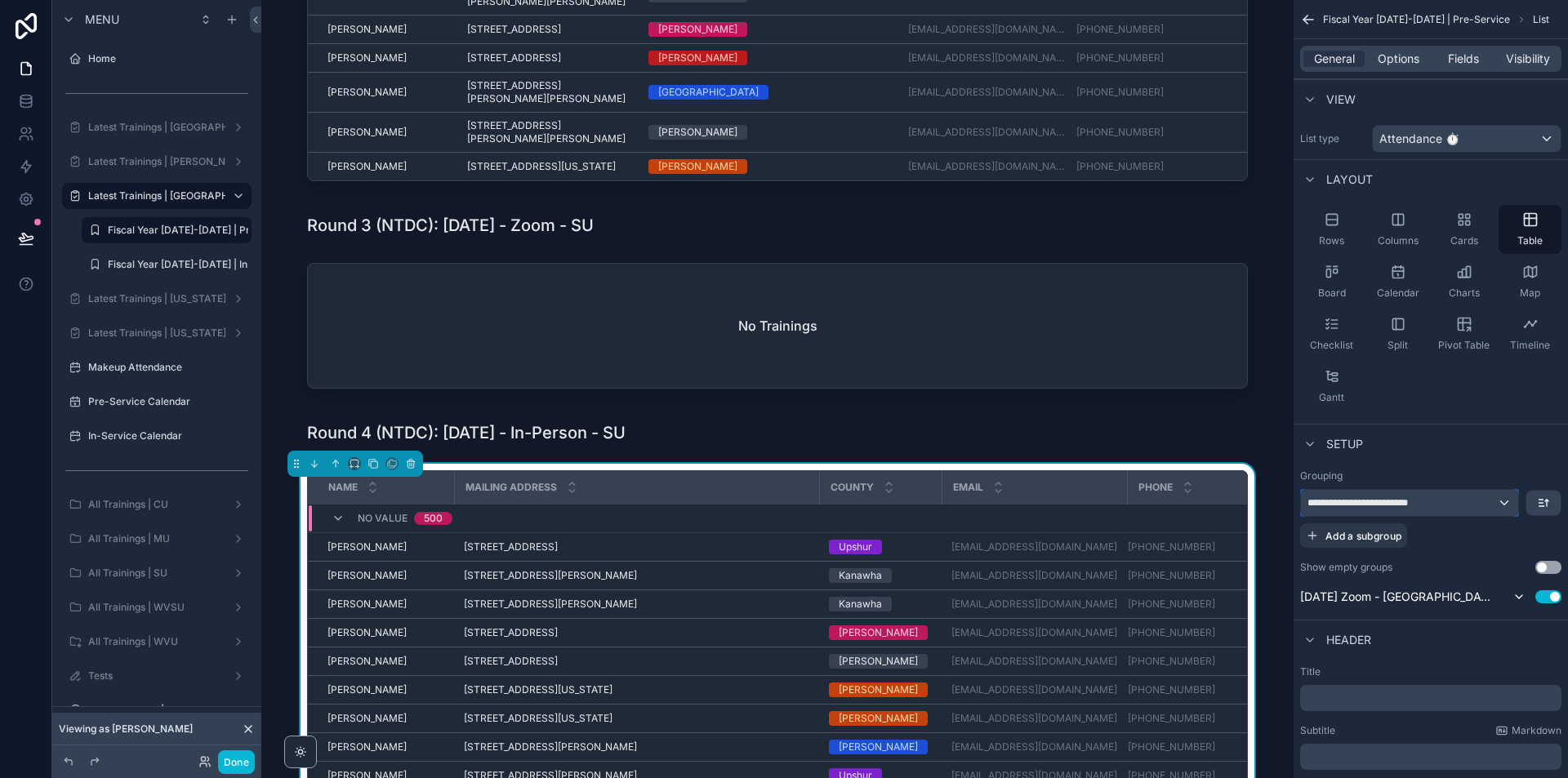
click at [1472, 510] on div "**********" at bounding box center [1409, 503] width 218 height 26
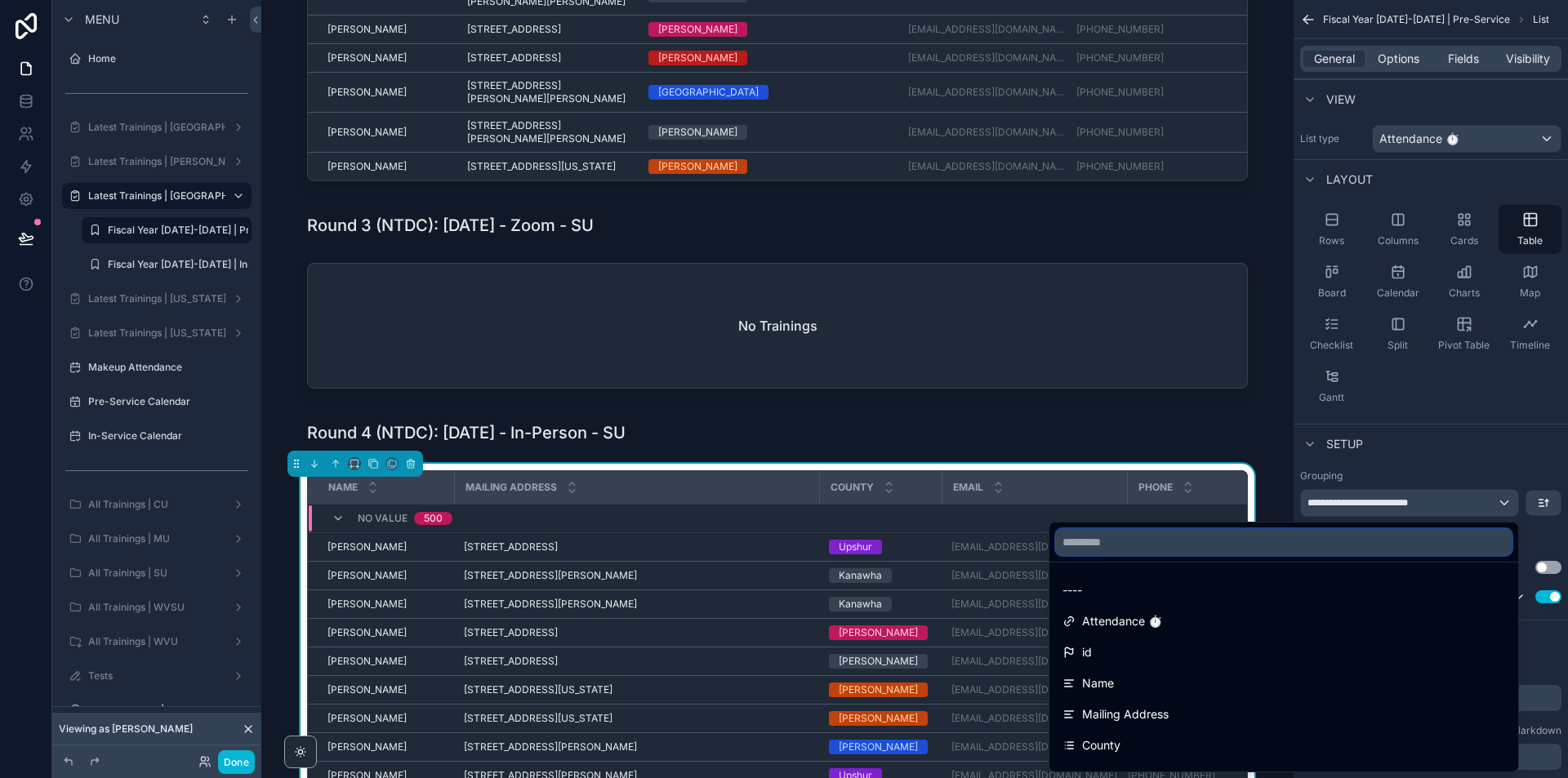
click at [1263, 537] on input "text" at bounding box center [1284, 543] width 456 height 26
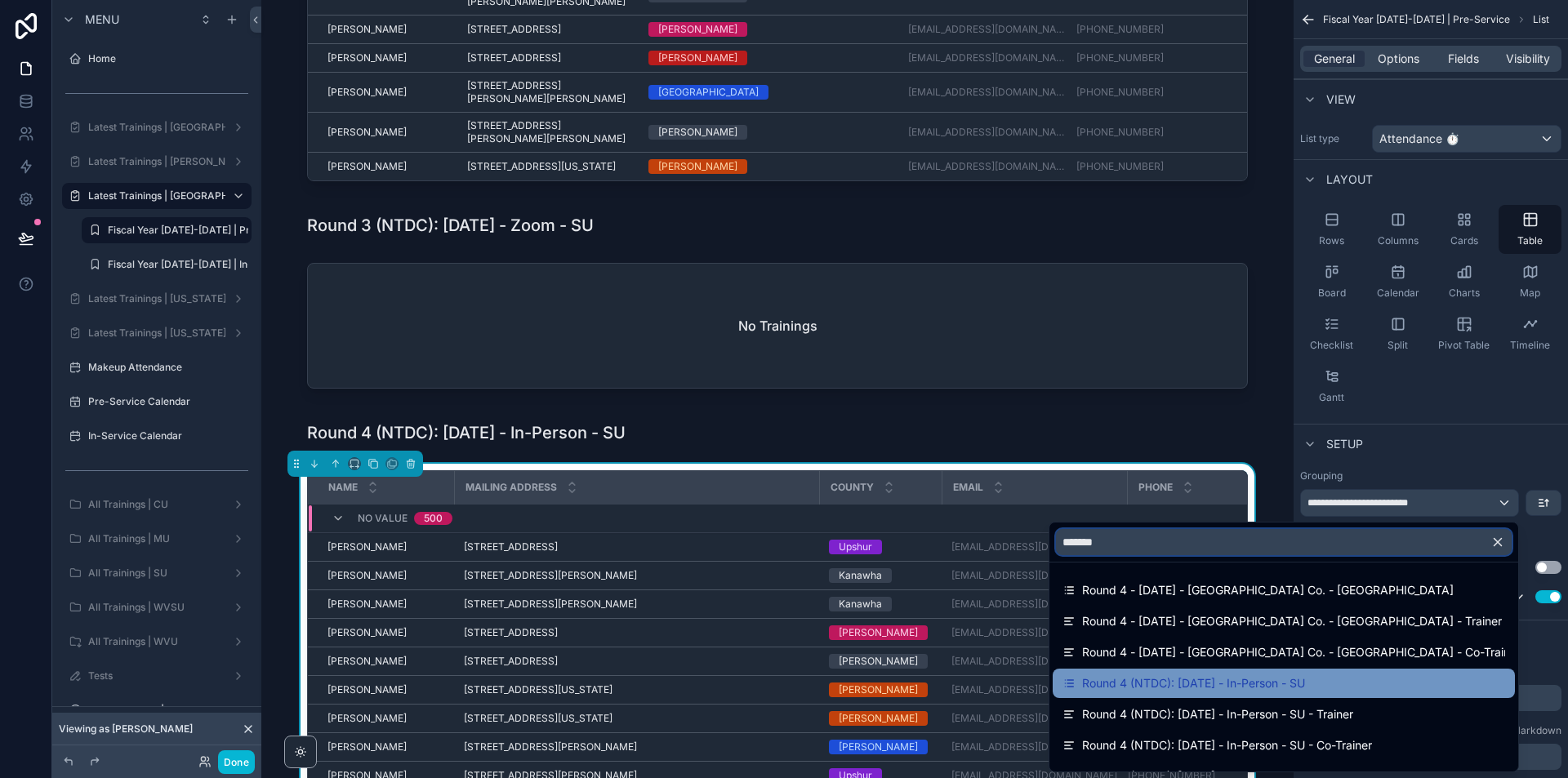
type input "*******"
click at [1306, 679] on span "Round 4 (NTDC): [DATE] - In-Person - SU" at bounding box center [1193, 684] width 223 height 20
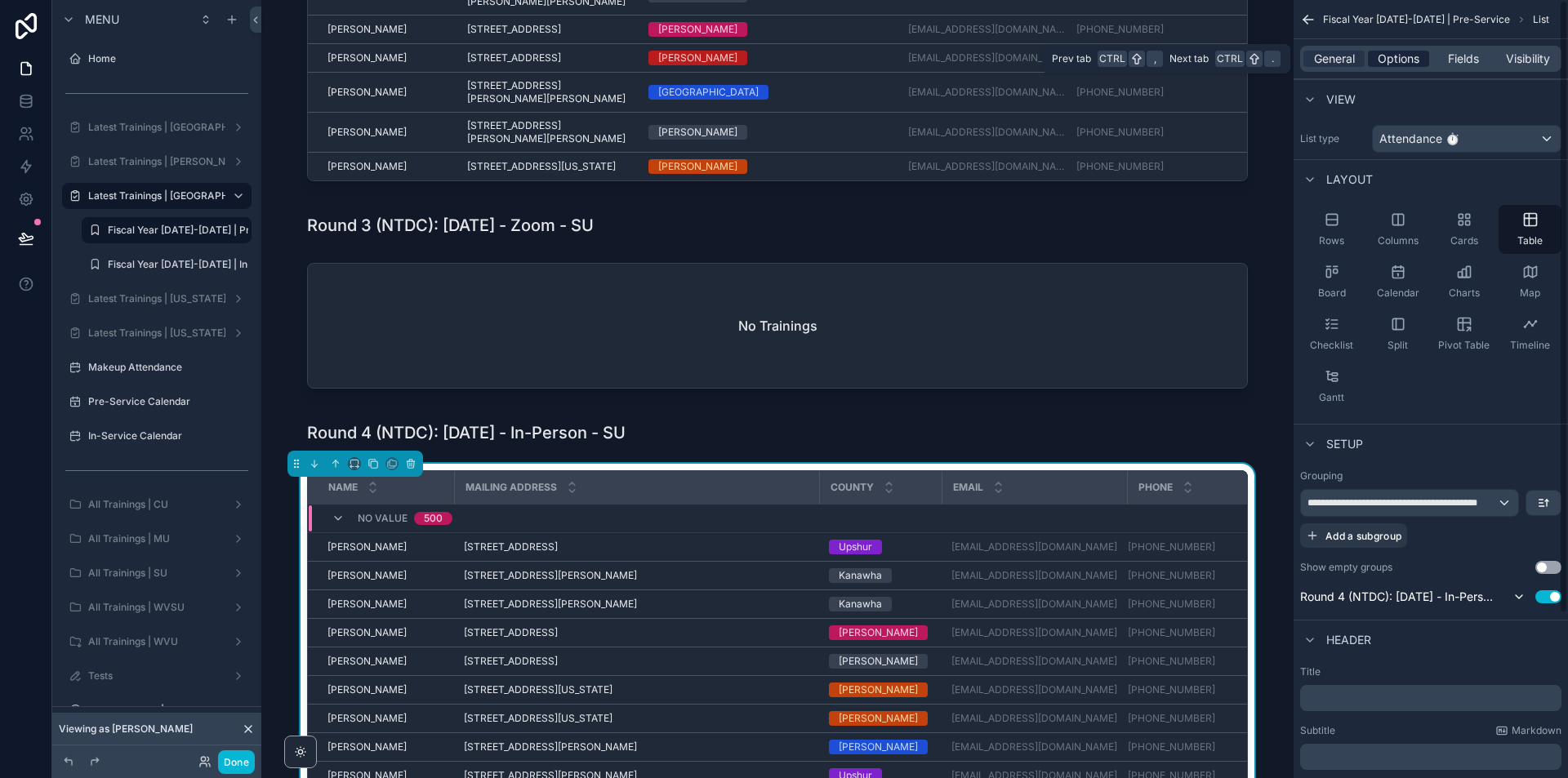
click at [1409, 53] on span "Options" at bounding box center [1399, 59] width 42 height 16
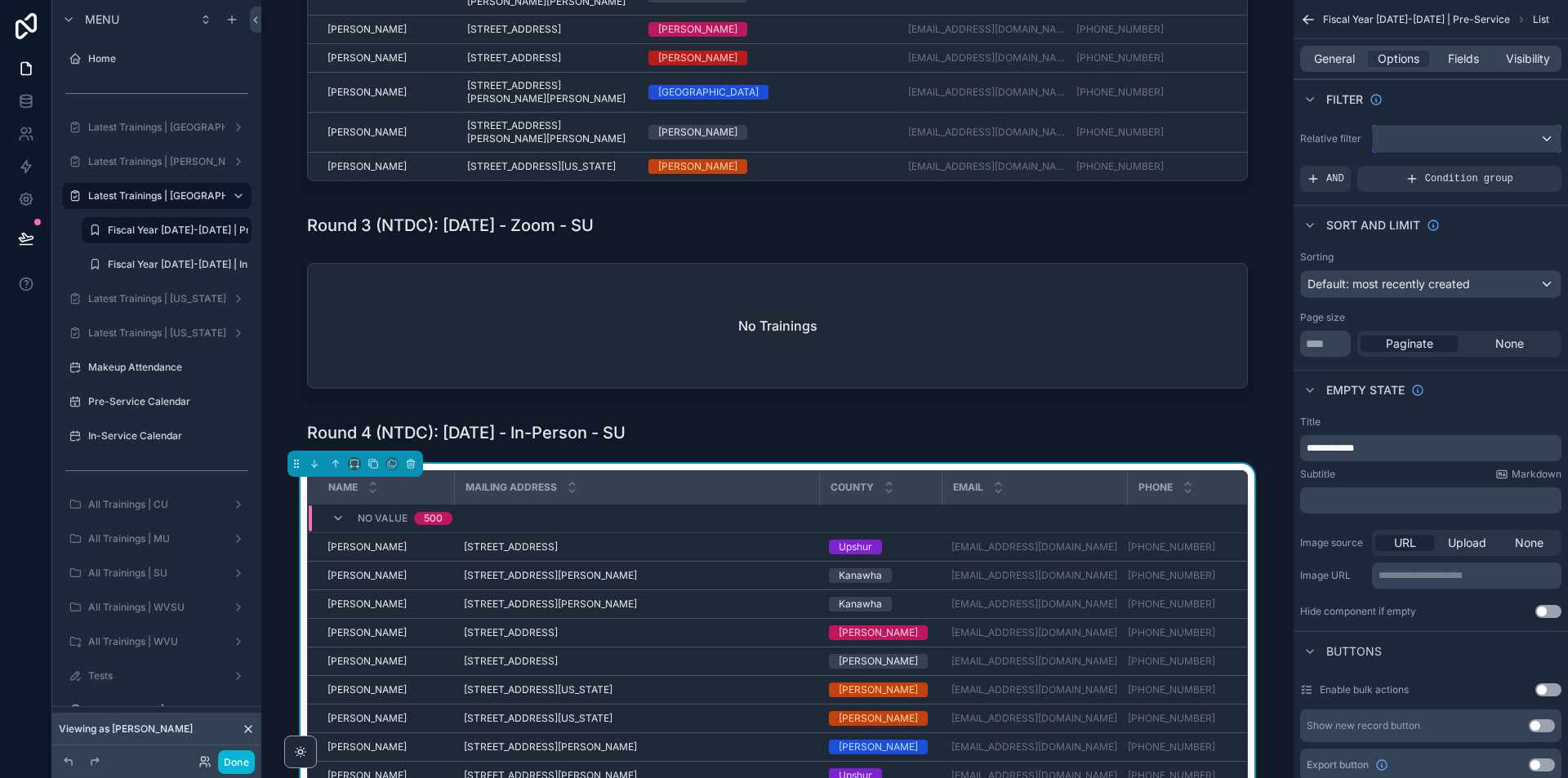
click at [1406, 140] on div "scrollable content" at bounding box center [1467, 139] width 188 height 26
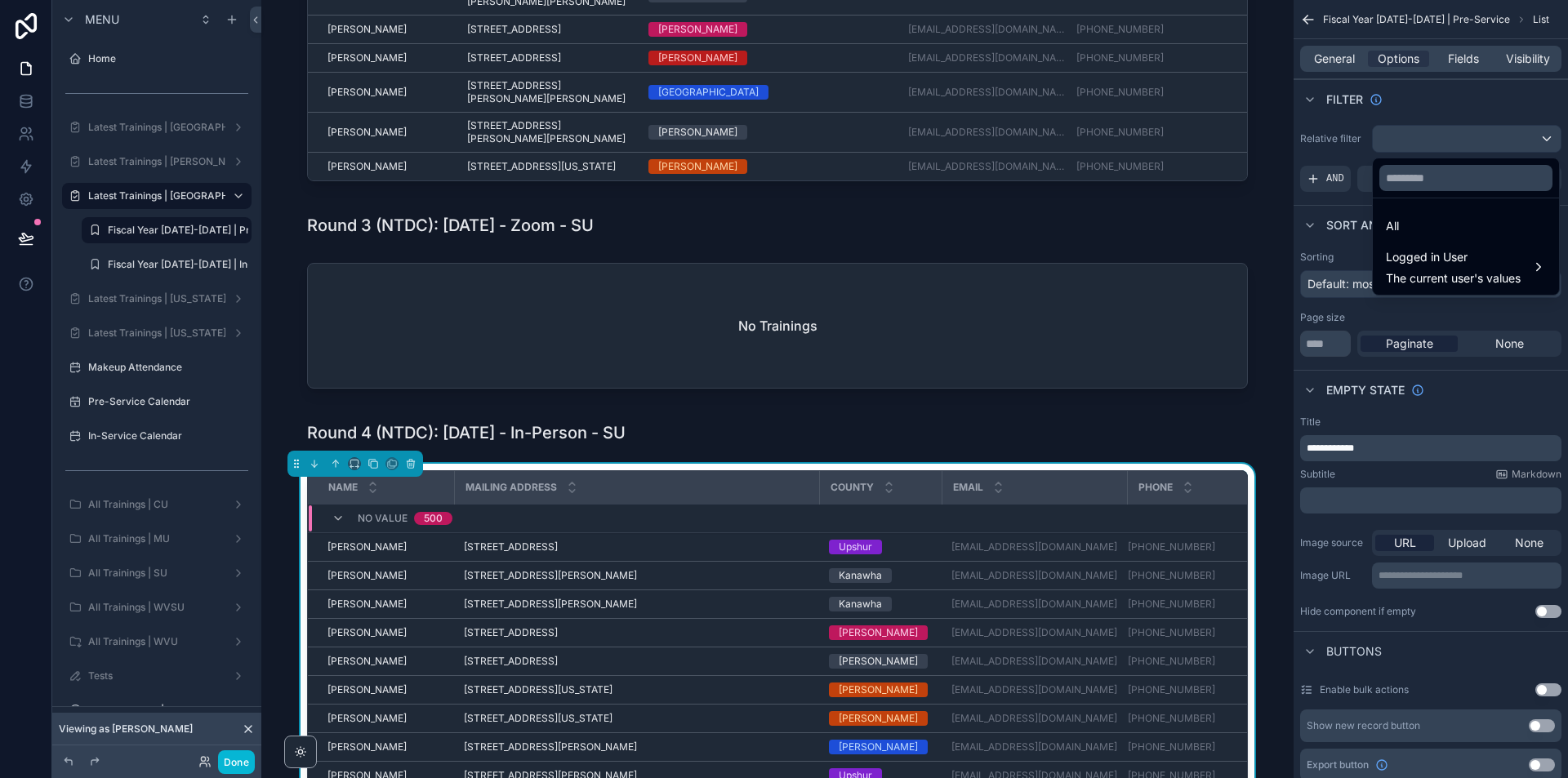
click at [1407, 139] on div "scrollable content" at bounding box center [784, 389] width 1568 height 778
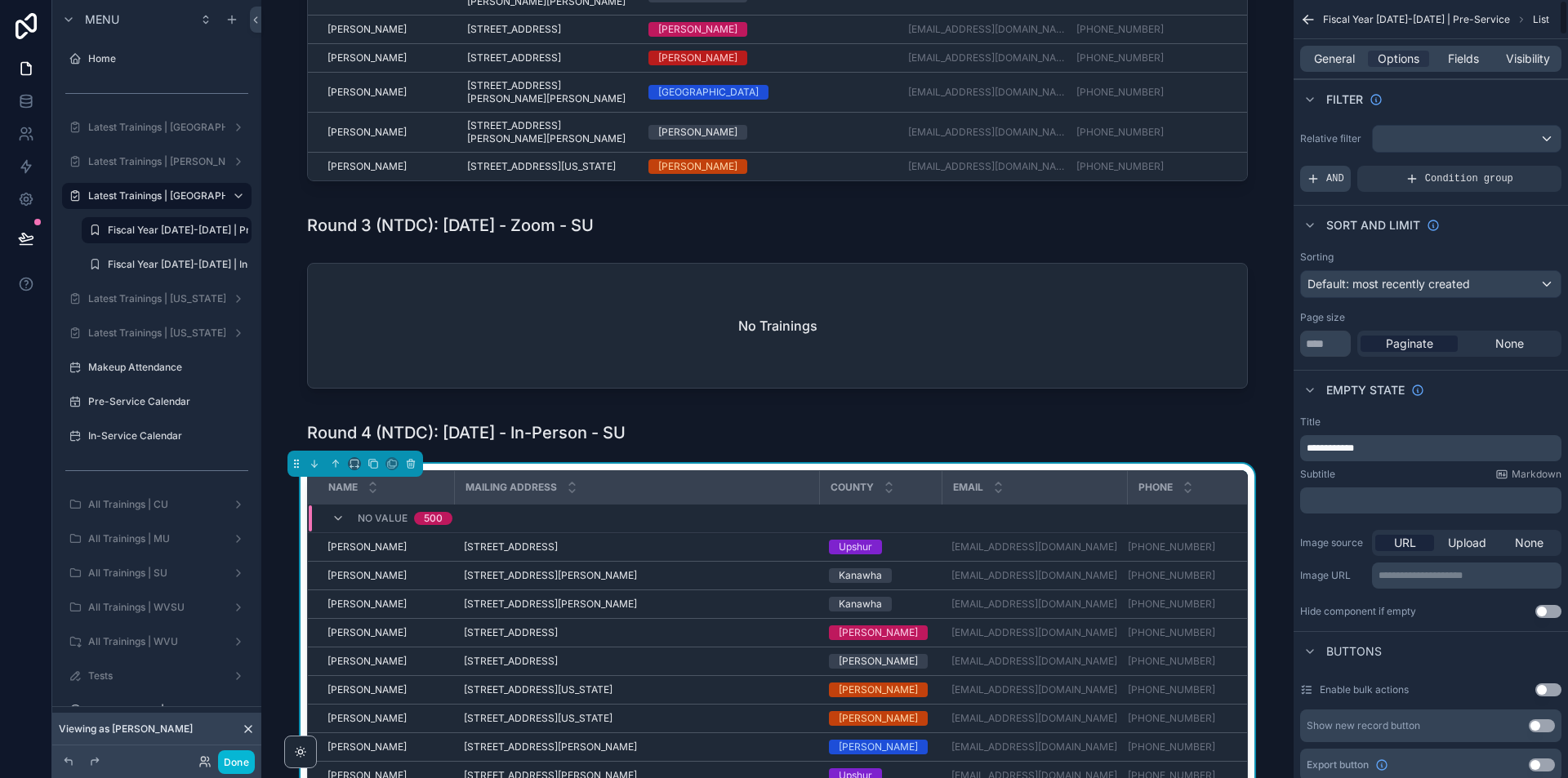
click at [1329, 173] on span "AND" at bounding box center [1335, 178] width 18 height 13
click at [1423, 175] on div "Add a filter" at bounding box center [1431, 179] width 261 height 26
click at [1521, 168] on icon "scrollable content" at bounding box center [1522, 165] width 5 height 5
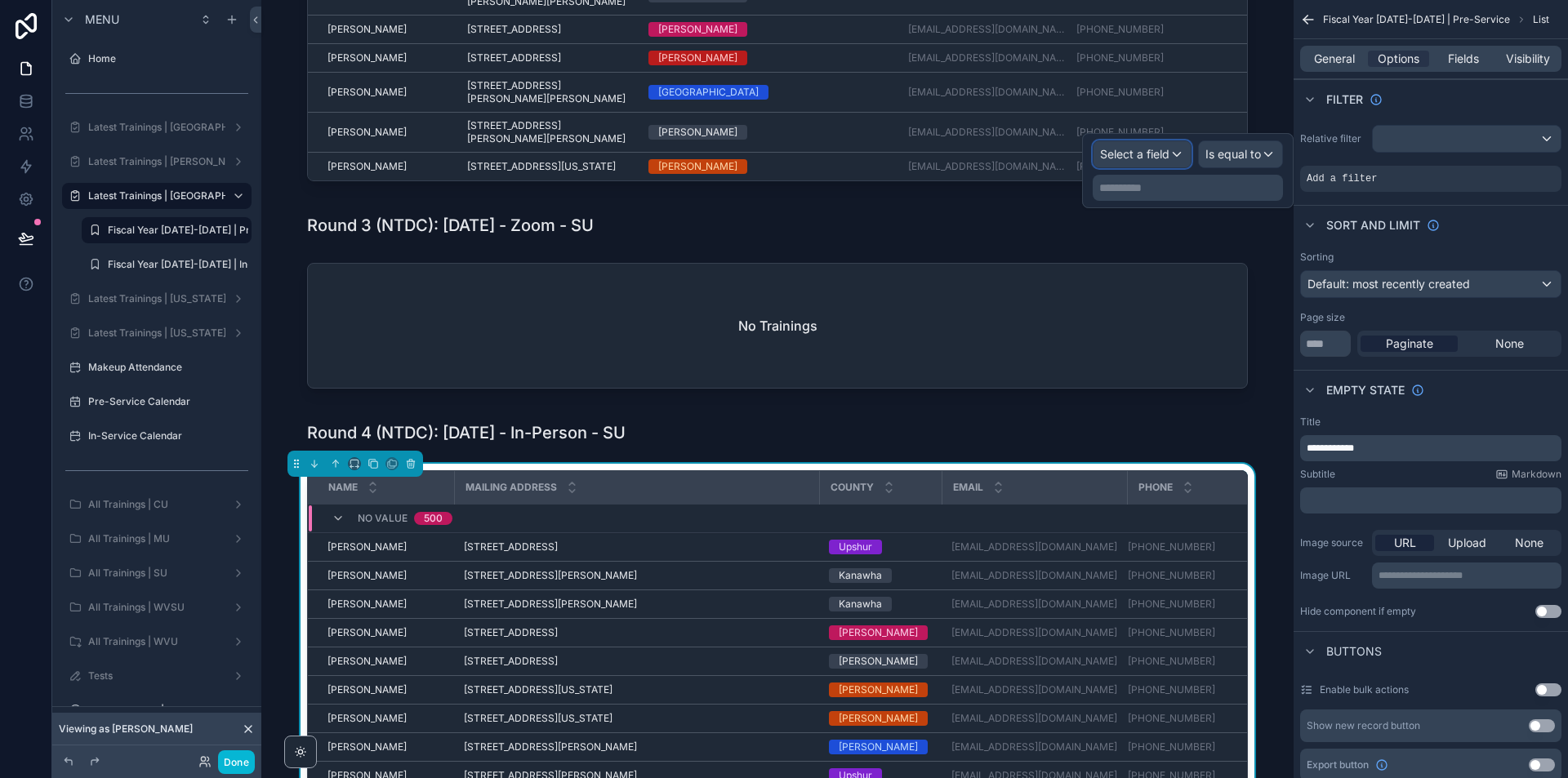
click at [1160, 154] on span "Select a field" at bounding box center [1135, 154] width 70 height 14
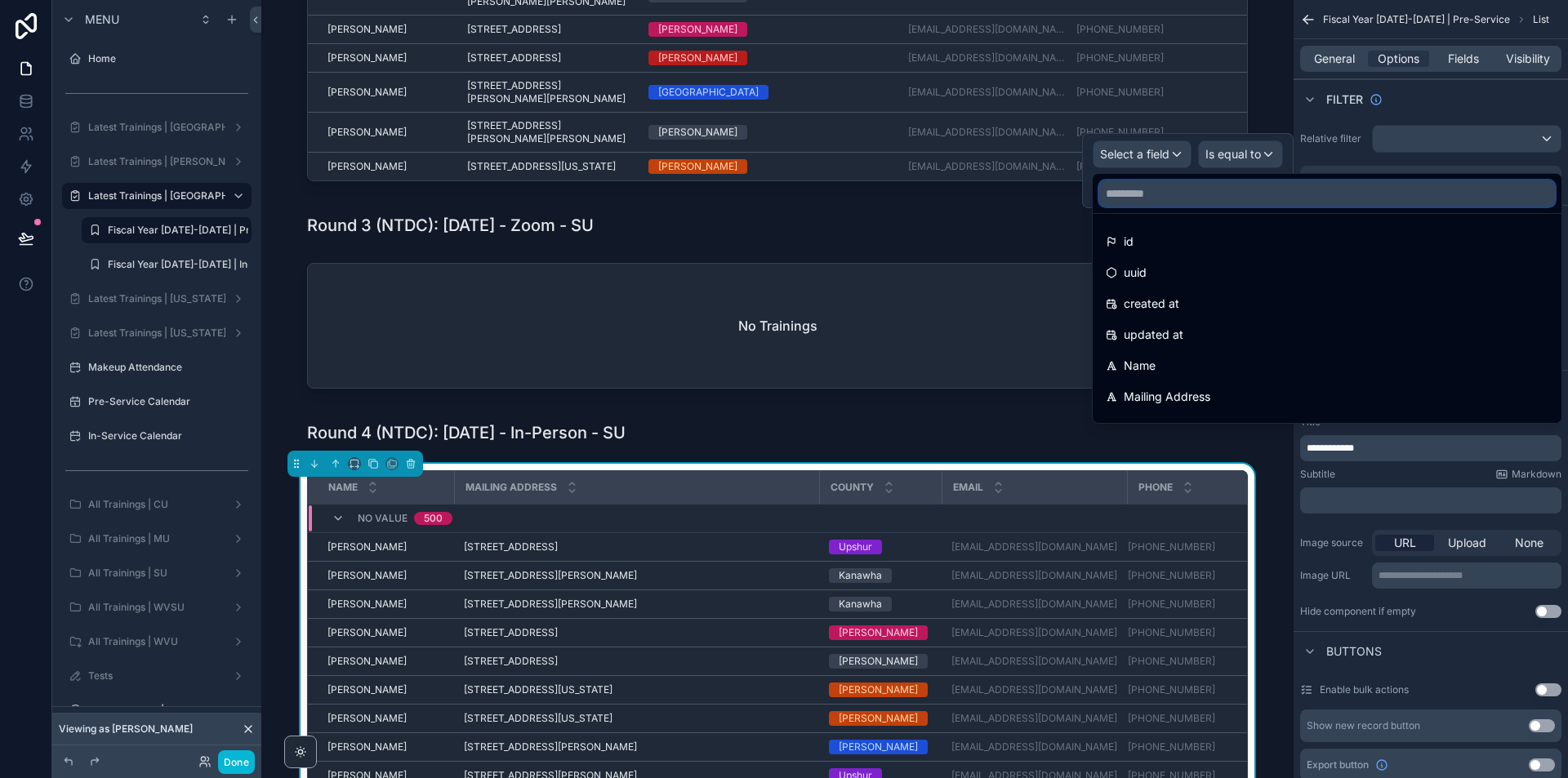
click at [1181, 191] on input "text" at bounding box center [1327, 194] width 456 height 26
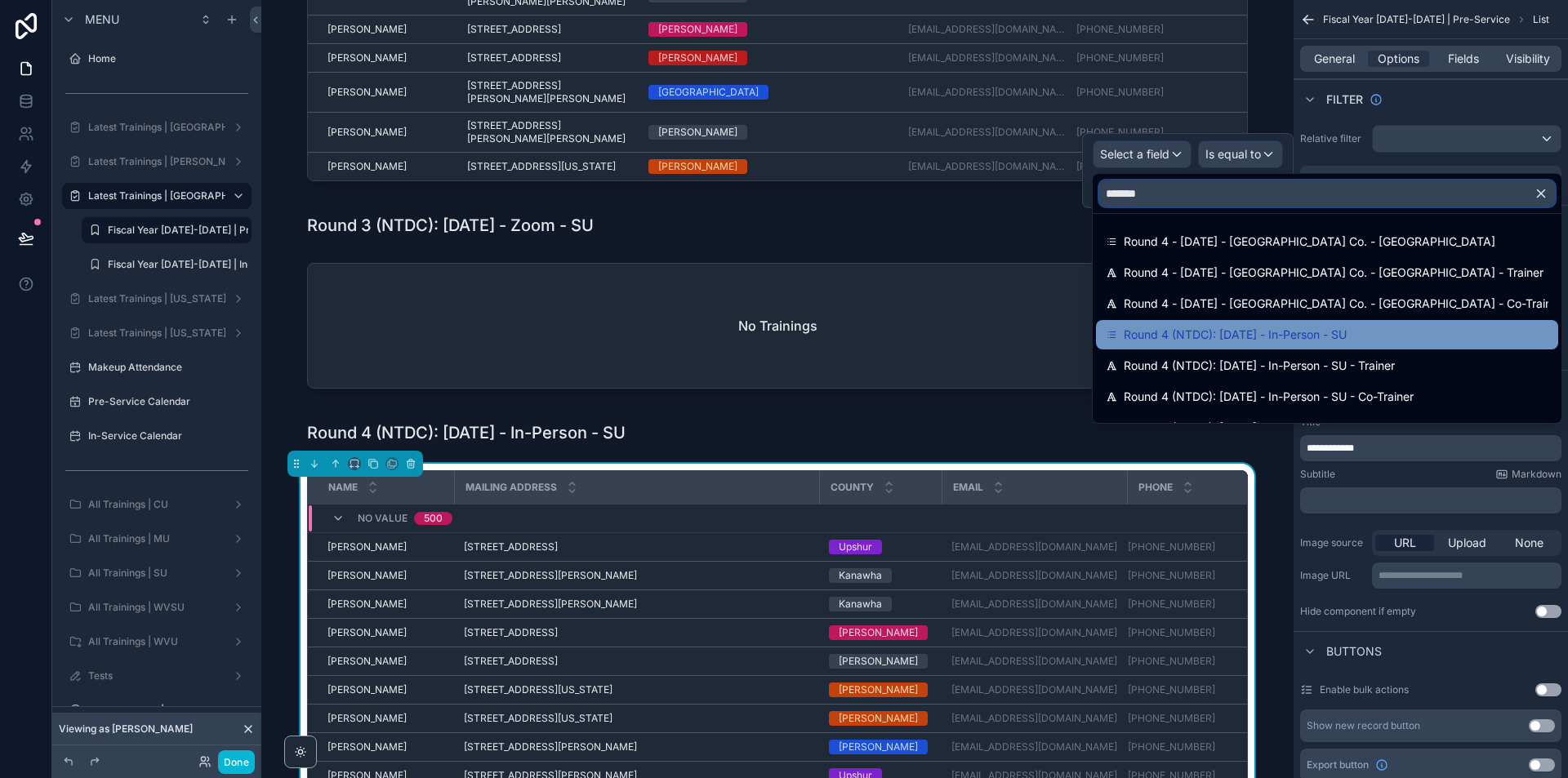
type input "*******"
click at [1346, 333] on span "Round 4 (NTDC): [DATE] - In-Person - SU" at bounding box center [1235, 335] width 223 height 20
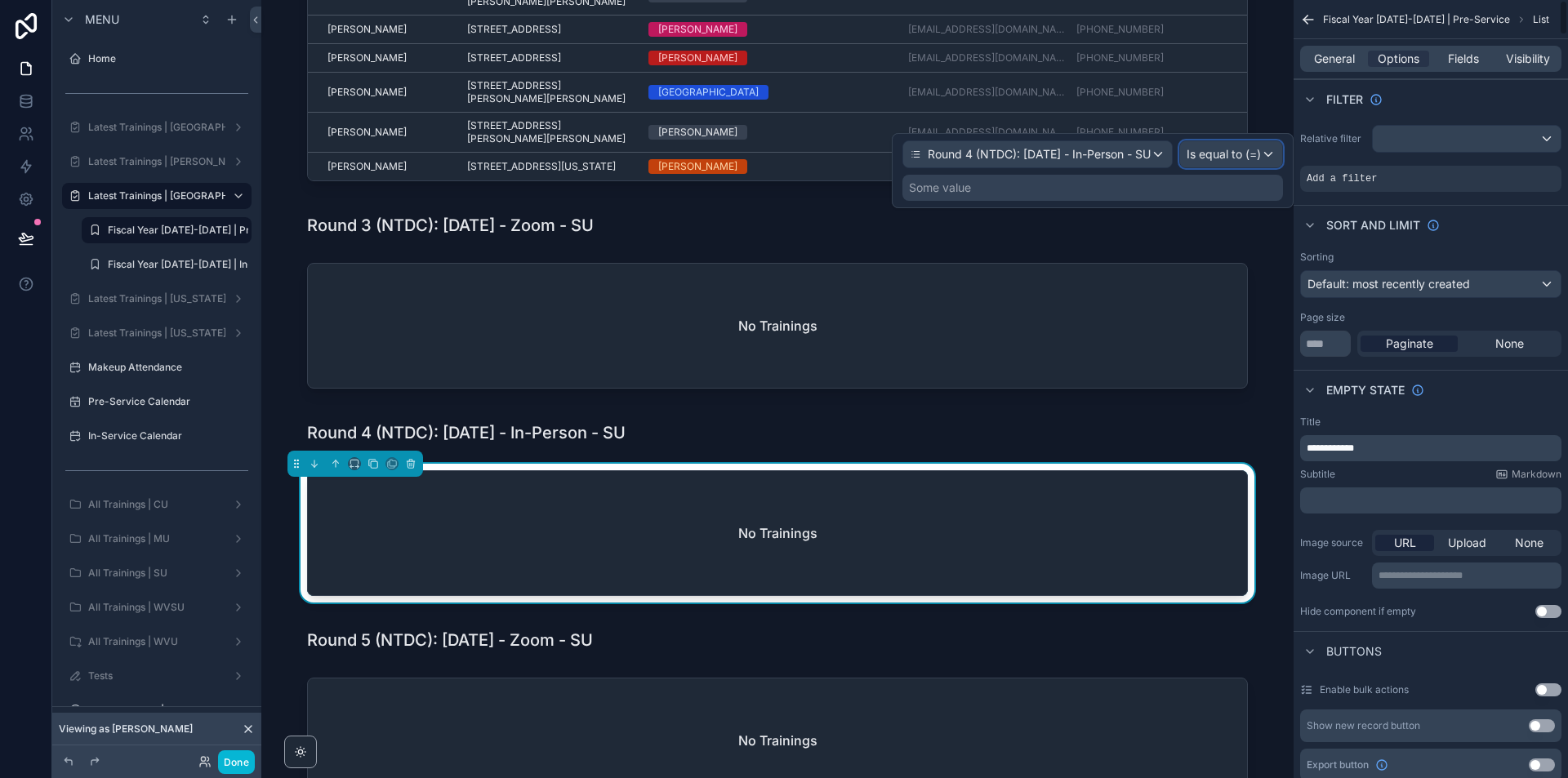
click at [1265, 156] on div "Is equal to (=)" at bounding box center [1231, 154] width 102 height 26
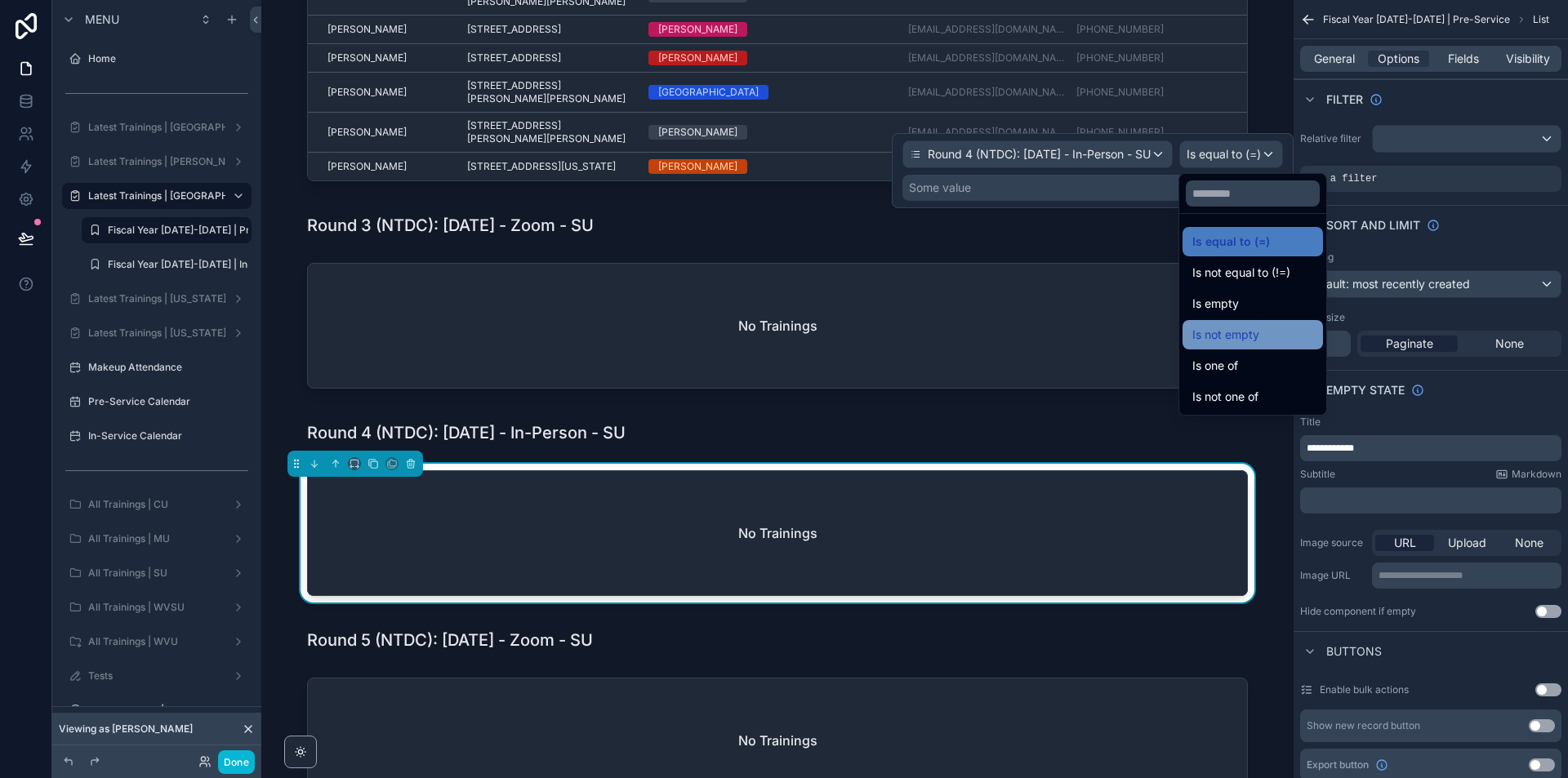
click at [1240, 333] on span "Is not empty" at bounding box center [1225, 335] width 67 height 20
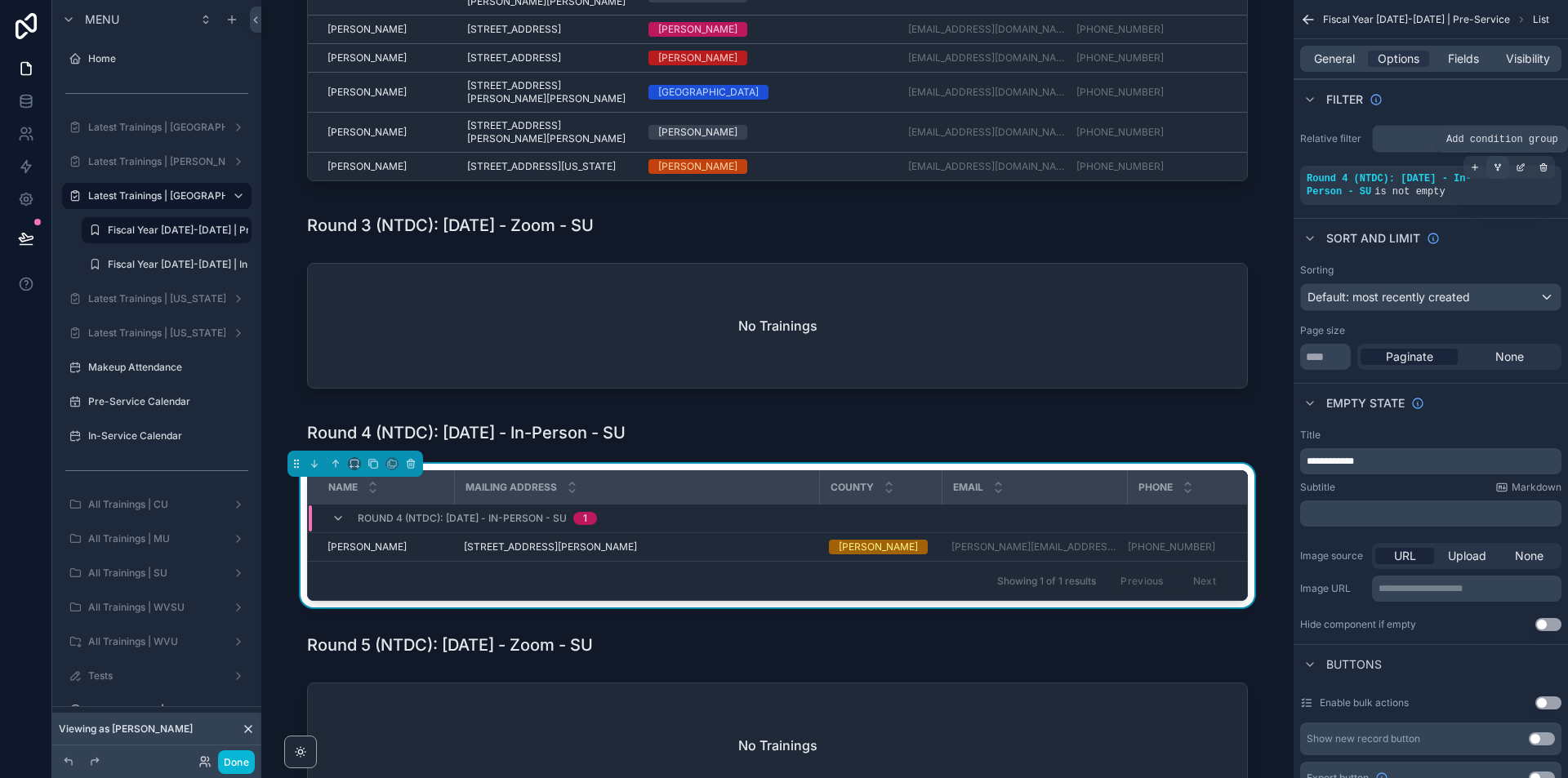
click at [1497, 163] on icon "scrollable content" at bounding box center [1498, 168] width 10 height 10
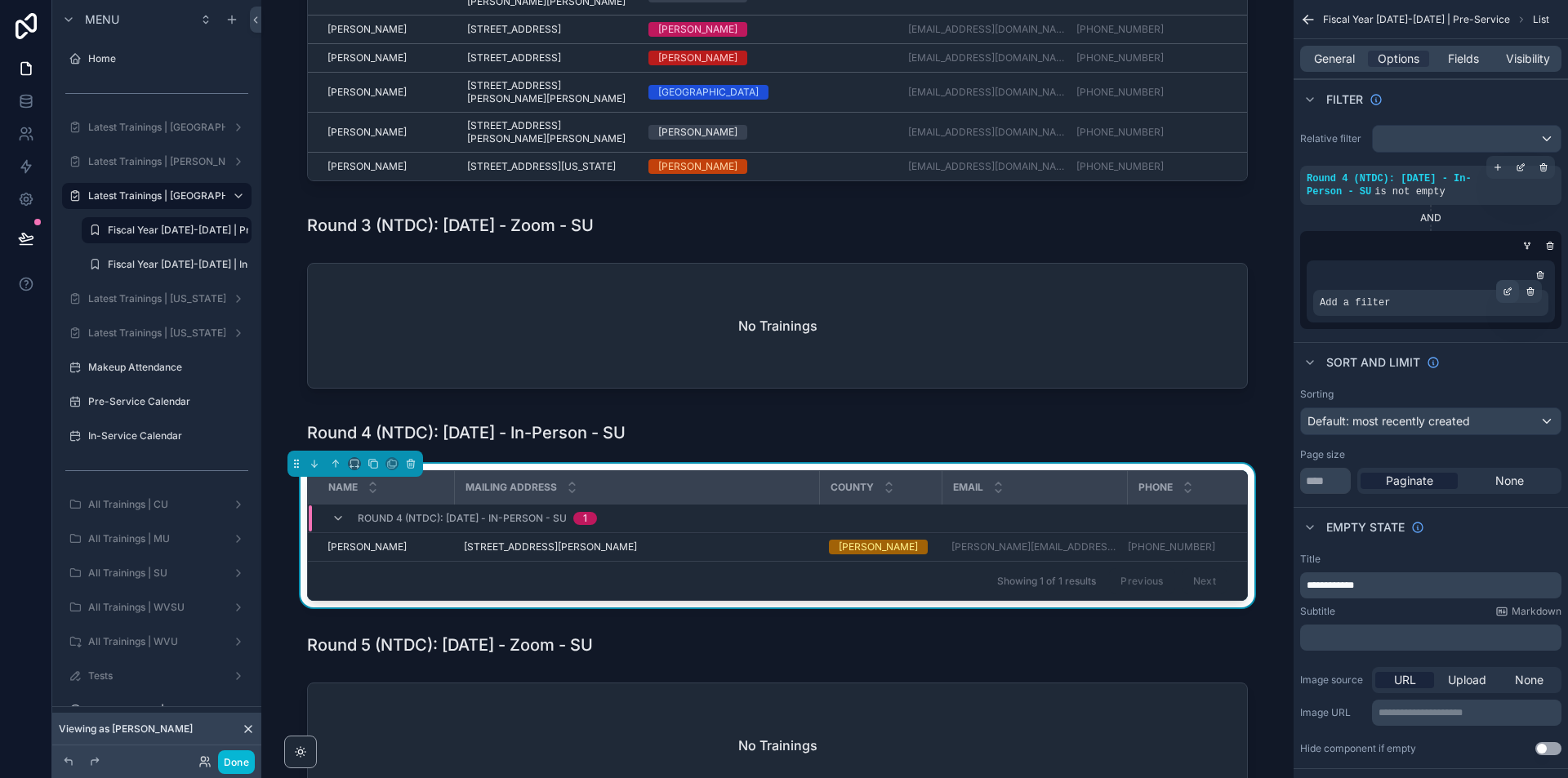
click at [1502, 291] on div "scrollable content" at bounding box center [1507, 291] width 23 height 23
click at [1176, 274] on span "Select a field" at bounding box center [1148, 278] width 70 height 14
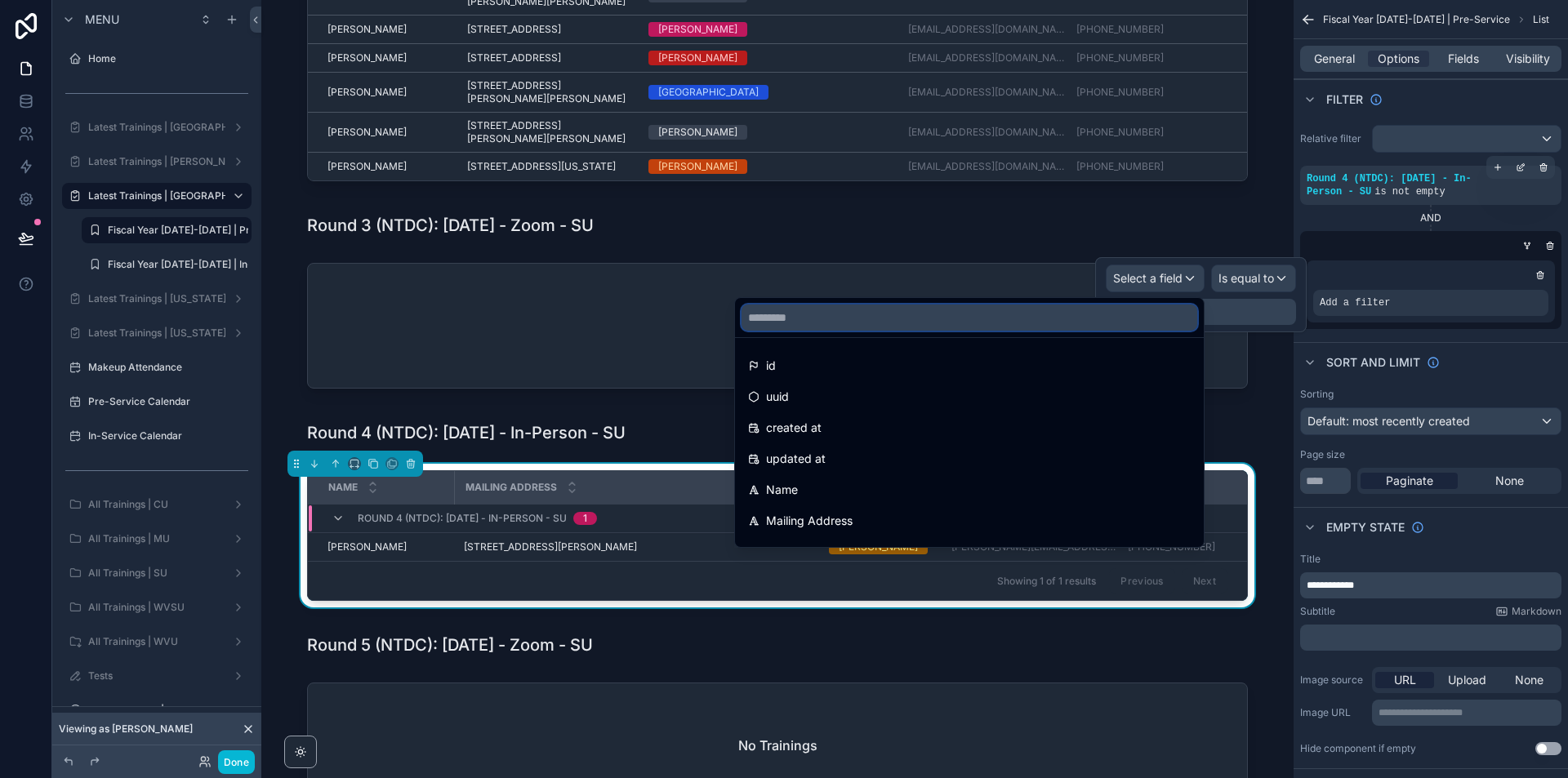
click at [1073, 314] on input "text" at bounding box center [969, 318] width 456 height 26
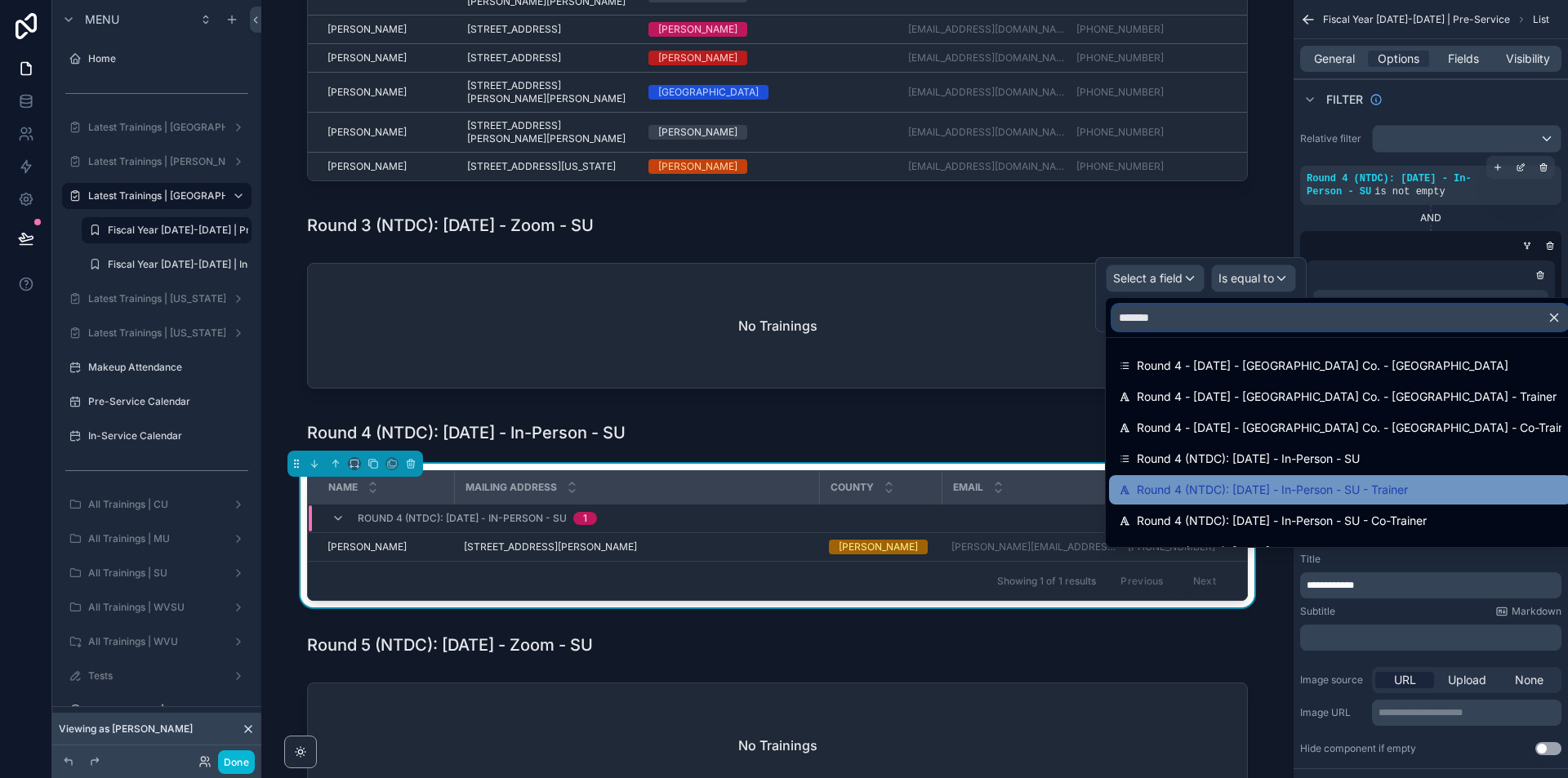
type input "*******"
click at [1353, 480] on span "Round 4 (NTDC): [DATE] - In-Person - SU - Trainer" at bounding box center [1272, 490] width 271 height 20
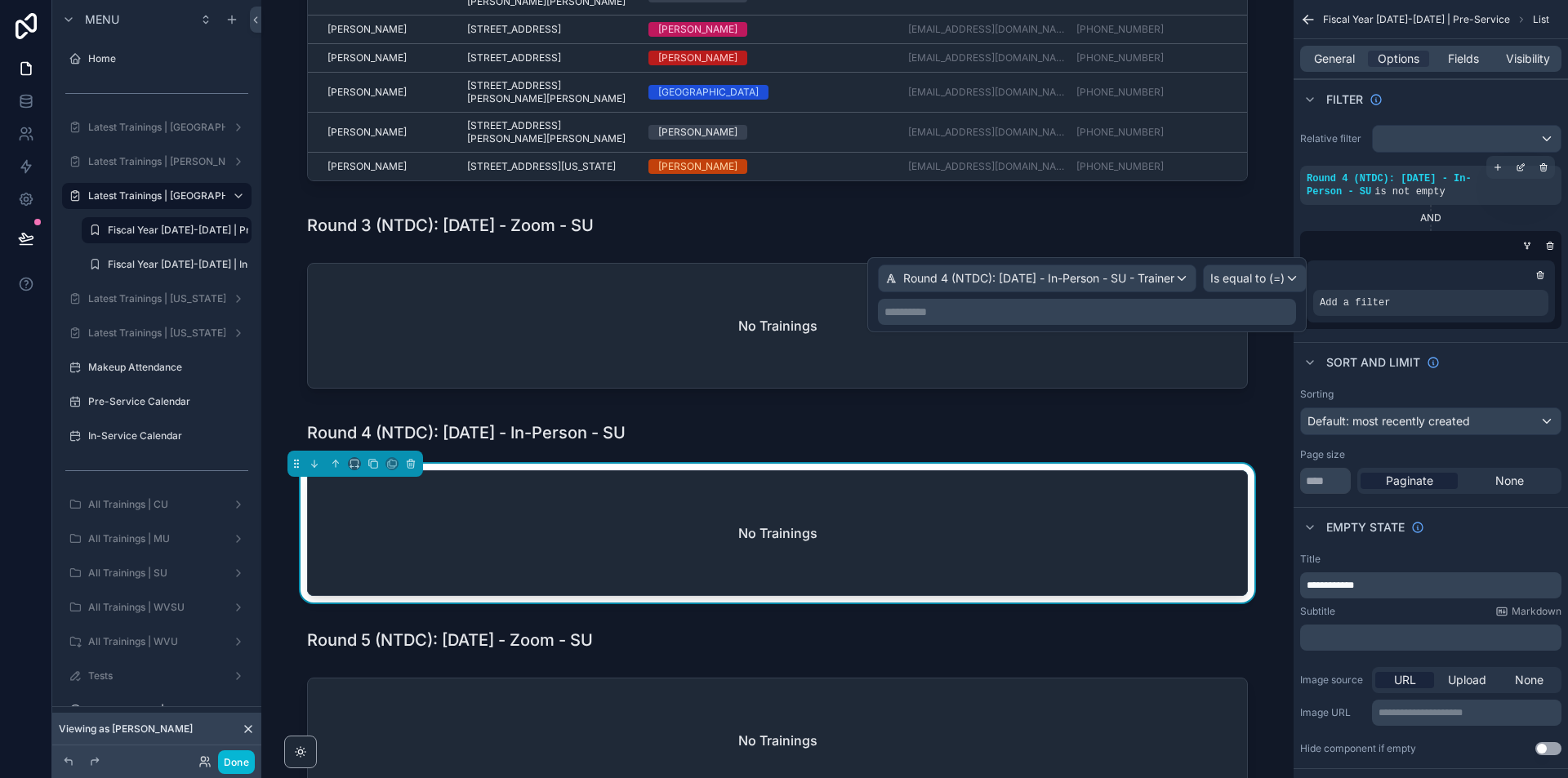
click at [1276, 317] on p "**********" at bounding box center [1088, 312] width 408 height 16
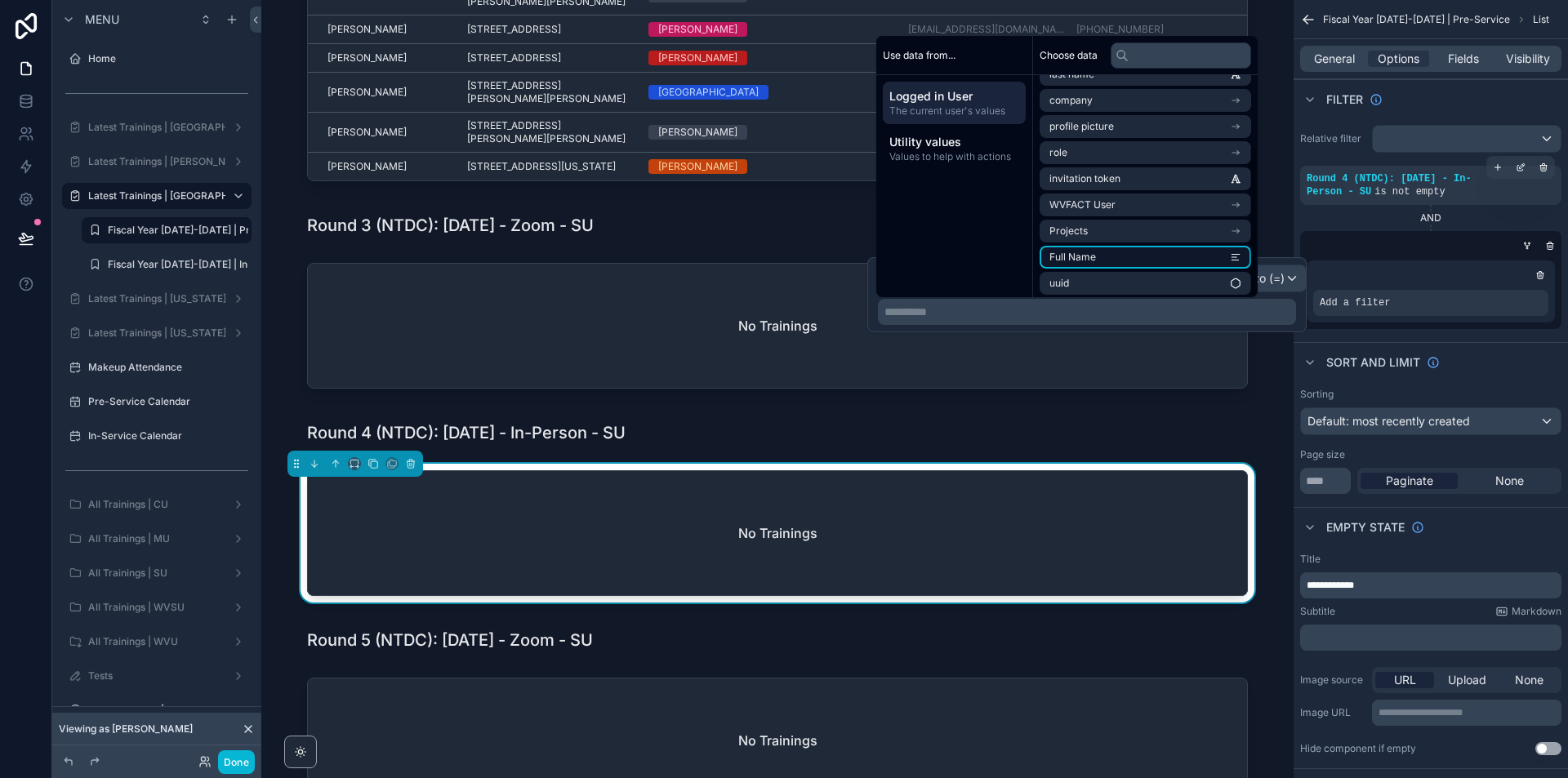
scroll to position [101, 0]
click at [1210, 249] on li "Full Name" at bounding box center [1145, 252] width 212 height 23
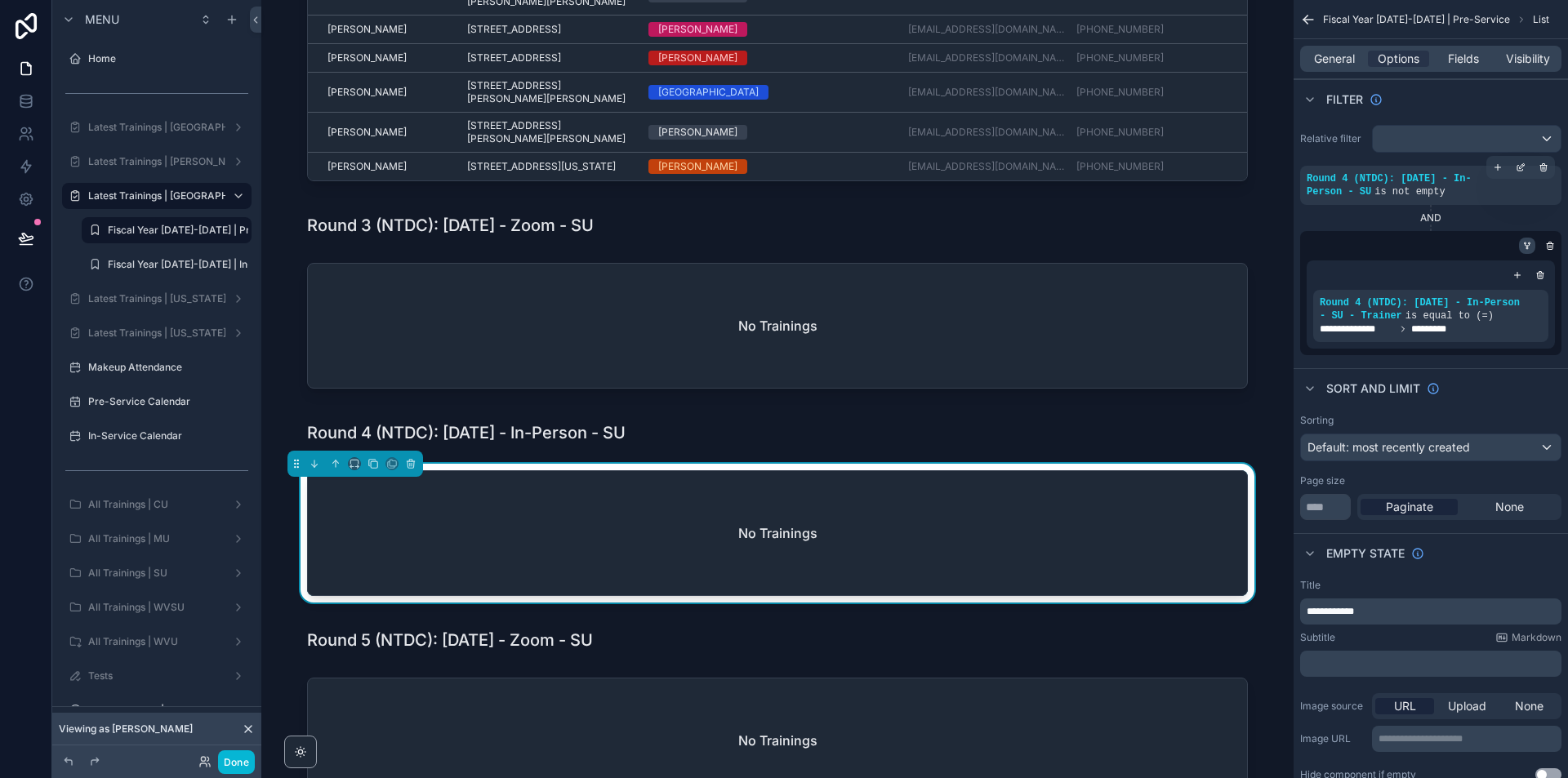
click at [1530, 246] on icon "scrollable content" at bounding box center [1527, 245] width 10 height 10
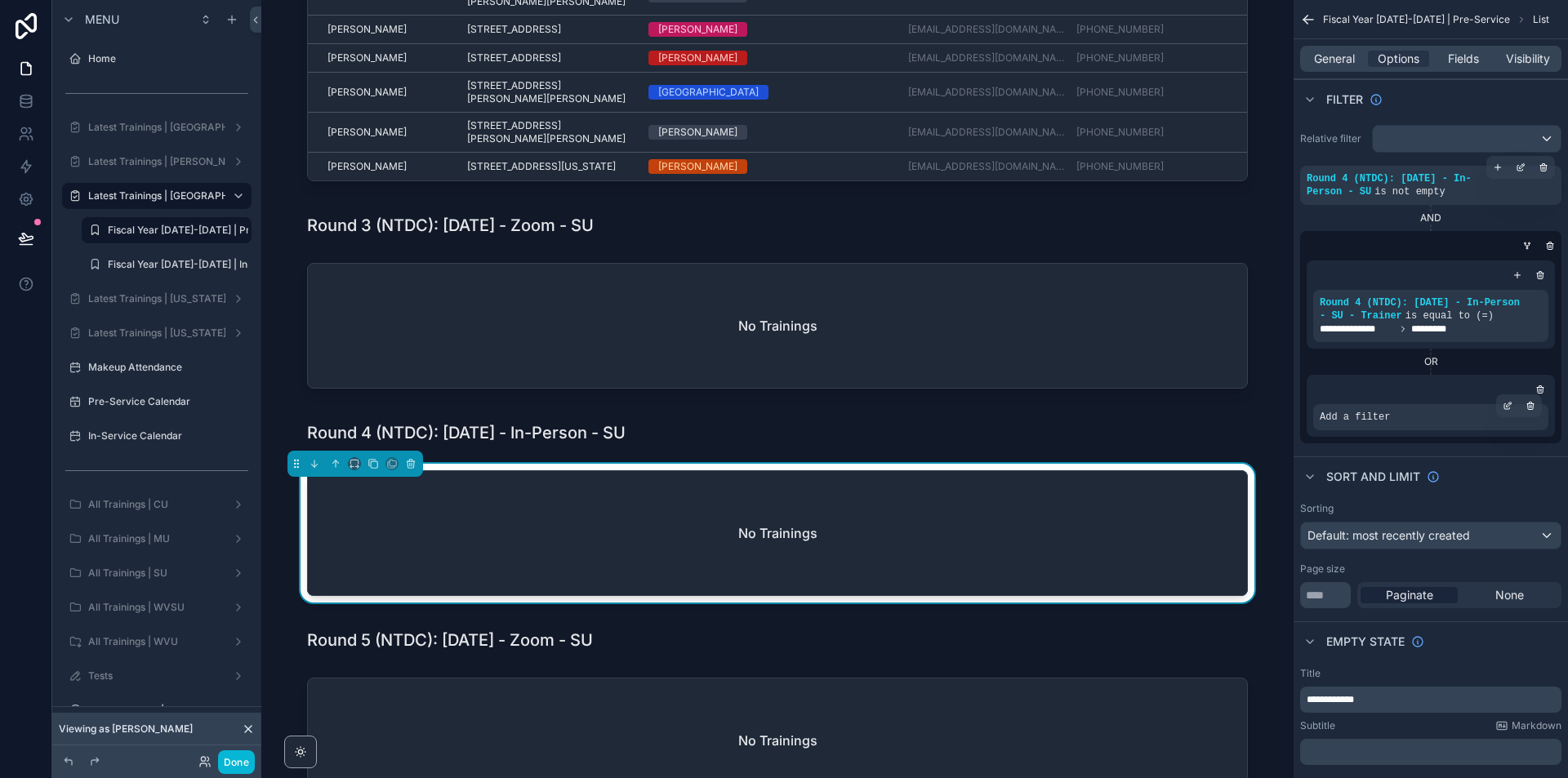
click at [1508, 417] on div "Add a filter" at bounding box center [1431, 417] width 235 height 26
click at [1504, 412] on div "scrollable content" at bounding box center [1507, 405] width 23 height 23
click at [1164, 399] on span "Select a field" at bounding box center [1148, 392] width 70 height 16
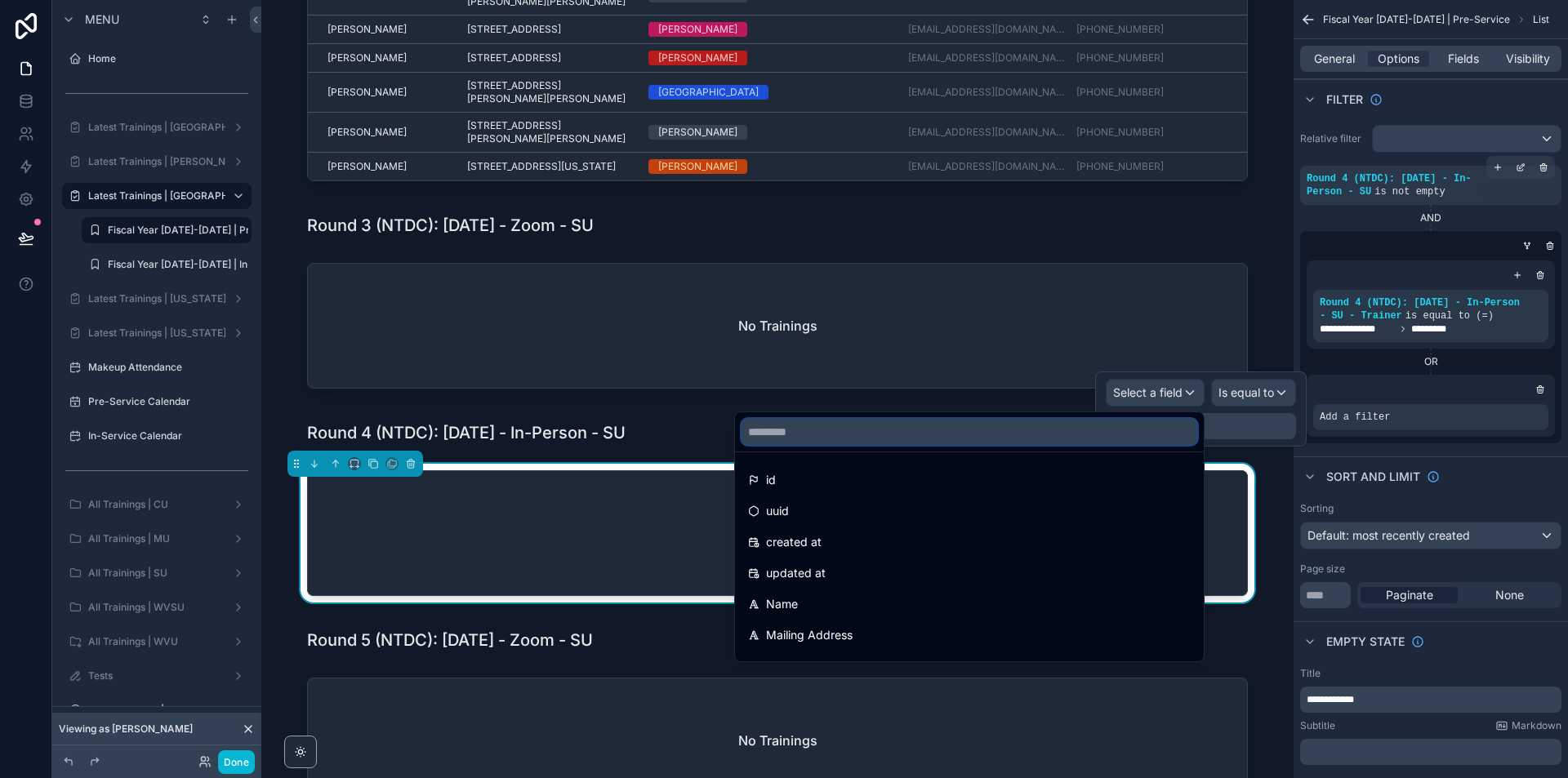
click at [1125, 429] on input "text" at bounding box center [969, 432] width 456 height 26
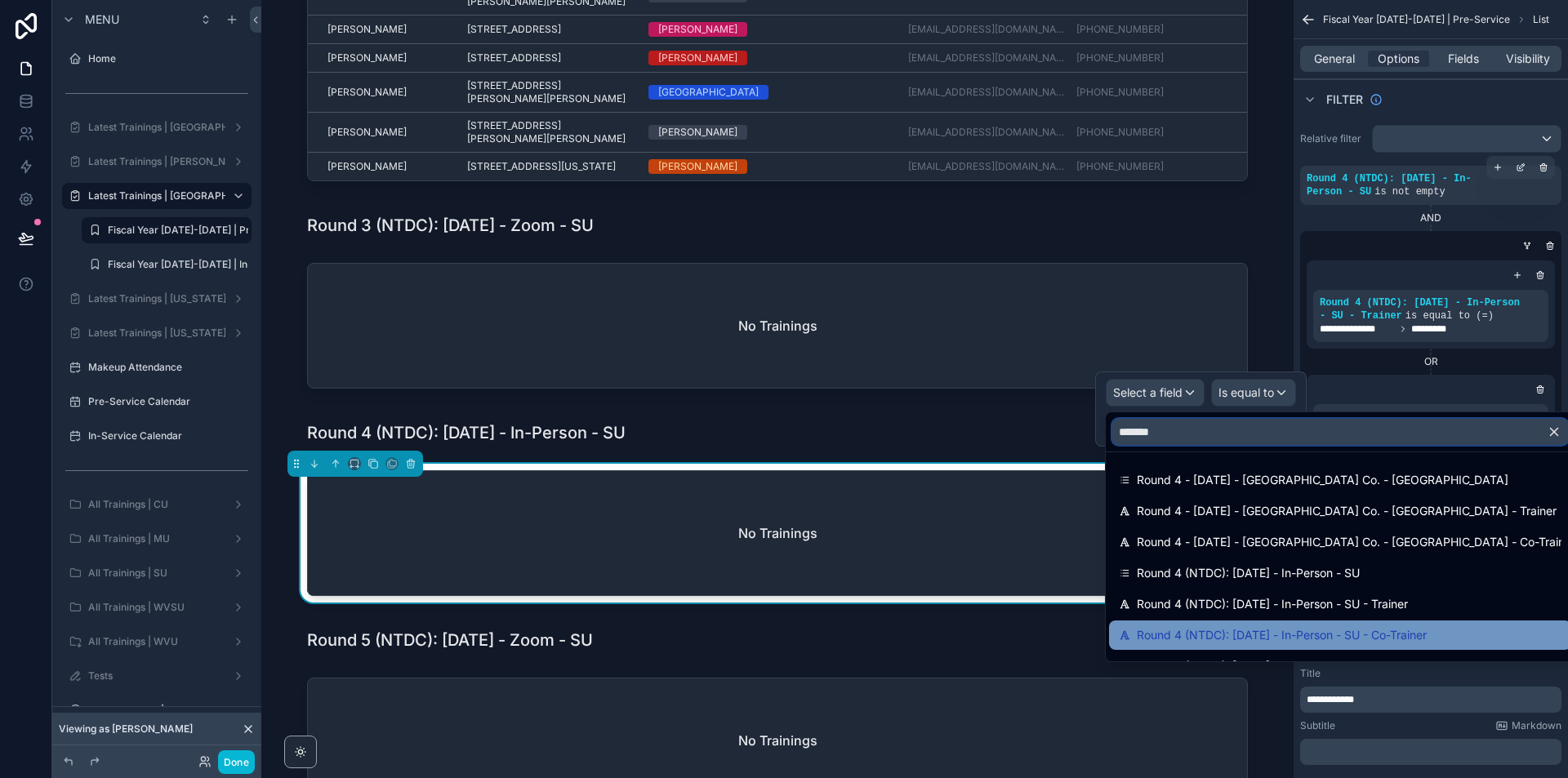
type input "*******"
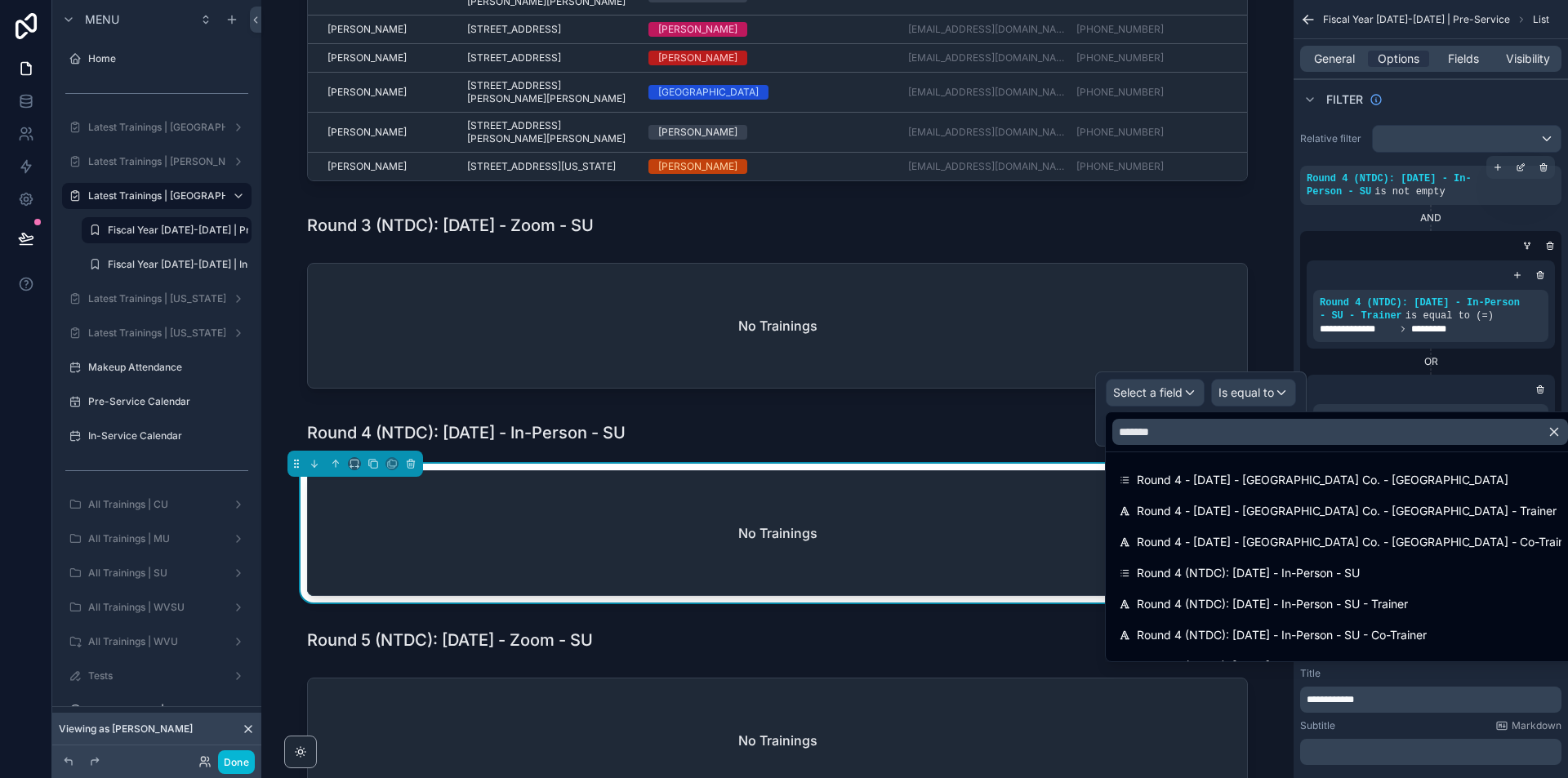
drag, startPoint x: 1304, startPoint y: 631, endPoint x: 1317, endPoint y: 616, distance: 19.8
click at [1305, 631] on span "Round 4 (NTDC): [DATE] - In-Person - SU - Co-Trainer" at bounding box center [1282, 636] width 290 height 20
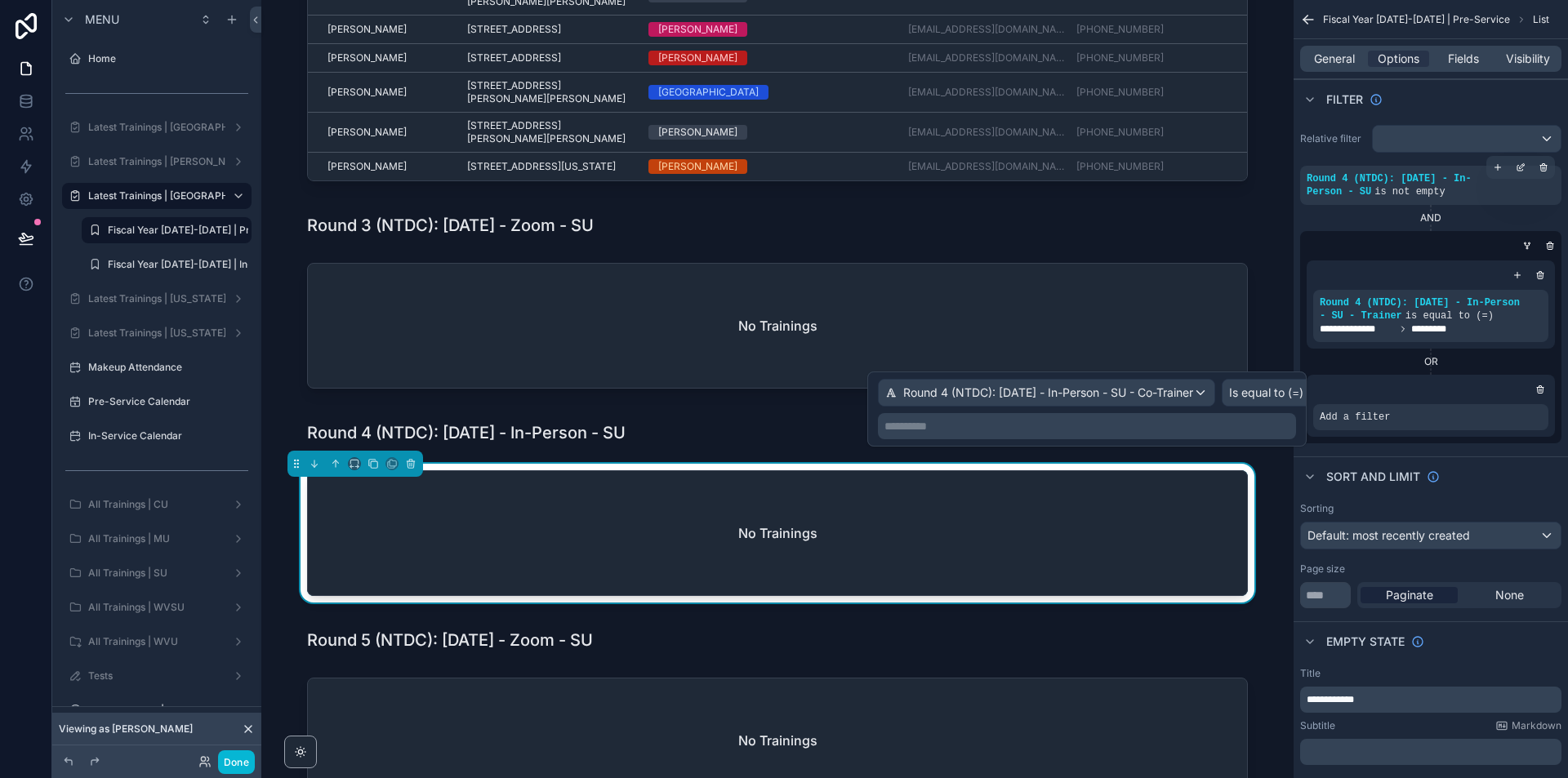
click at [1280, 424] on p "**********" at bounding box center [1088, 426] width 408 height 16
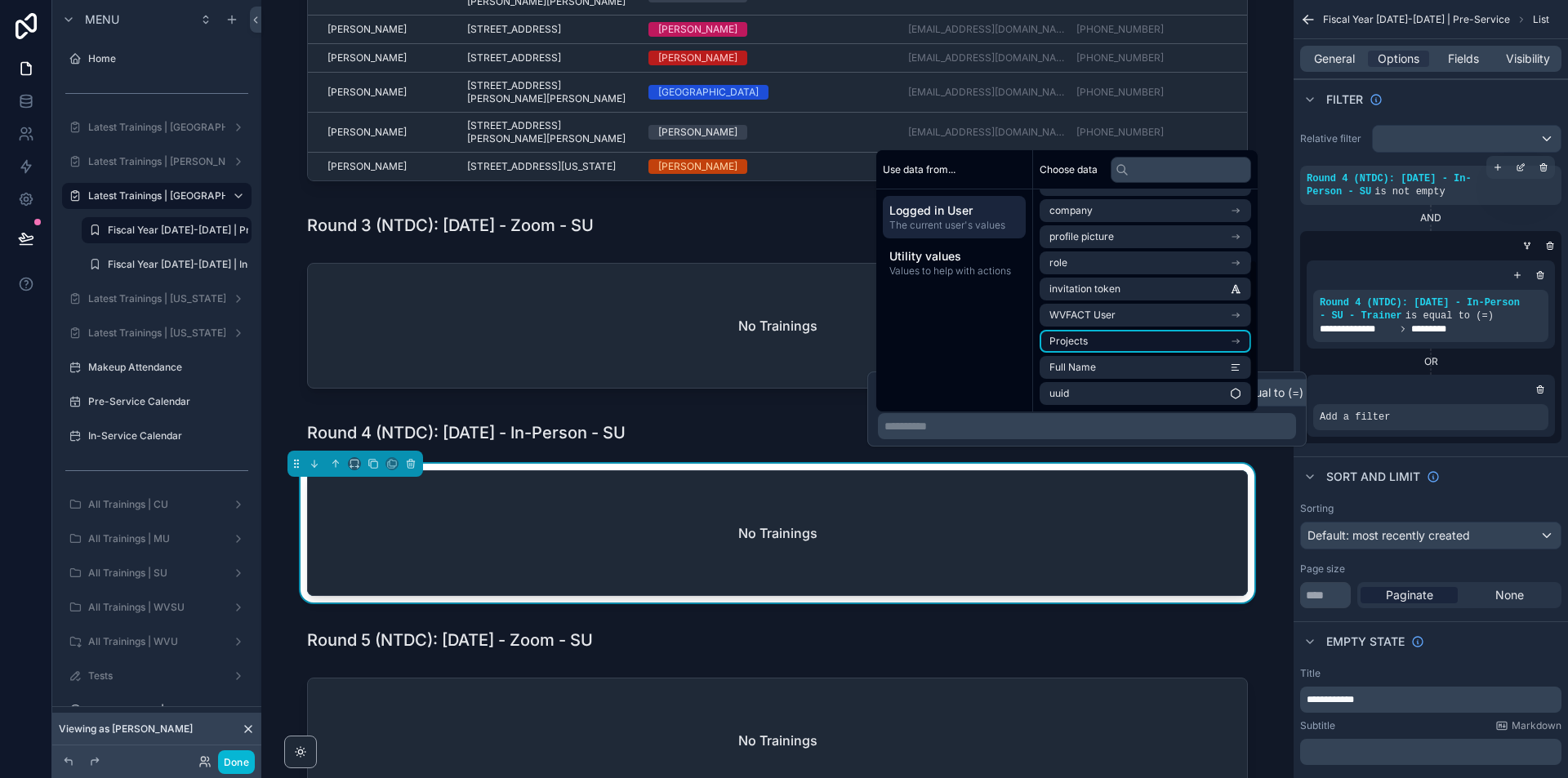
click at [1190, 352] on li "Projects" at bounding box center [1145, 341] width 212 height 23
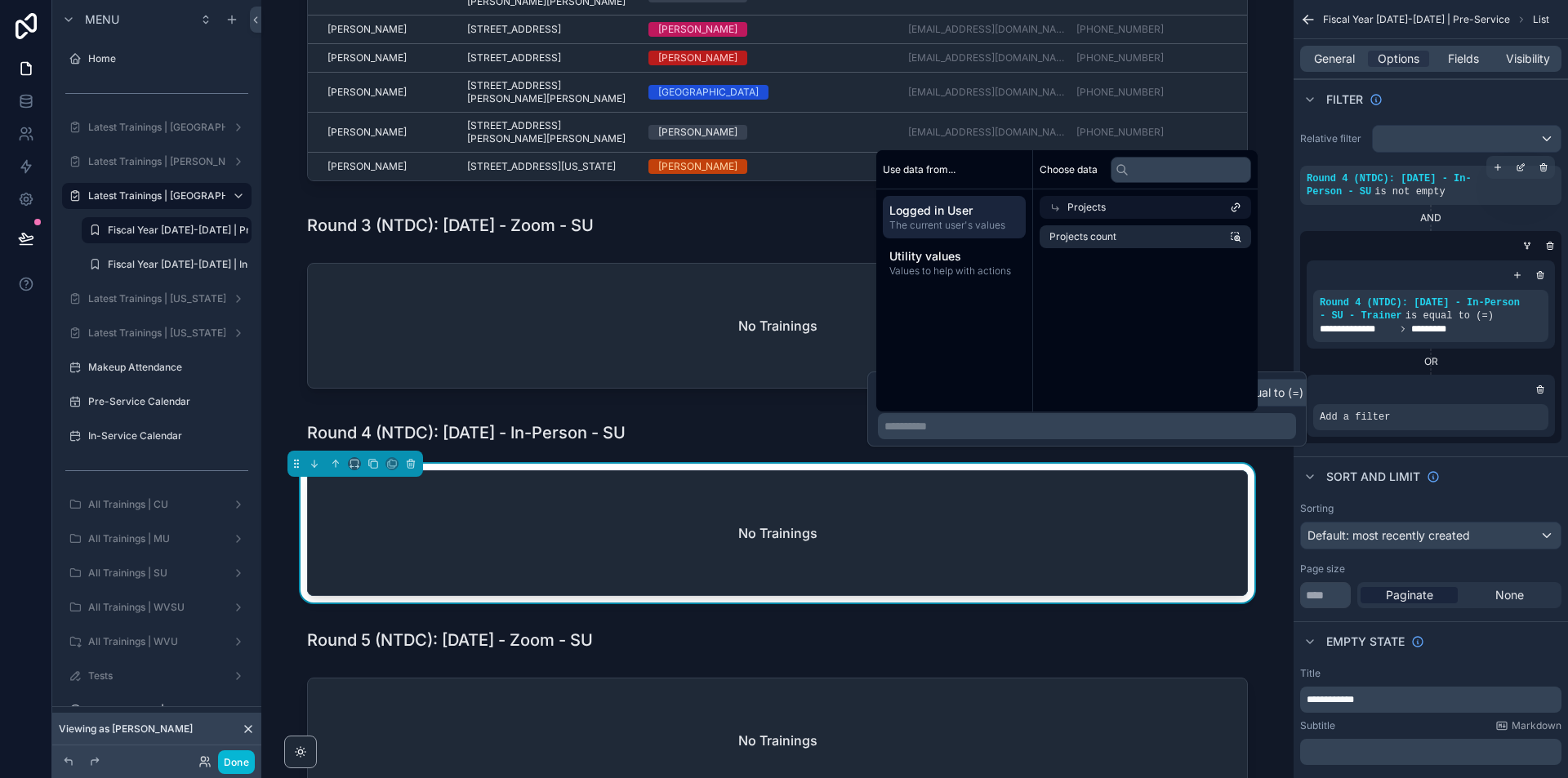
click at [985, 214] on span "Logged in User" at bounding box center [954, 211] width 130 height 16
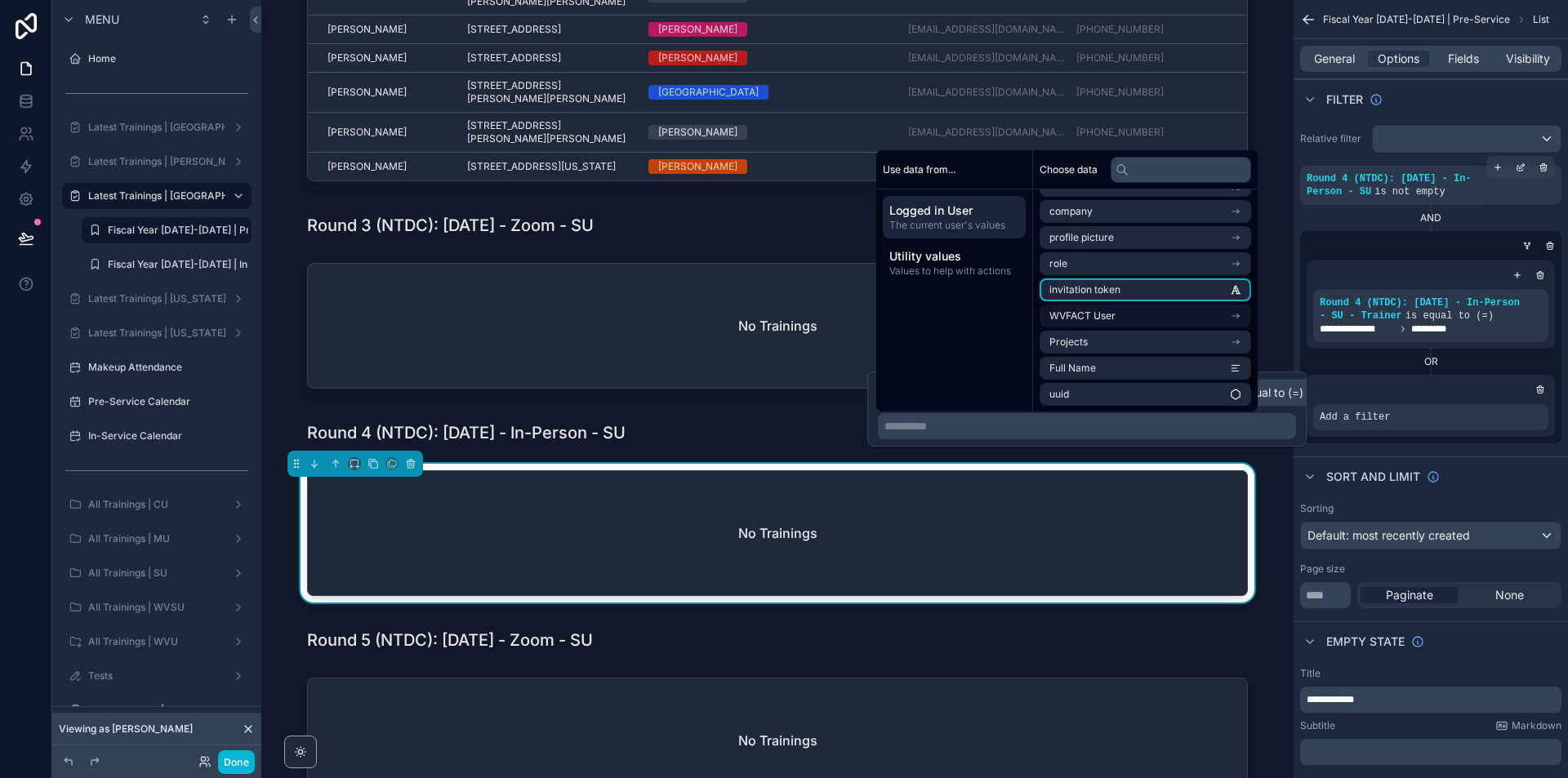
scroll to position [101, 0]
click at [1164, 370] on li "Full Name" at bounding box center [1145, 367] width 212 height 23
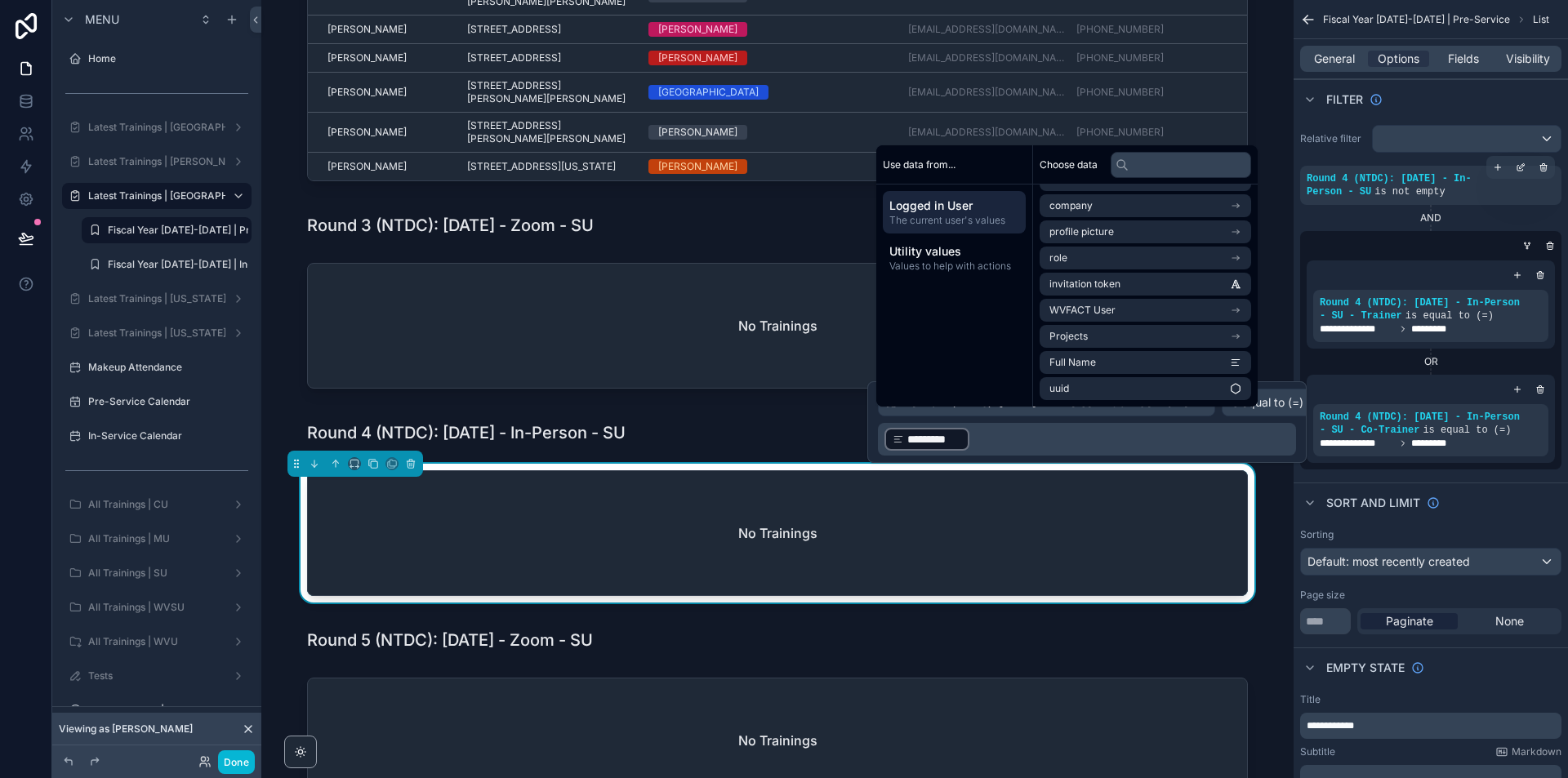
click at [1282, 679] on div "Sarah's Pre-Service Trainings Click into a participant's name to view details R…" at bounding box center [777, 520] width 1032 height 2511
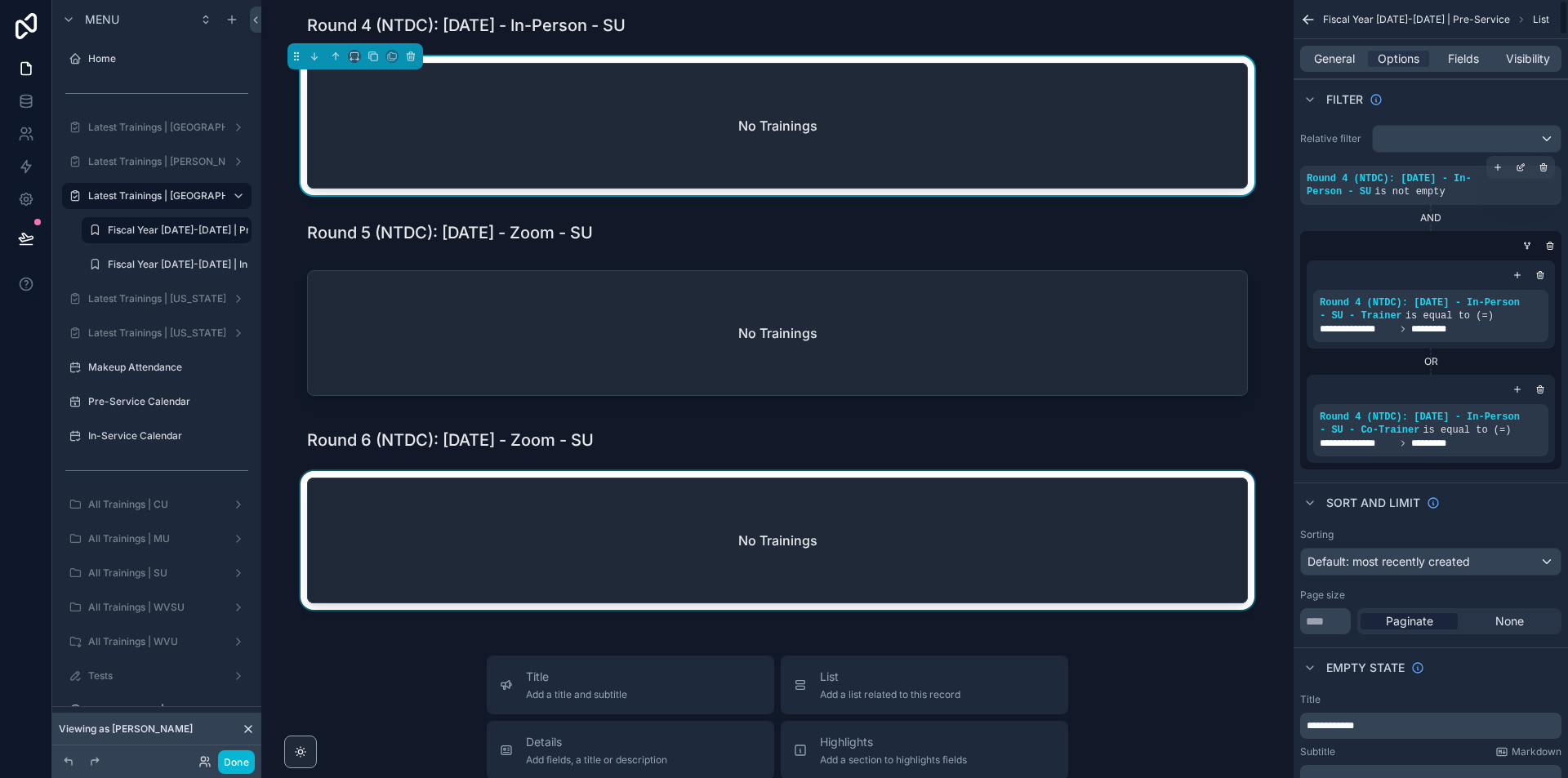
scroll to position [1144, 0]
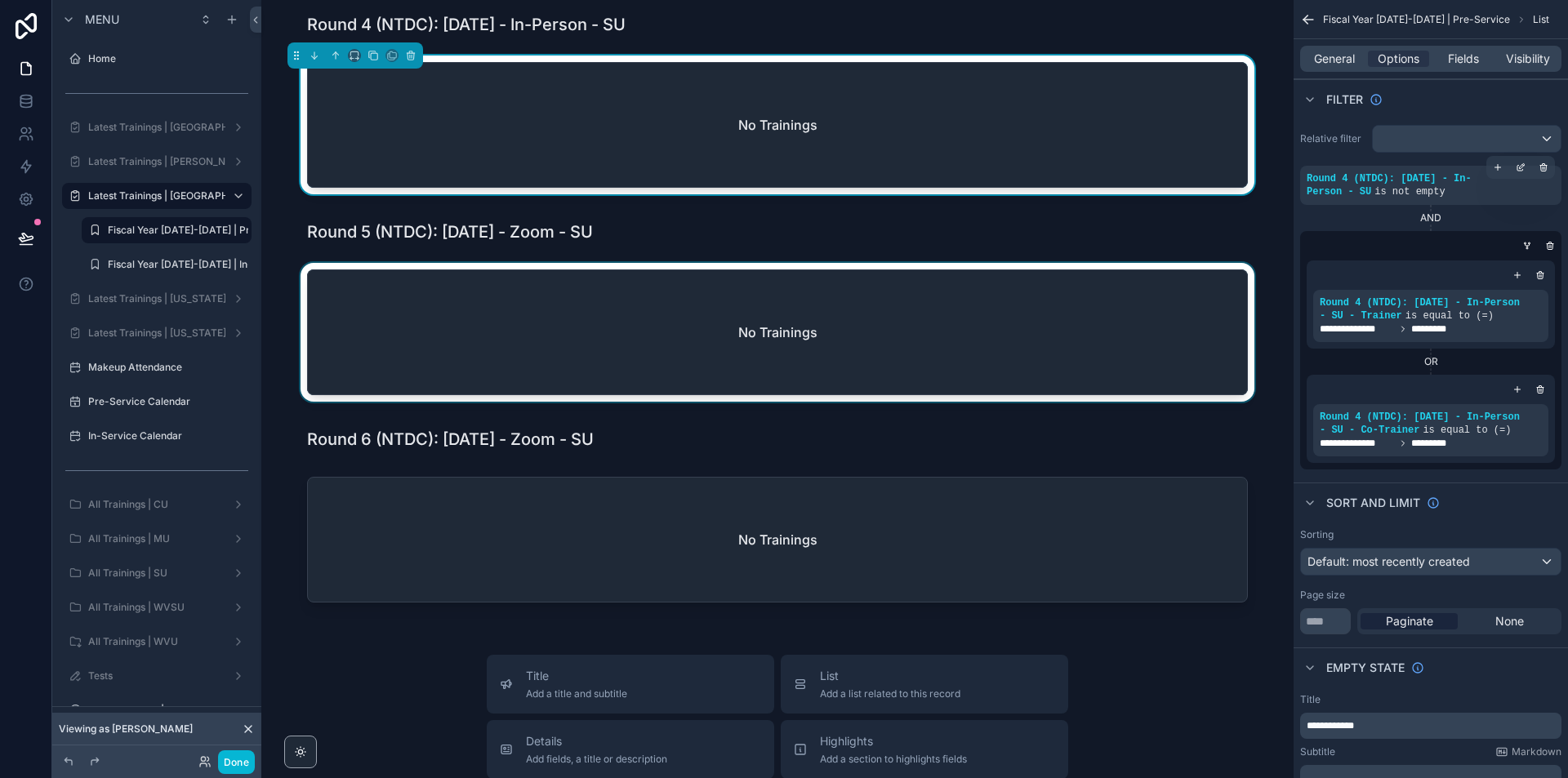
click at [1231, 285] on div "scrollable content" at bounding box center [777, 336] width 1007 height 145
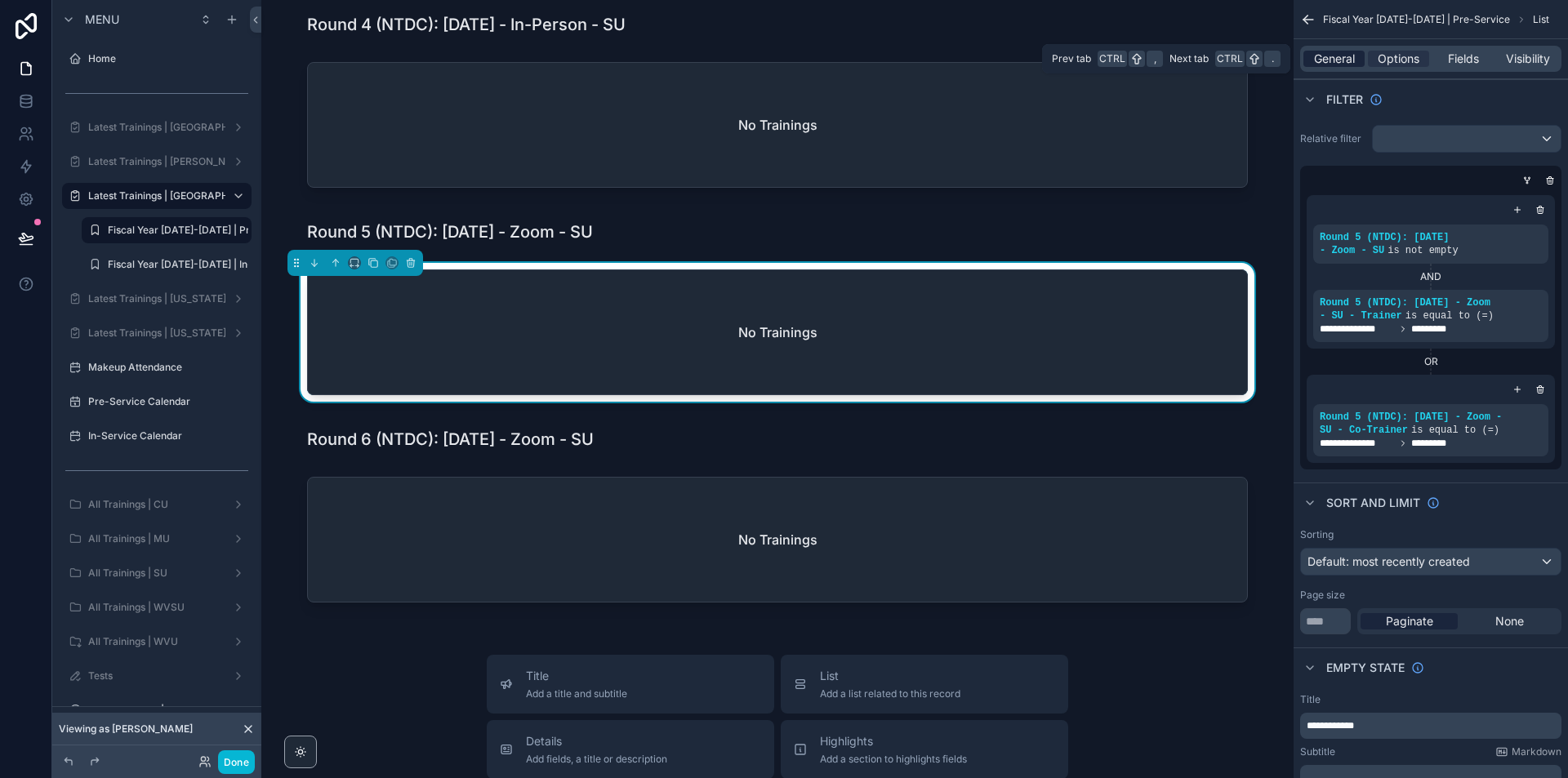
click at [1350, 57] on span "General" at bounding box center [1334, 59] width 41 height 16
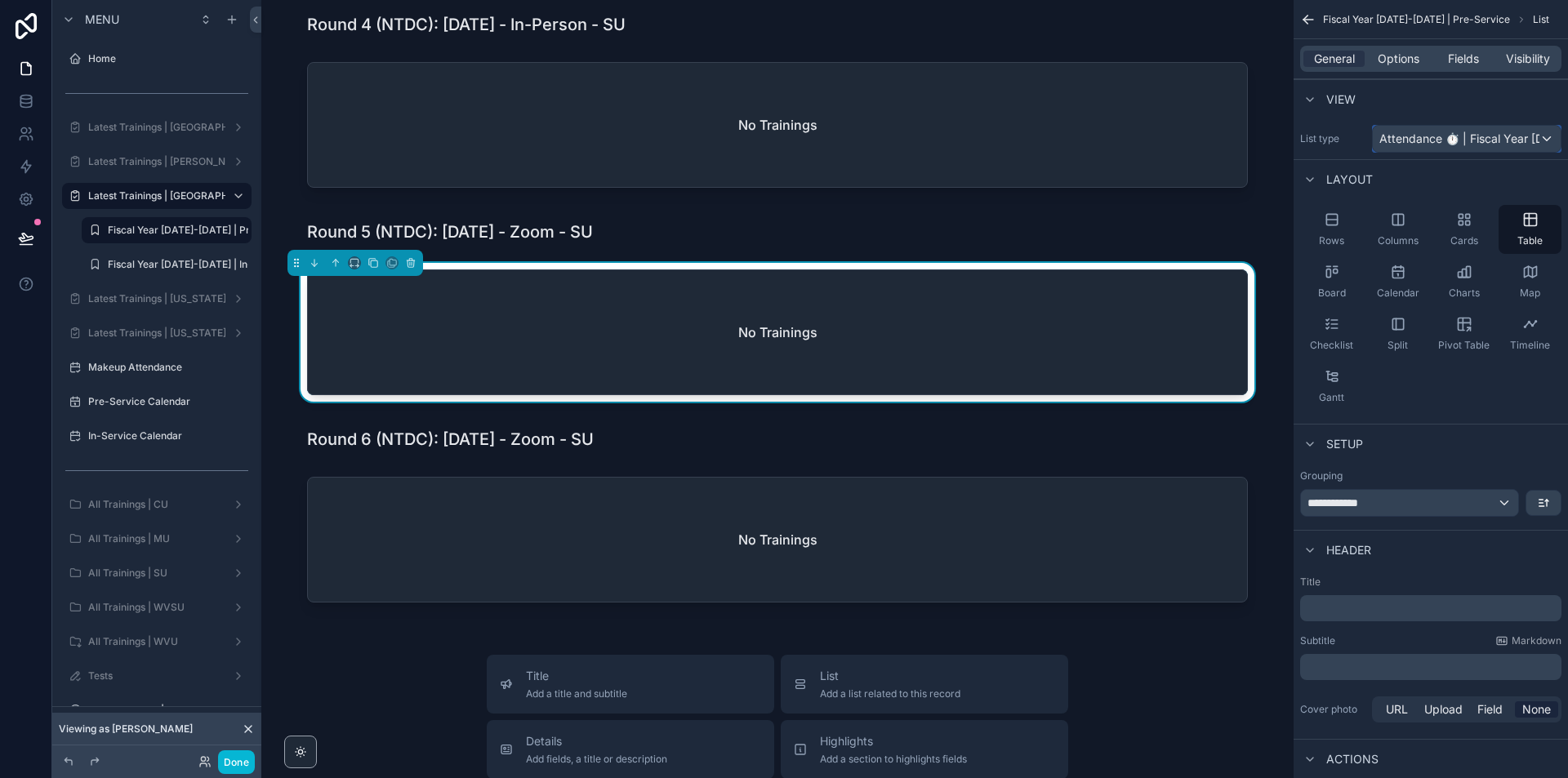
click at [1513, 132] on span "Attendance ⏱ | Fiscal Year [DATE]-[DATE]" at bounding box center [1459, 139] width 160 height 16
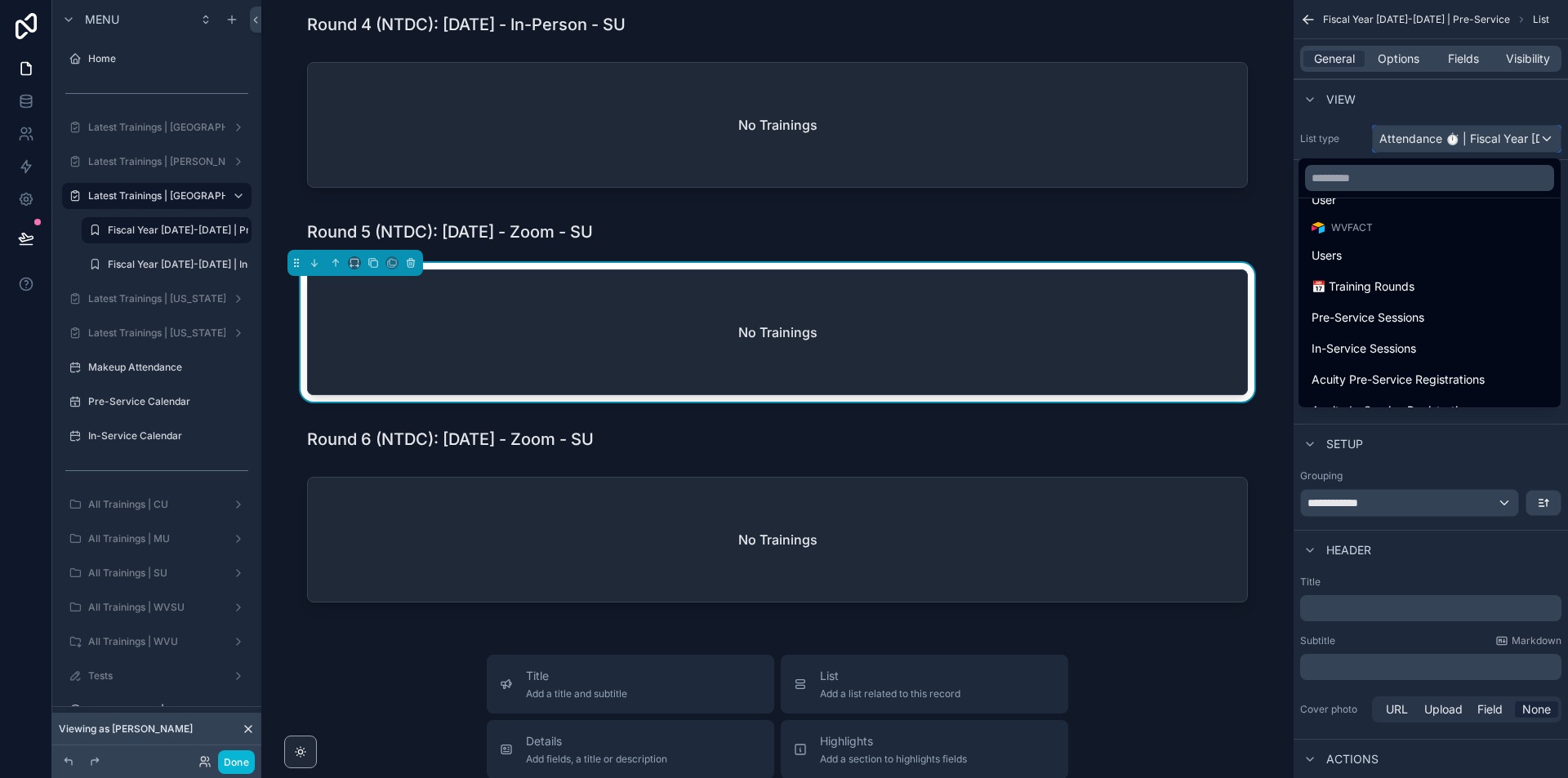
scroll to position [163, 0]
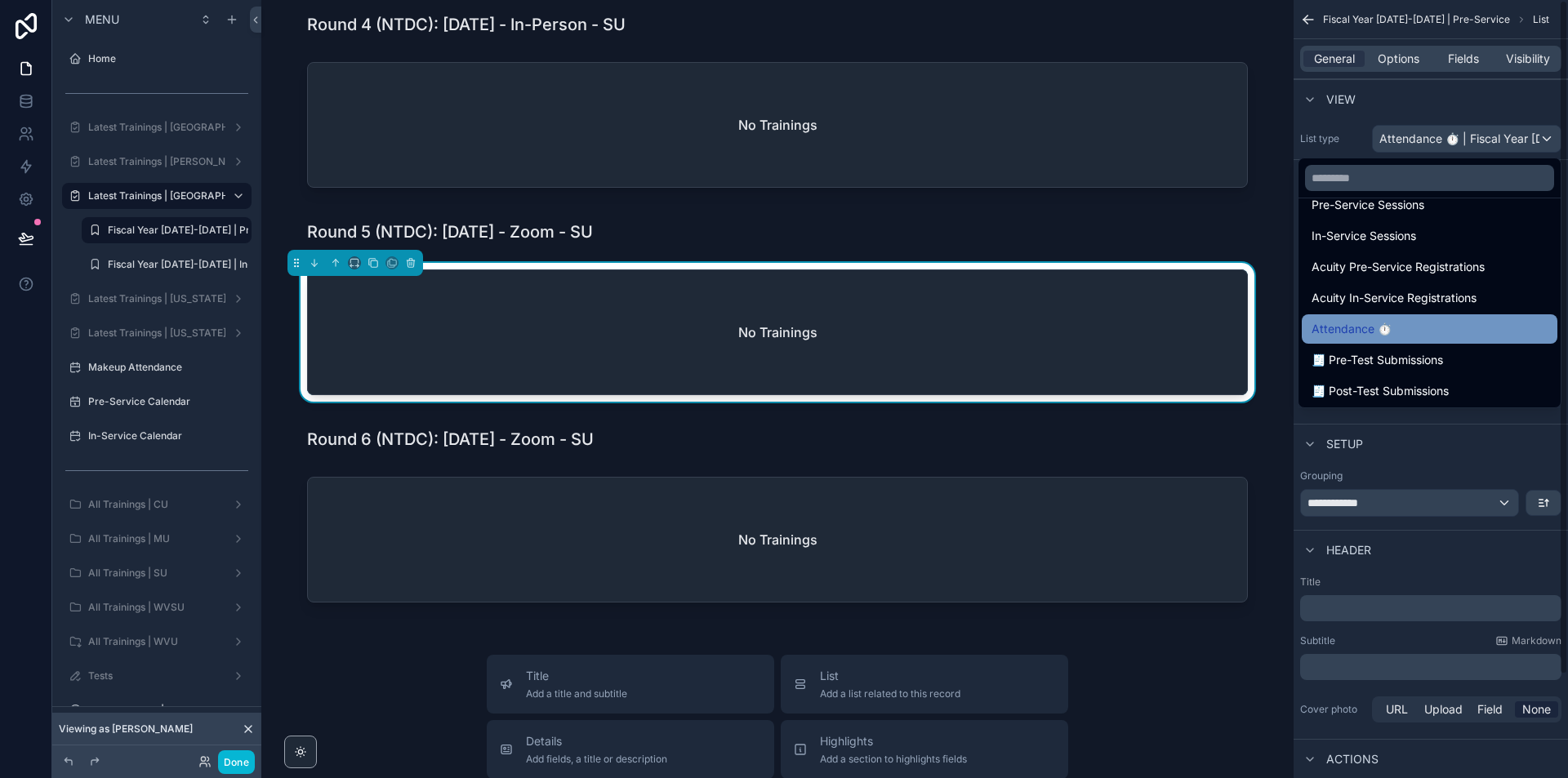
click at [1367, 337] on span "Attendance ⏱" at bounding box center [1351, 329] width 80 height 20
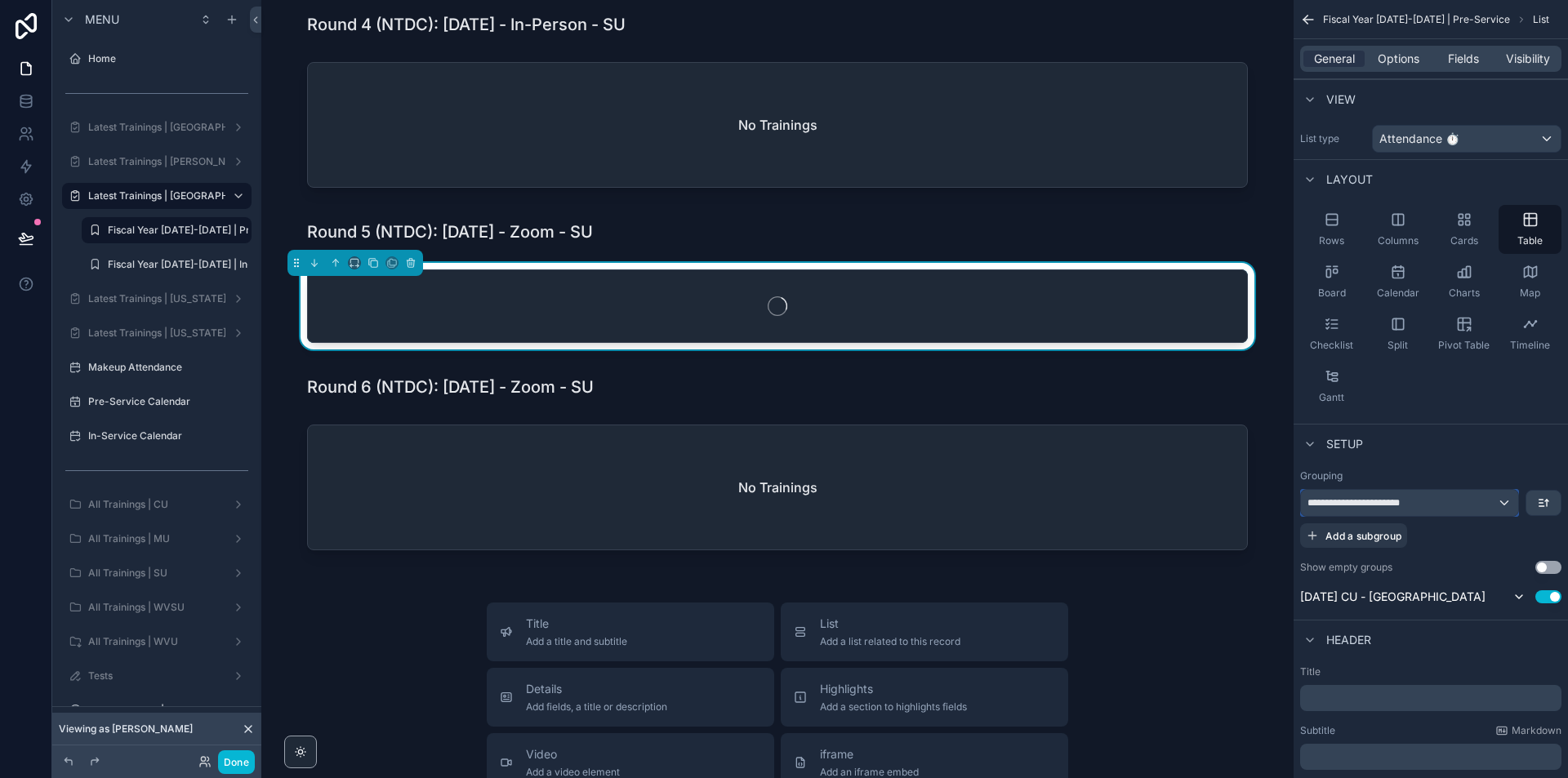
click at [1472, 506] on div "Menu Home Latest Trainings | Concord University Latest Trainings | Marshall Uni…" at bounding box center [784, 389] width 1568 height 778
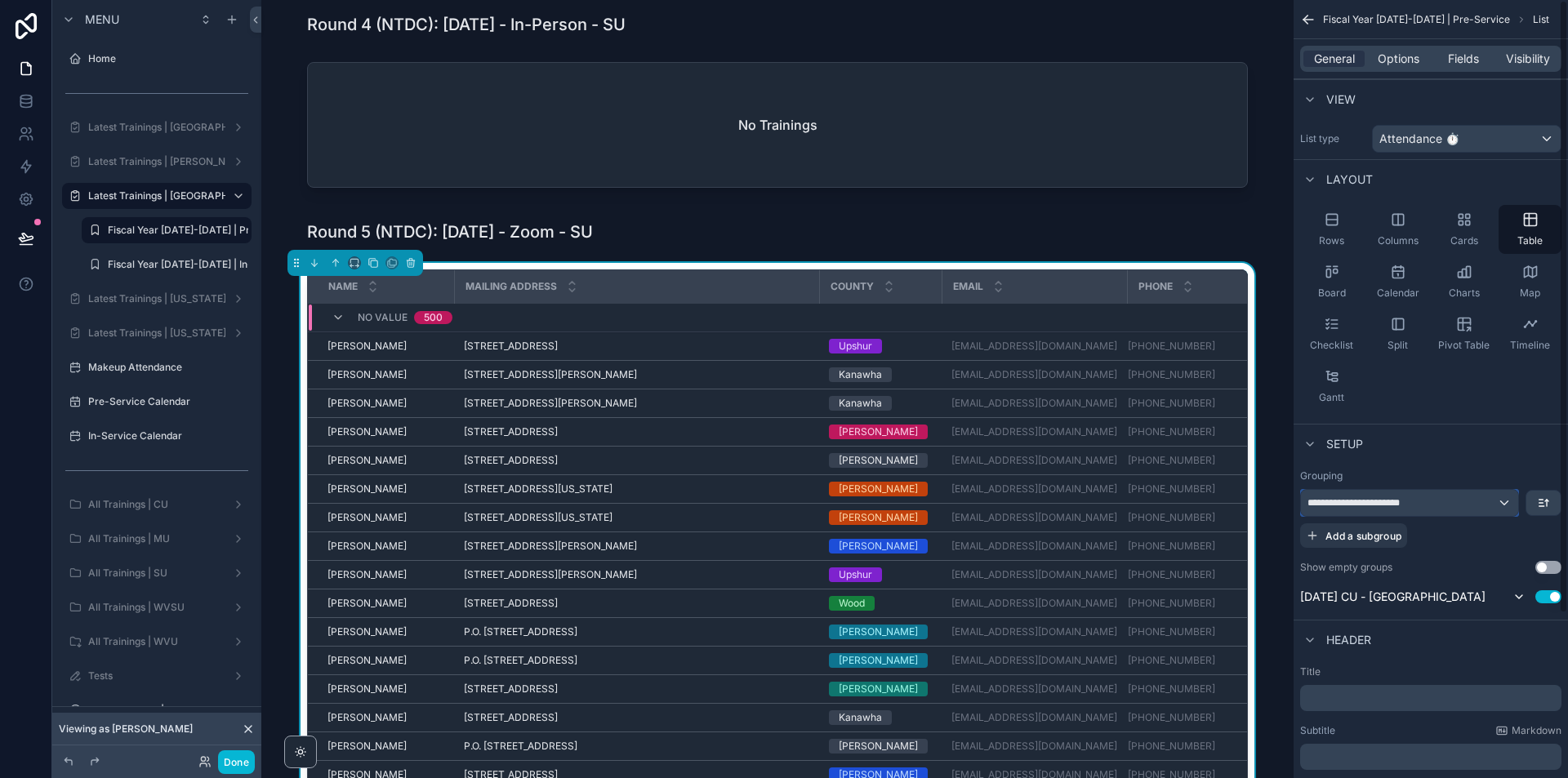
click at [1438, 506] on div "**********" at bounding box center [1409, 503] width 218 height 26
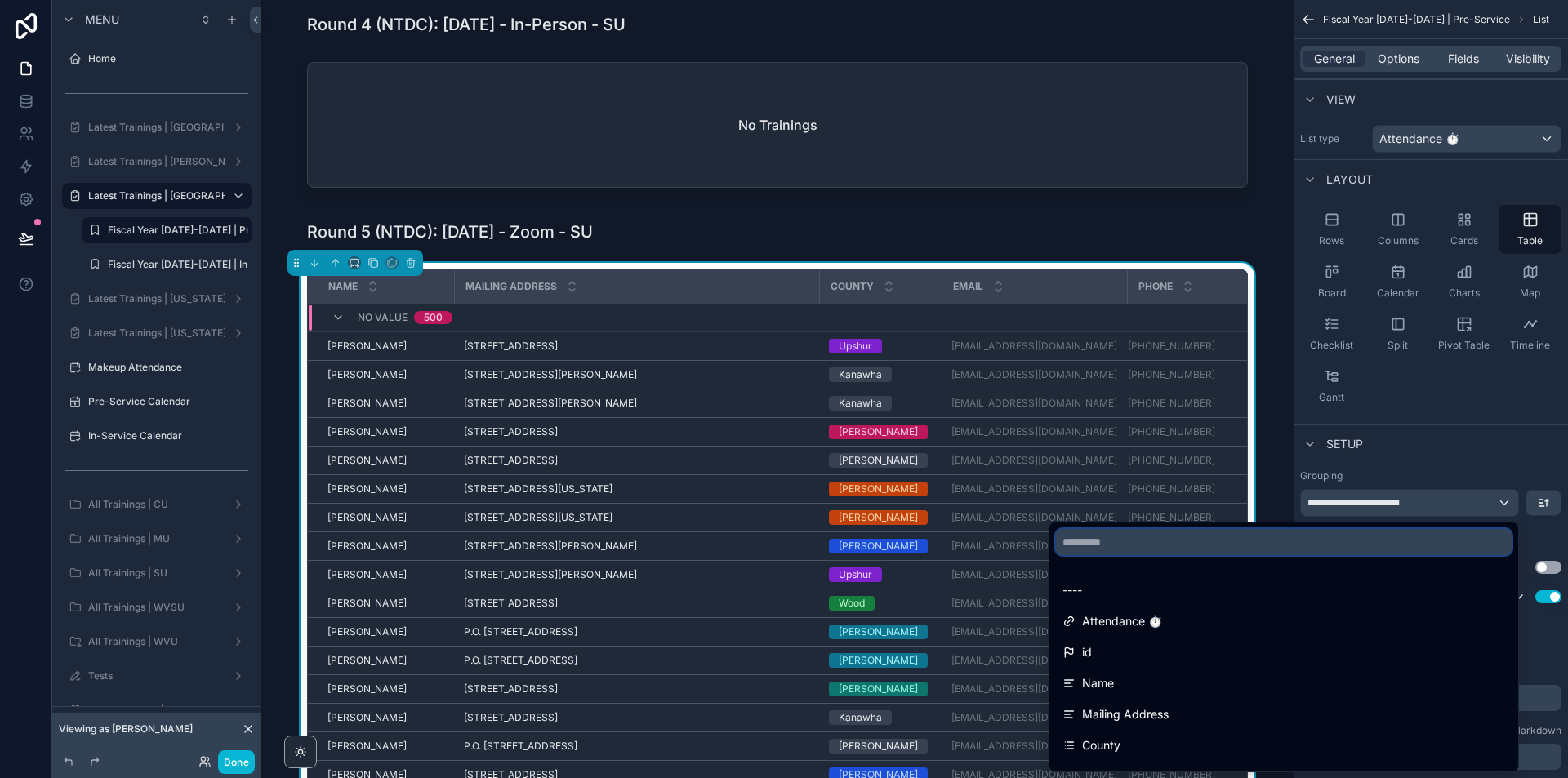
click at [1202, 537] on input "text" at bounding box center [1284, 543] width 456 height 26
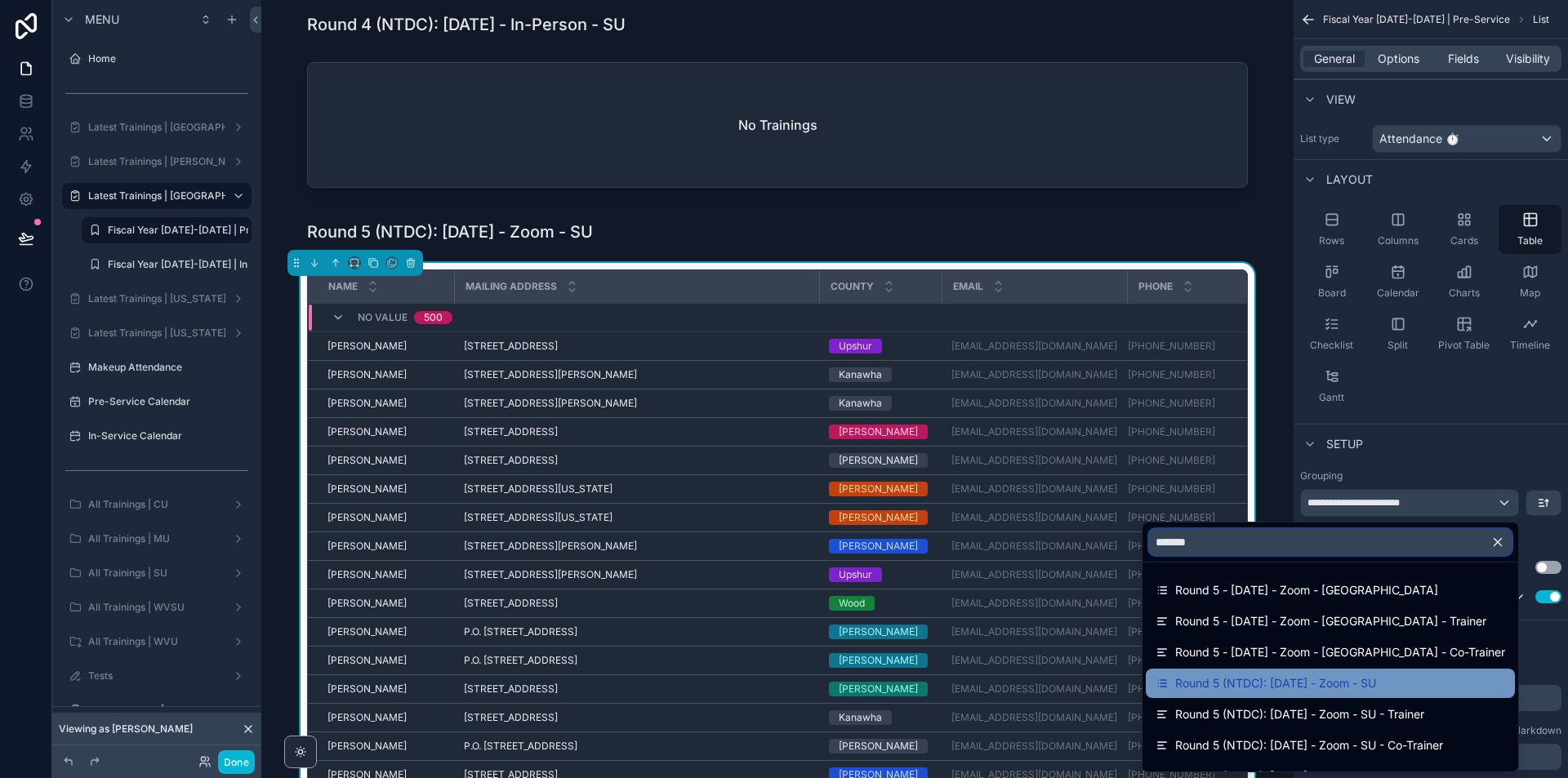
type input "*******"
click at [1320, 674] on span "Round 5 (NTDC): [DATE] - Zoom - SU" at bounding box center [1276, 684] width 201 height 20
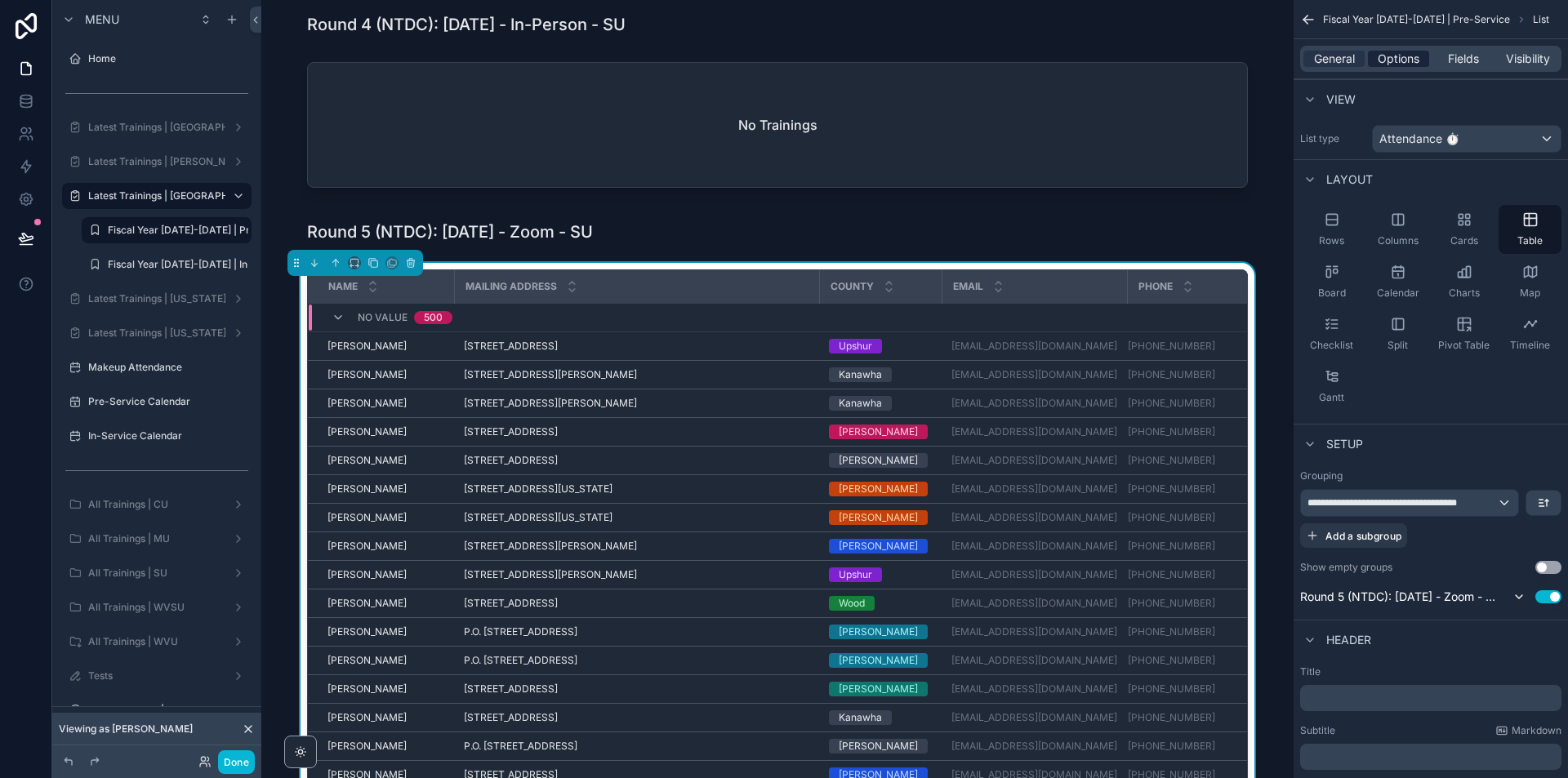
click at [1411, 55] on span "Options" at bounding box center [1399, 59] width 42 height 16
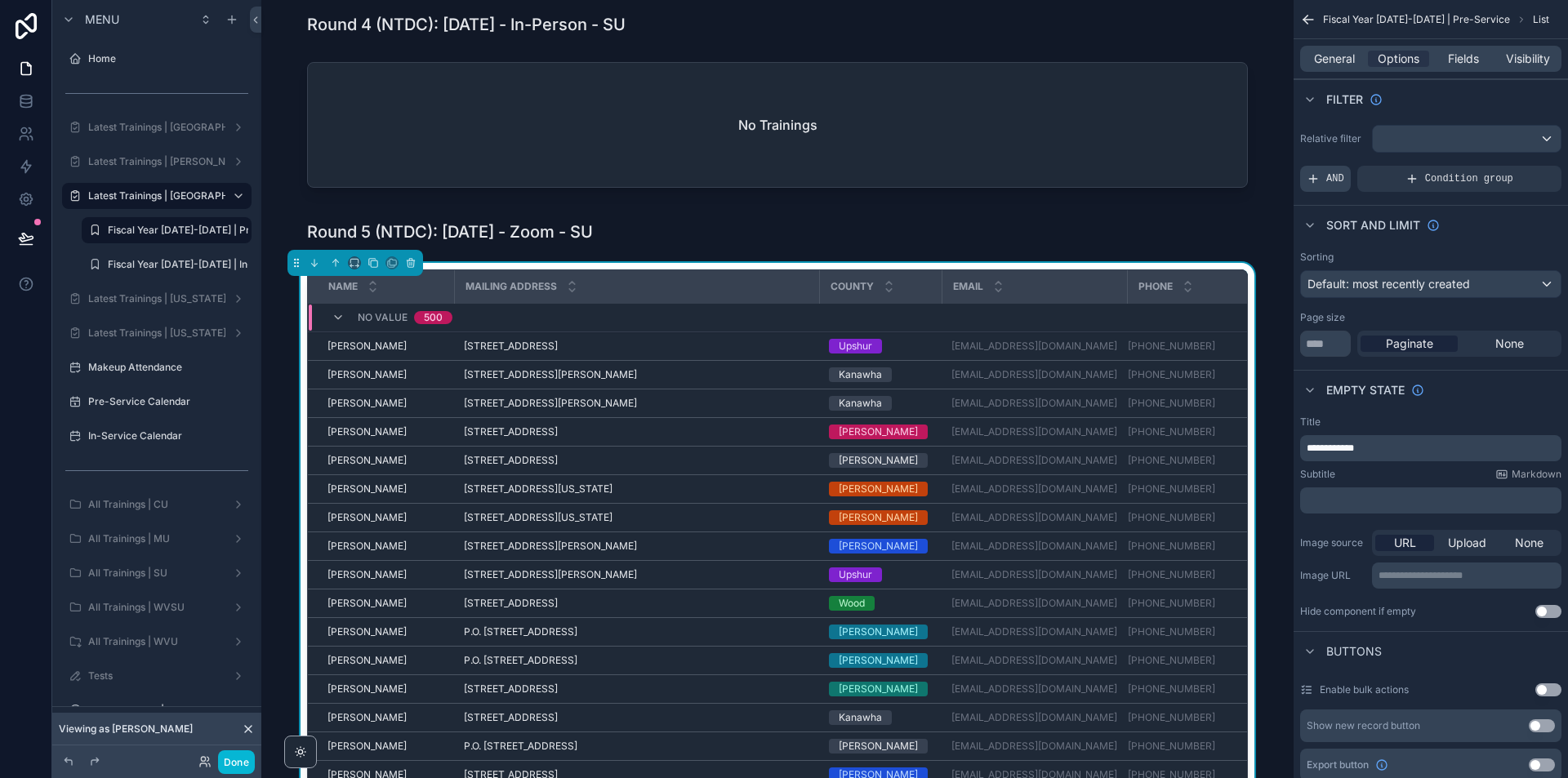
click at [1333, 172] on div "AND" at bounding box center [1326, 179] width 51 height 26
click at [1521, 169] on icon "scrollable content" at bounding box center [1521, 168] width 10 height 10
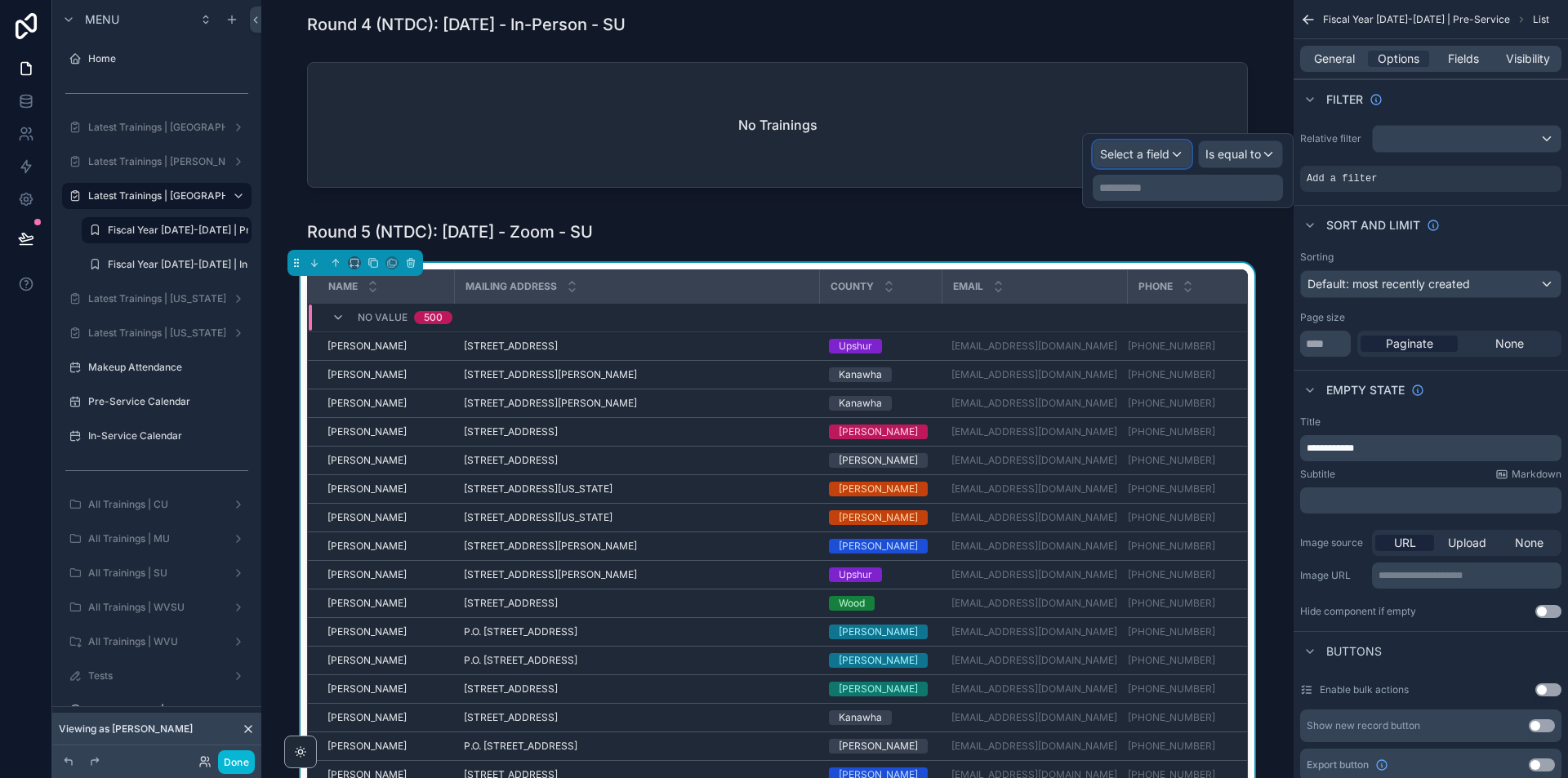
click at [1143, 158] on span "Select a field" at bounding box center [1135, 154] width 70 height 14
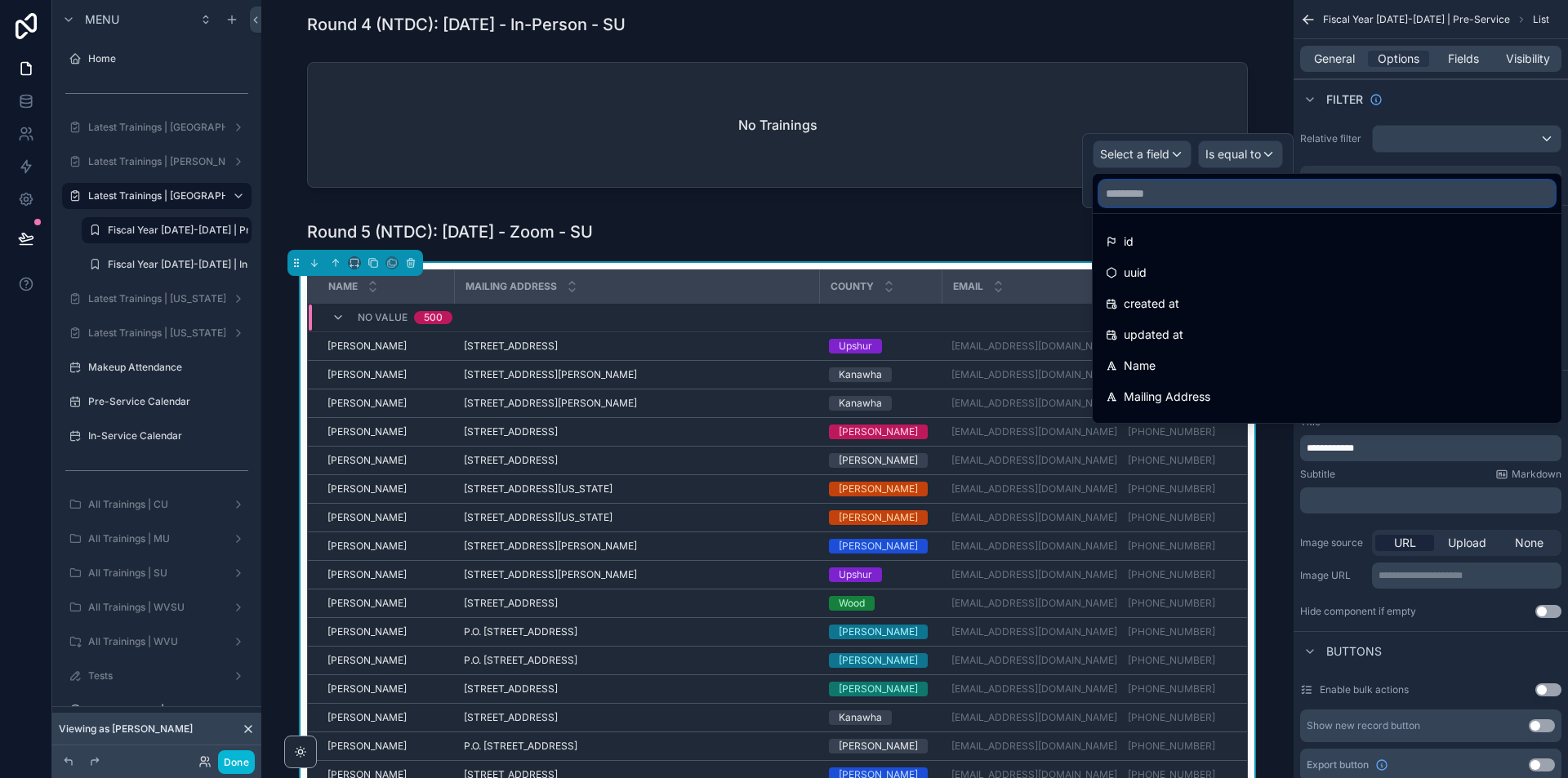
click at [1136, 194] on input "text" at bounding box center [1327, 194] width 456 height 26
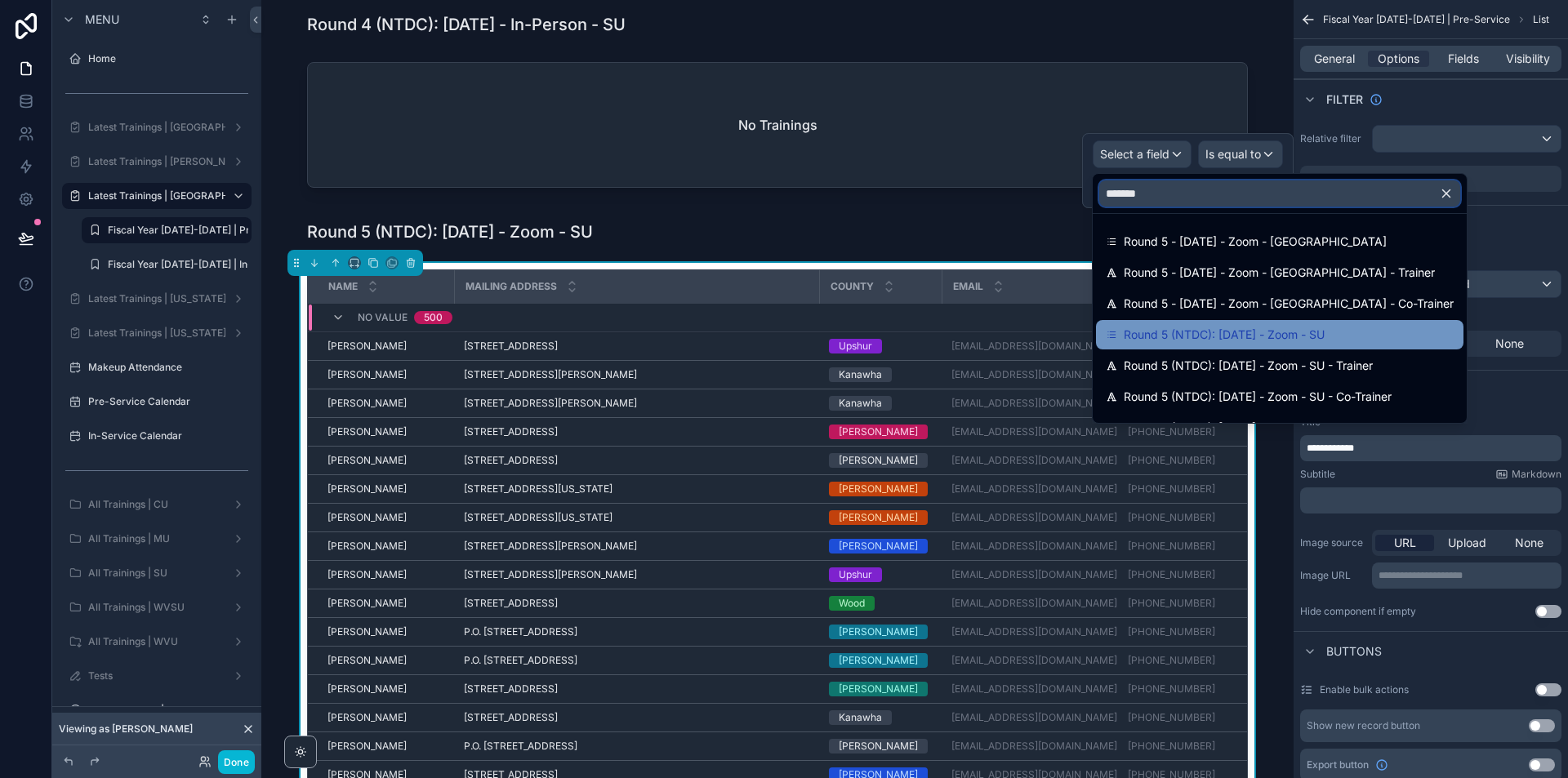
type input "*******"
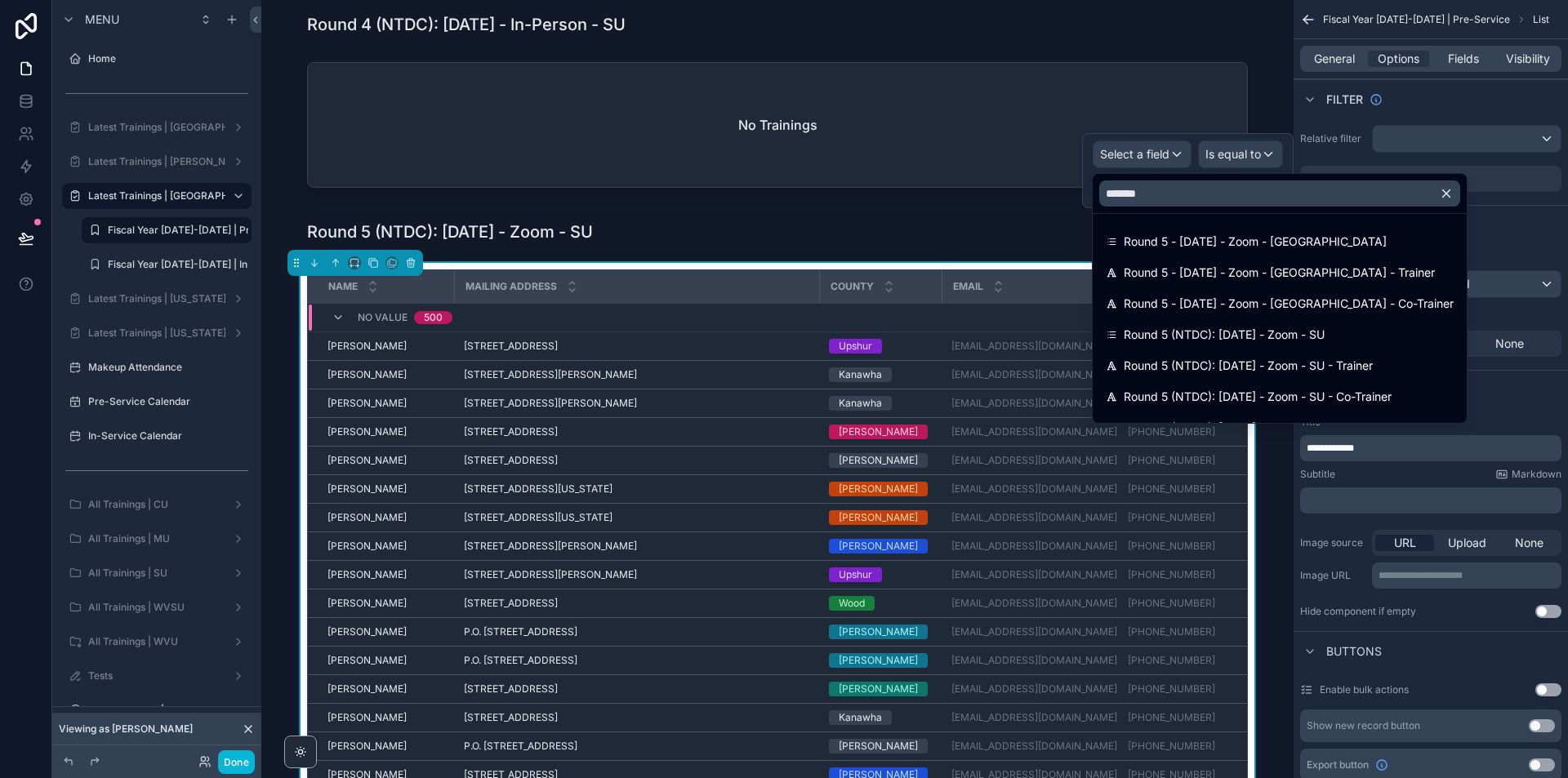
click at [1292, 332] on span "Round 5 (NTDC): [DATE] - Zoom - SU" at bounding box center [1224, 335] width 201 height 20
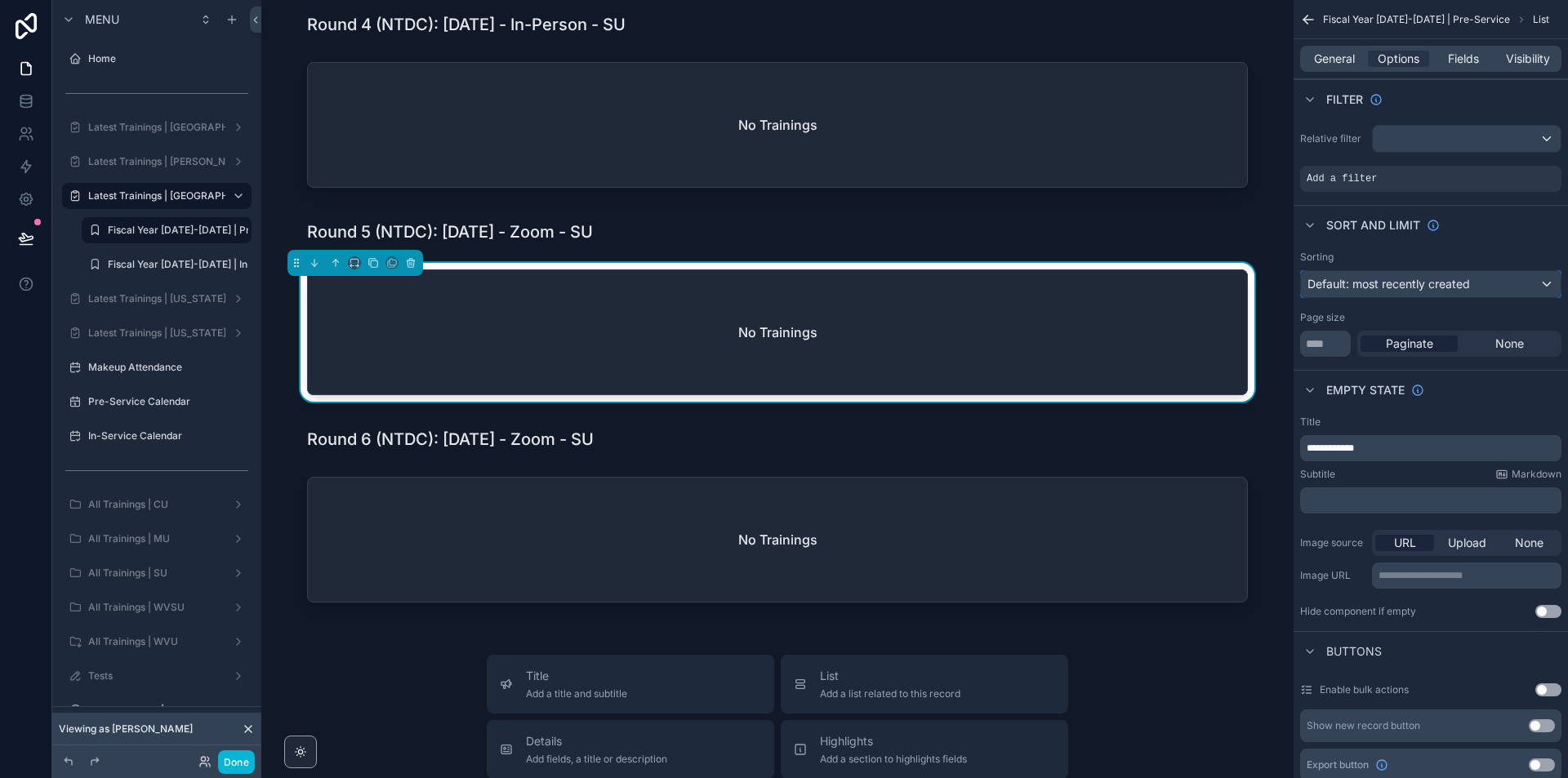
click at [1381, 280] on span "Default: most recently created" at bounding box center [1389, 284] width 163 height 14
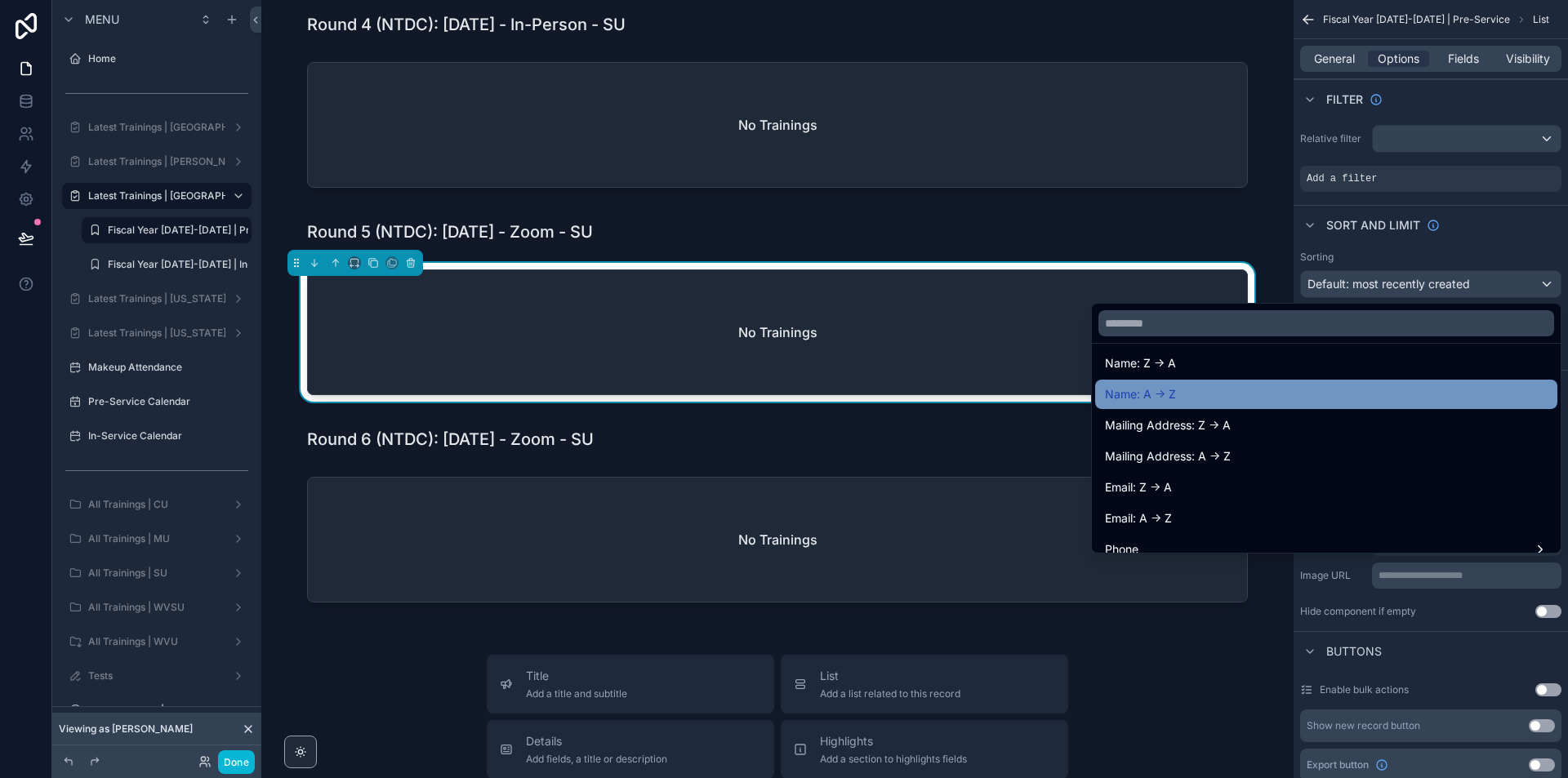
click at [1214, 380] on div "Name: A -> Z" at bounding box center [1326, 394] width 462 height 30
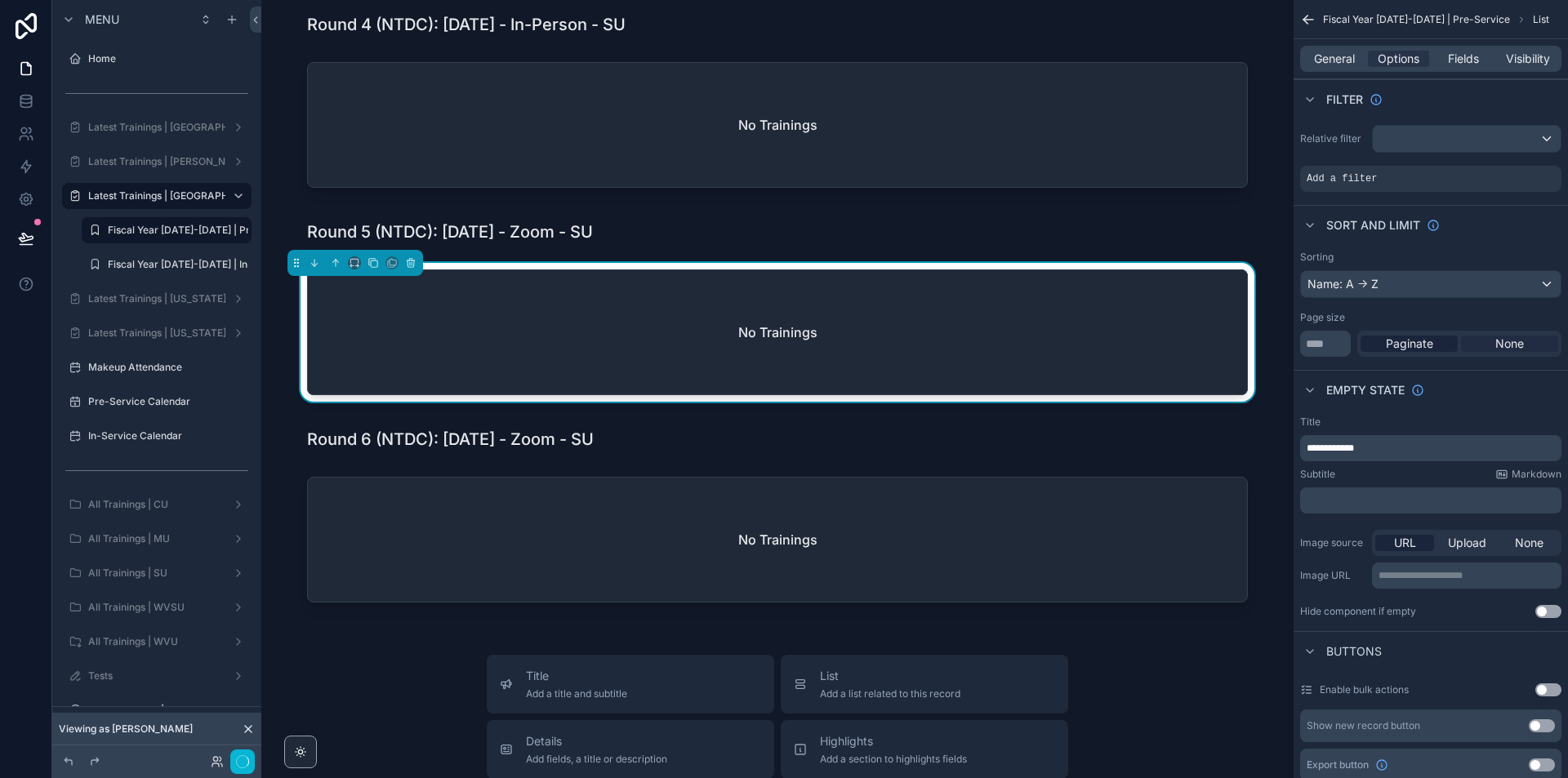
click at [1514, 350] on span "None" at bounding box center [1509, 344] width 29 height 16
click at [1522, 168] on icon "scrollable content" at bounding box center [1521, 168] width 10 height 10
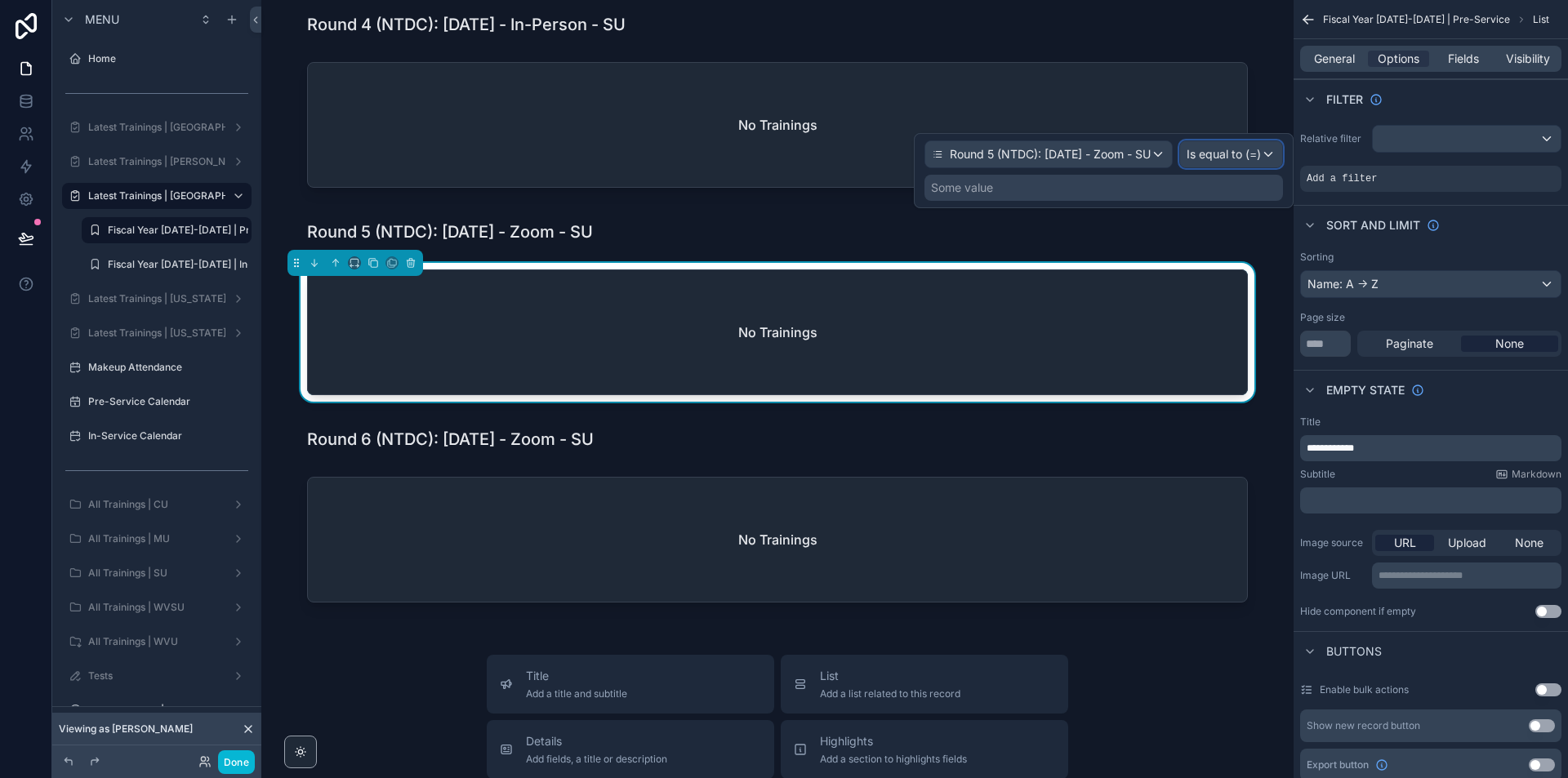
click at [1204, 155] on span "Is equal to (=)" at bounding box center [1223, 154] width 75 height 16
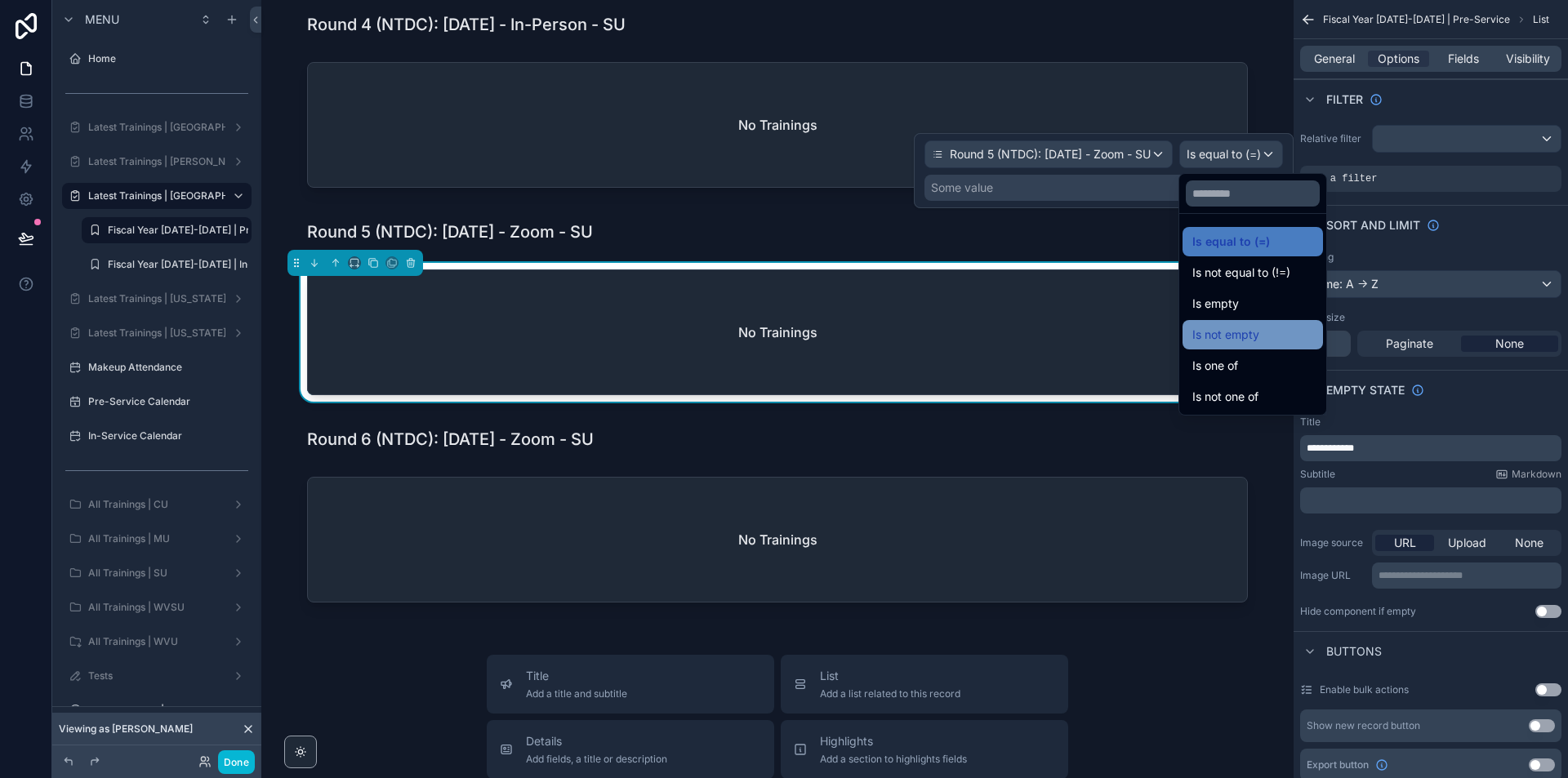
click at [1261, 327] on div "Is not empty" at bounding box center [1253, 335] width 121 height 20
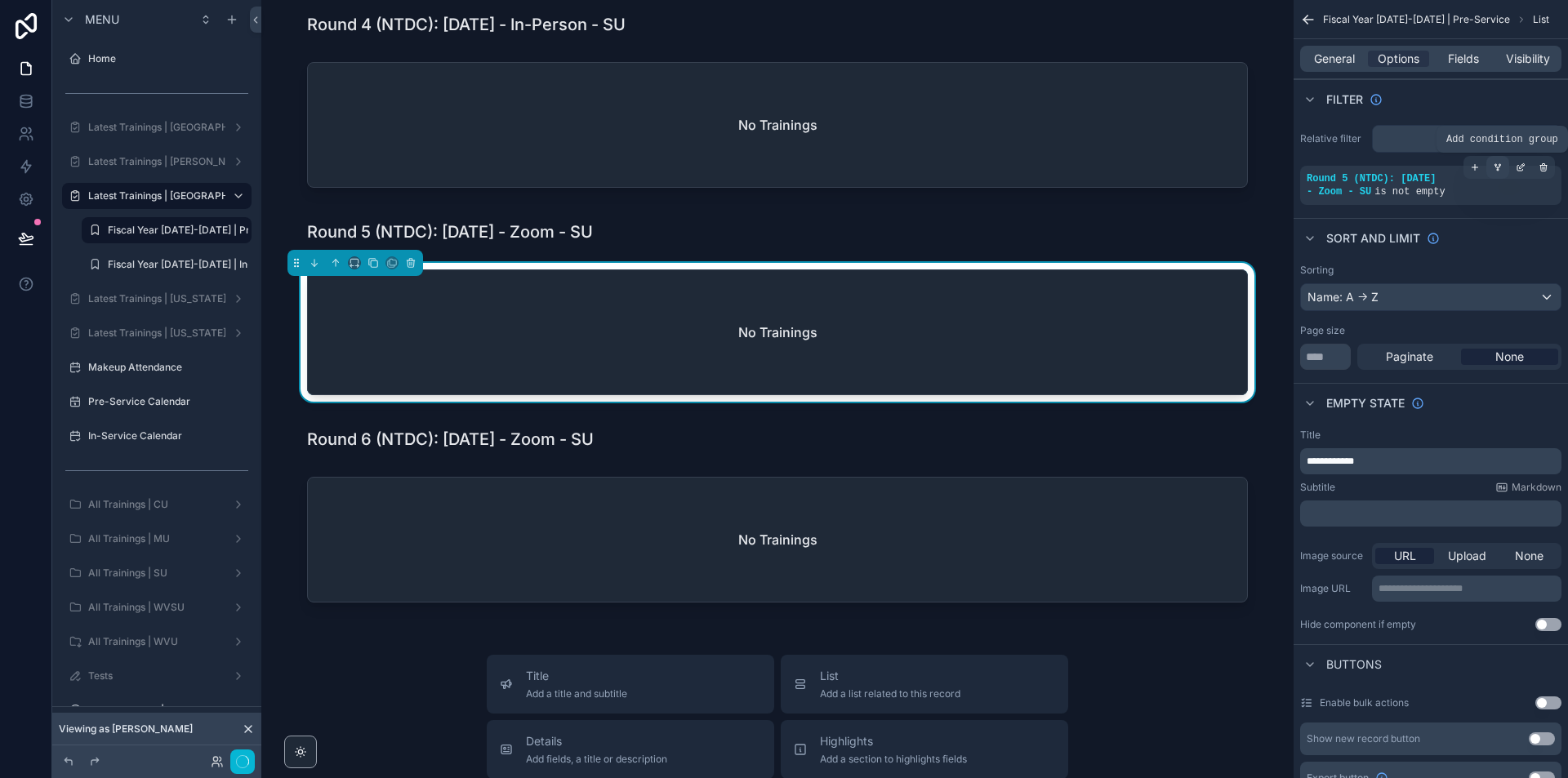
click at [1501, 164] on icon "scrollable content" at bounding box center [1498, 168] width 10 height 10
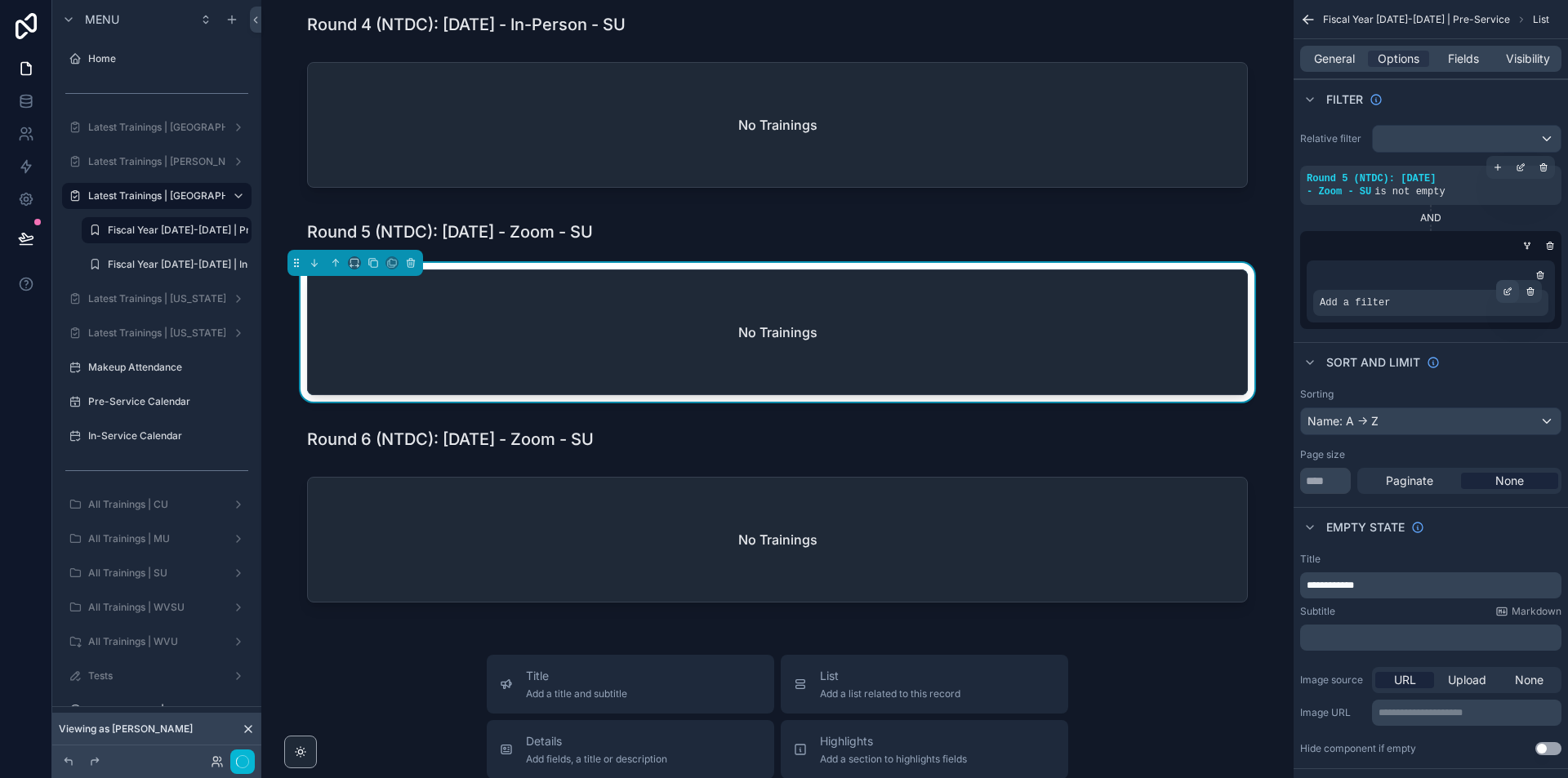
click at [1507, 290] on icon "scrollable content" at bounding box center [1508, 292] width 10 height 10
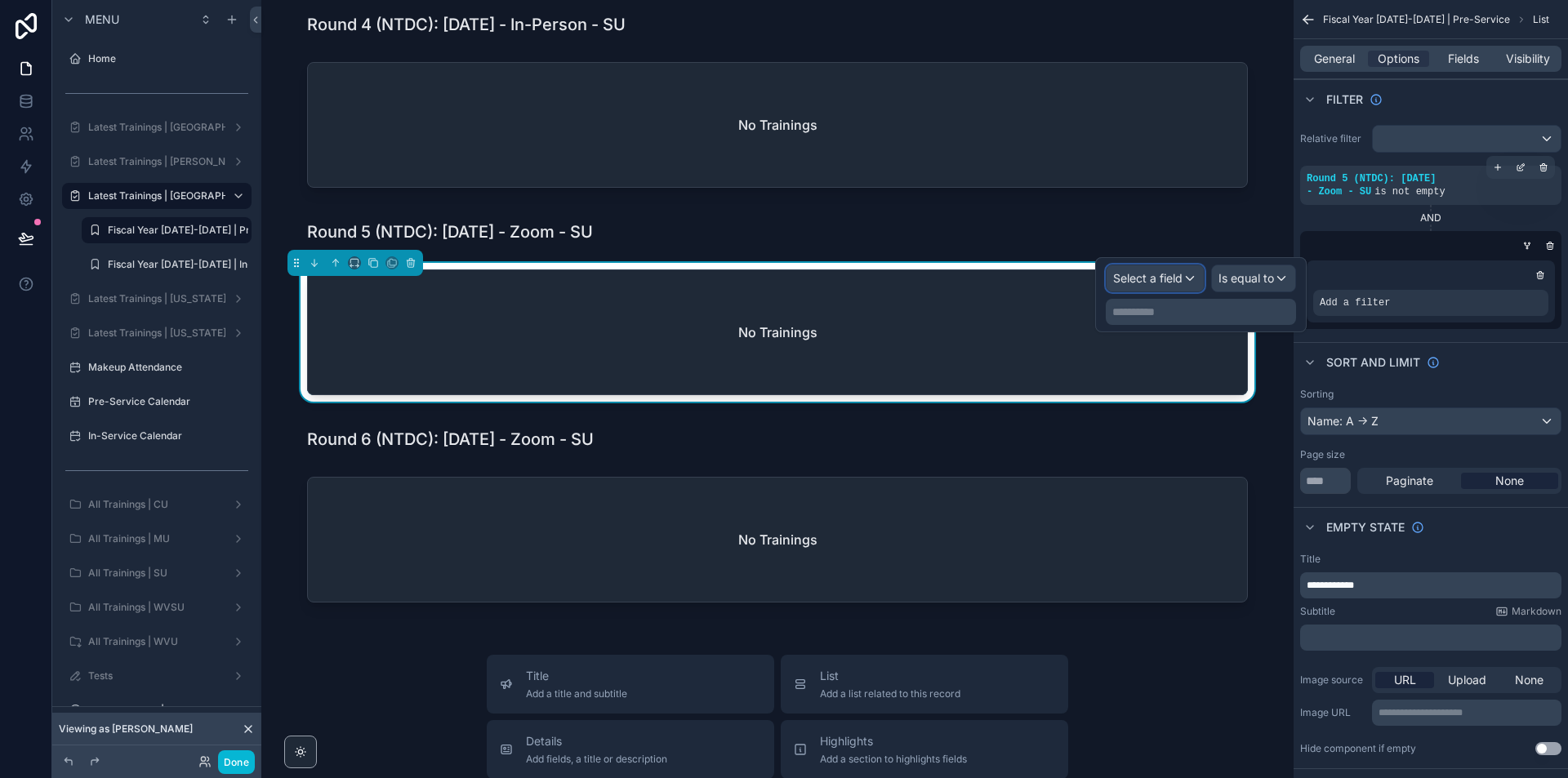
click at [1181, 273] on span "Select a field" at bounding box center [1148, 278] width 70 height 14
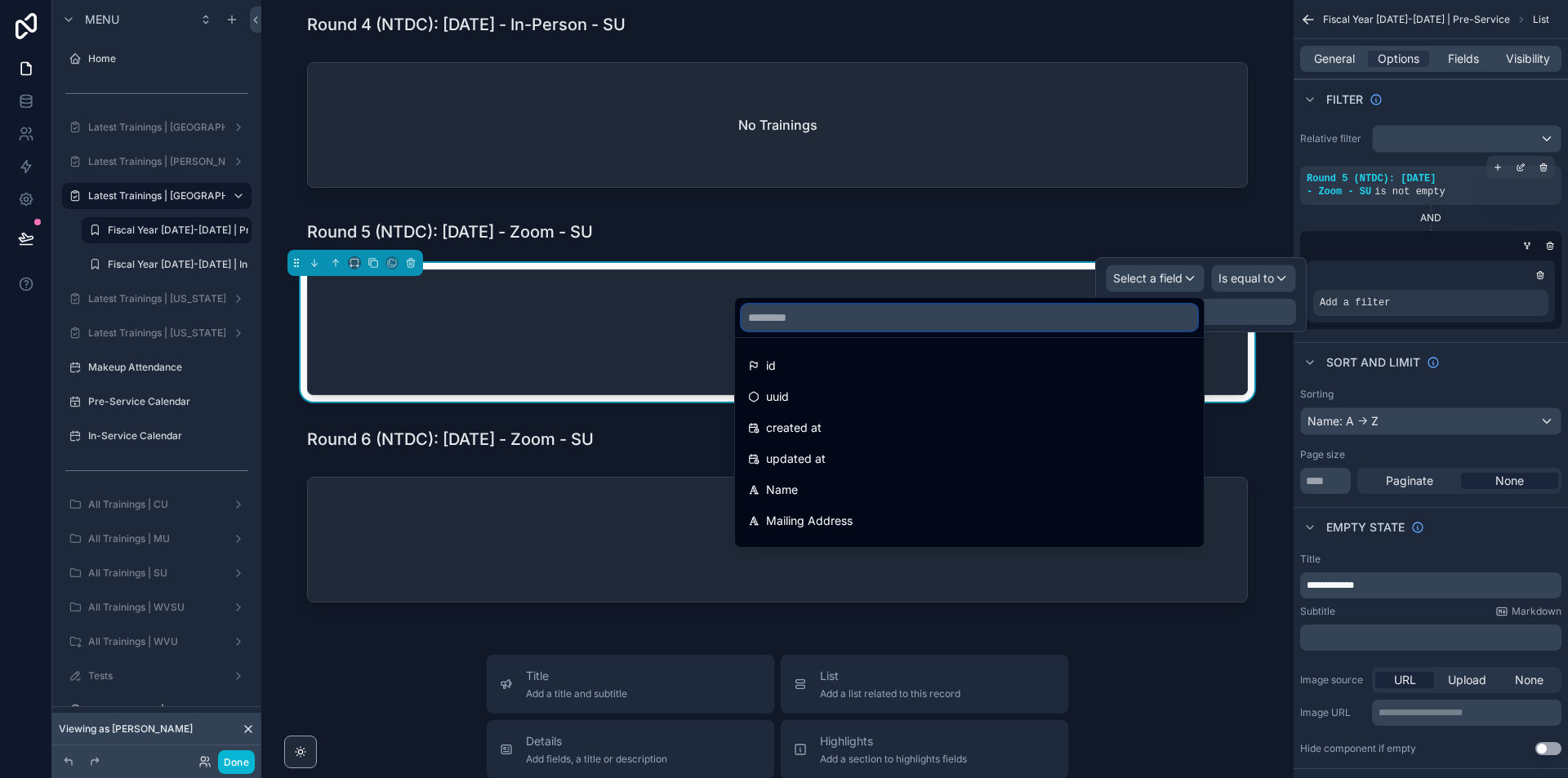
click at [1012, 317] on input "text" at bounding box center [969, 318] width 456 height 26
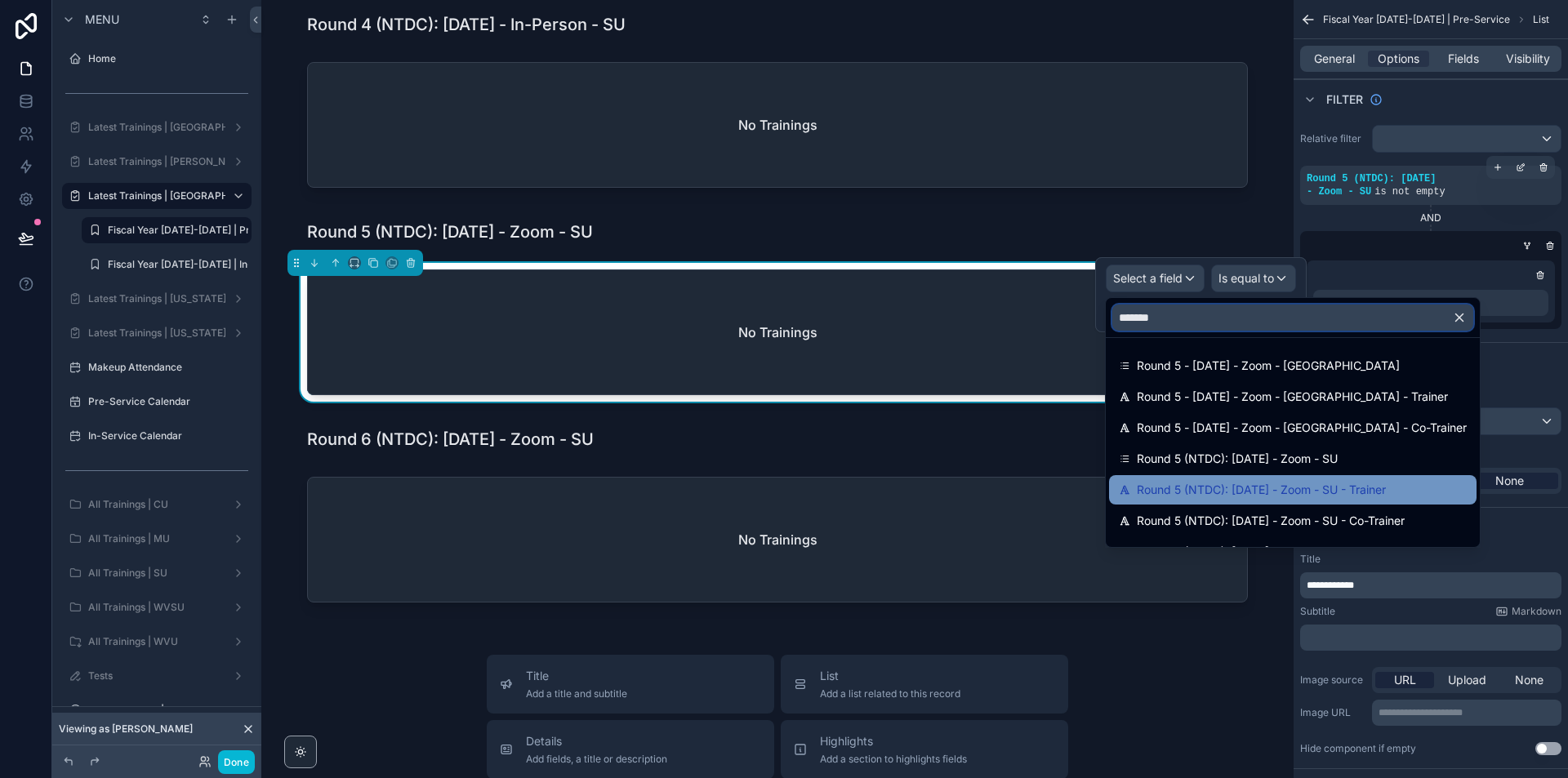
type input "*******"
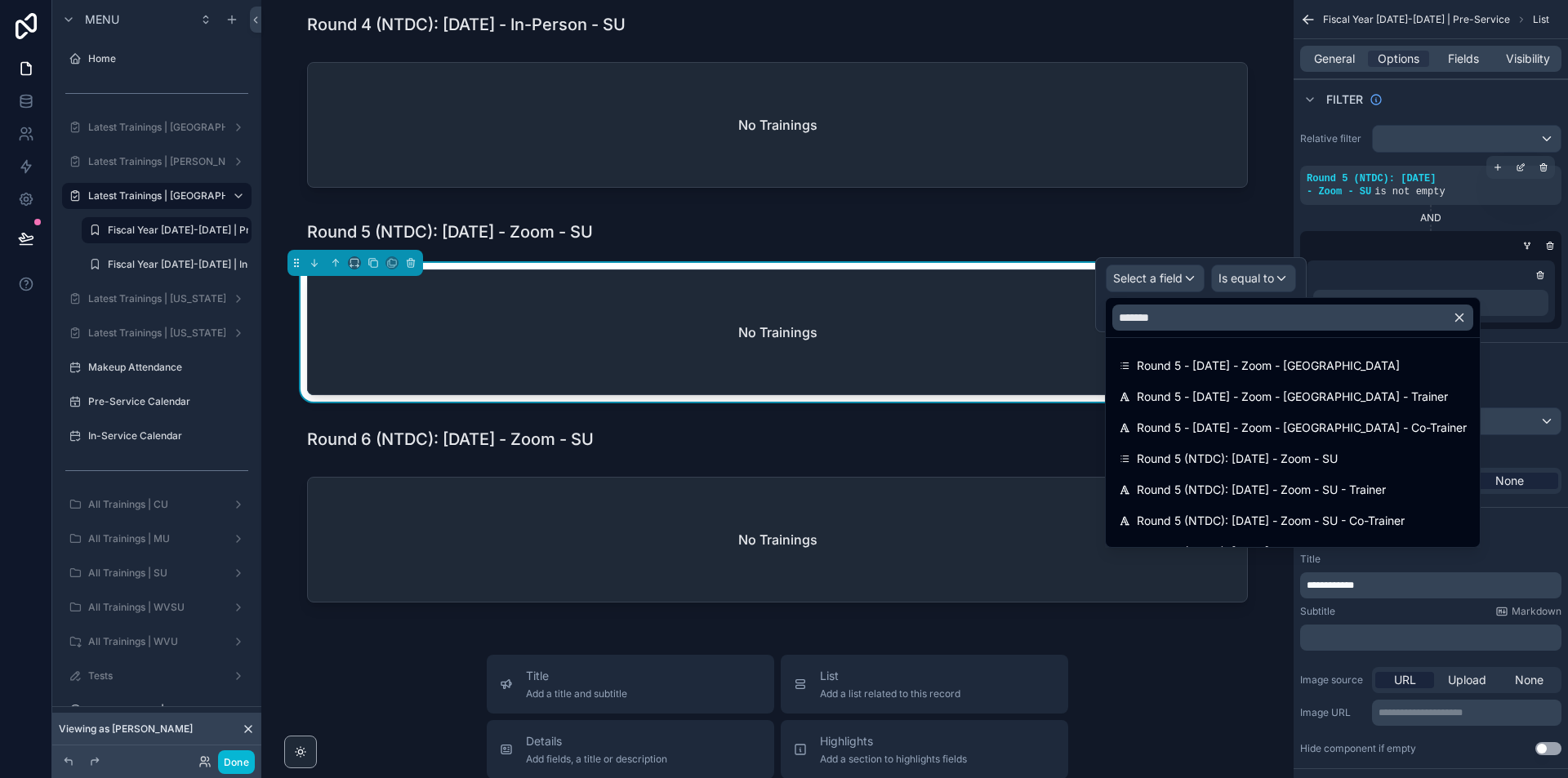
drag, startPoint x: 1333, startPoint y: 482, endPoint x: 1337, endPoint y: 401, distance: 81.1
click at [1334, 482] on span "Round 5 (NTDC): [DATE] - Zoom - SU - Trainer" at bounding box center [1261, 490] width 249 height 20
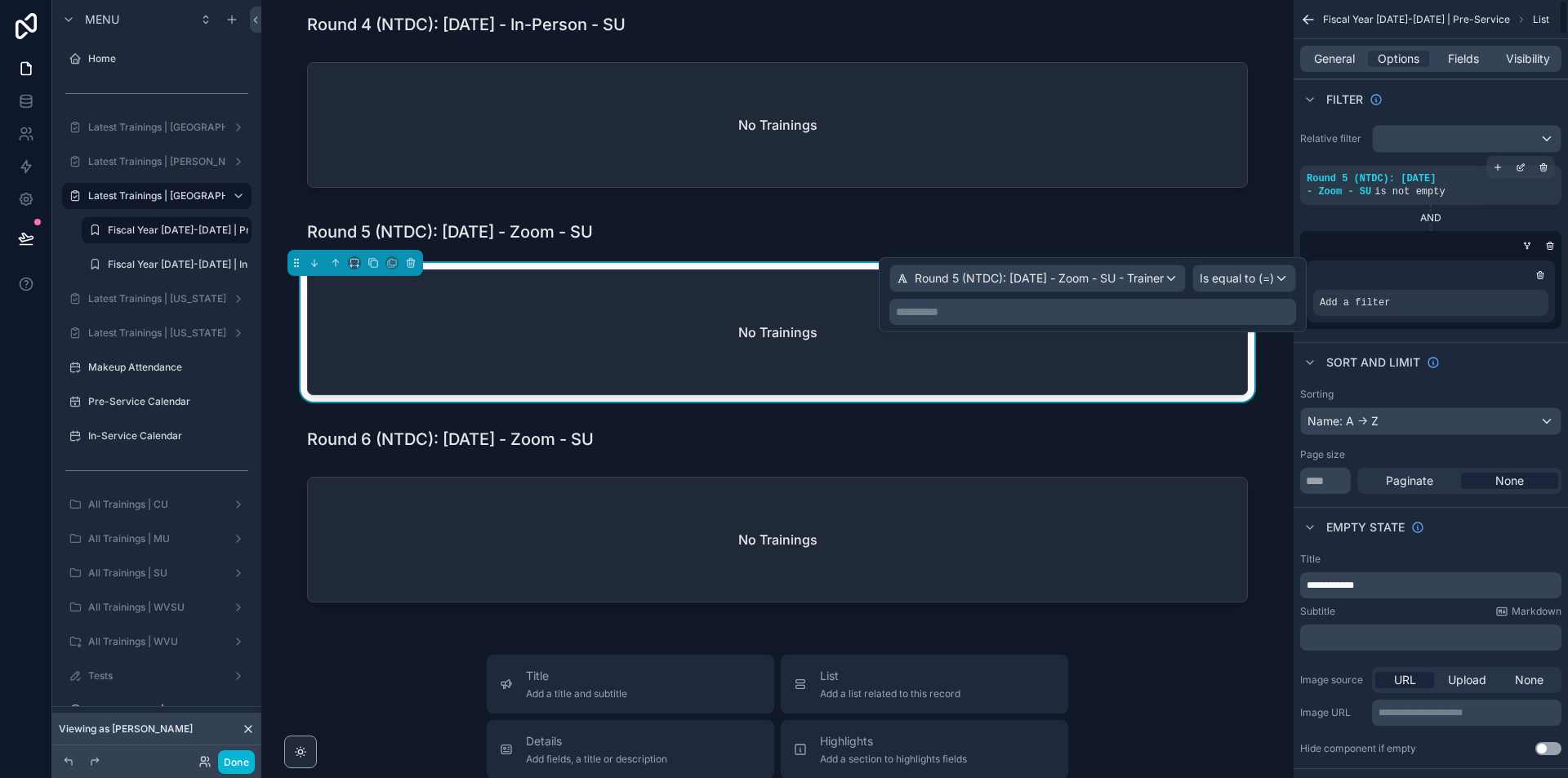
click at [1290, 310] on p "**********" at bounding box center [1094, 312] width 396 height 16
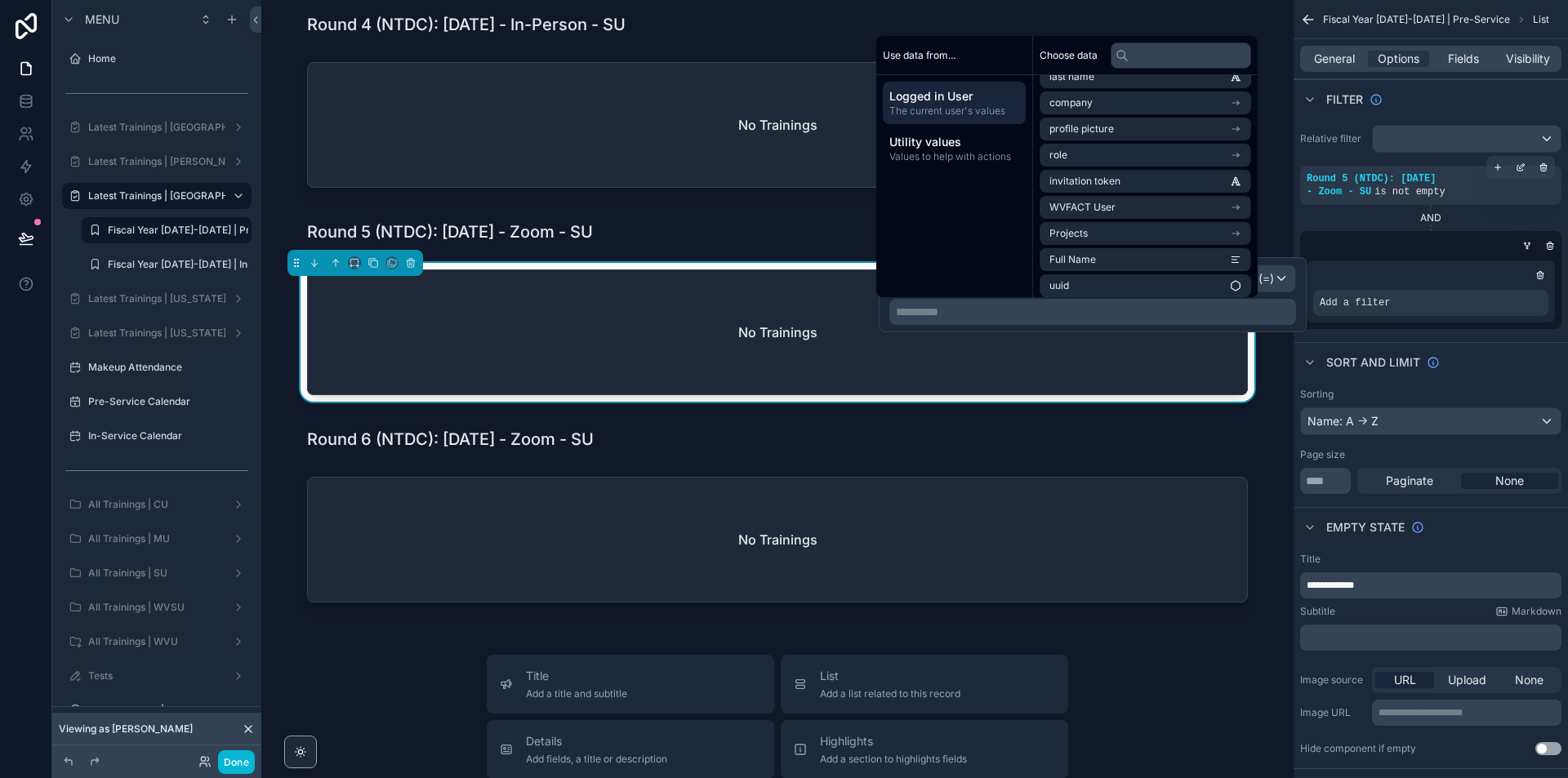
scroll to position [101, 0]
click at [1145, 250] on li "Full Name" at bounding box center [1145, 252] width 212 height 23
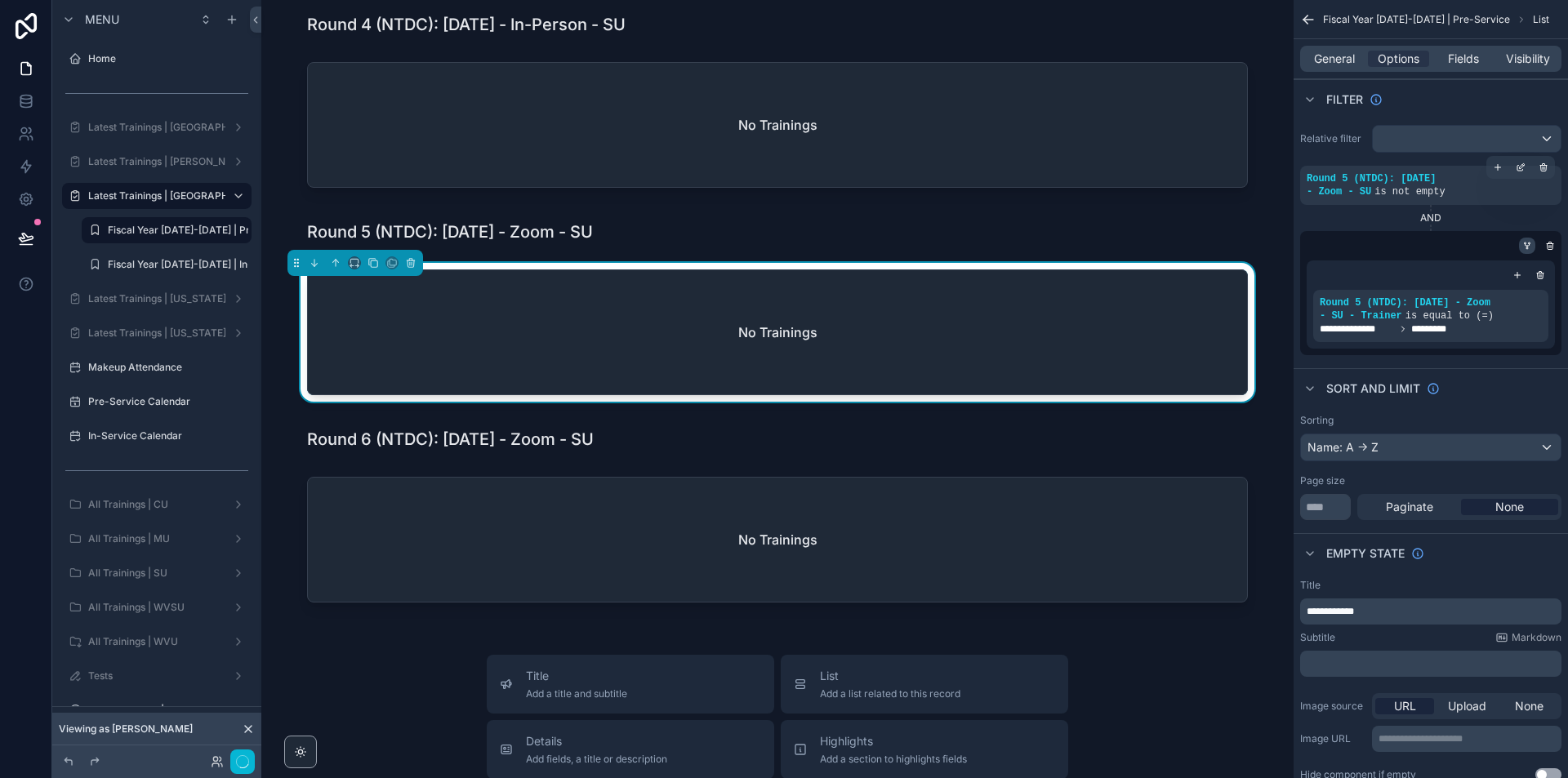
click at [1529, 249] on icon "scrollable content" at bounding box center [1527, 245] width 10 height 10
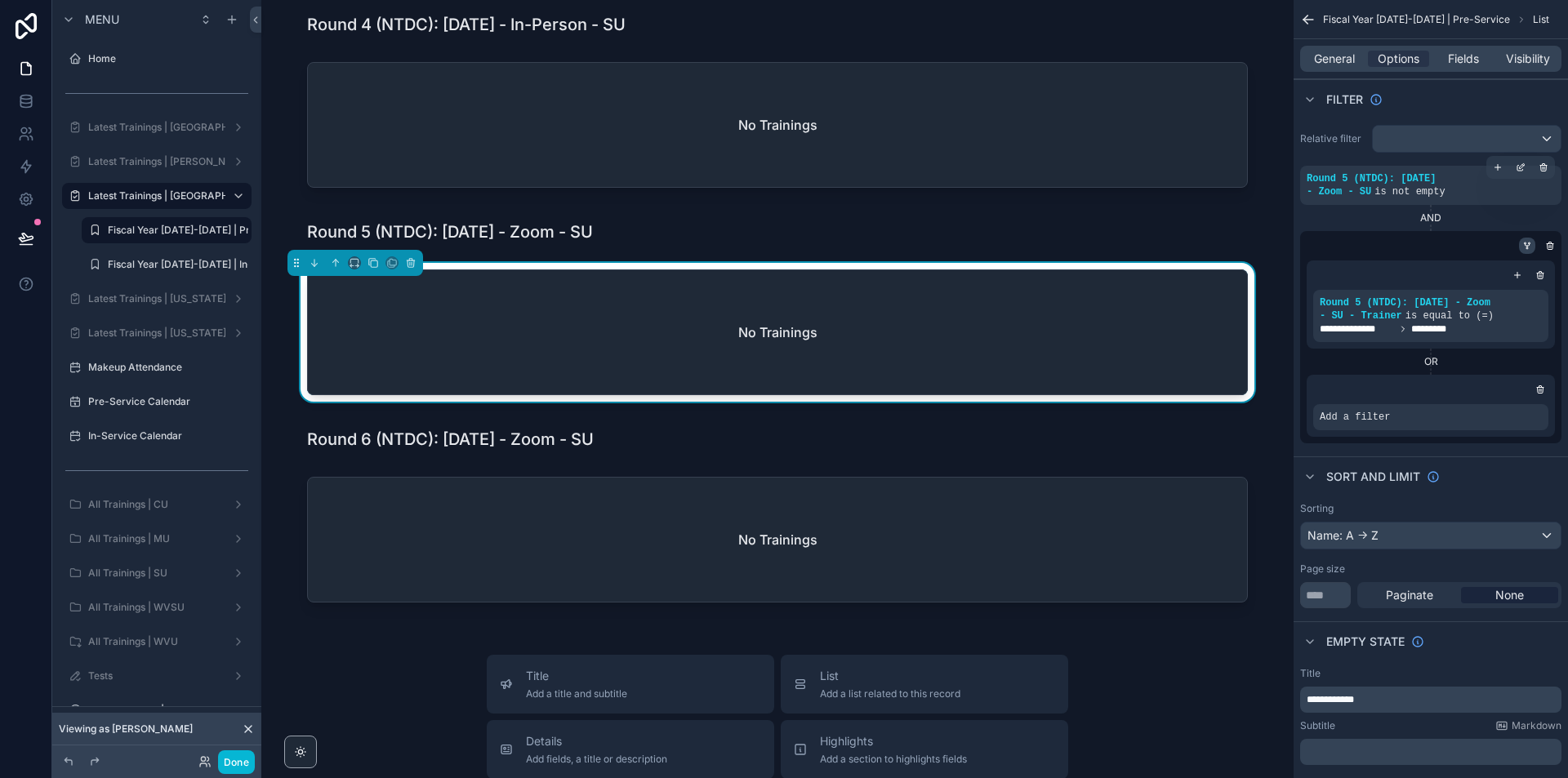
click at [1522, 245] on icon "scrollable content" at bounding box center [1527, 245] width 10 height 10
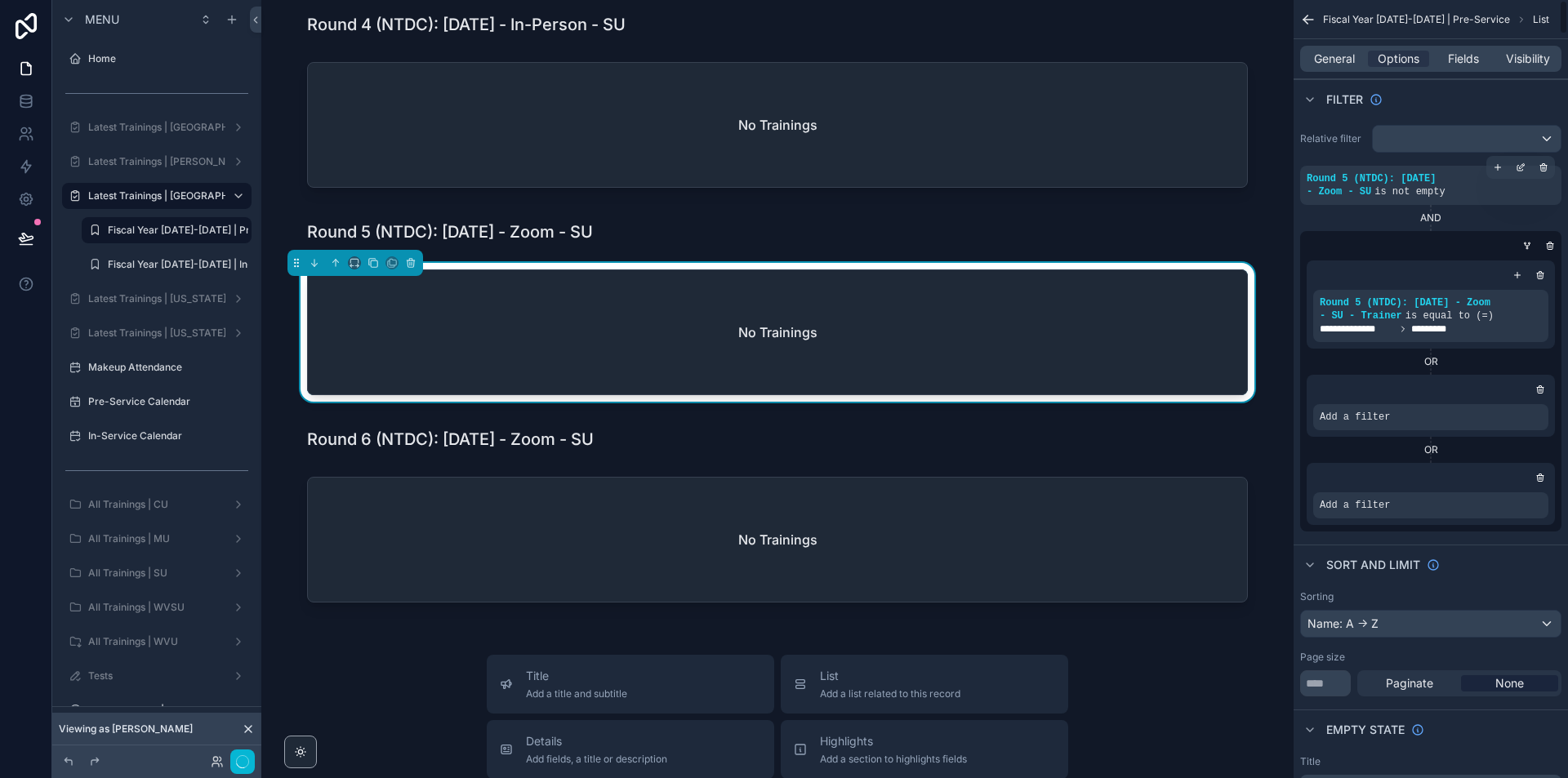
drag, startPoint x: 1545, startPoint y: 476, endPoint x: 1521, endPoint y: 403, distance: 76.8
click at [1545, 475] on div "scrollable content" at bounding box center [1540, 478] width 16 height 16
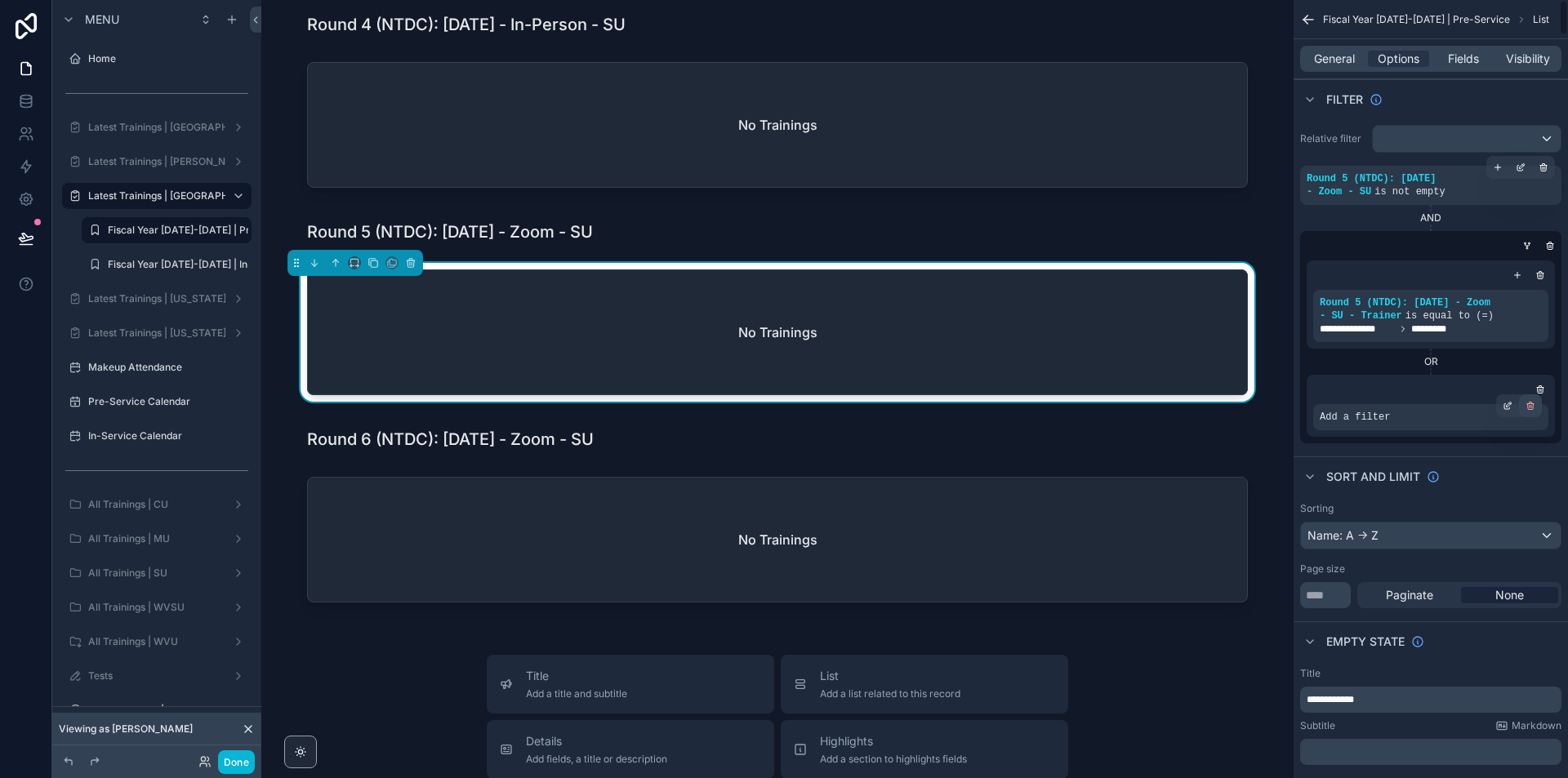
click at [1537, 414] on div "scrollable content" at bounding box center [1530, 405] width 23 height 23
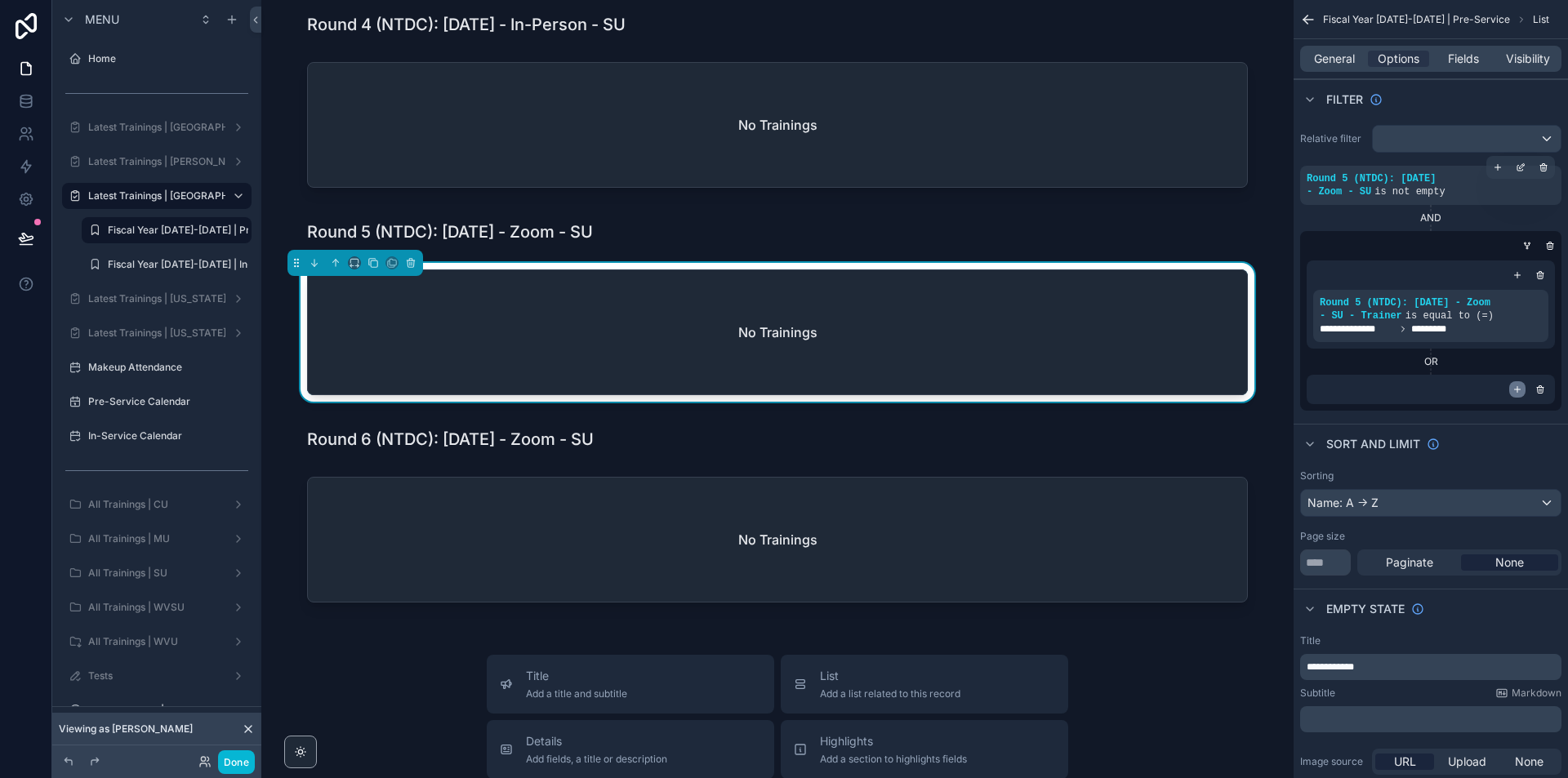
click at [1520, 387] on icon "scrollable content" at bounding box center [1517, 389] width 10 height 10
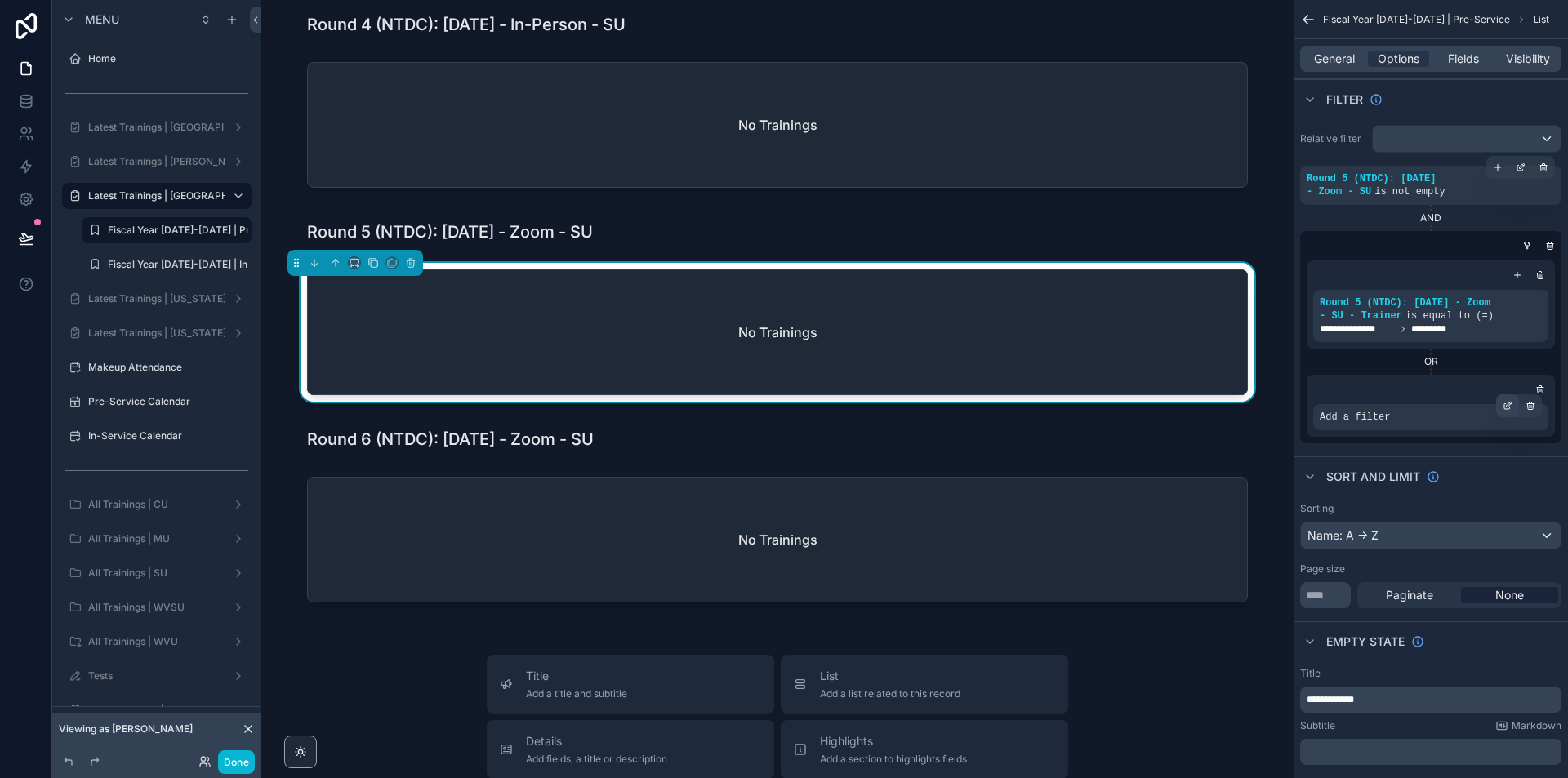
click at [1504, 406] on icon "scrollable content" at bounding box center [1507, 407] width 6 height 6
click at [1141, 388] on span "Select a field" at bounding box center [1148, 392] width 70 height 14
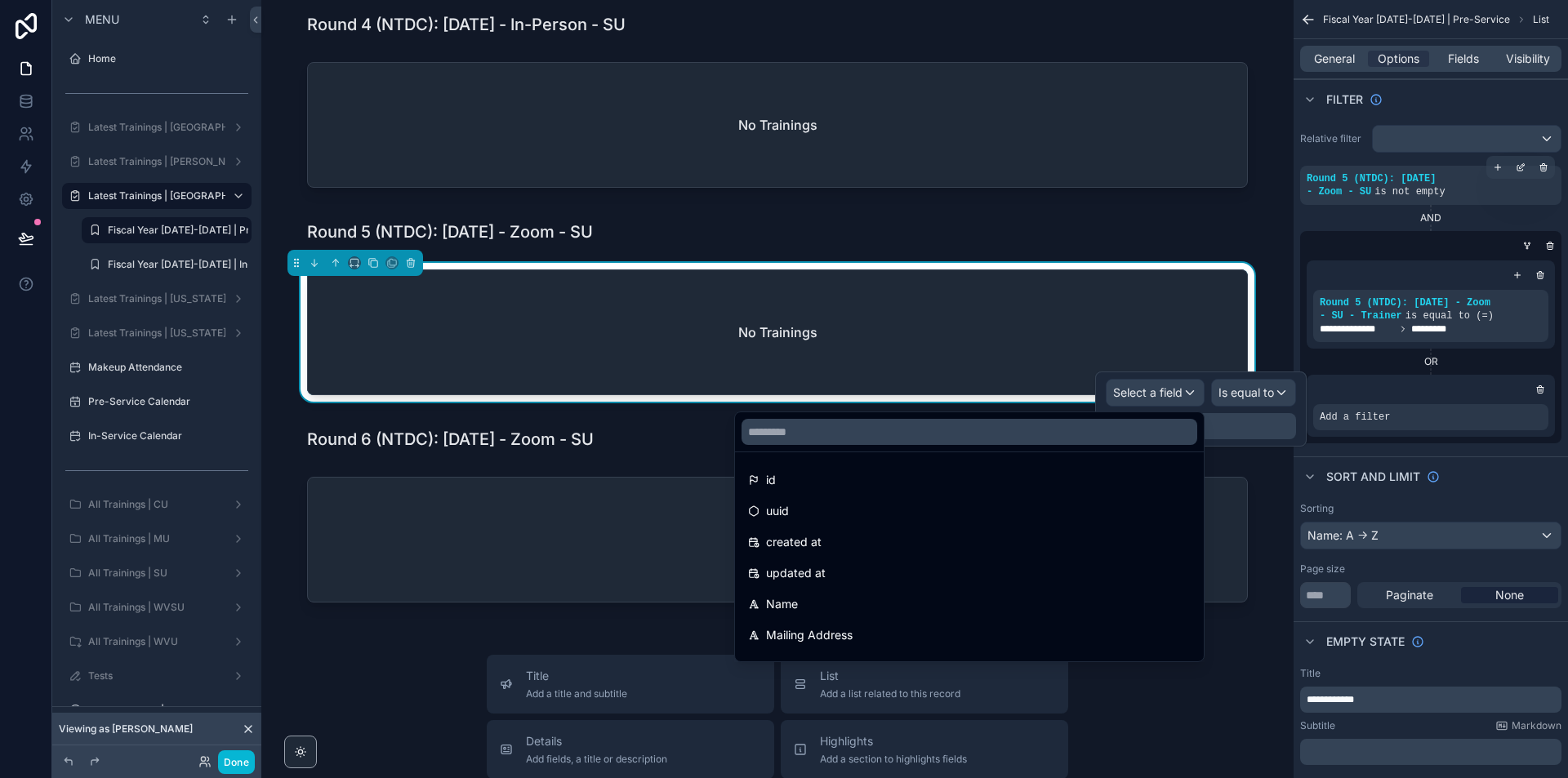
drag, startPoint x: 958, startPoint y: 452, endPoint x: 969, endPoint y: 437, distance: 18.6
click at [961, 446] on div at bounding box center [970, 432] width 469 height 40
click at [971, 434] on input "text" at bounding box center [969, 432] width 456 height 26
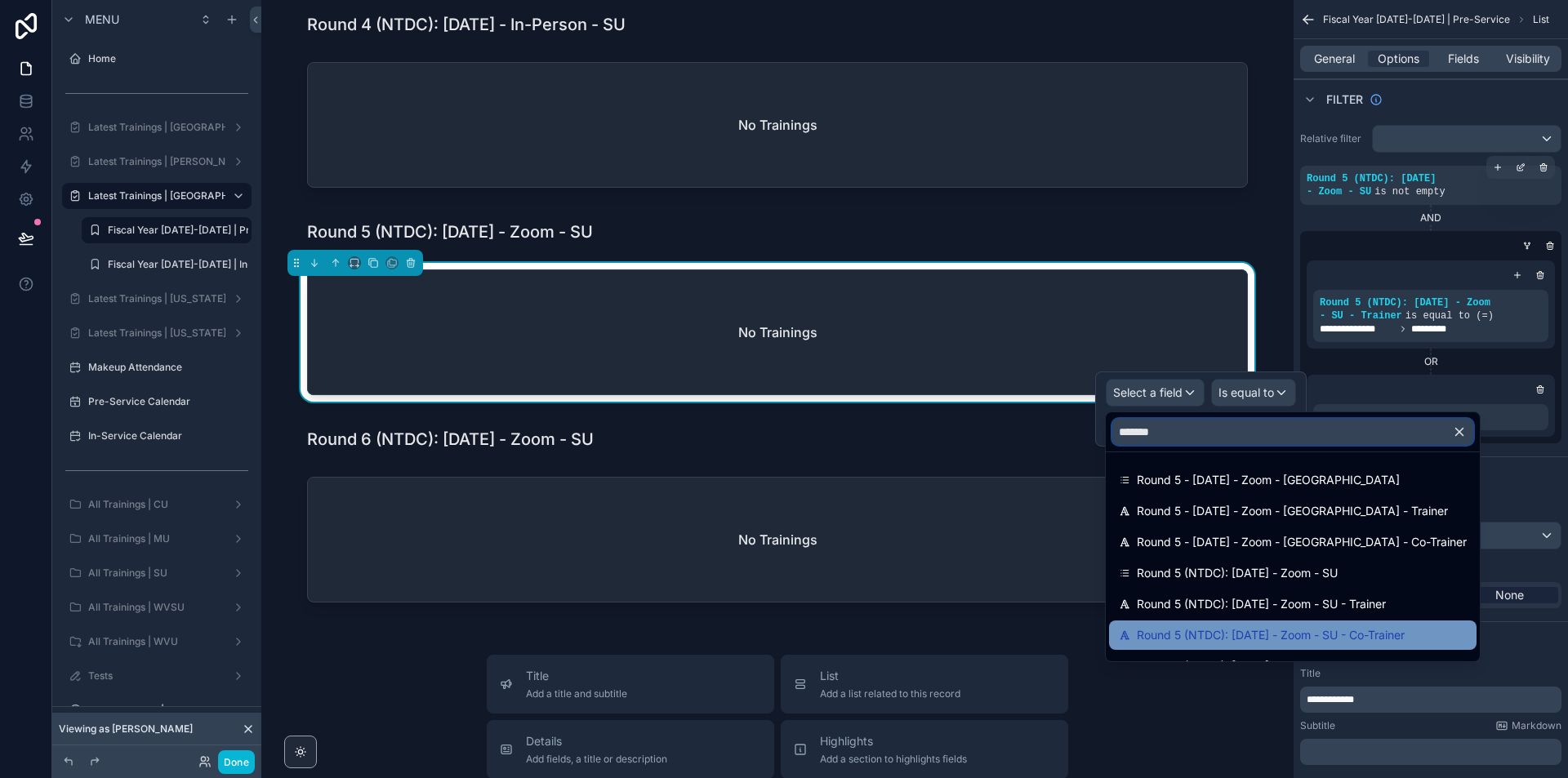
type input "*******"
click at [1250, 632] on span "Round 5 (NTDC): [DATE] - Zoom - SU - Co-Trainer" at bounding box center [1271, 636] width 268 height 20
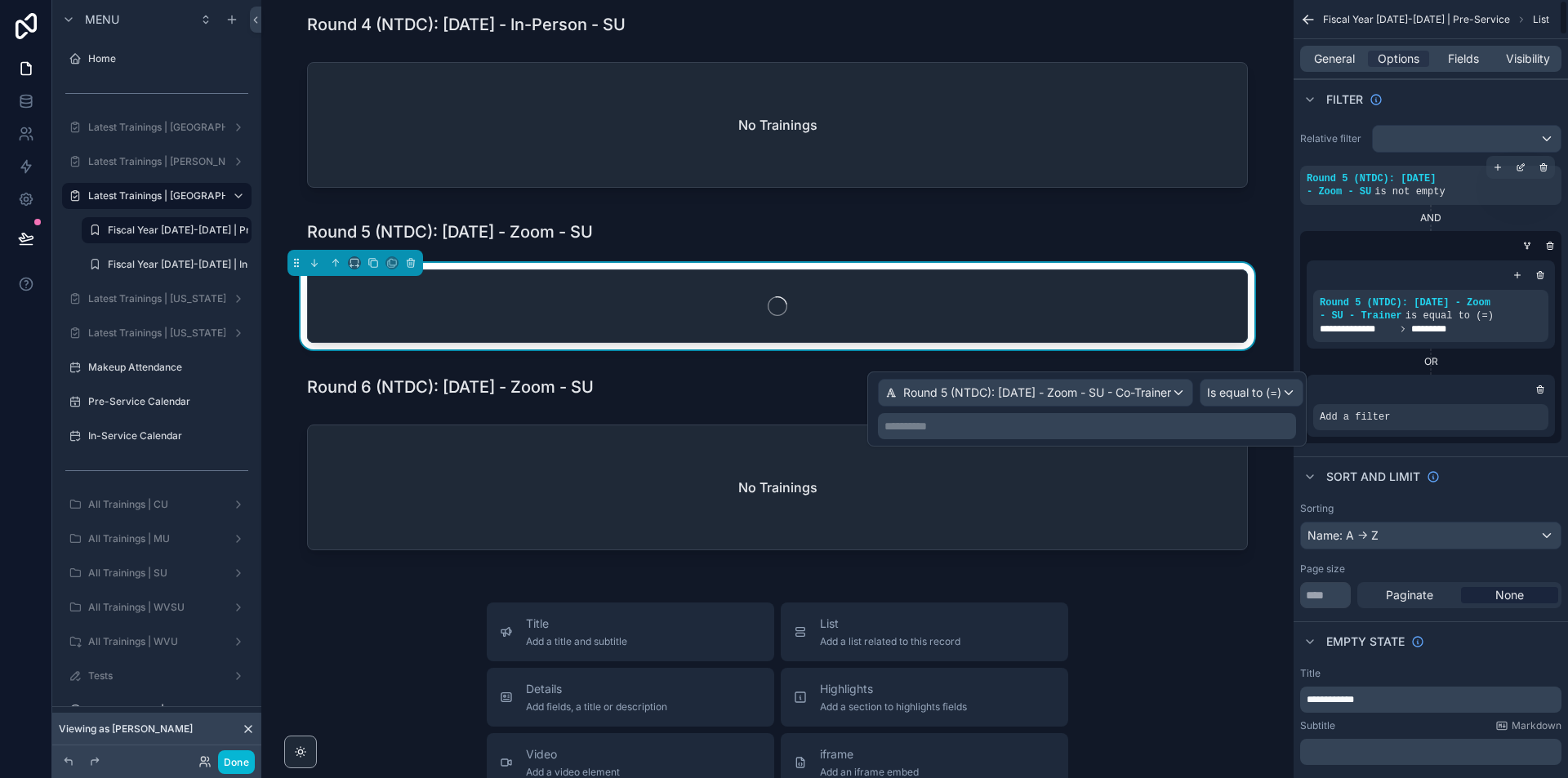
click at [1267, 420] on p "**********" at bounding box center [1088, 426] width 408 height 16
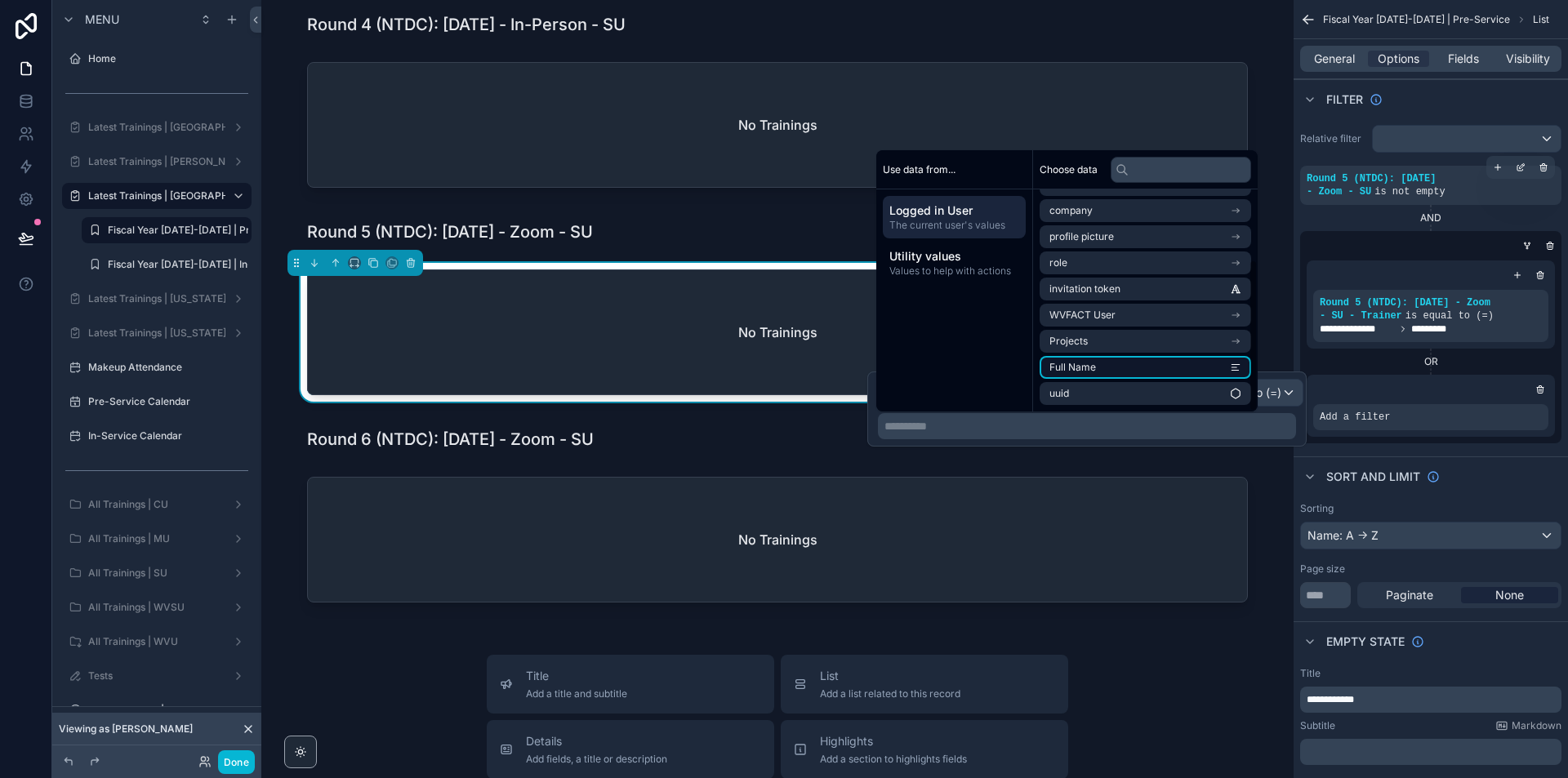
click at [1189, 362] on li "Full Name" at bounding box center [1145, 367] width 212 height 23
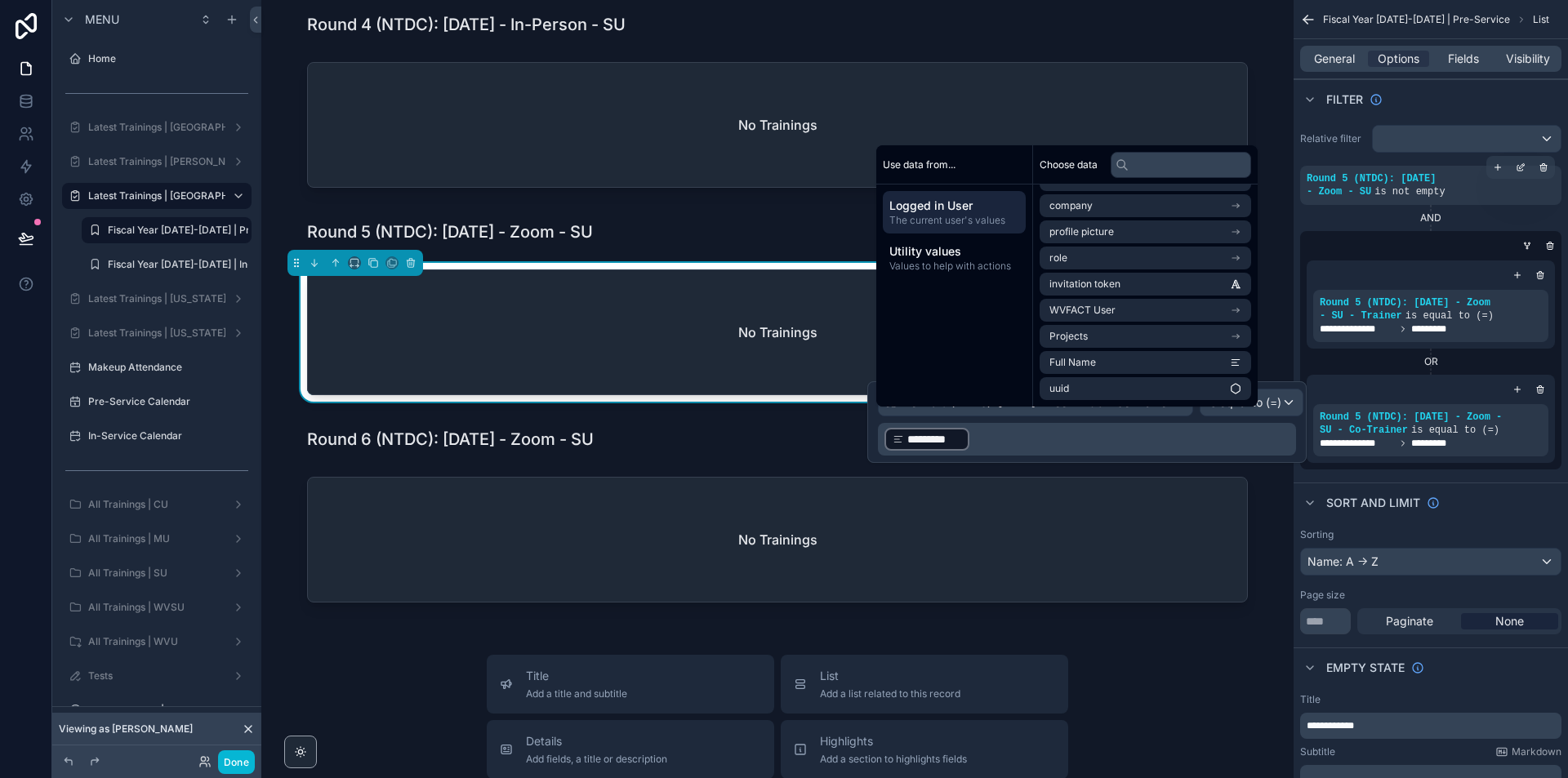
click at [1278, 594] on div "Sarah's Pre-Service Trainings Click into a participant's name to view details R…" at bounding box center [777, 111] width 1032 height 2511
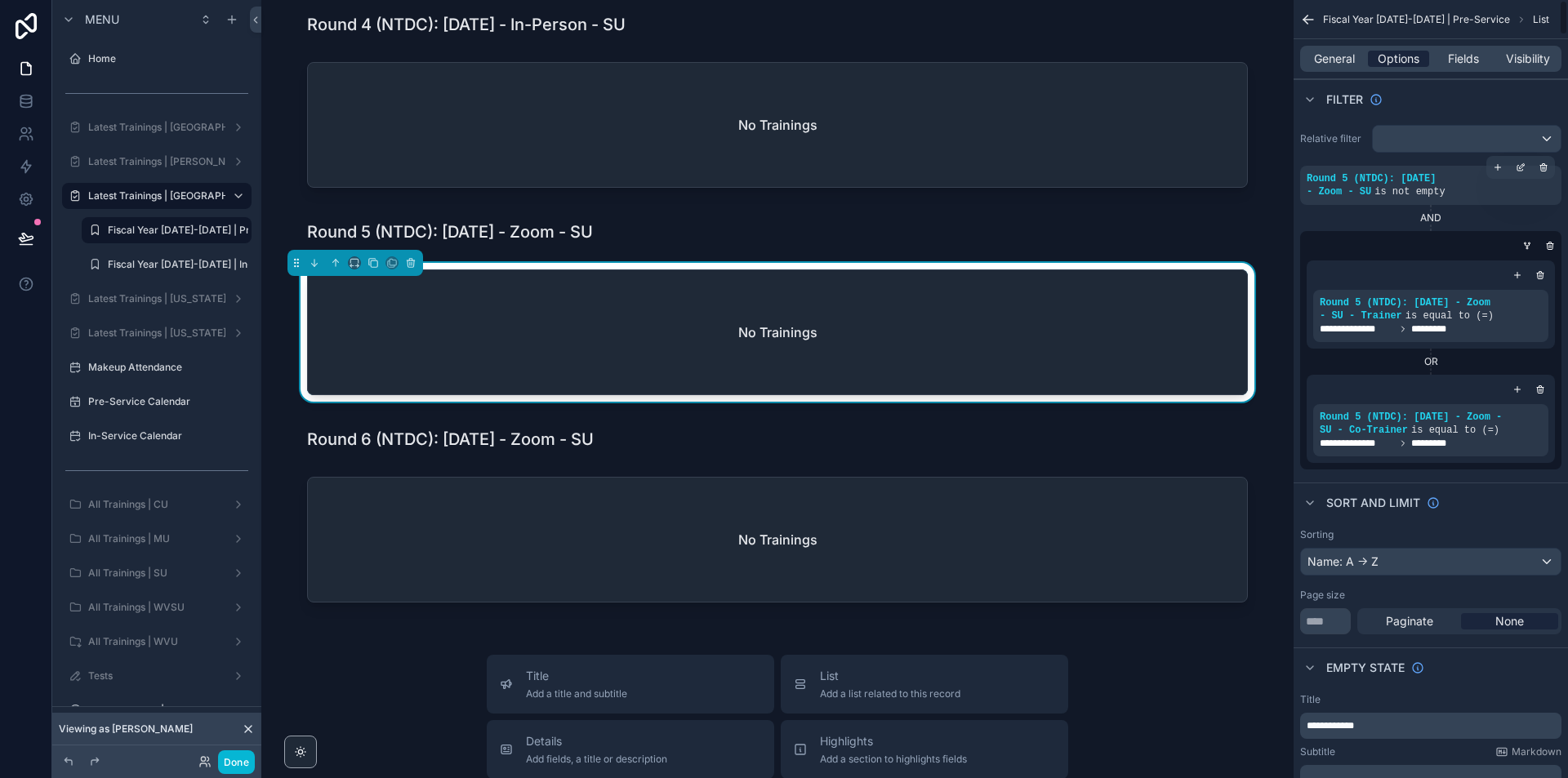
drag, startPoint x: 1471, startPoint y: 62, endPoint x: 1395, endPoint y: 59, distance: 76.1
click at [1471, 61] on span "Fields" at bounding box center [1463, 59] width 31 height 16
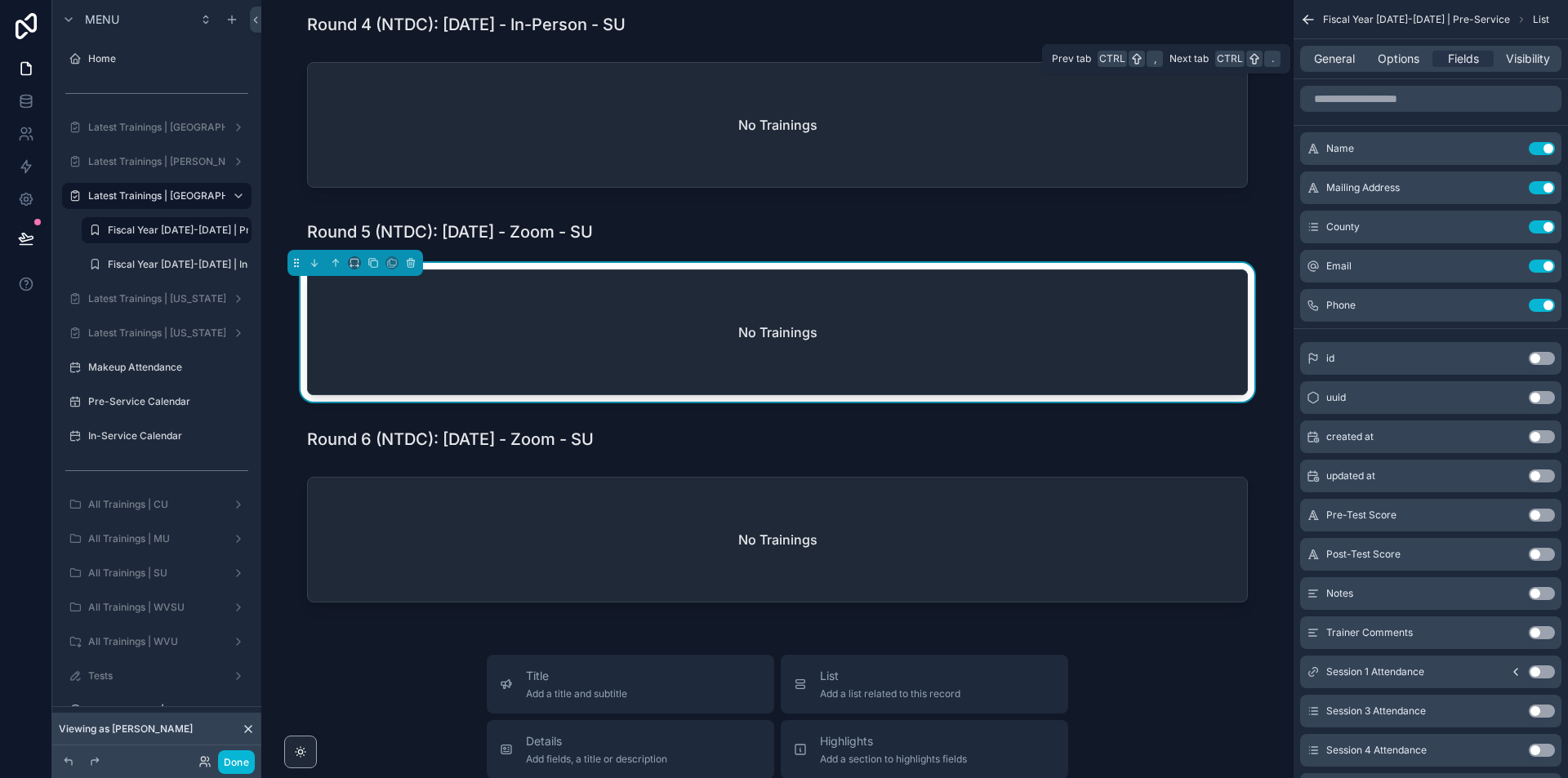
click at [1343, 46] on div "General Options Fields Visibility" at bounding box center [1431, 59] width 261 height 26
click at [1341, 56] on span "General" at bounding box center [1334, 59] width 41 height 16
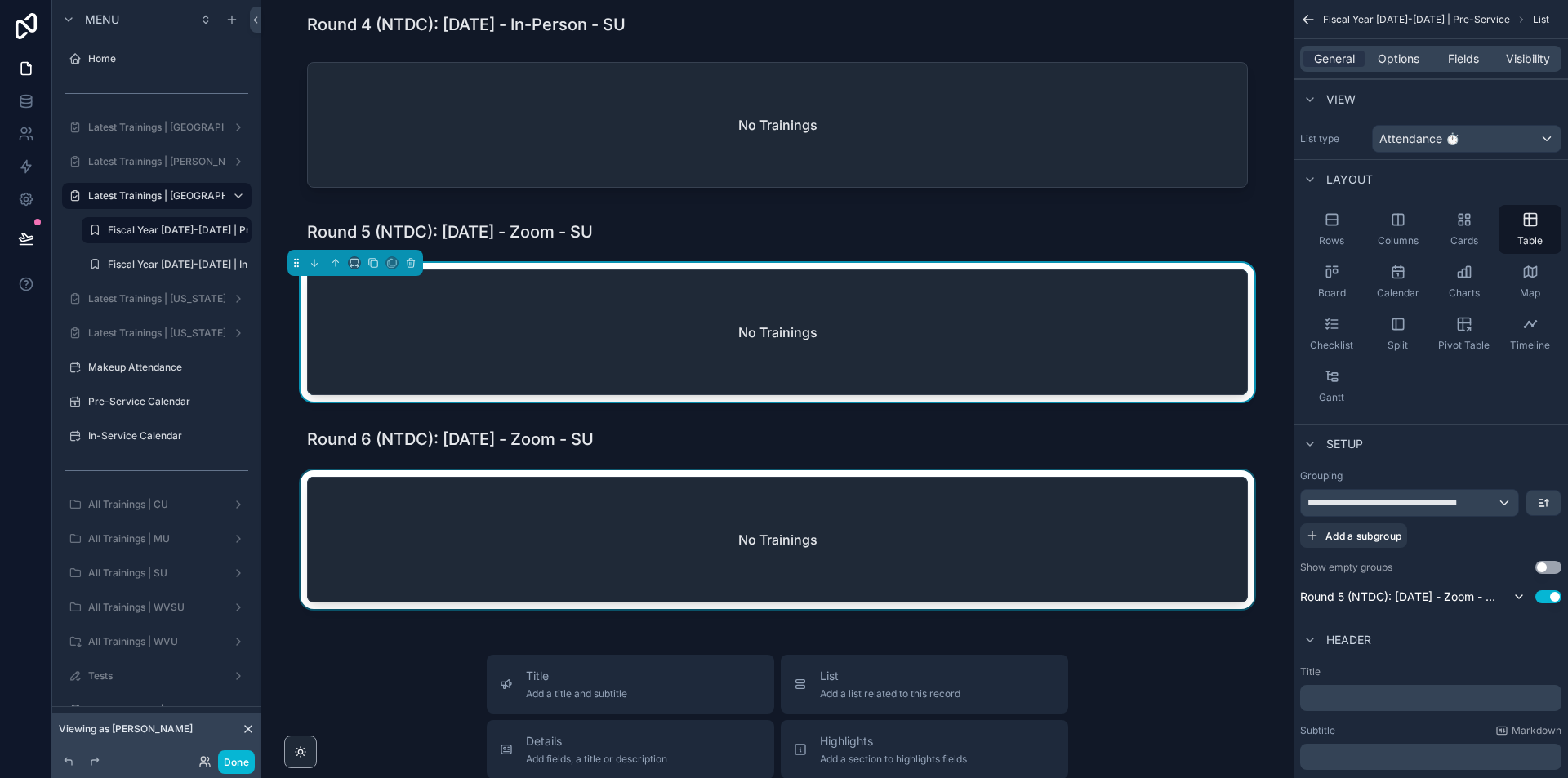
click at [1217, 610] on div "scrollable content" at bounding box center [777, 543] width 1007 height 145
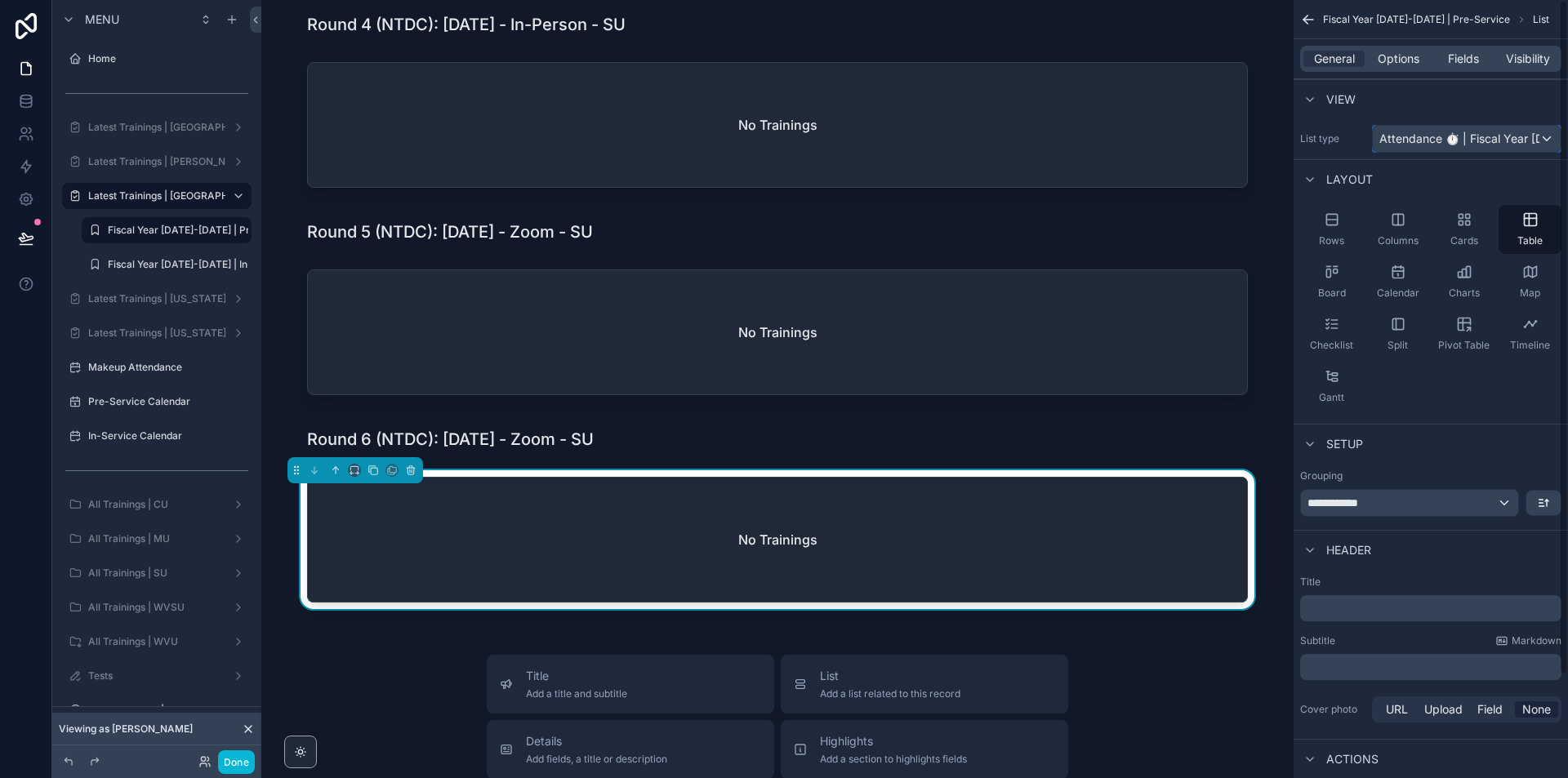
click at [1453, 133] on span "Attendance ⏱ | Fiscal Year [DATE]-[DATE]" at bounding box center [1459, 139] width 160 height 16
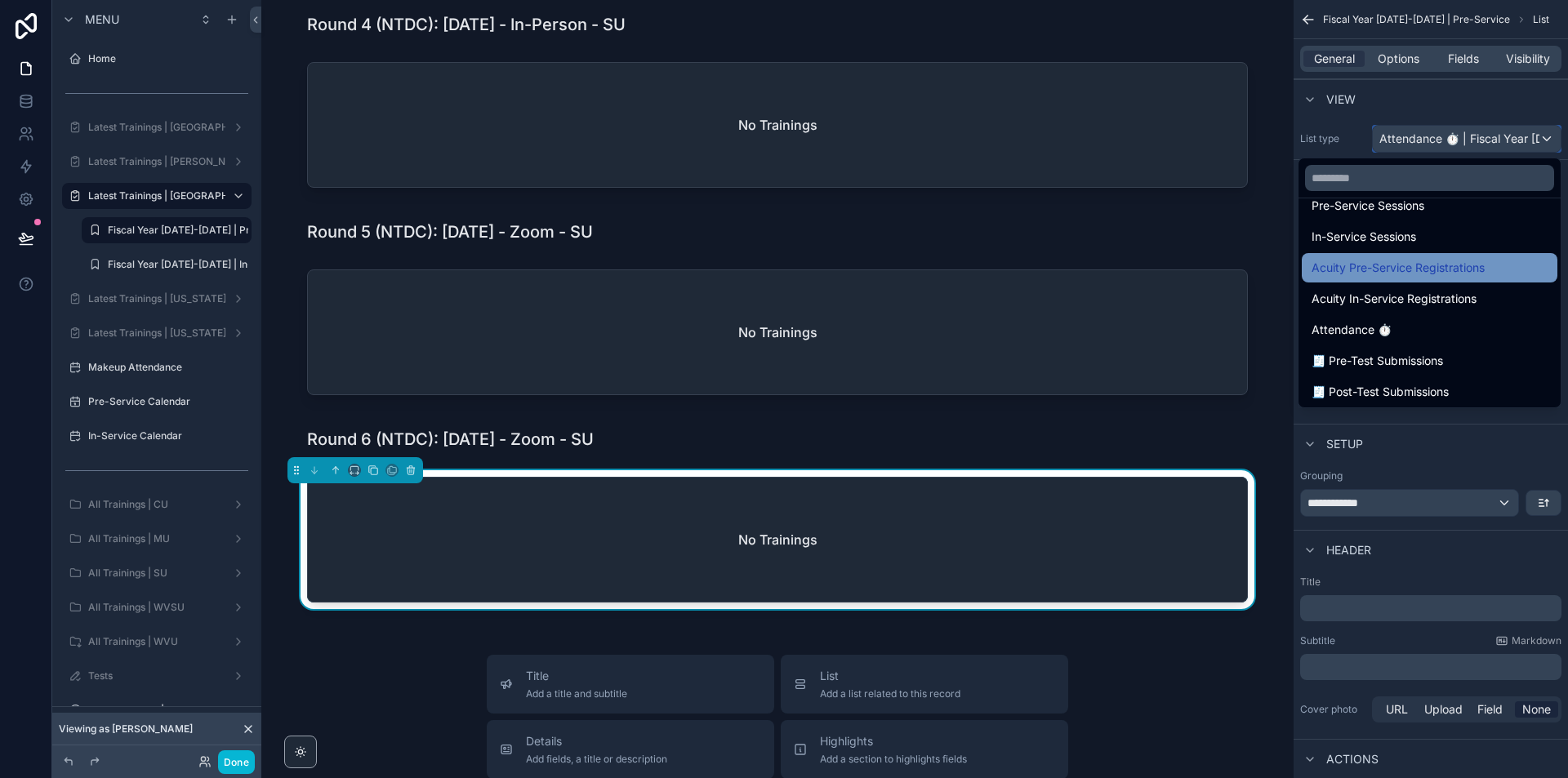
scroll to position [163, 0]
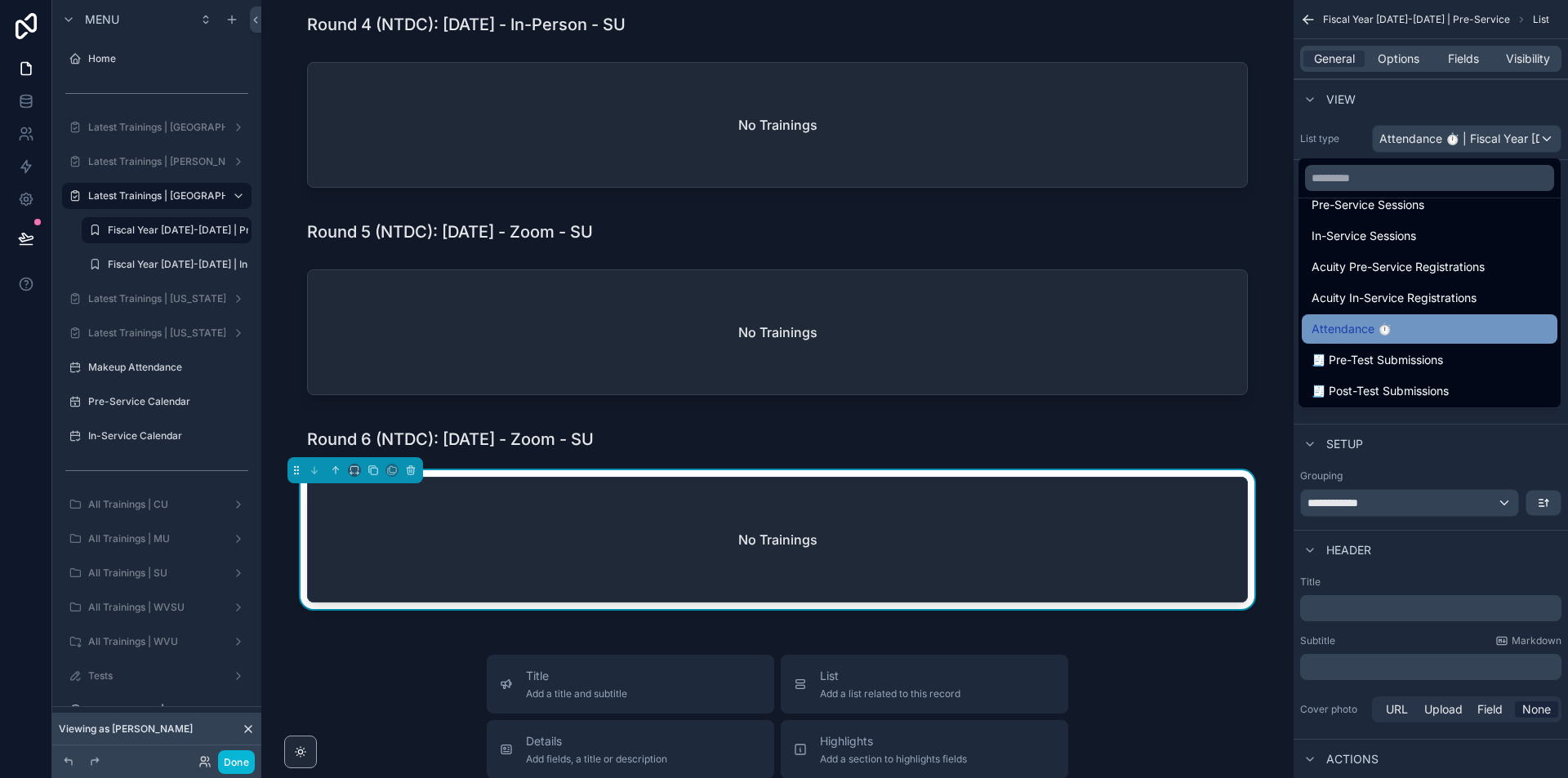
click at [1392, 324] on span "Attendance ⏱" at bounding box center [1351, 329] width 80 height 20
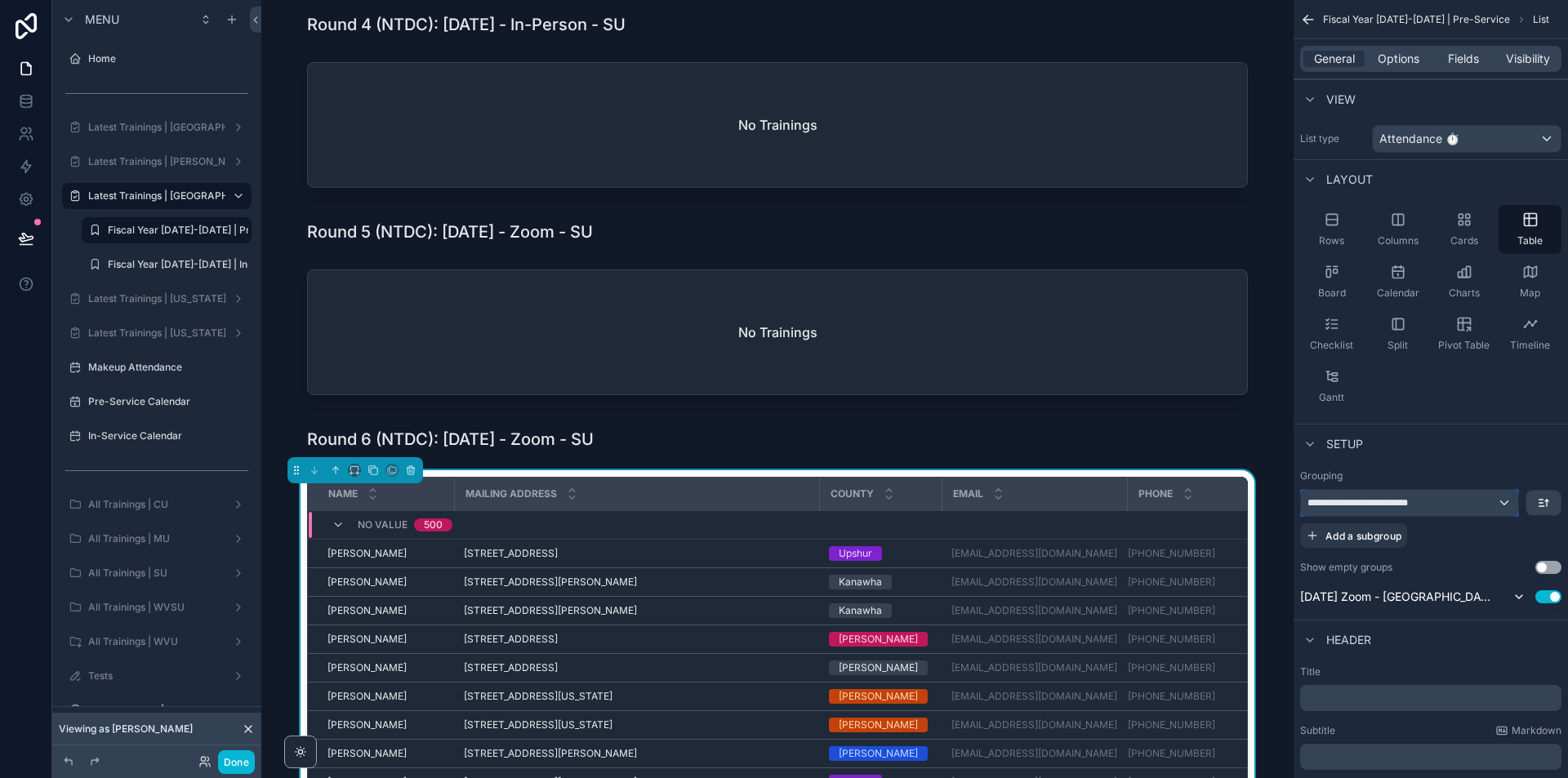
click at [1443, 504] on div "**********" at bounding box center [1409, 503] width 218 height 26
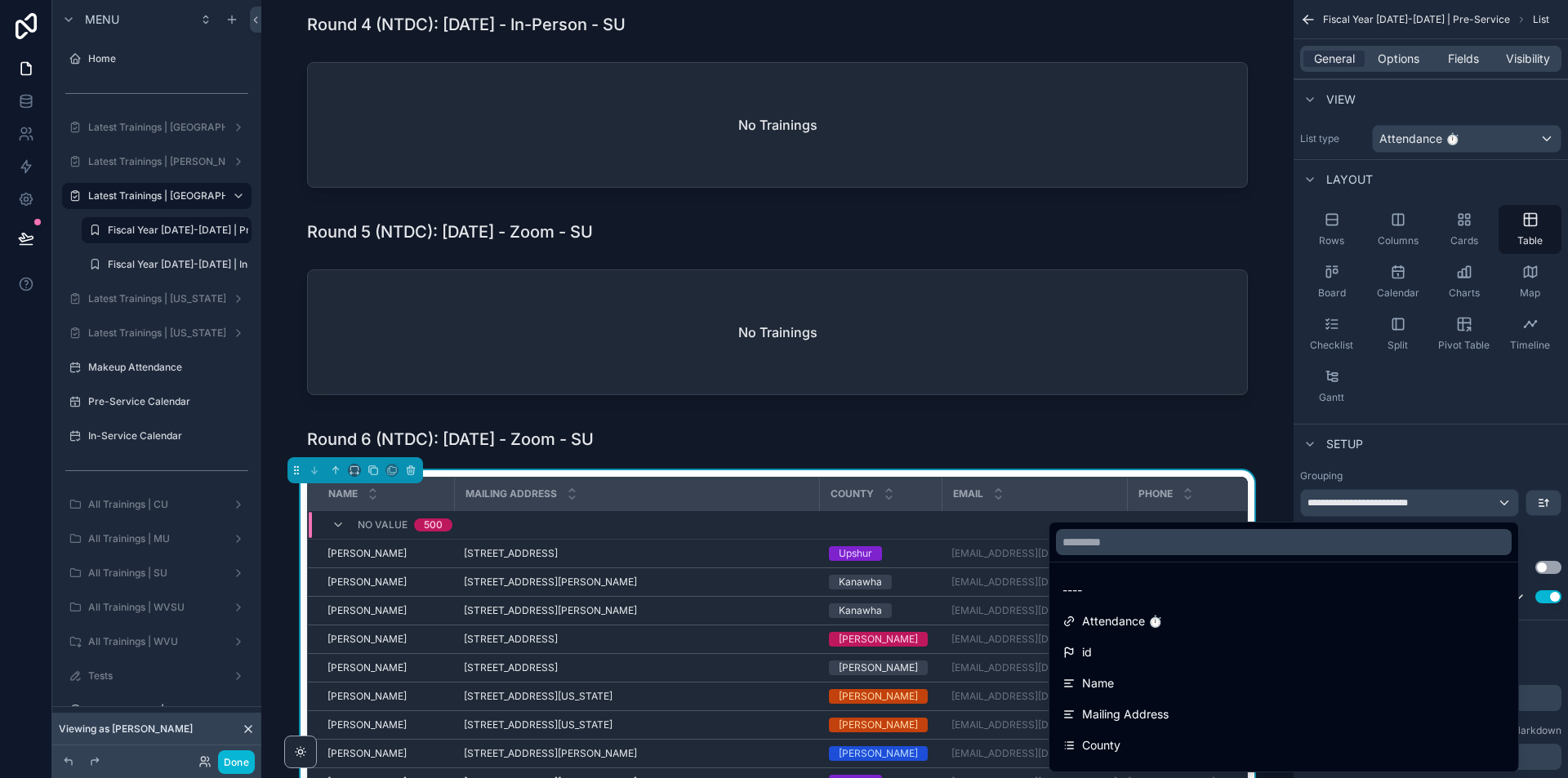
click at [1244, 555] on div at bounding box center [1284, 542] width 469 height 39
click at [1257, 550] on input "text" at bounding box center [1284, 543] width 456 height 26
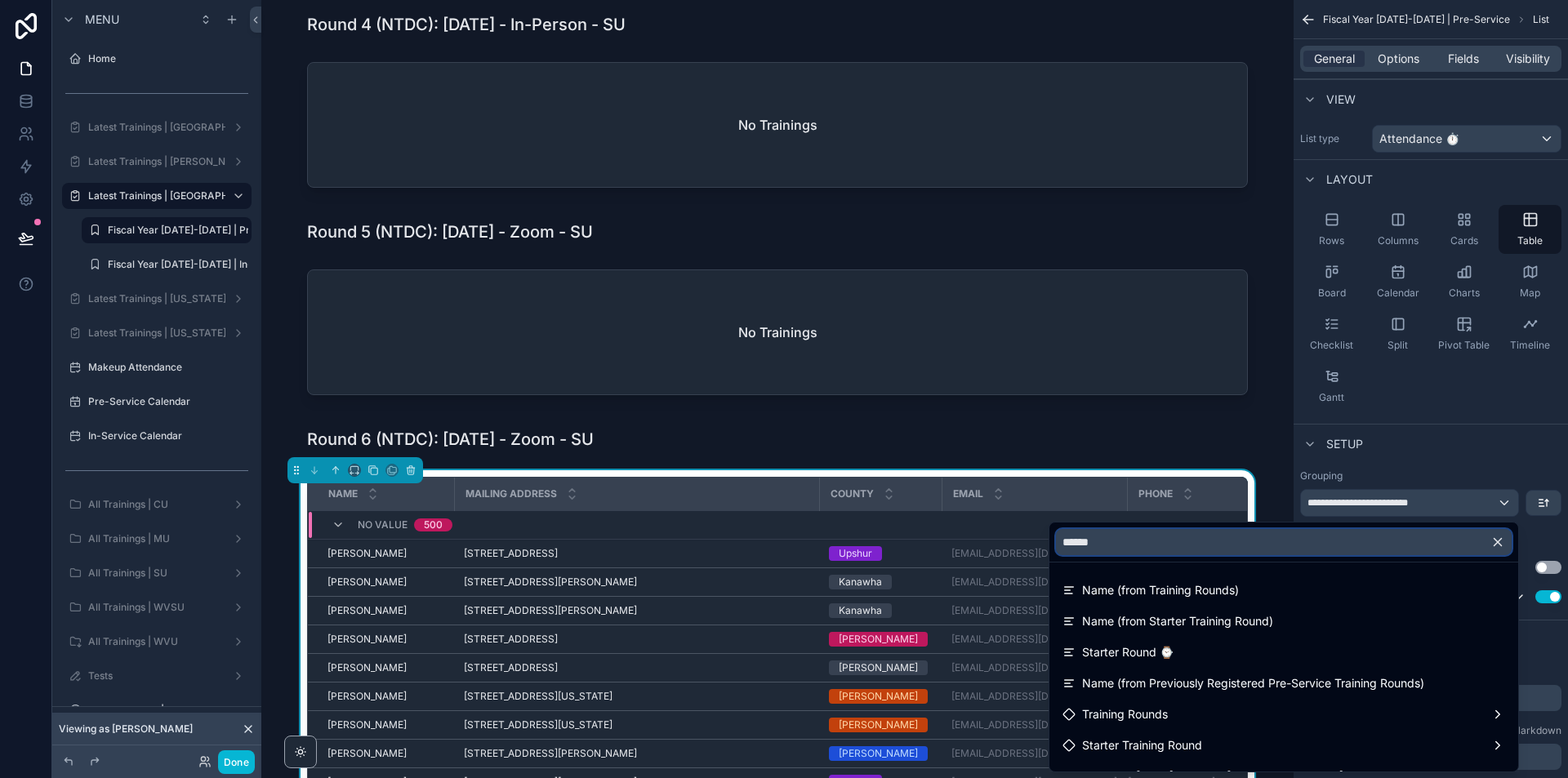
type input "*******"
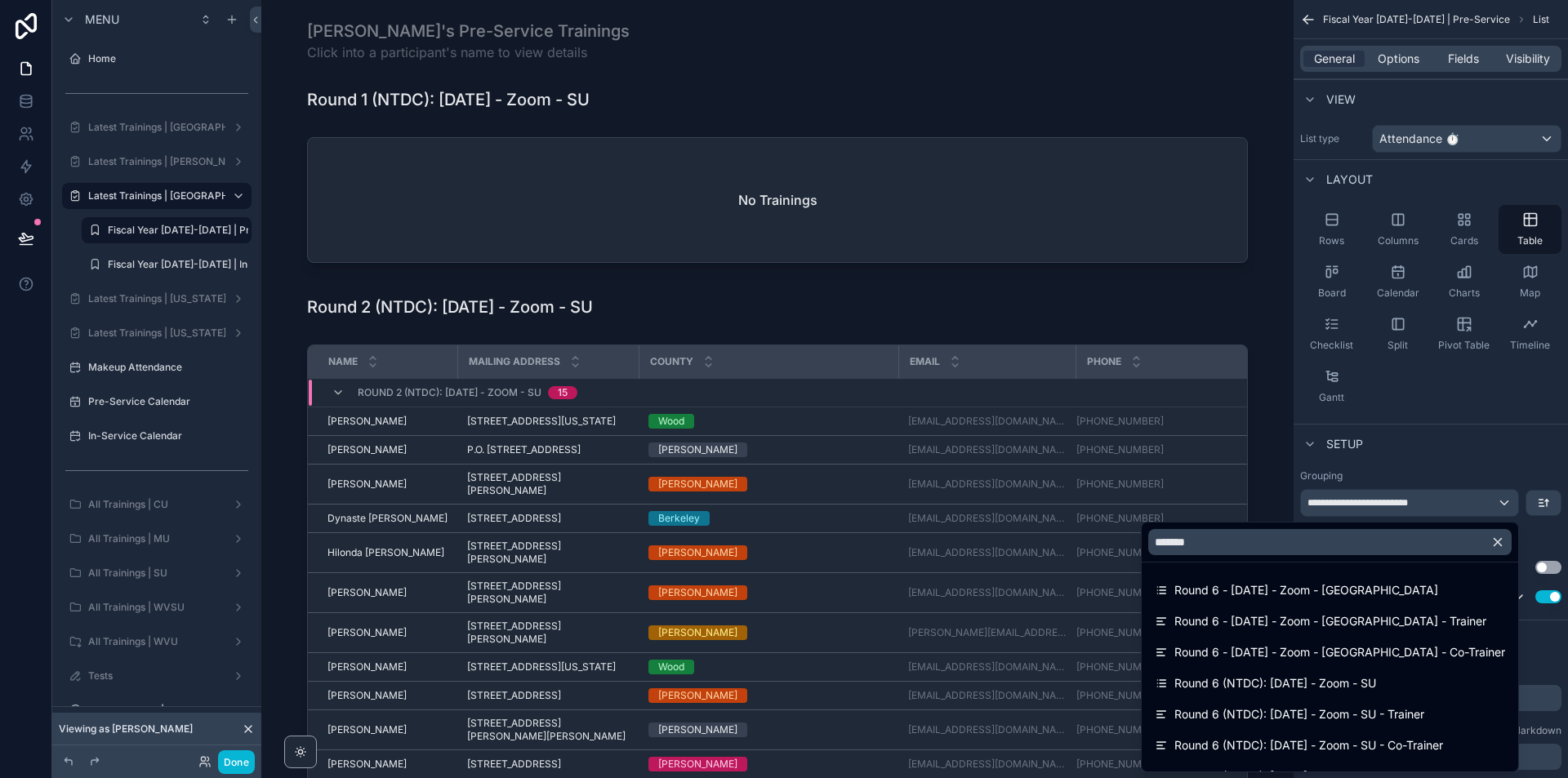
scroll to position [1144, 0]
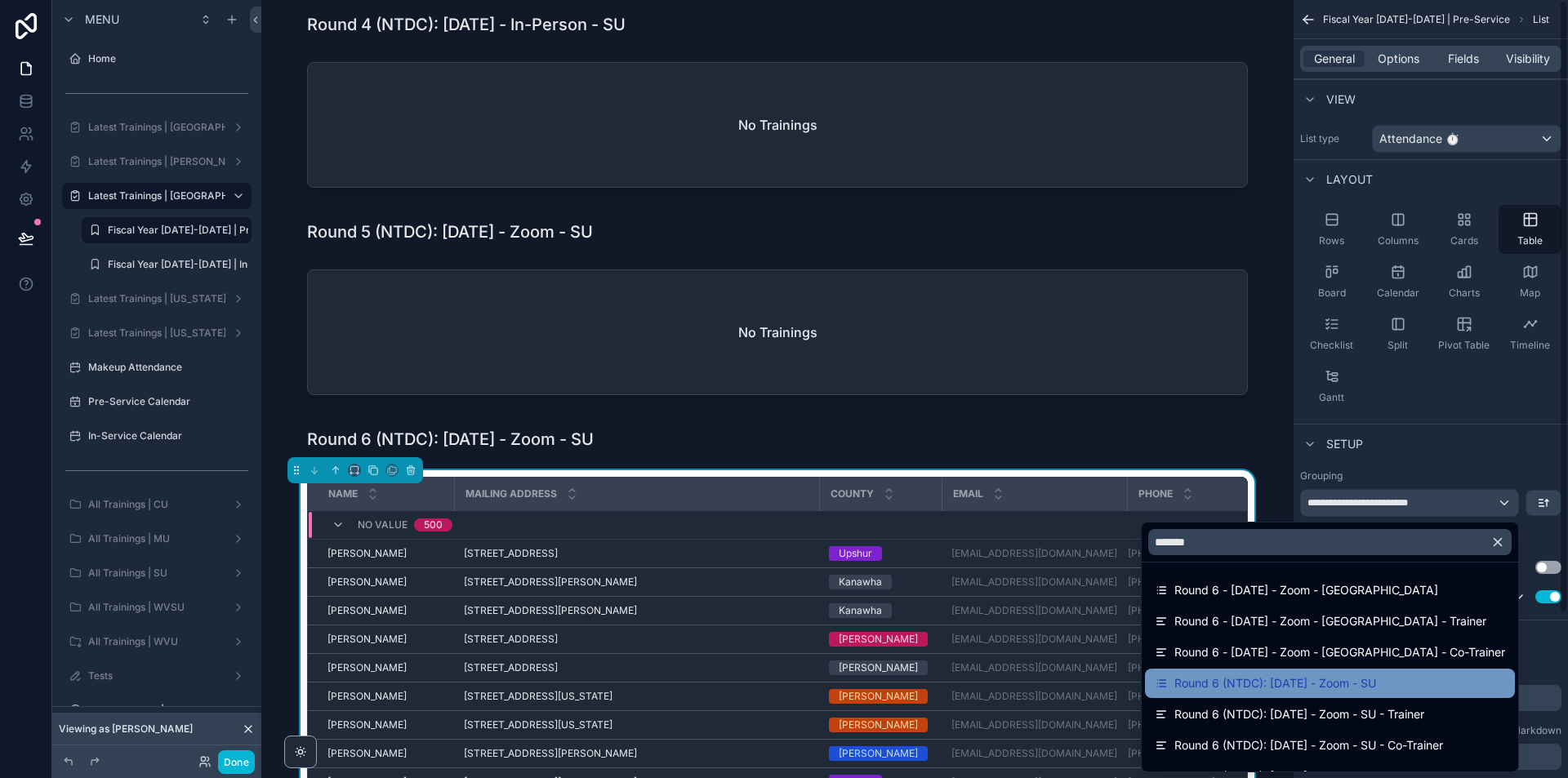
type input "*******"
click at [1372, 682] on span "Round 6 (NTDC): [DATE] - Zoom - SU" at bounding box center [1275, 684] width 202 height 20
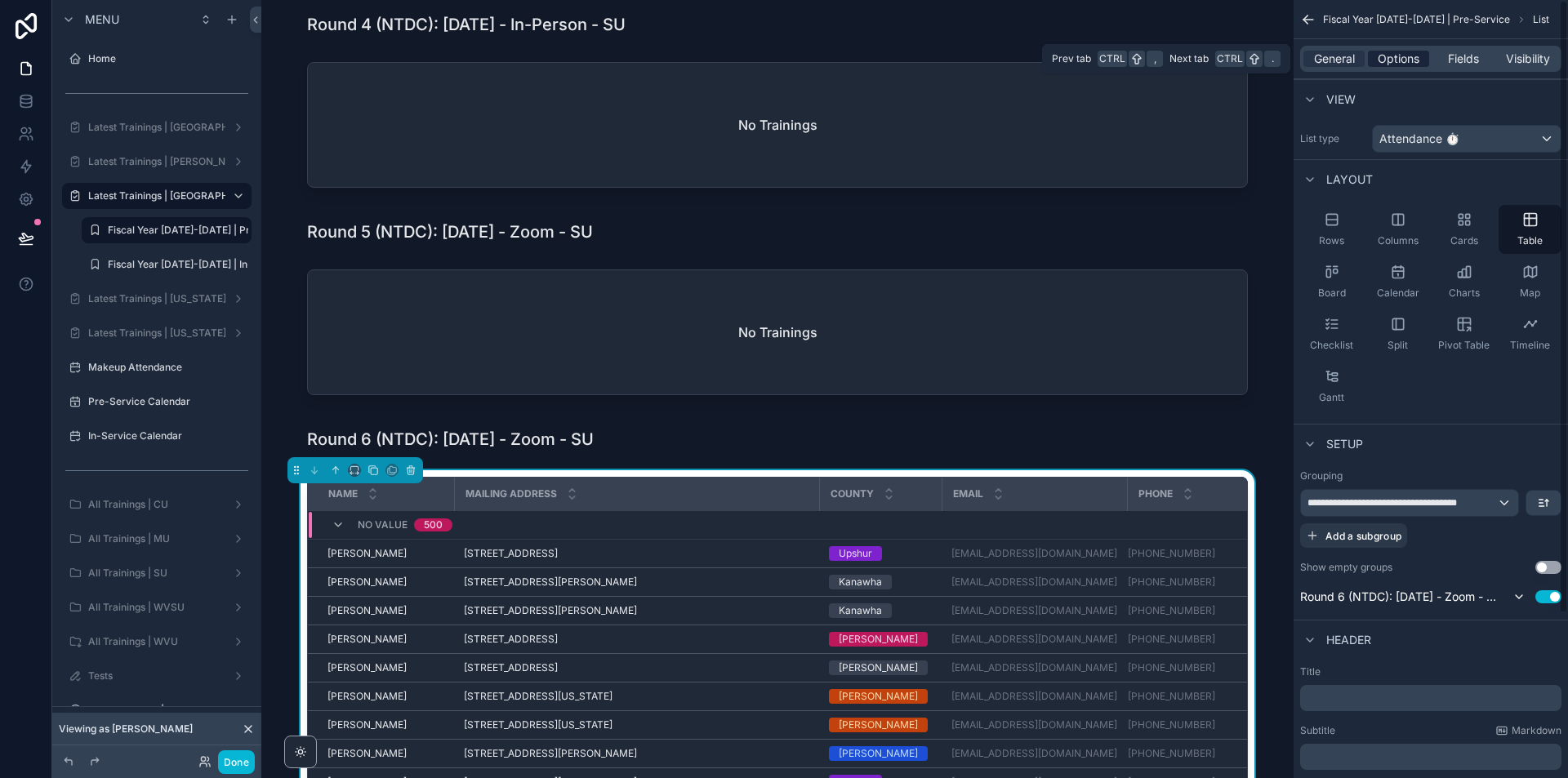
click at [1416, 64] on span "Options" at bounding box center [1399, 59] width 42 height 16
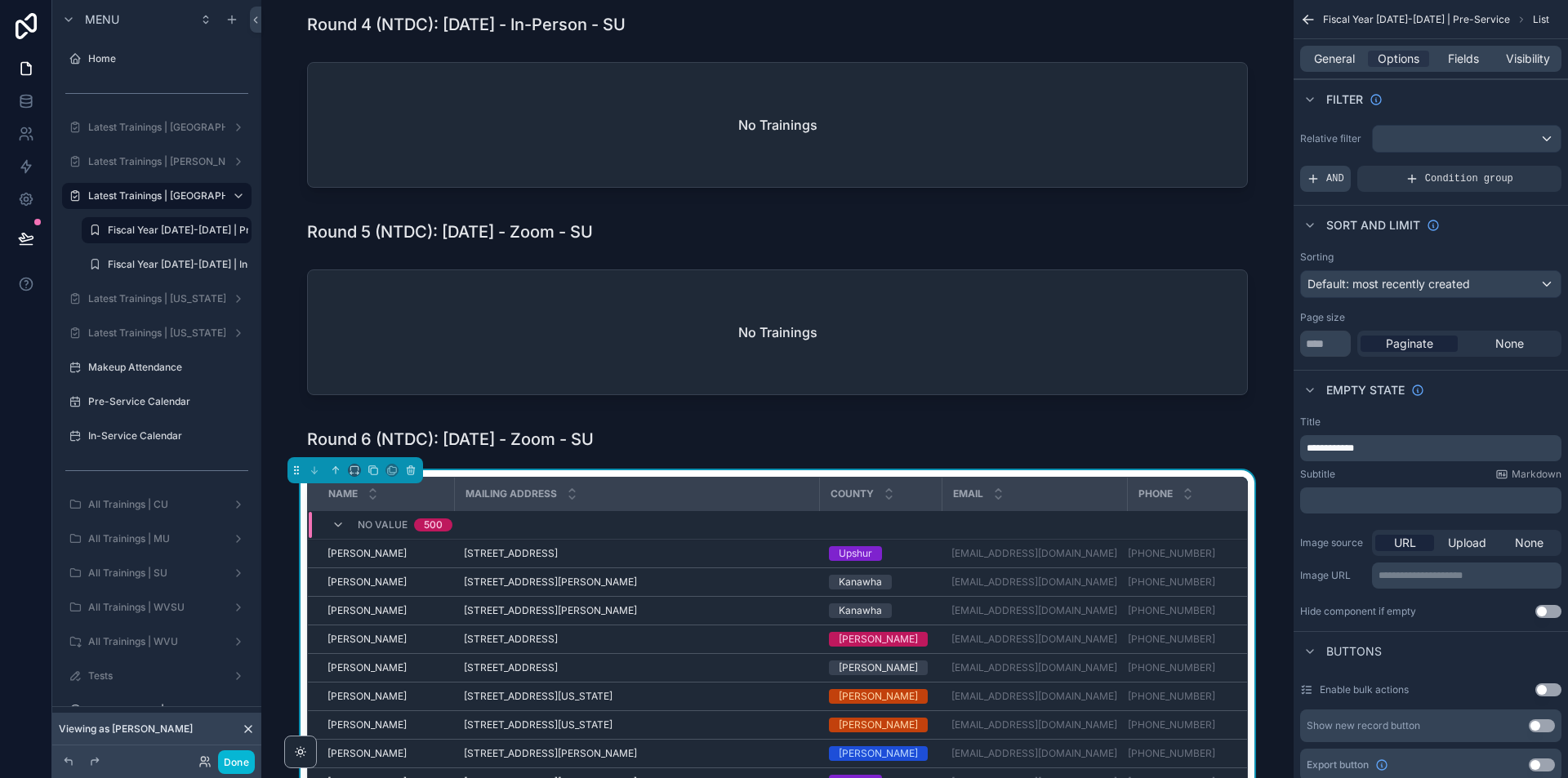
click at [1333, 175] on span "AND" at bounding box center [1335, 178] width 18 height 13
click at [1526, 168] on div "scrollable content" at bounding box center [1520, 167] width 23 height 23
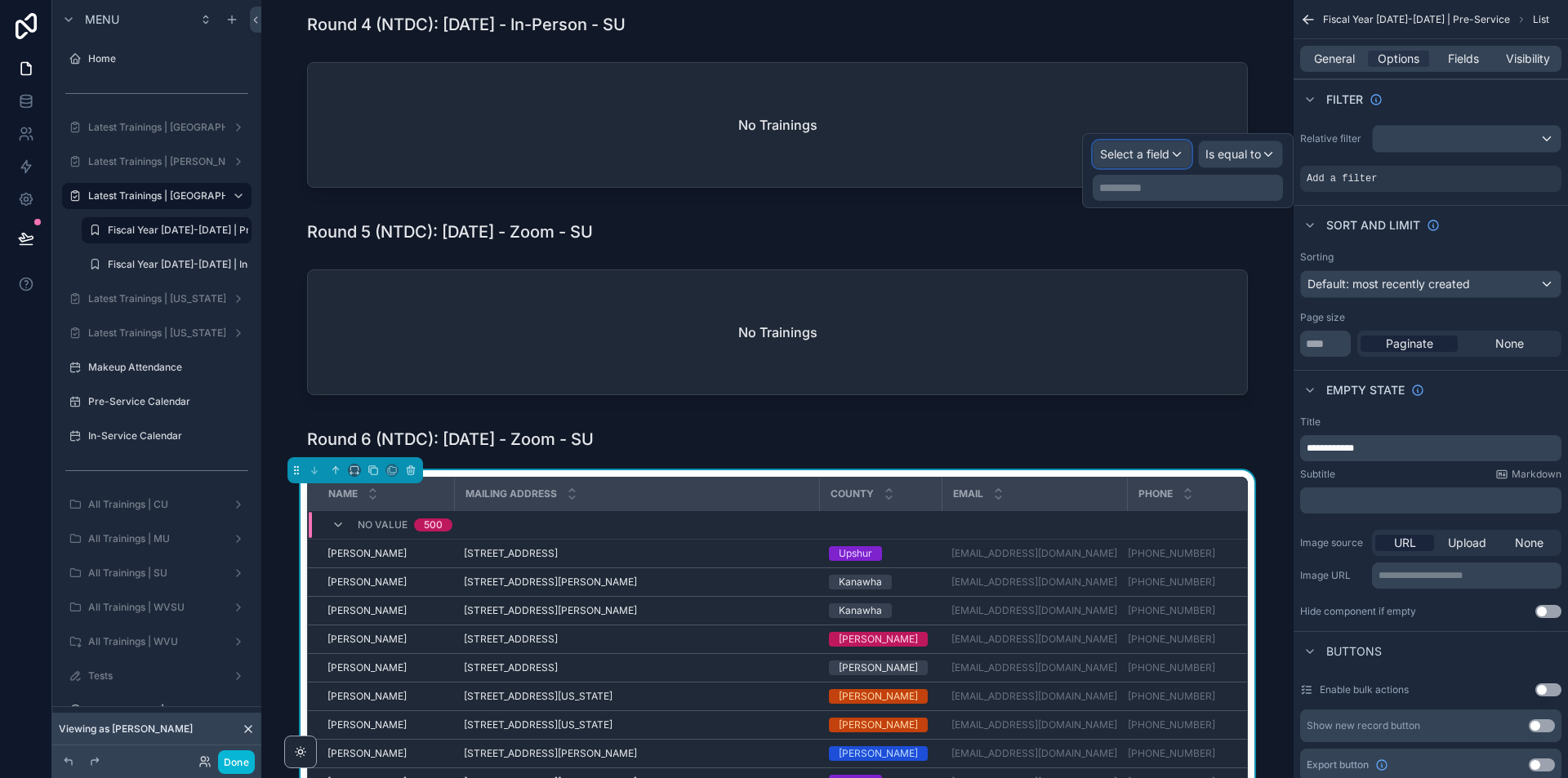
click at [1160, 144] on div "Select a field" at bounding box center [1143, 154] width 97 height 26
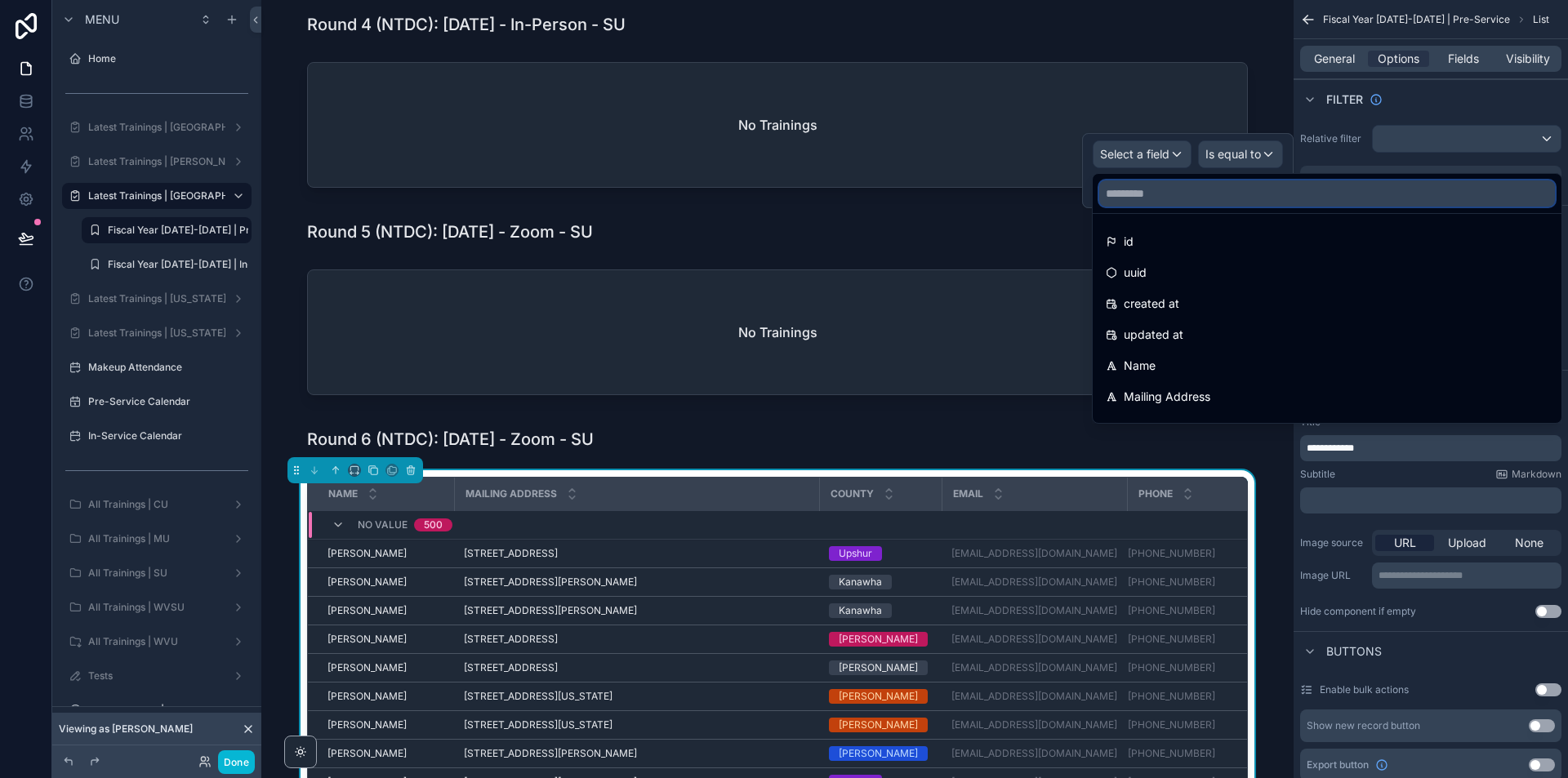
click at [1131, 198] on input "text" at bounding box center [1327, 194] width 456 height 26
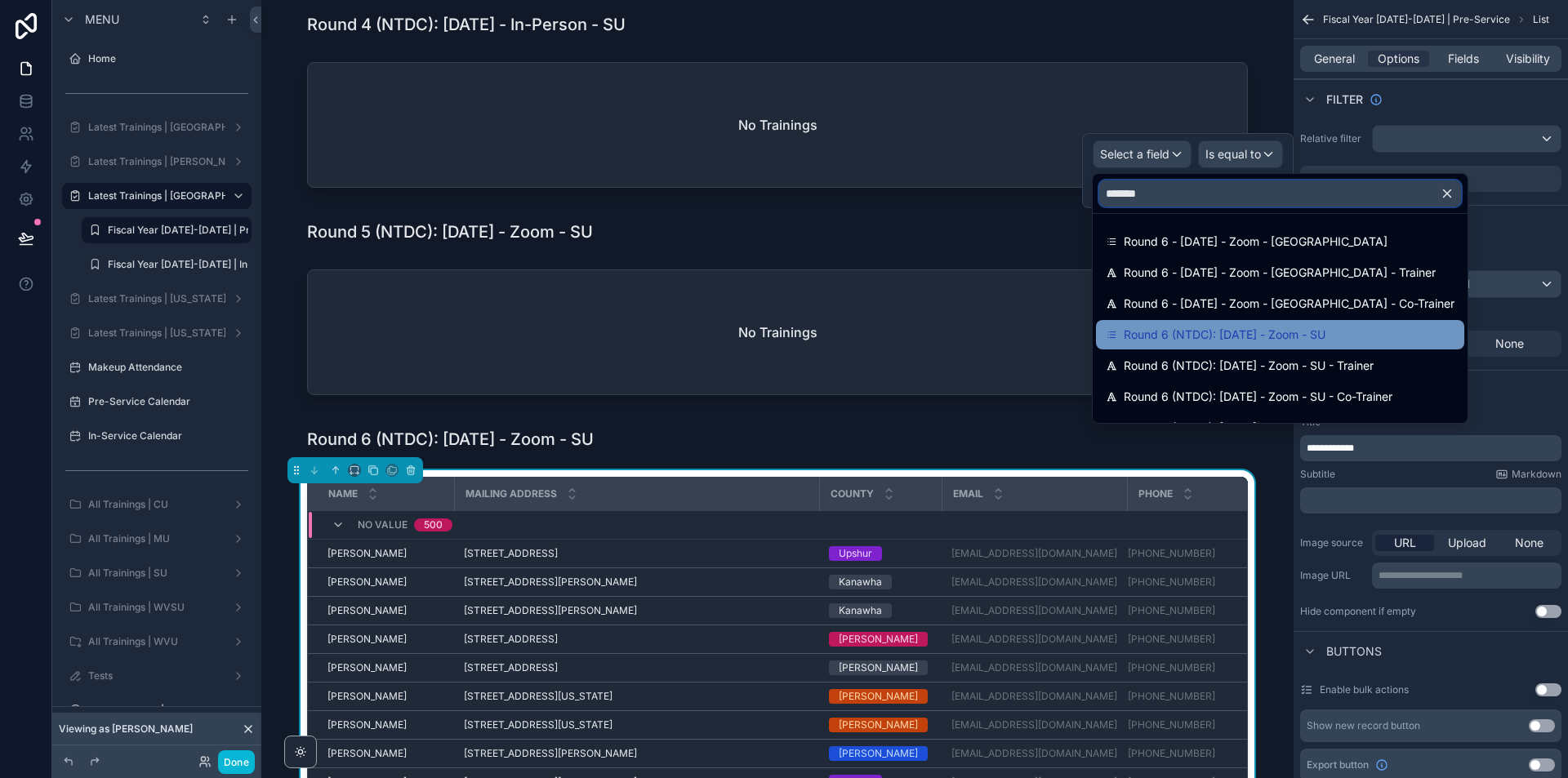
type input "*******"
click at [1220, 327] on span "Round 6 (NTDC): [DATE] - Zoom - SU" at bounding box center [1224, 335] width 202 height 20
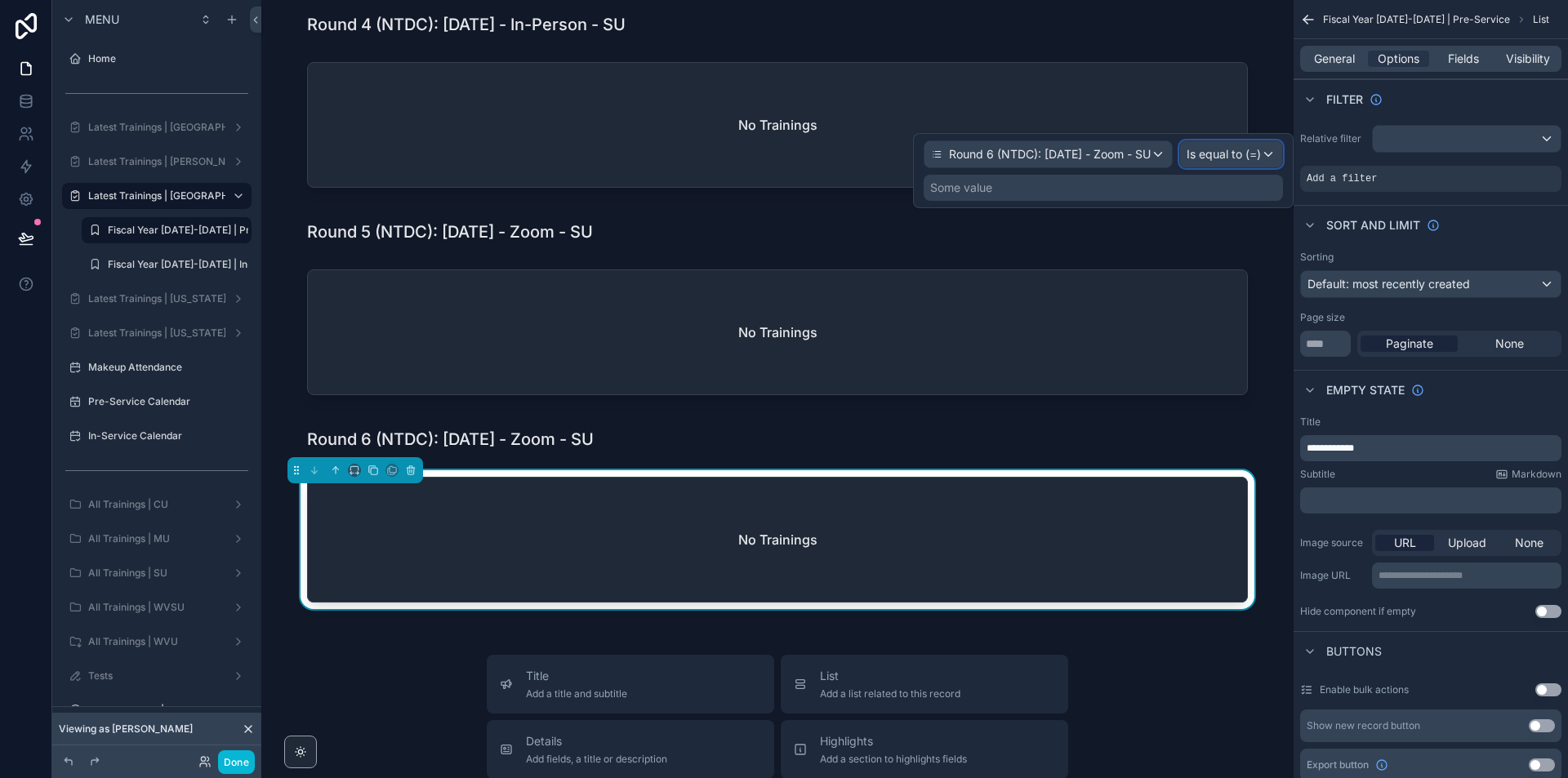
click at [1258, 148] on span "Is equal to (=)" at bounding box center [1223, 154] width 75 height 16
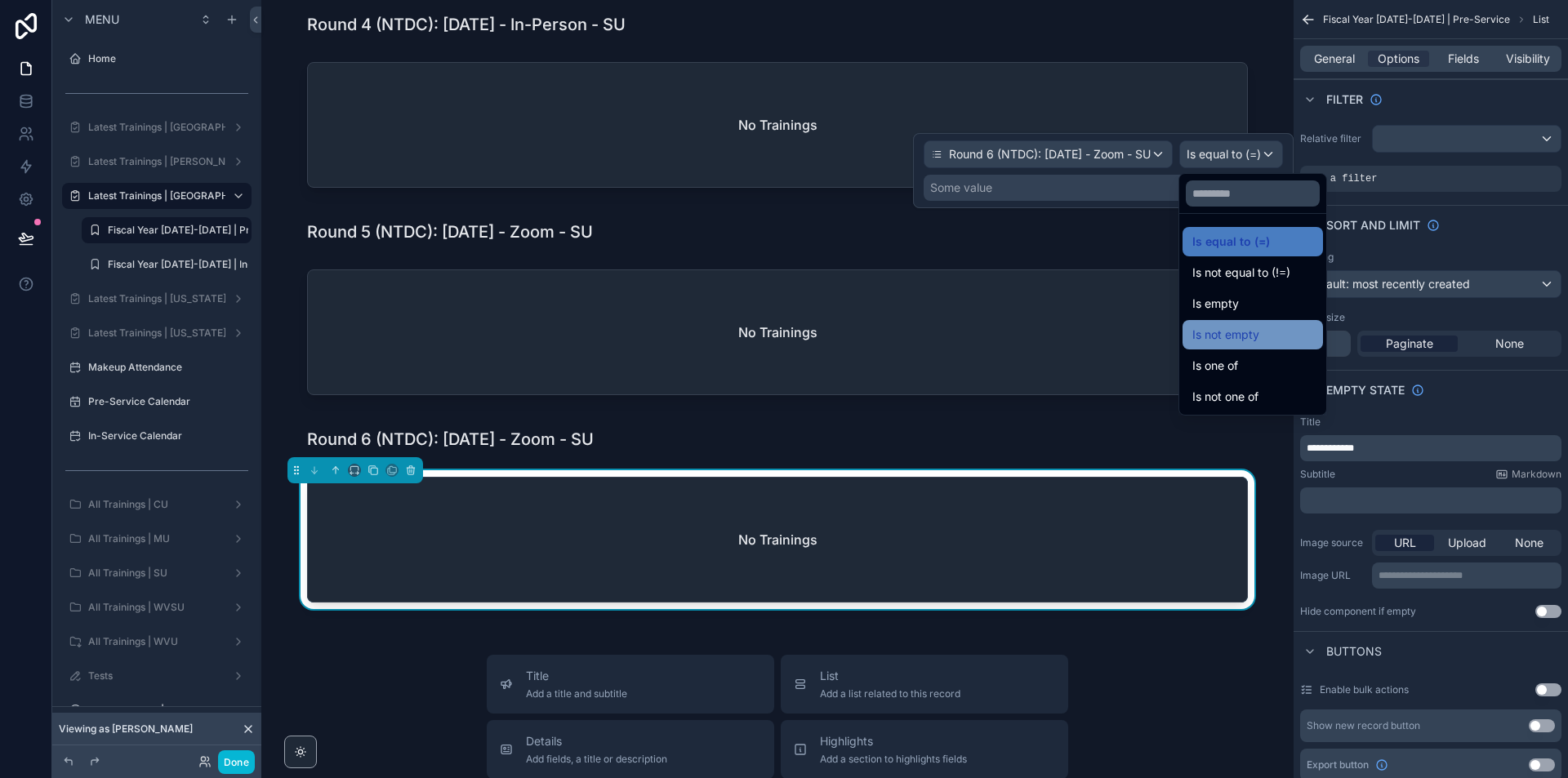
click at [1255, 324] on div "Is not empty" at bounding box center [1252, 335] width 140 height 30
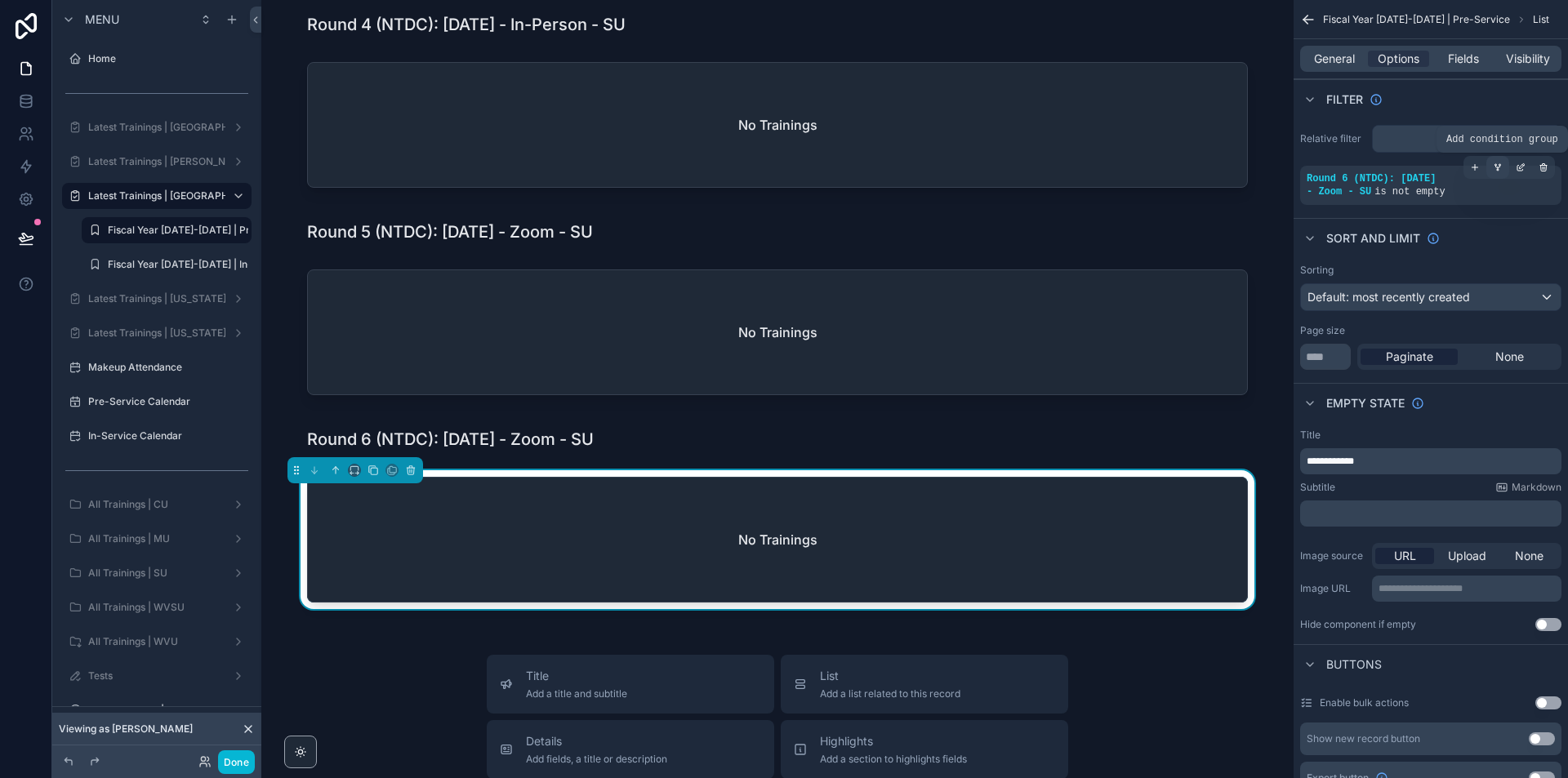
click at [1500, 166] on icon "scrollable content" at bounding box center [1498, 167] width 4 height 2
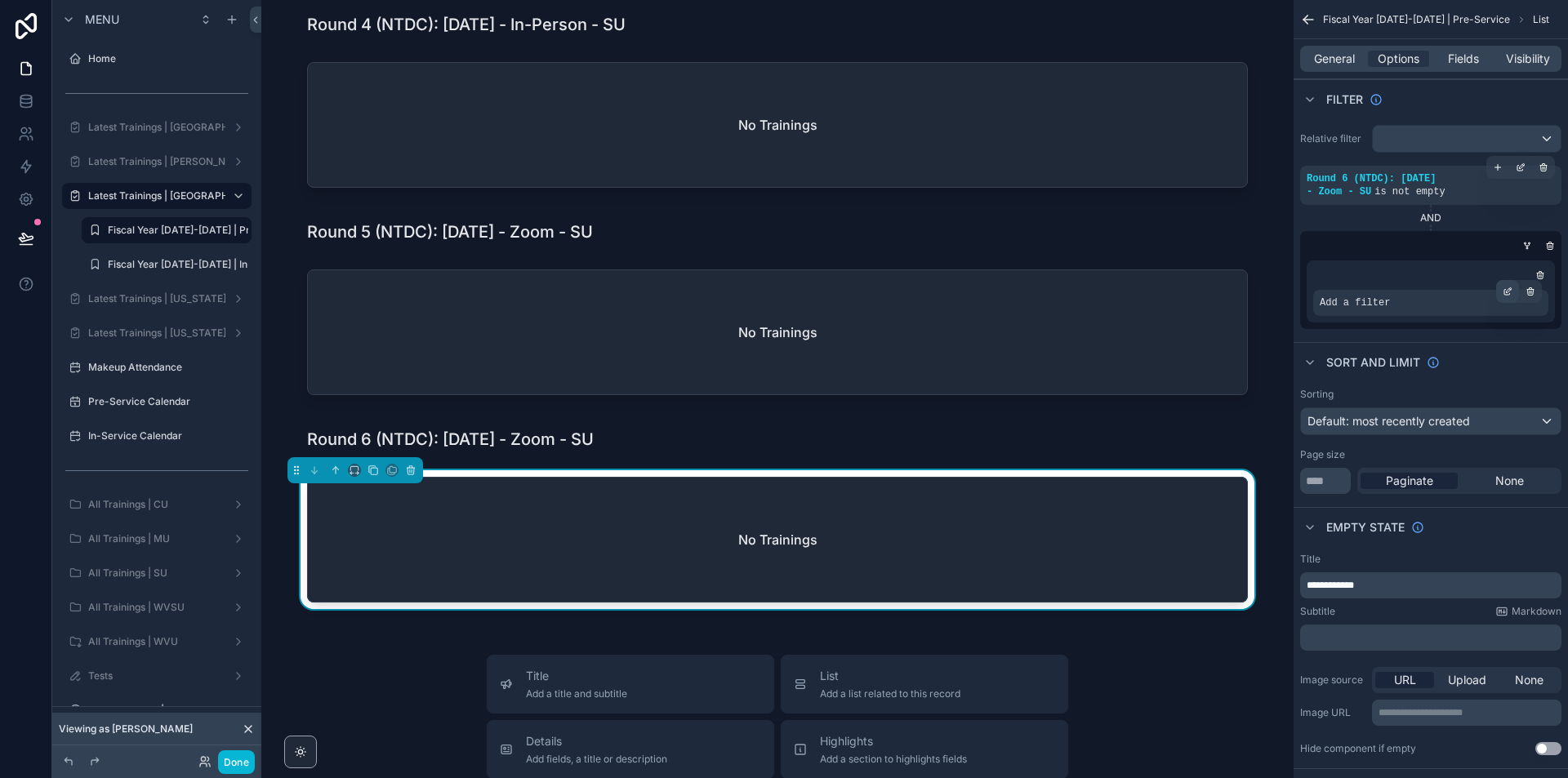
click at [1509, 290] on icon "scrollable content" at bounding box center [1508, 292] width 10 height 10
click at [1168, 274] on span "Select a field" at bounding box center [1148, 278] width 70 height 14
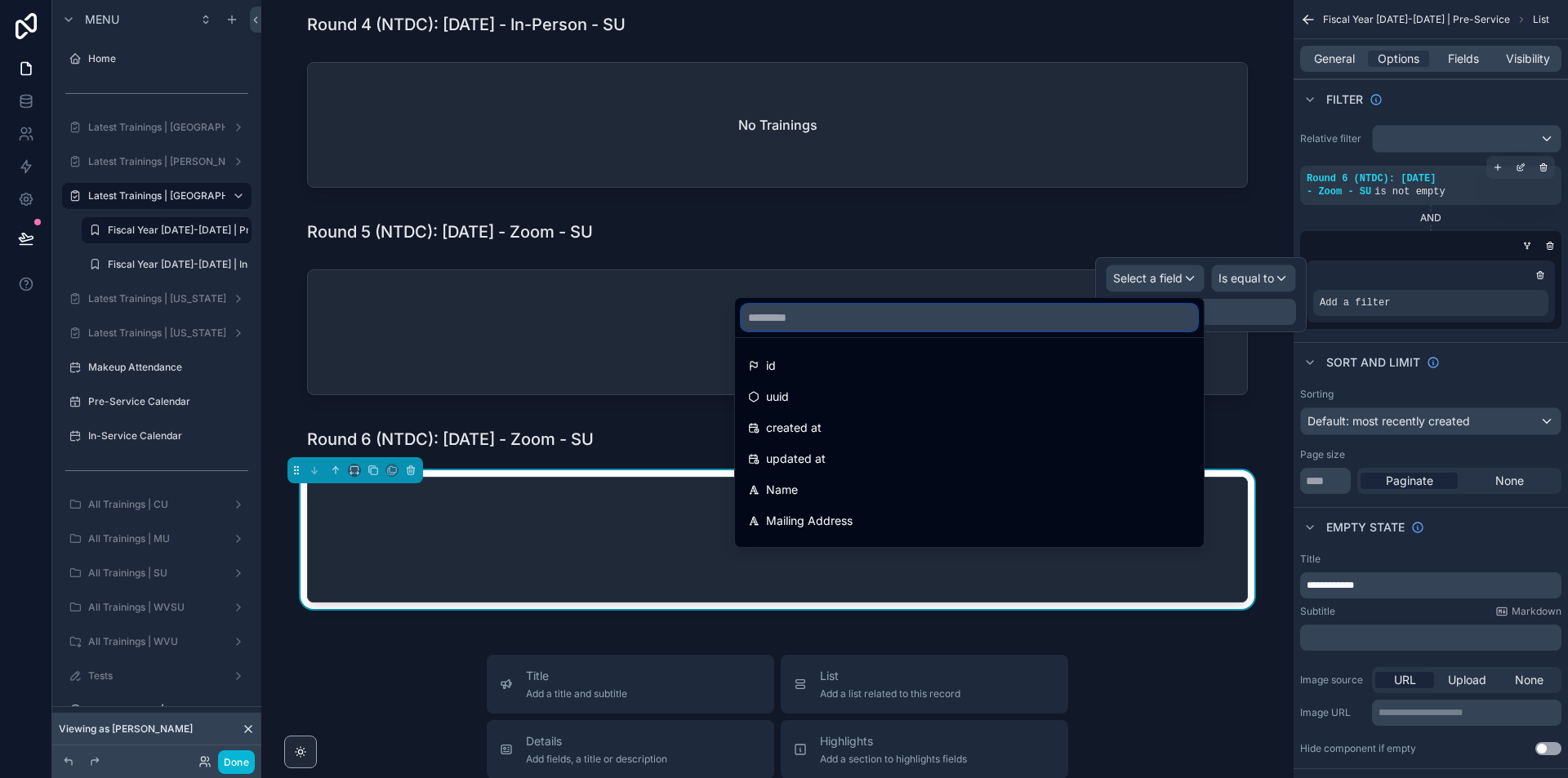
click at [1109, 315] on input "text" at bounding box center [969, 318] width 456 height 26
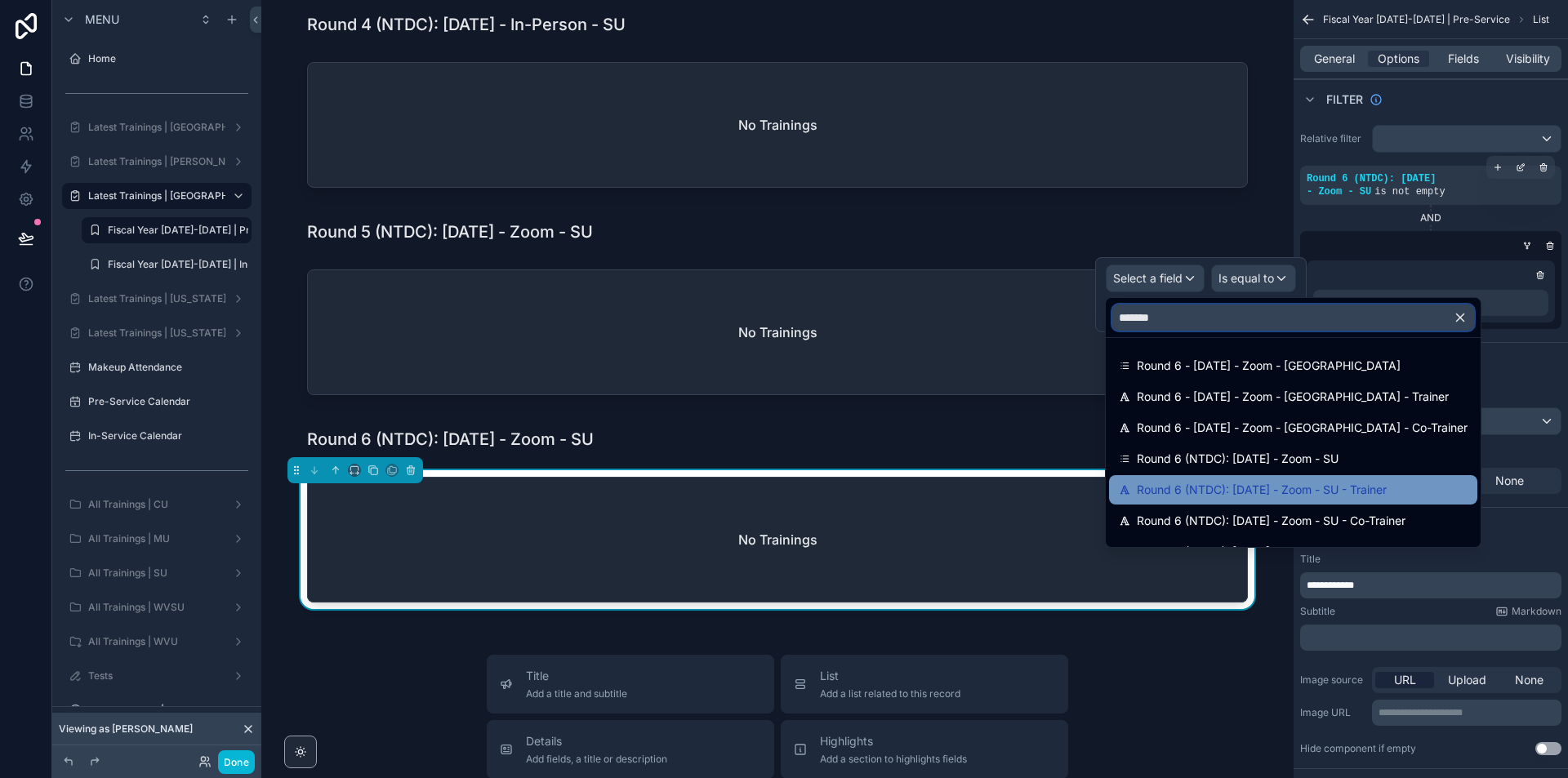
type input "*******"
click at [1342, 494] on span "Round 6 (NTDC): [DATE] - Zoom - SU - Trainer" at bounding box center [1262, 490] width 250 height 20
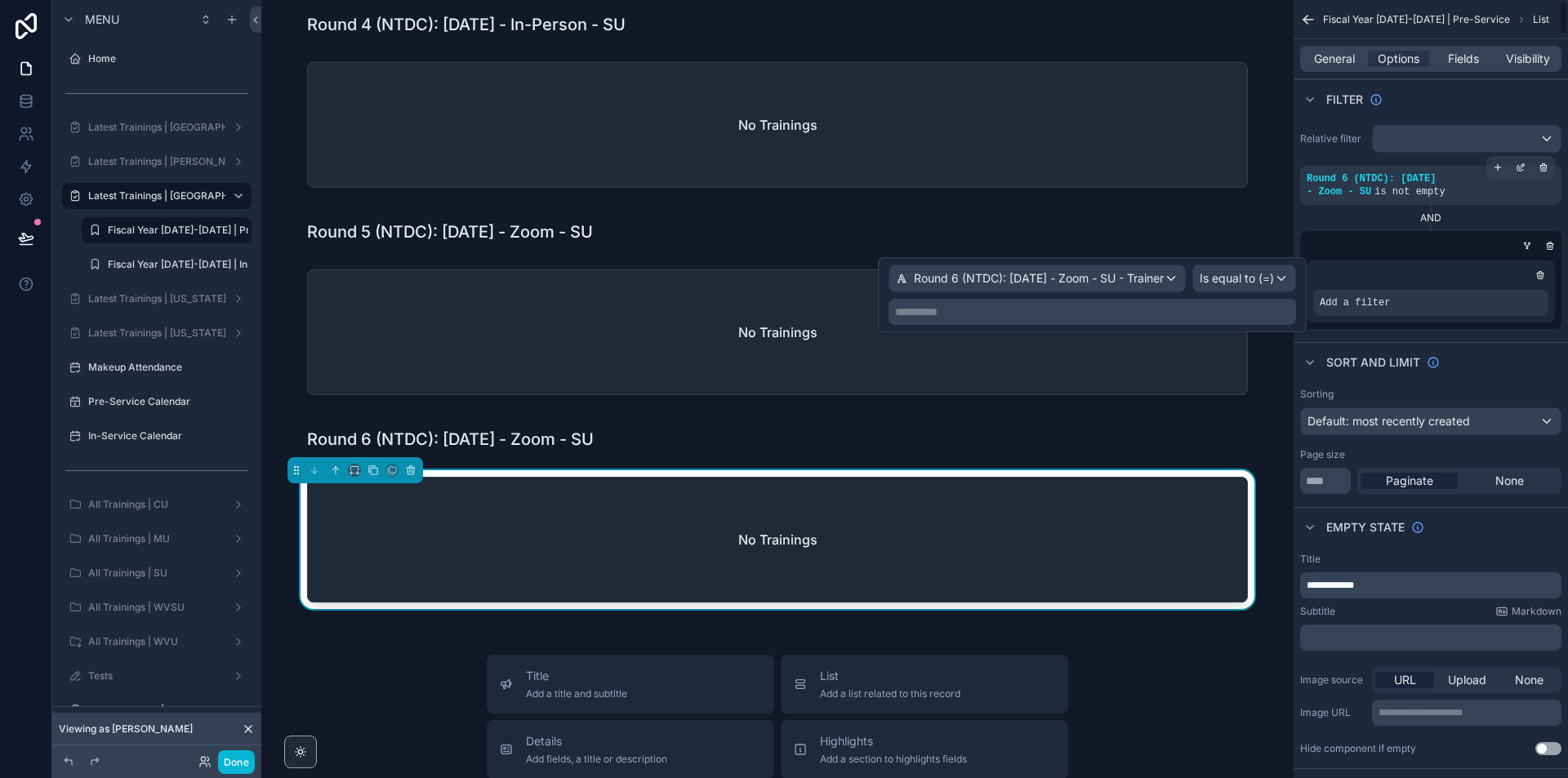
click at [1287, 307] on p "**********" at bounding box center [1094, 312] width 397 height 16
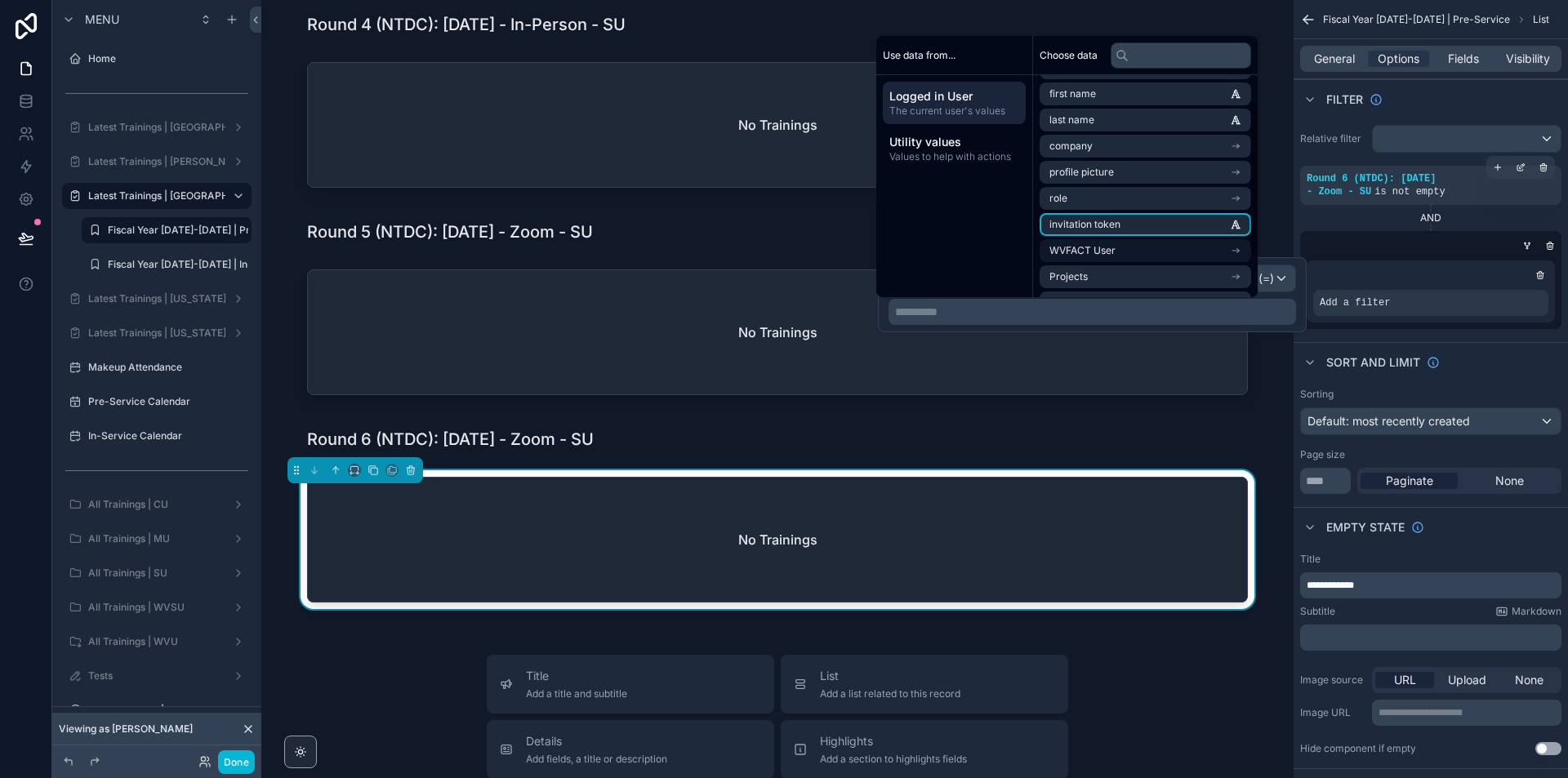
scroll to position [101, 0]
click at [1175, 255] on li "Full Name" at bounding box center [1145, 252] width 212 height 23
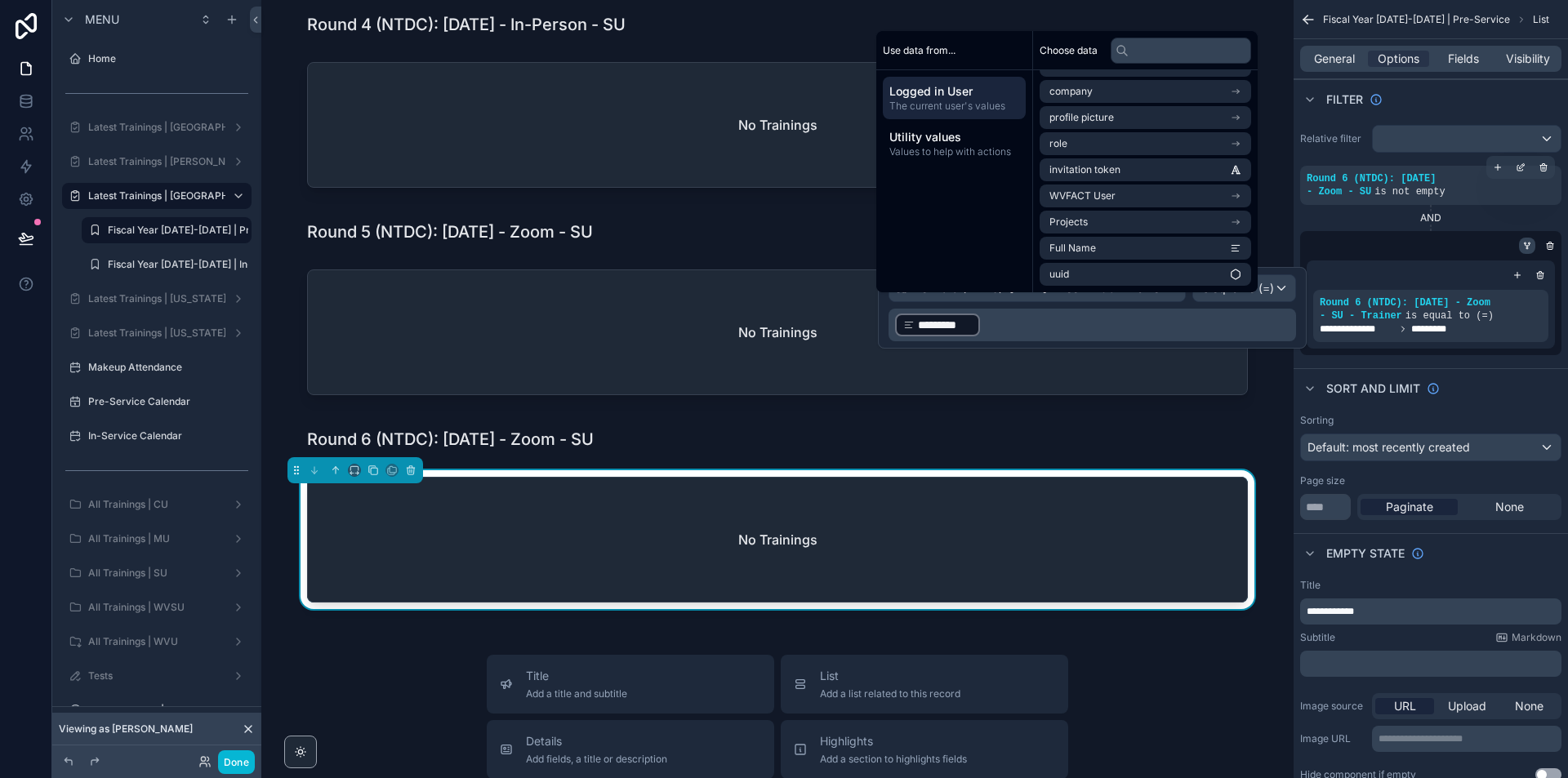
click at [1524, 249] on div "scrollable content" at bounding box center [1527, 245] width 16 height 16
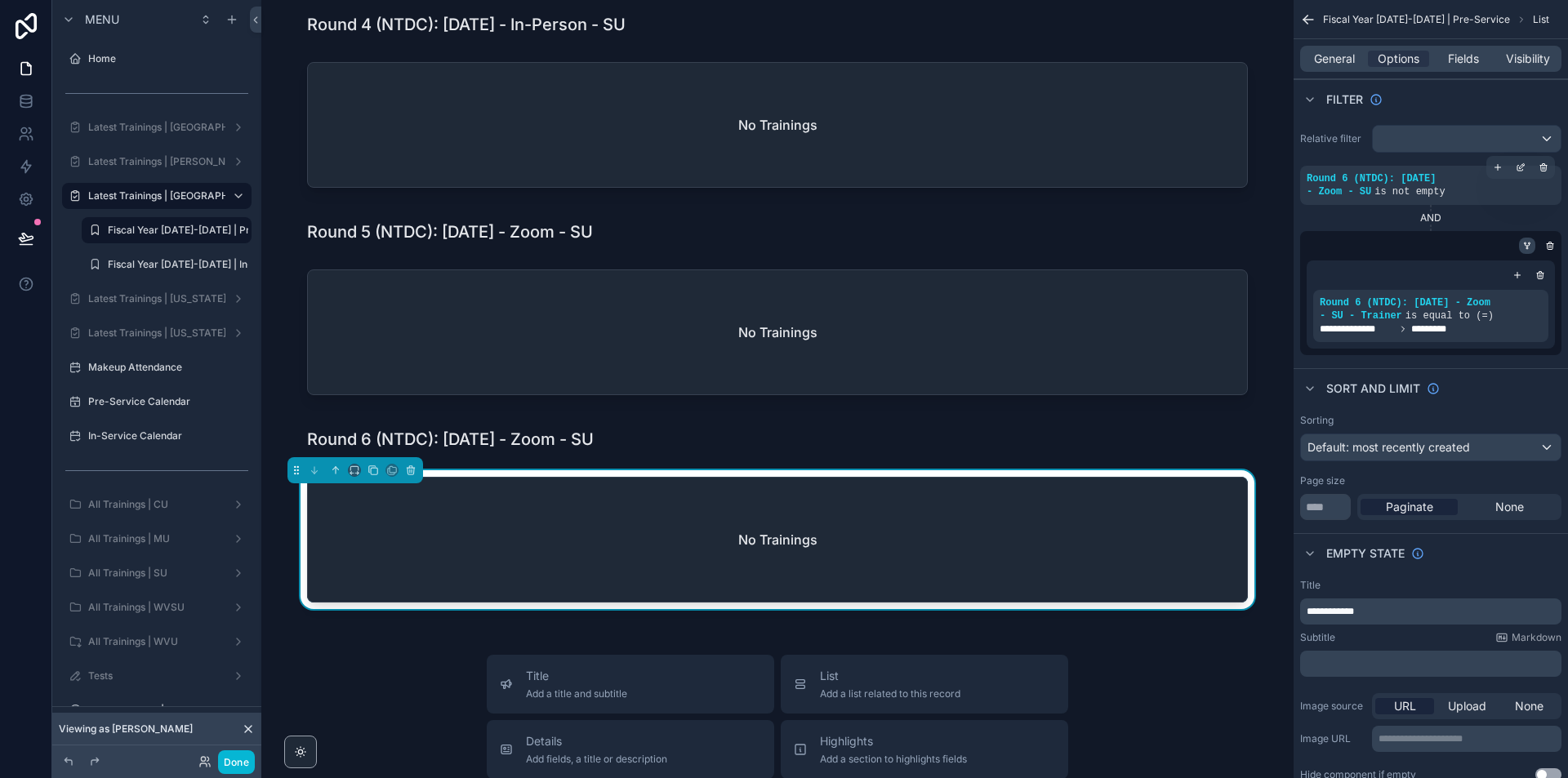
click at [1527, 244] on icon "scrollable content" at bounding box center [1527, 245] width 10 height 10
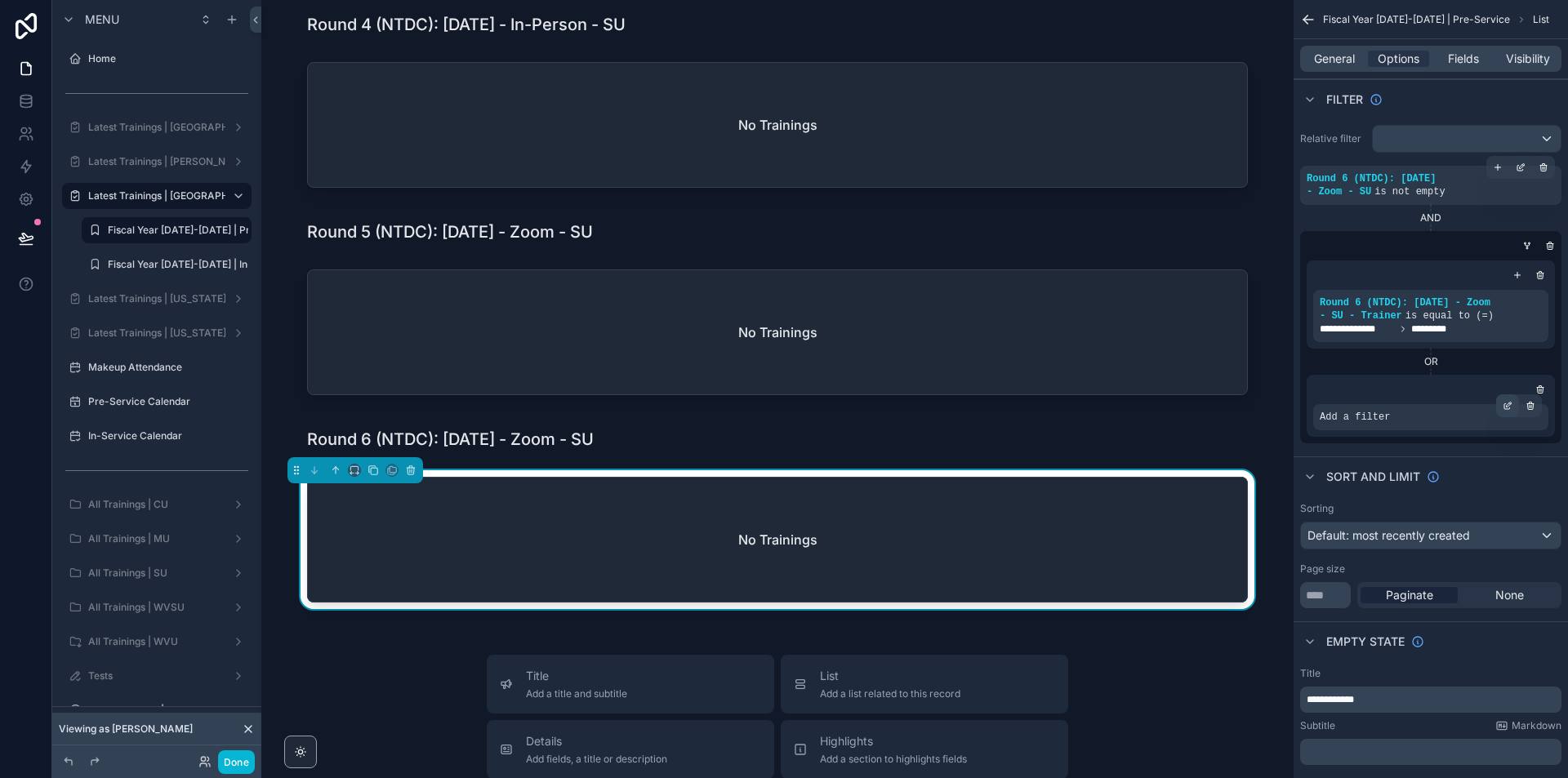
click at [1511, 404] on icon "scrollable content" at bounding box center [1510, 404] width 2 height 2
click at [1191, 396] on div "Select a field" at bounding box center [1156, 392] width 97 height 26
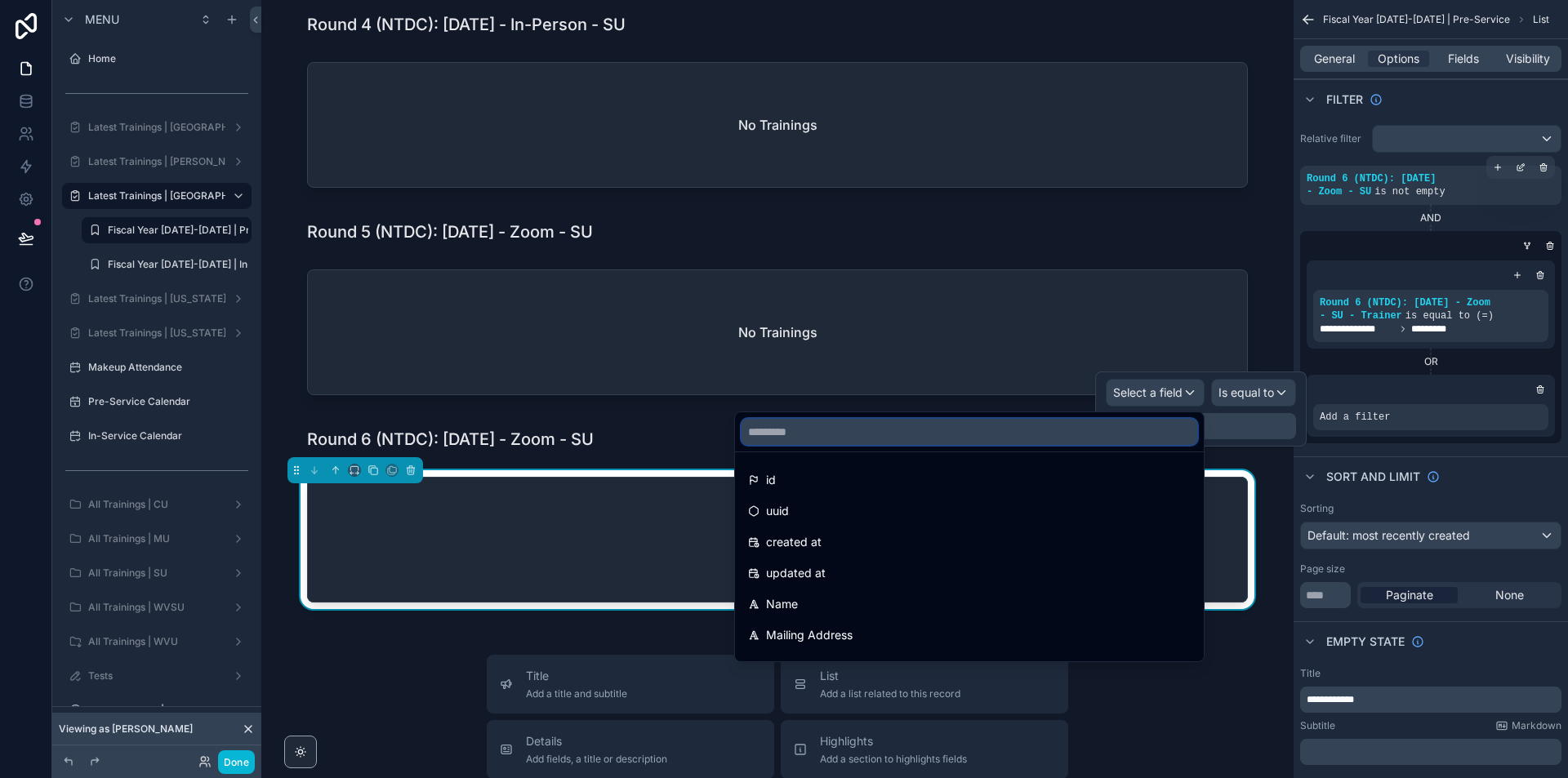
click at [1015, 426] on input "text" at bounding box center [969, 432] width 456 height 26
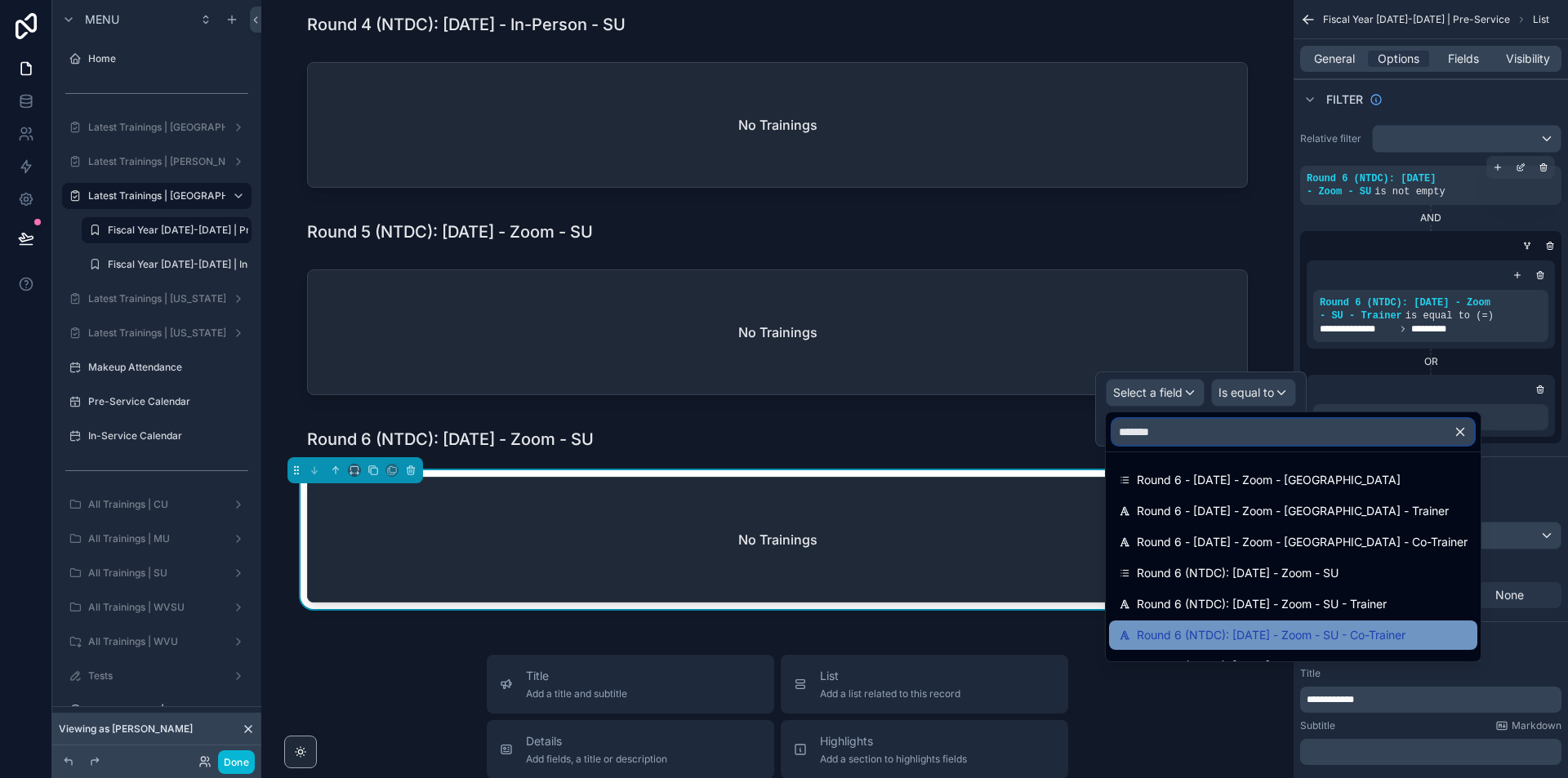
type input "*******"
click at [1283, 645] on span "Round 6 (NTDC): [DATE] - Zoom - SU - Co-Trainer" at bounding box center [1271, 636] width 268 height 20
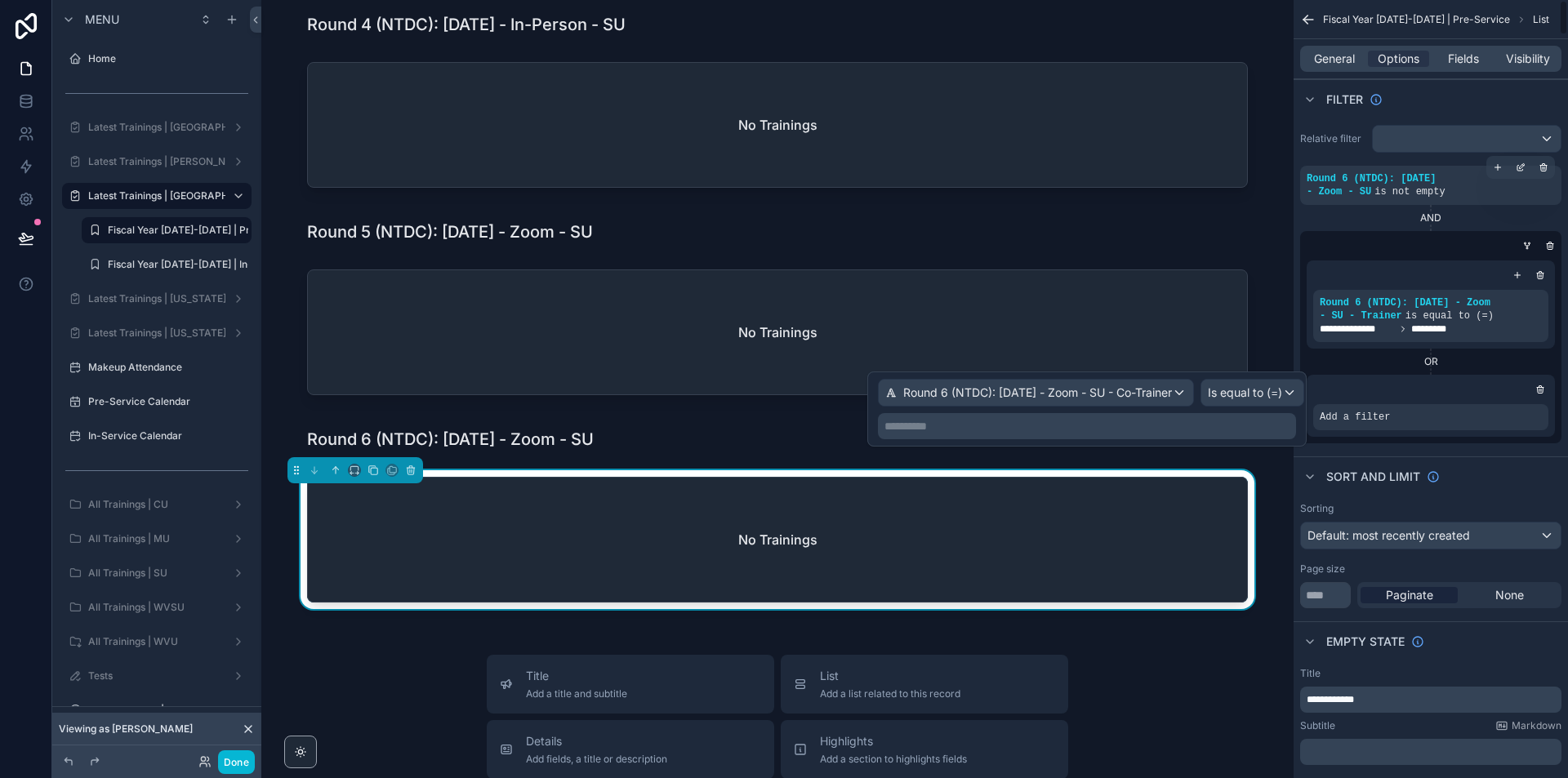
click at [1268, 423] on p "**********" at bounding box center [1088, 426] width 408 height 16
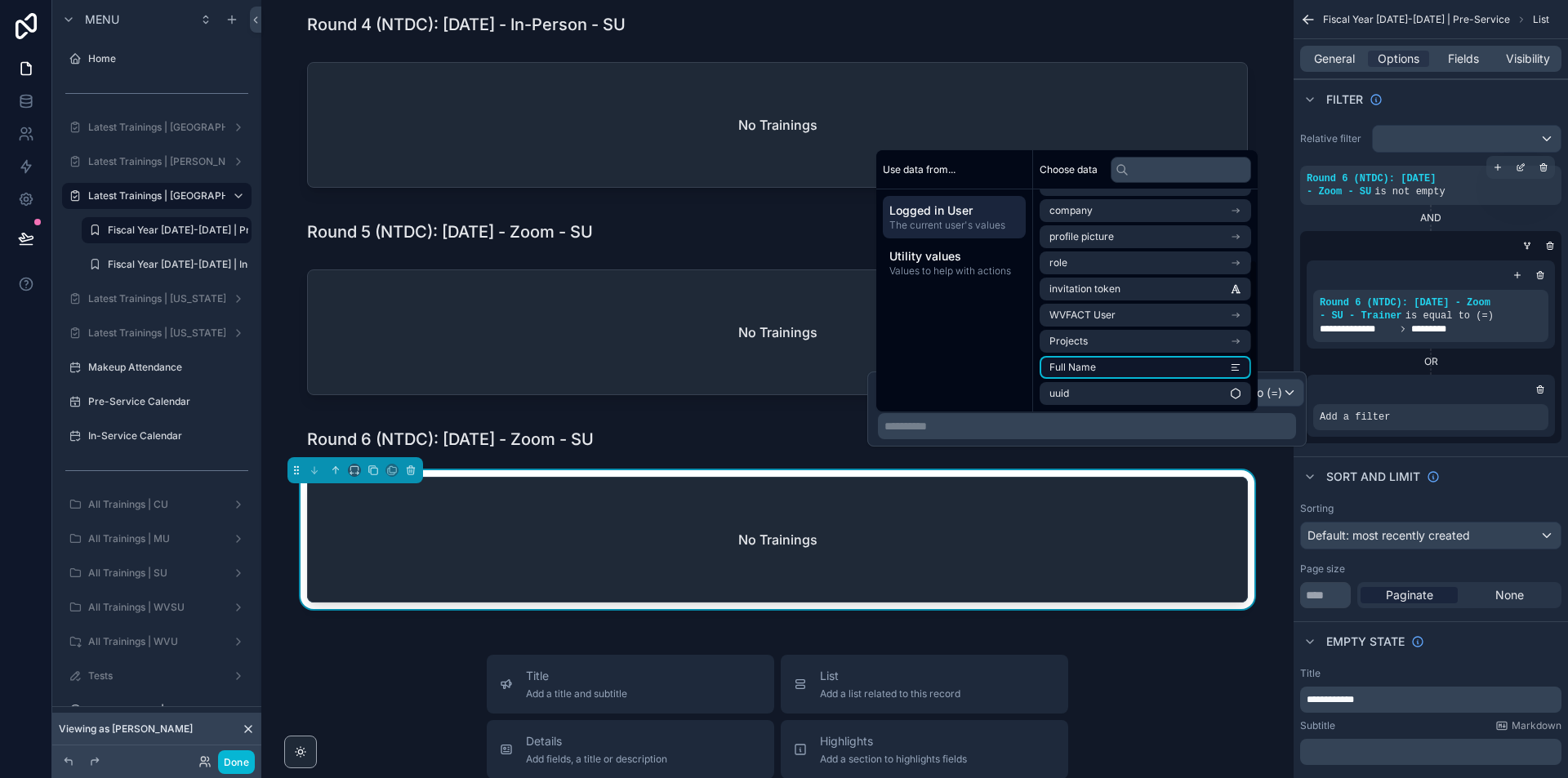
click at [1164, 362] on li "Full Name" at bounding box center [1145, 367] width 212 height 23
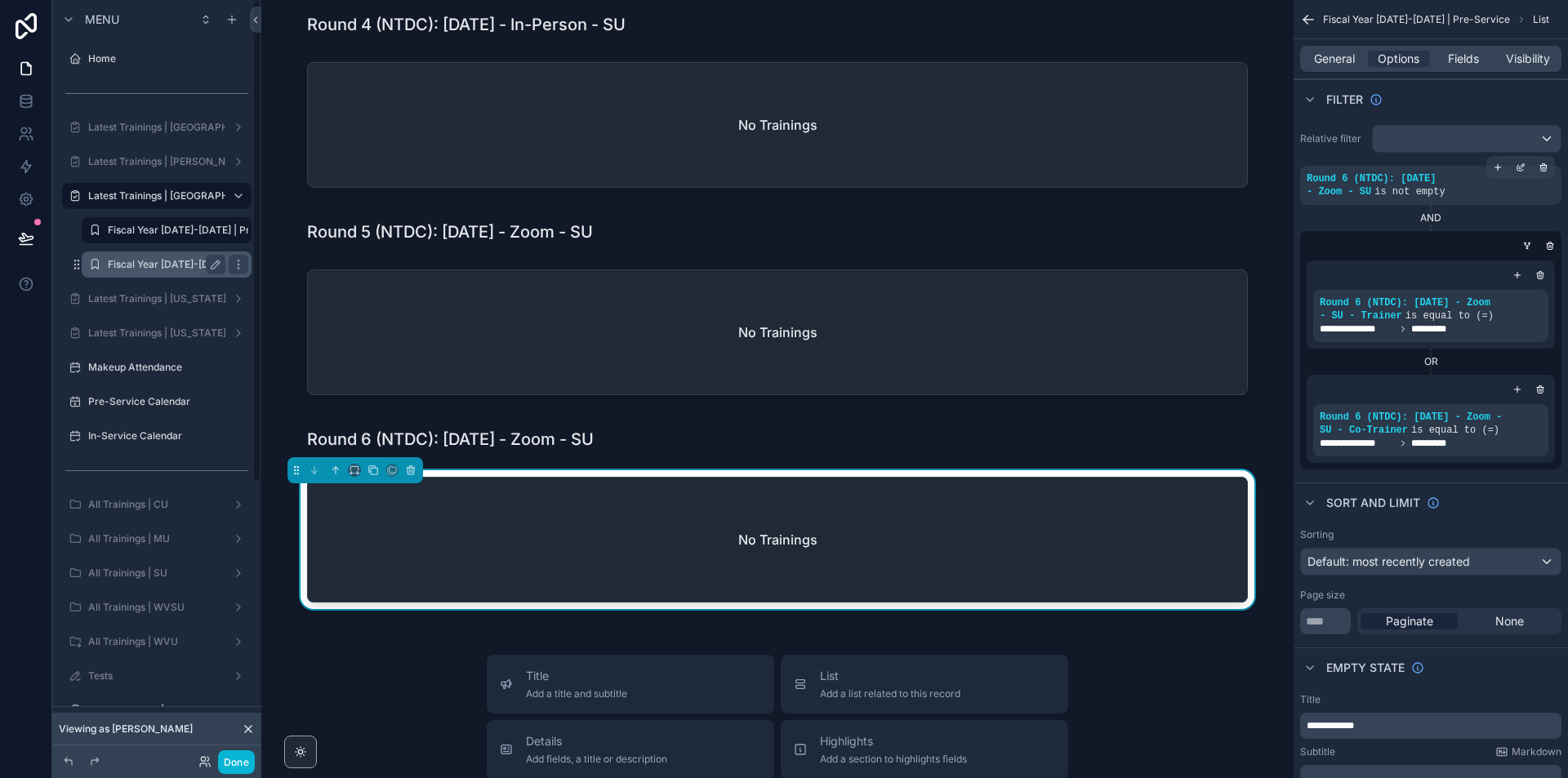
click at [153, 254] on div "Fiscal Year [DATE]-[DATE] | In-Service" at bounding box center [167, 264] width 117 height 20
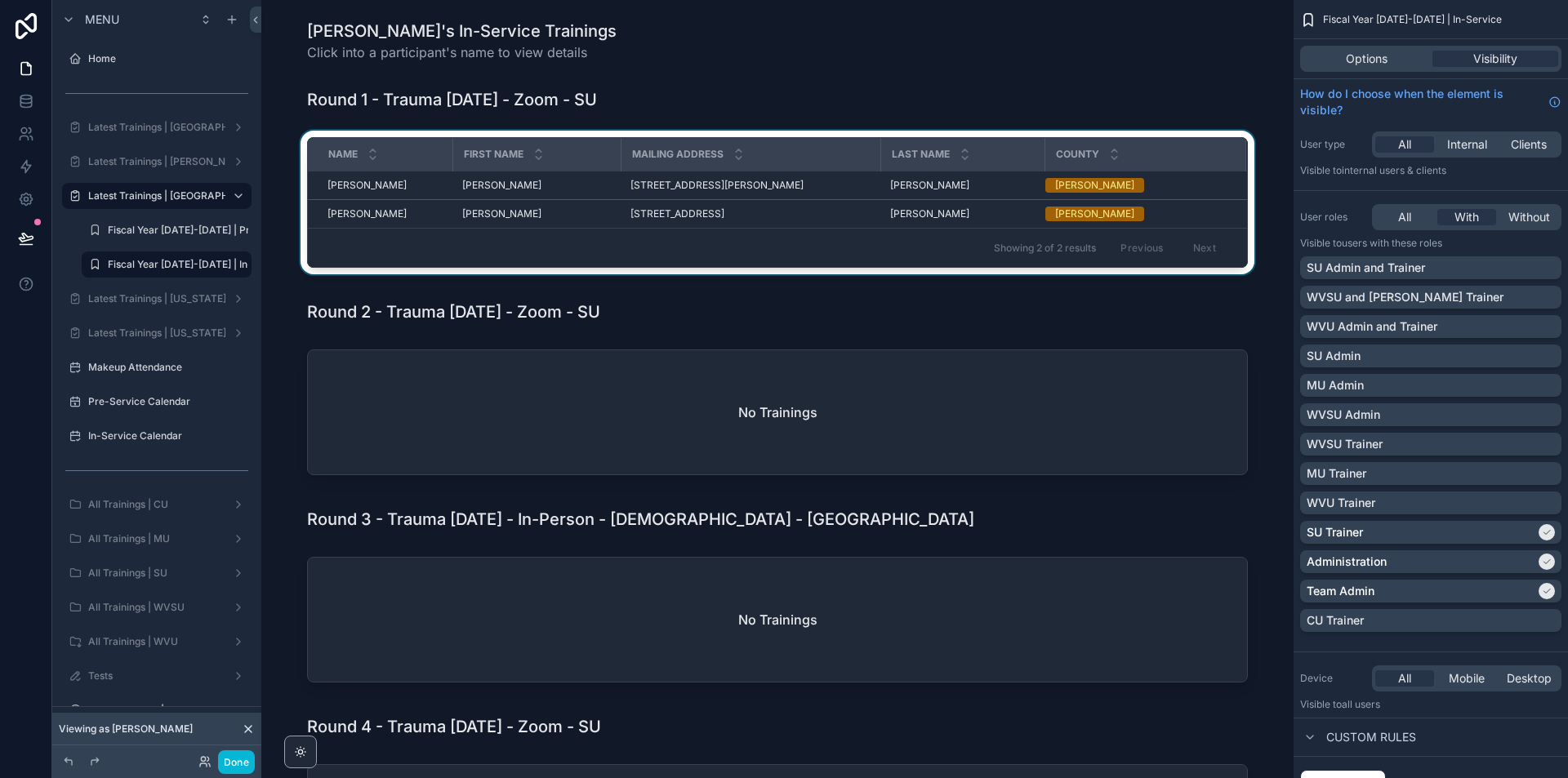
click at [1245, 230] on div "scrollable content" at bounding box center [777, 206] width 1007 height 150
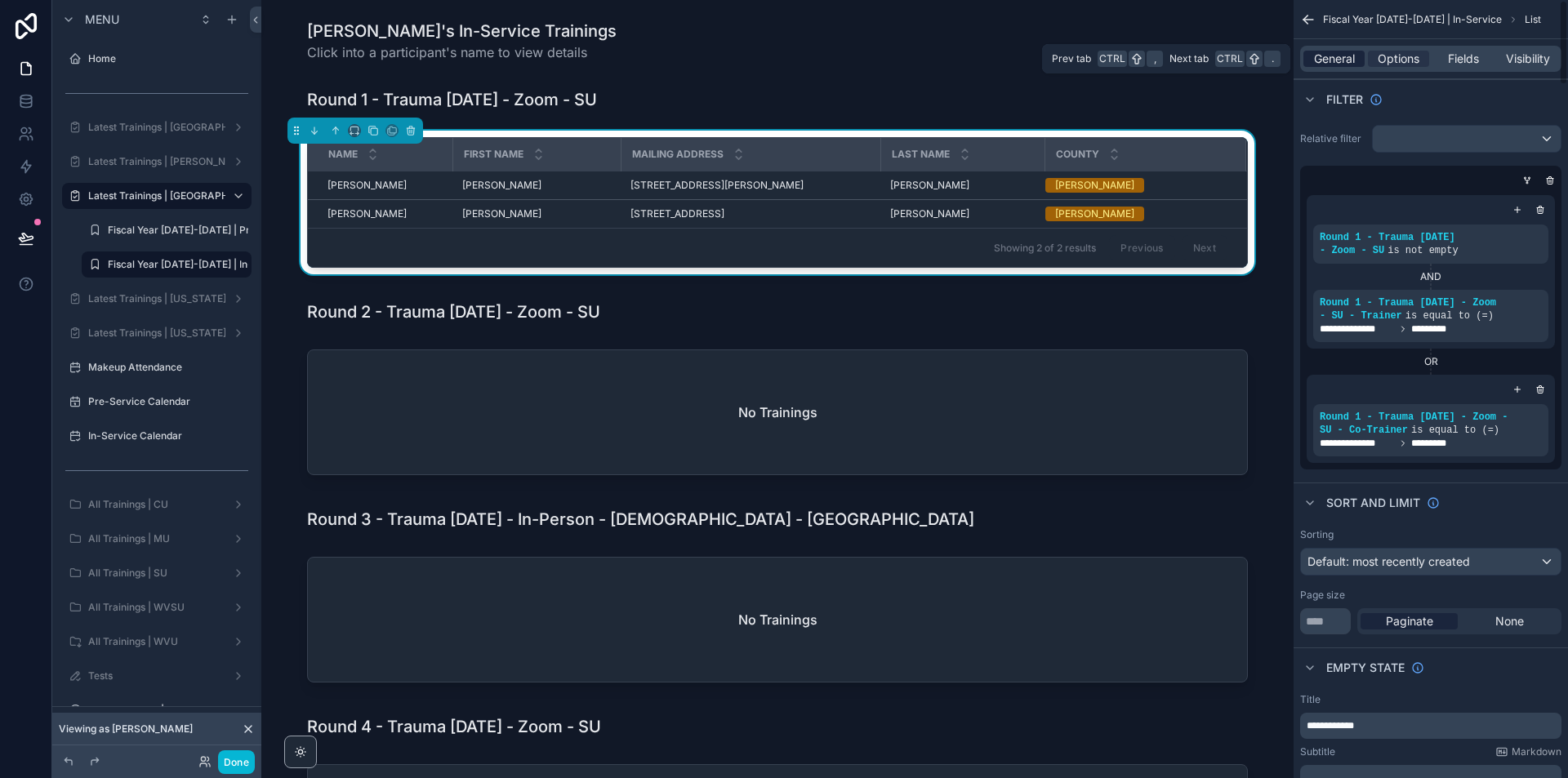
click at [1353, 66] on span "General" at bounding box center [1334, 59] width 41 height 16
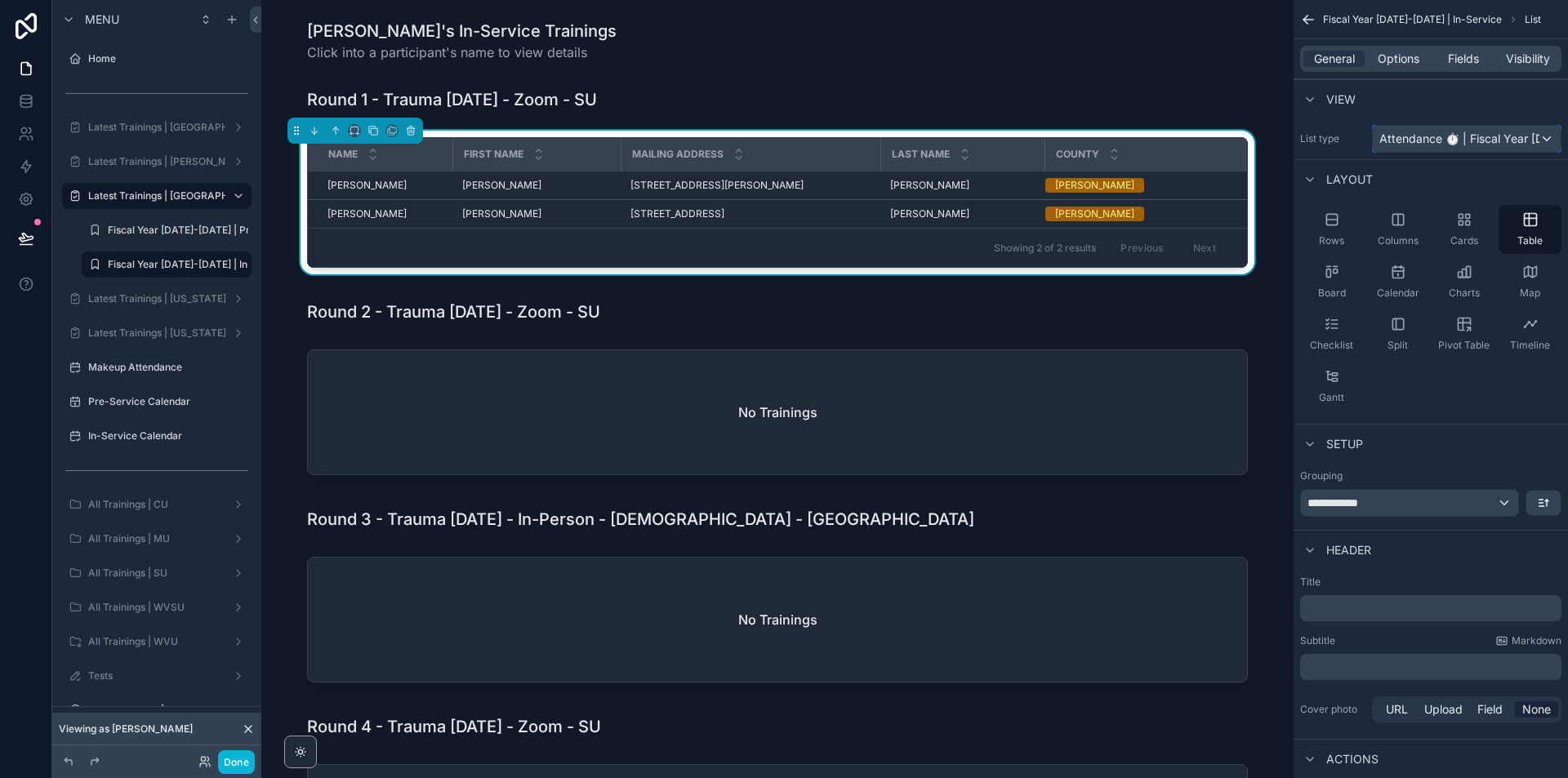
click at [1467, 126] on div "Attendance ⏱ | Fiscal Year [DATE]-[DATE]" at bounding box center [1467, 139] width 188 height 26
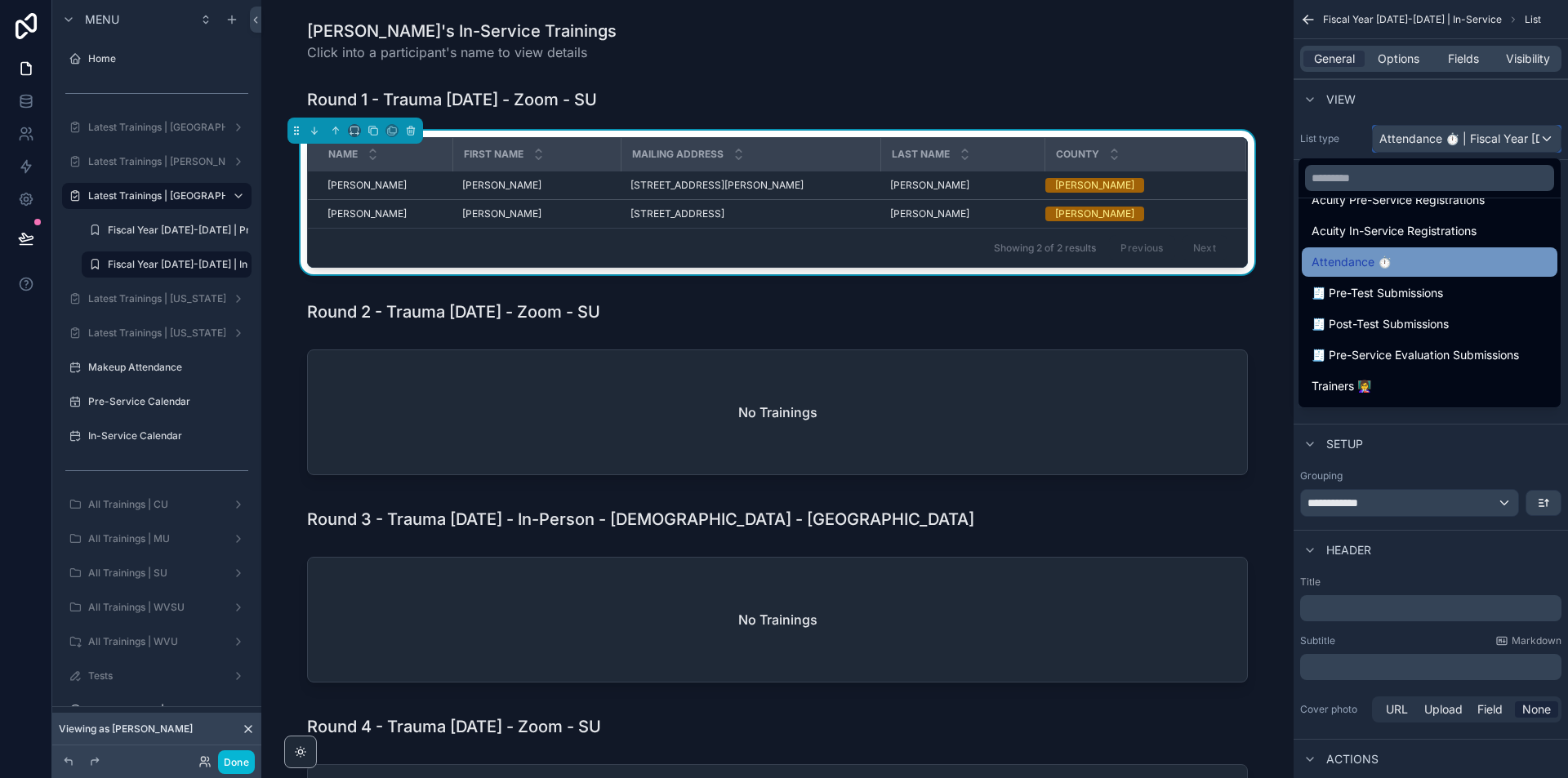
scroll to position [245, 0]
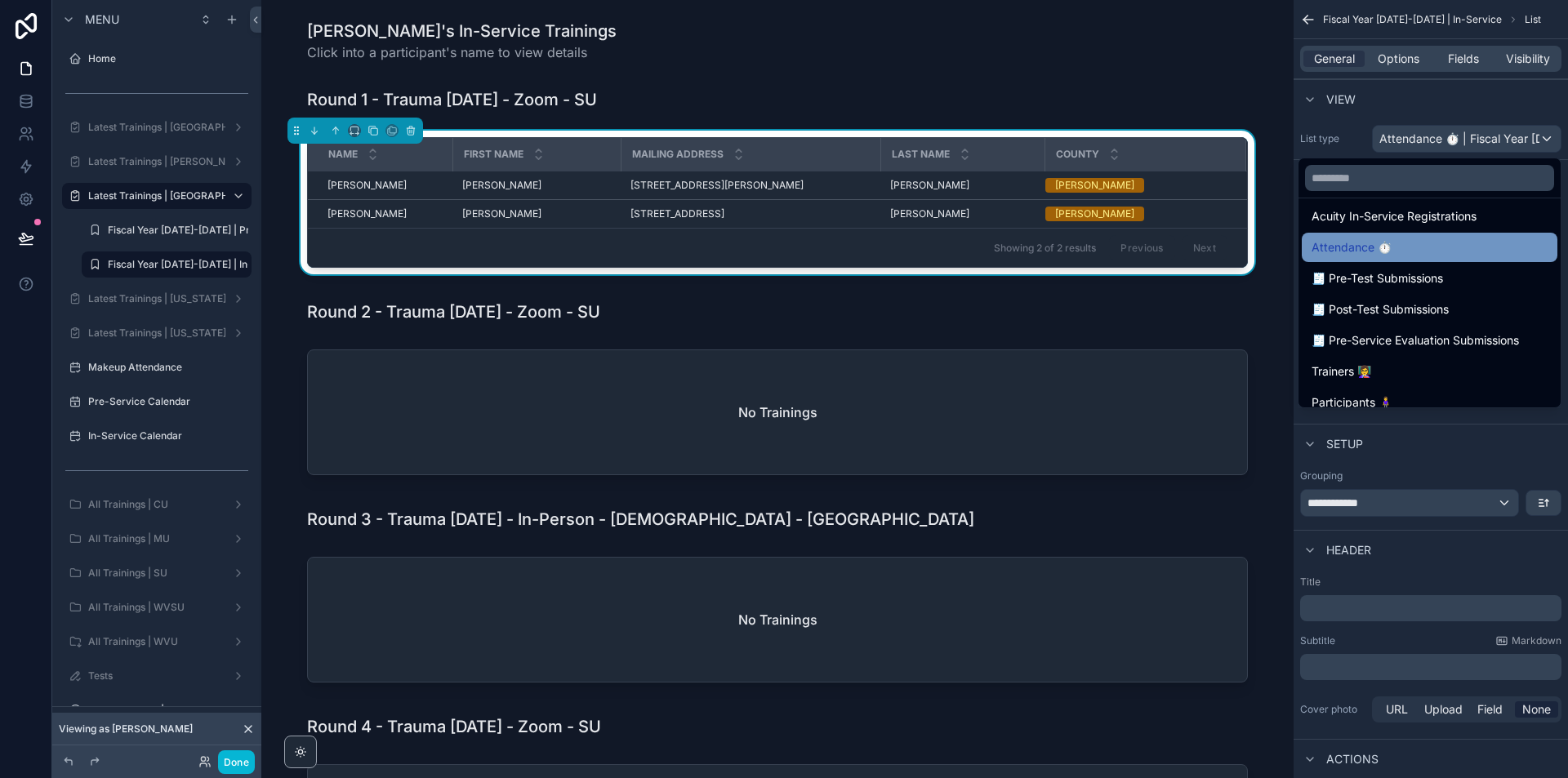
click at [1441, 241] on div "Attendance ⏱" at bounding box center [1430, 247] width 236 height 20
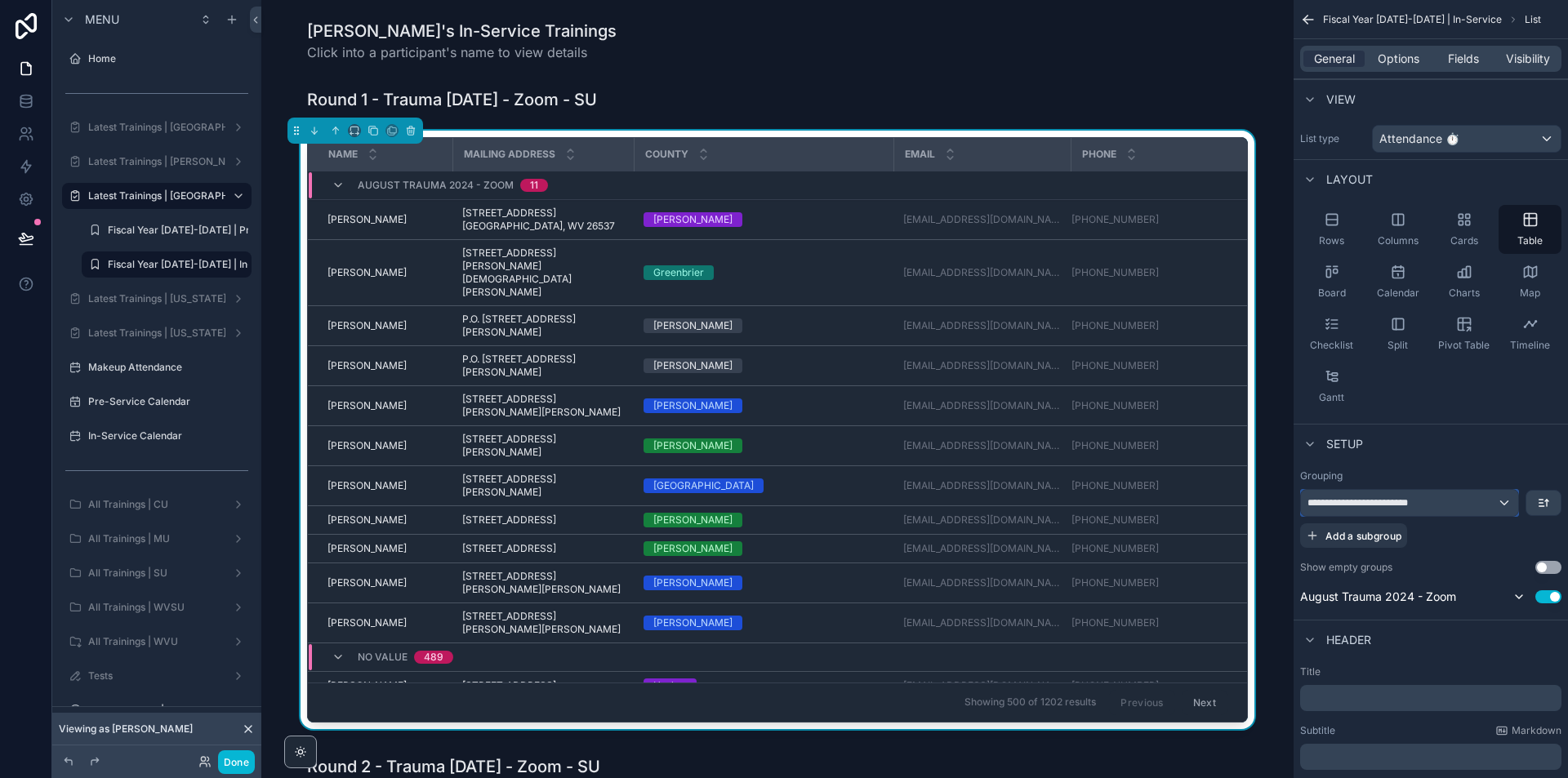
click at [1471, 513] on div "**********" at bounding box center [1409, 503] width 218 height 26
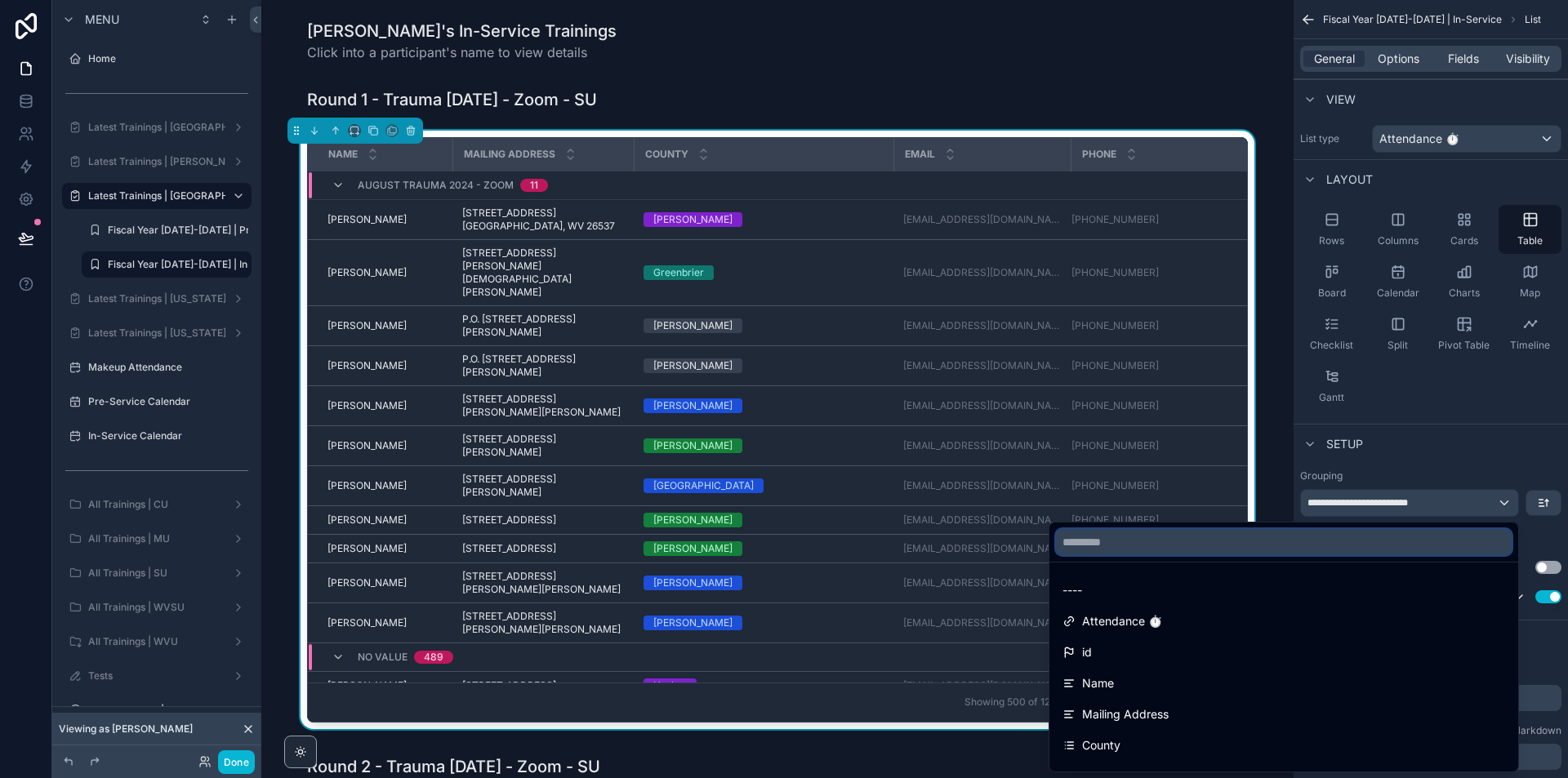
click at [1160, 547] on input "text" at bounding box center [1284, 543] width 456 height 26
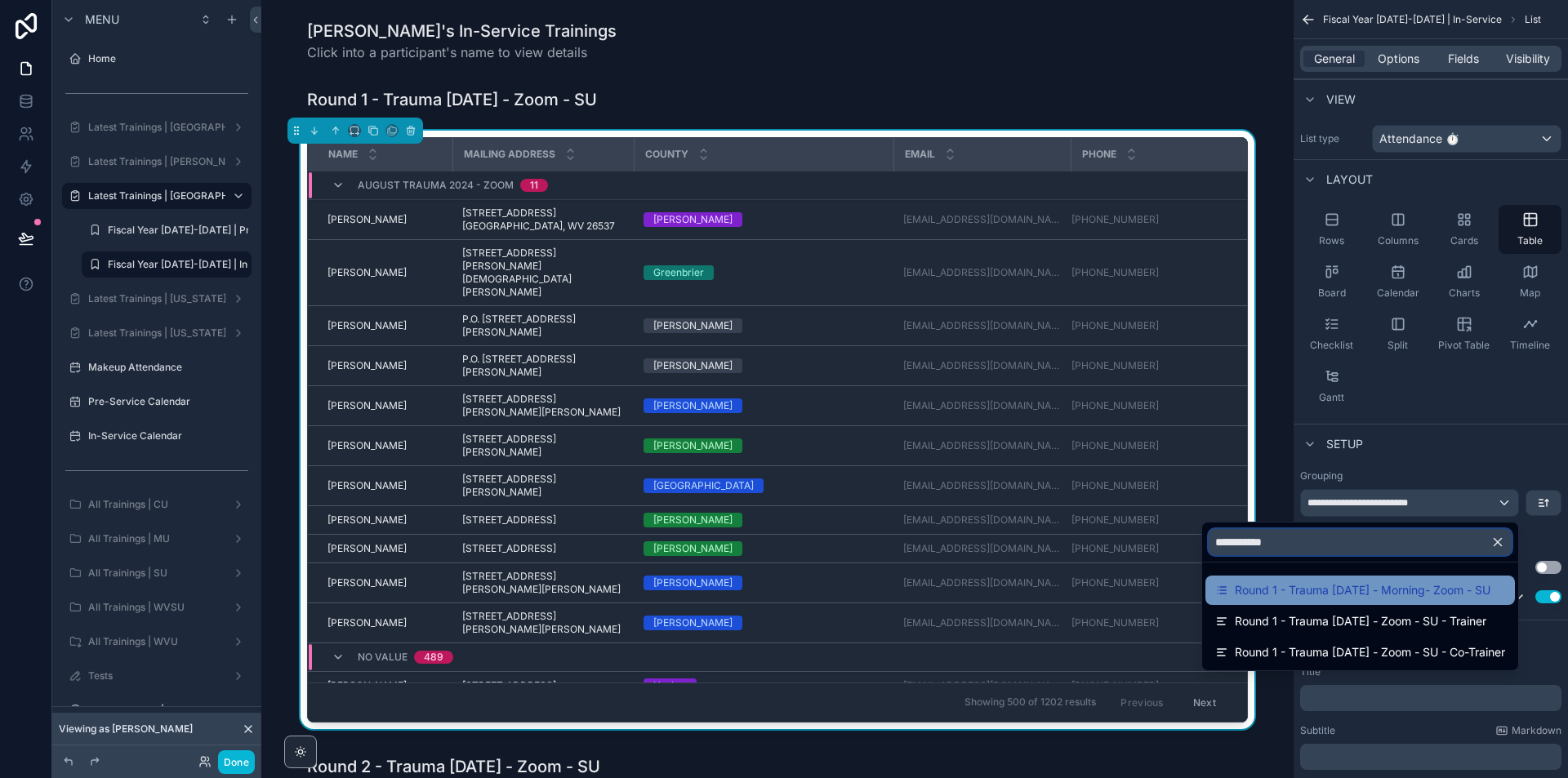
type input "**********"
click at [1409, 594] on span "Round 1 - Trauma [DATE] - Morning- Zoom - SU" at bounding box center [1362, 590] width 255 height 20
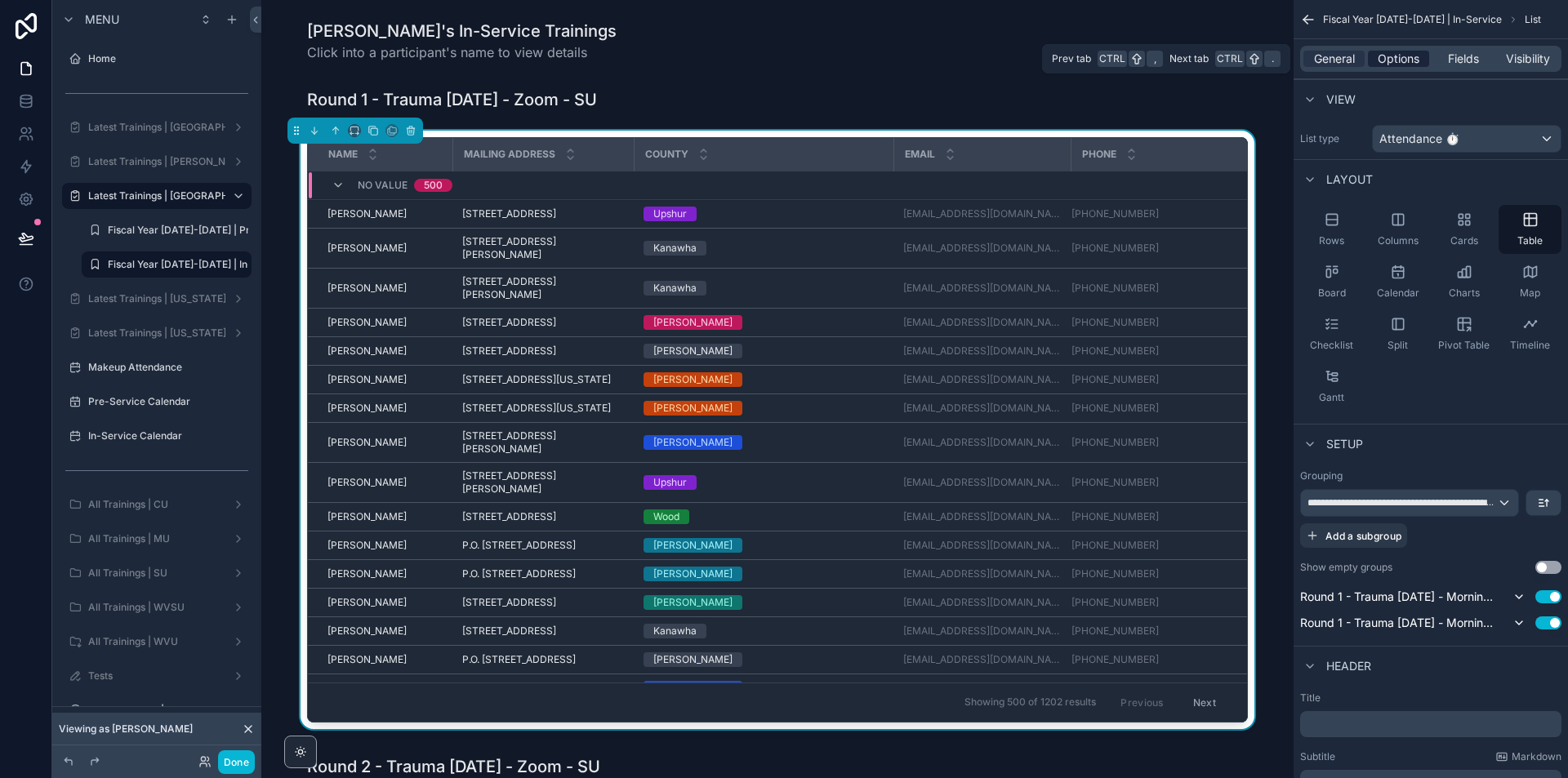
click at [1406, 54] on span "Options" at bounding box center [1399, 59] width 42 height 16
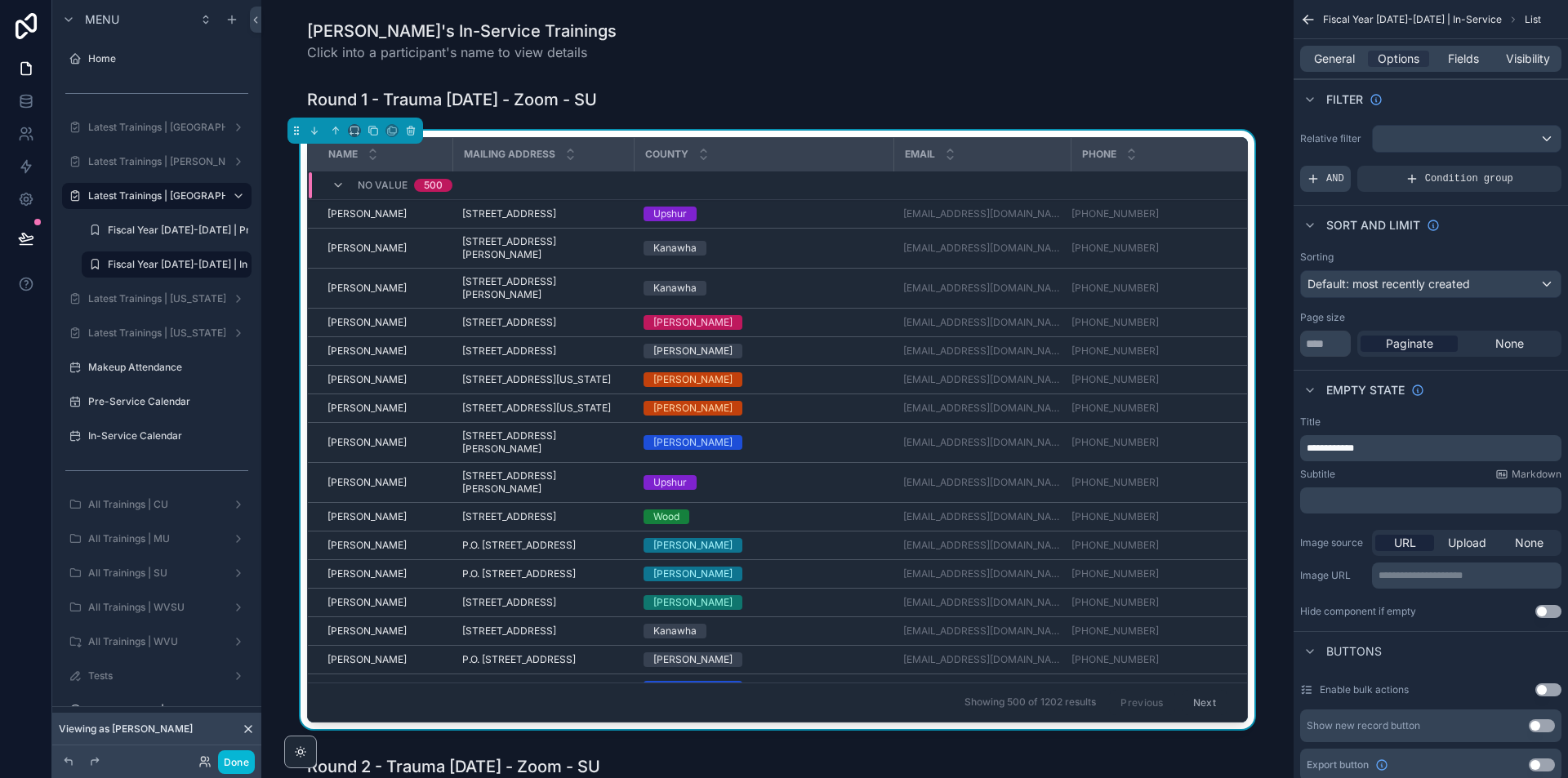
click at [1324, 169] on div "AND" at bounding box center [1326, 179] width 51 height 26
click at [1516, 168] on icon "scrollable content" at bounding box center [1521, 168] width 10 height 10
click at [1173, 156] on div "Select a field" at bounding box center [1143, 154] width 97 height 26
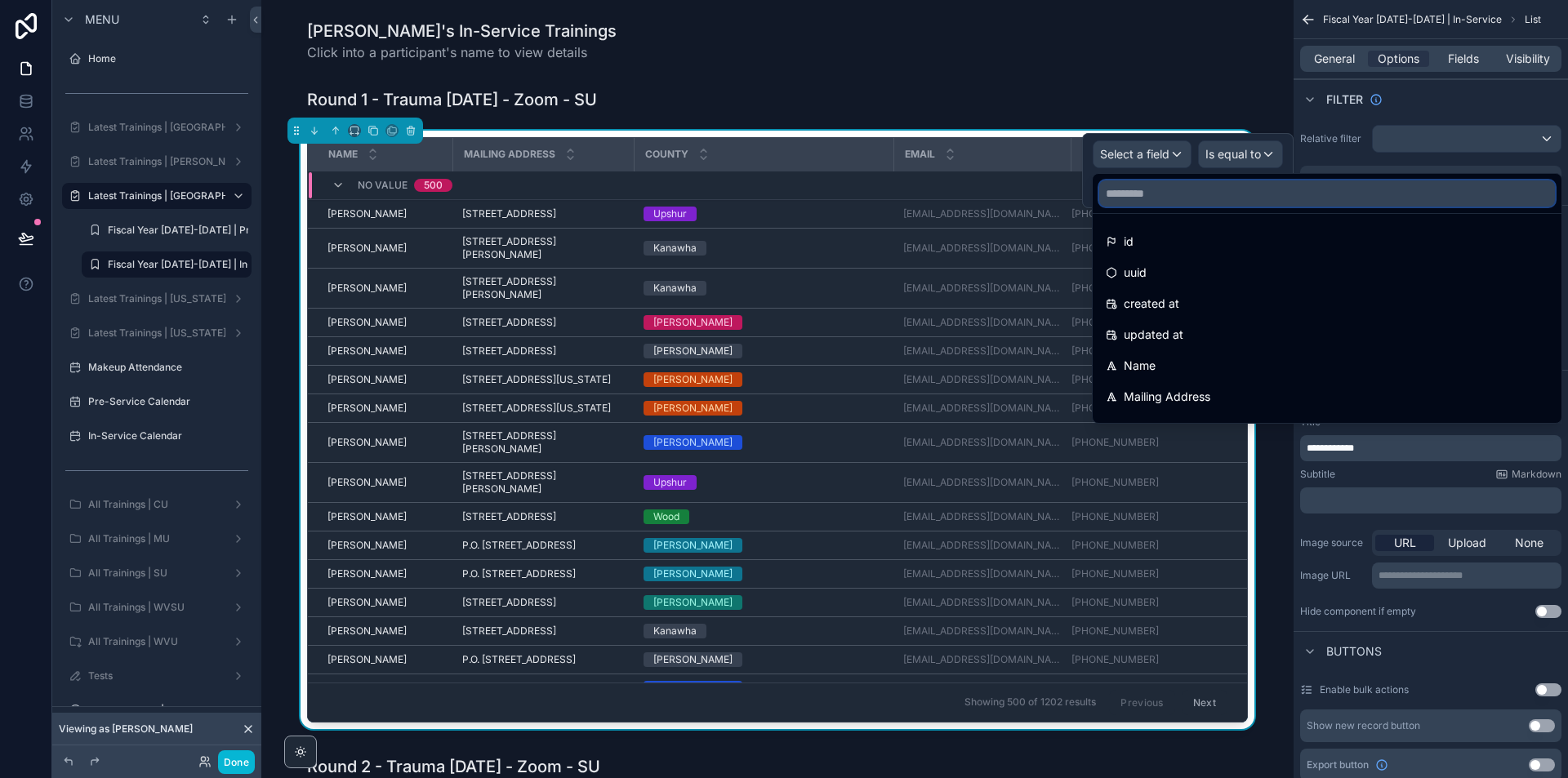
click at [1134, 191] on input "text" at bounding box center [1327, 194] width 456 height 26
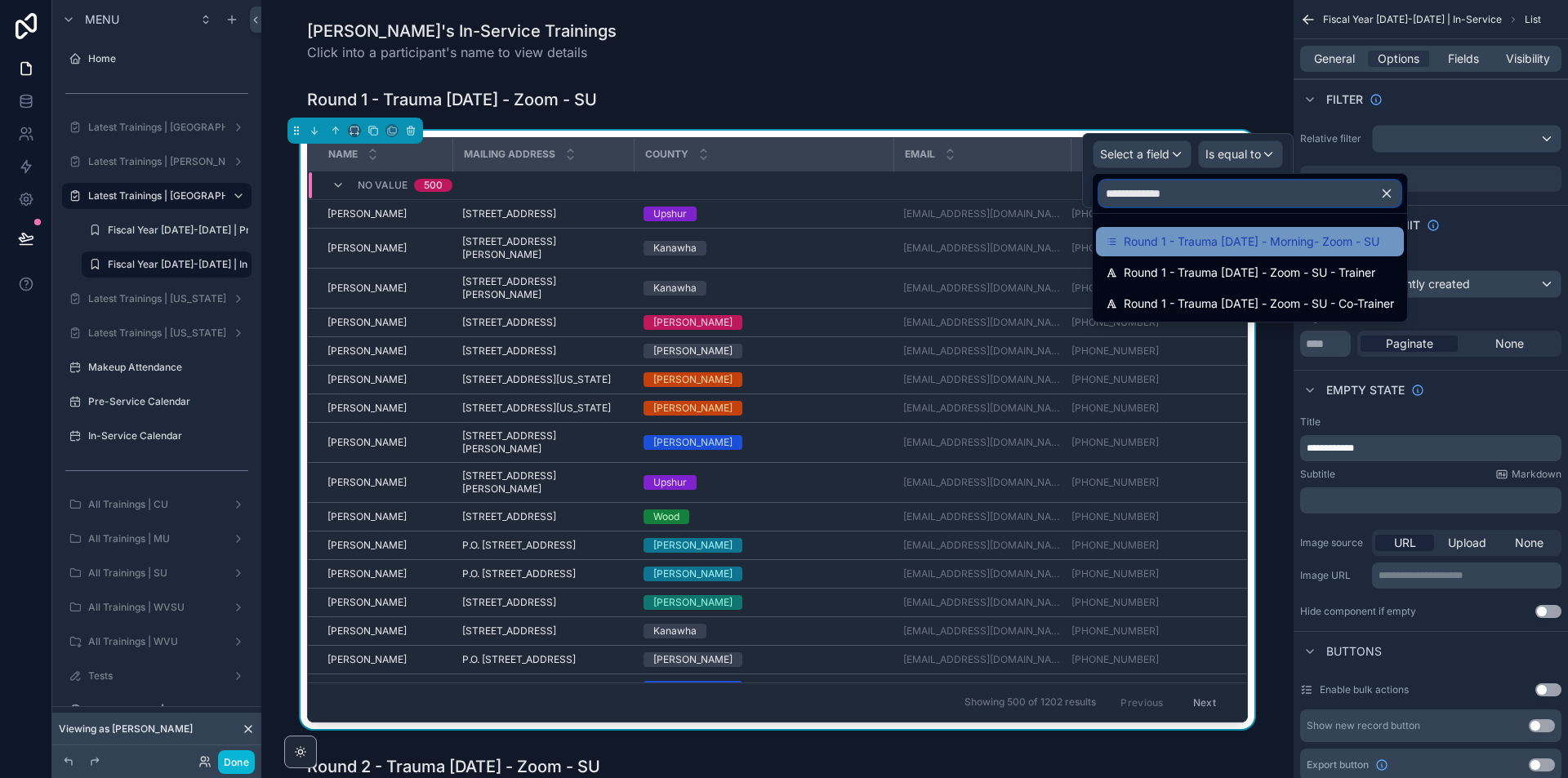
type input "**********"
click at [1240, 247] on span "Round 1 - Trauma [DATE] - Morning- Zoom - SU" at bounding box center [1251, 241] width 255 height 20
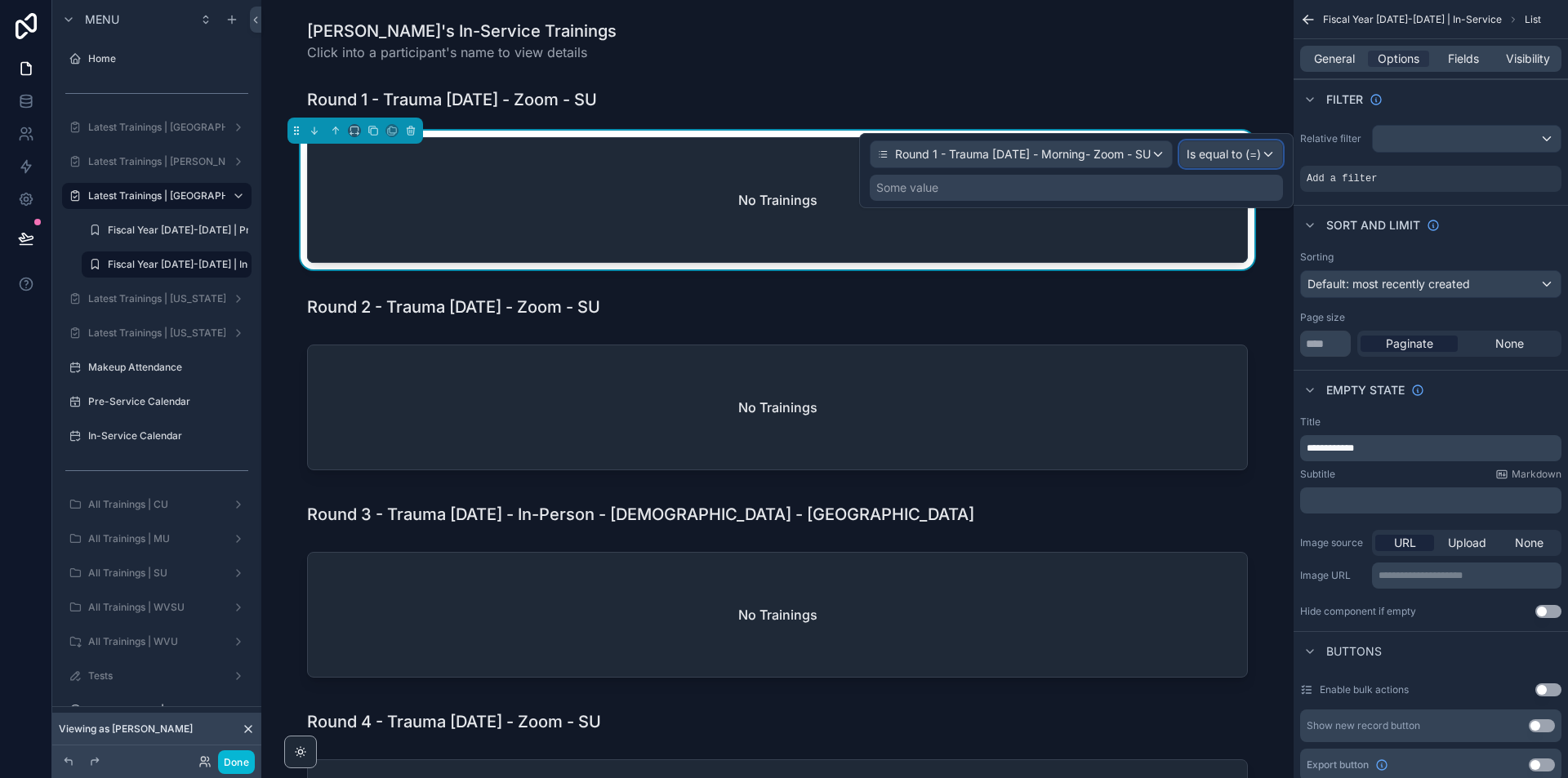
click at [1261, 151] on span "Is equal to (=)" at bounding box center [1223, 154] width 75 height 16
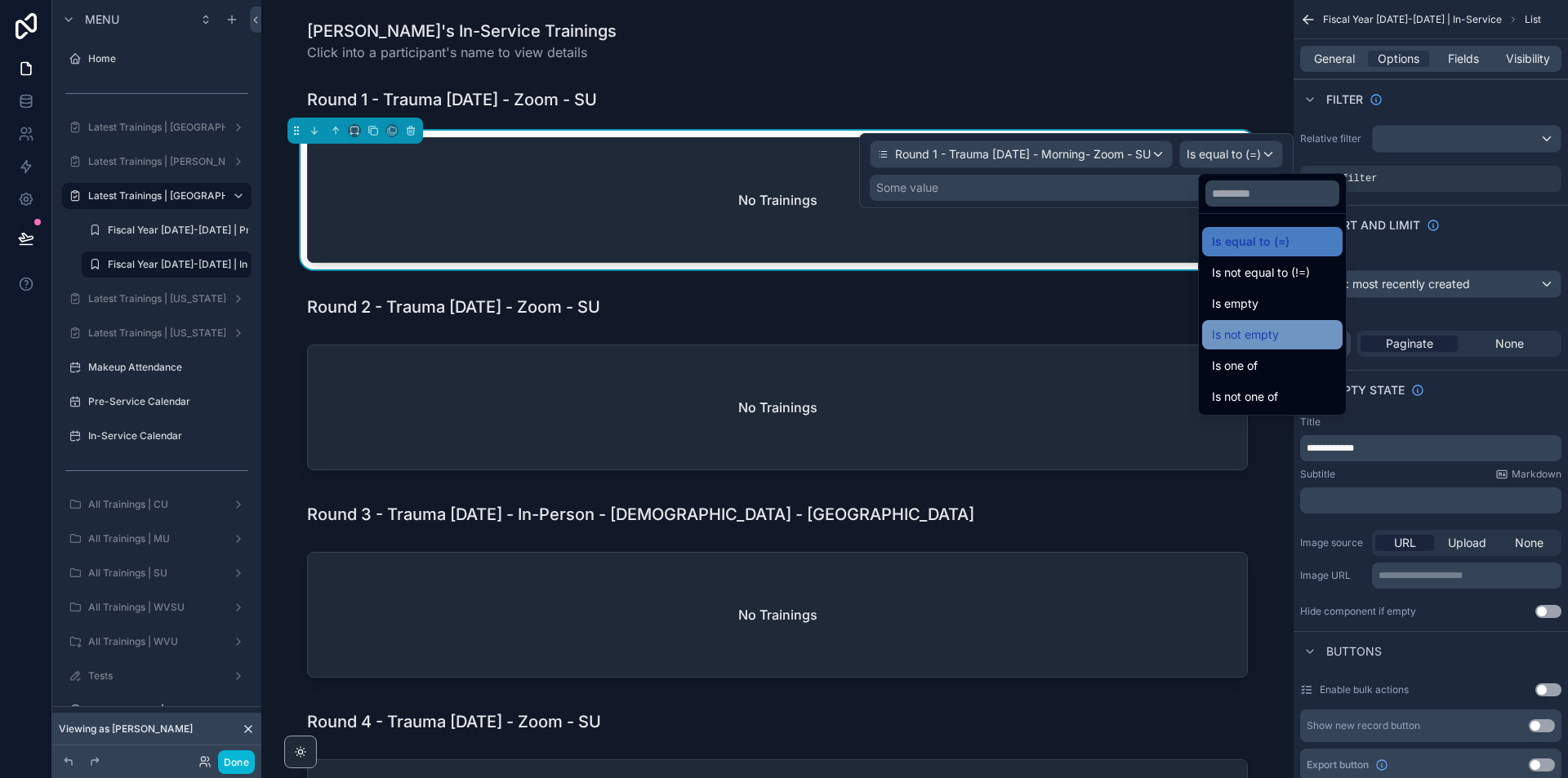
click at [1259, 332] on span "Is not empty" at bounding box center [1245, 335] width 67 height 20
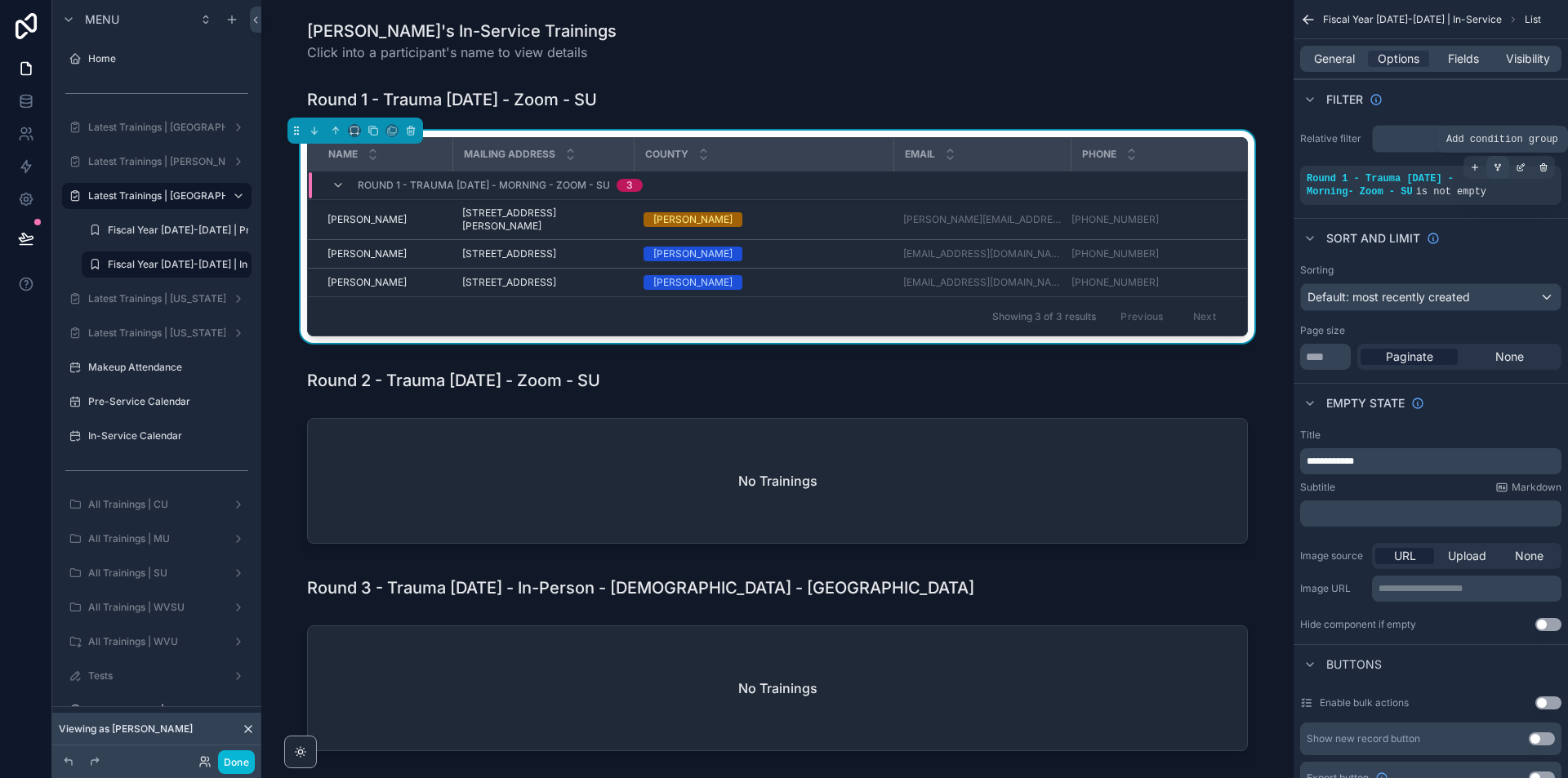
click at [1503, 159] on div "scrollable content" at bounding box center [1497, 167] width 23 height 23
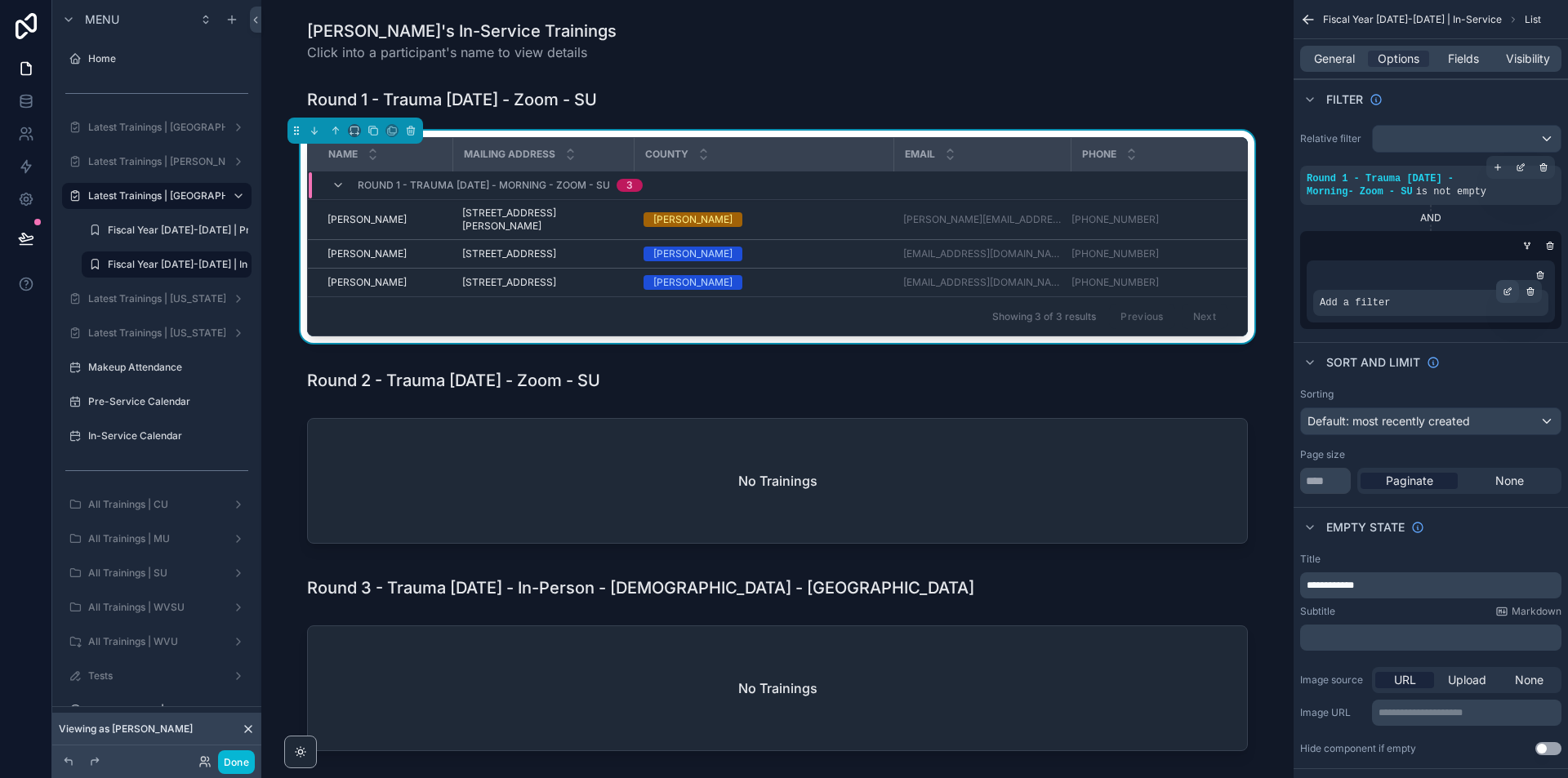
click at [1507, 288] on icon "scrollable content" at bounding box center [1508, 292] width 10 height 10
click at [1174, 279] on span "Select a field" at bounding box center [1148, 278] width 70 height 14
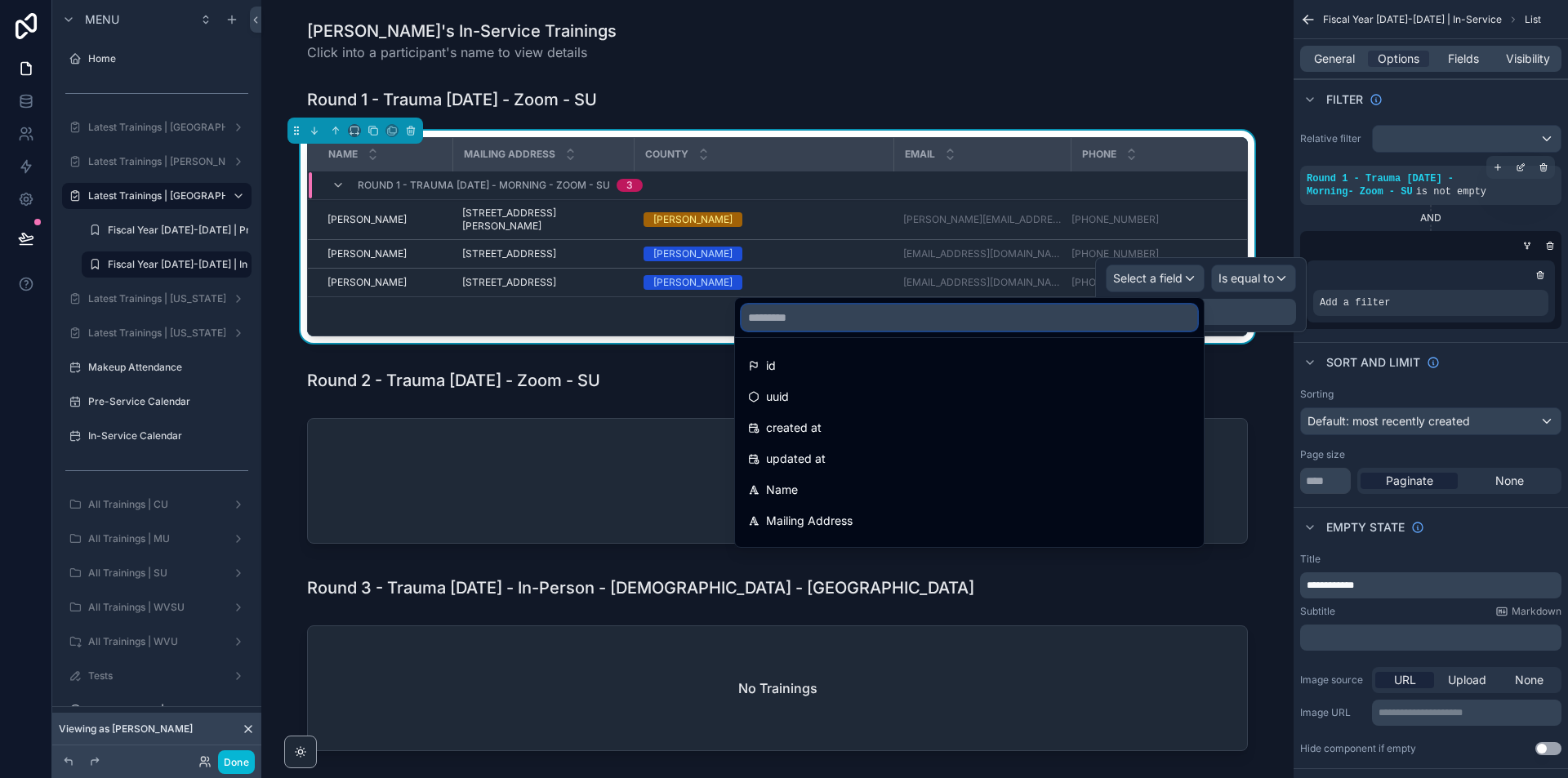
click at [1092, 308] on input "text" at bounding box center [969, 318] width 456 height 26
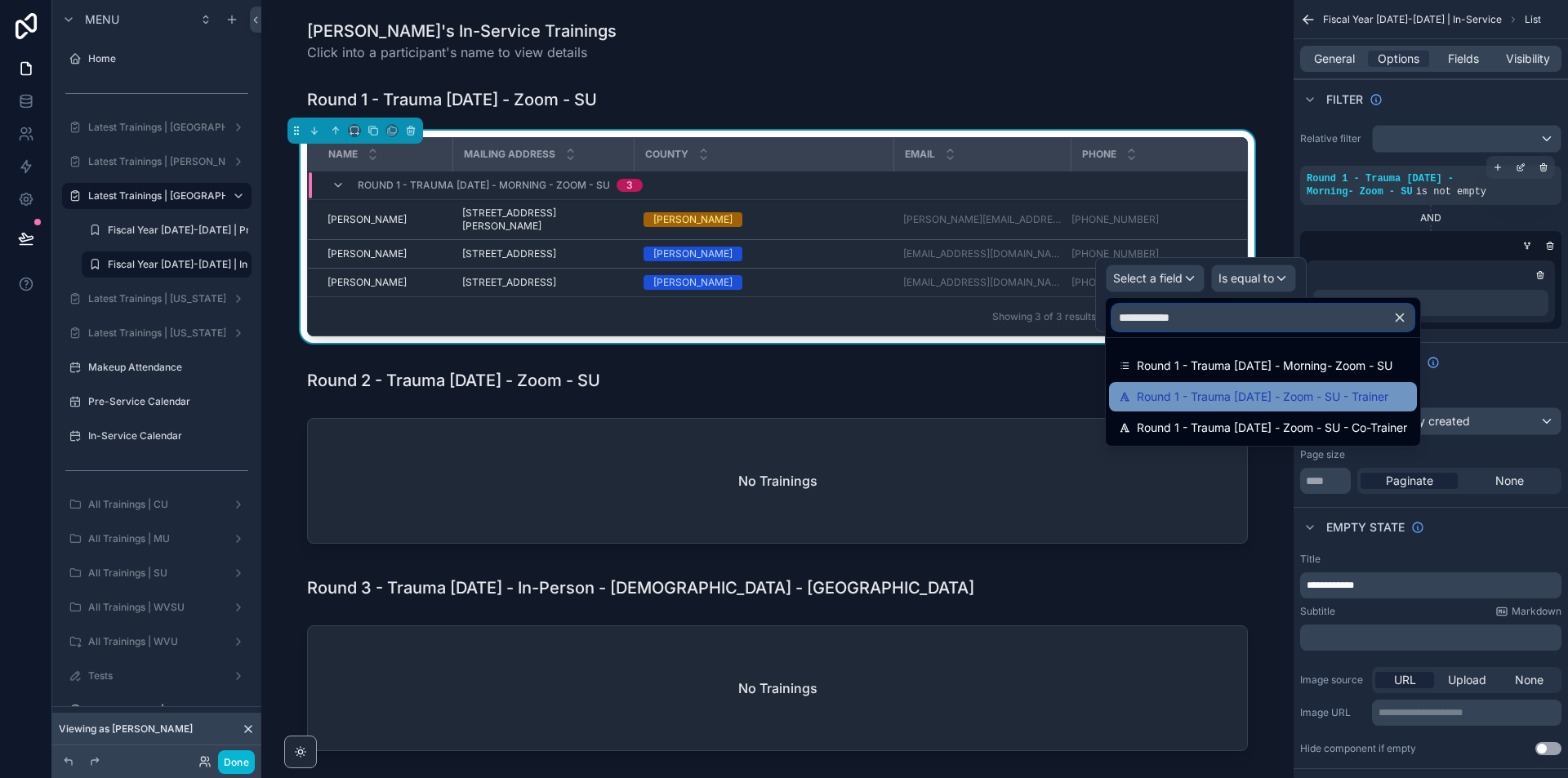
type input "**********"
click at [1283, 397] on span "Round 1 - Trauma [DATE] - Zoom - SU - Trainer" at bounding box center [1262, 397] width 251 height 20
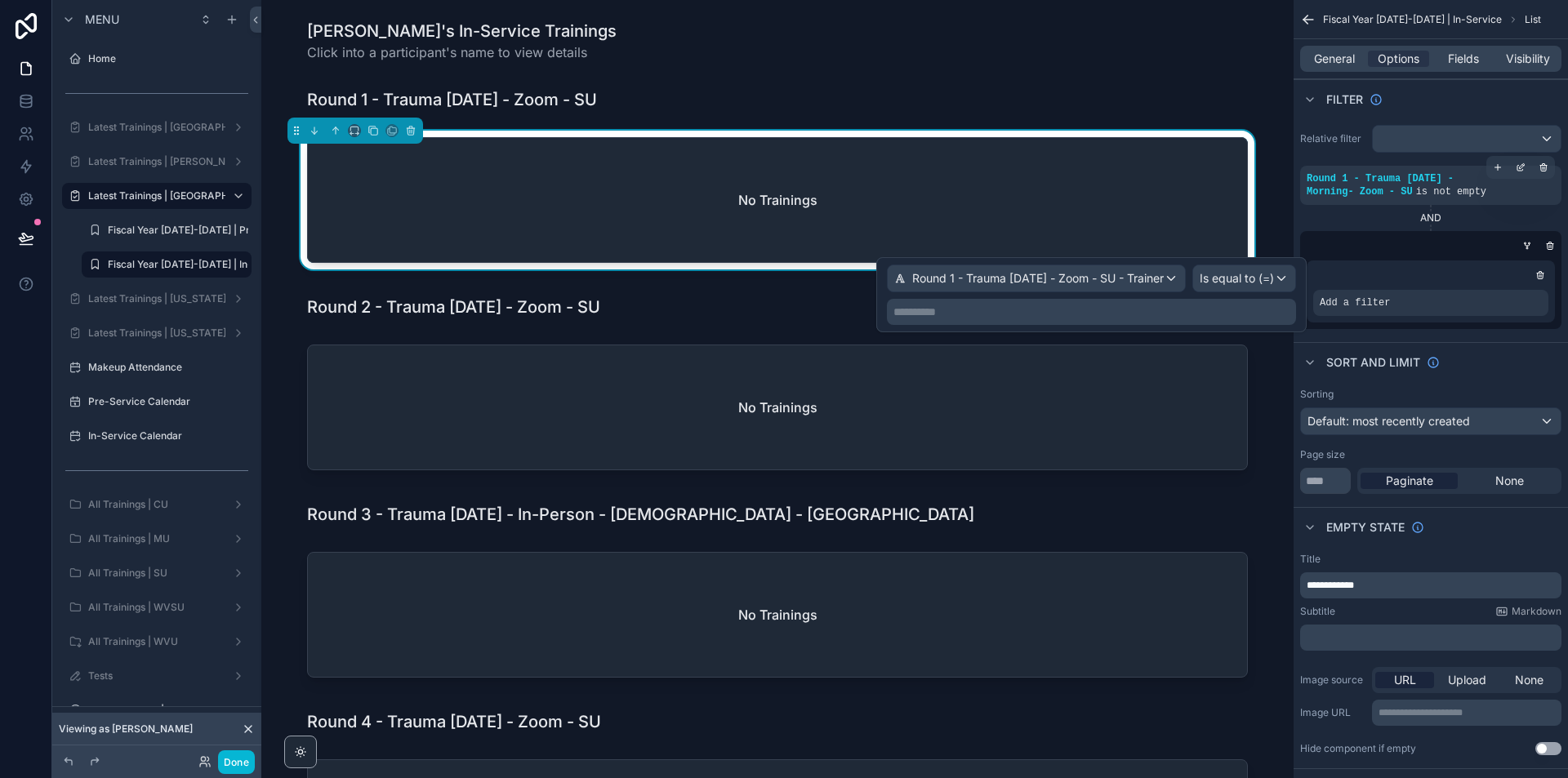
click at [1287, 318] on p "**********" at bounding box center [1093, 312] width 399 height 16
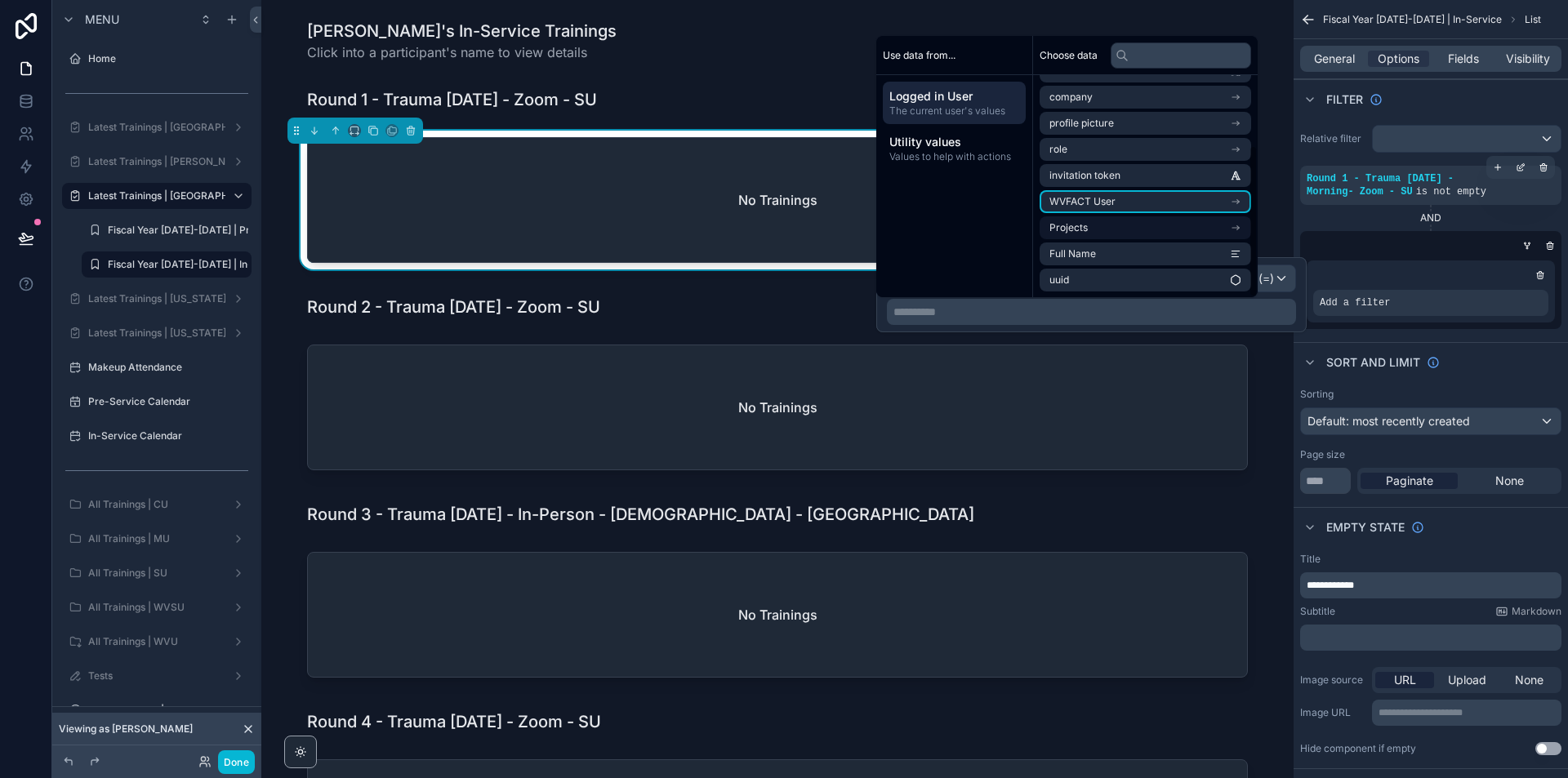
scroll to position [101, 0]
click at [1195, 254] on li "Full Name" at bounding box center [1145, 252] width 212 height 23
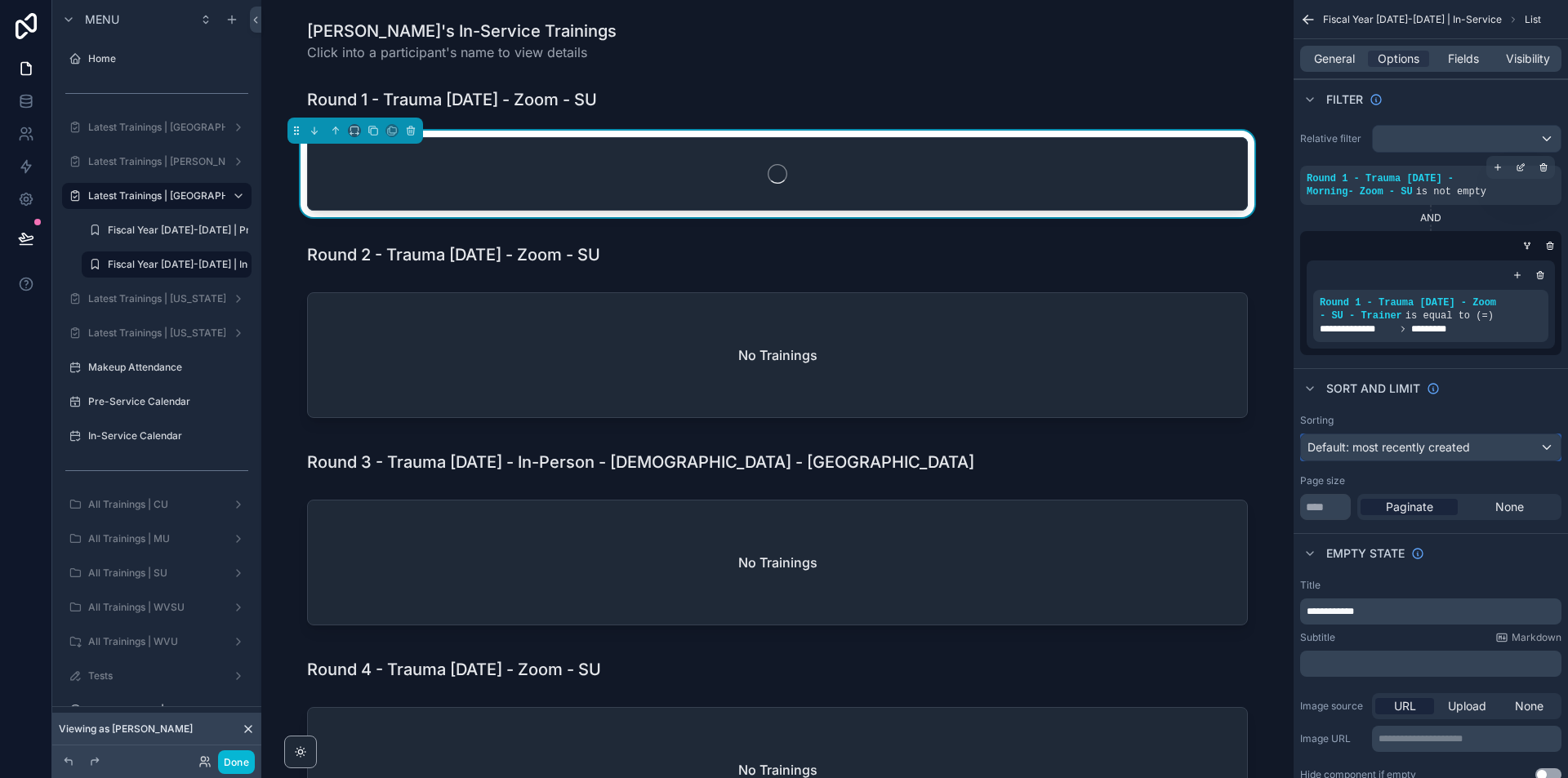
click at [1480, 459] on div "Default: most recently created" at bounding box center [1430, 447] width 259 height 26
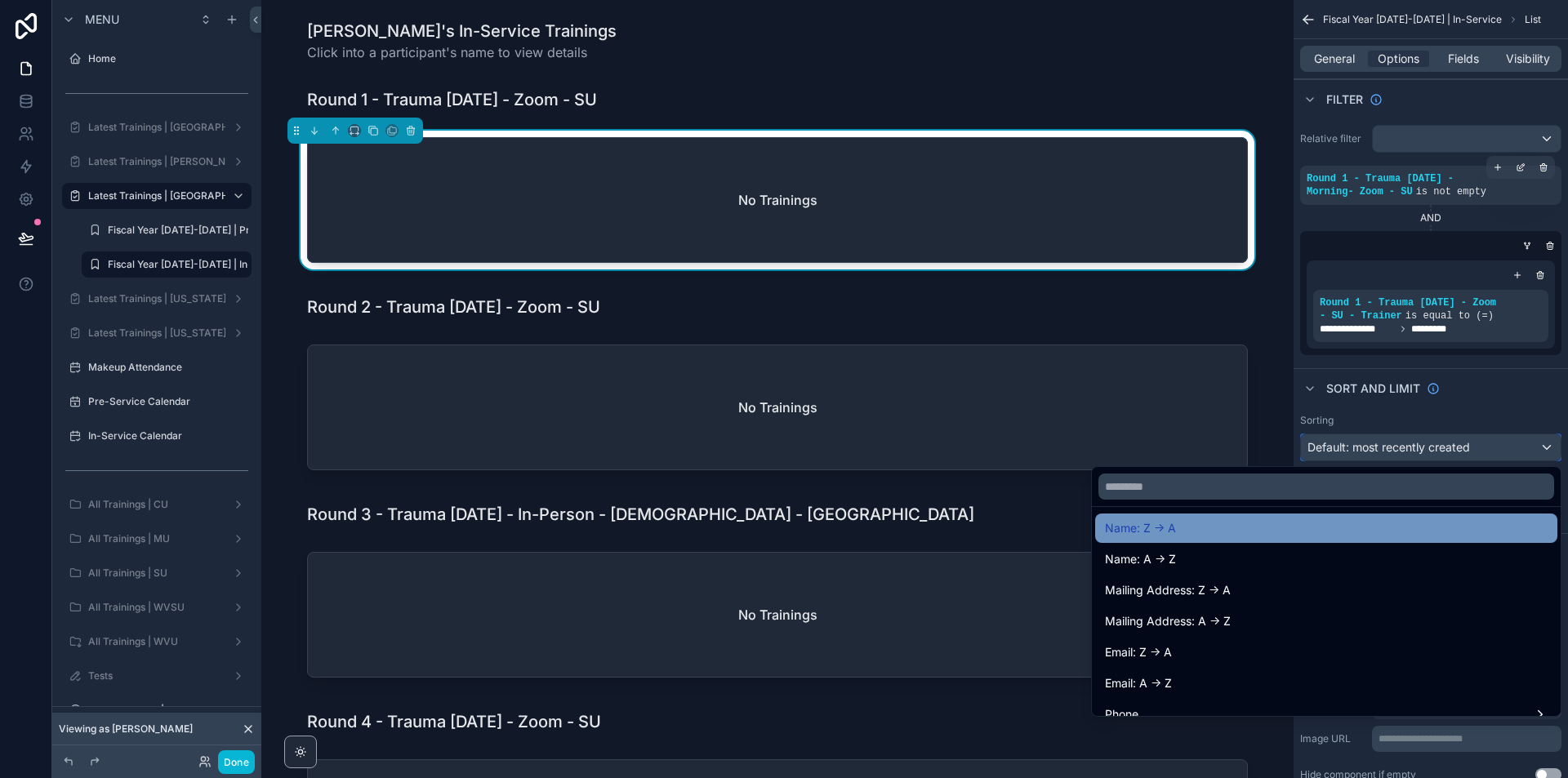
scroll to position [163, 0]
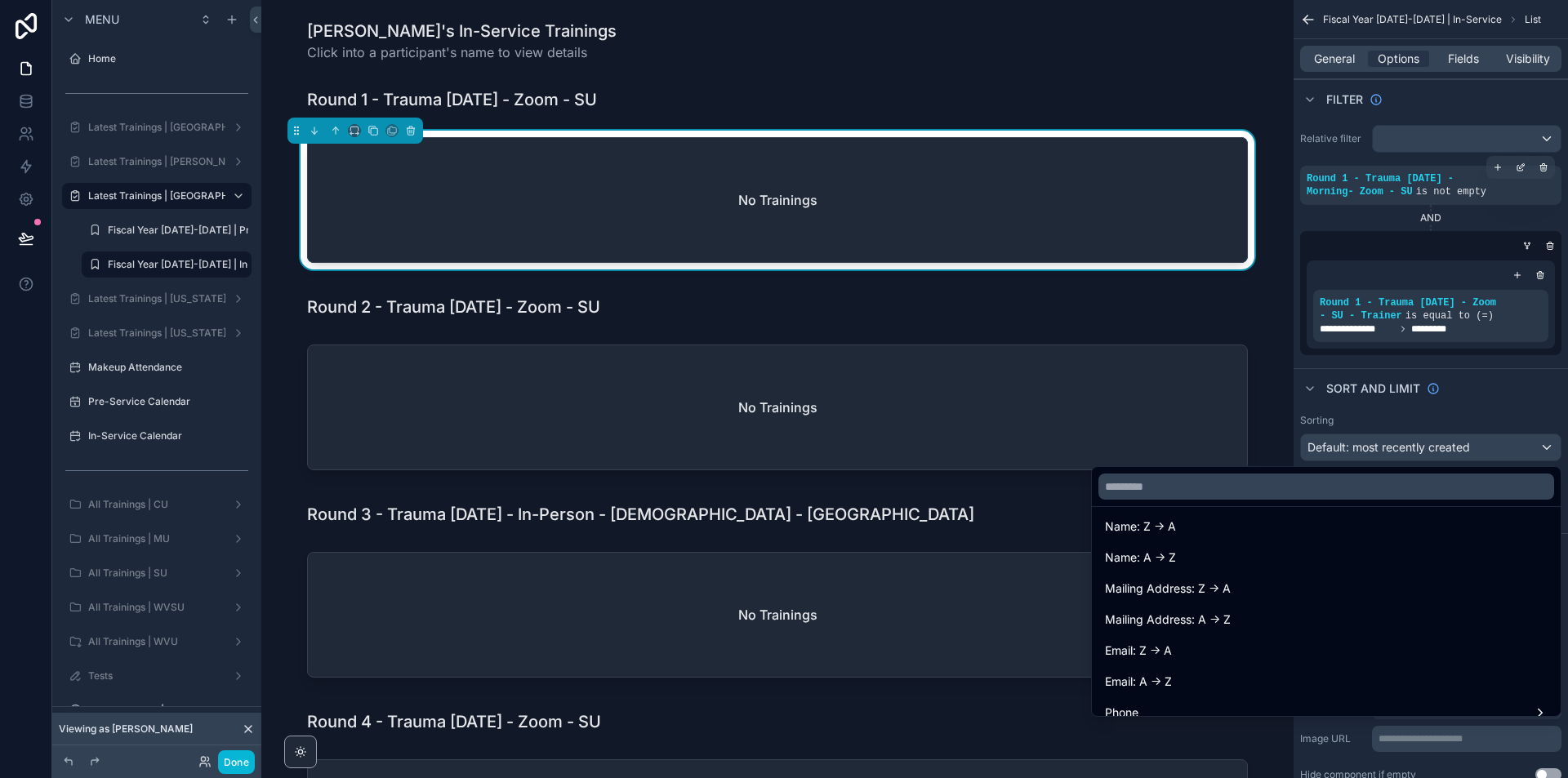
drag, startPoint x: 1185, startPoint y: 553, endPoint x: 1298, endPoint y: 532, distance: 114.9
click at [1185, 551] on div "Name: A -> Z" at bounding box center [1327, 558] width 443 height 20
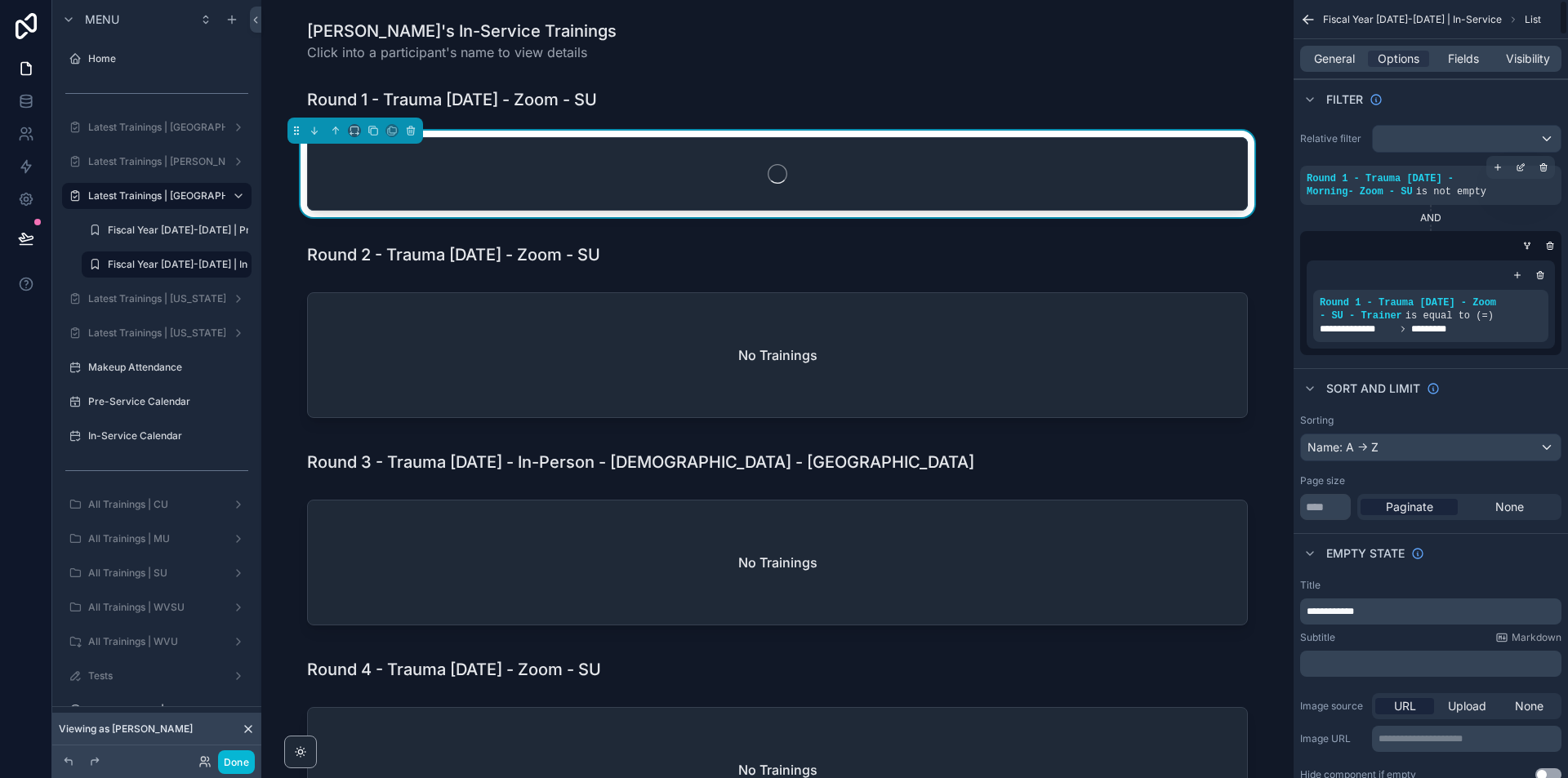
click at [1494, 516] on div "Paginate None" at bounding box center [1460, 507] width 205 height 26
click at [1496, 516] on div "Paginate None" at bounding box center [1460, 507] width 205 height 26
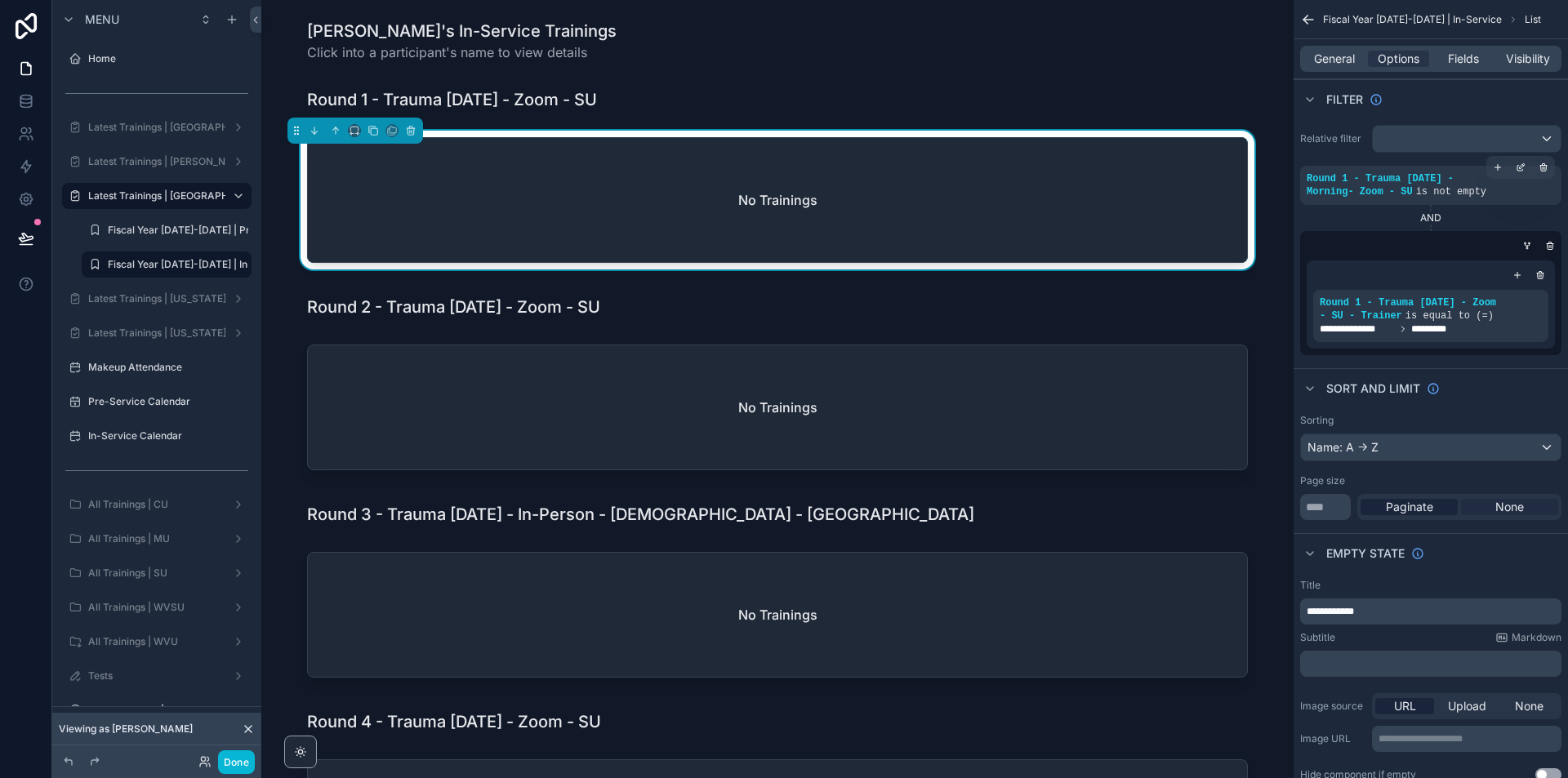
click at [1511, 509] on span "None" at bounding box center [1509, 507] width 29 height 16
click at [1529, 245] on icon "scrollable content" at bounding box center [1528, 245] width 4 height 2
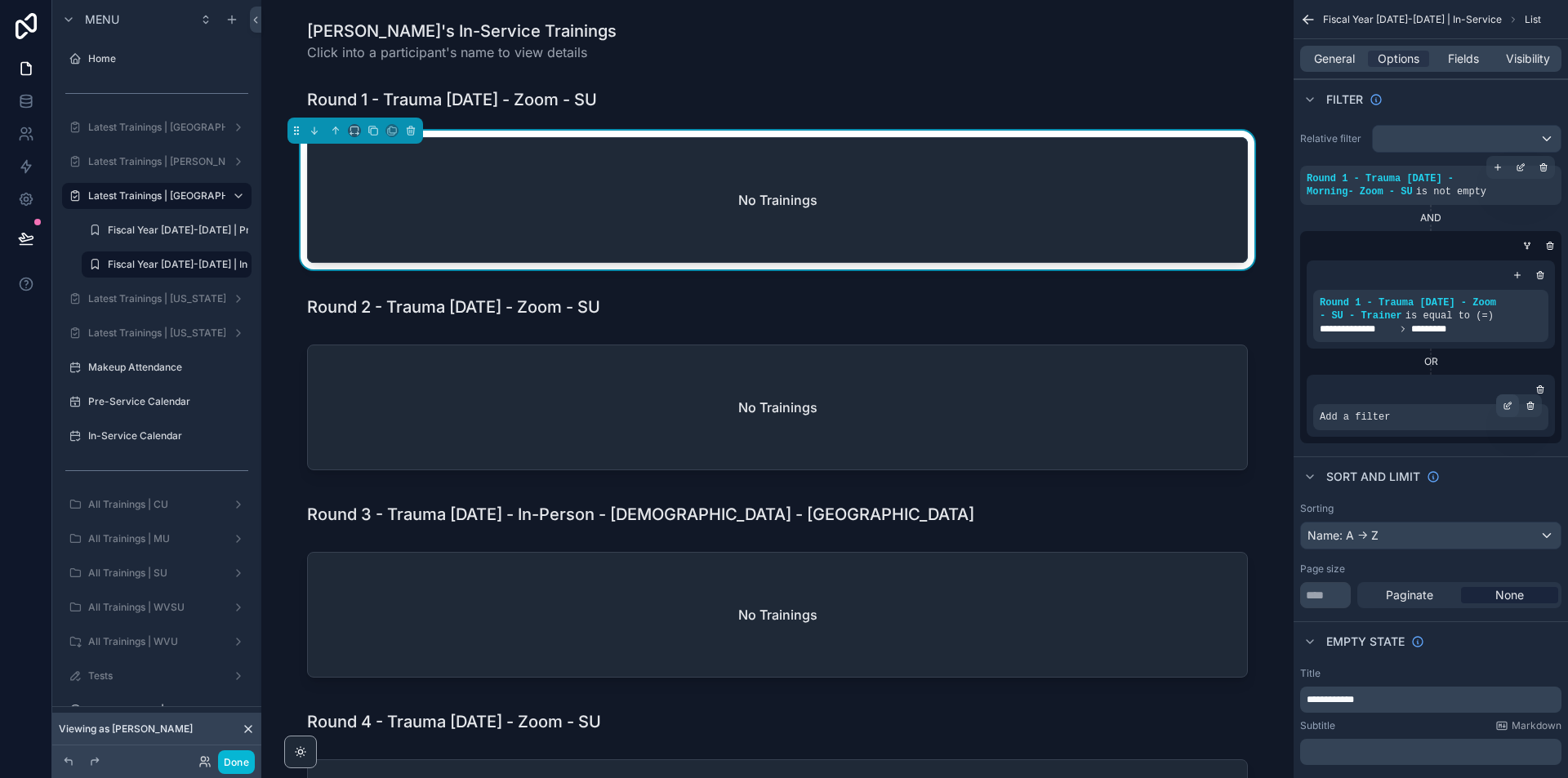
click at [1509, 410] on div "scrollable content" at bounding box center [1507, 405] width 23 height 23
click at [1164, 392] on span "Select a field" at bounding box center [1148, 392] width 70 height 14
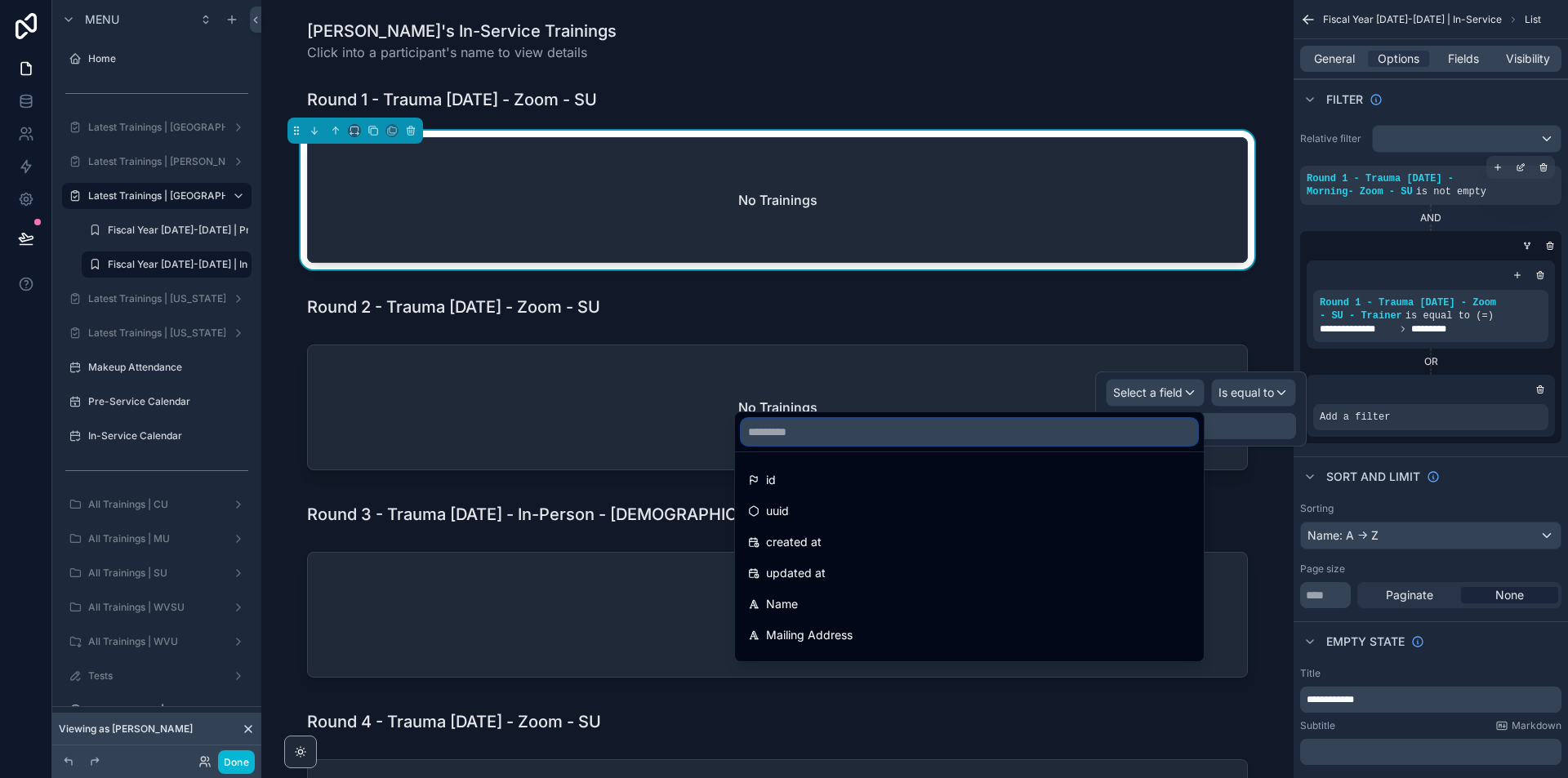
click at [978, 424] on input "text" at bounding box center [969, 432] width 456 height 26
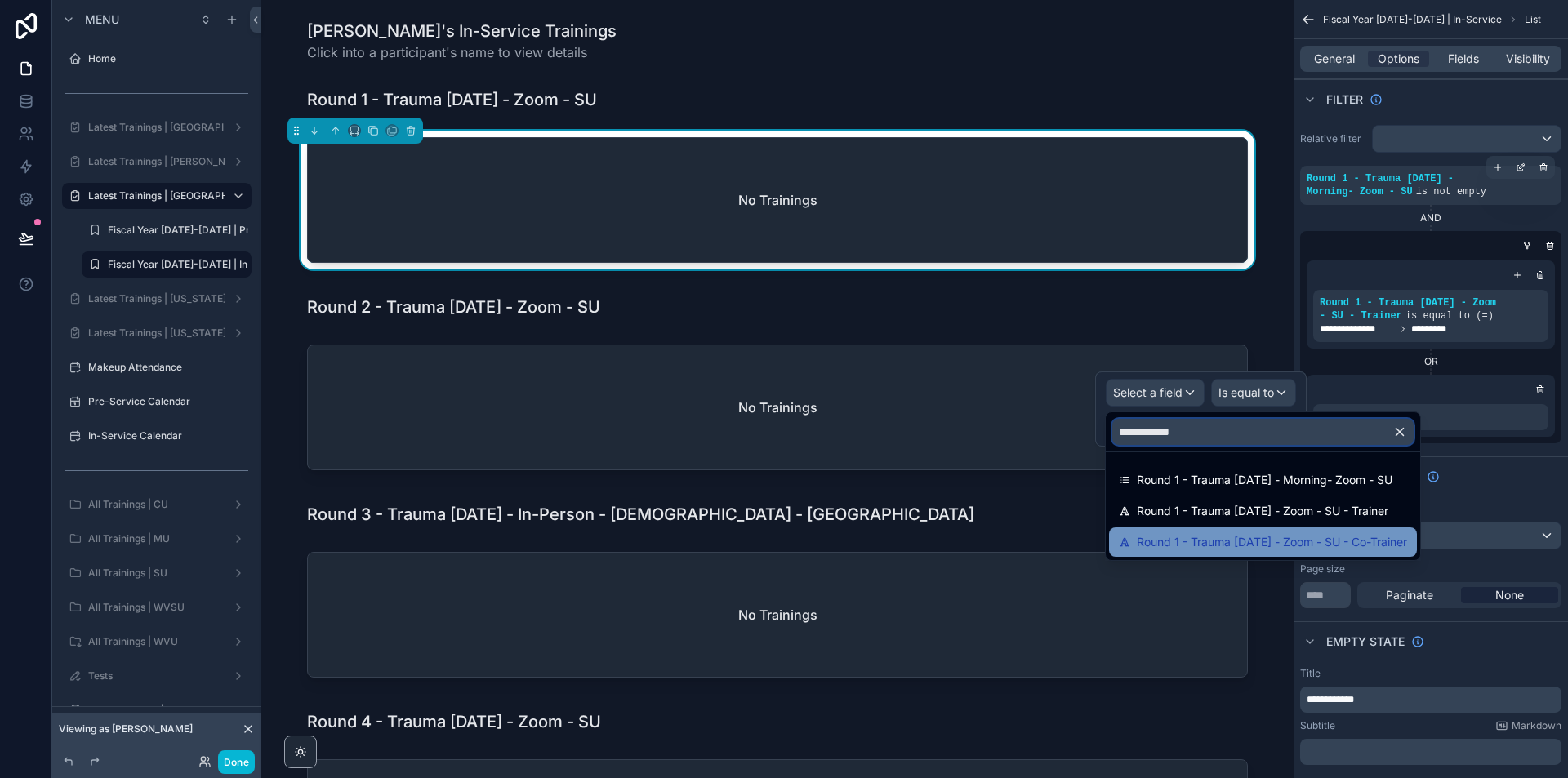
type input "**********"
click at [1315, 544] on span "Round 1 - Trauma [DATE] - Zoom - SU - Co-Trainer" at bounding box center [1272, 543] width 270 height 20
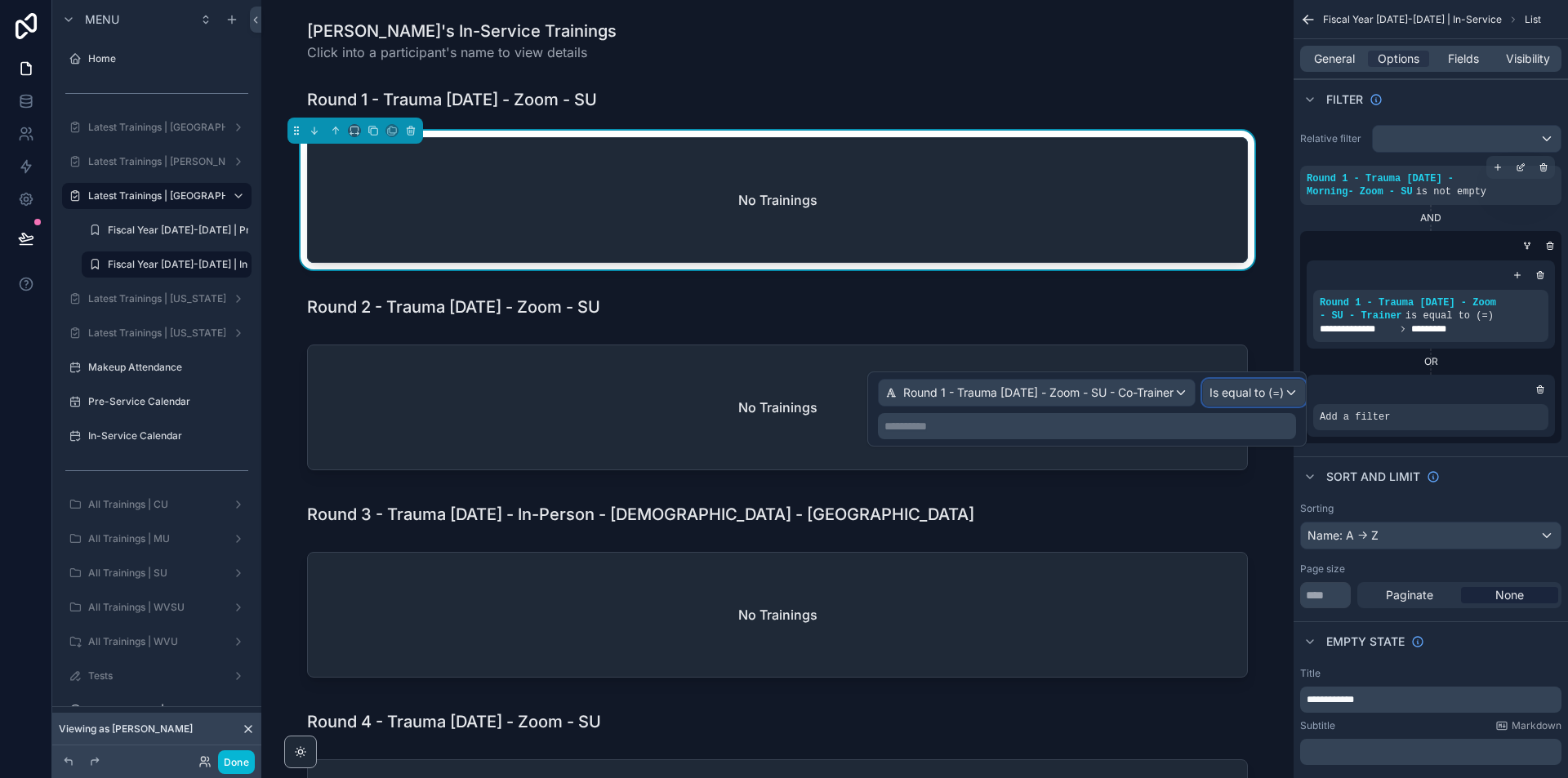
click at [1284, 389] on span "Is equal to (=)" at bounding box center [1246, 392] width 75 height 16
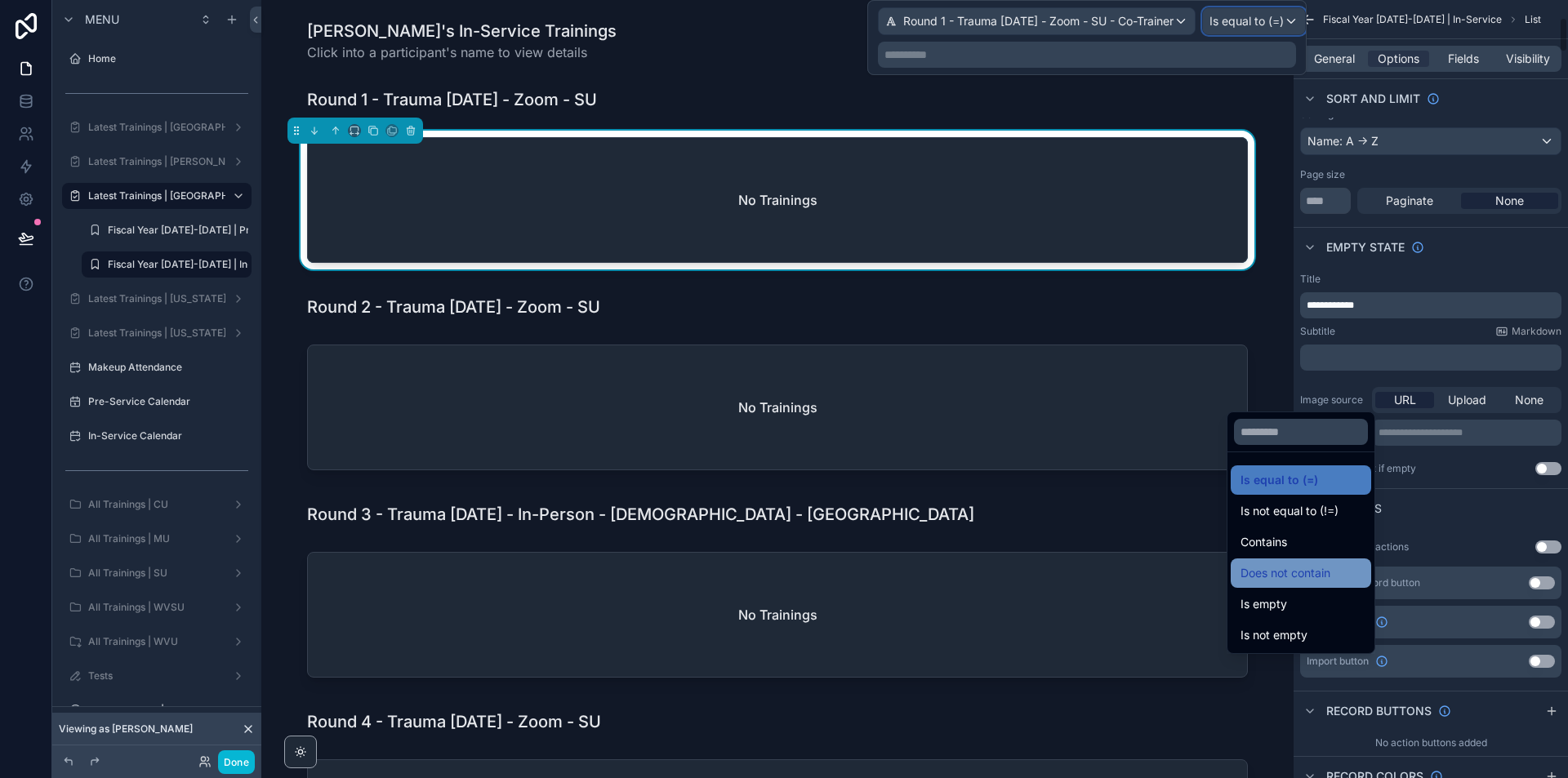
scroll to position [408, 0]
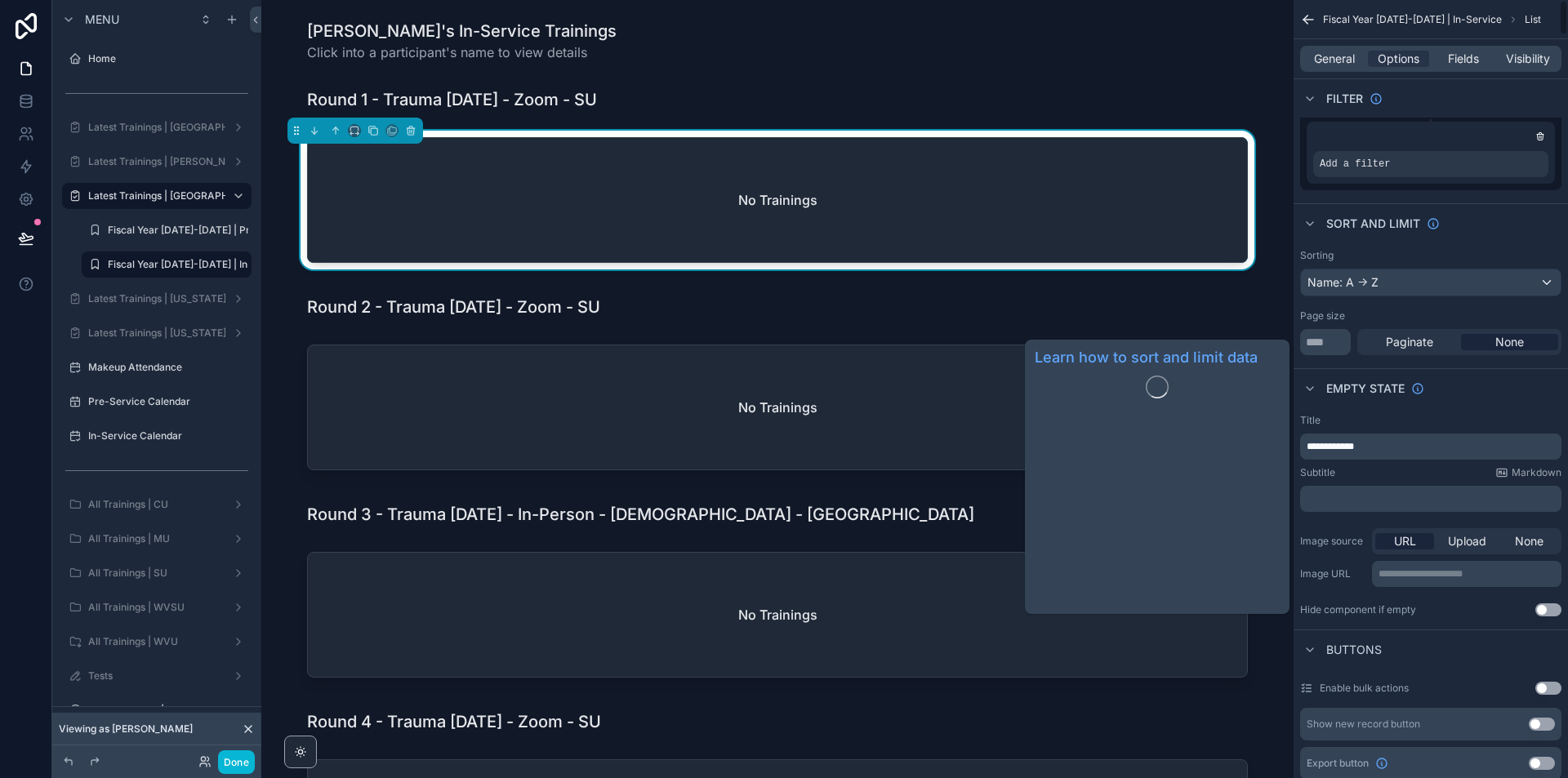
scroll to position [0, 0]
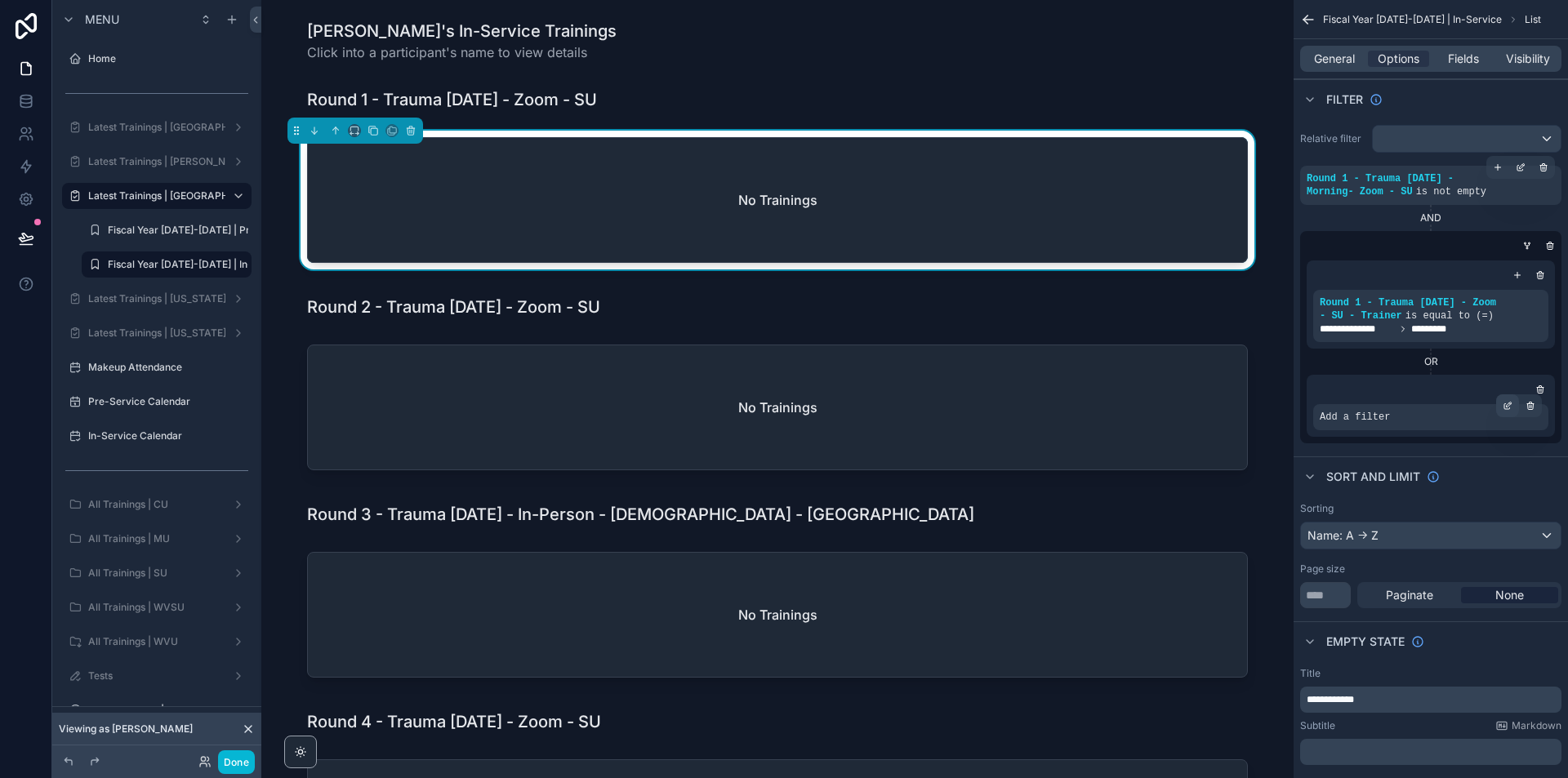
click at [1508, 408] on icon "scrollable content" at bounding box center [1508, 406] width 10 height 10
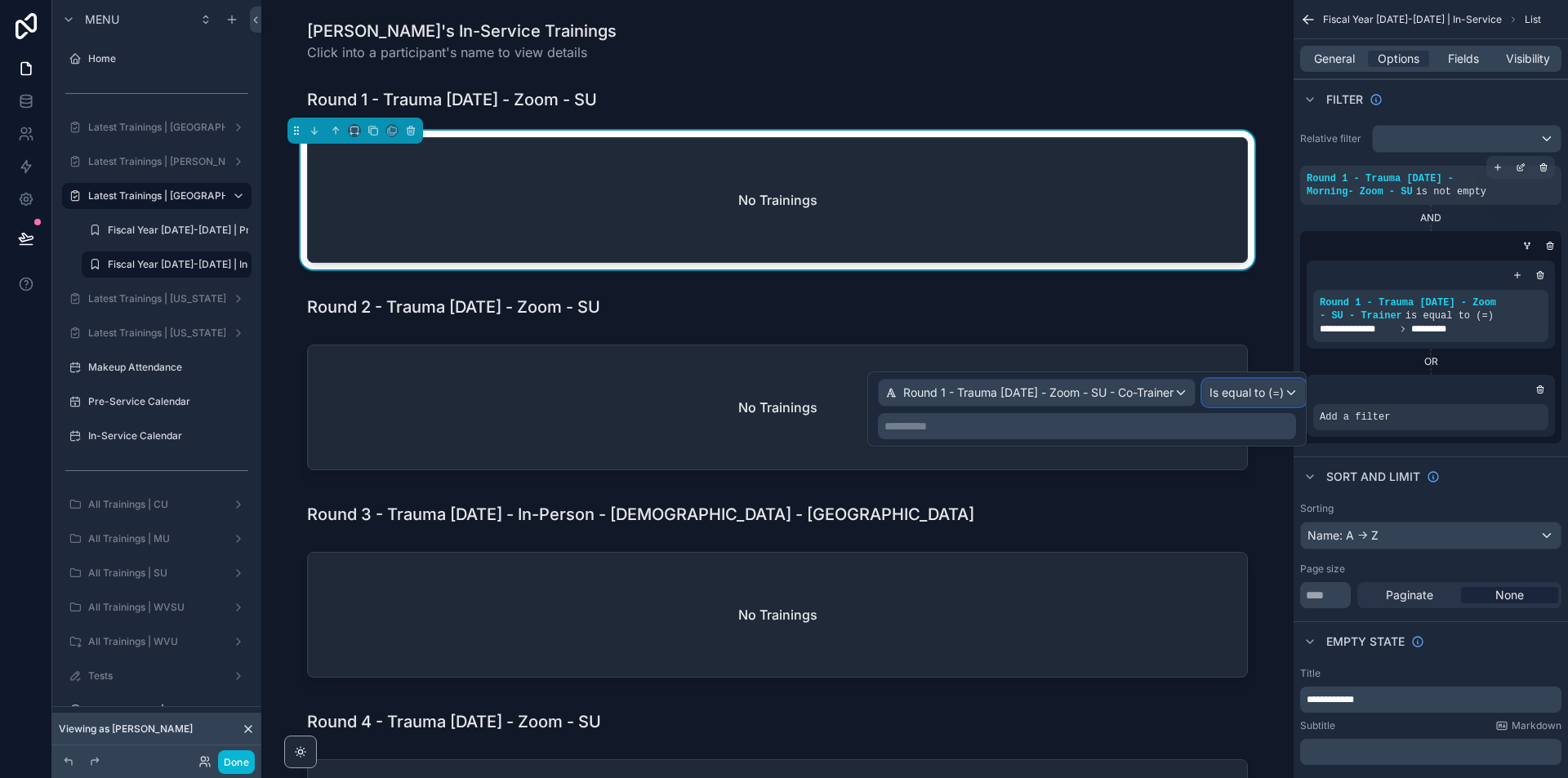
click at [1252, 391] on span "Is equal to (=)" at bounding box center [1246, 392] width 75 height 16
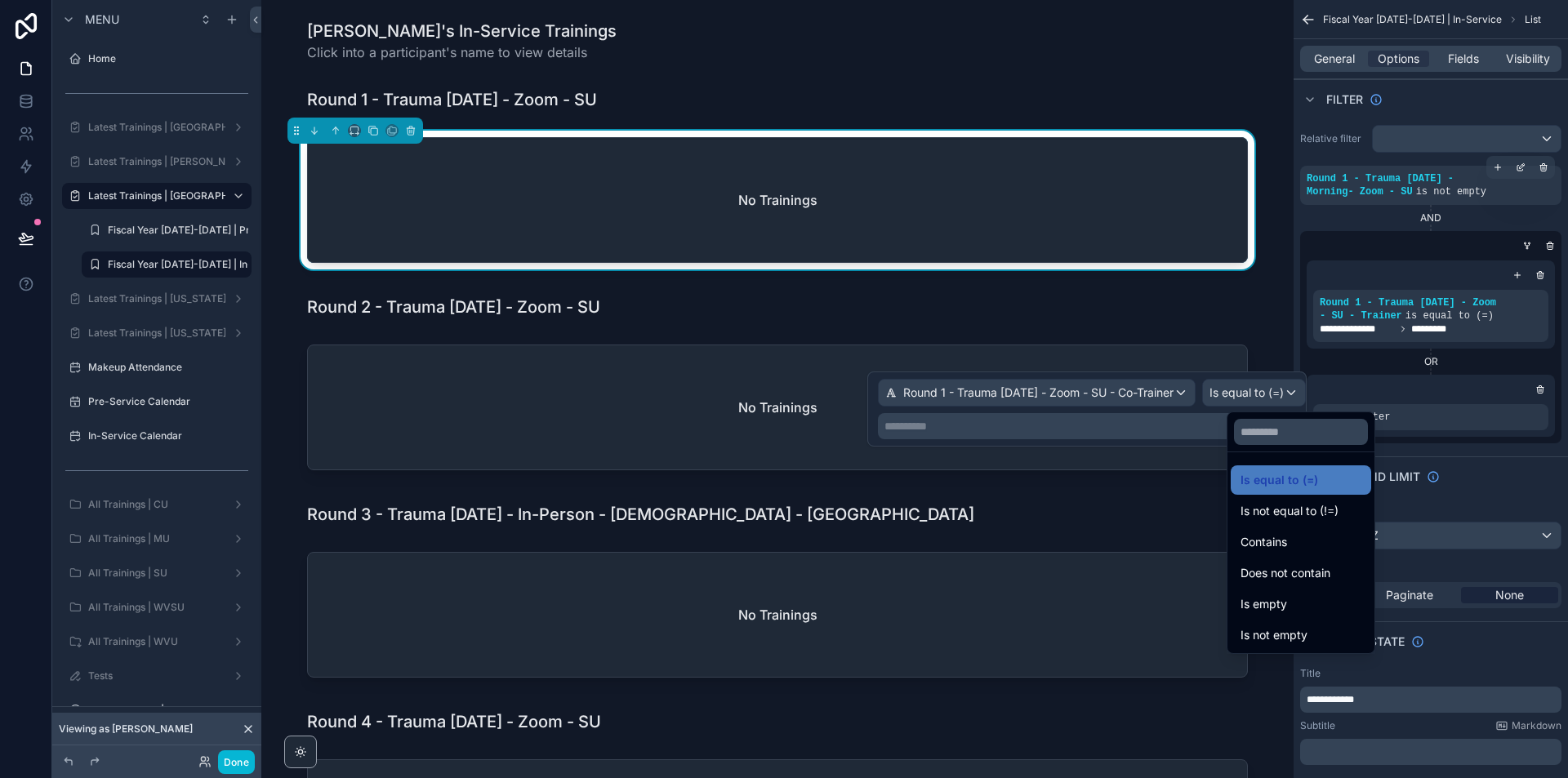
click at [1252, 391] on div at bounding box center [1087, 409] width 439 height 76
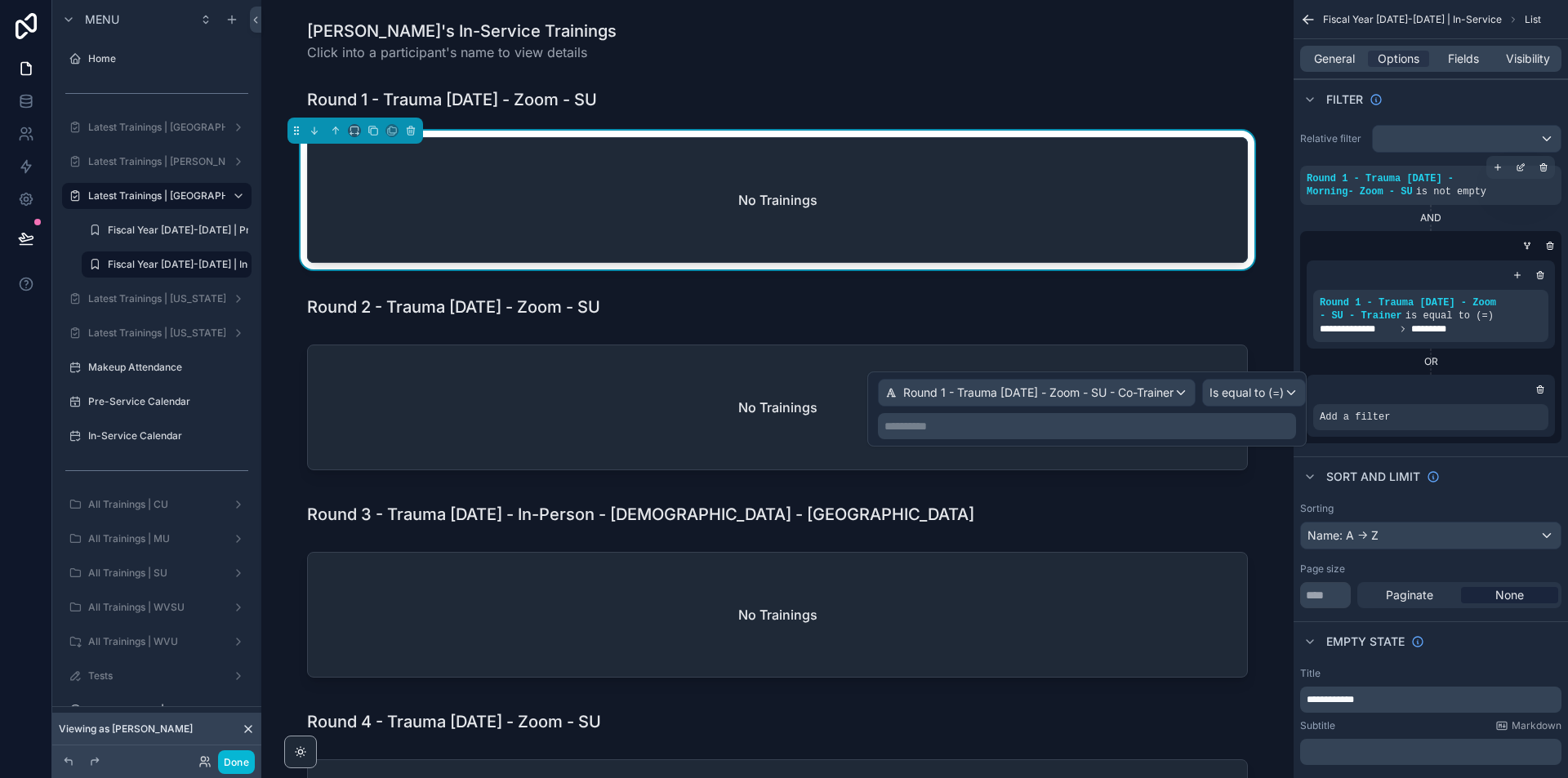
drag, startPoint x: 1223, startPoint y: 425, endPoint x: 1232, endPoint y: 425, distance: 9.0
click at [1225, 425] on p "**********" at bounding box center [1088, 426] width 408 height 16
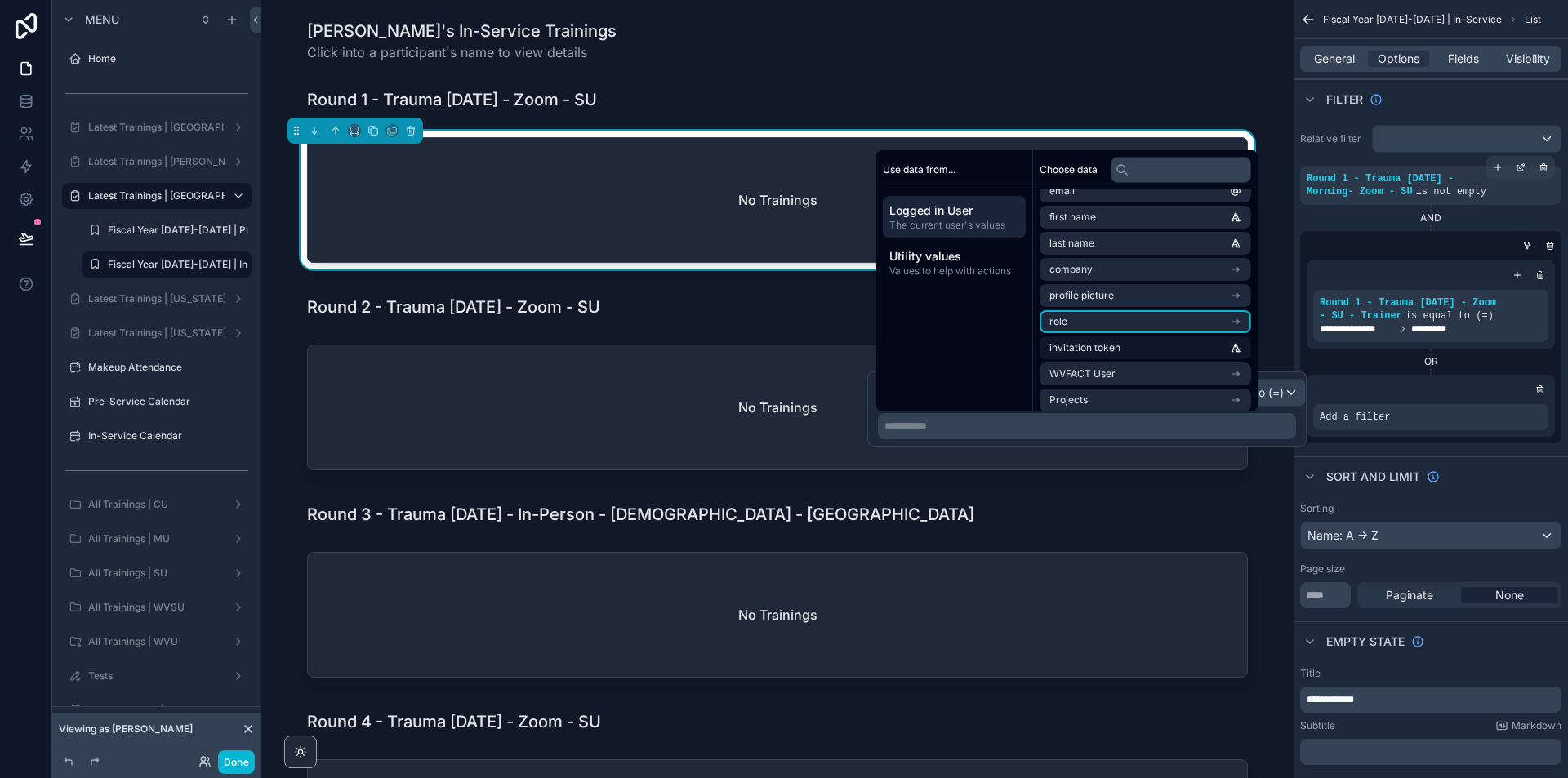
scroll to position [101, 0]
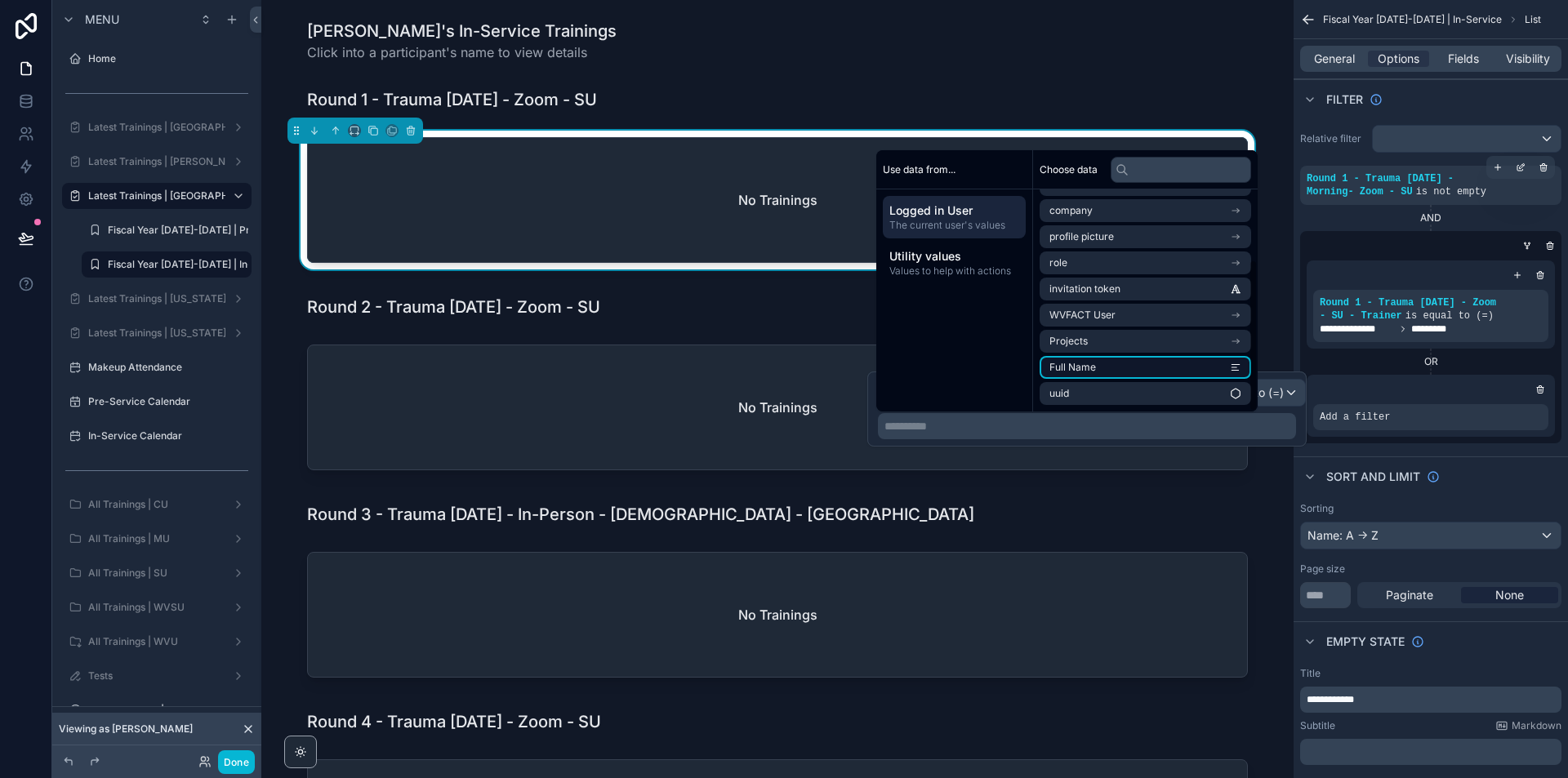
click at [1151, 356] on li "Full Name" at bounding box center [1145, 367] width 212 height 23
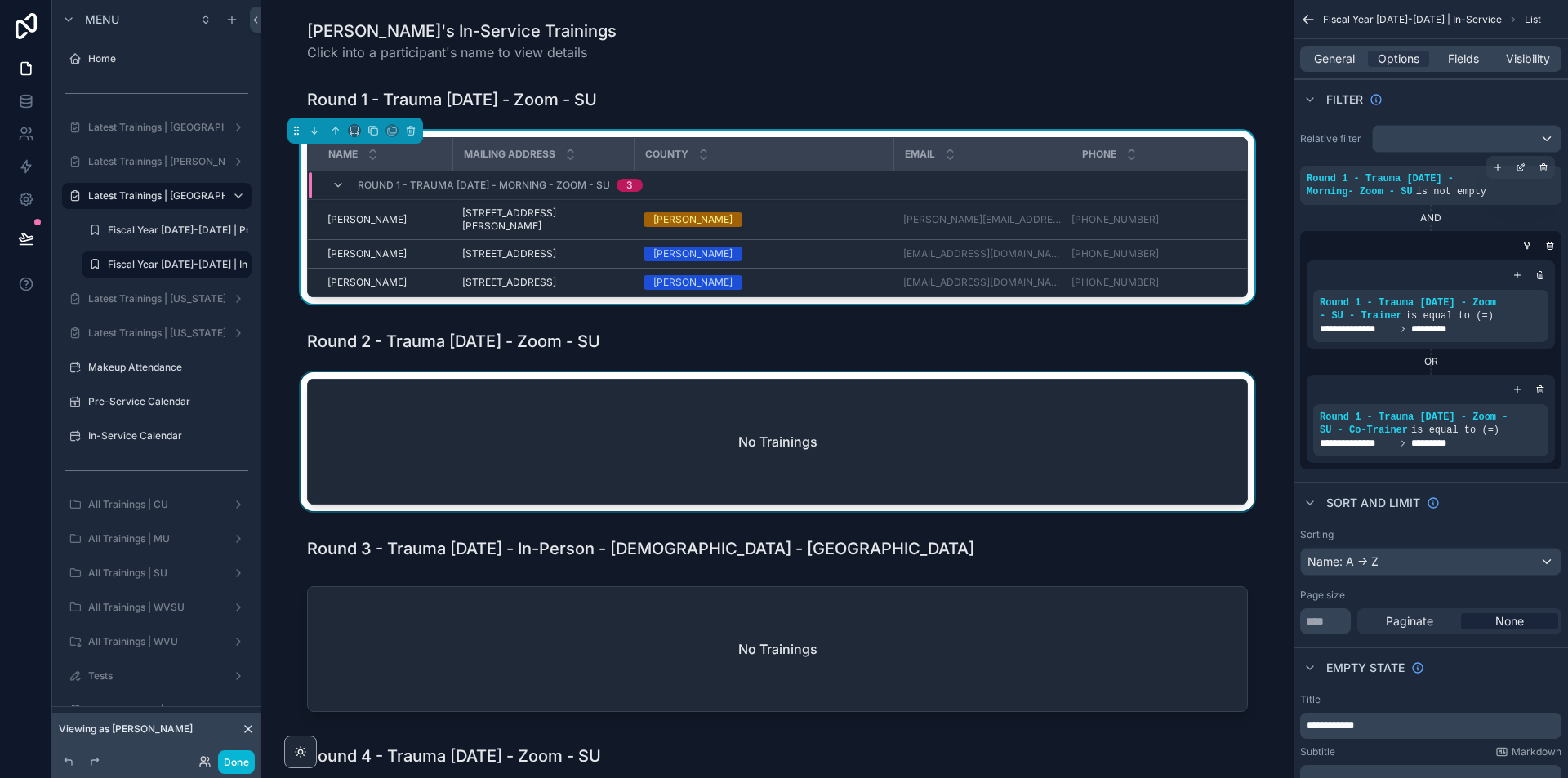
click at [1234, 449] on div "scrollable content" at bounding box center [777, 445] width 1007 height 145
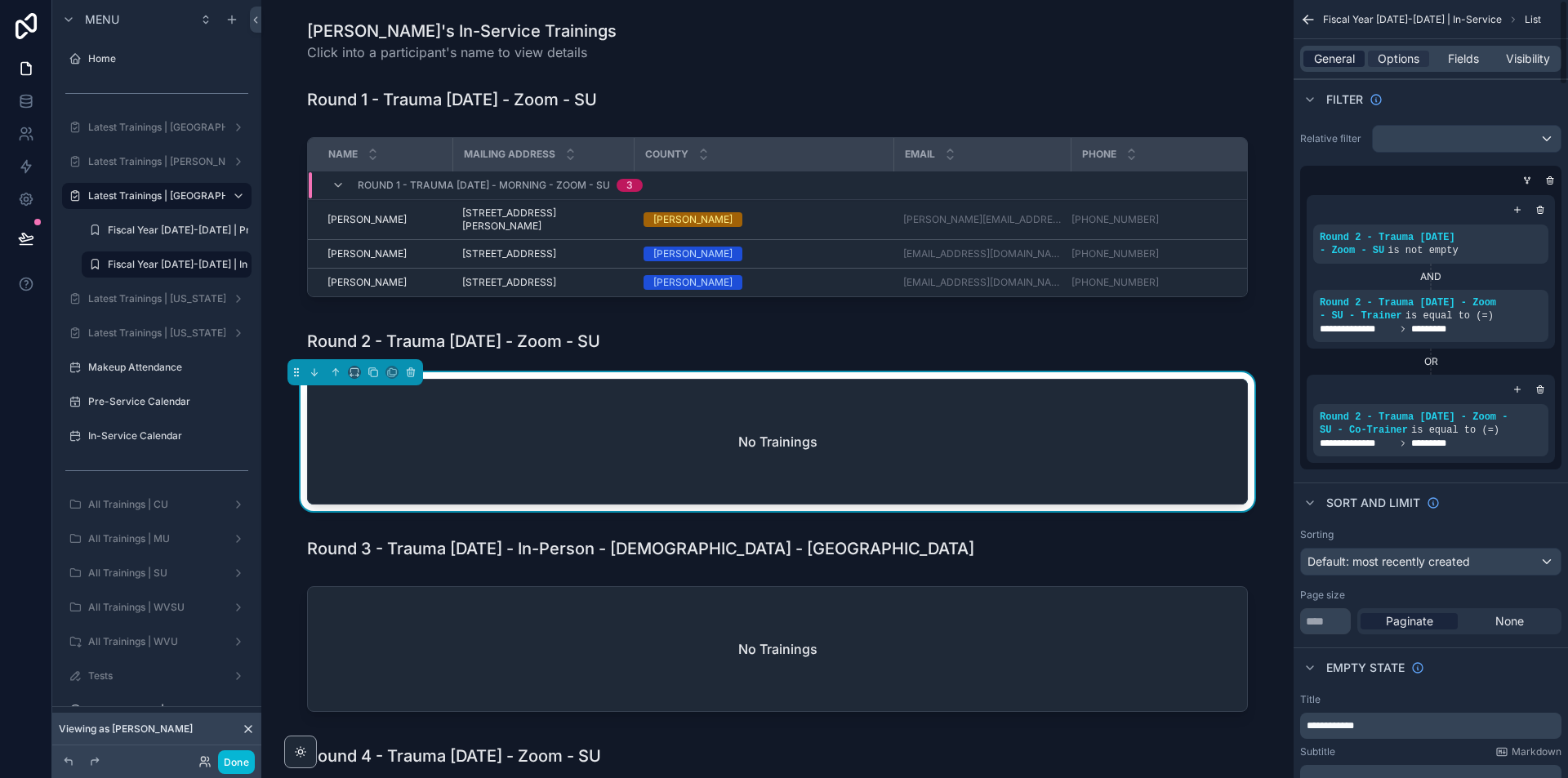
click at [1334, 58] on span "General" at bounding box center [1334, 59] width 41 height 16
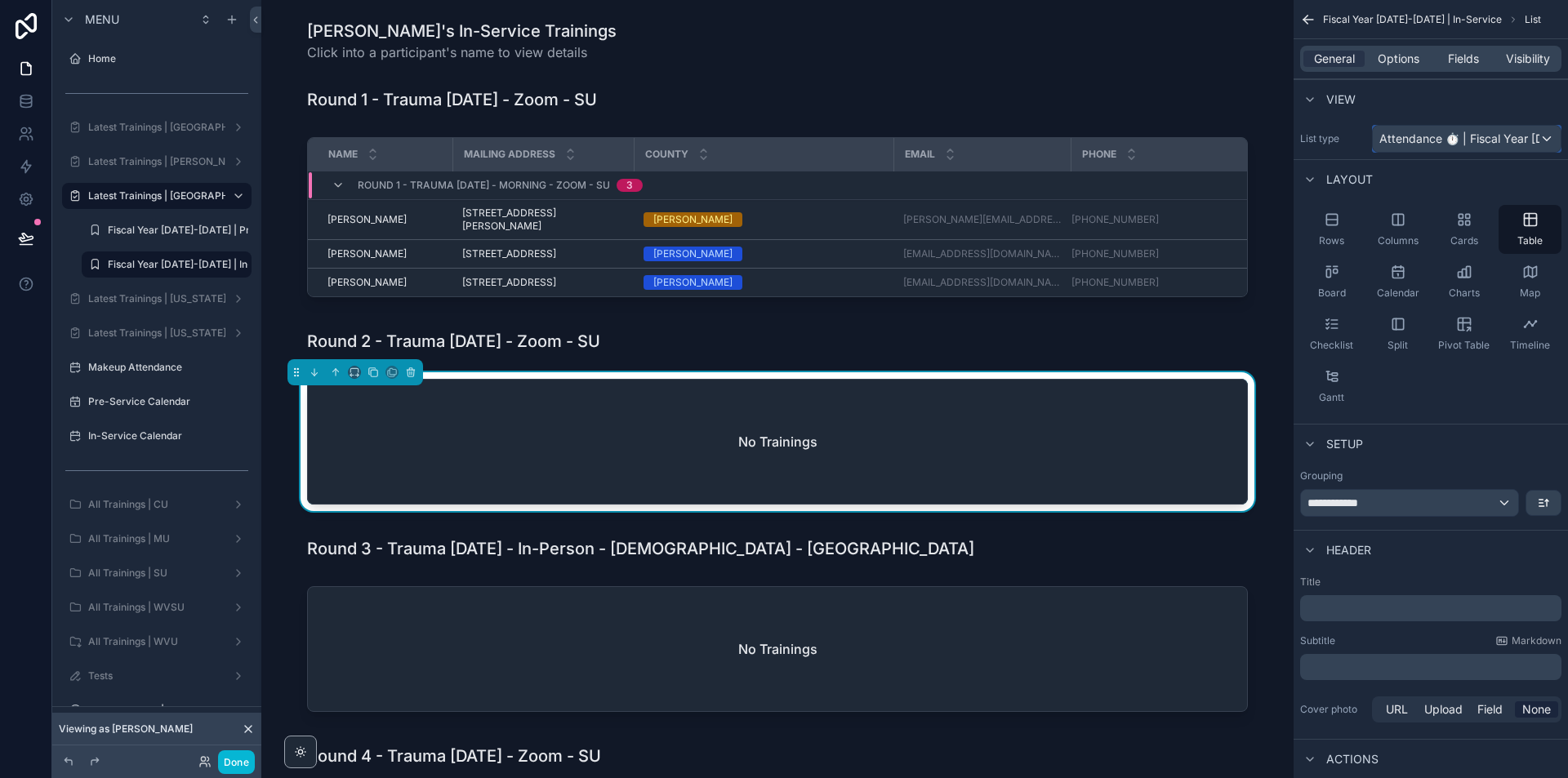
click at [1504, 143] on span "Attendance ⏱ | Fiscal Year [DATE]-[DATE]" at bounding box center [1459, 139] width 160 height 16
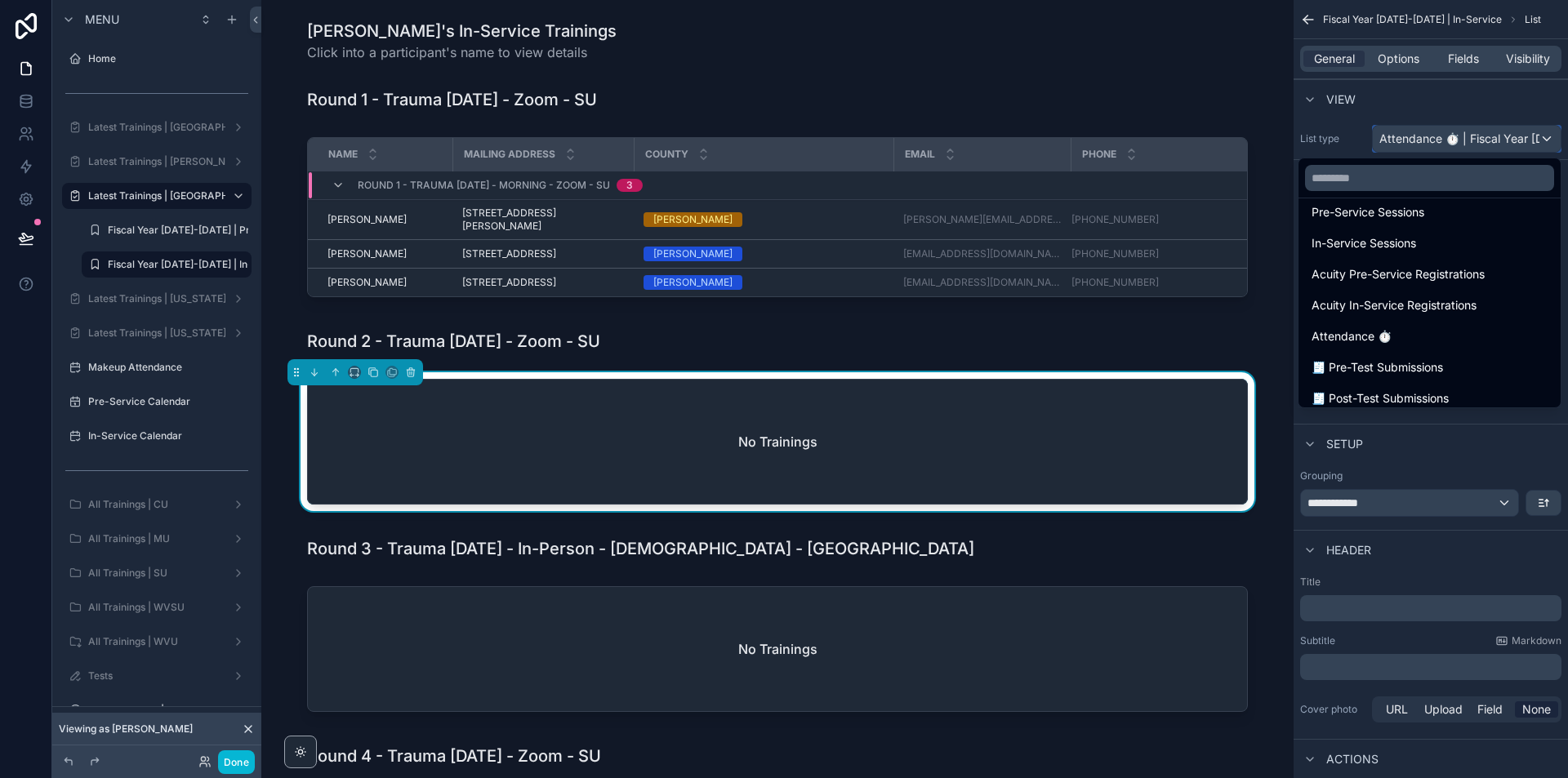
scroll to position [163, 0]
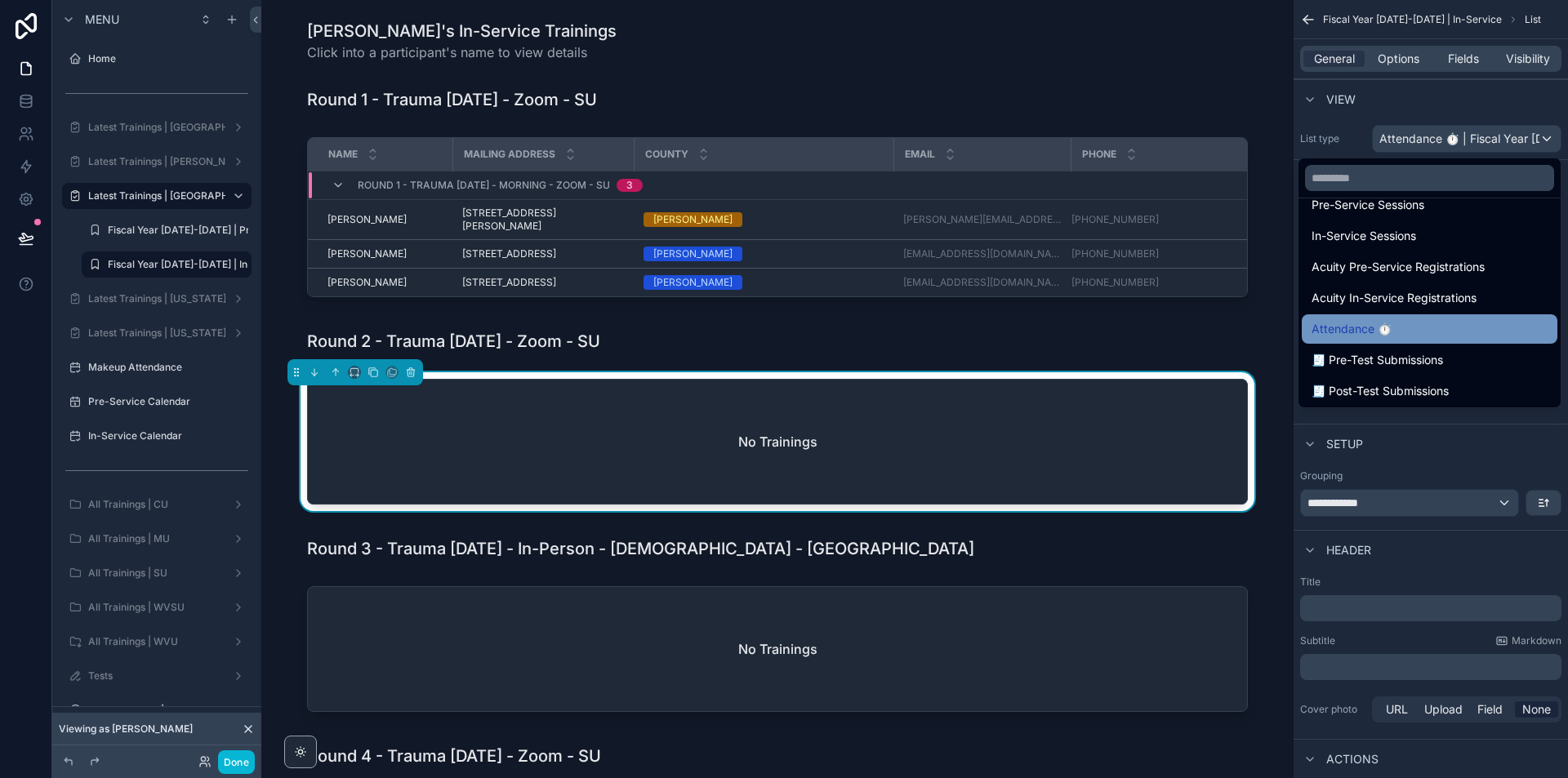
click at [1428, 333] on div "Attendance ⏱" at bounding box center [1430, 329] width 236 height 20
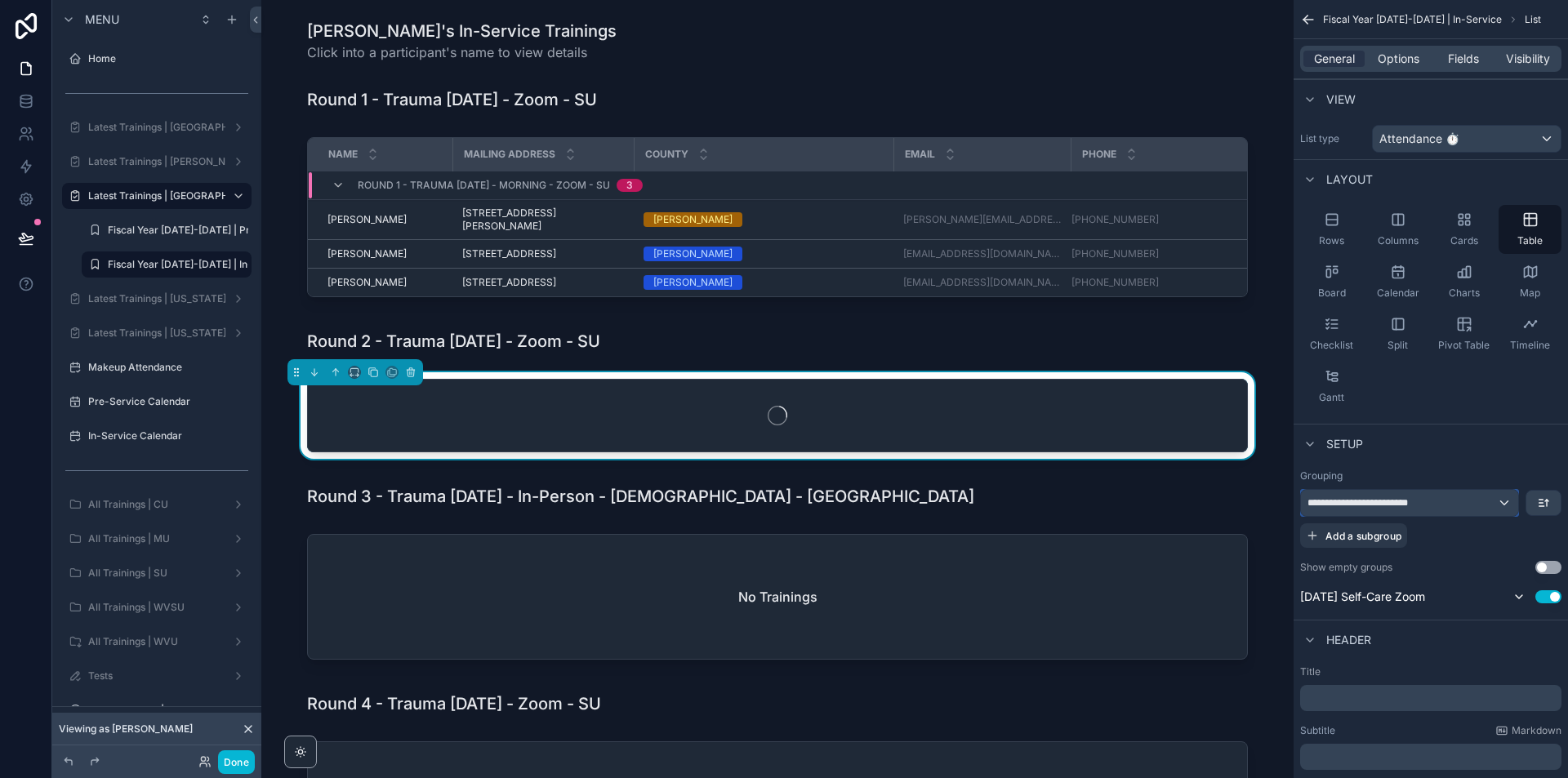
click at [1479, 514] on div "**********" at bounding box center [1409, 503] width 218 height 26
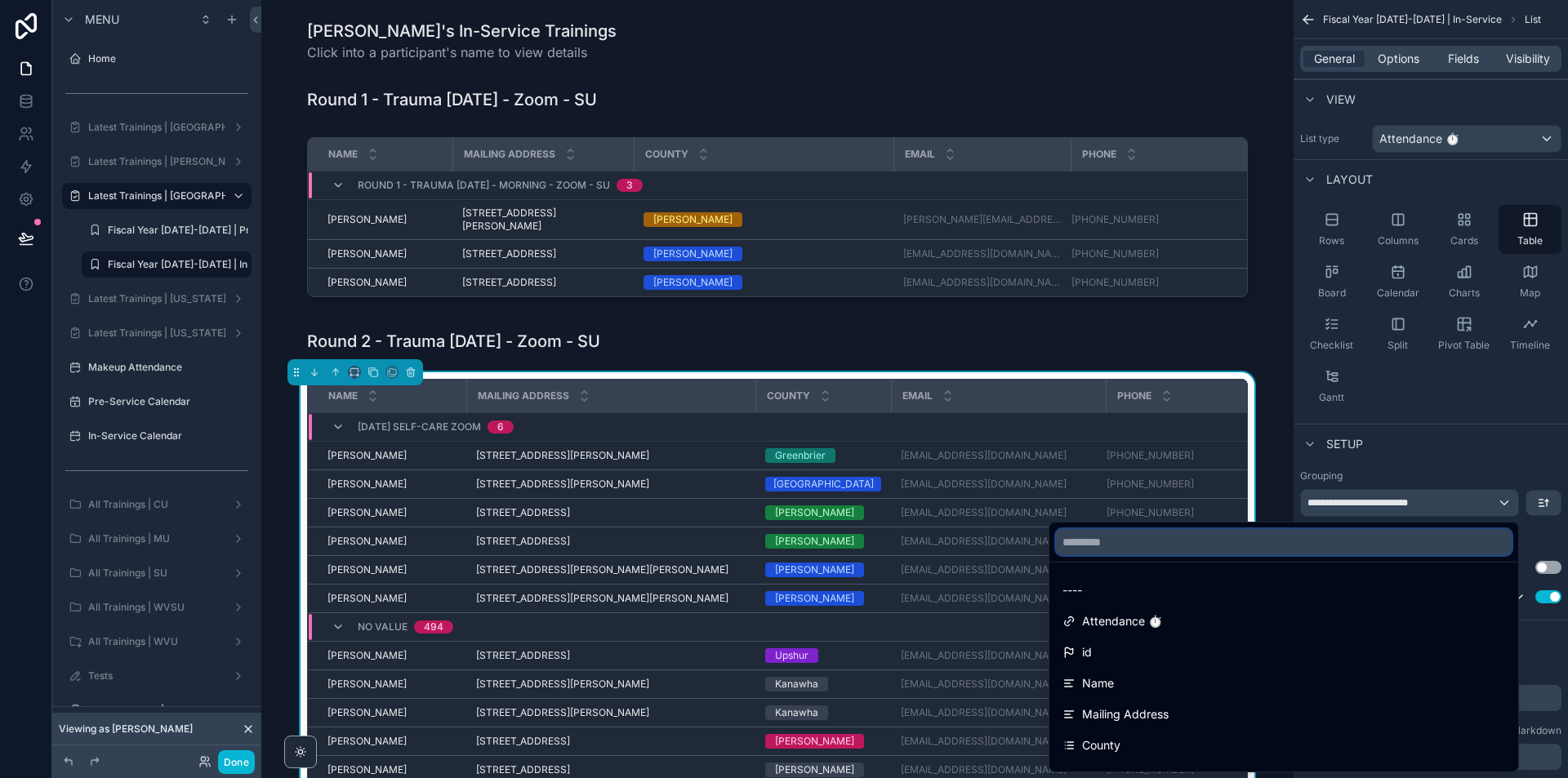
click at [1232, 536] on input "text" at bounding box center [1284, 543] width 456 height 26
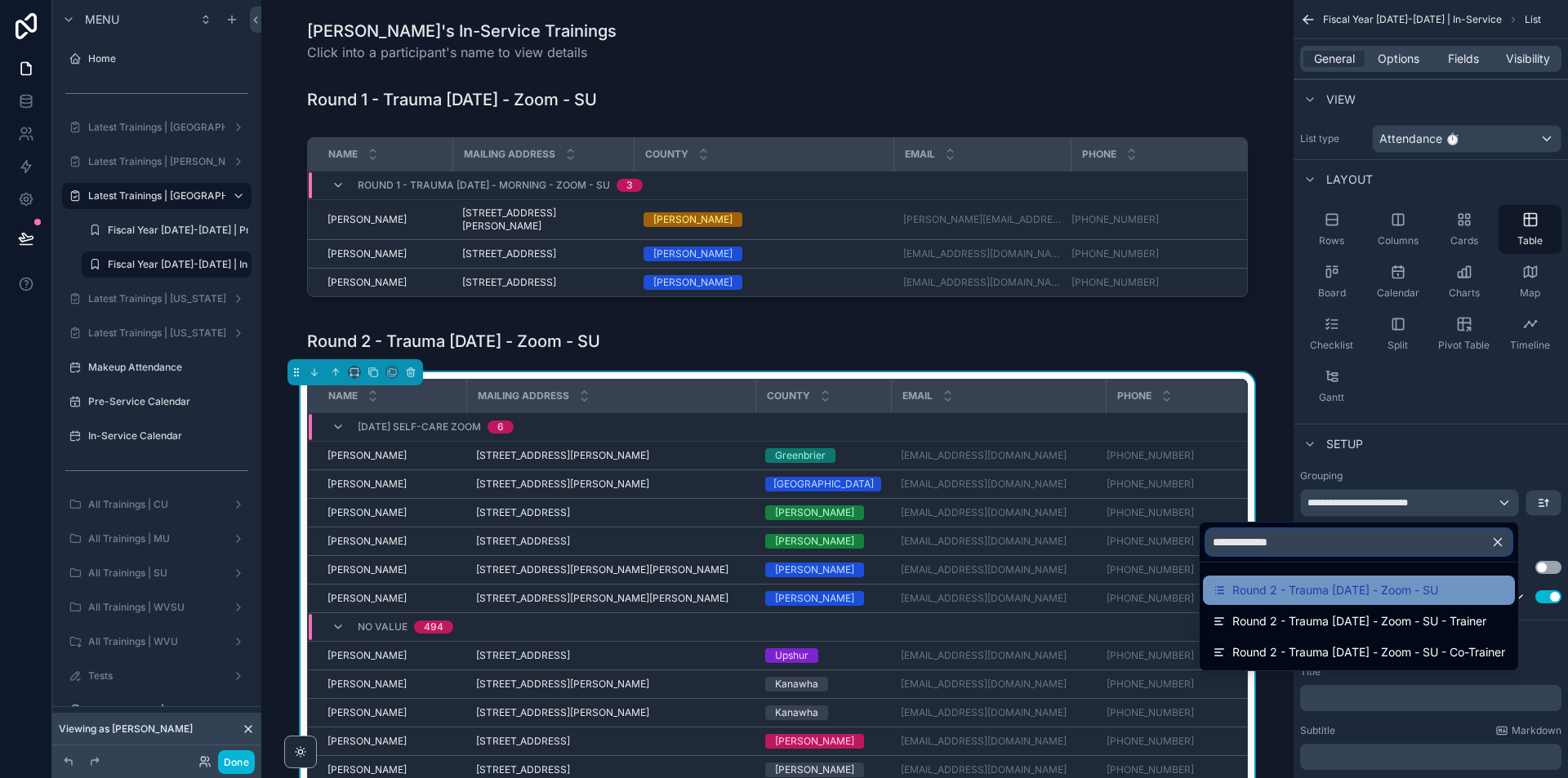
type input "**********"
click at [1388, 601] on div "Round 2 - Trauma [DATE] - Zoom - SU" at bounding box center [1359, 591] width 312 height 30
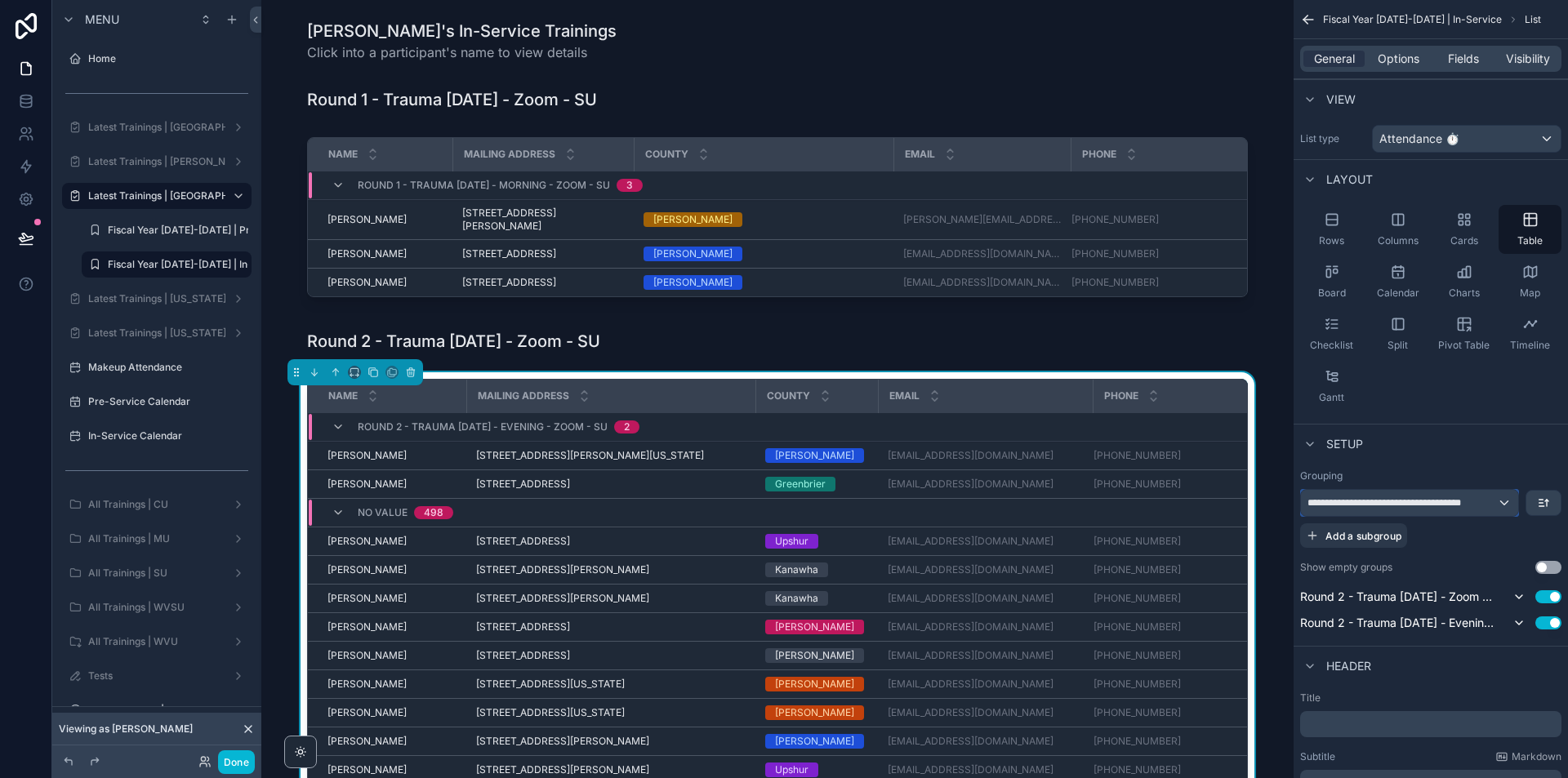
click at [1462, 497] on span "**********" at bounding box center [1402, 503] width 190 height 13
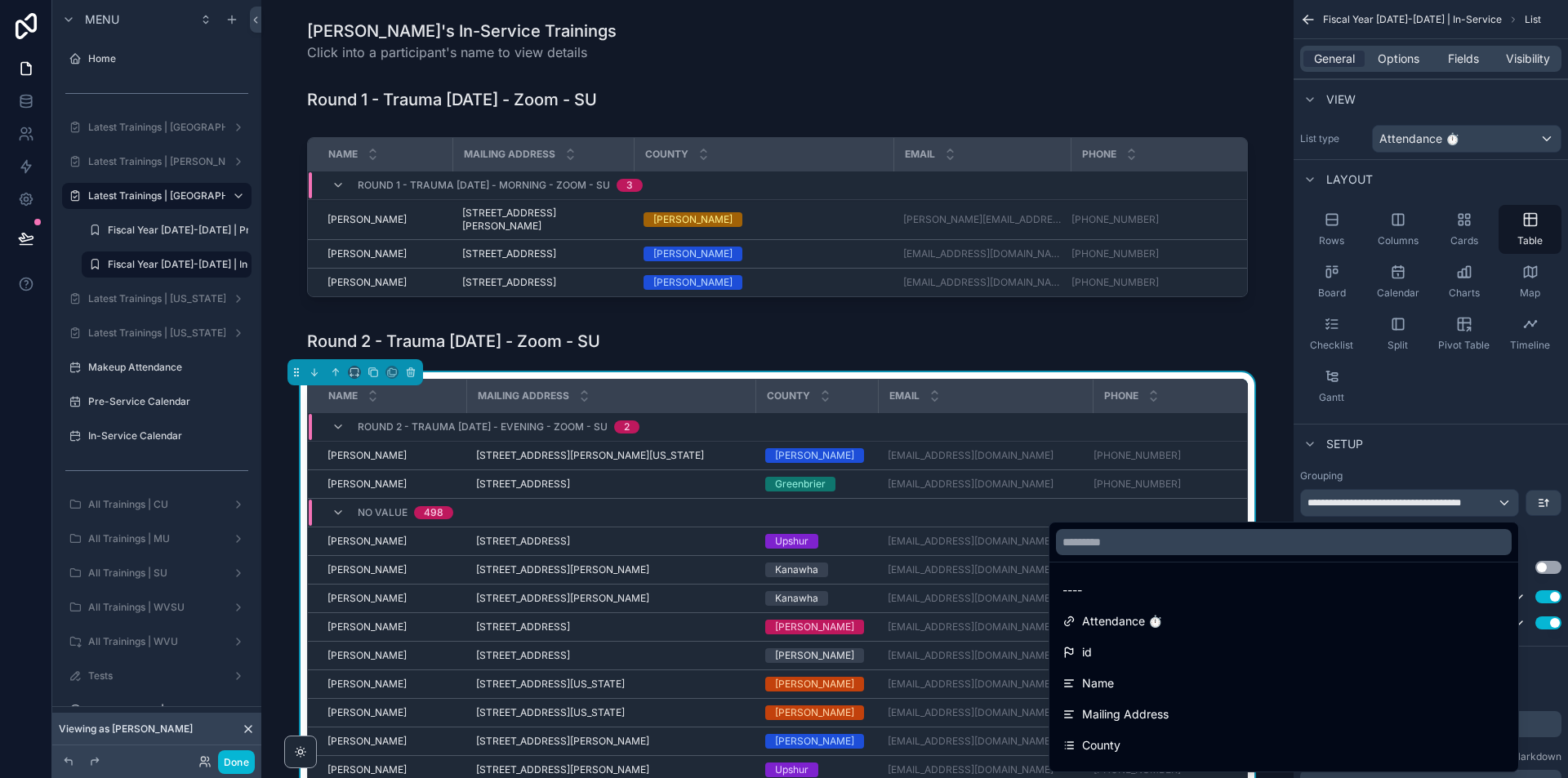
click at [1462, 497] on div "scrollable content" at bounding box center [784, 389] width 1568 height 778
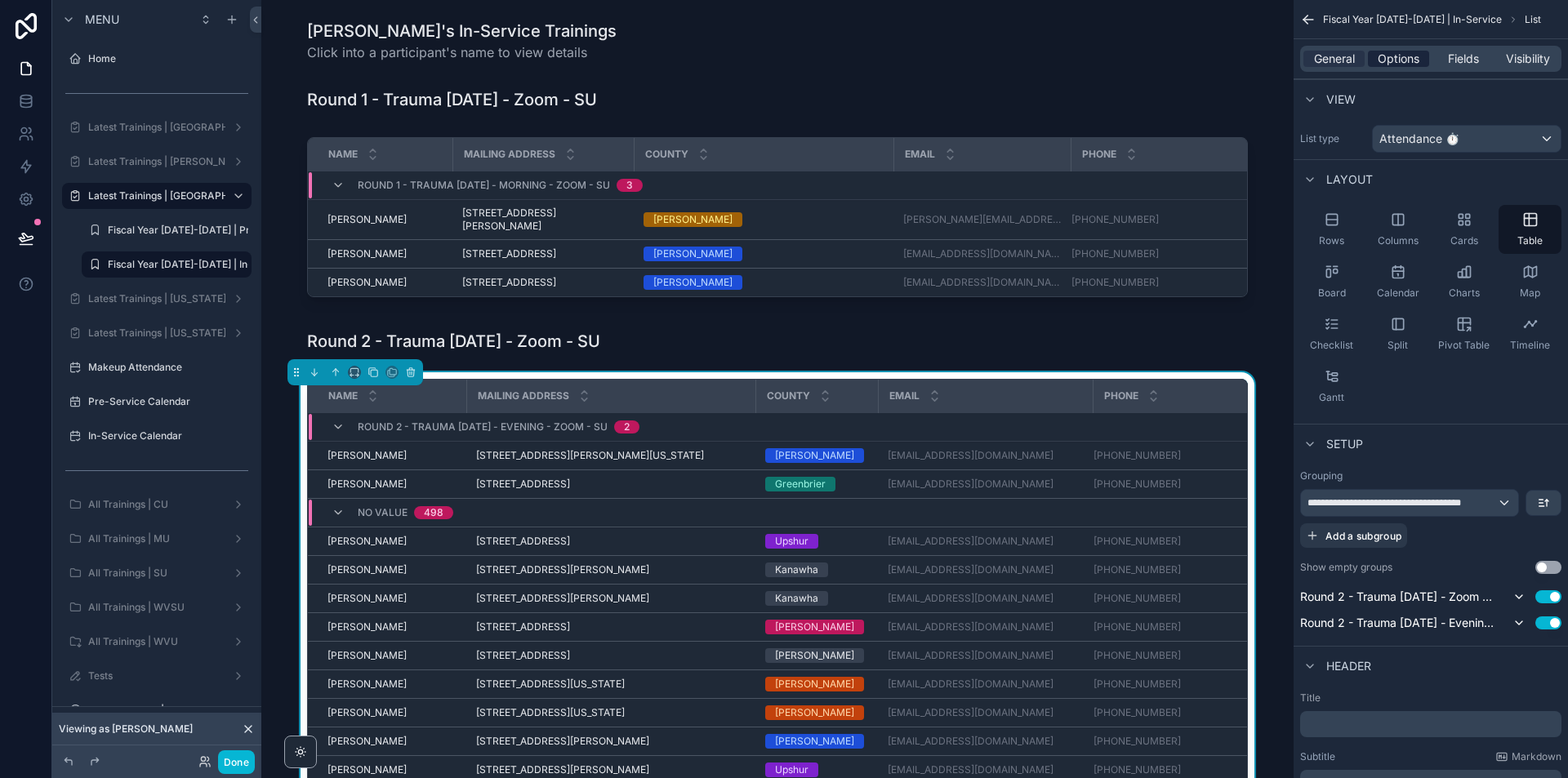
click at [1412, 62] on span "Options" at bounding box center [1399, 59] width 42 height 16
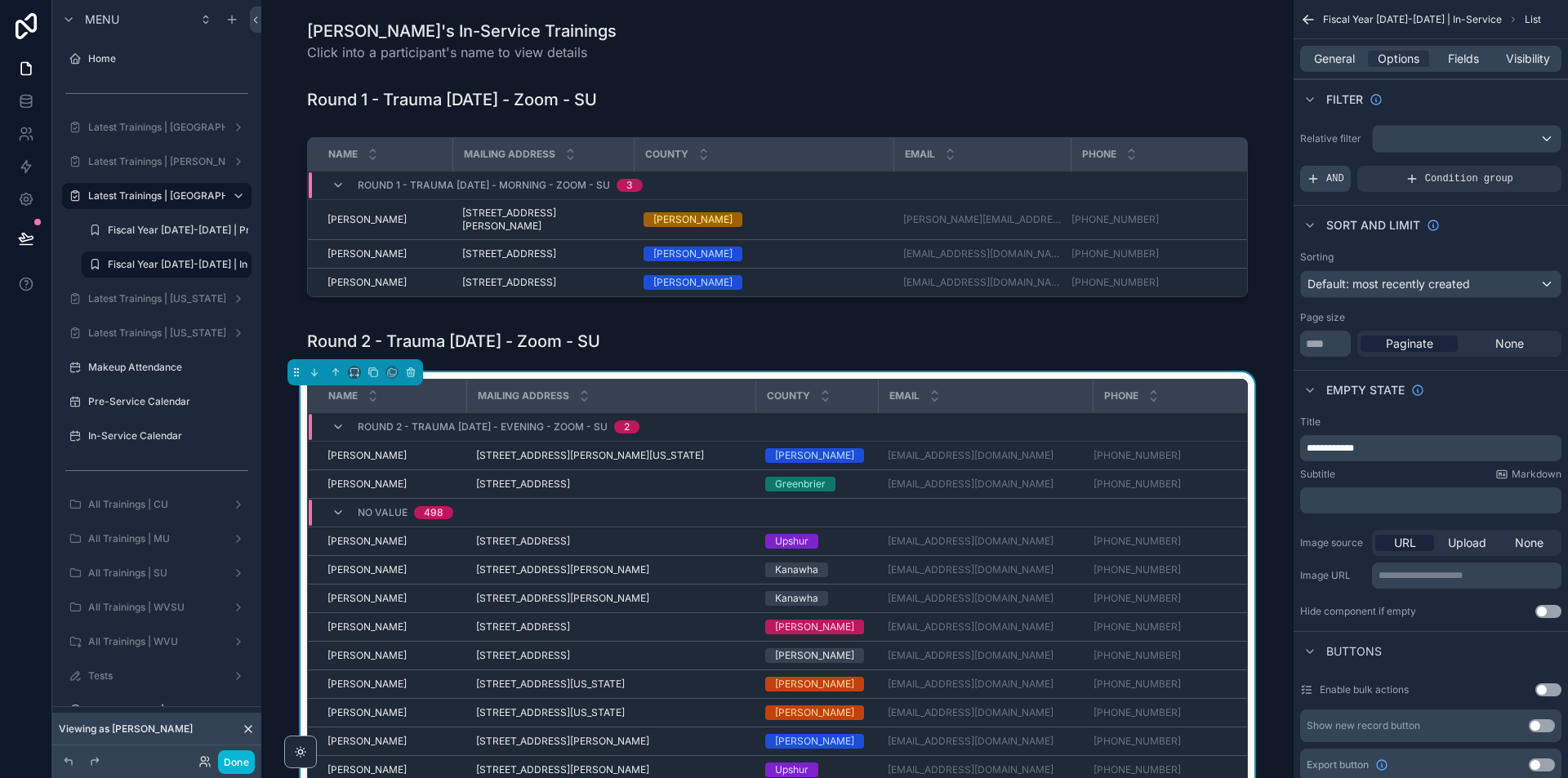
click at [1325, 177] on div "AND" at bounding box center [1326, 179] width 51 height 26
click at [1523, 165] on icon "scrollable content" at bounding box center [1523, 166] width 2 height 2
click at [1157, 159] on span "Select a field" at bounding box center [1135, 154] width 70 height 16
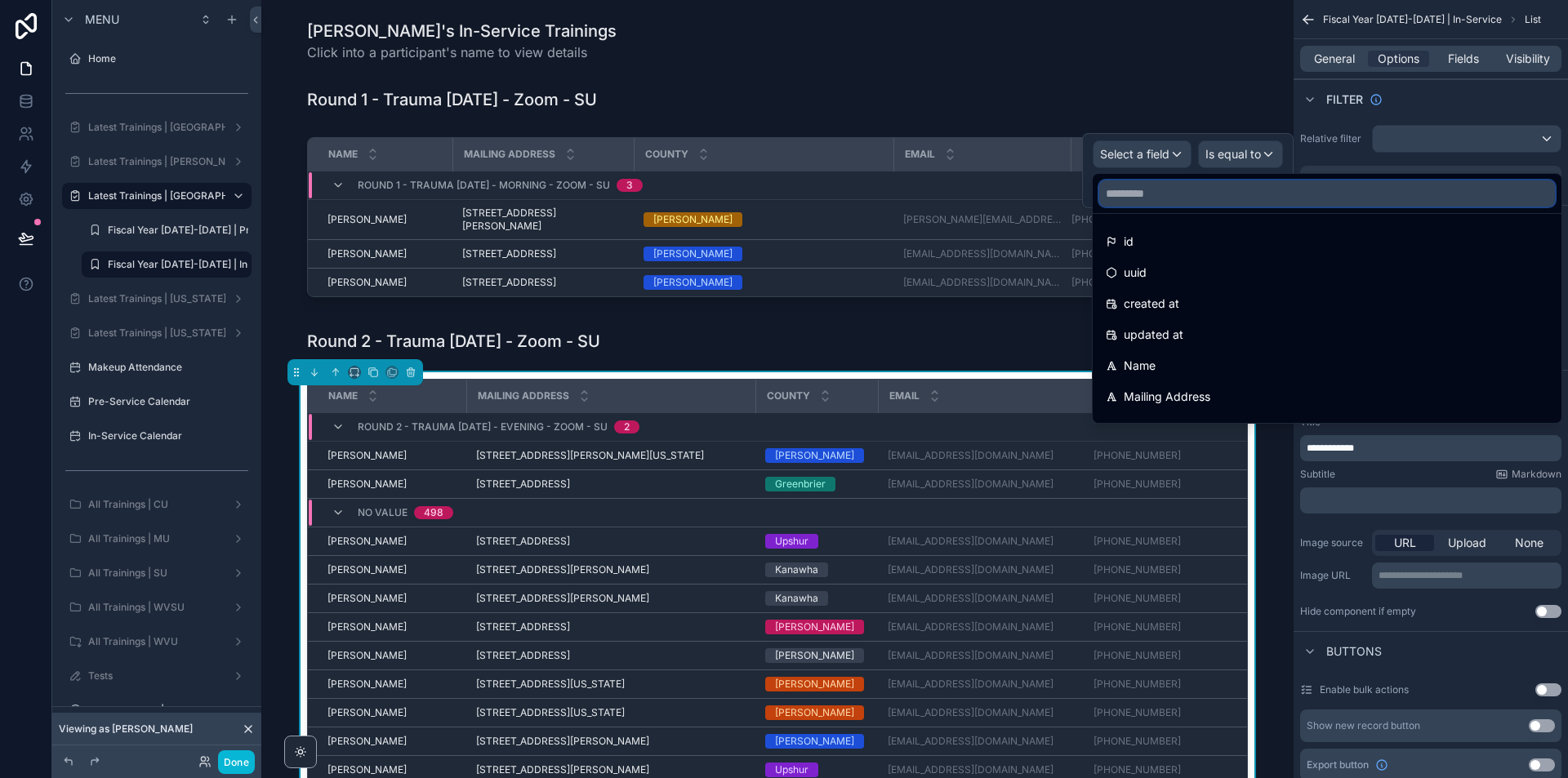
click at [1127, 191] on input "text" at bounding box center [1327, 194] width 456 height 26
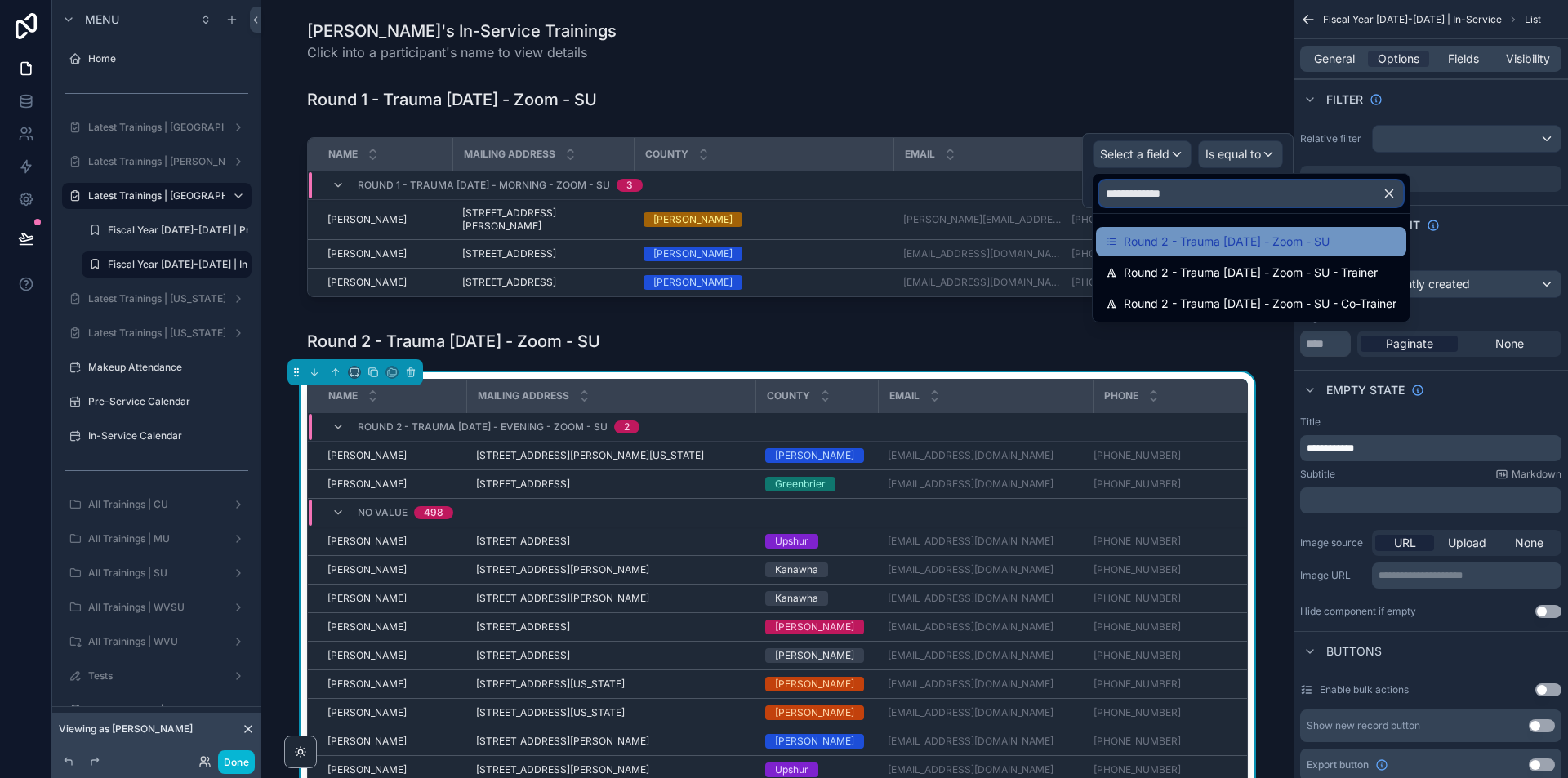
type input "**********"
click at [1301, 236] on span "Round 2 - Trauma [DATE] - Zoom - SU" at bounding box center [1226, 241] width 206 height 20
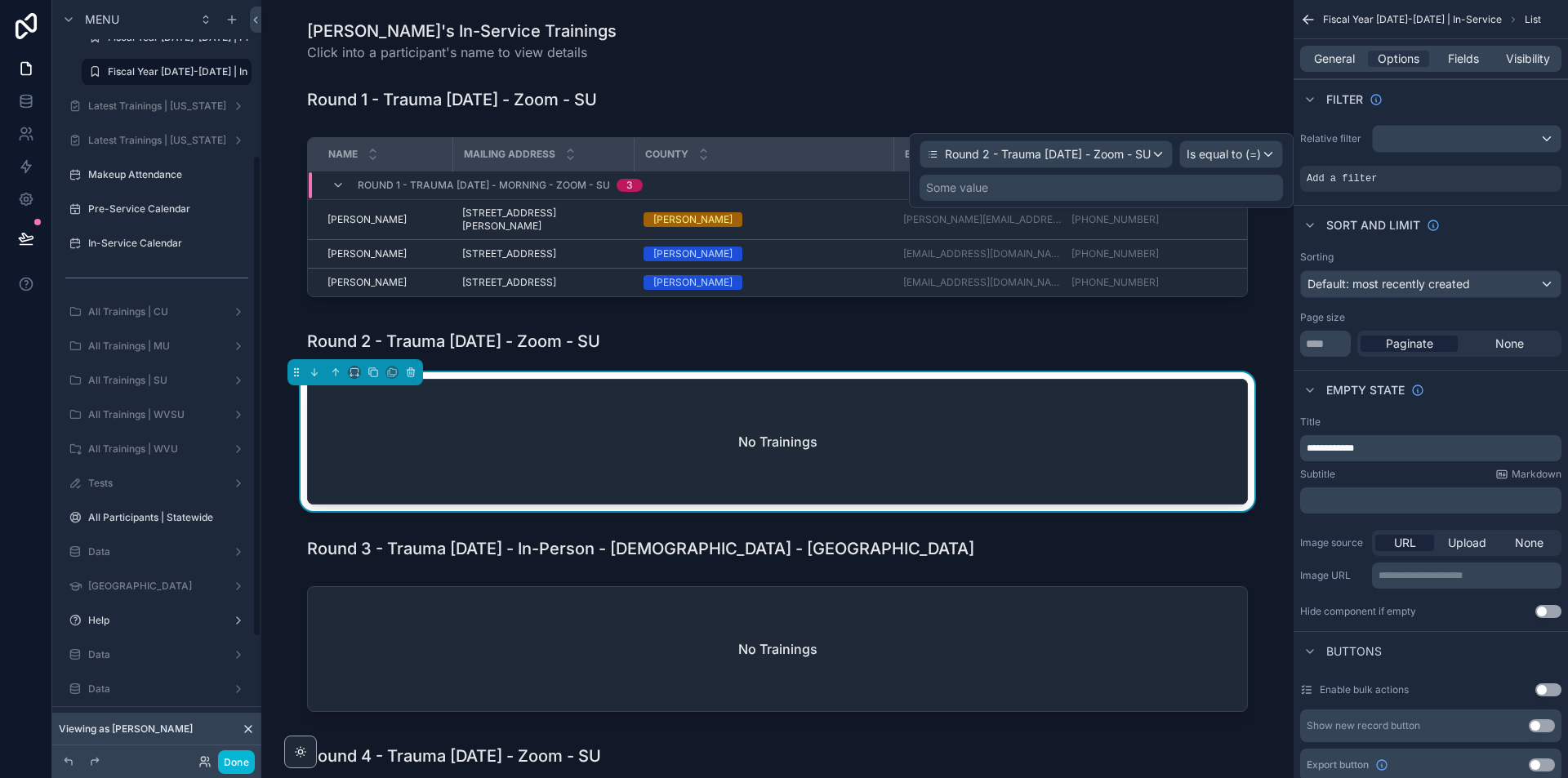
scroll to position [245, 0]
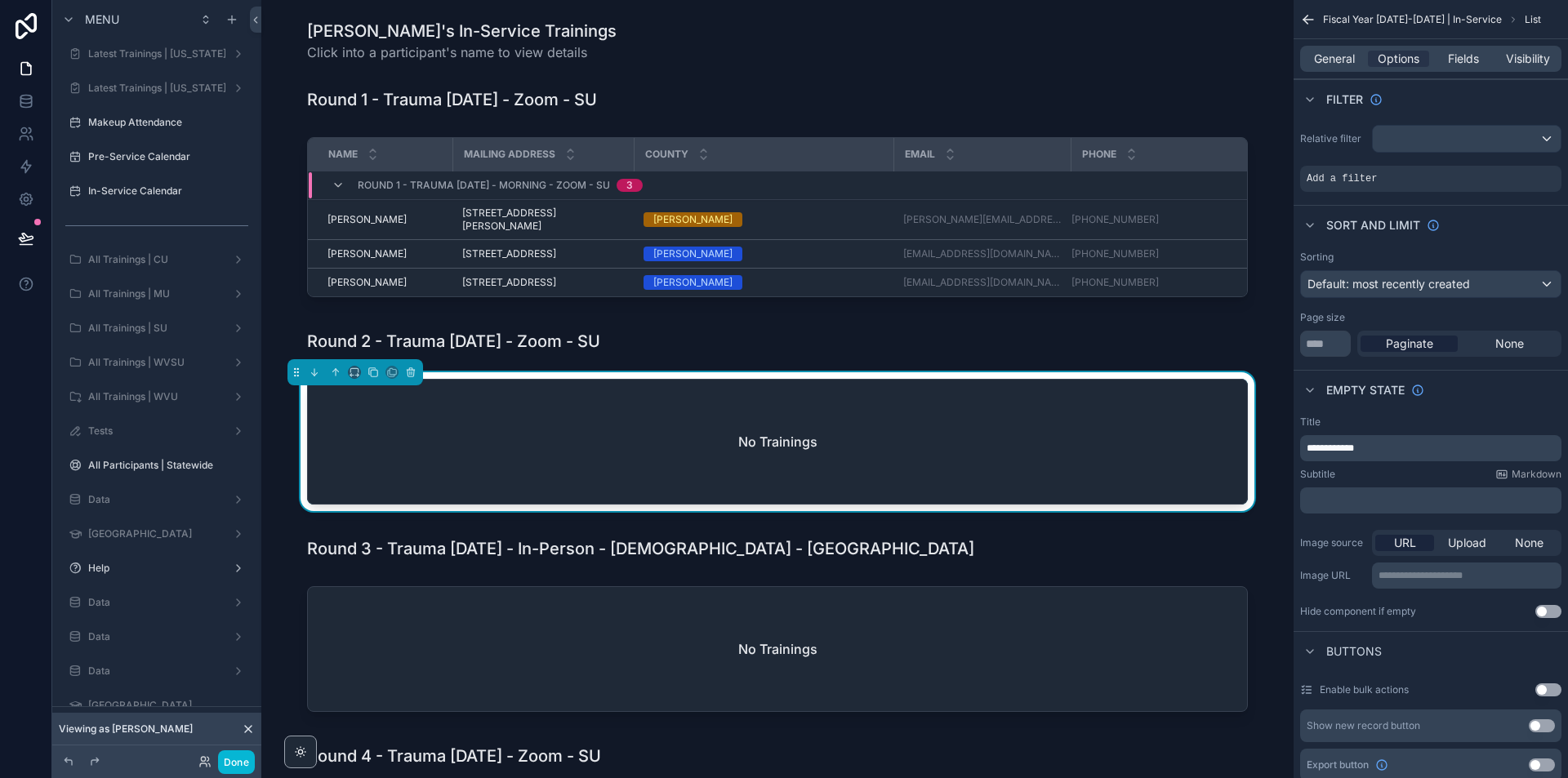
click at [250, 726] on icon at bounding box center [247, 728] width 13 height 13
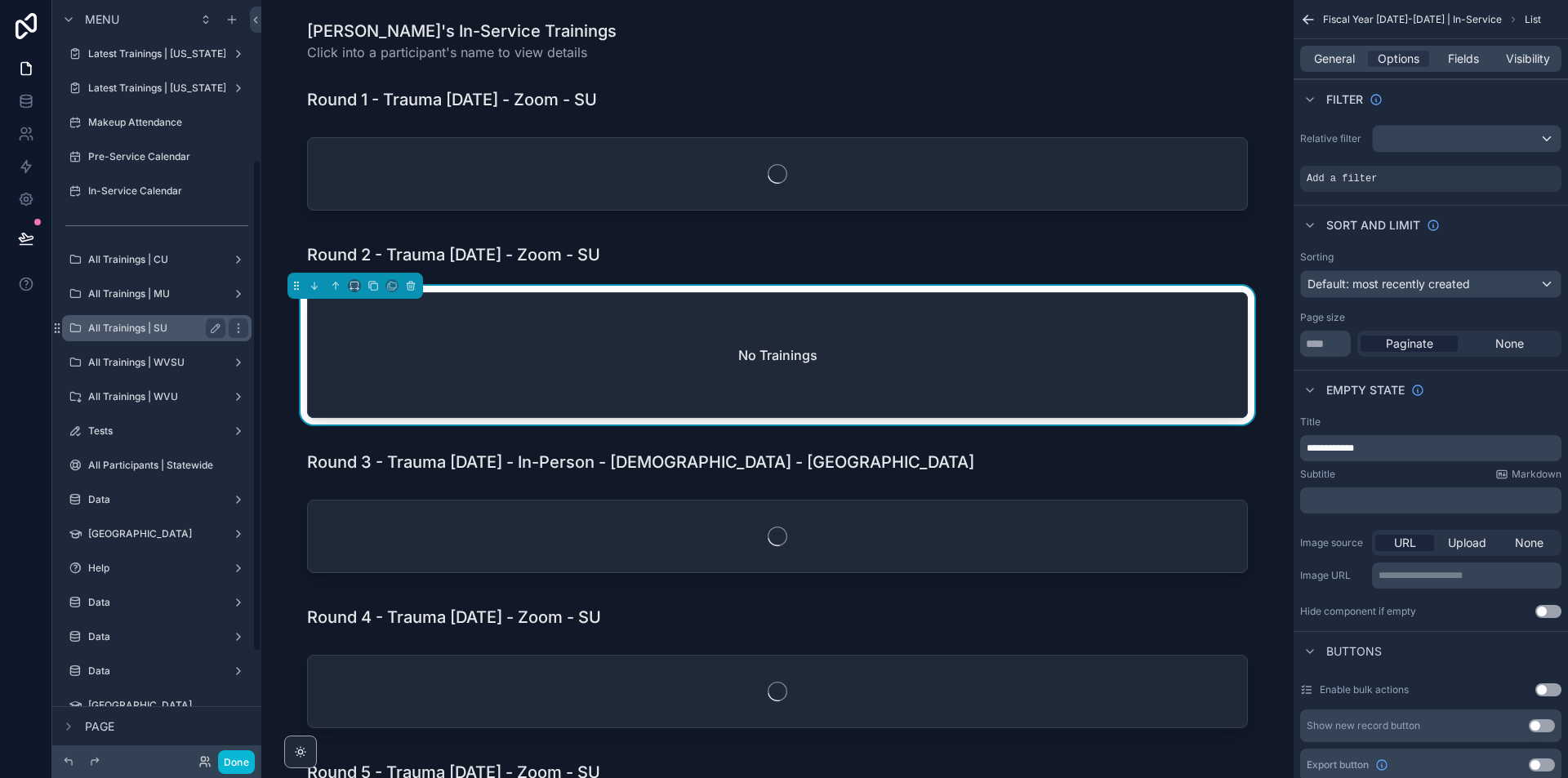
click at [161, 334] on label "All Trainings | SU" at bounding box center [154, 328] width 131 height 13
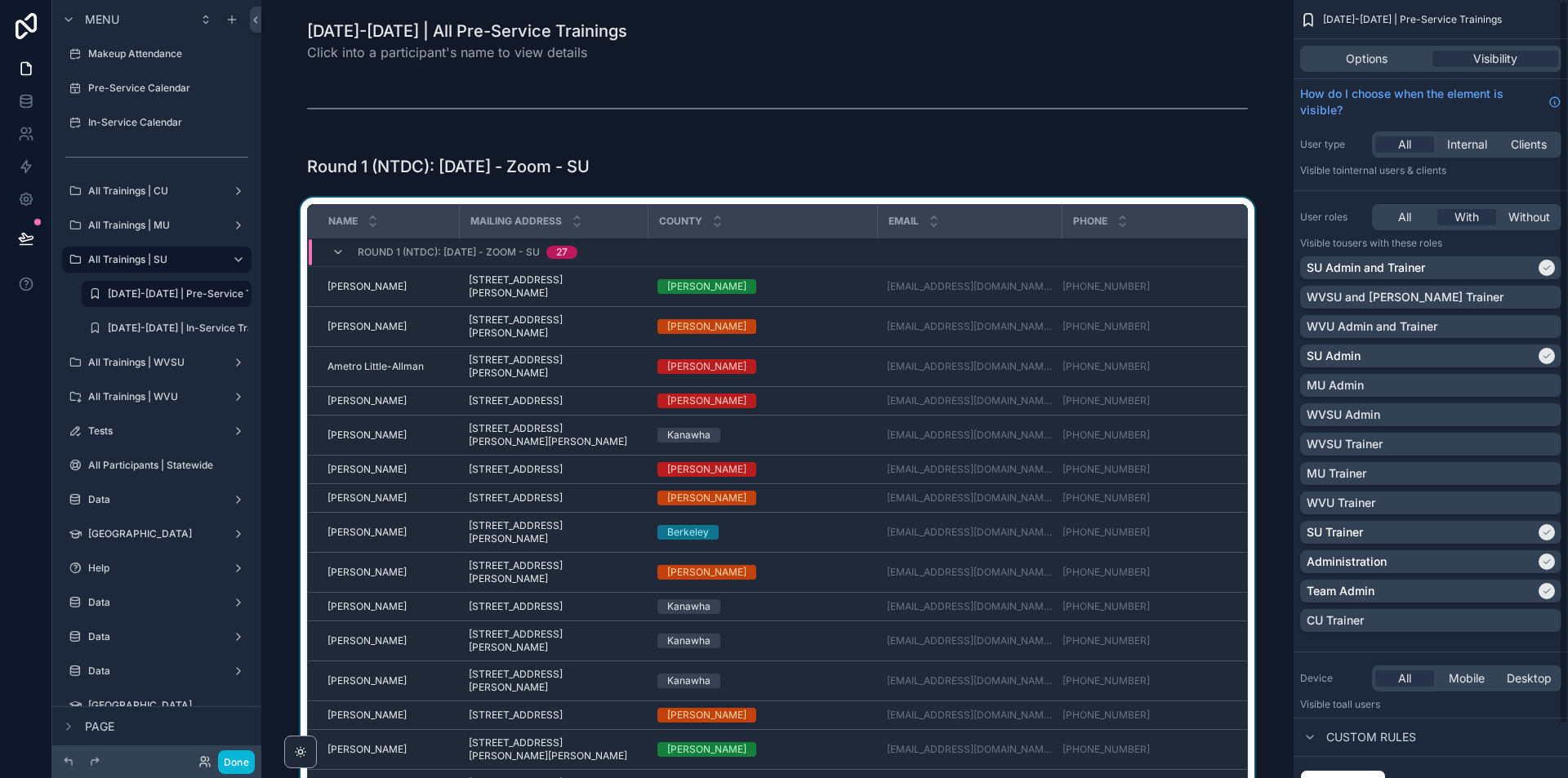
click at [1241, 235] on div "scrollable content" at bounding box center [777, 500] width 1007 height 605
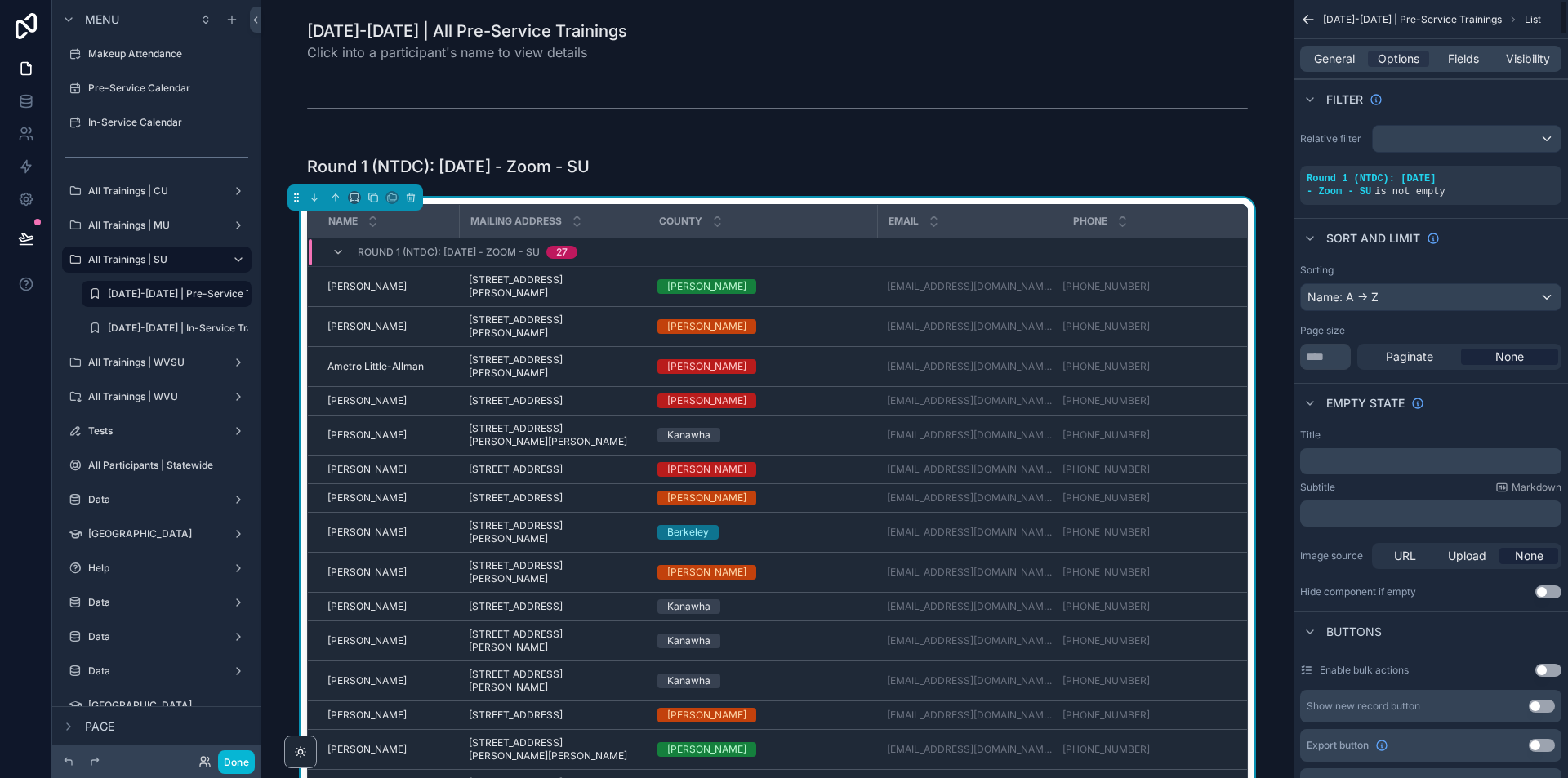
click at [1320, 67] on div "General Options Fields Visibility" at bounding box center [1431, 59] width 261 height 26
click at [1332, 48] on div "General Options Fields Visibility" at bounding box center [1431, 59] width 261 height 26
click at [1343, 53] on span "General" at bounding box center [1334, 59] width 41 height 16
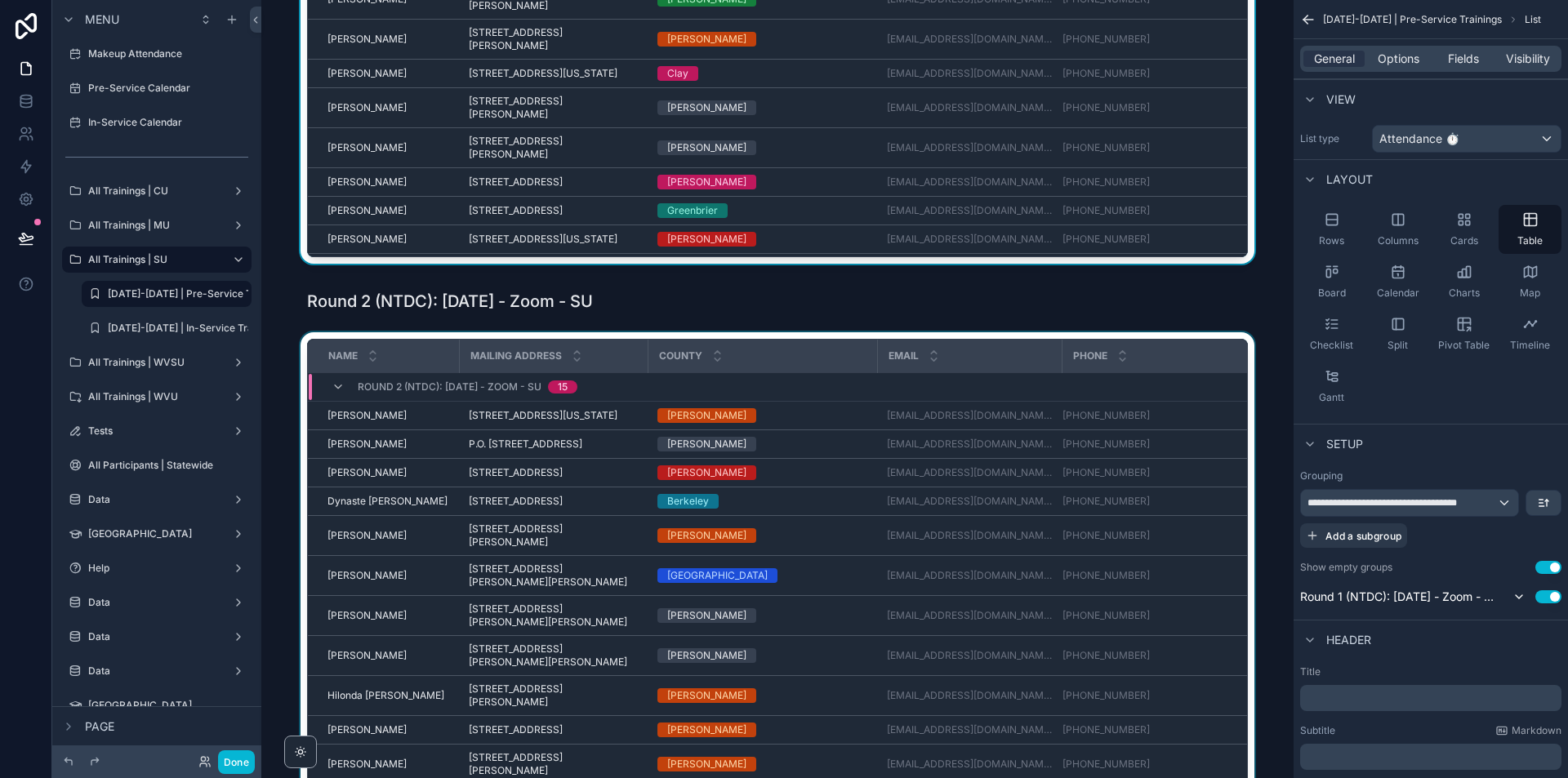
scroll to position [898, 0]
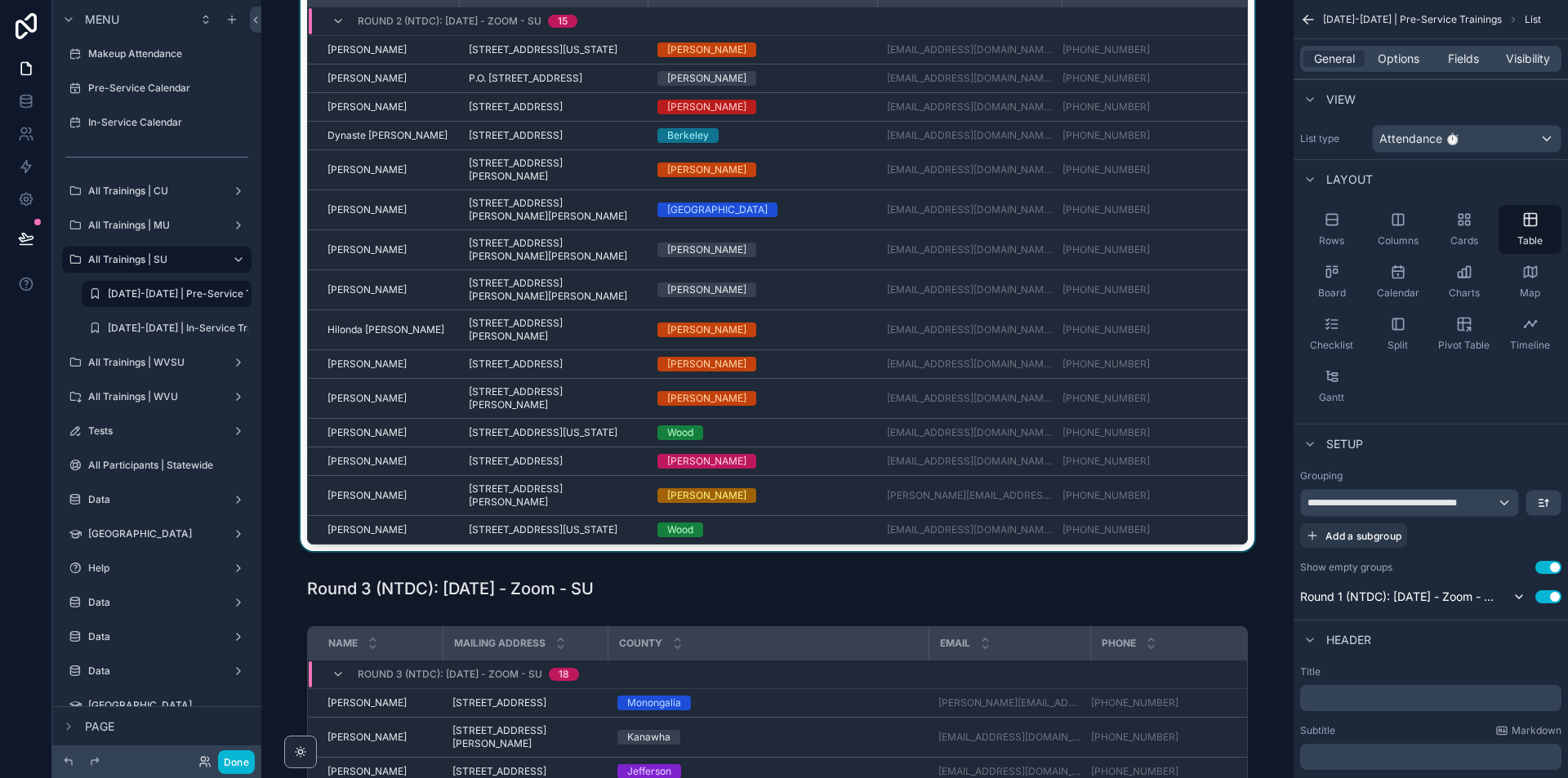
click at [1237, 321] on div "scrollable content" at bounding box center [777, 261] width 1007 height 591
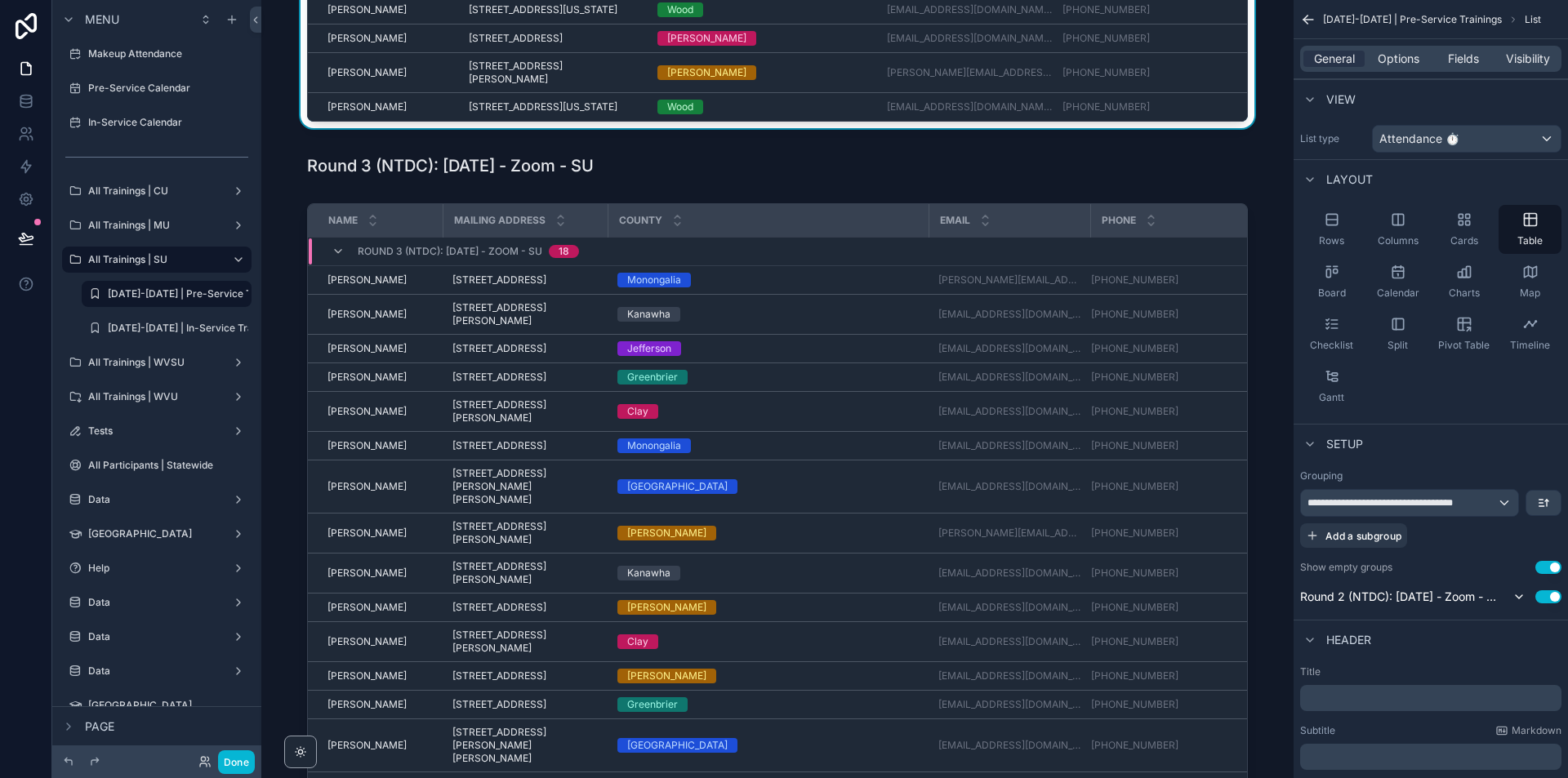
scroll to position [1471, 0]
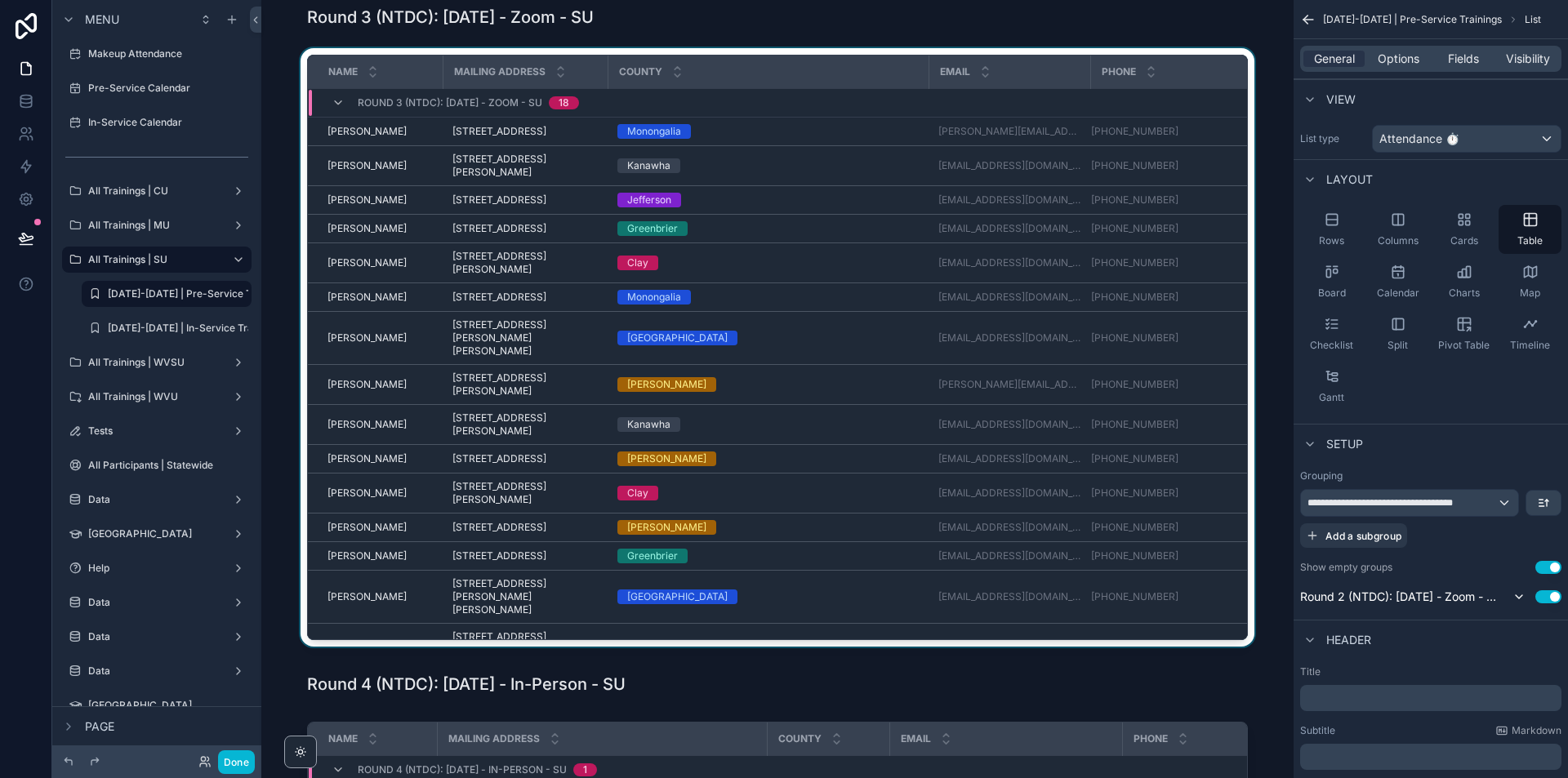
click at [1248, 400] on div "scrollable content" at bounding box center [777, 350] width 1007 height 605
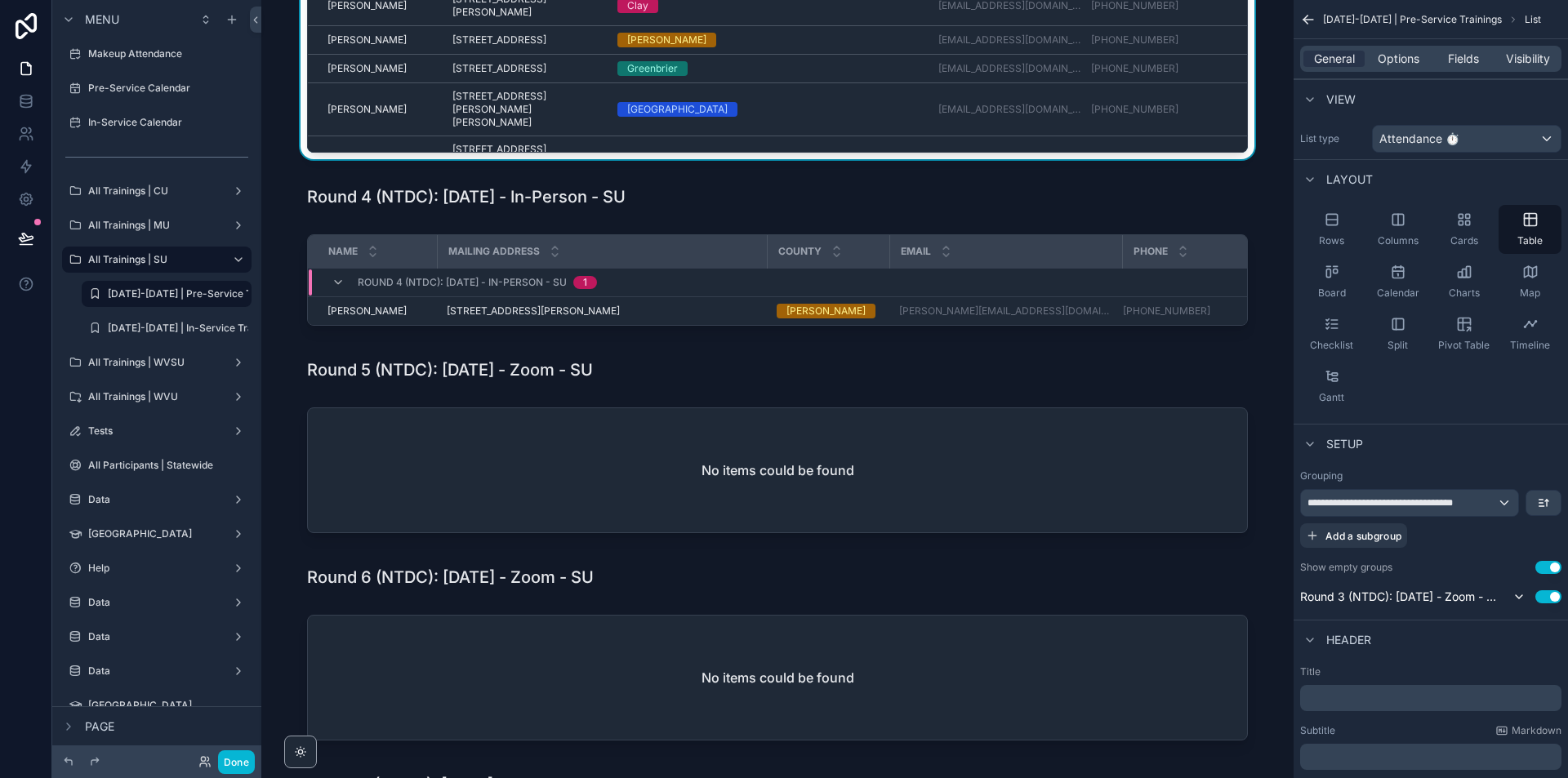
scroll to position [1960, 0]
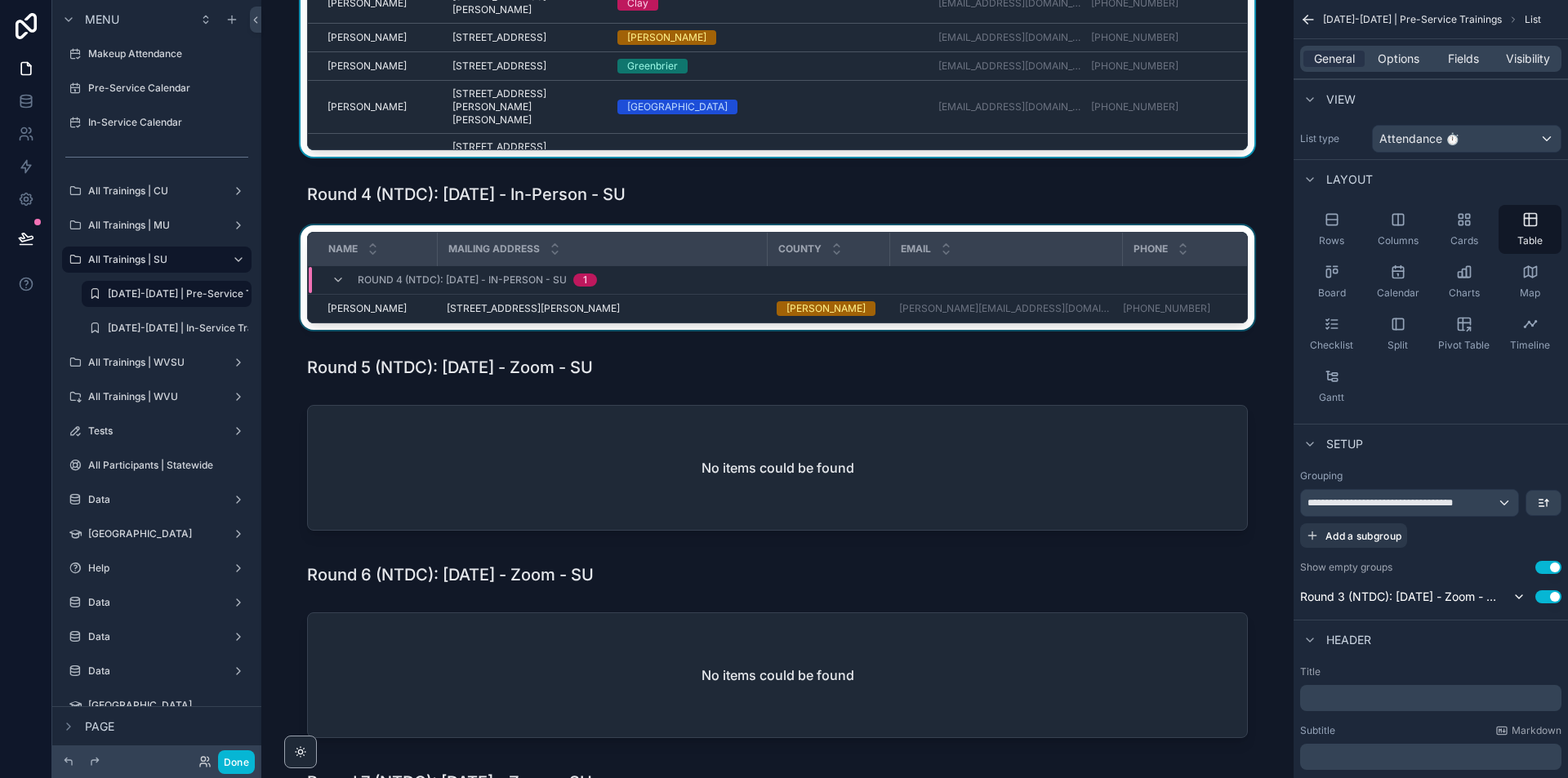
click at [1244, 302] on div "scrollable content" at bounding box center [777, 281] width 1007 height 111
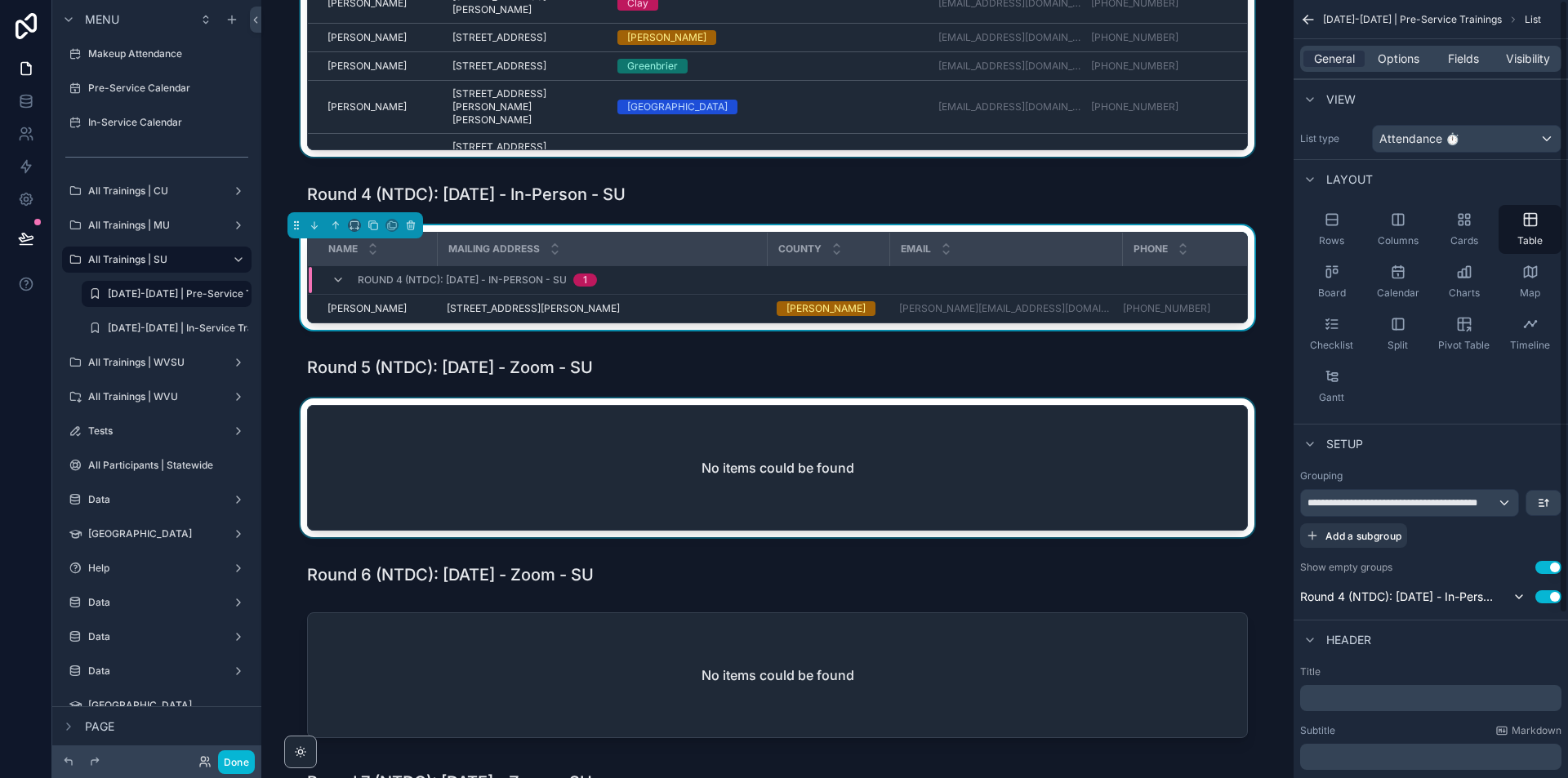
click at [1238, 472] on div "scrollable content" at bounding box center [777, 471] width 1007 height 145
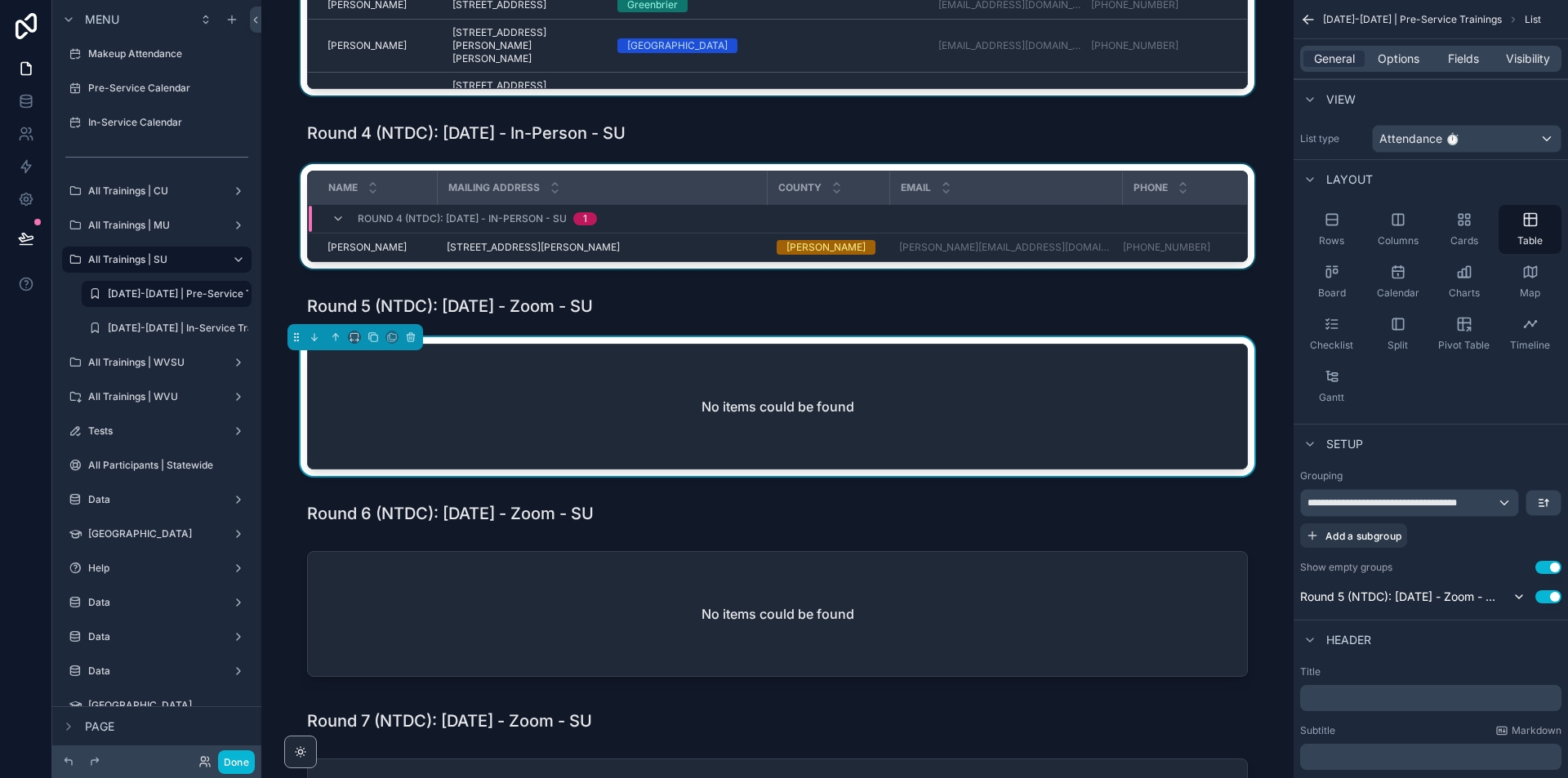
scroll to position [2287, 0]
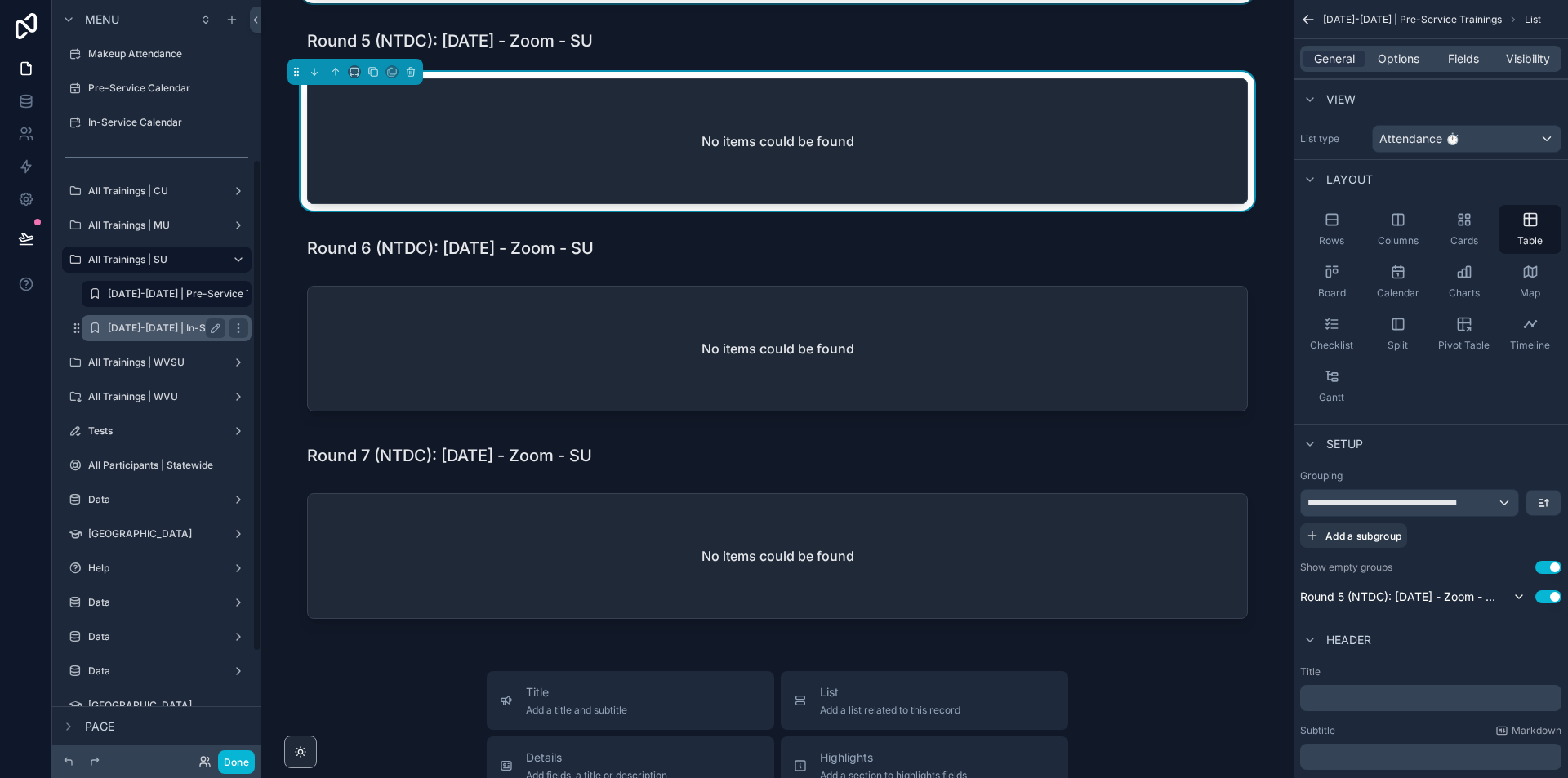
click at [187, 324] on label "[DATE]-[DATE] | In-Service Trainings" at bounding box center [194, 328] width 172 height 13
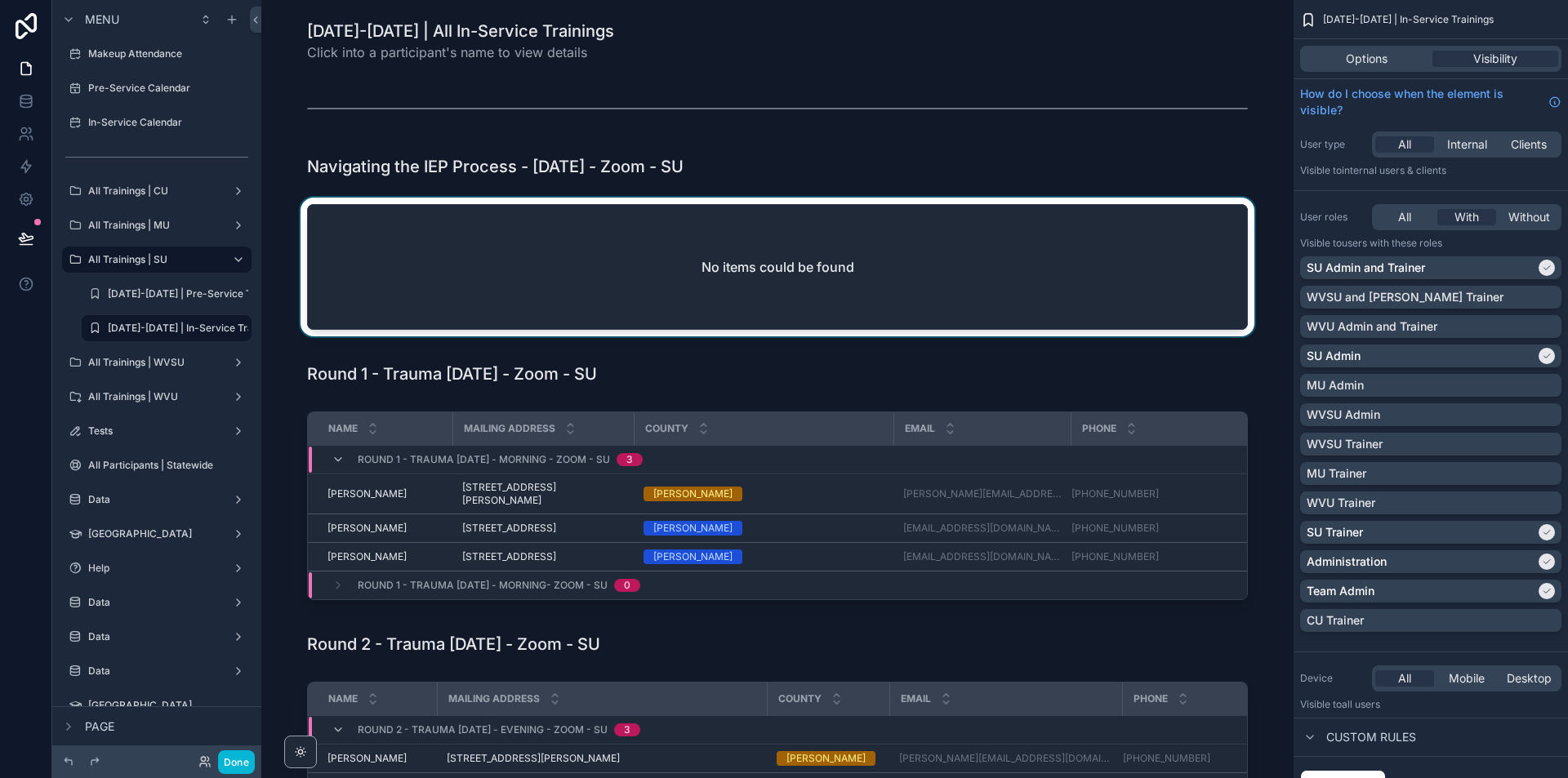
click at [1226, 223] on div "scrollable content" at bounding box center [777, 270] width 1007 height 145
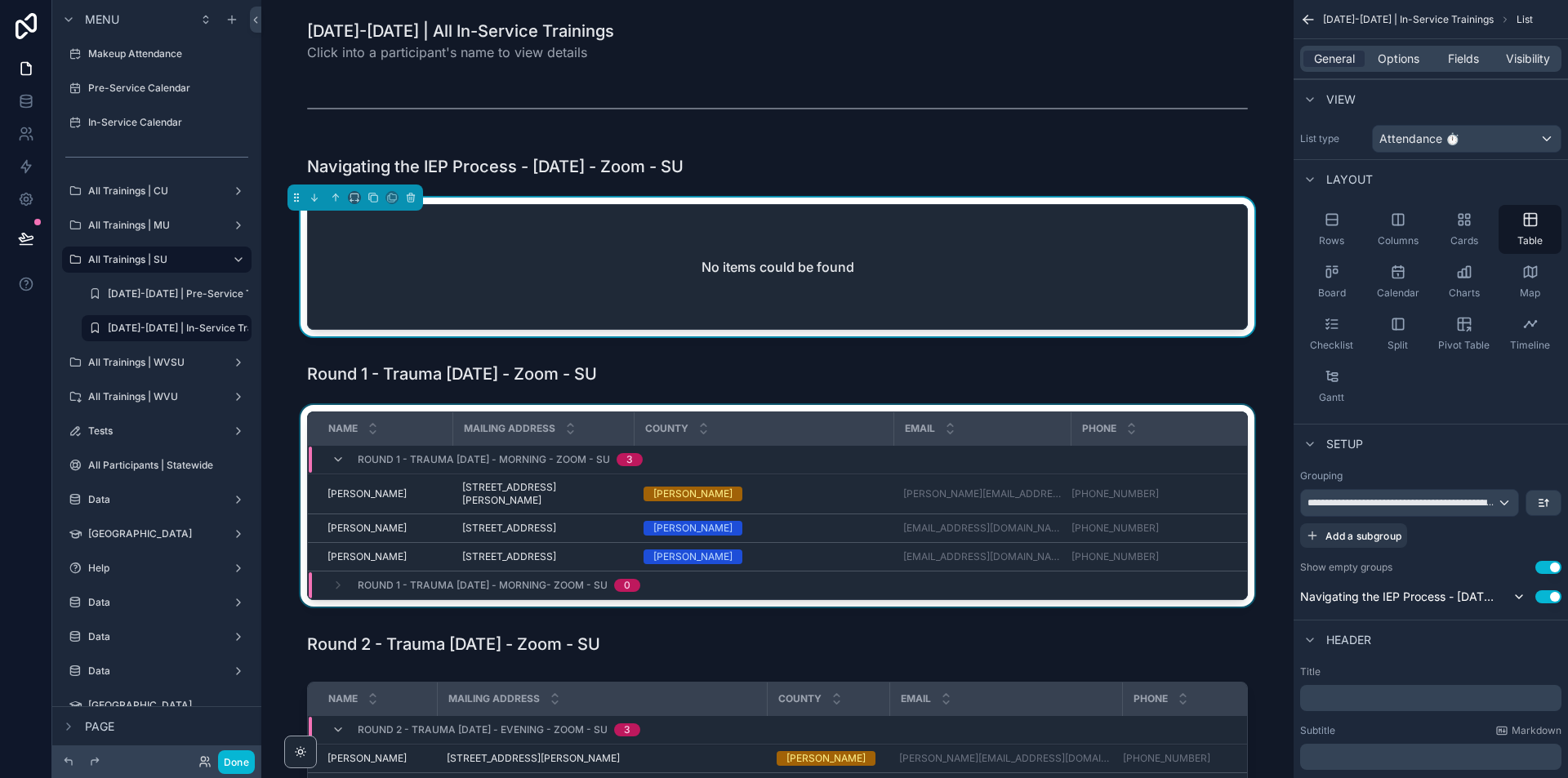
click at [1247, 447] on div "scrollable content" at bounding box center [777, 510] width 1007 height 209
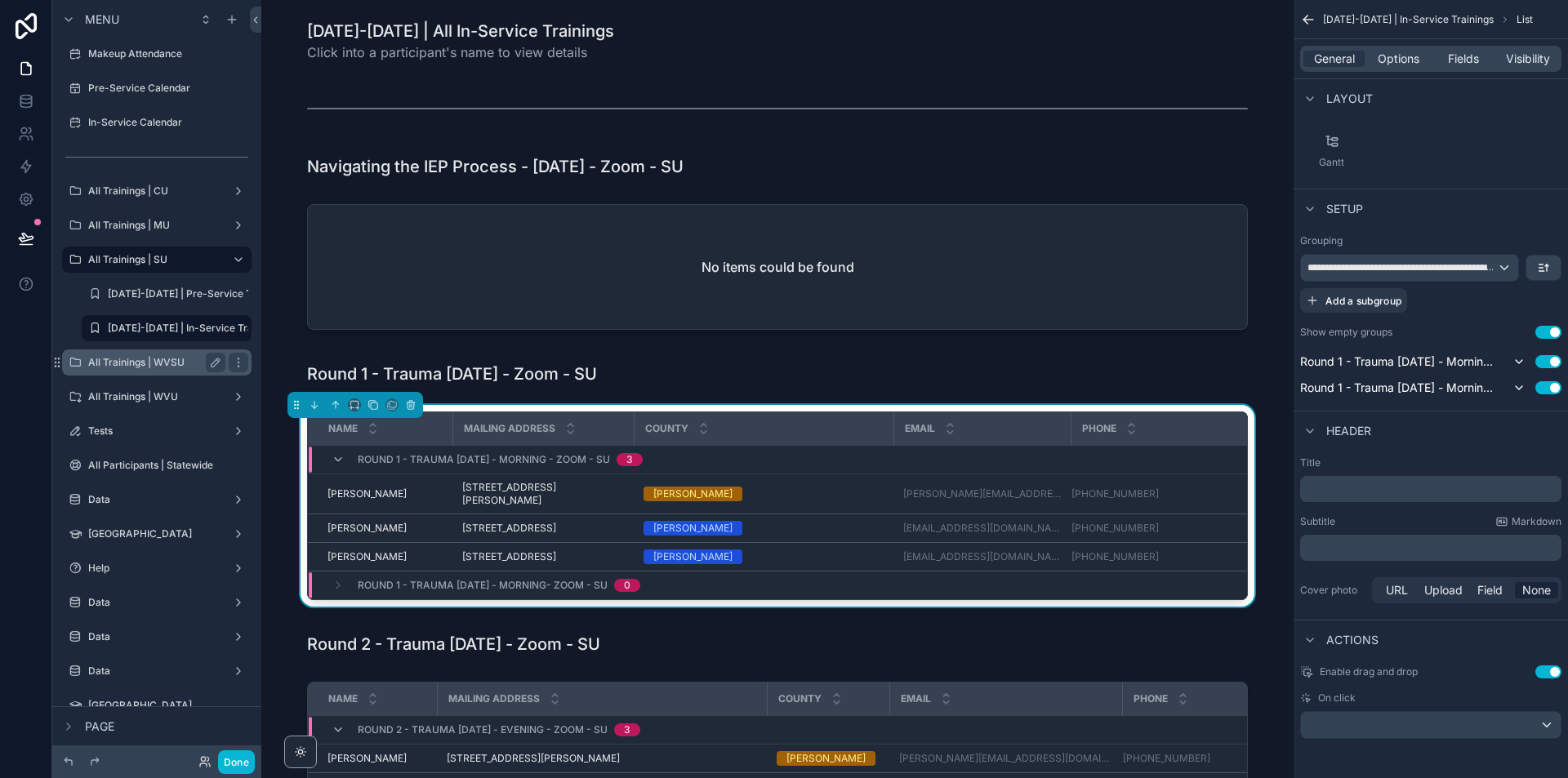
click at [134, 356] on div "All Trainings | WVSU" at bounding box center [157, 363] width 137 height 20
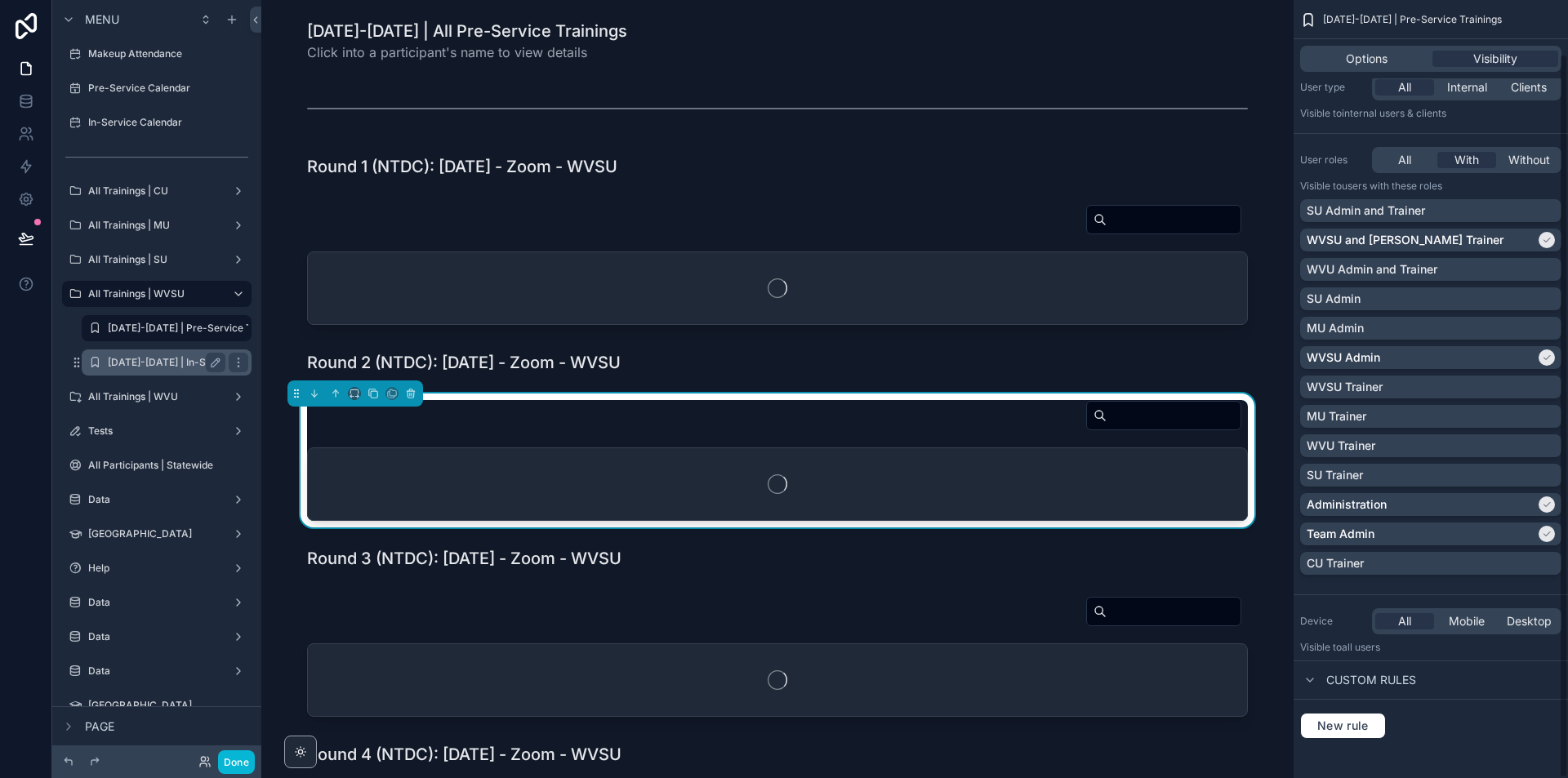
scroll to position [58, 0]
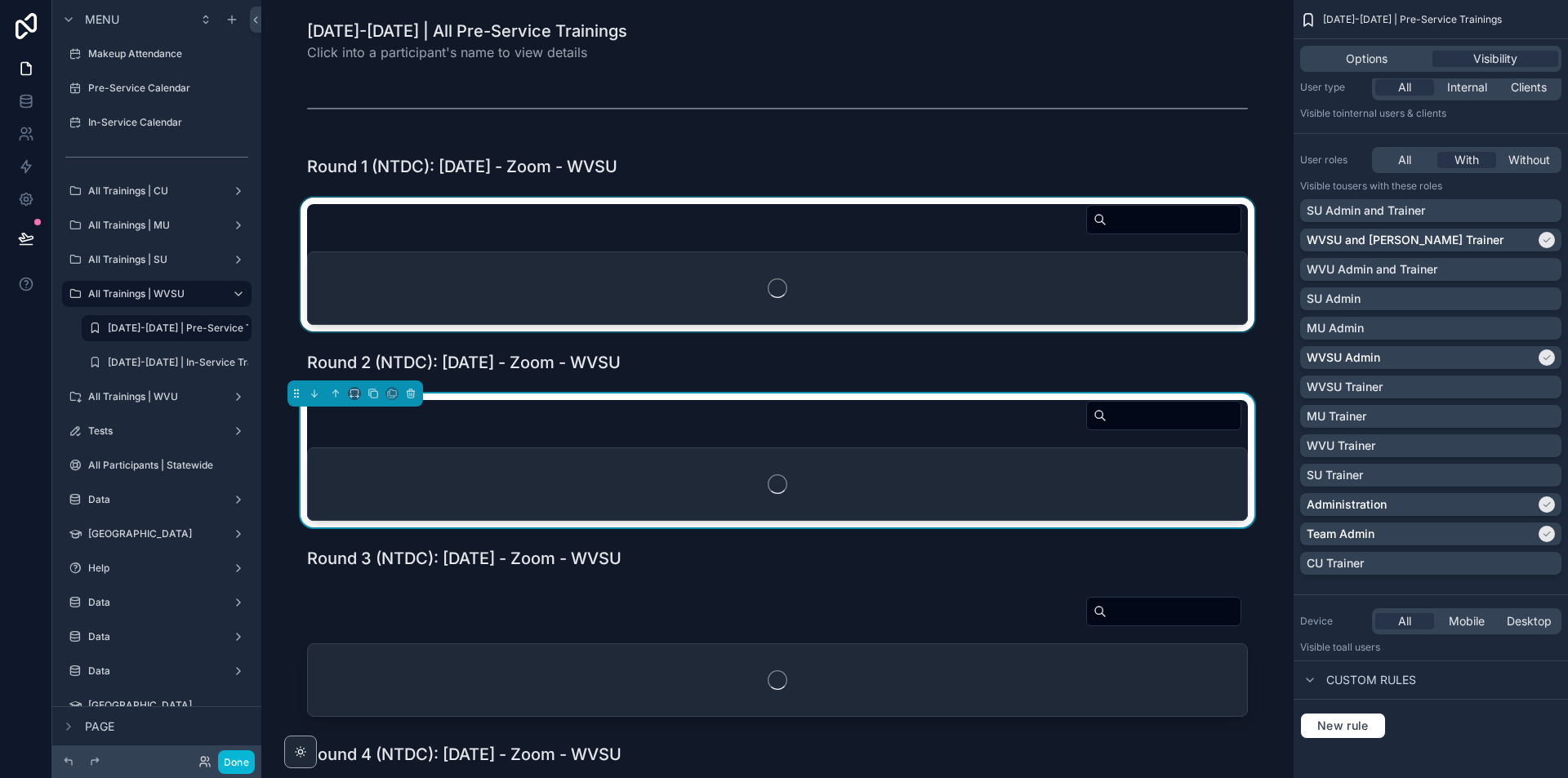
click at [1243, 318] on div "scrollable content" at bounding box center [777, 264] width 1007 height 134
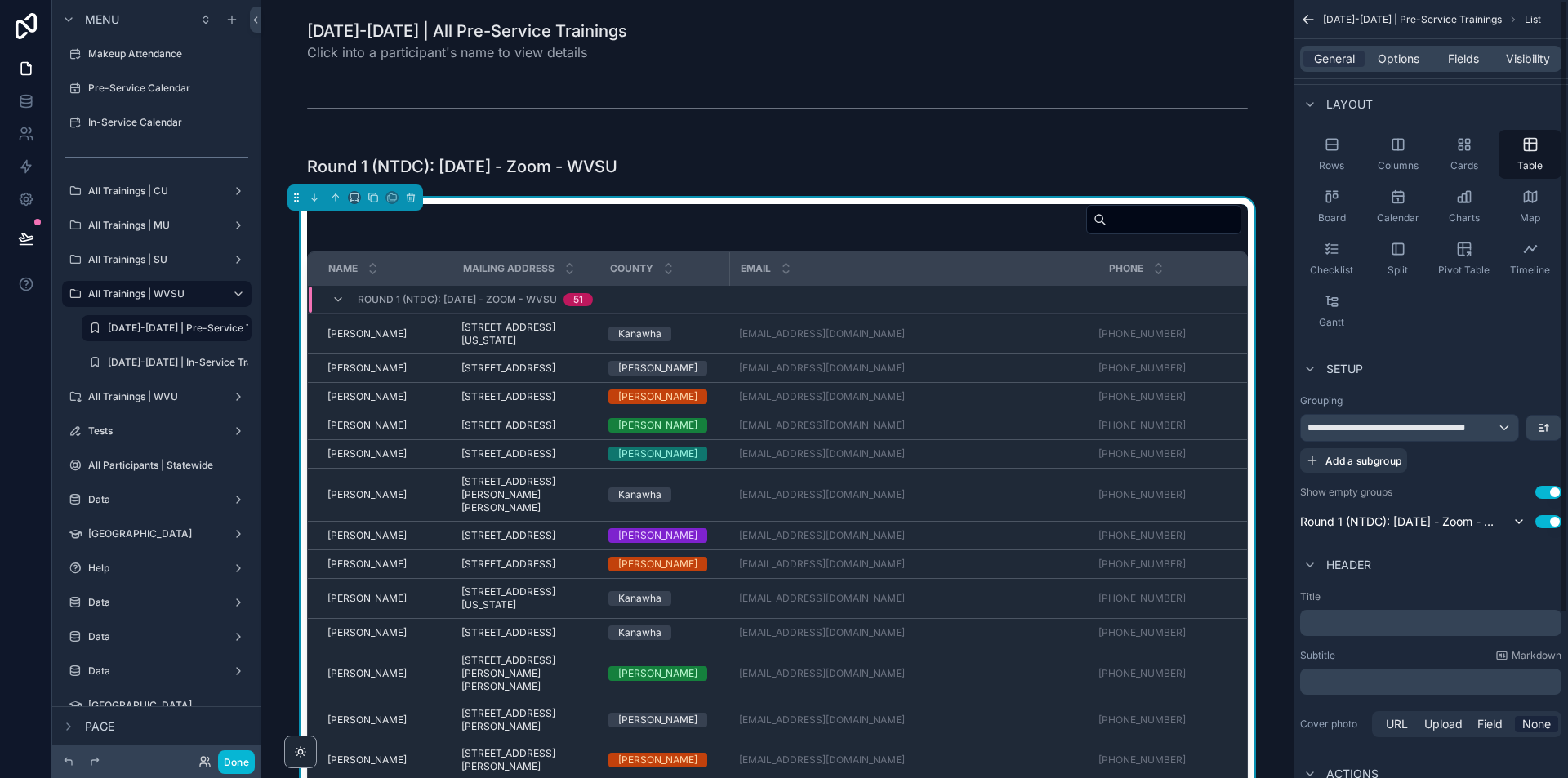
scroll to position [0, 0]
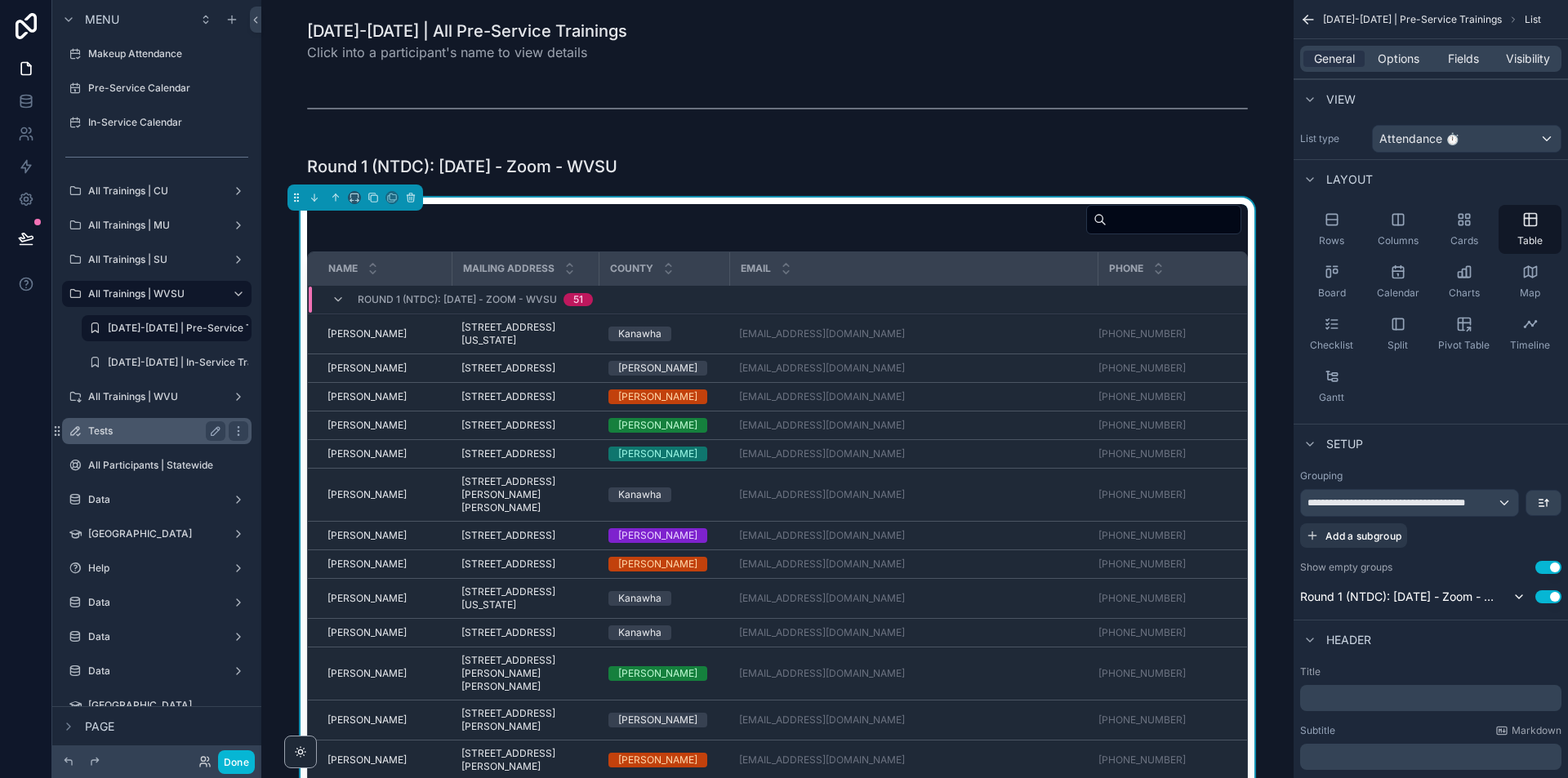
click at [144, 431] on label "Tests" at bounding box center [154, 430] width 131 height 13
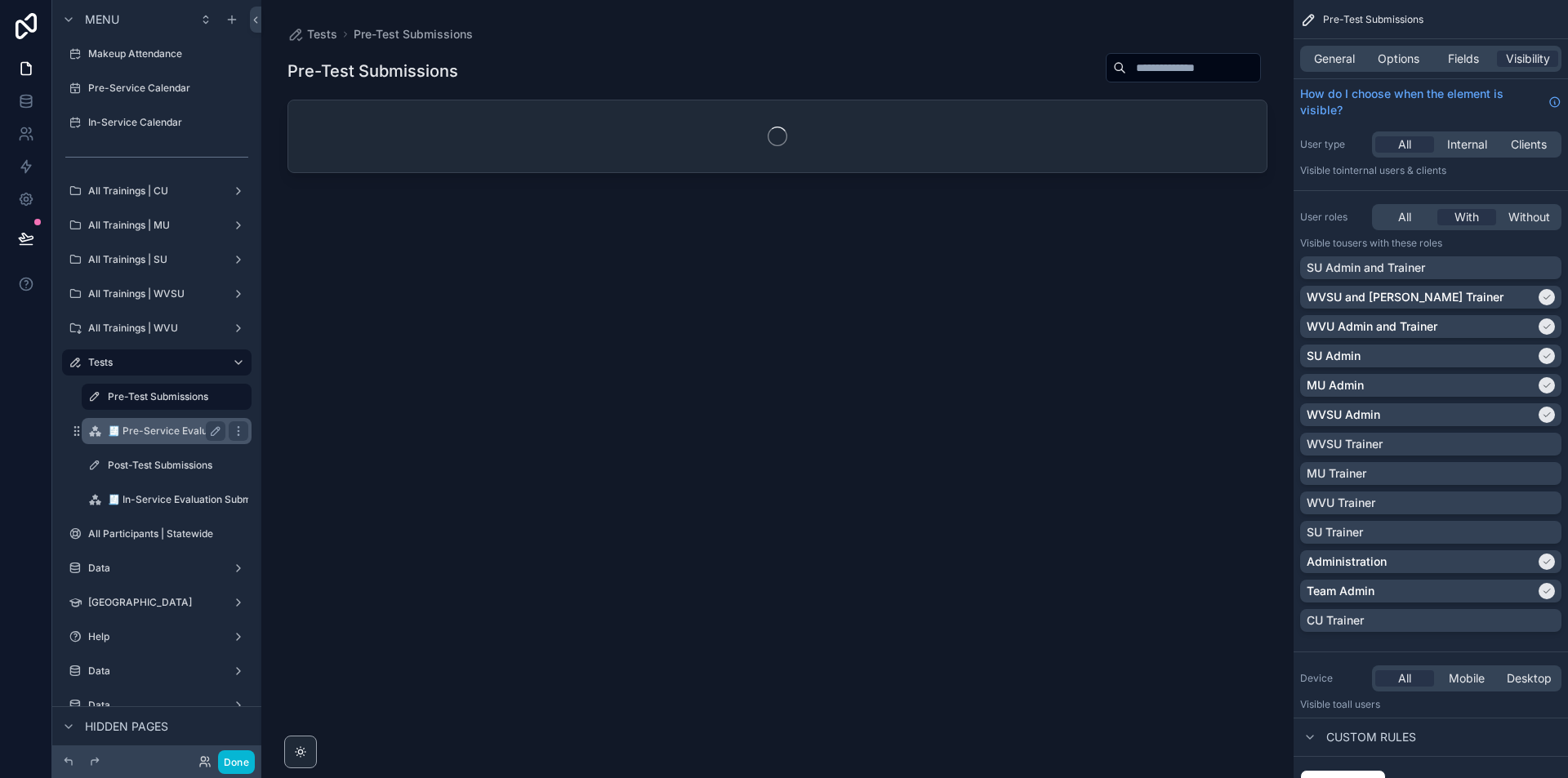
click at [182, 429] on label "🧾 Pre-Service Evaluation Submissions" at bounding box center [200, 430] width 183 height 13
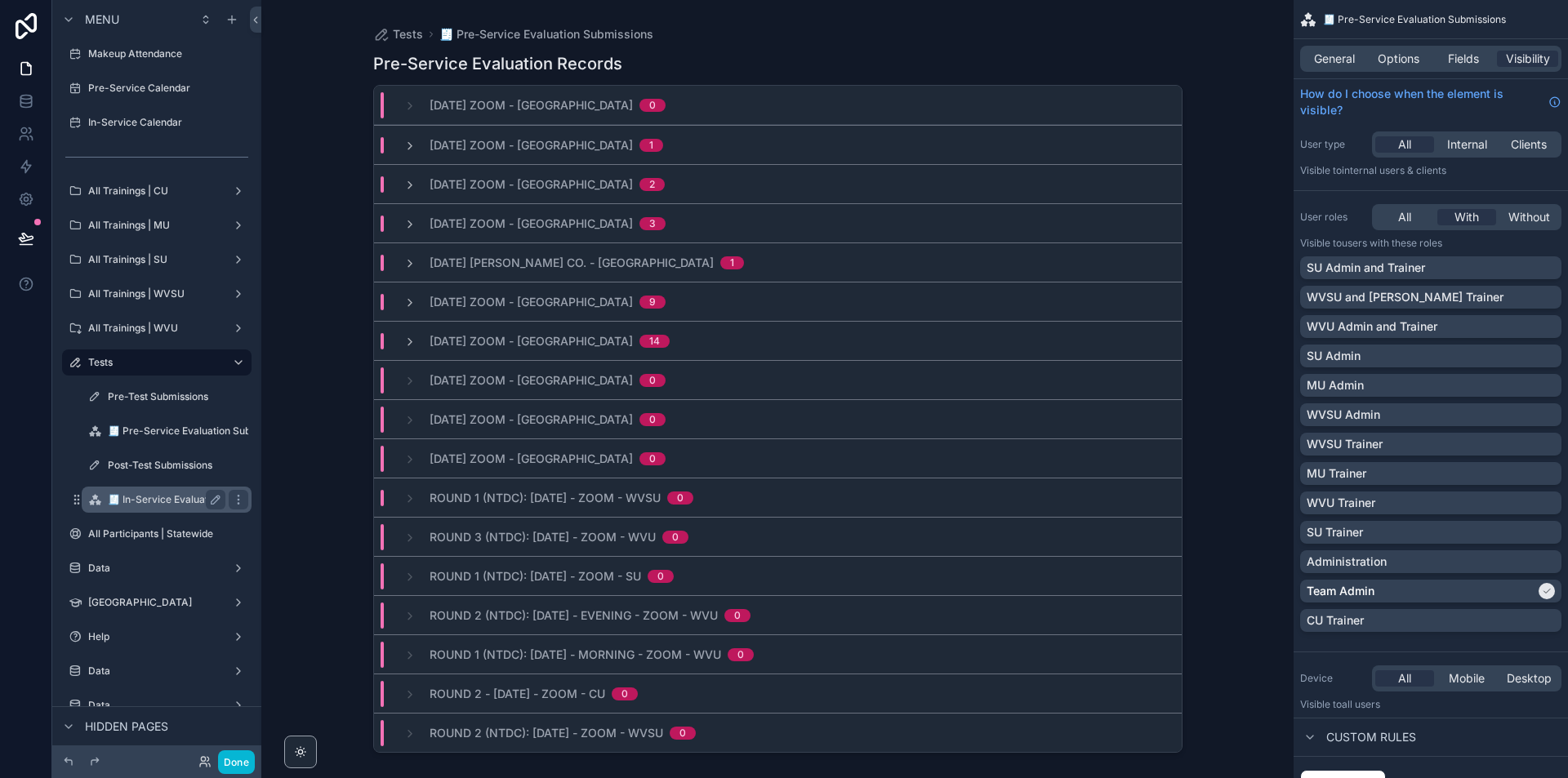
click at [144, 504] on label "🧾 In-Service Evaluation Submissions" at bounding box center [196, 499] width 175 height 13
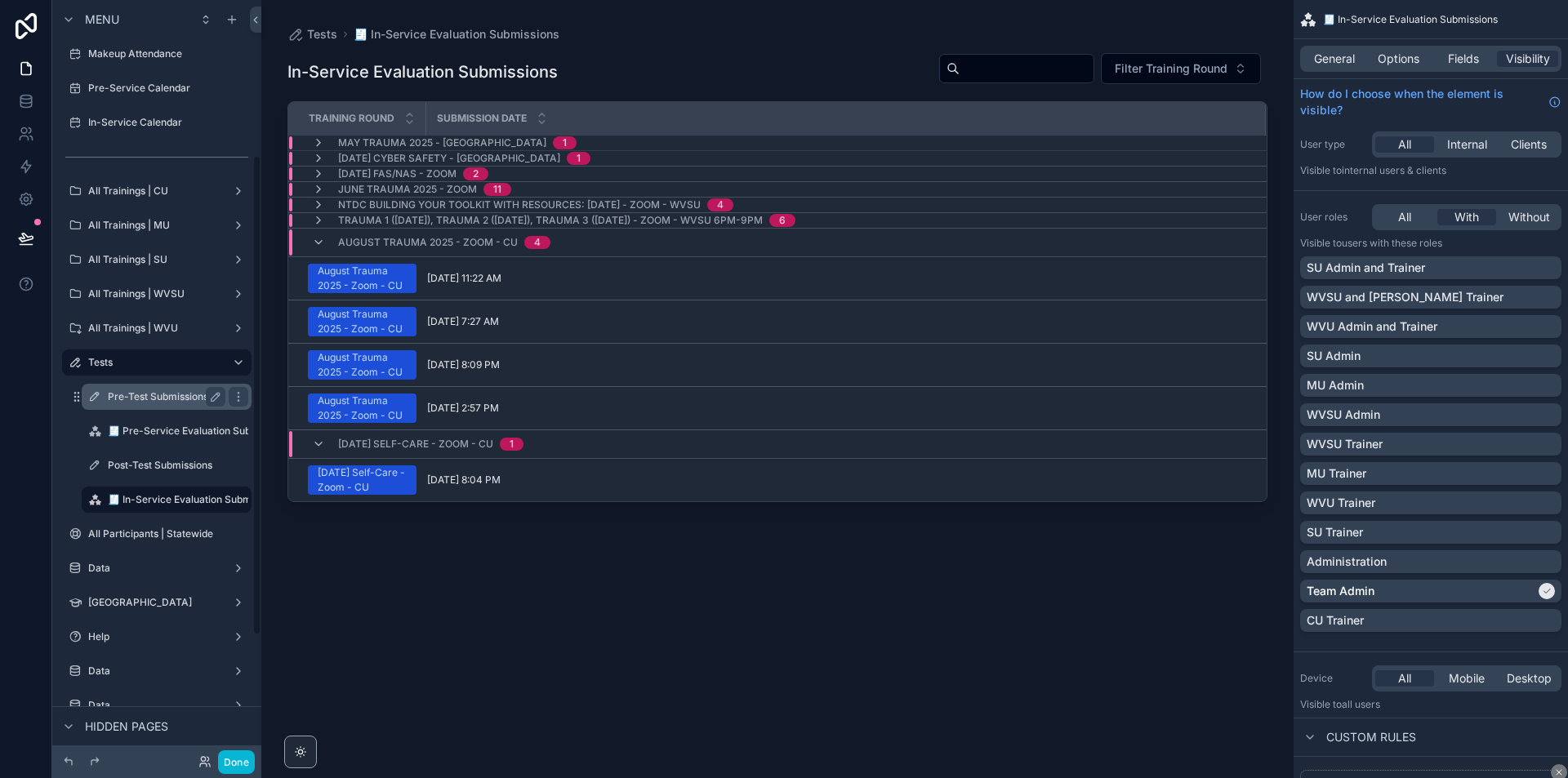
click at [169, 399] on label "Pre-Test Submissions" at bounding box center [164, 396] width 111 height 13
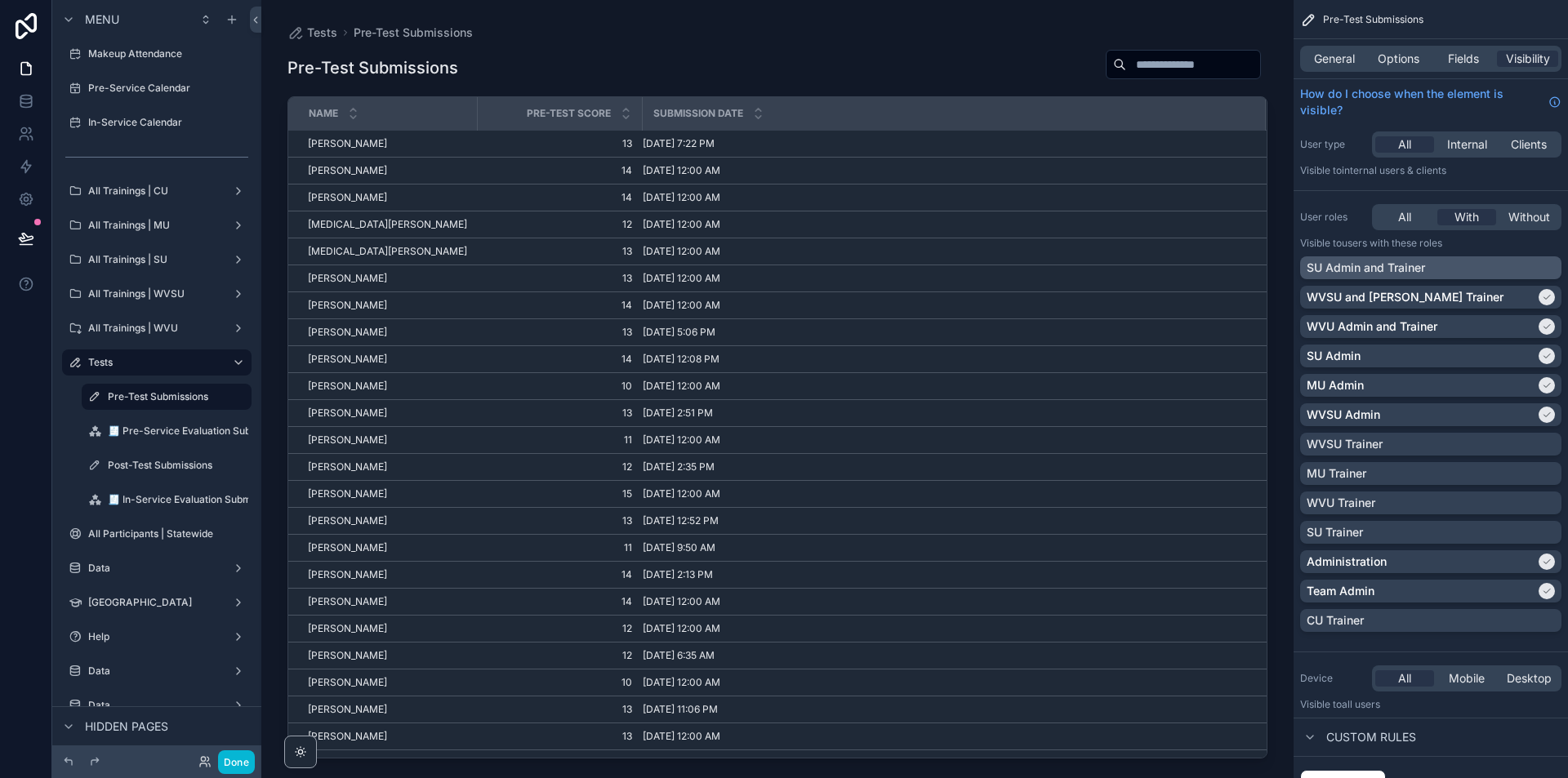
click at [1549, 272] on div "SU Admin and Trainer" at bounding box center [1431, 267] width 248 height 16
click at [140, 466] on label "Post-Test Submissions" at bounding box center [164, 465] width 111 height 13
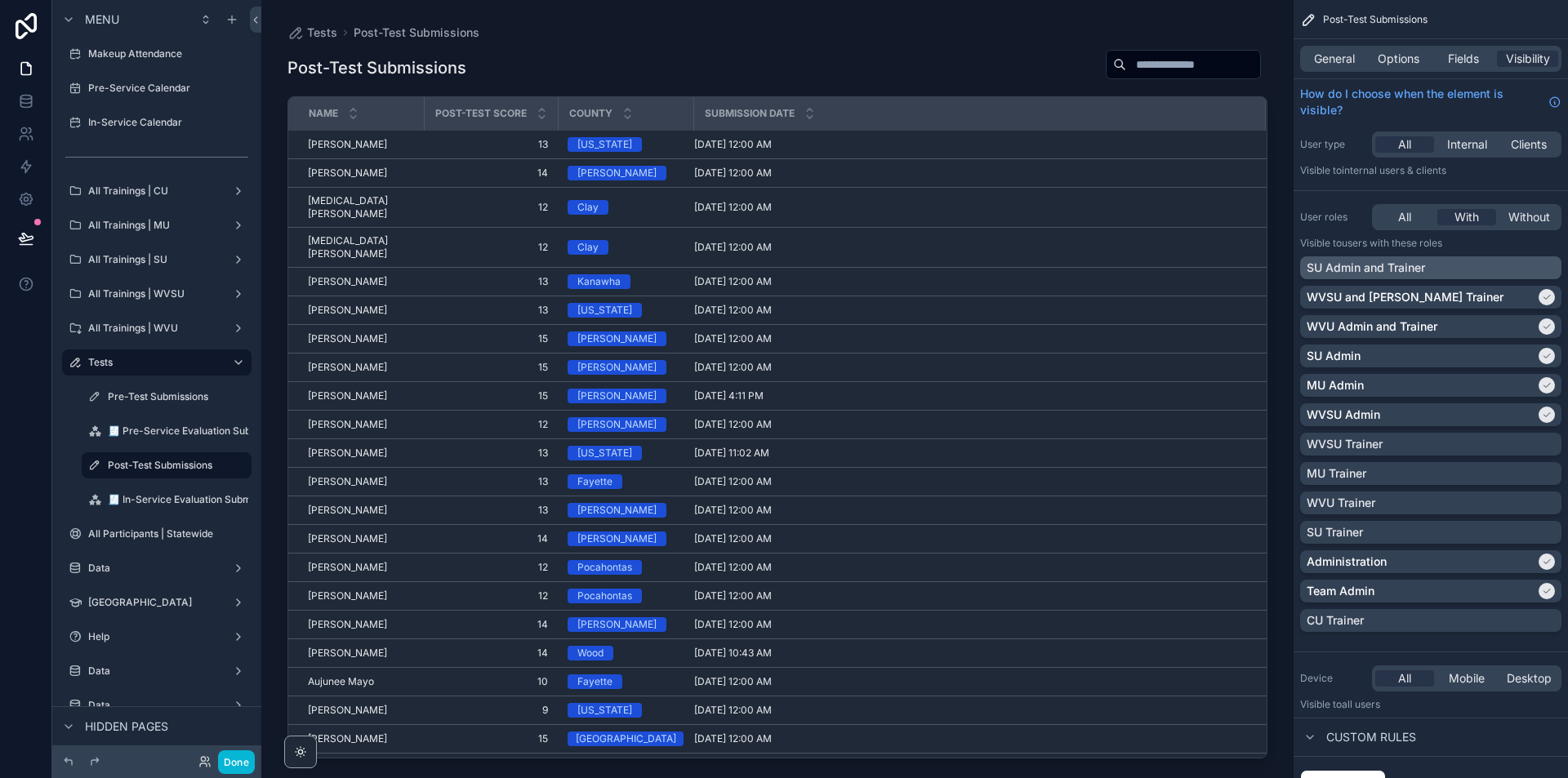
click at [1551, 269] on div "SU Admin and Trainer" at bounding box center [1431, 267] width 248 height 16
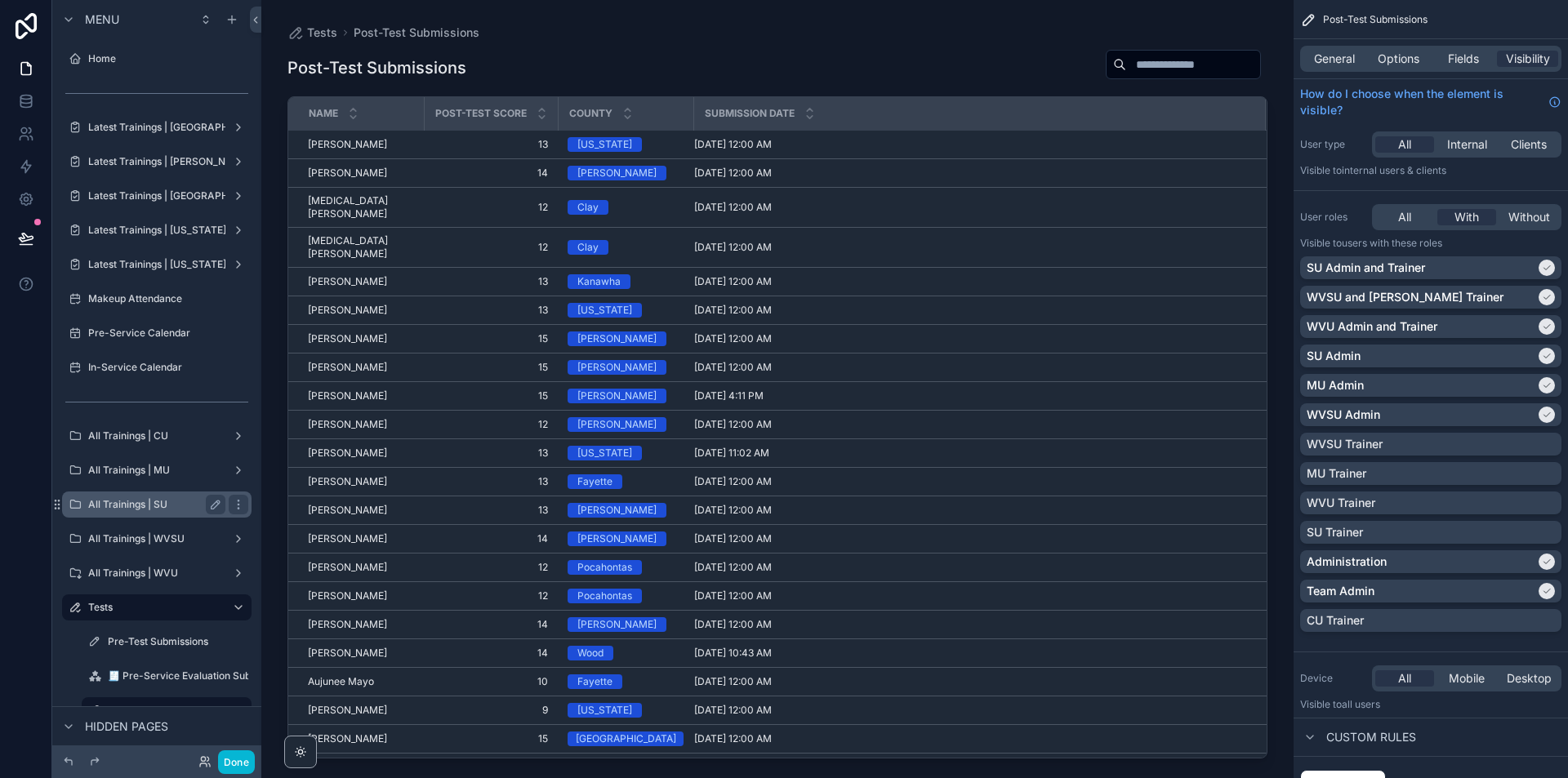
click at [105, 501] on label "All Trainings | SU" at bounding box center [154, 504] width 131 height 13
